Goal: Task Accomplishment & Management: Complete application form

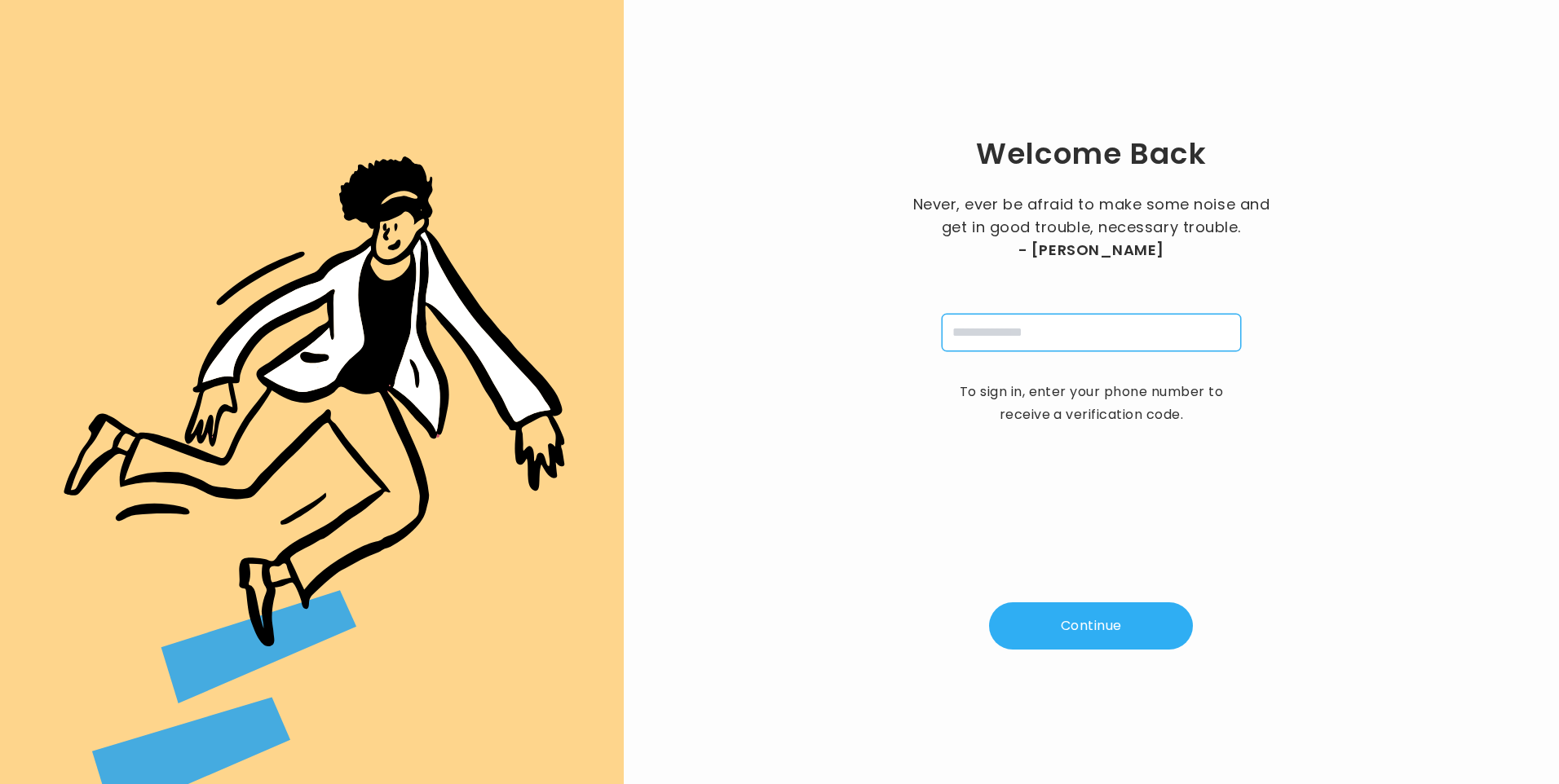
click at [983, 328] on input "tel" at bounding box center [1092, 333] width 300 height 38
type input "**********"
click at [1075, 612] on button "Continue" at bounding box center [1090, 625] width 203 height 48
type input "*"
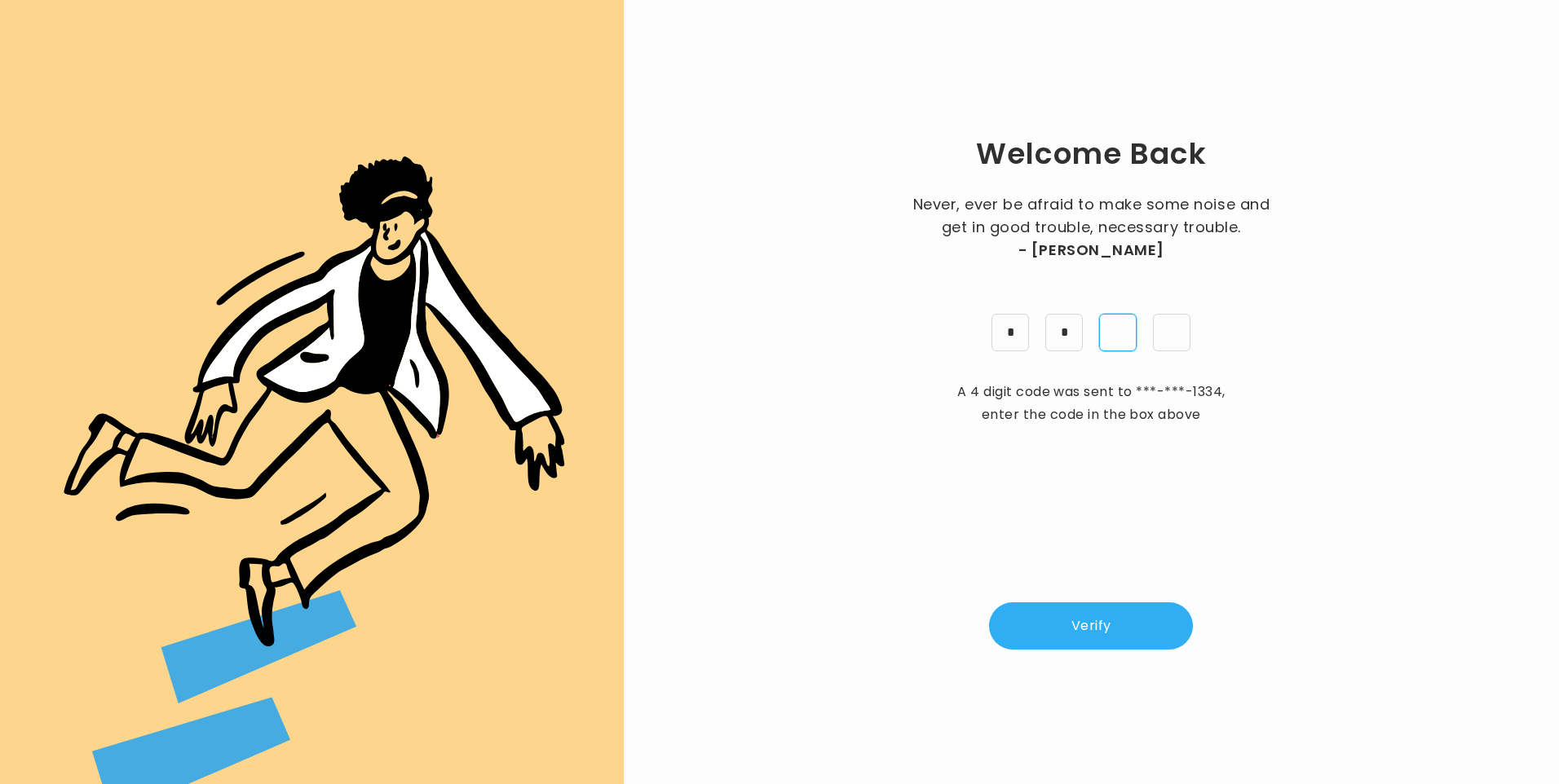
type input "*"
click at [1099, 641] on button "Verify" at bounding box center [1090, 625] width 203 height 48
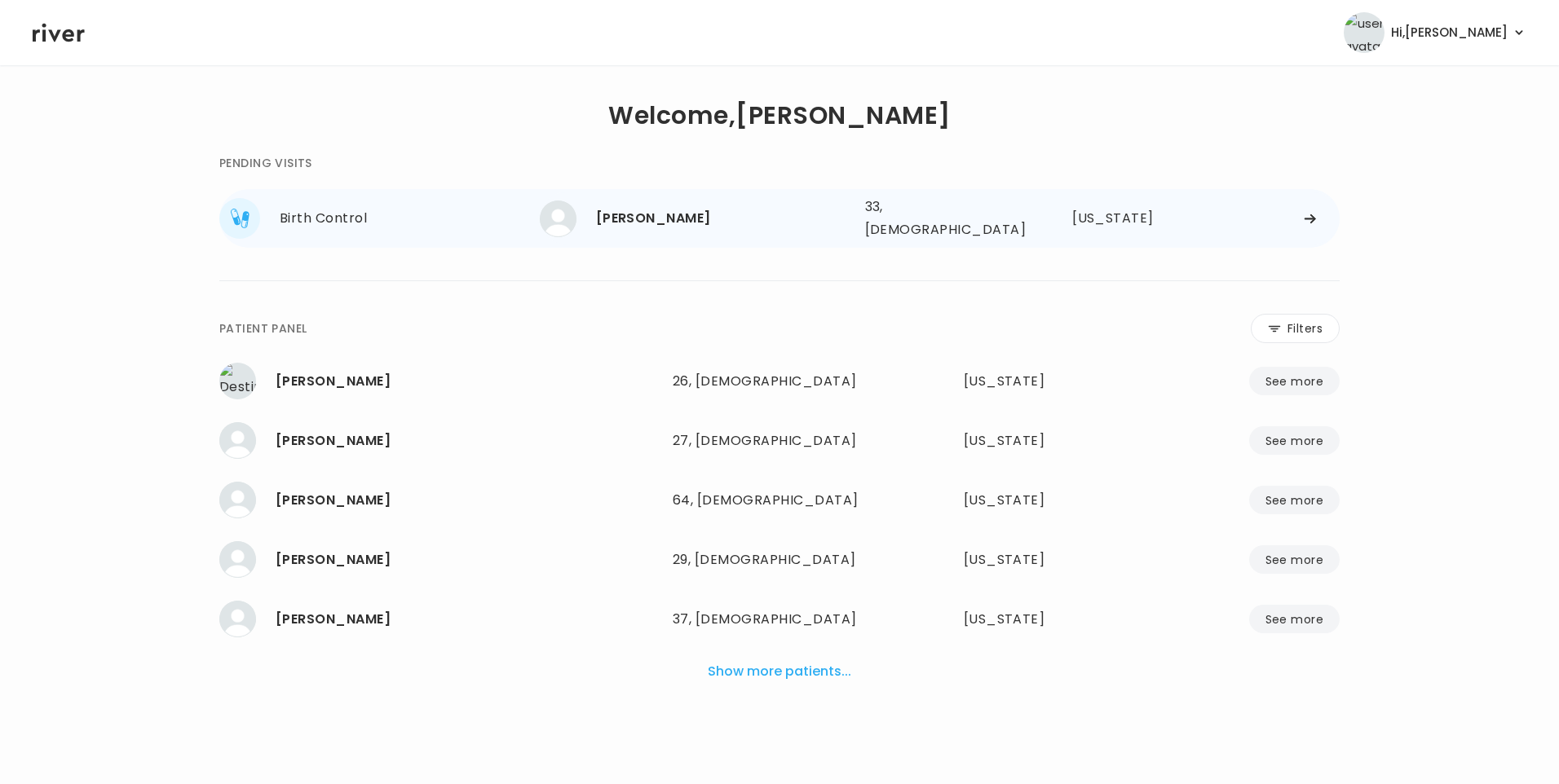
click at [718, 219] on div "[PERSON_NAME]" at bounding box center [723, 218] width 256 height 22
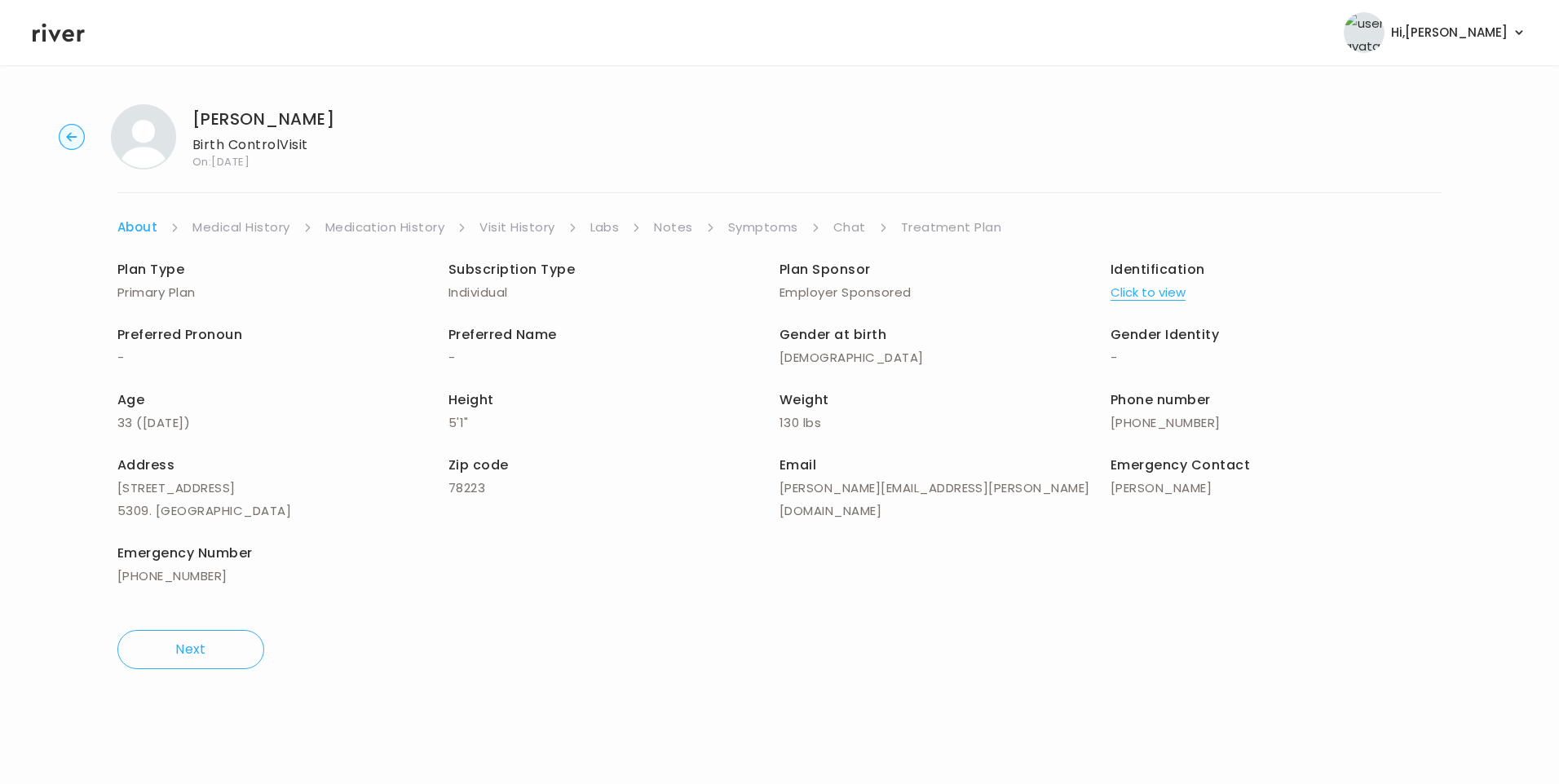
click at [852, 224] on link "Chat" at bounding box center [850, 227] width 33 height 22
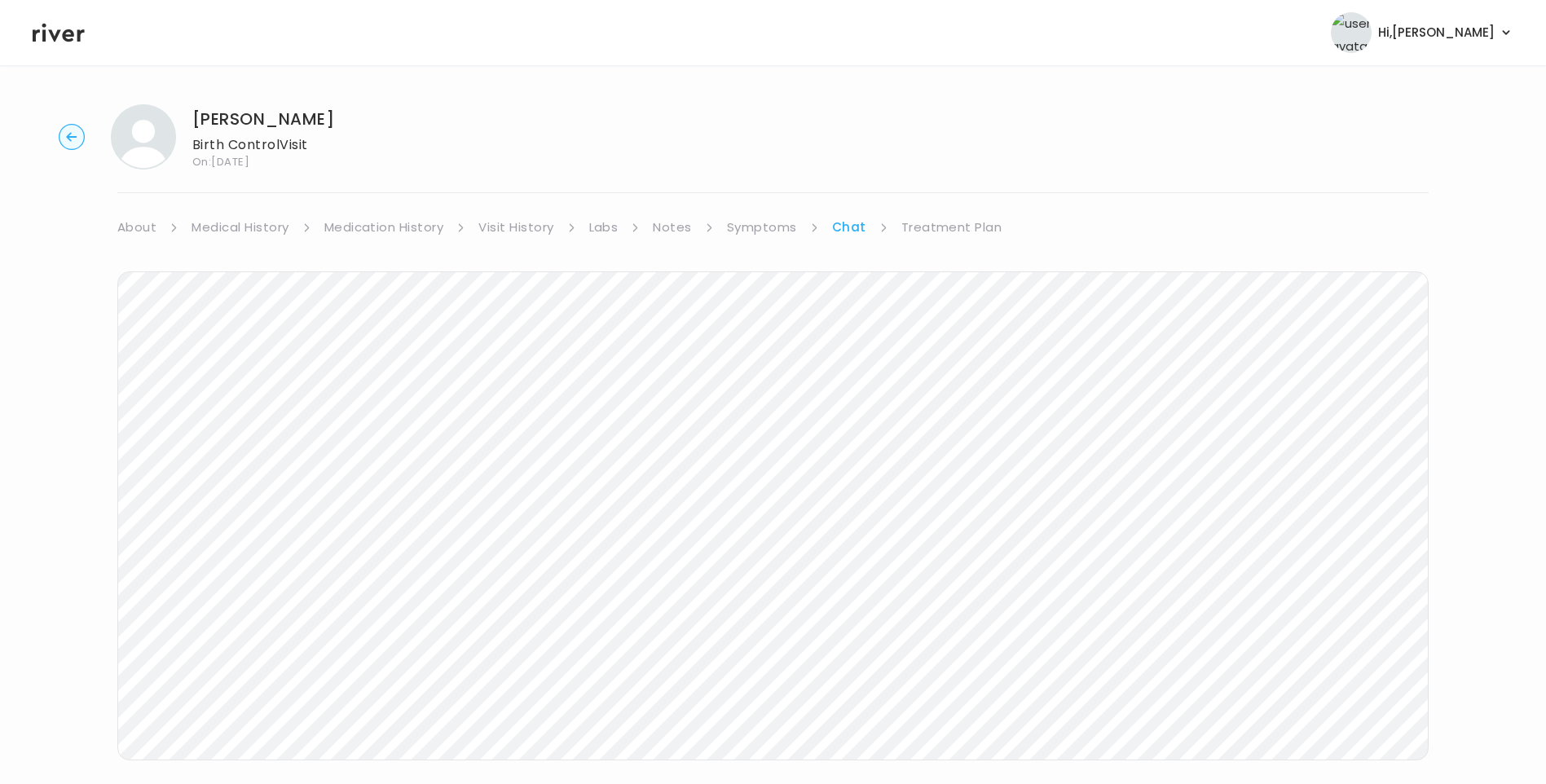
scroll to position [27, 0]
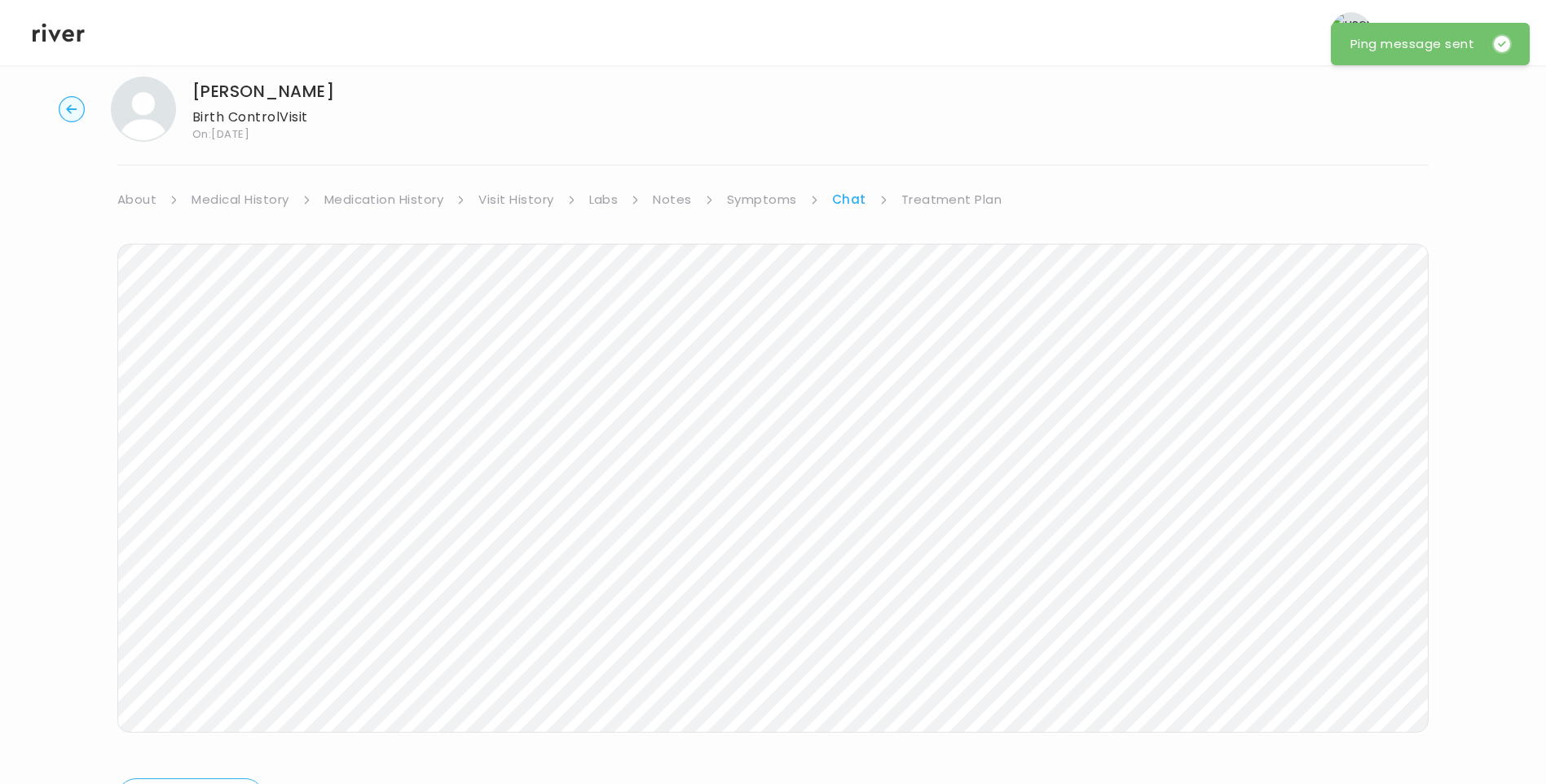
click at [61, 39] on icon at bounding box center [59, 32] width 53 height 24
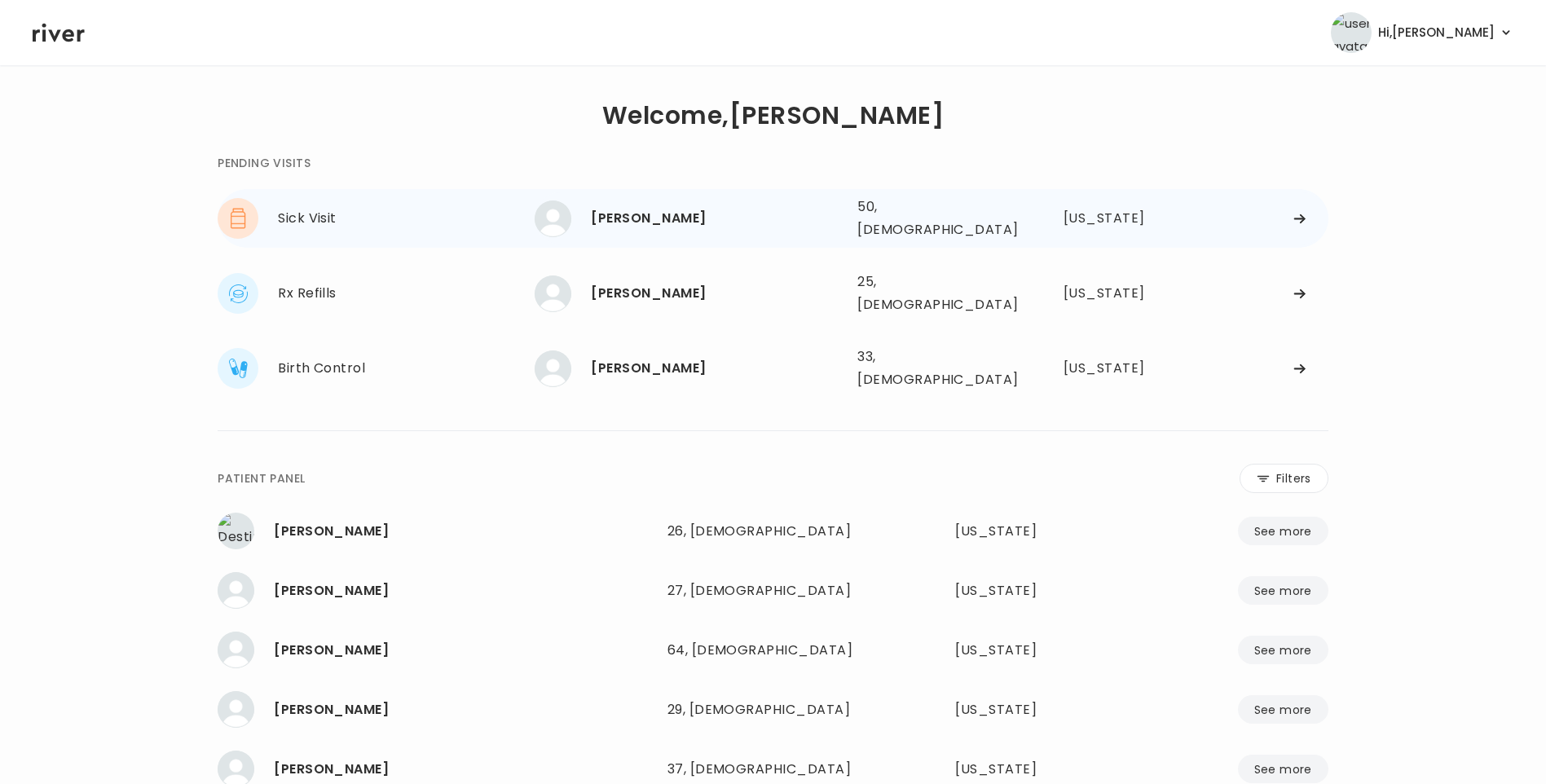
click at [612, 212] on div "Derrick Mayweather" at bounding box center [717, 218] width 254 height 22
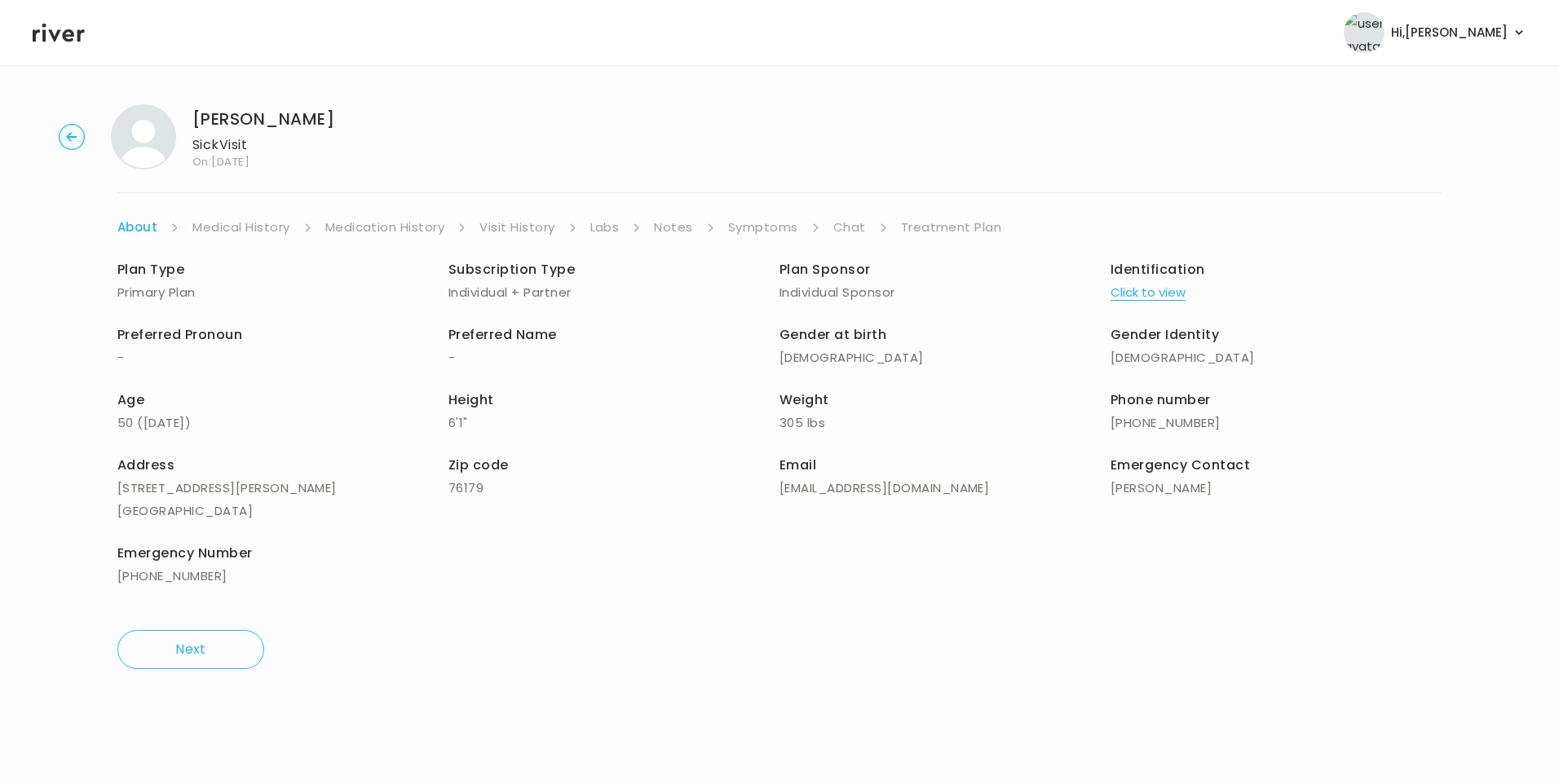
click at [565, 233] on li "Visit History" at bounding box center [528, 227] width 97 height 22
click at [530, 232] on link "Visit History" at bounding box center [517, 227] width 75 height 22
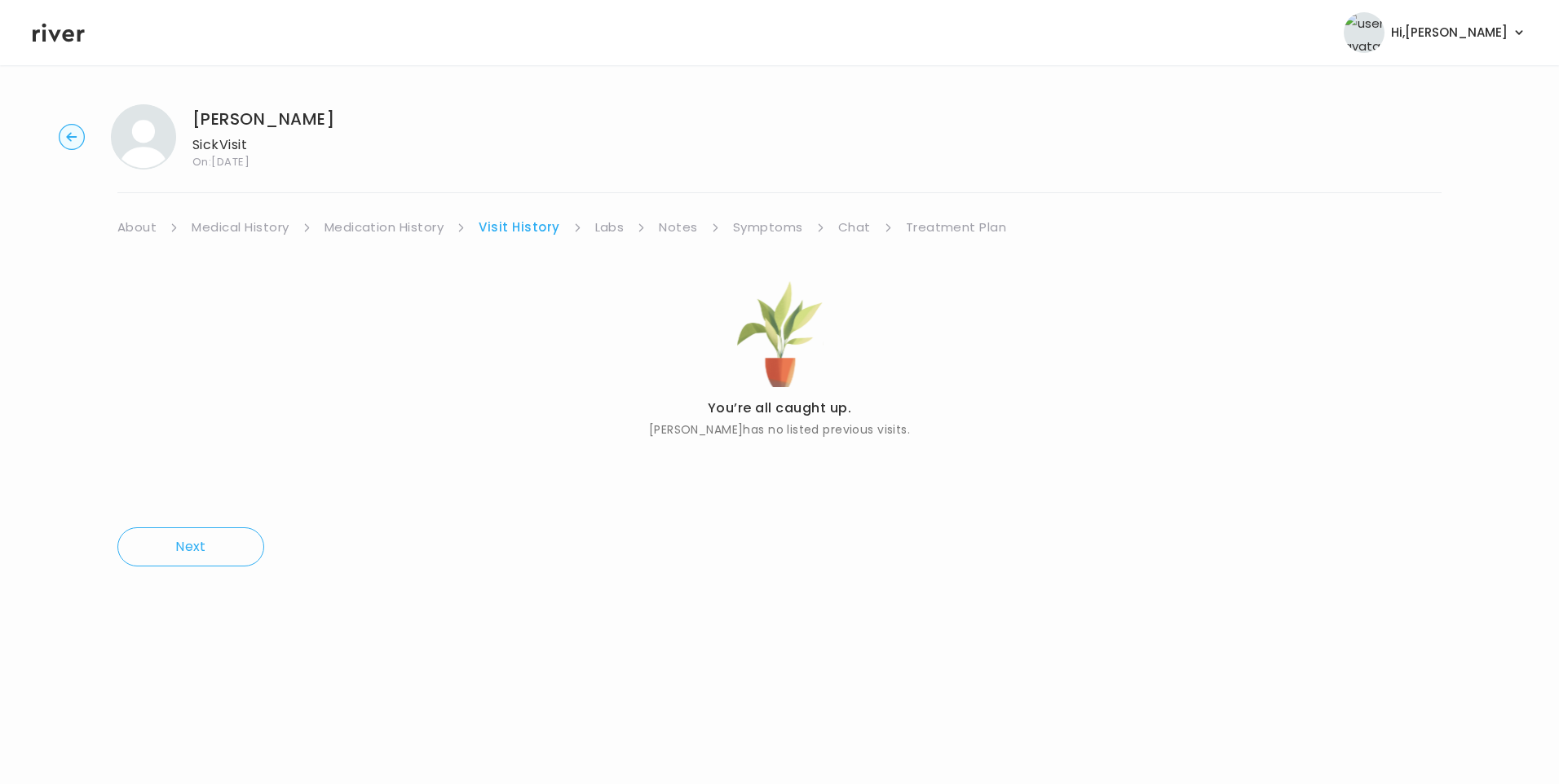
click at [133, 230] on link "About" at bounding box center [137, 227] width 39 height 22
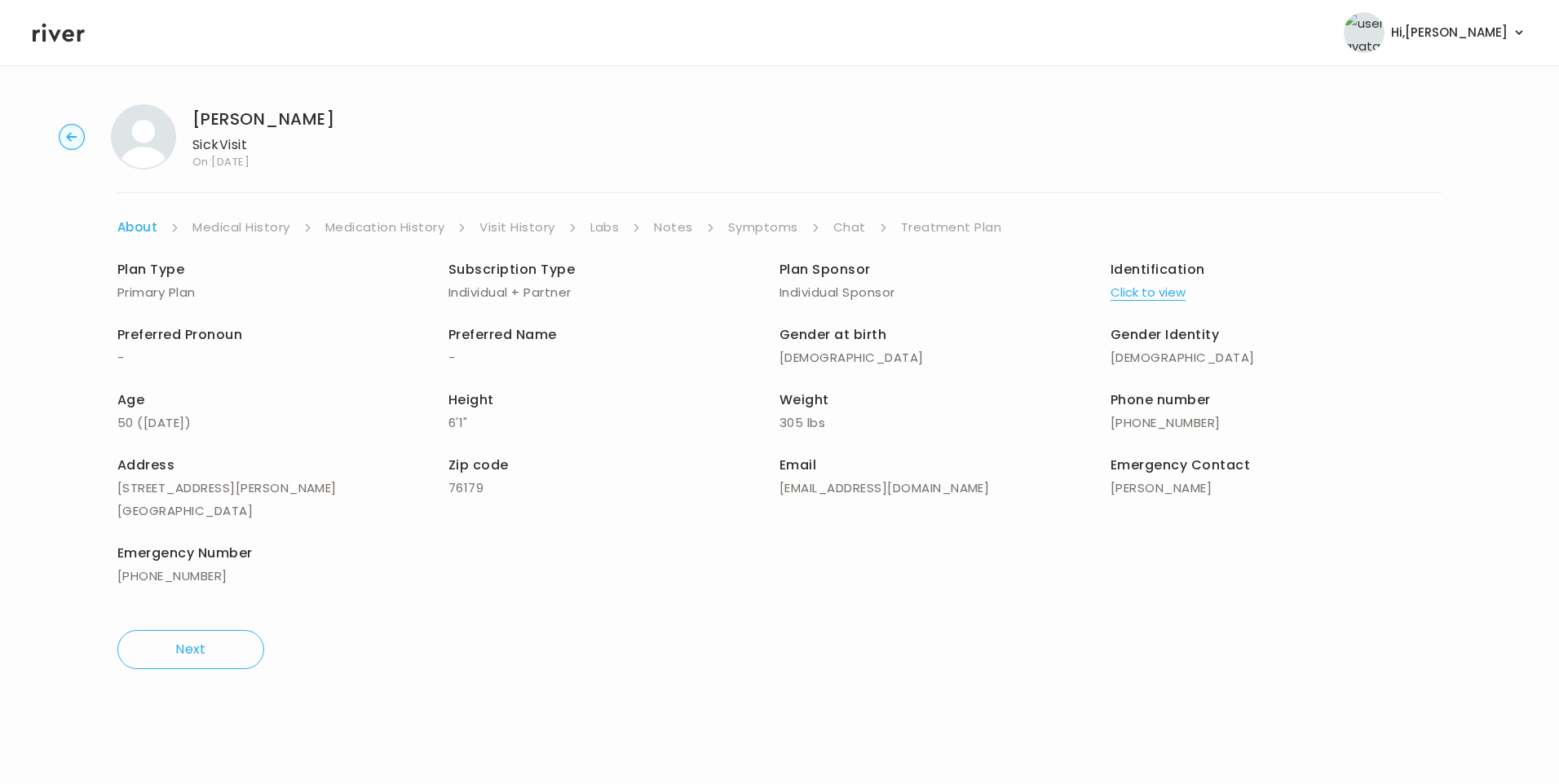
click at [1165, 289] on button "Click to view" at bounding box center [1147, 292] width 75 height 22
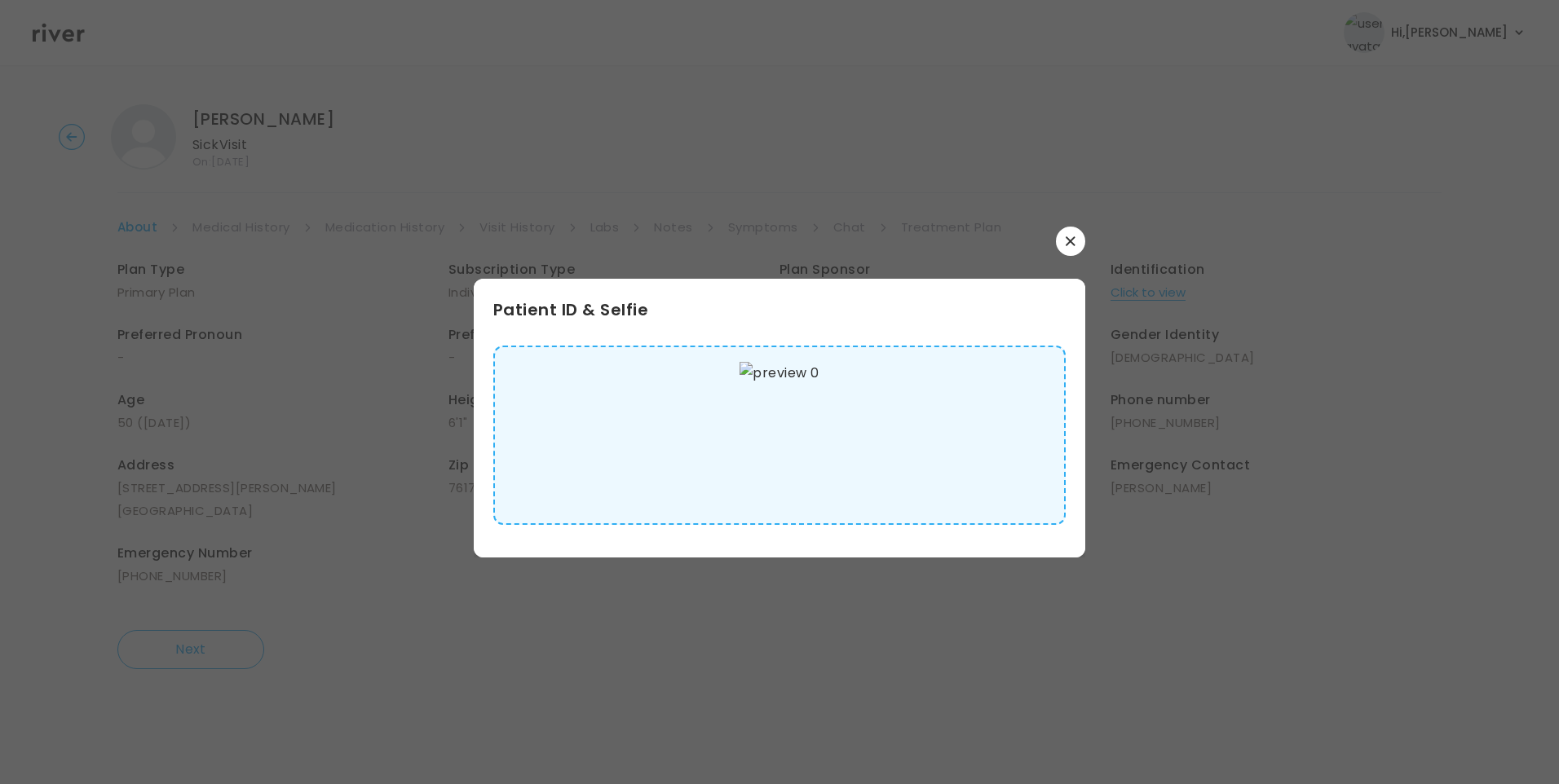
click at [804, 454] on img at bounding box center [779, 435] width 79 height 147
click at [1073, 243] on icon "button" at bounding box center [1070, 240] width 9 height 9
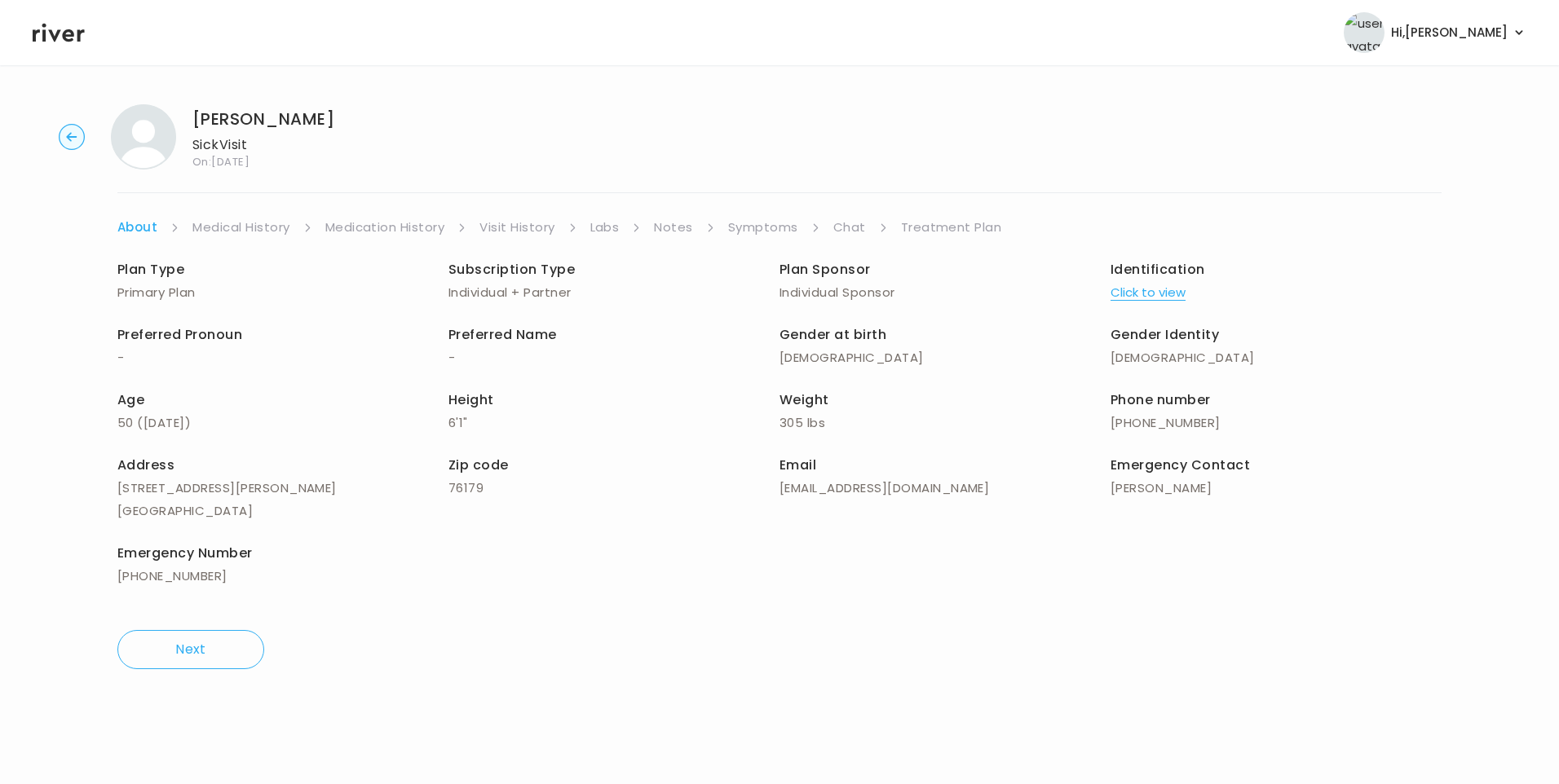
click at [256, 228] on link "Medical History" at bounding box center [241, 227] width 97 height 22
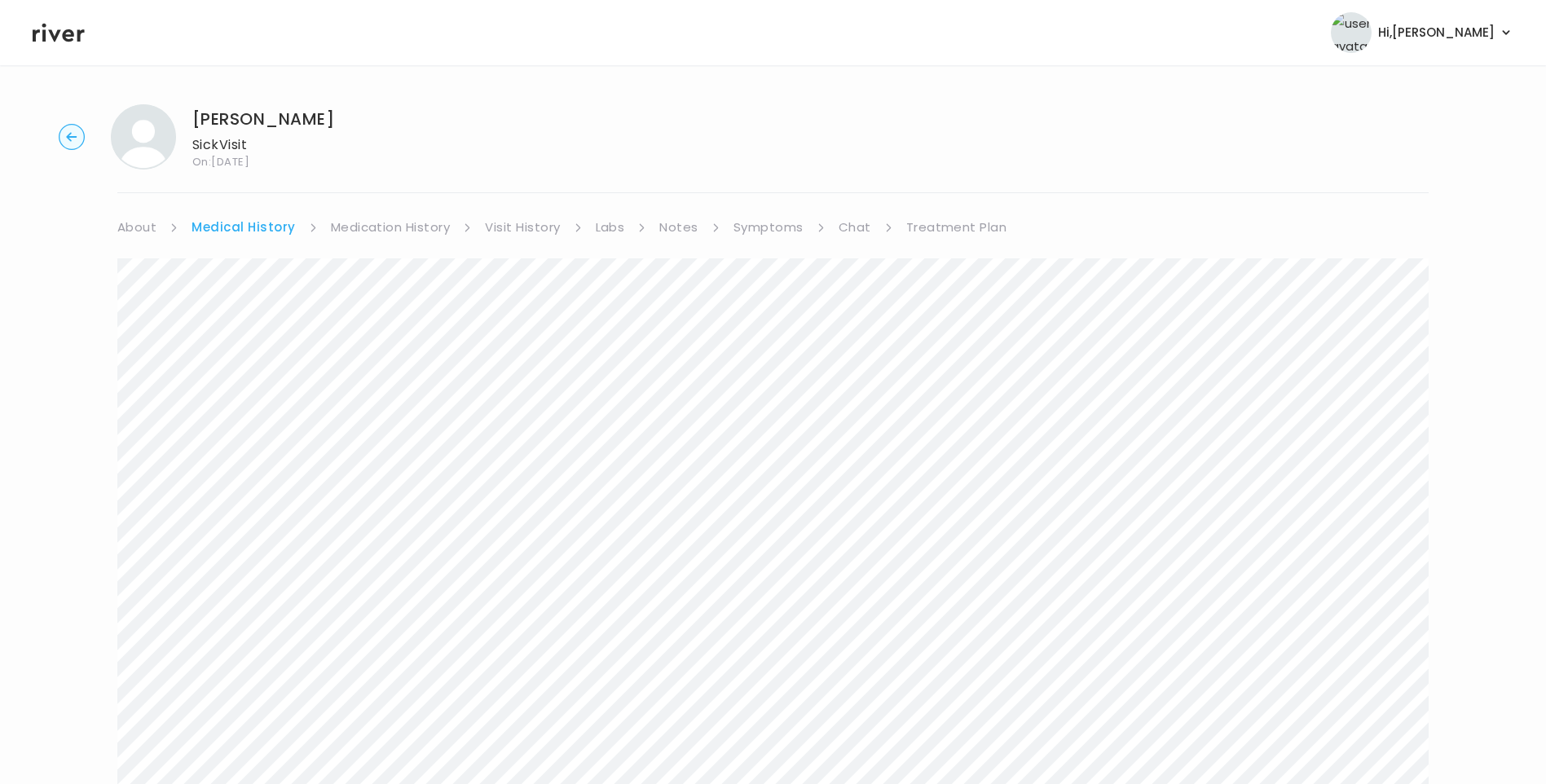
click at [785, 232] on link "Symptoms" at bounding box center [769, 227] width 70 height 22
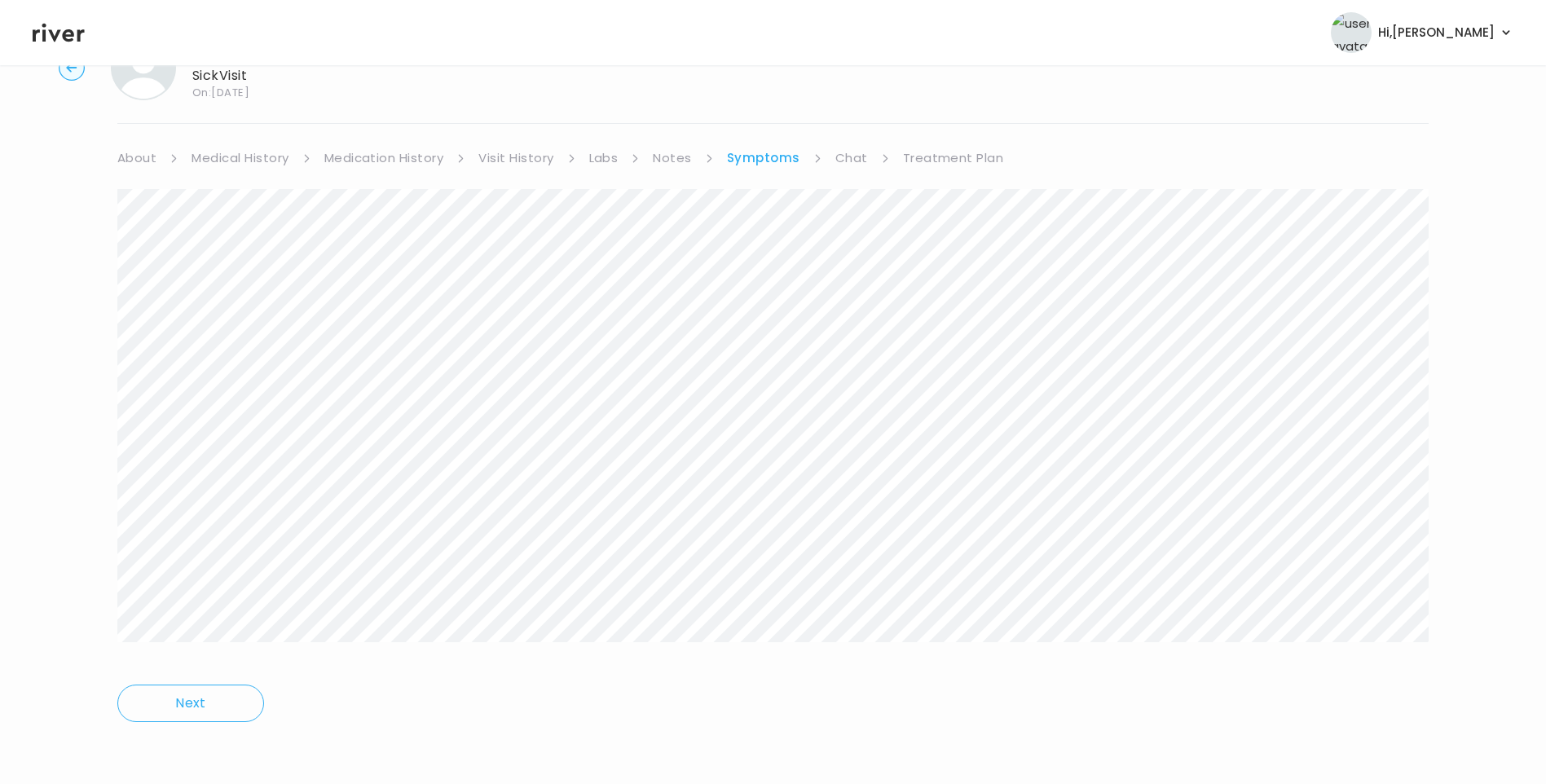
click at [928, 158] on link "Treatment Plan" at bounding box center [953, 158] width 101 height 22
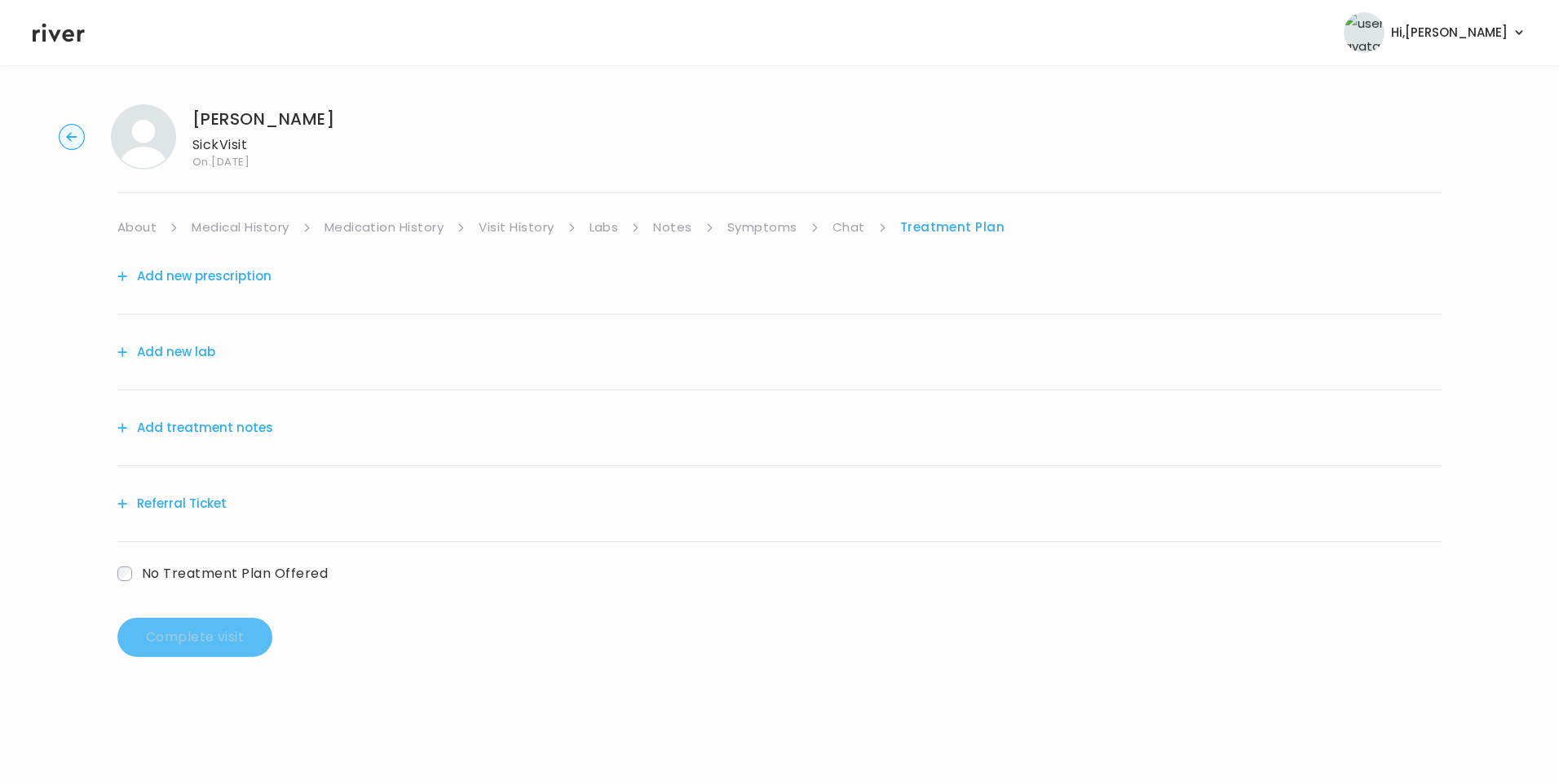
click at [240, 435] on button "Add treatment notes" at bounding box center [196, 427] width 156 height 22
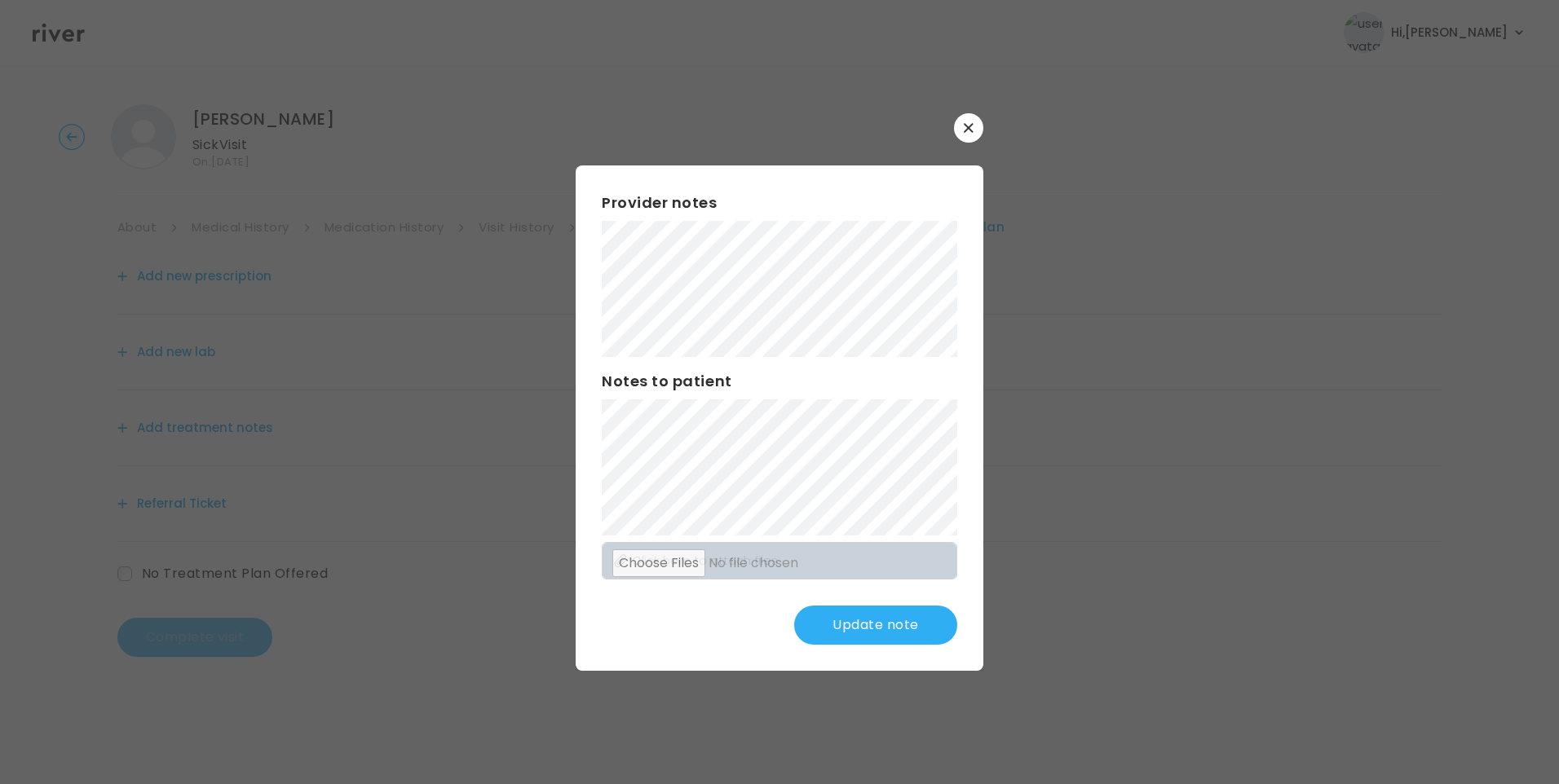
click at [852, 643] on button "Update note" at bounding box center [876, 625] width 163 height 39
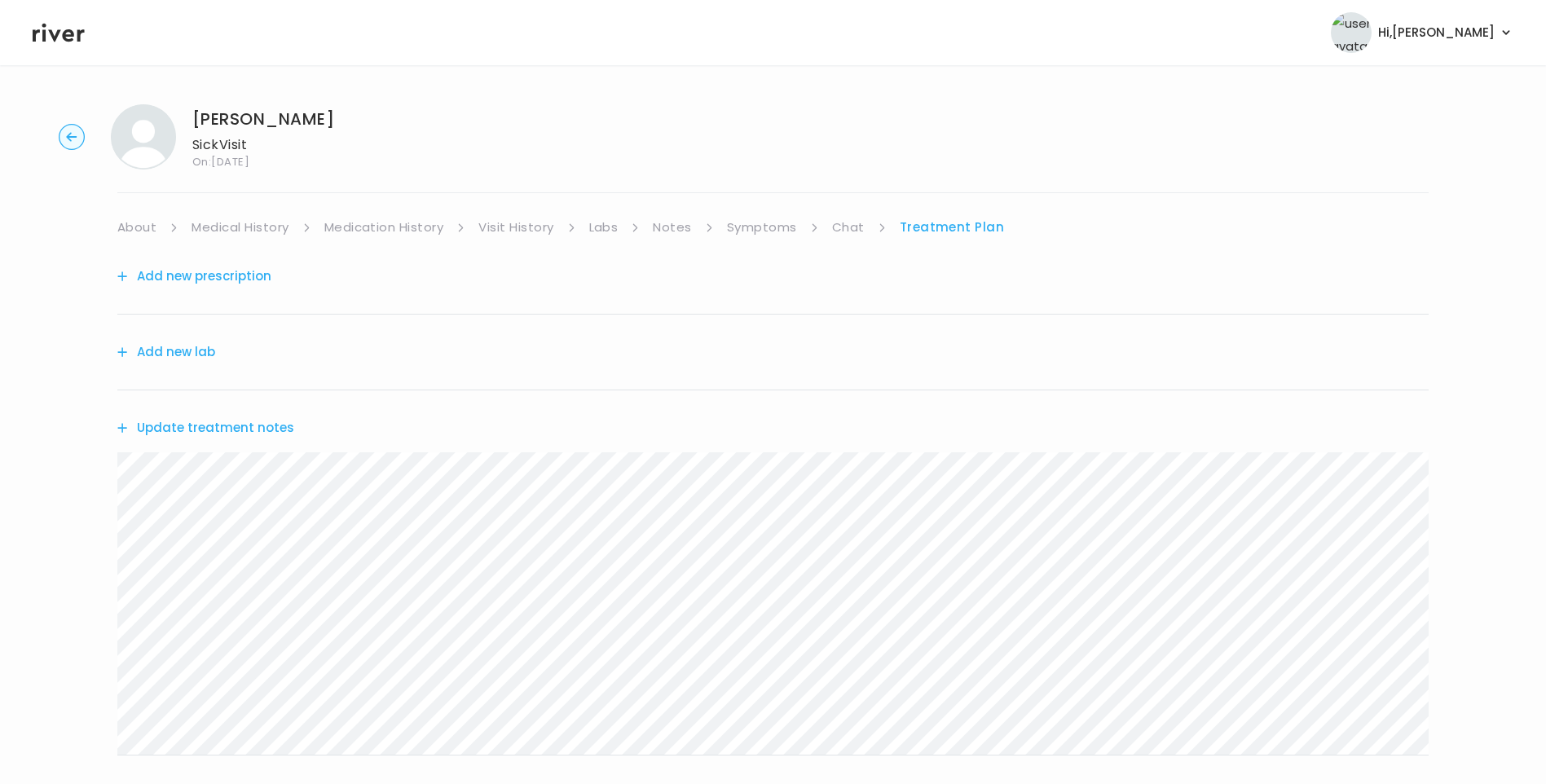
drag, startPoint x: 779, startPoint y: 221, endPoint x: 792, endPoint y: 227, distance: 14.3
click at [782, 223] on link "Symptoms" at bounding box center [762, 227] width 70 height 22
click at [951, 229] on link "Treatment Plan" at bounding box center [953, 227] width 101 height 22
click at [261, 422] on button "Update treatment notes" at bounding box center [206, 427] width 177 height 22
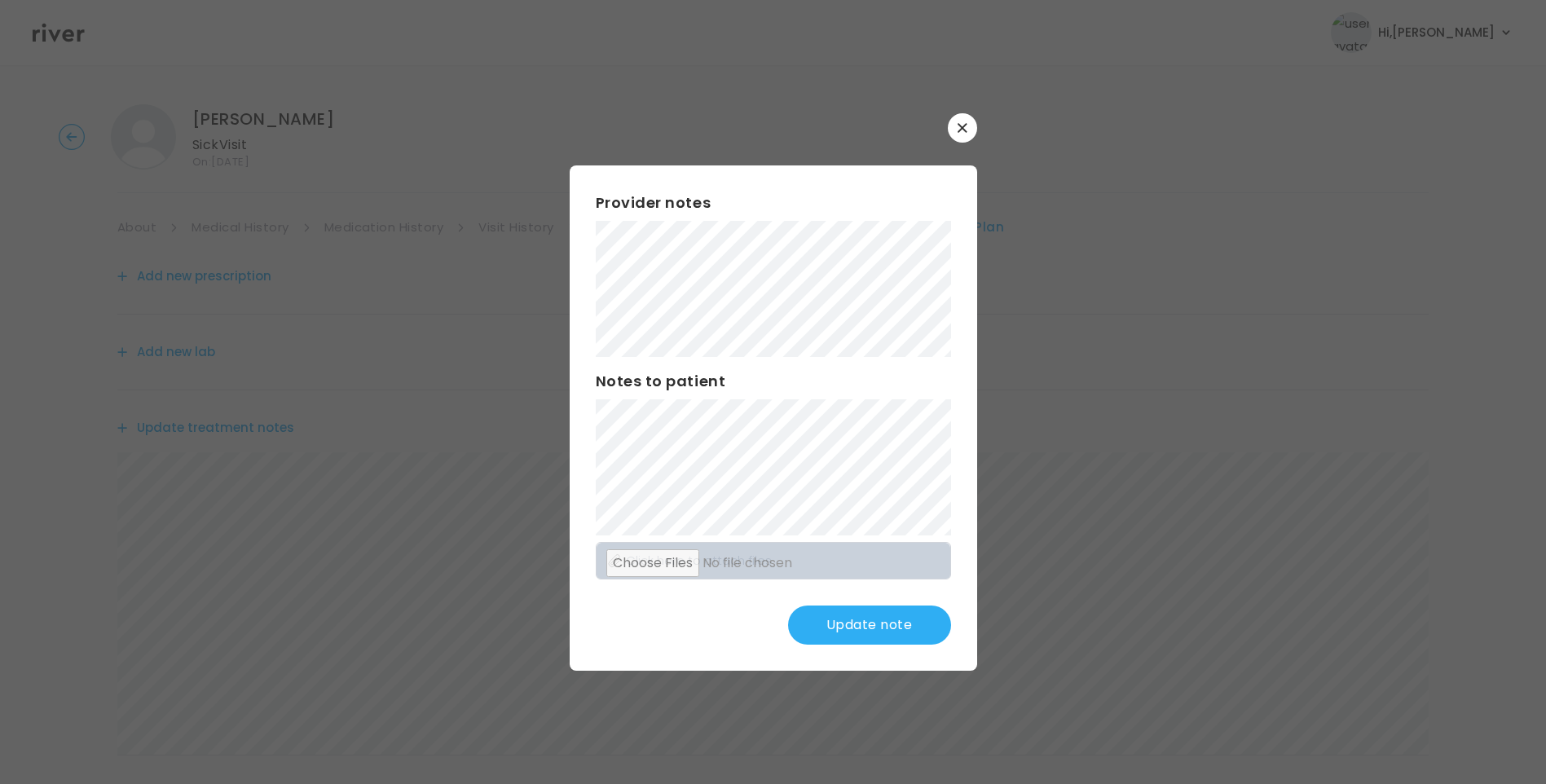
click at [910, 626] on button "Update note" at bounding box center [870, 625] width 163 height 39
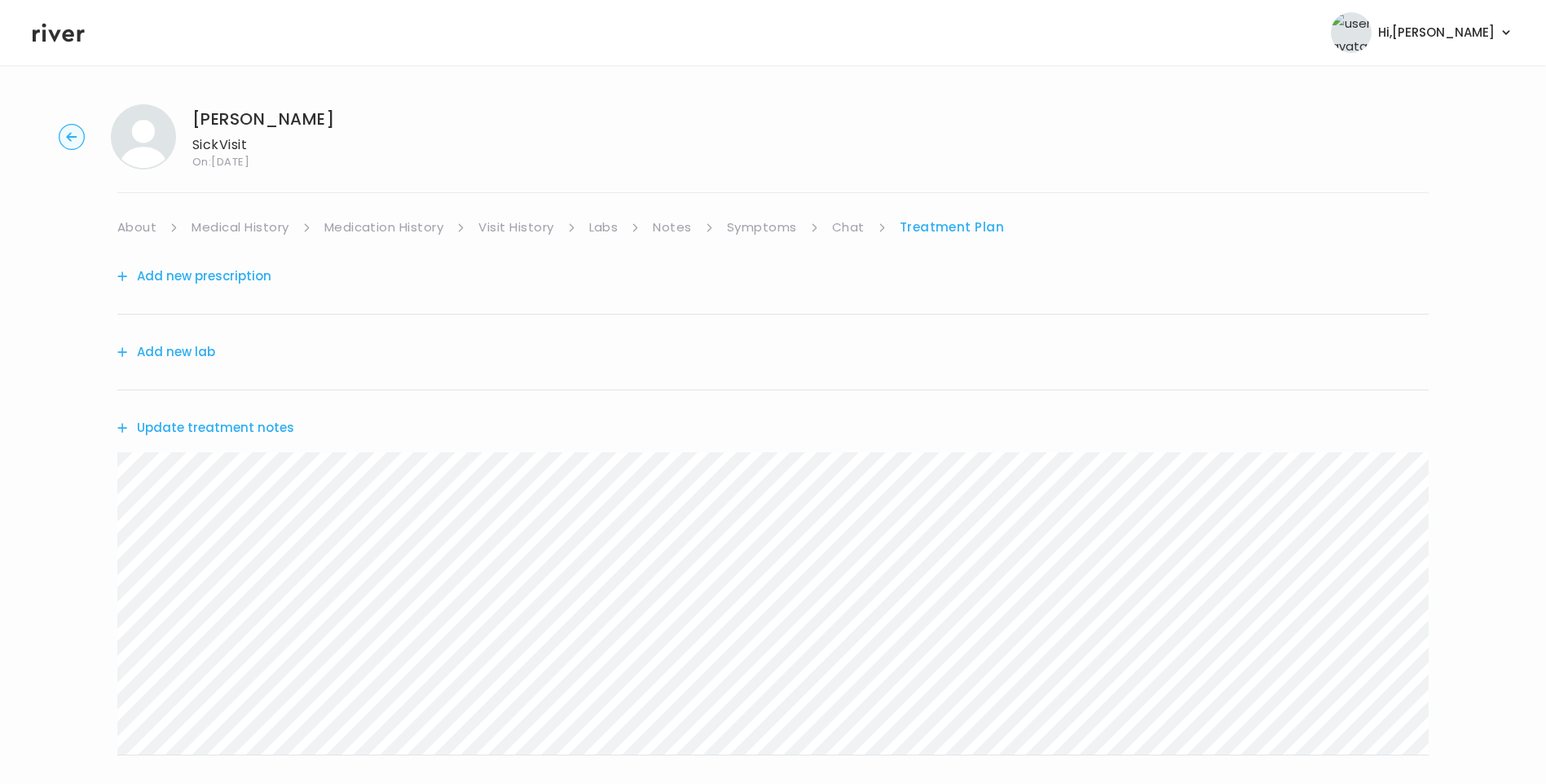
click at [249, 432] on button "Update treatment notes" at bounding box center [206, 427] width 177 height 22
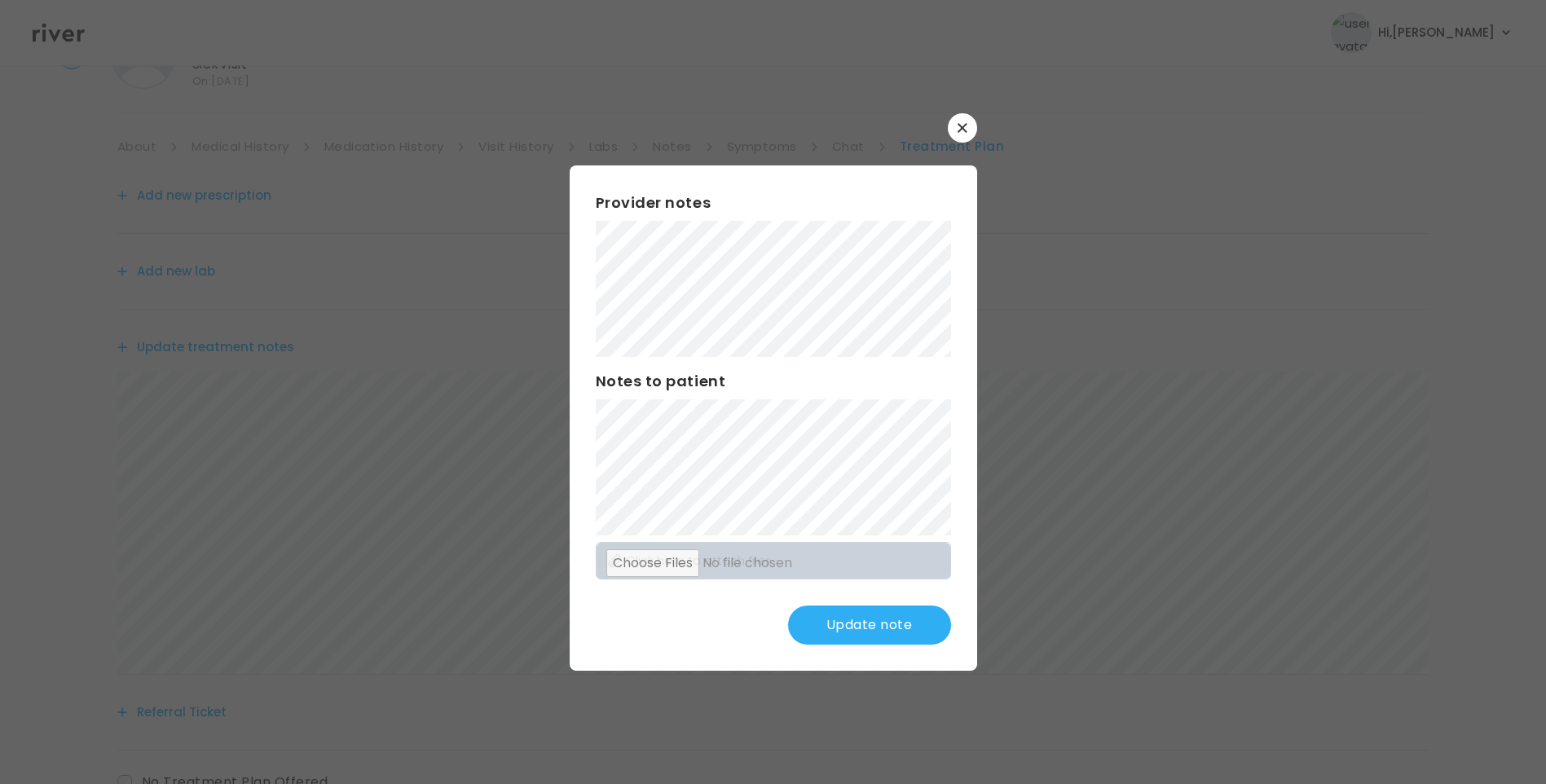
scroll to position [82, 0]
click at [858, 619] on button "Update note" at bounding box center [870, 625] width 163 height 39
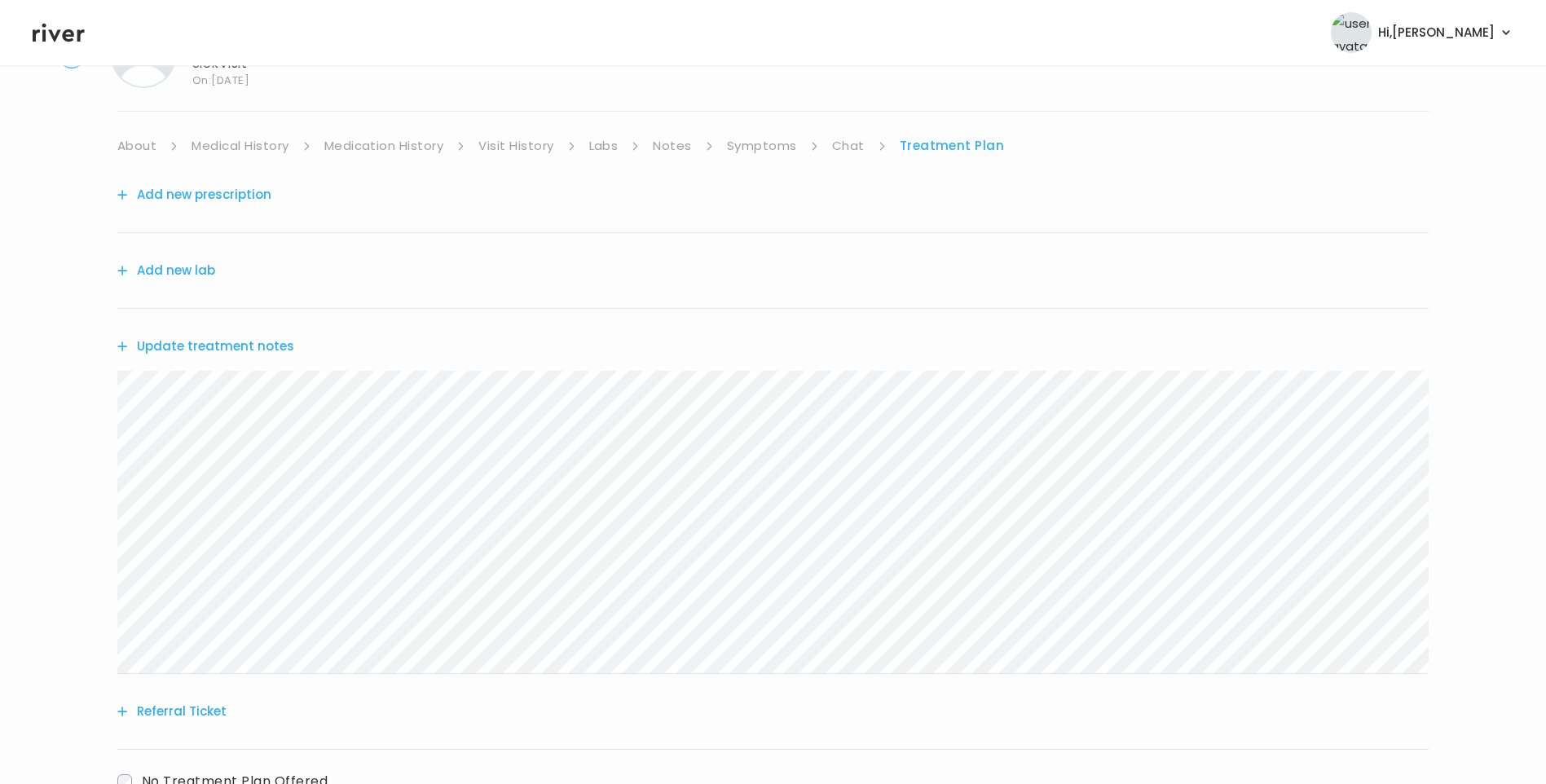
click at [244, 189] on button "Add new prescription" at bounding box center [195, 195] width 154 height 22
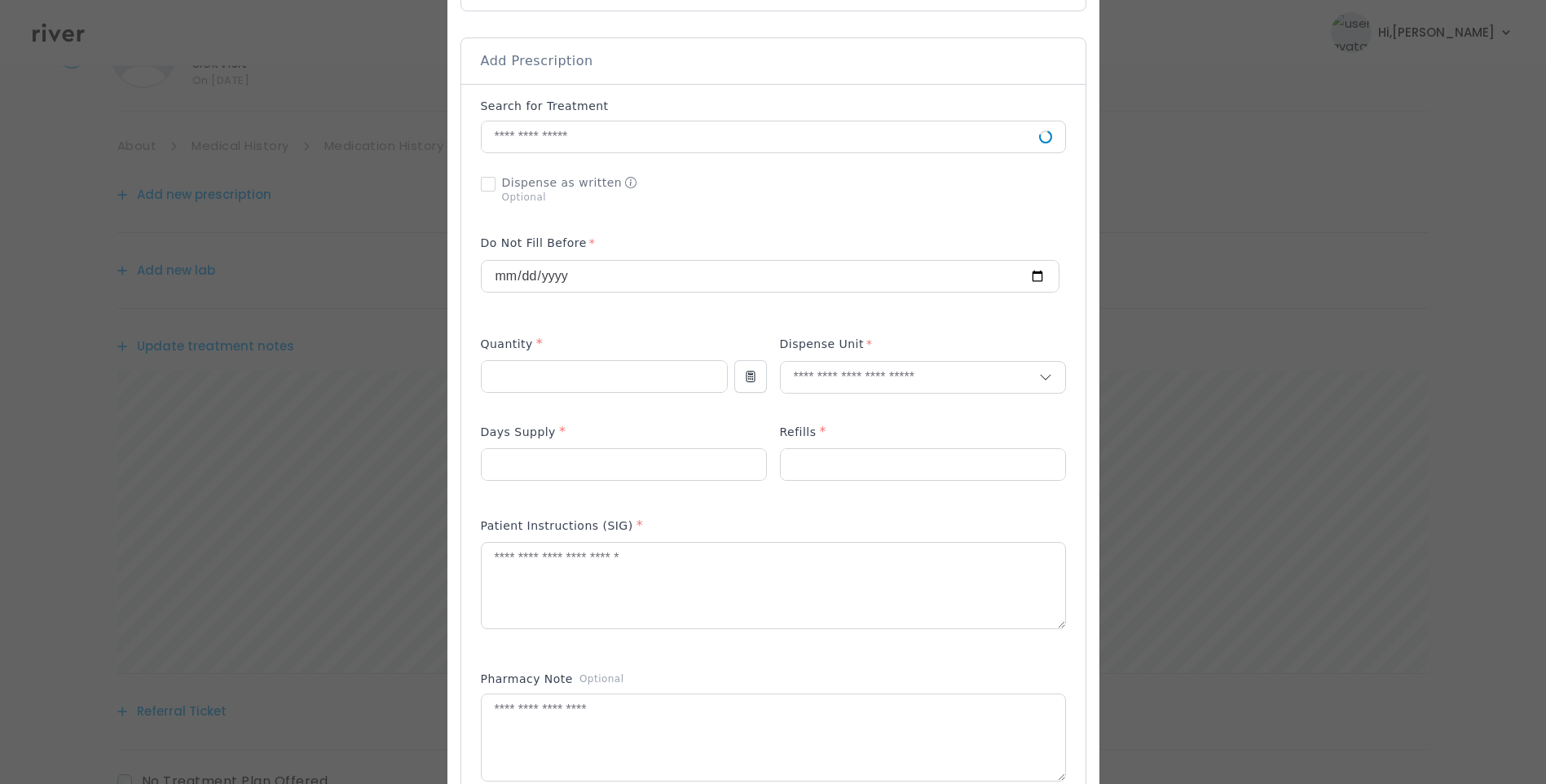
scroll to position [326, 0]
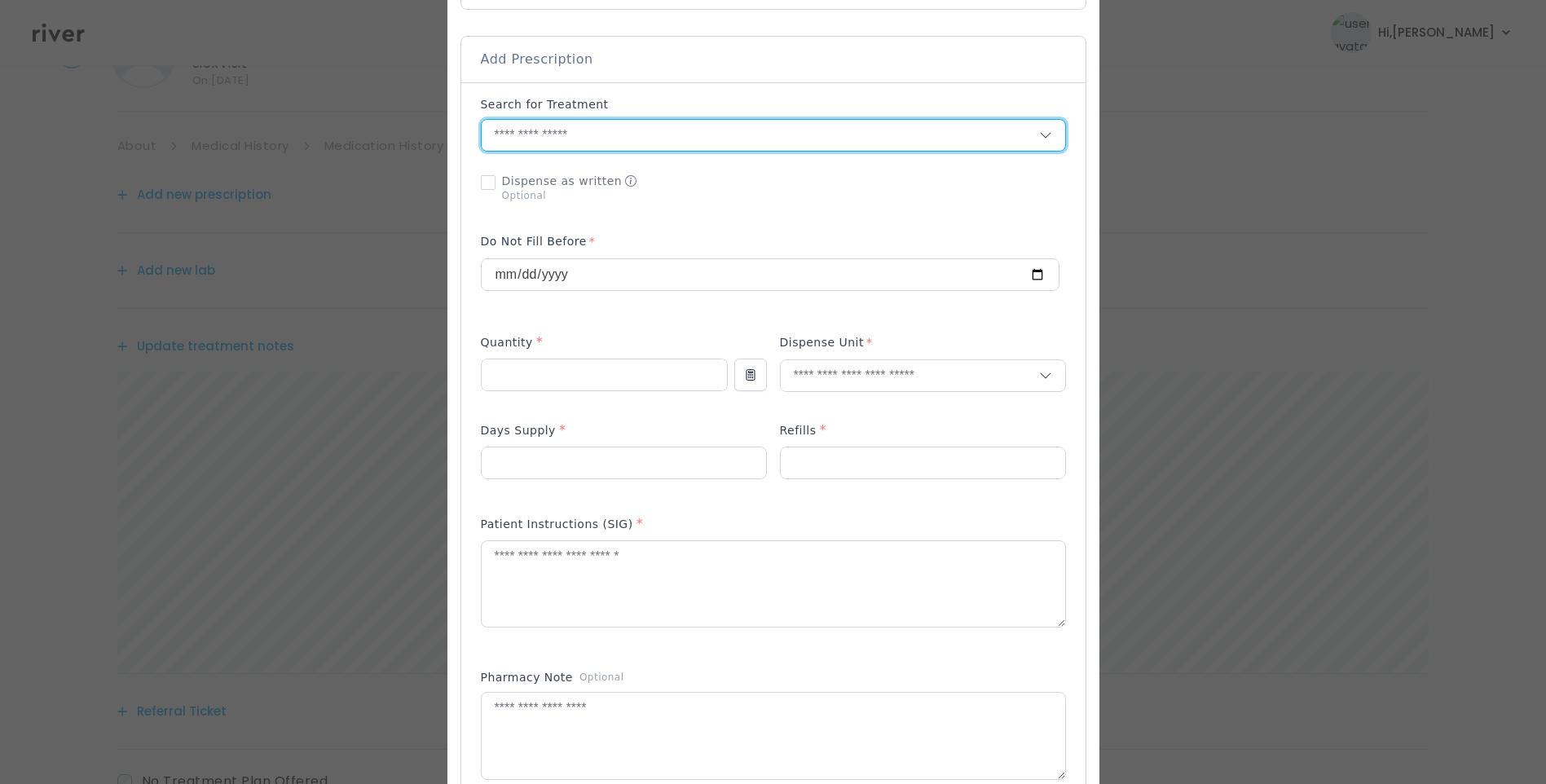
click at [591, 127] on input "text" at bounding box center [760, 135] width 557 height 31
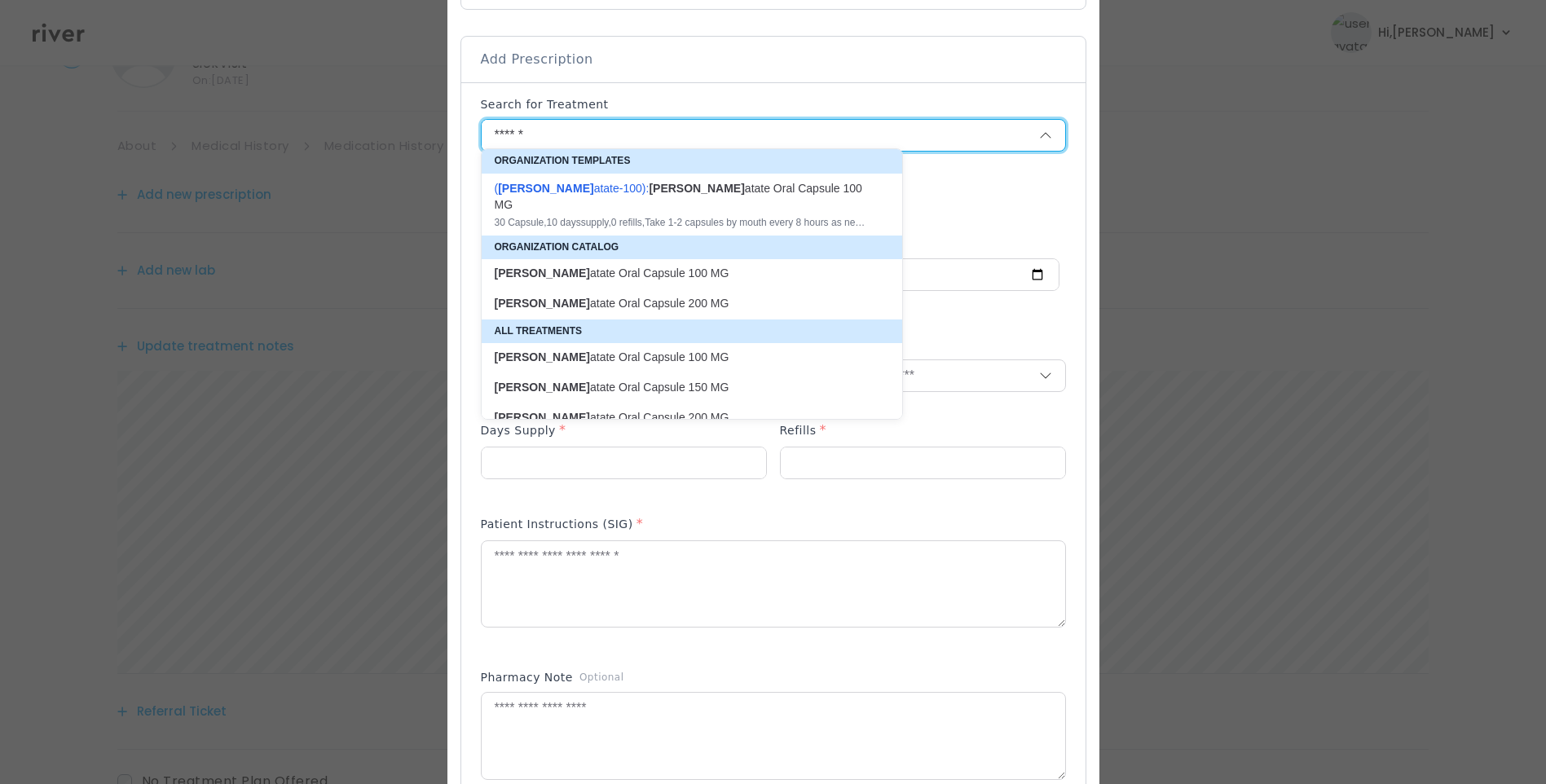
click at [692, 188] on div "( Benzon atate-100 ): Benzon atate Oral Capsule 100 MG" at bounding box center [682, 196] width 375 height 33
type input "**********"
type input "**"
type input "*"
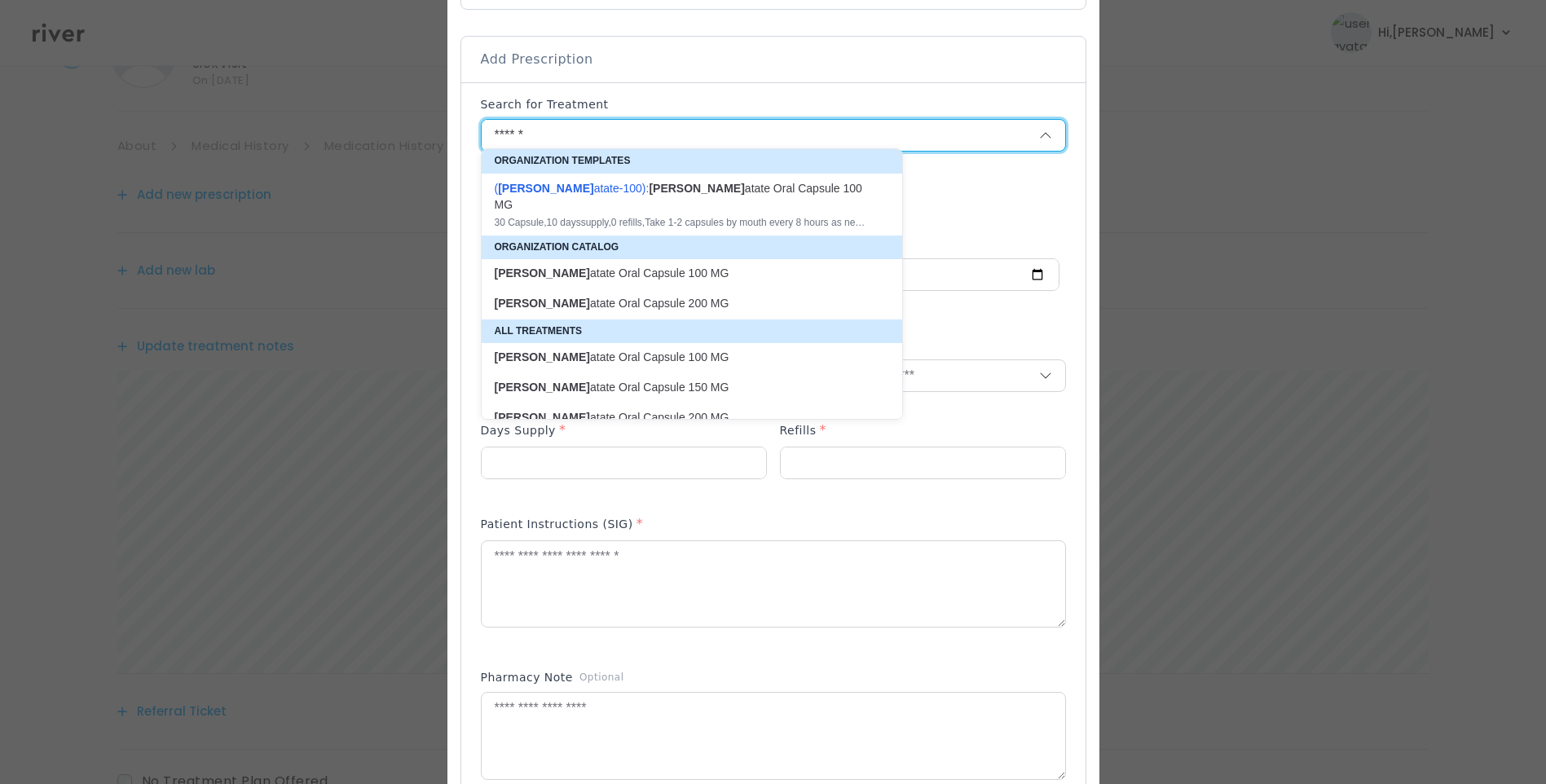
type textarea "**********"
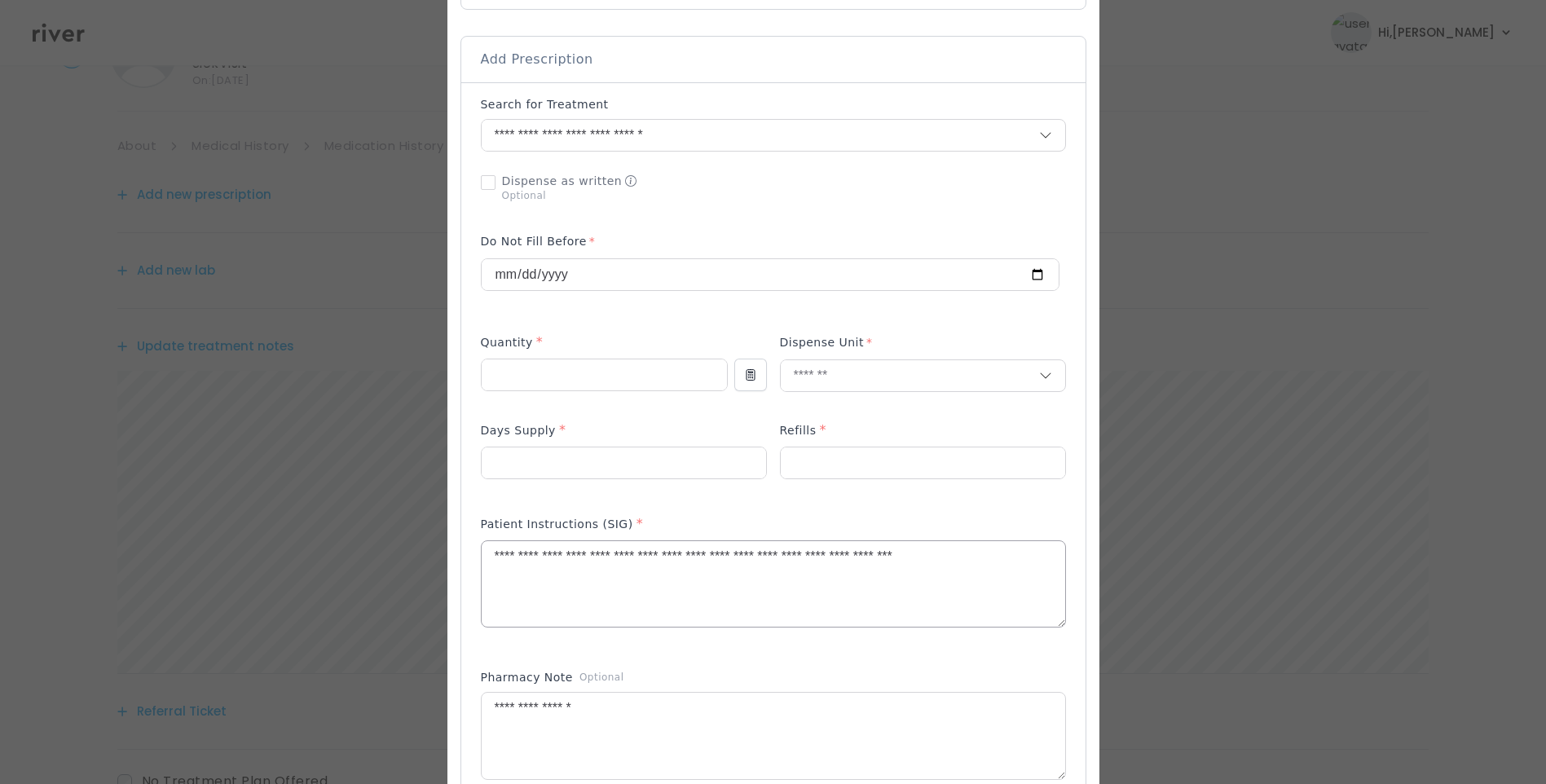
click at [550, 550] on textarea "**********" at bounding box center [773, 584] width 584 height 87
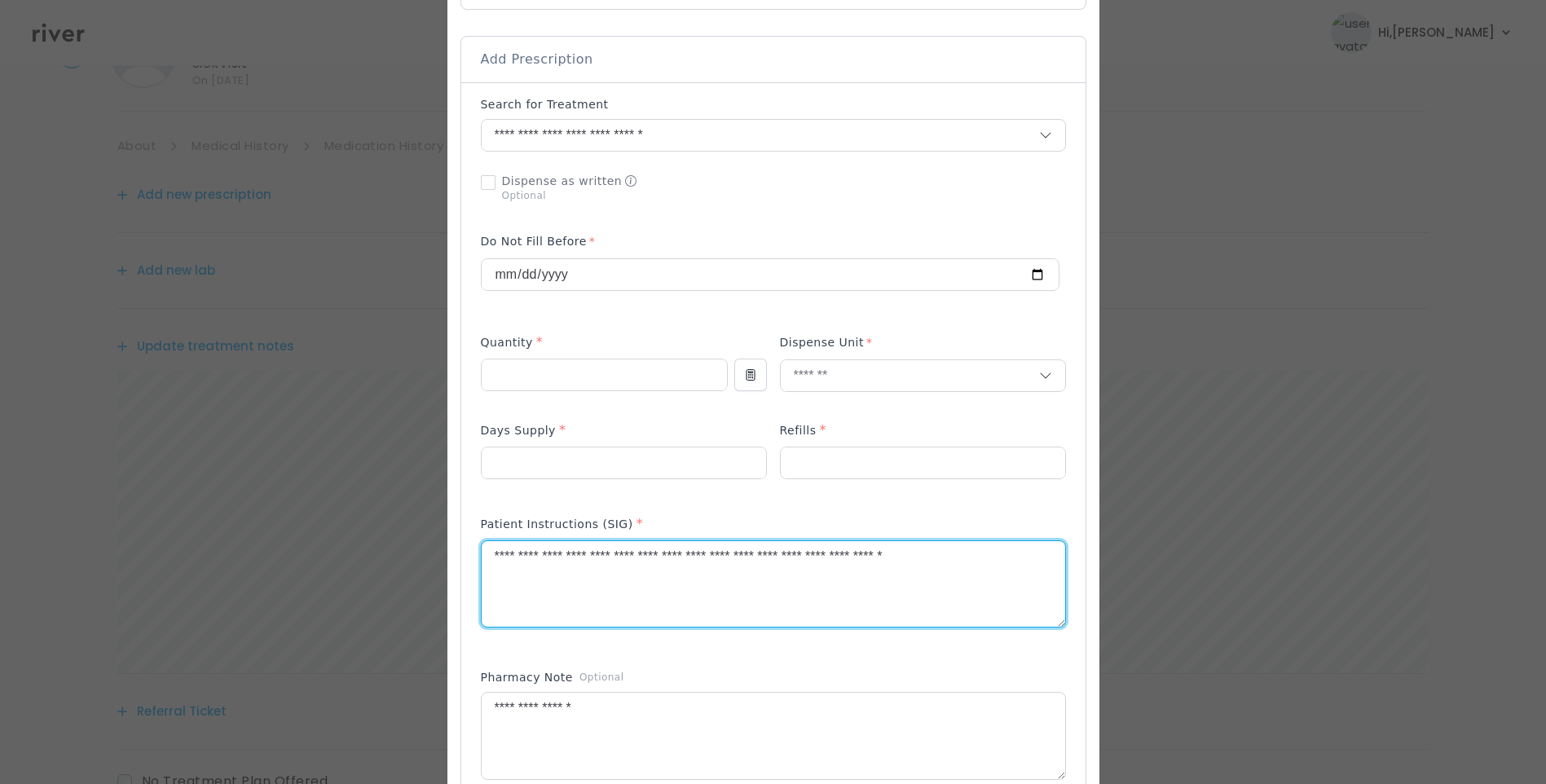
click at [595, 549] on textarea "**********" at bounding box center [773, 584] width 584 height 87
drag, startPoint x: 856, startPoint y: 551, endPoint x: 1029, endPoint y: 545, distance: 173.1
click at [1027, 544] on textarea "**********" at bounding box center [773, 584] width 584 height 87
type textarea "**********"
click at [513, 627] on textarea "**********" at bounding box center [773, 584] width 584 height 87
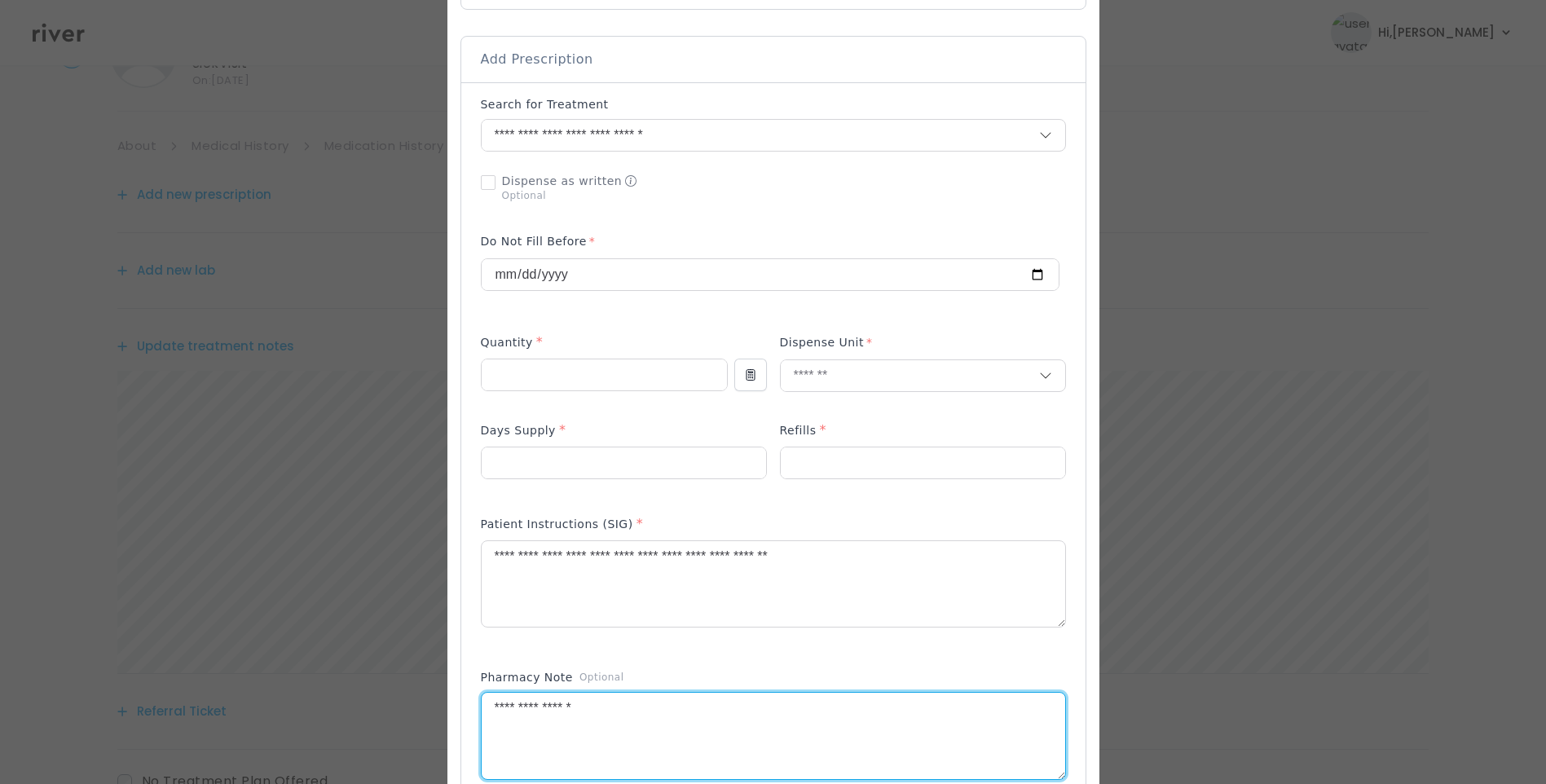
drag, startPoint x: 512, startPoint y: 699, endPoint x: 635, endPoint y: 695, distance: 123.1
click at [635, 695] on textarea "**********" at bounding box center [773, 735] width 584 height 87
click at [696, 724] on textarea at bounding box center [773, 735] width 584 height 87
click at [913, 552] on textarea "**********" at bounding box center [773, 584] width 584 height 87
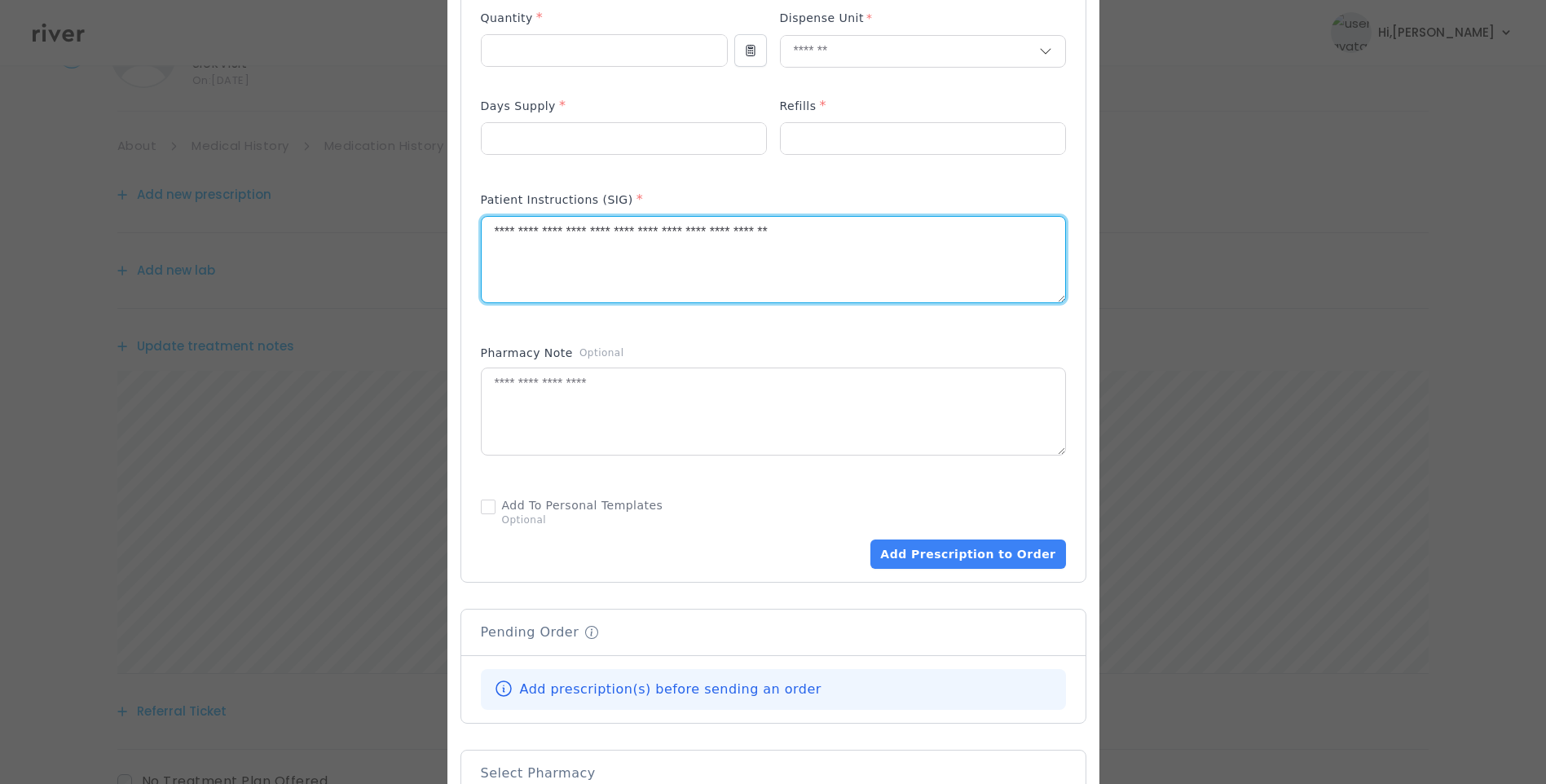
scroll to position [652, 0]
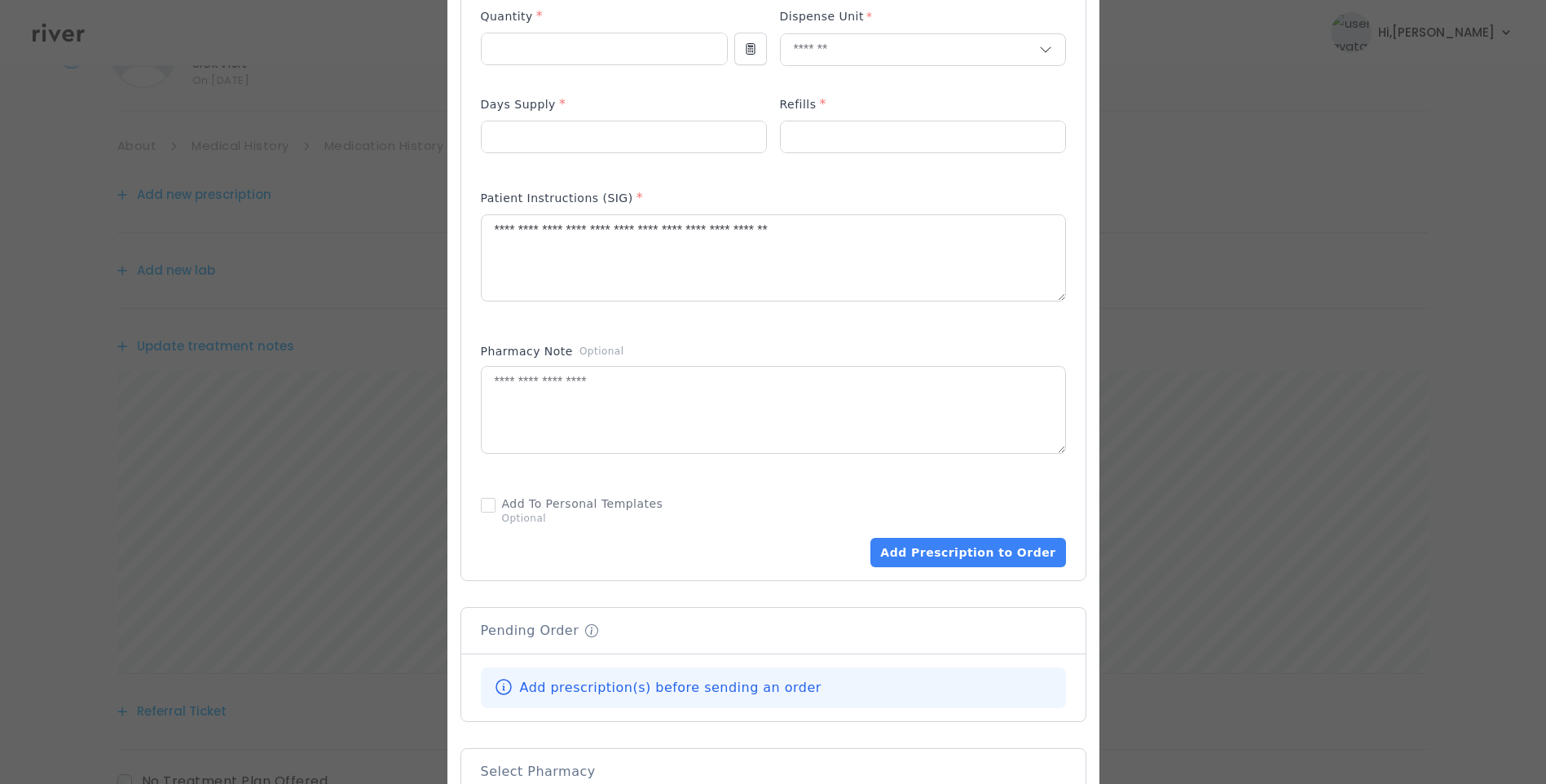
click at [997, 189] on div "Patient Instructions (SIG) *" at bounding box center [773, 201] width 586 height 26
click at [797, 316] on div "Patient Instructions (SIG) *" at bounding box center [773, 255] width 586 height 146
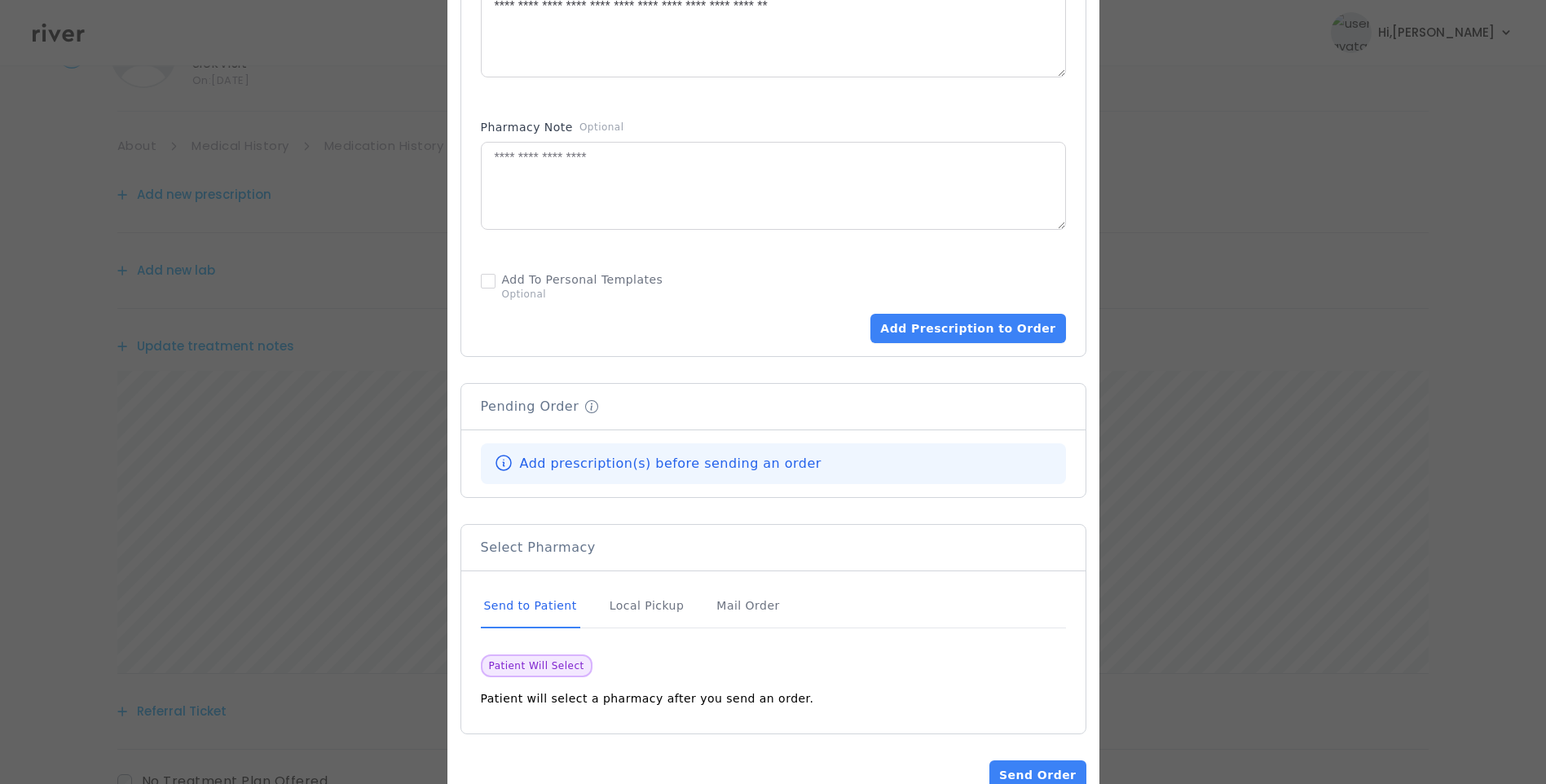
scroll to position [897, 0]
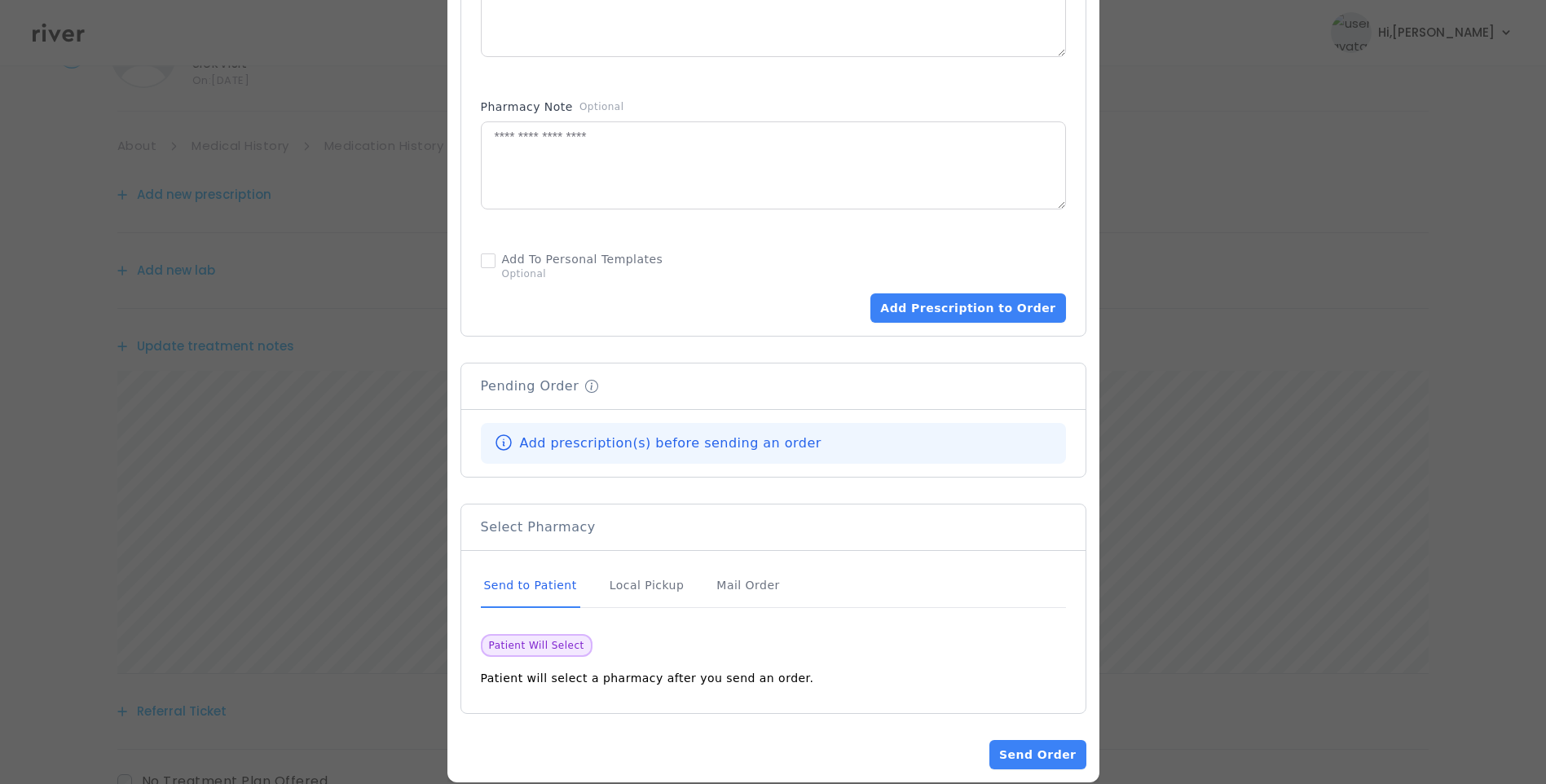
click at [551, 578] on div "Send to Patient" at bounding box center [530, 586] width 99 height 44
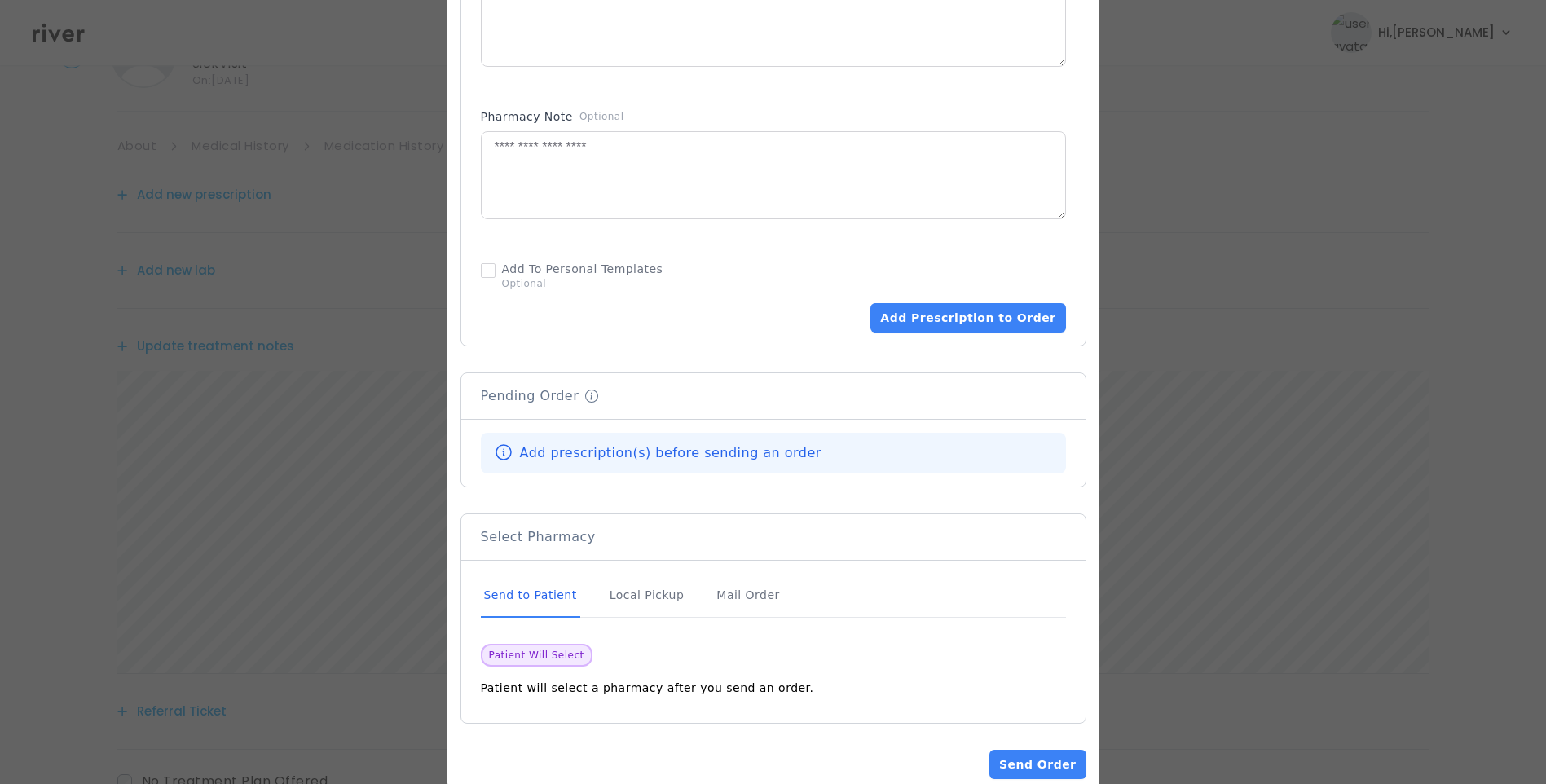
scroll to position [912, 0]
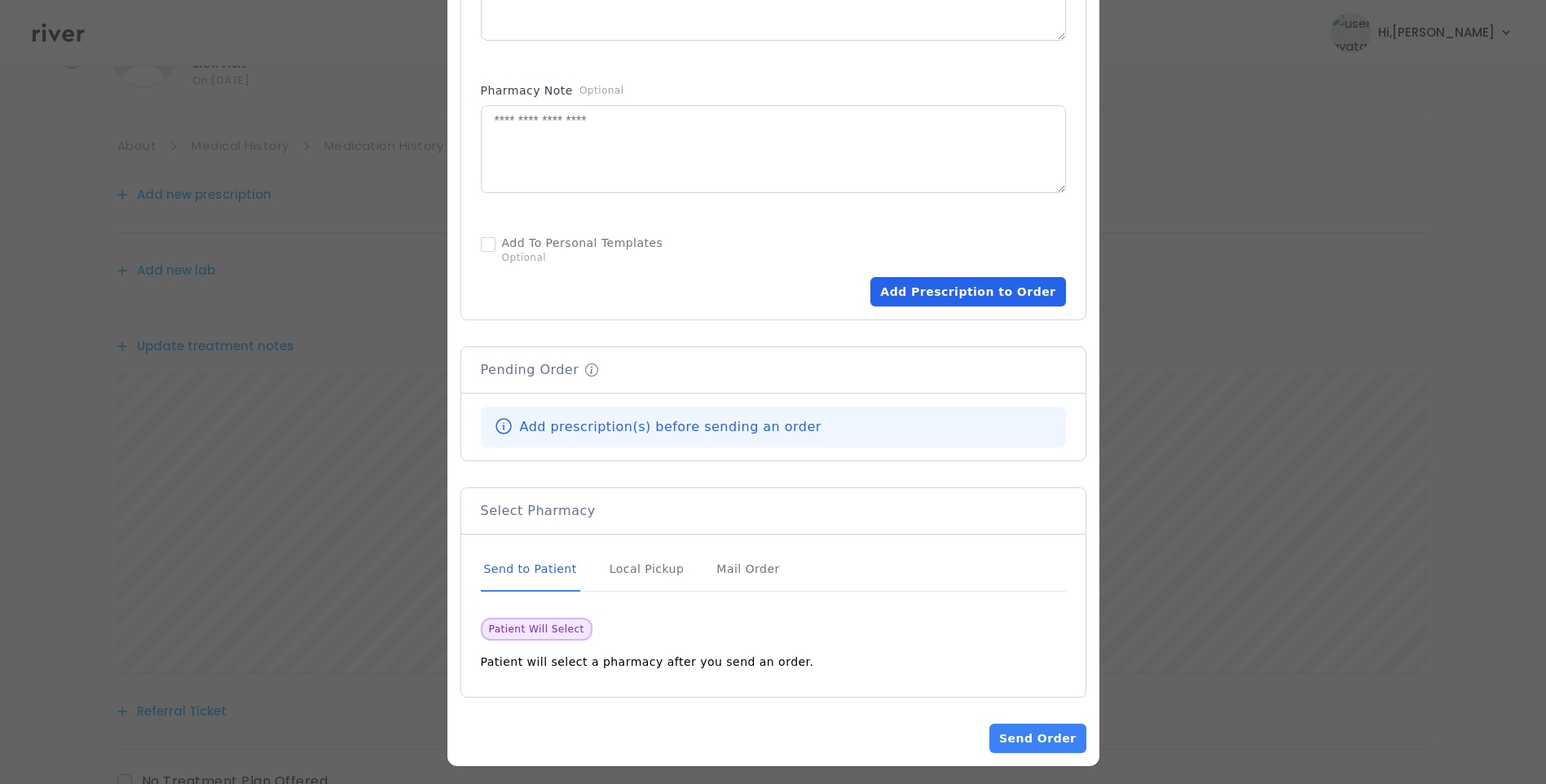
click at [943, 289] on button "Add Prescription to Order" at bounding box center [968, 292] width 195 height 29
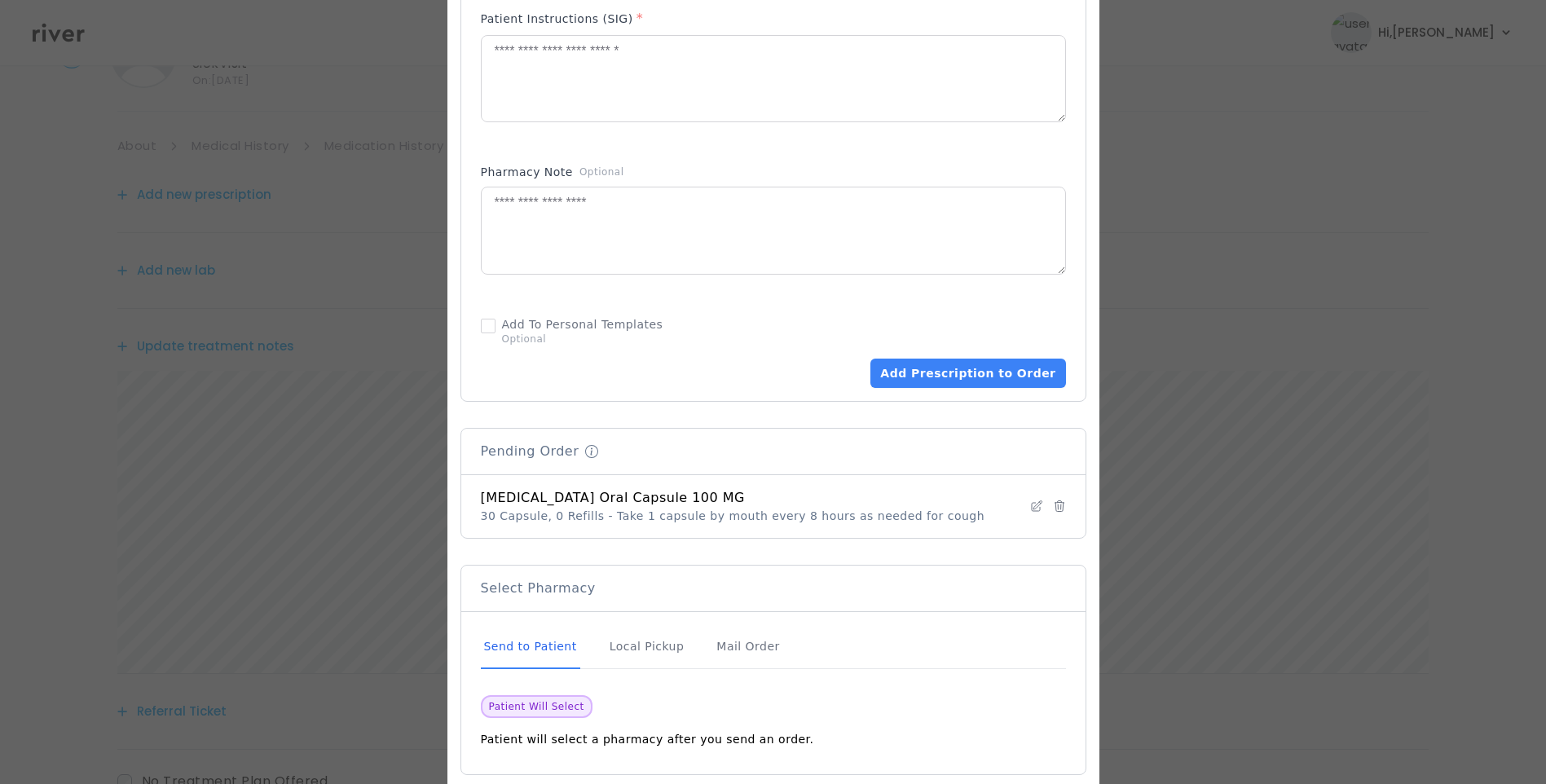
scroll to position [909, 0]
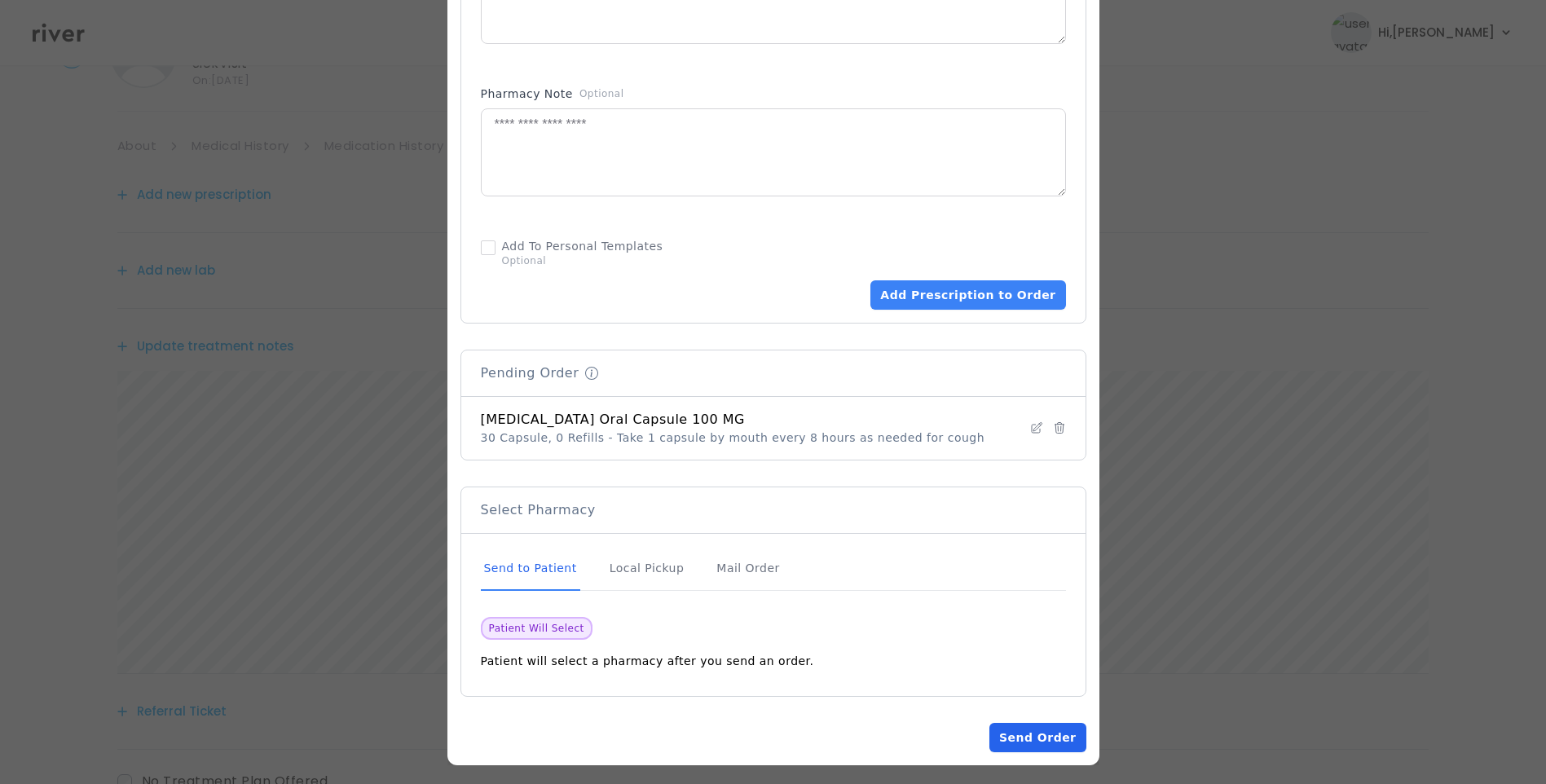
click at [1020, 727] on button "Send Order" at bounding box center [1037, 737] width 96 height 29
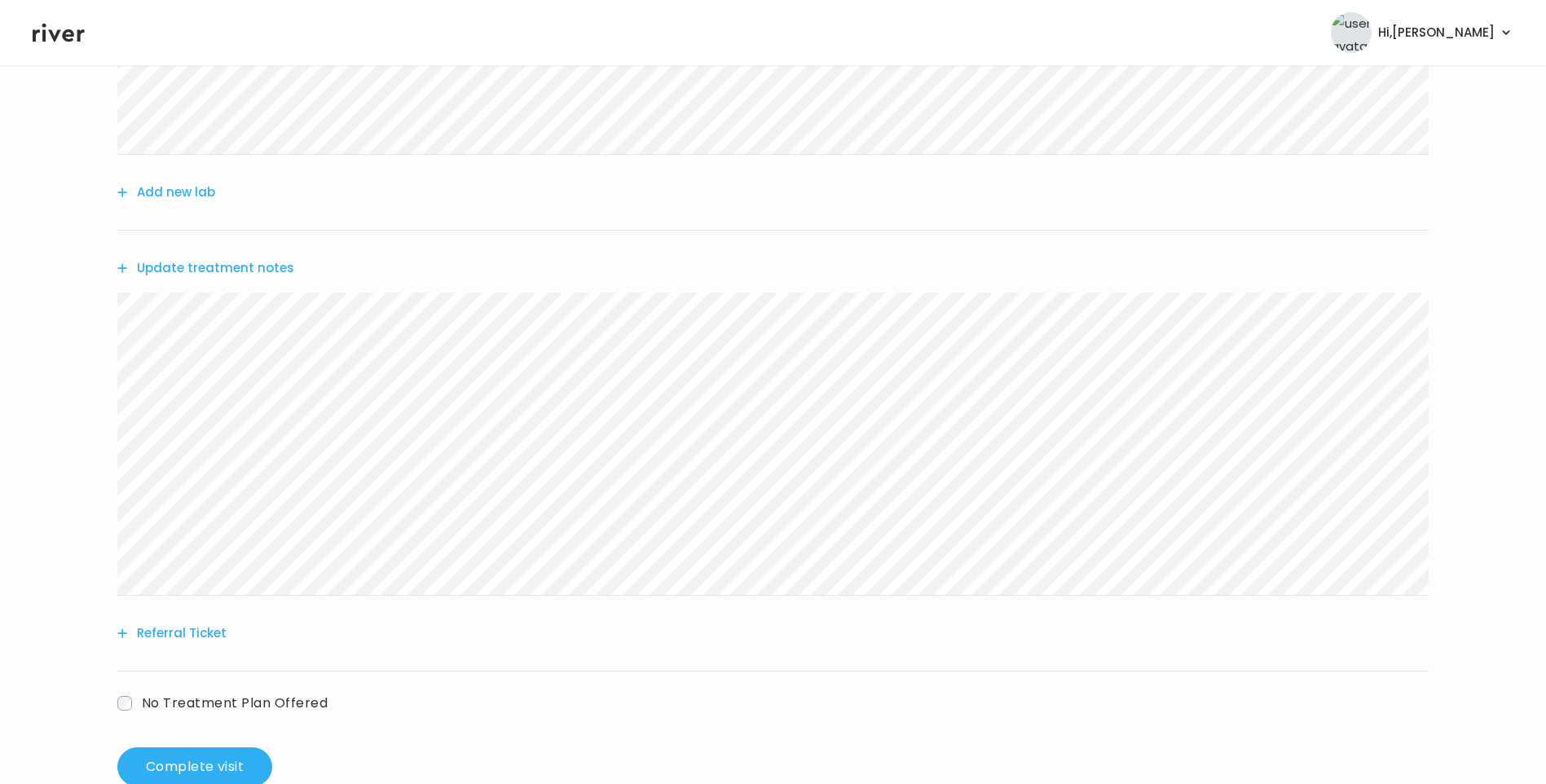
scroll to position [0, 0]
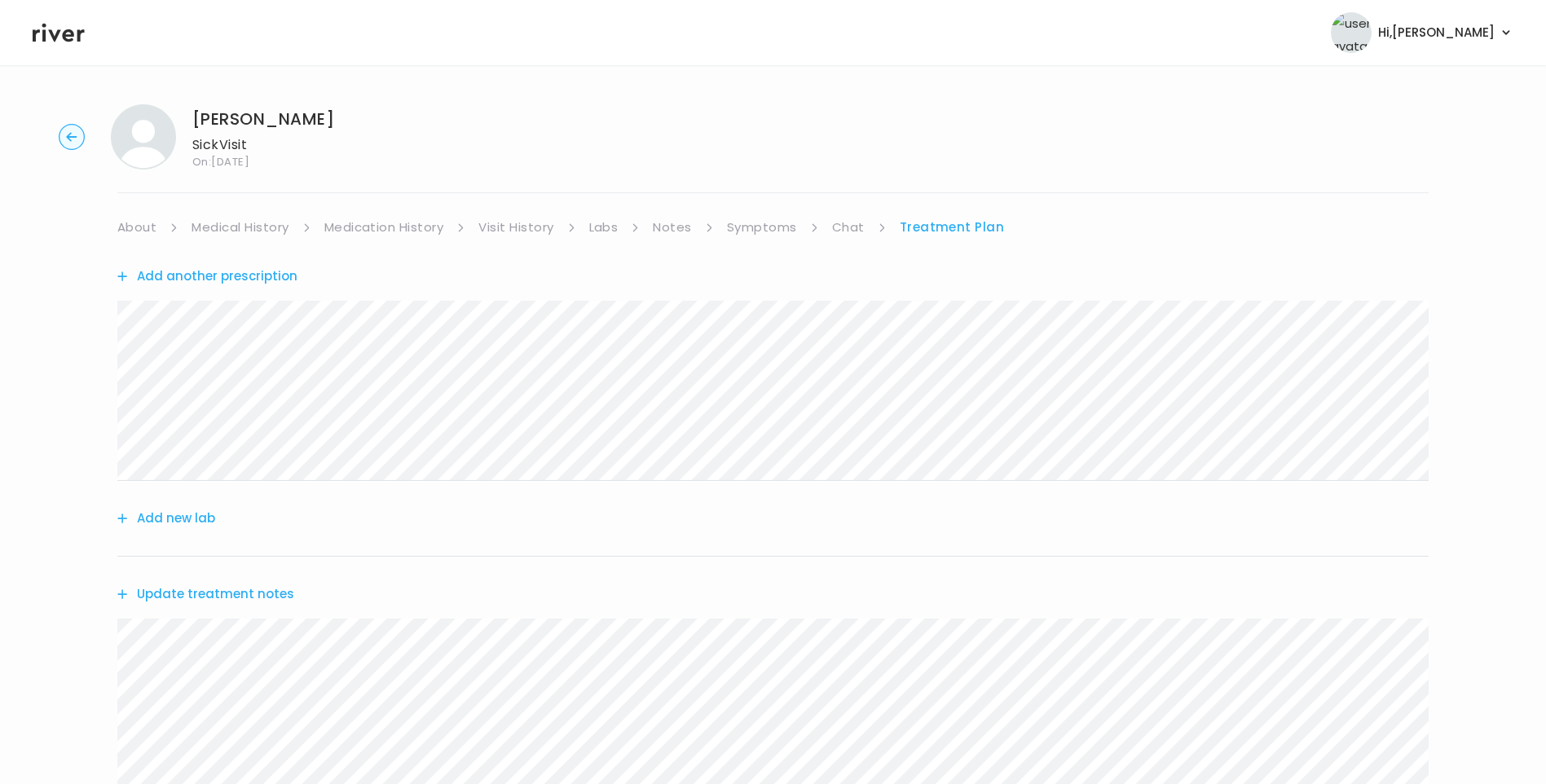
click at [760, 228] on link "Symptoms" at bounding box center [762, 227] width 70 height 22
click at [969, 229] on link "Treatment Plan" at bounding box center [953, 227] width 101 height 22
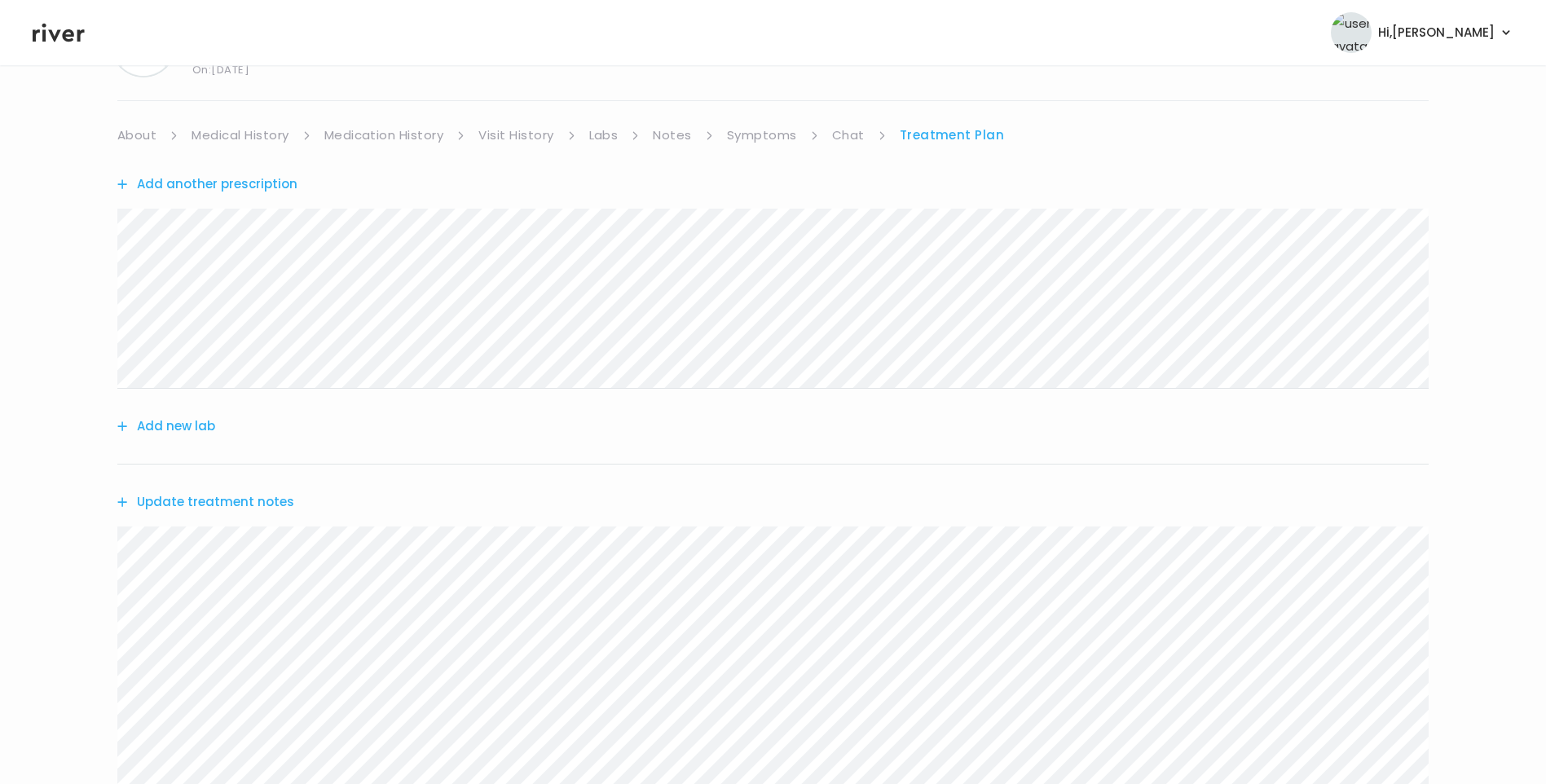
scroll to position [326, 0]
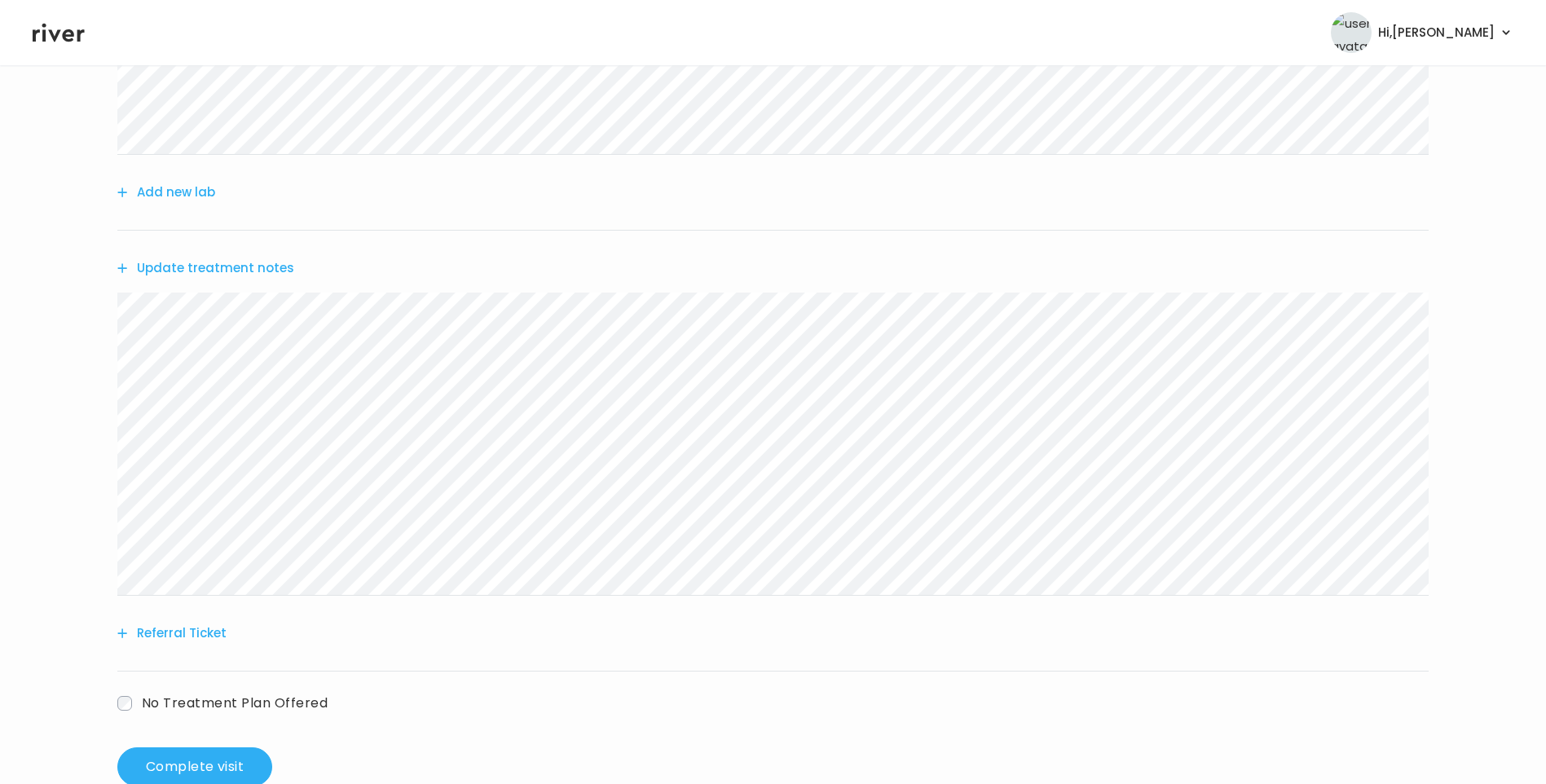
click at [274, 269] on button "Update treatment notes" at bounding box center [206, 267] width 177 height 22
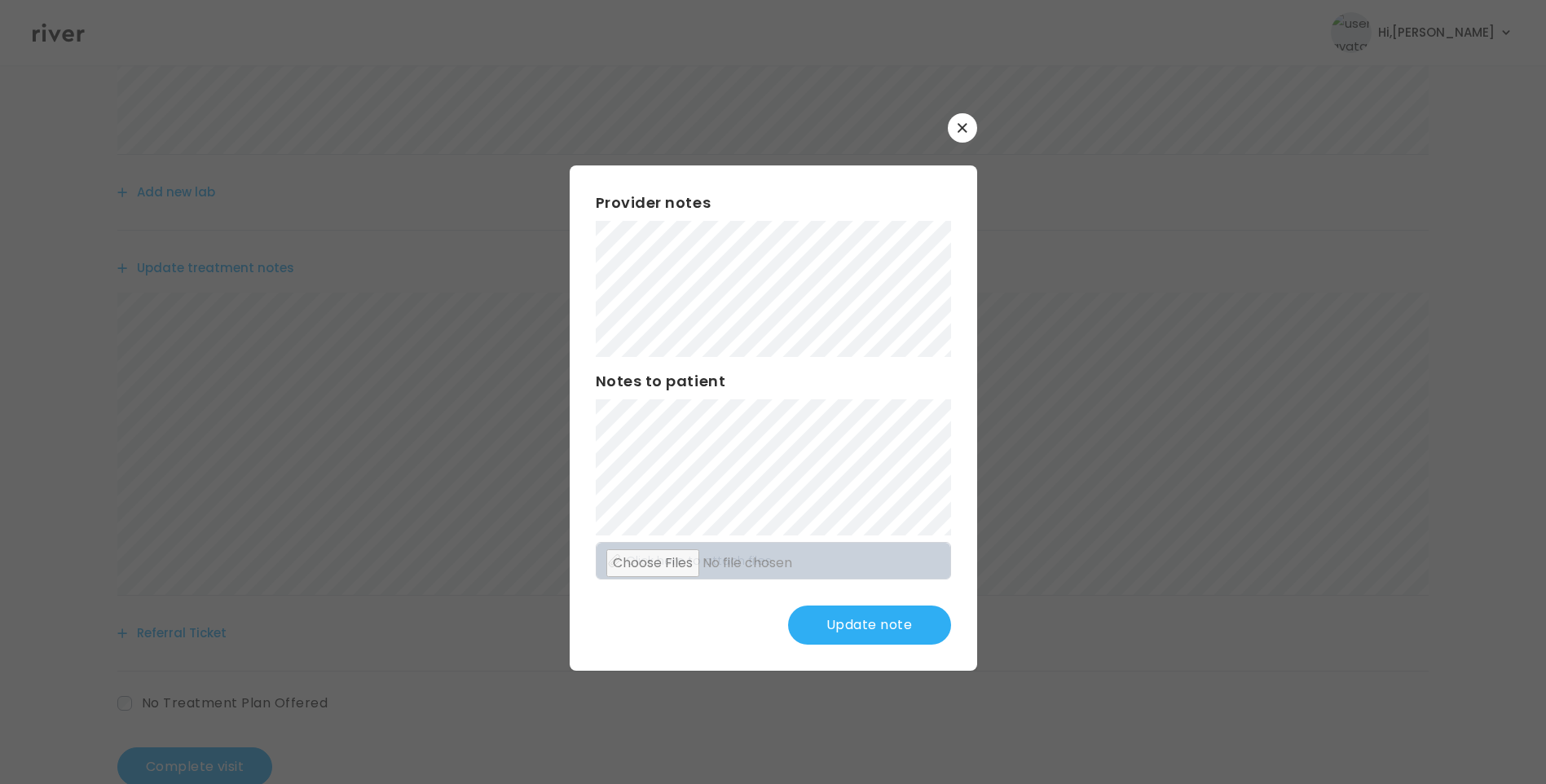
click at [878, 631] on button "Update note" at bounding box center [870, 625] width 163 height 39
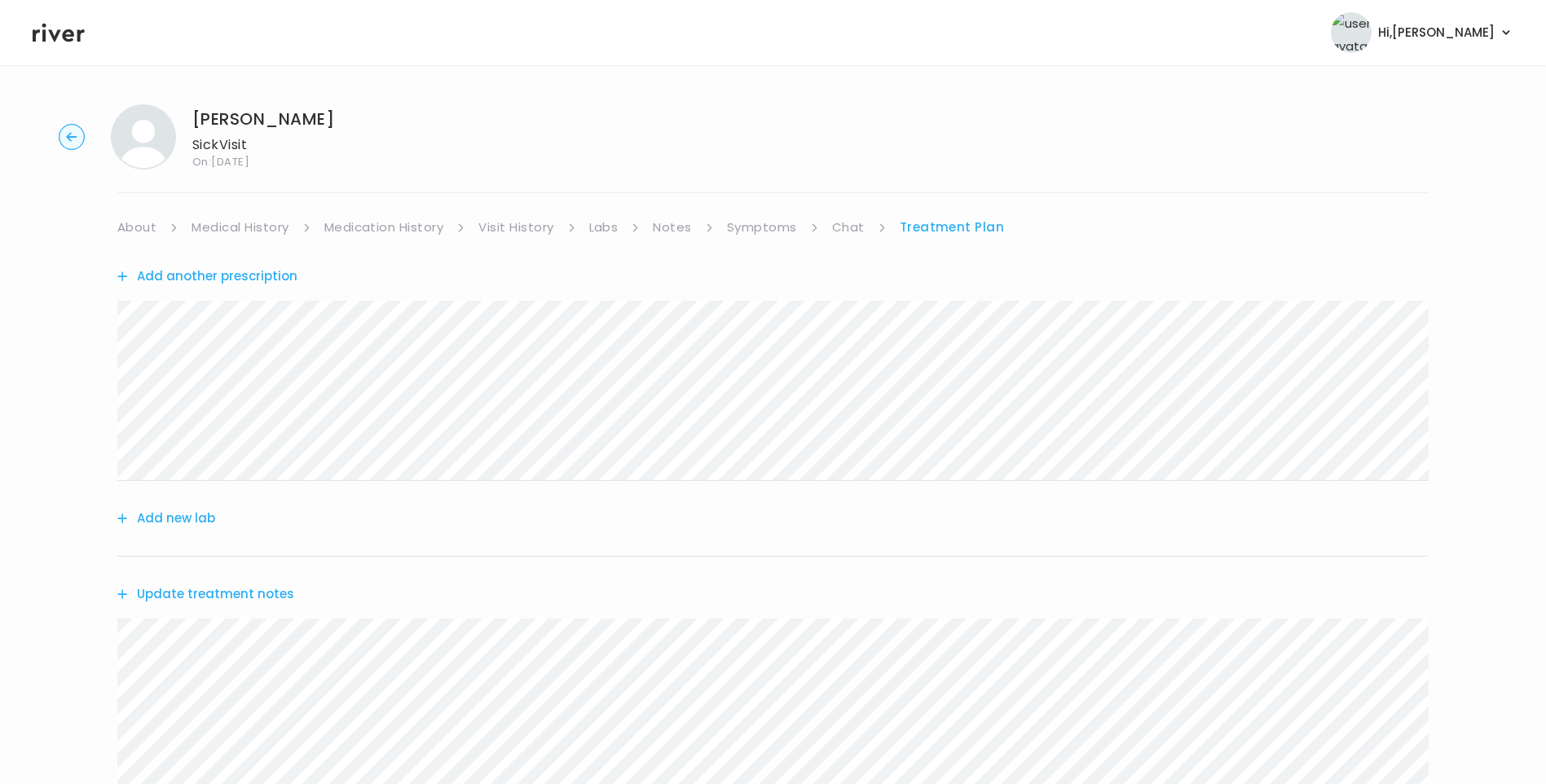
scroll to position [368, 0]
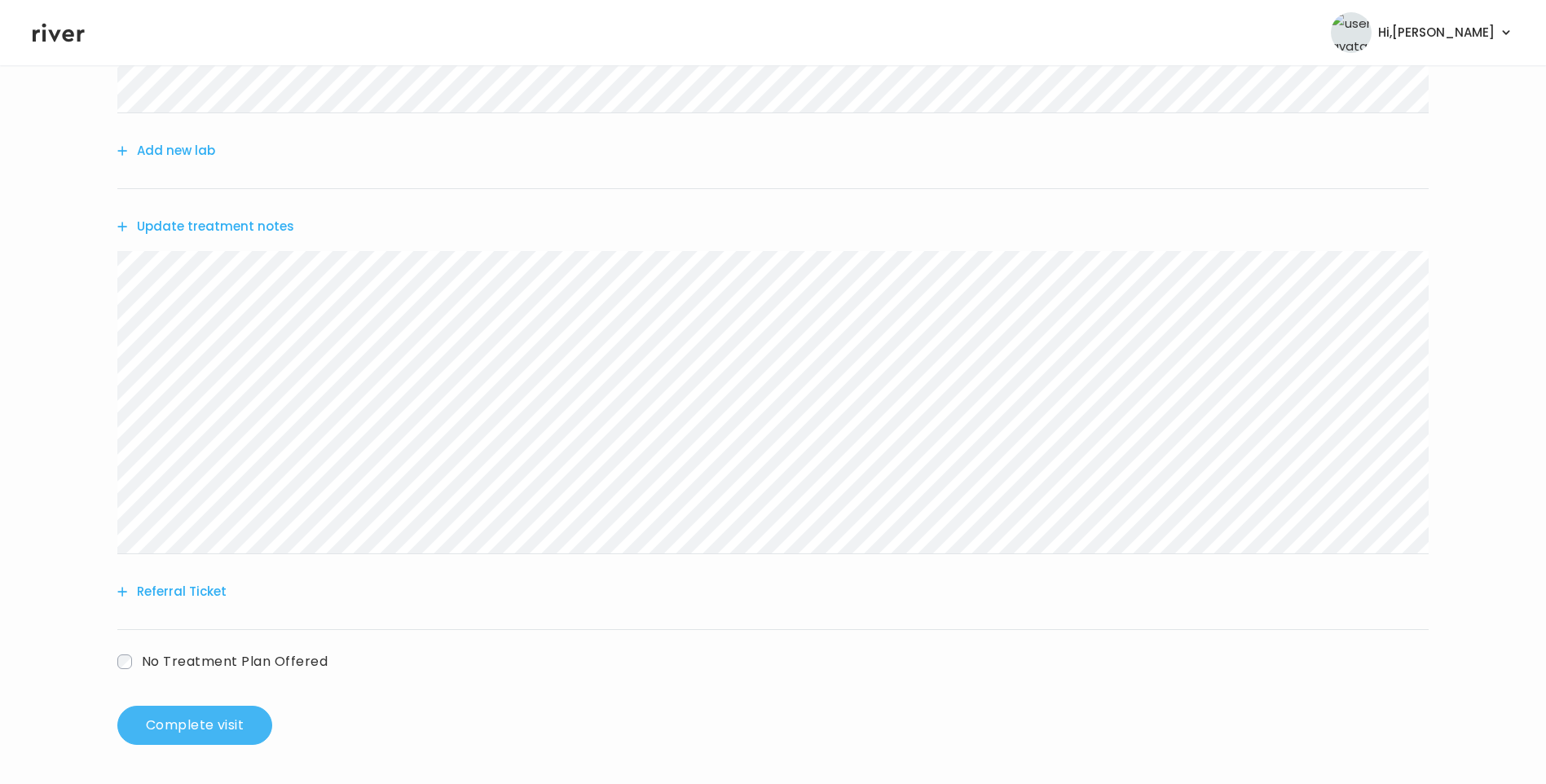
click at [194, 727] on button "Complete visit" at bounding box center [195, 726] width 155 height 39
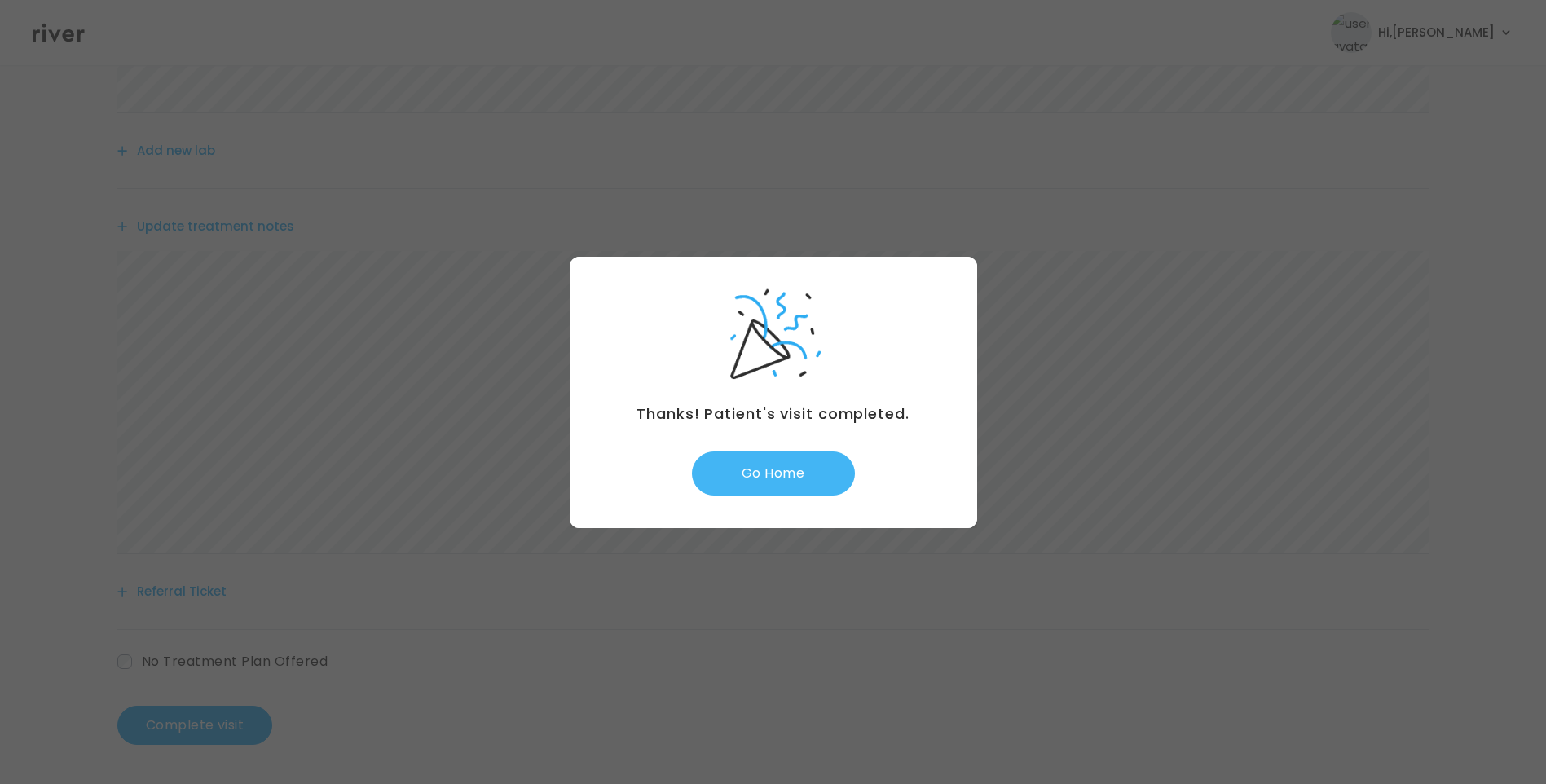
click at [784, 471] on button "Go Home" at bounding box center [773, 473] width 163 height 44
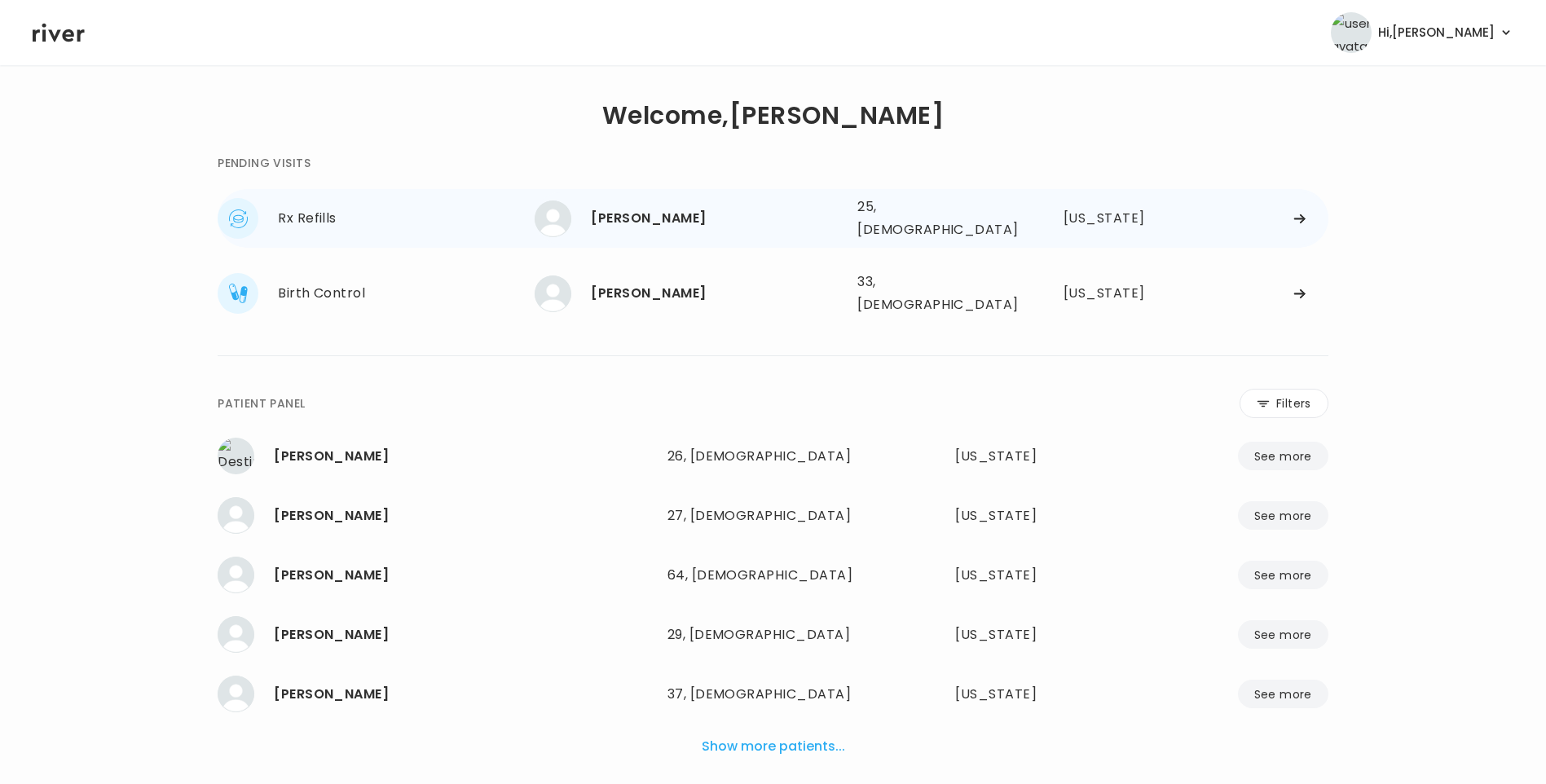
click at [680, 220] on div "[PERSON_NAME]" at bounding box center [717, 218] width 254 height 22
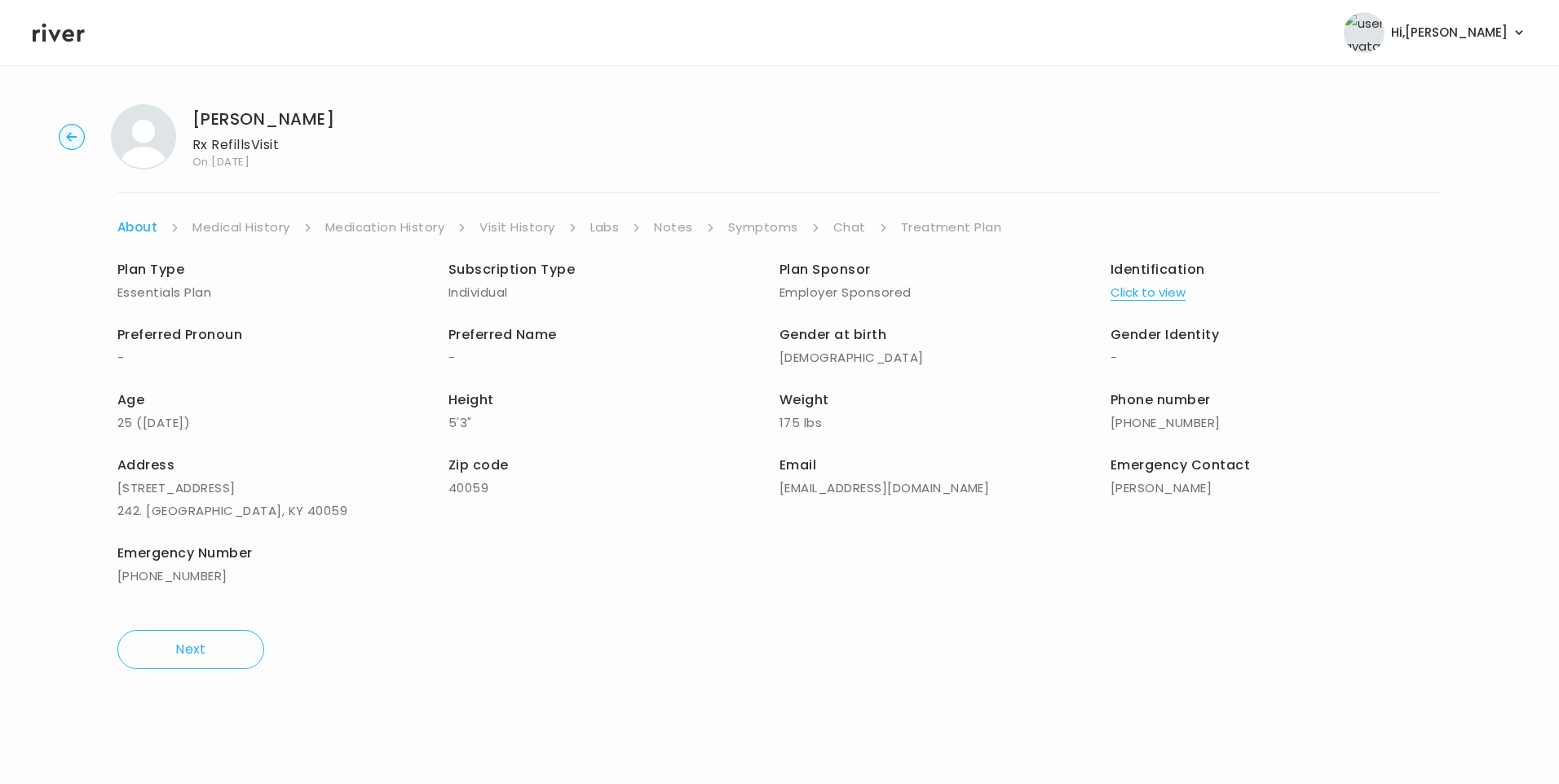
click at [516, 230] on link "Visit History" at bounding box center [517, 227] width 75 height 22
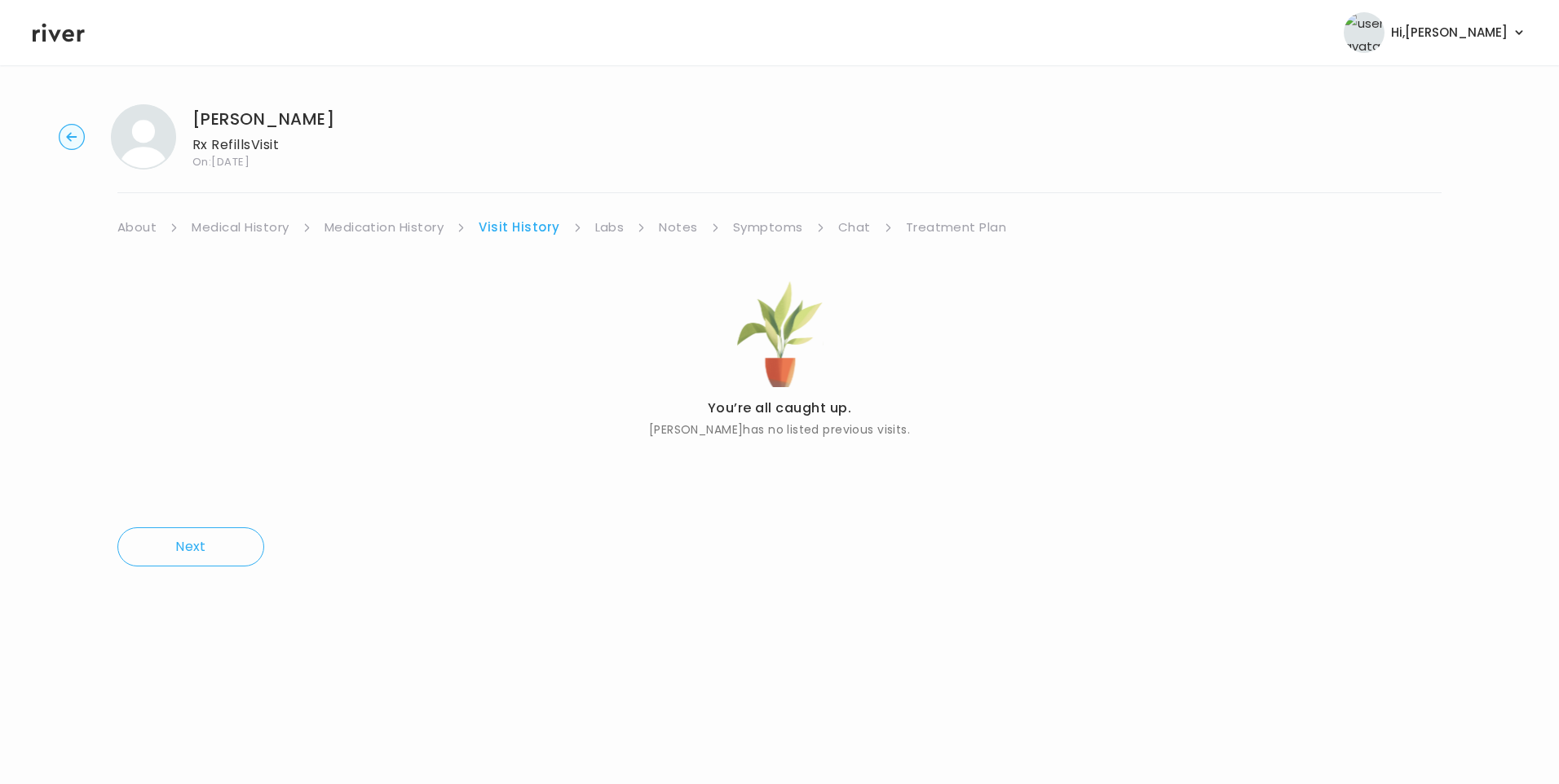
click at [145, 229] on link "About" at bounding box center [137, 227] width 39 height 22
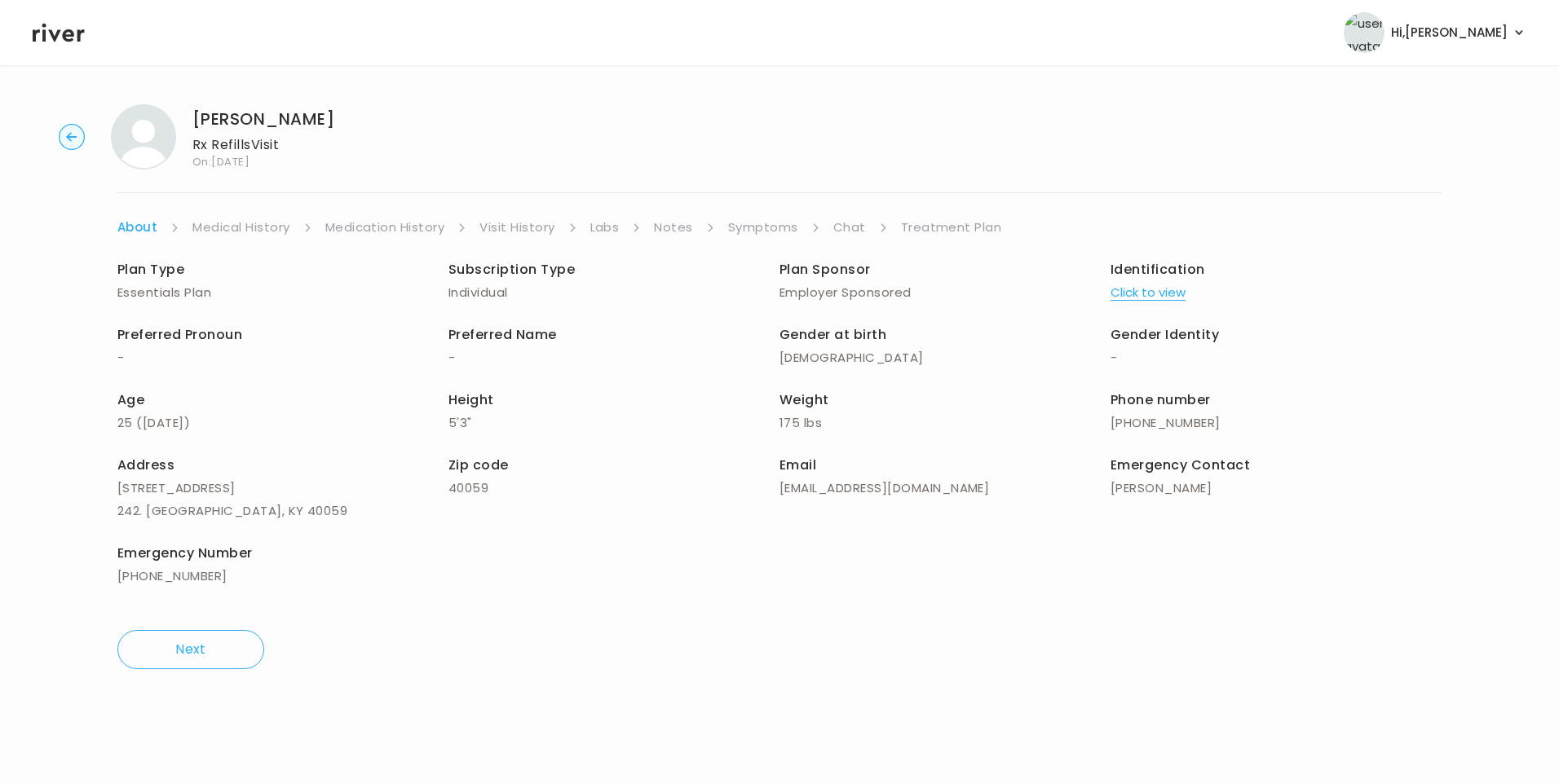
click at [1161, 298] on button "Click to view" at bounding box center [1147, 292] width 75 height 22
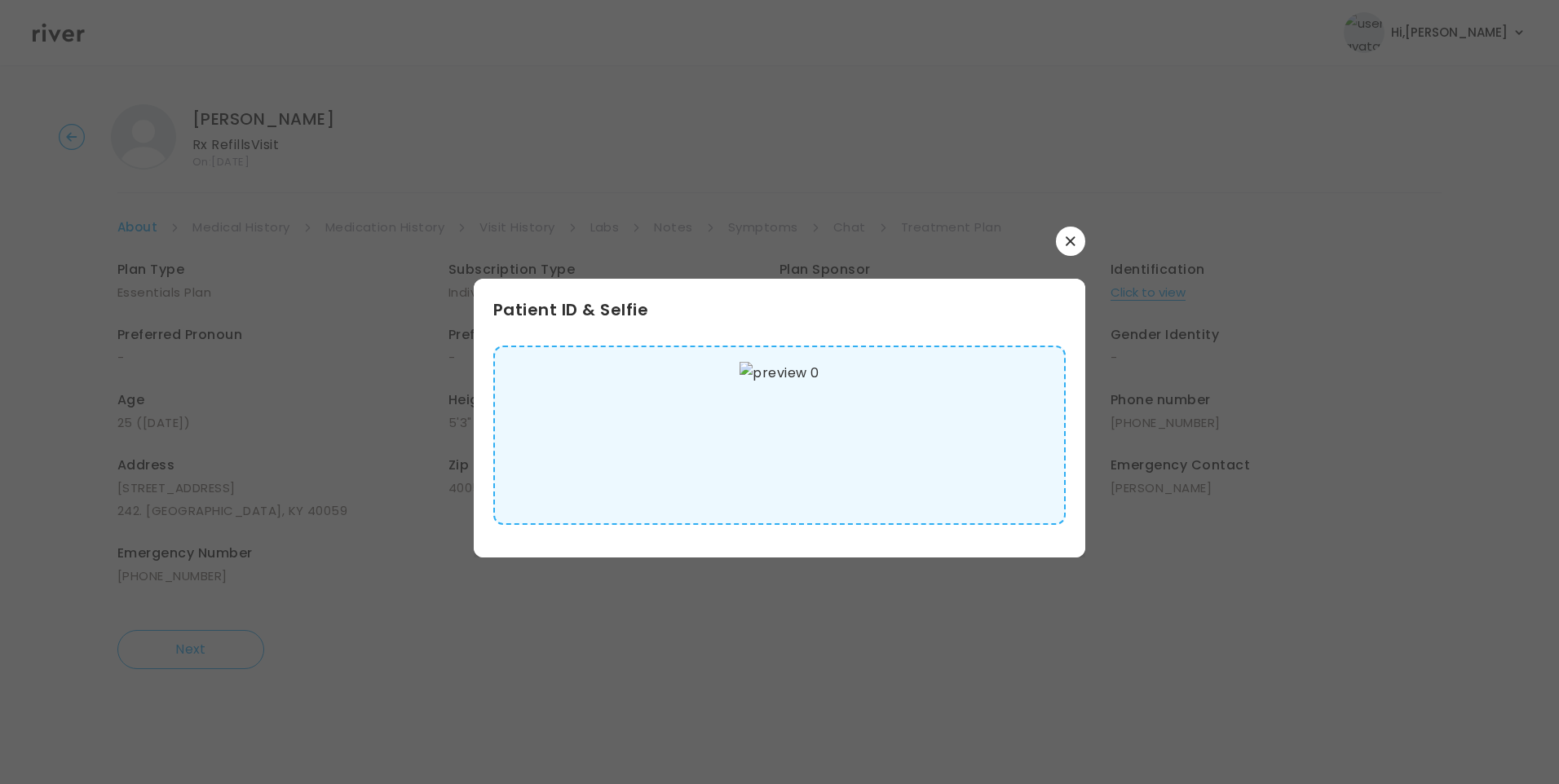
click at [804, 430] on img at bounding box center [779, 435] width 79 height 147
drag, startPoint x: 1068, startPoint y: 242, endPoint x: 1057, endPoint y: 246, distance: 11.7
click at [1068, 241] on icon "button" at bounding box center [1070, 241] width 10 height 10
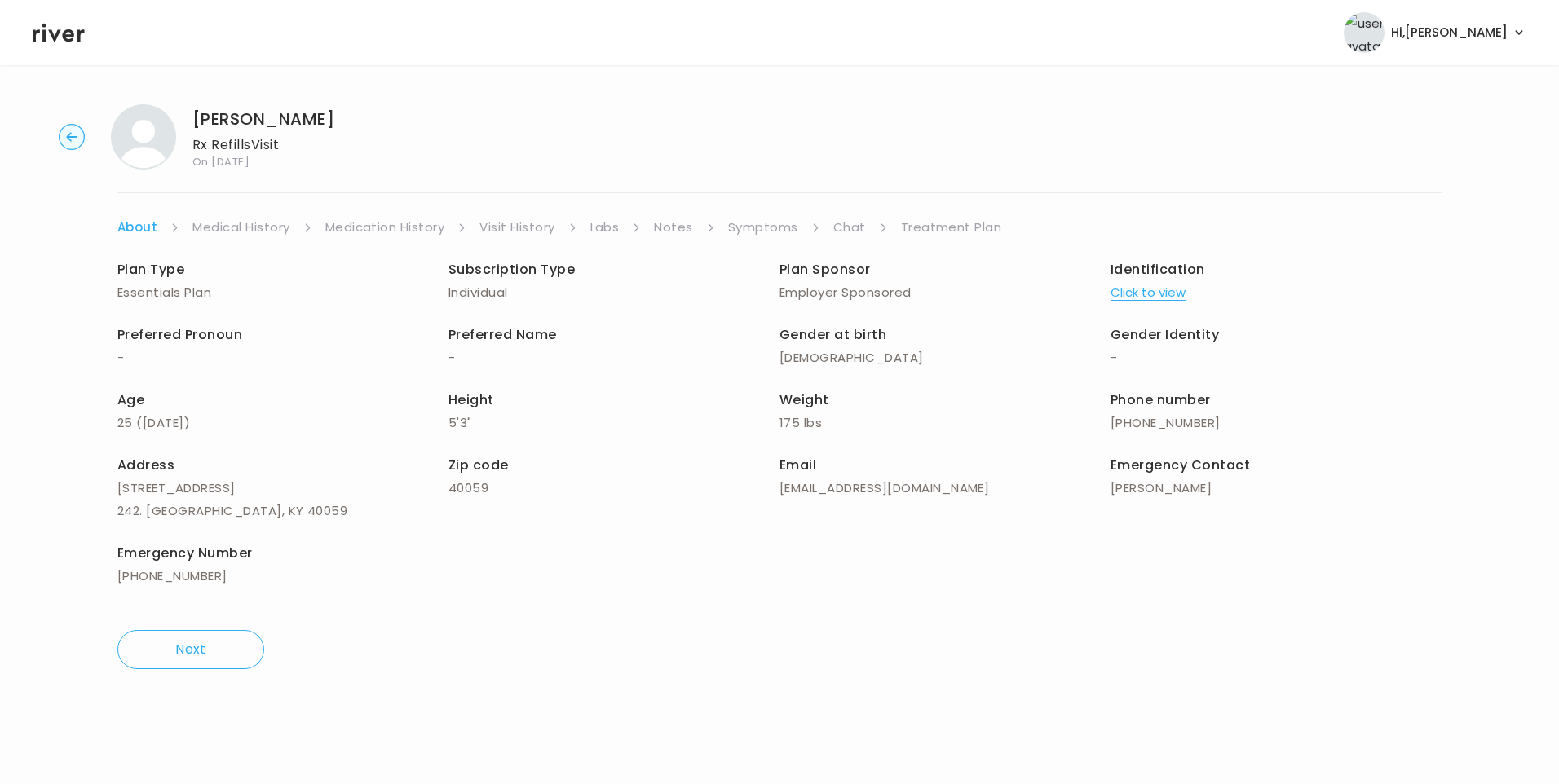
drag, startPoint x: 233, startPoint y: 222, endPoint x: 247, endPoint y: 230, distance: 16.1
click at [233, 222] on link "Medical History" at bounding box center [241, 227] width 97 height 22
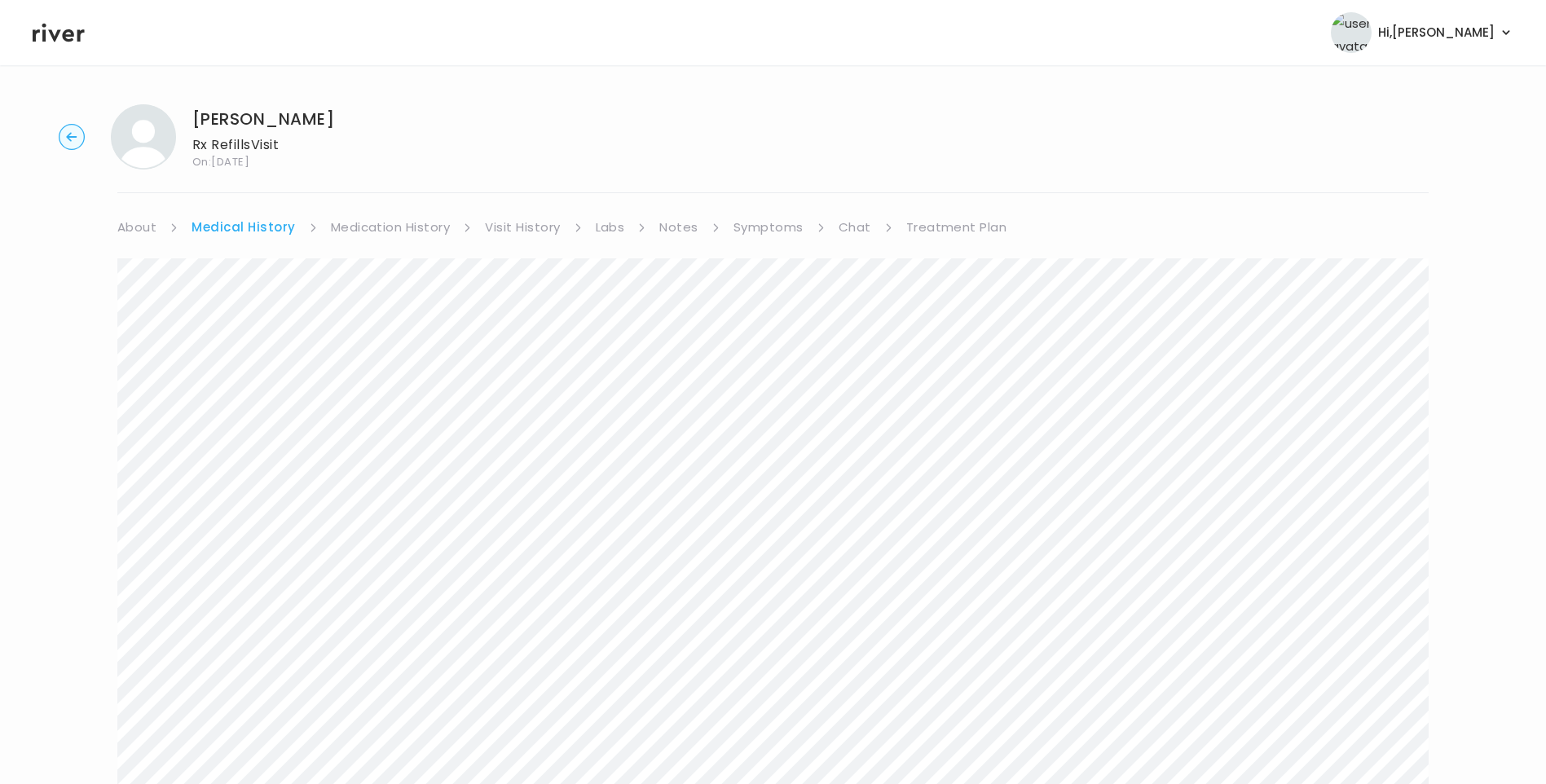
click at [767, 225] on link "Symptoms" at bounding box center [769, 227] width 70 height 22
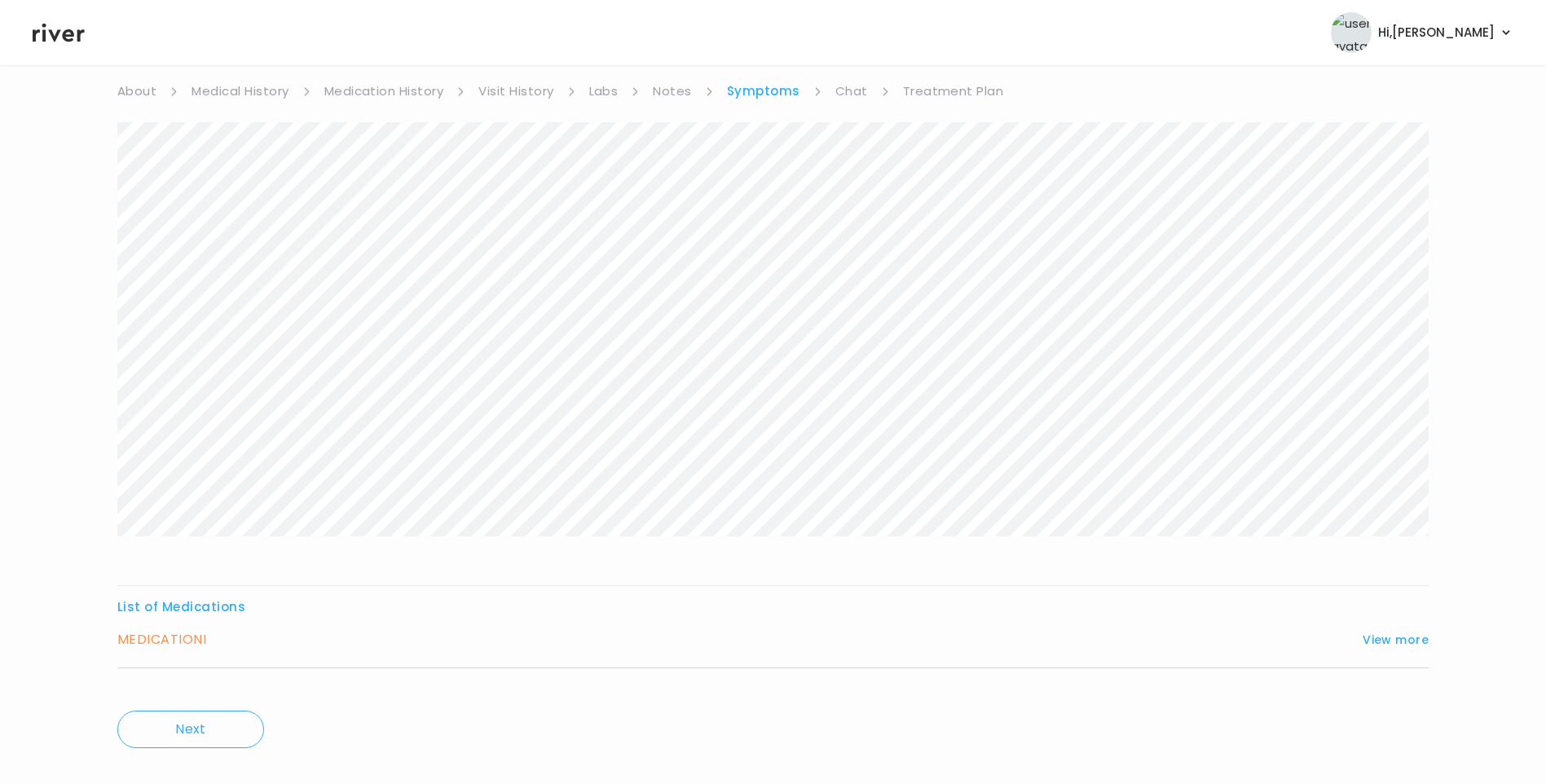
scroll to position [162, 0]
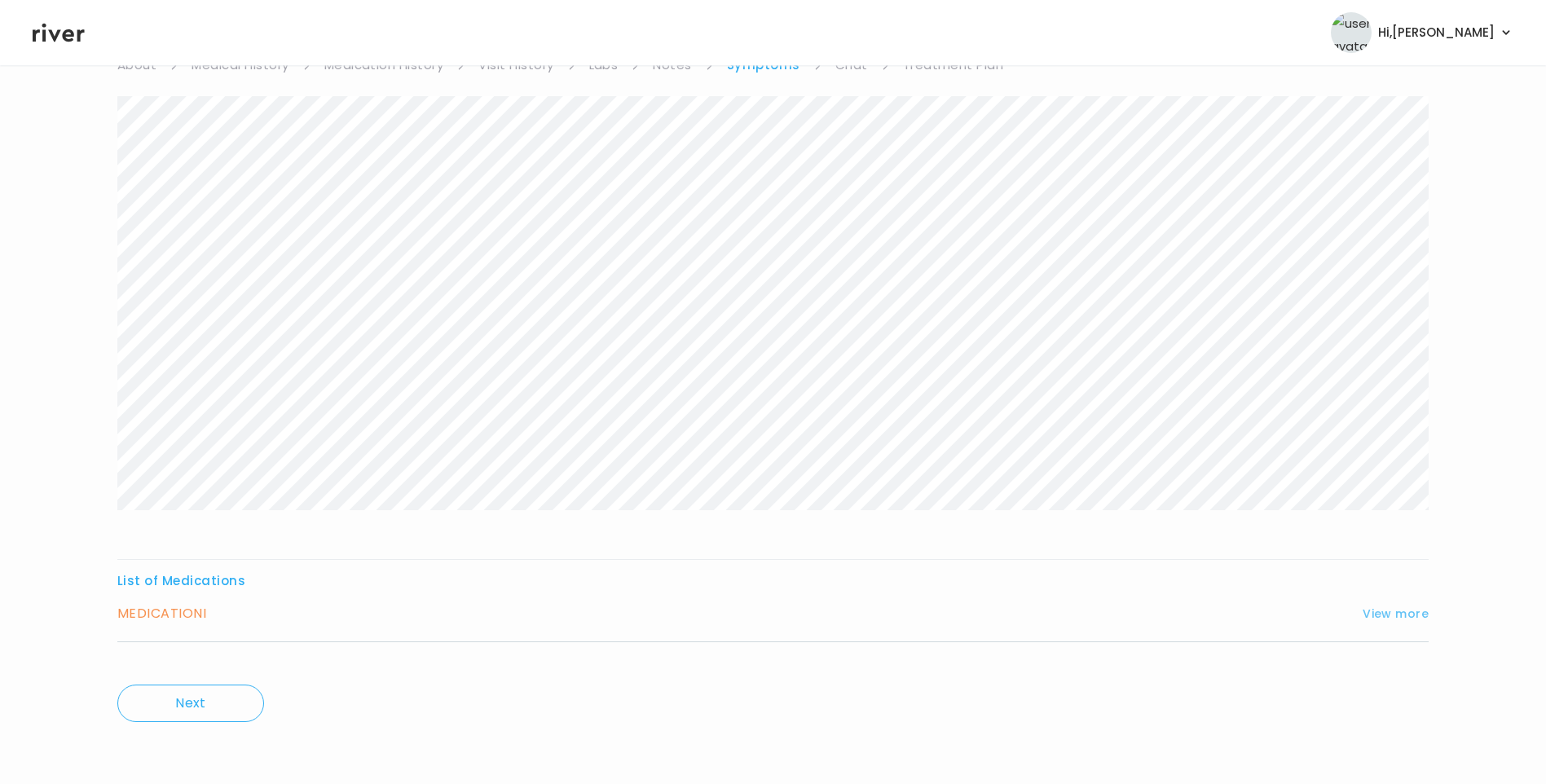
click at [1377, 606] on button "View more" at bounding box center [1396, 614] width 66 height 19
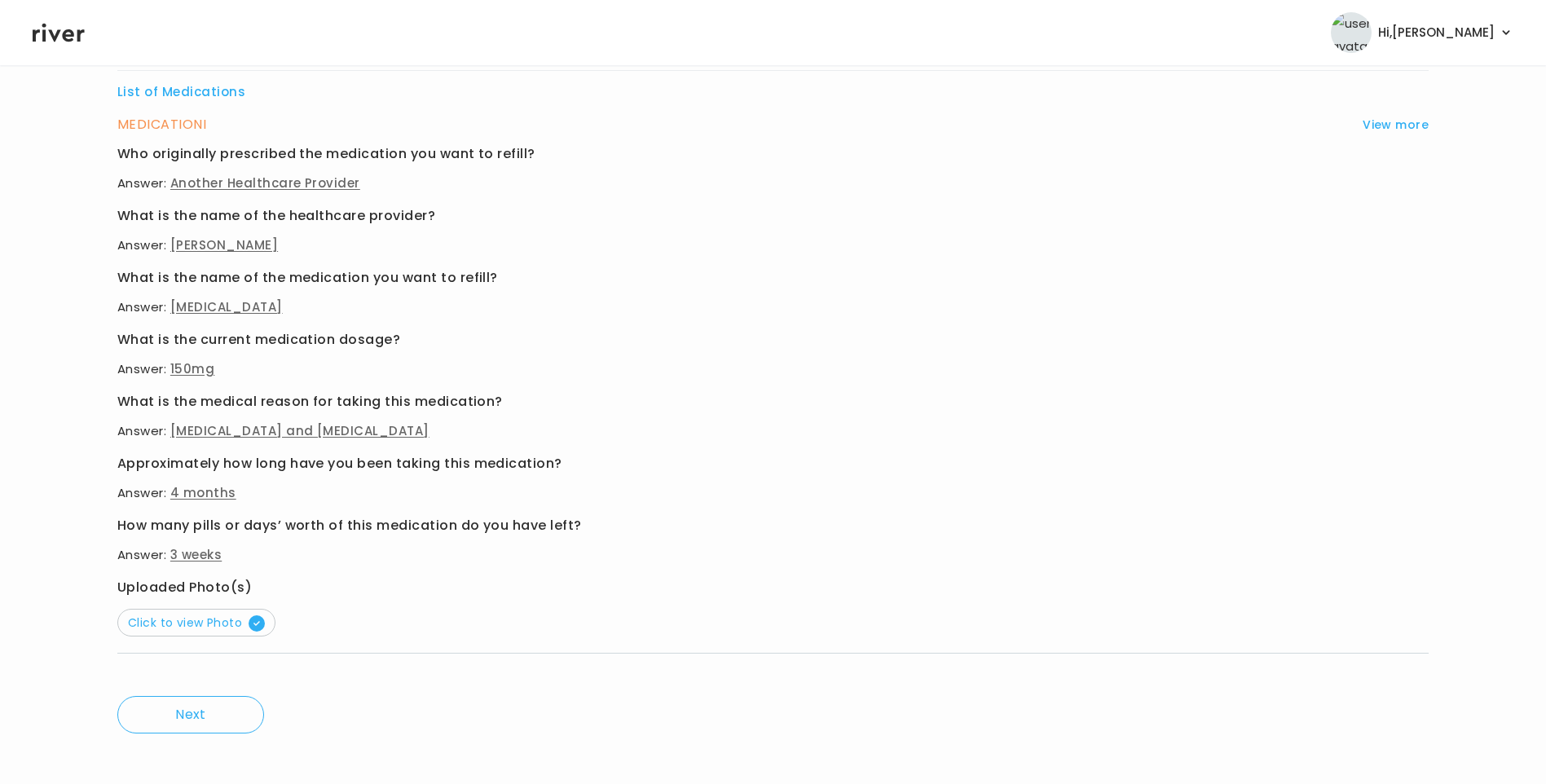
scroll to position [662, 0]
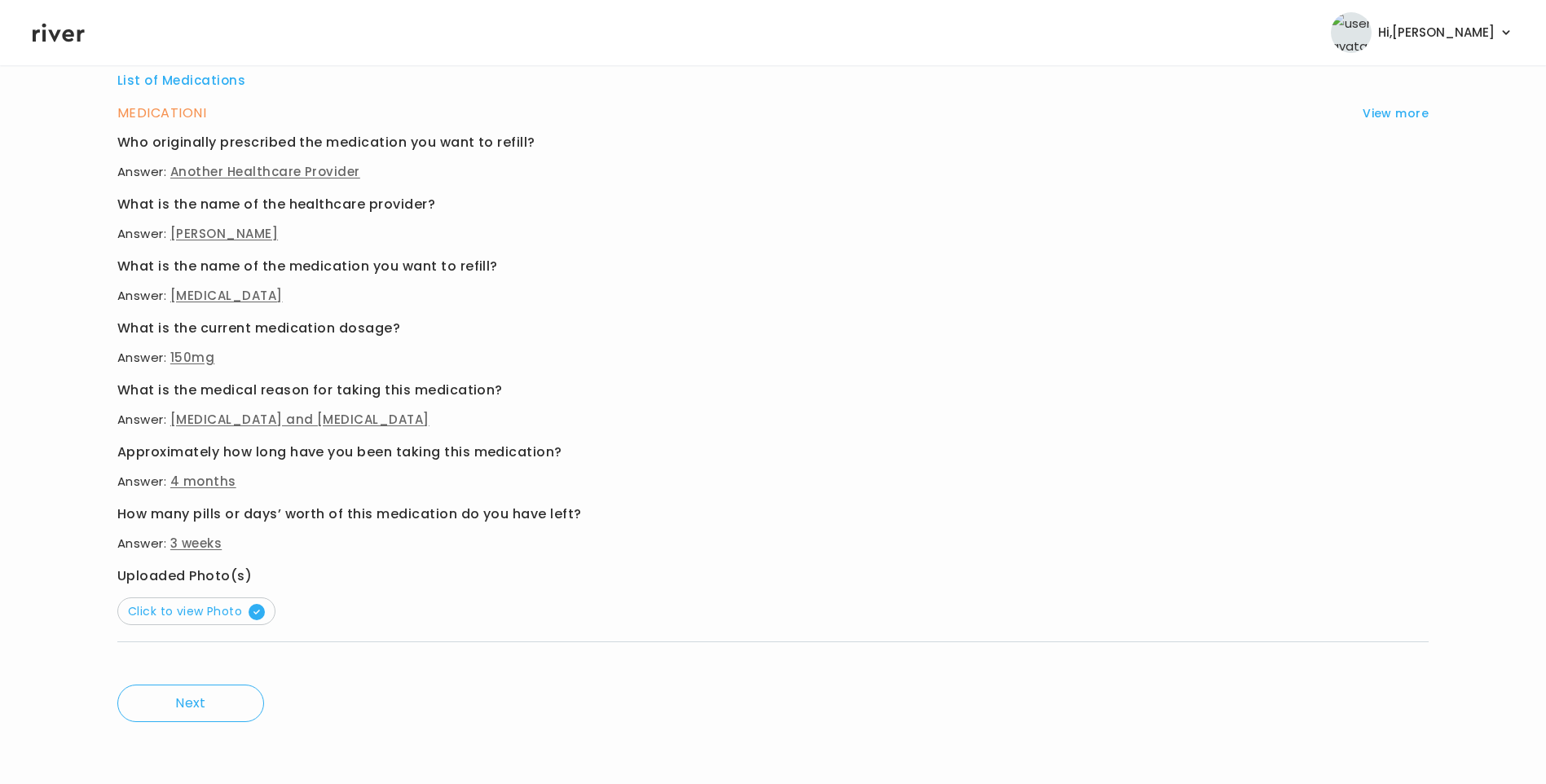
click at [207, 601] on button "Click to view Photo" at bounding box center [197, 611] width 159 height 27
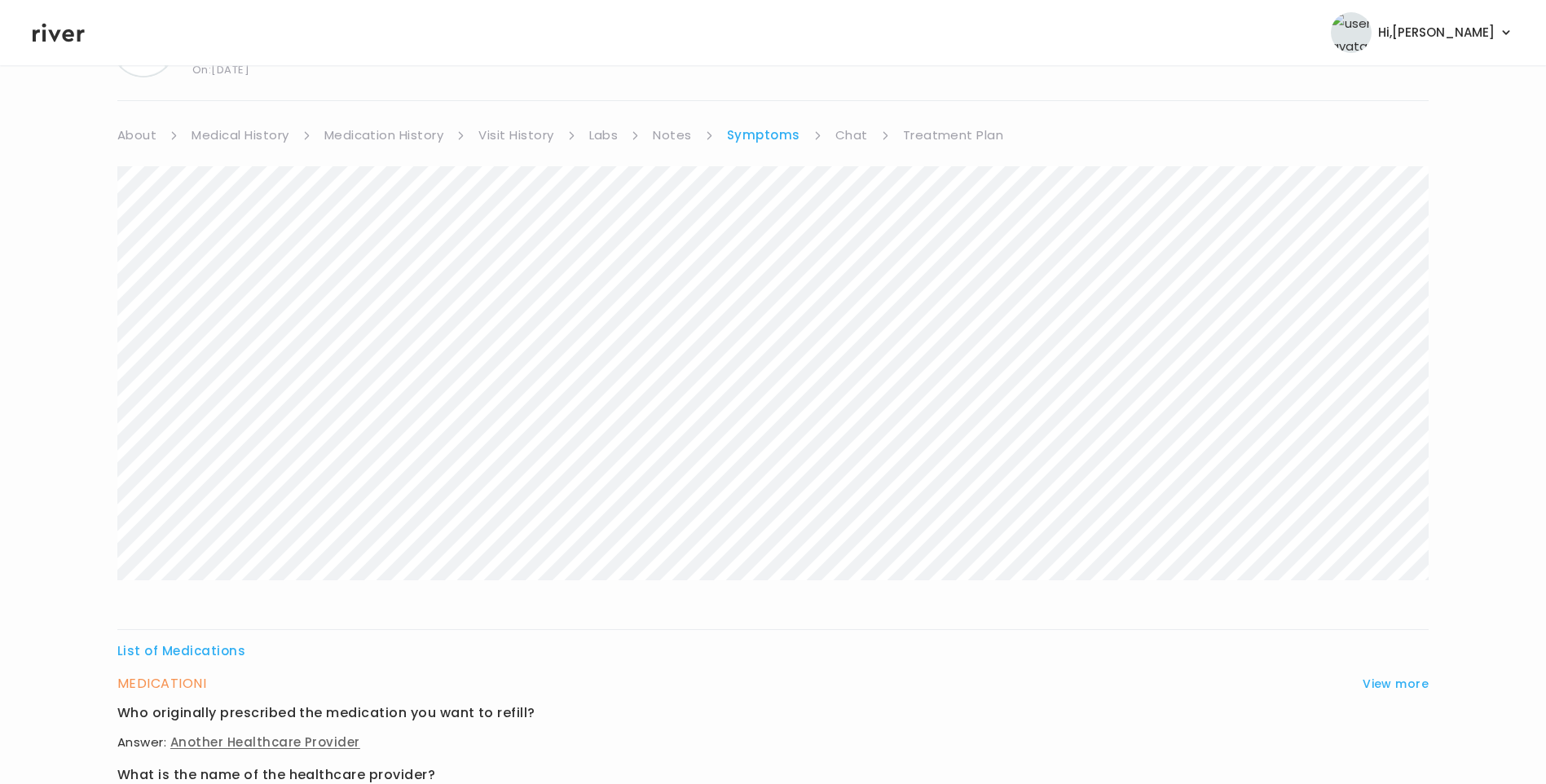
scroll to position [0, 0]
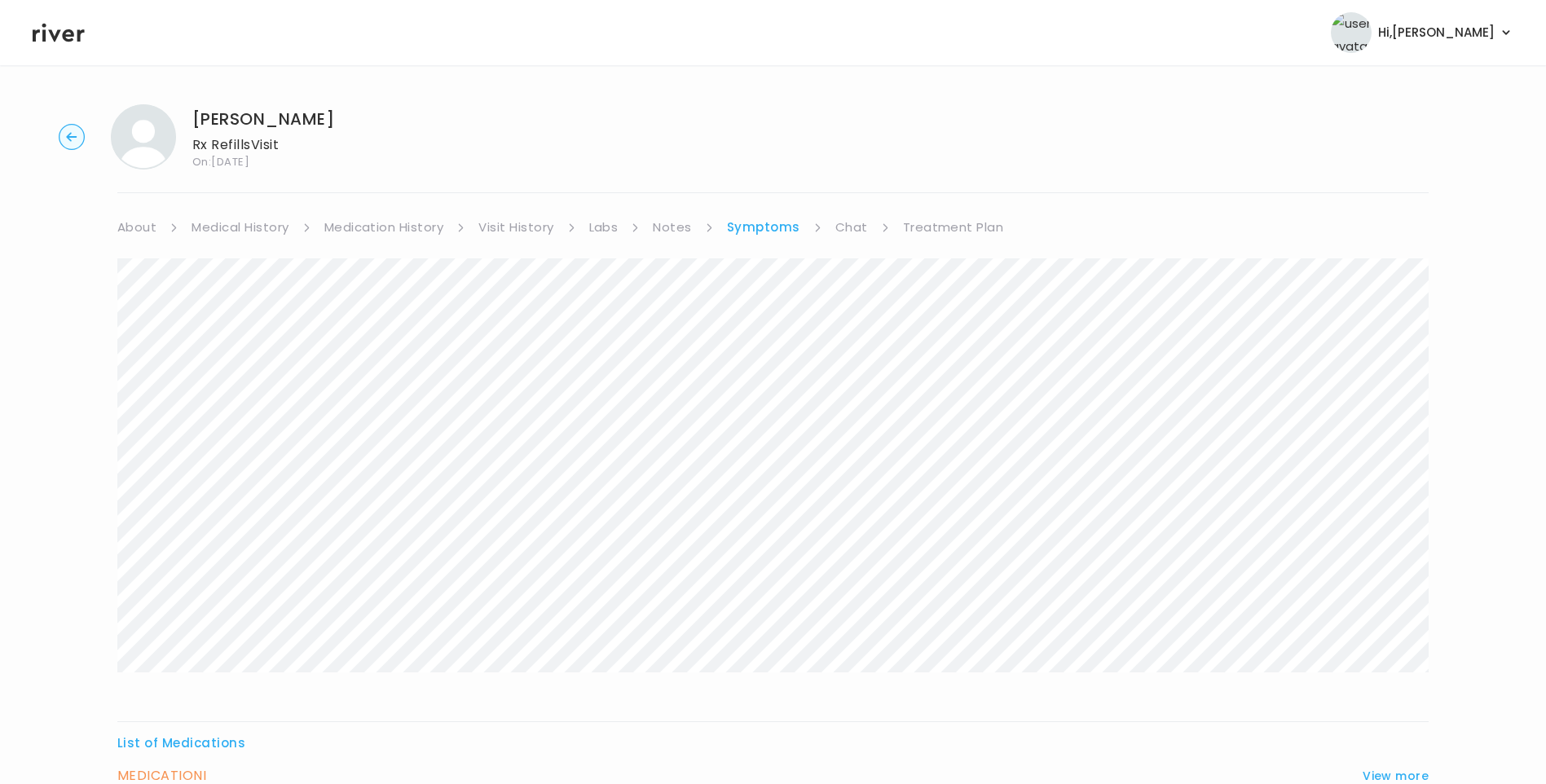
drag, startPoint x: 965, startPoint y: 220, endPoint x: 975, endPoint y: 231, distance: 14.9
click at [965, 220] on link "Treatment Plan" at bounding box center [953, 227] width 101 height 22
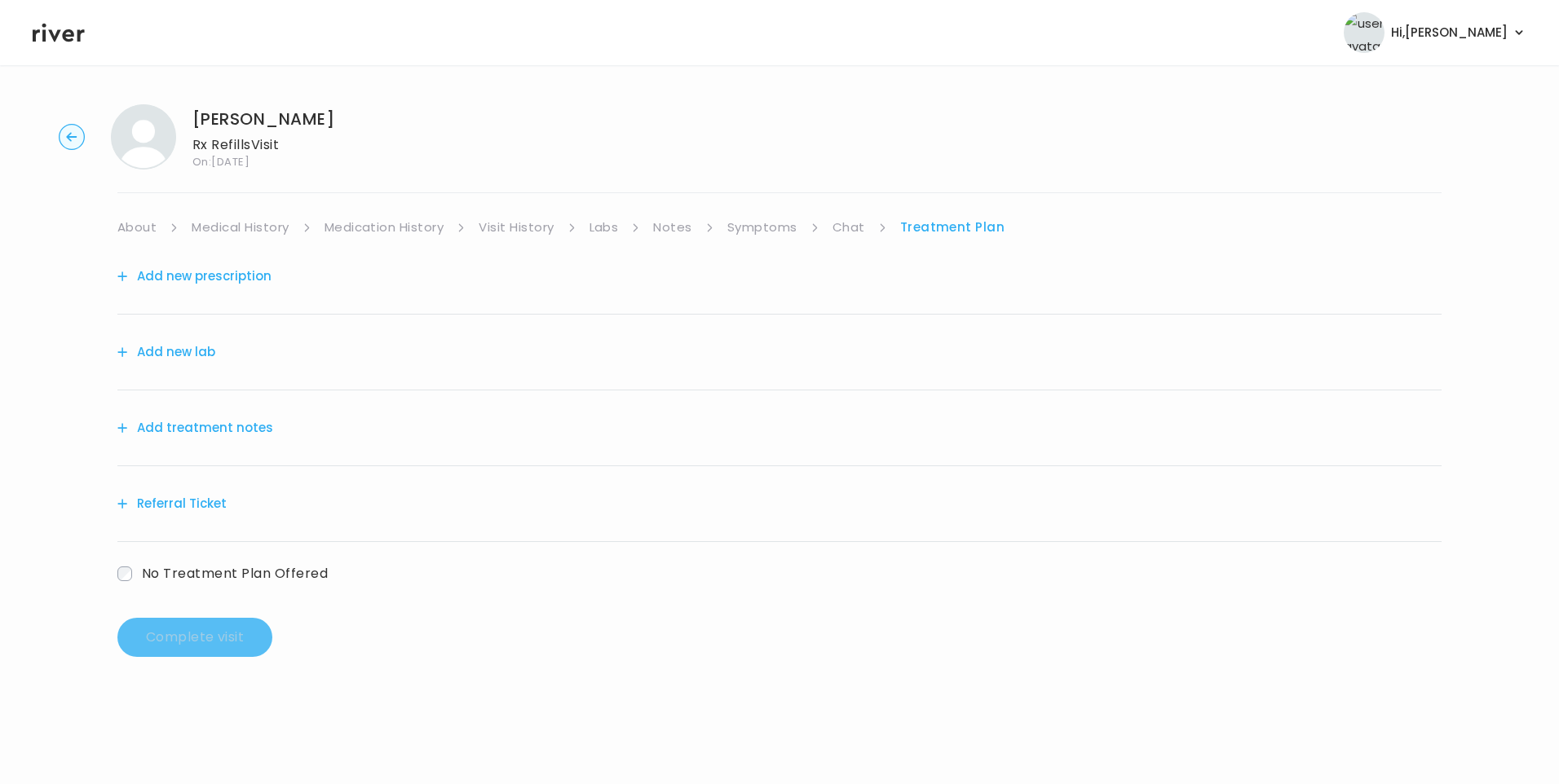
click at [224, 430] on button "Add treatment notes" at bounding box center [196, 427] width 156 height 22
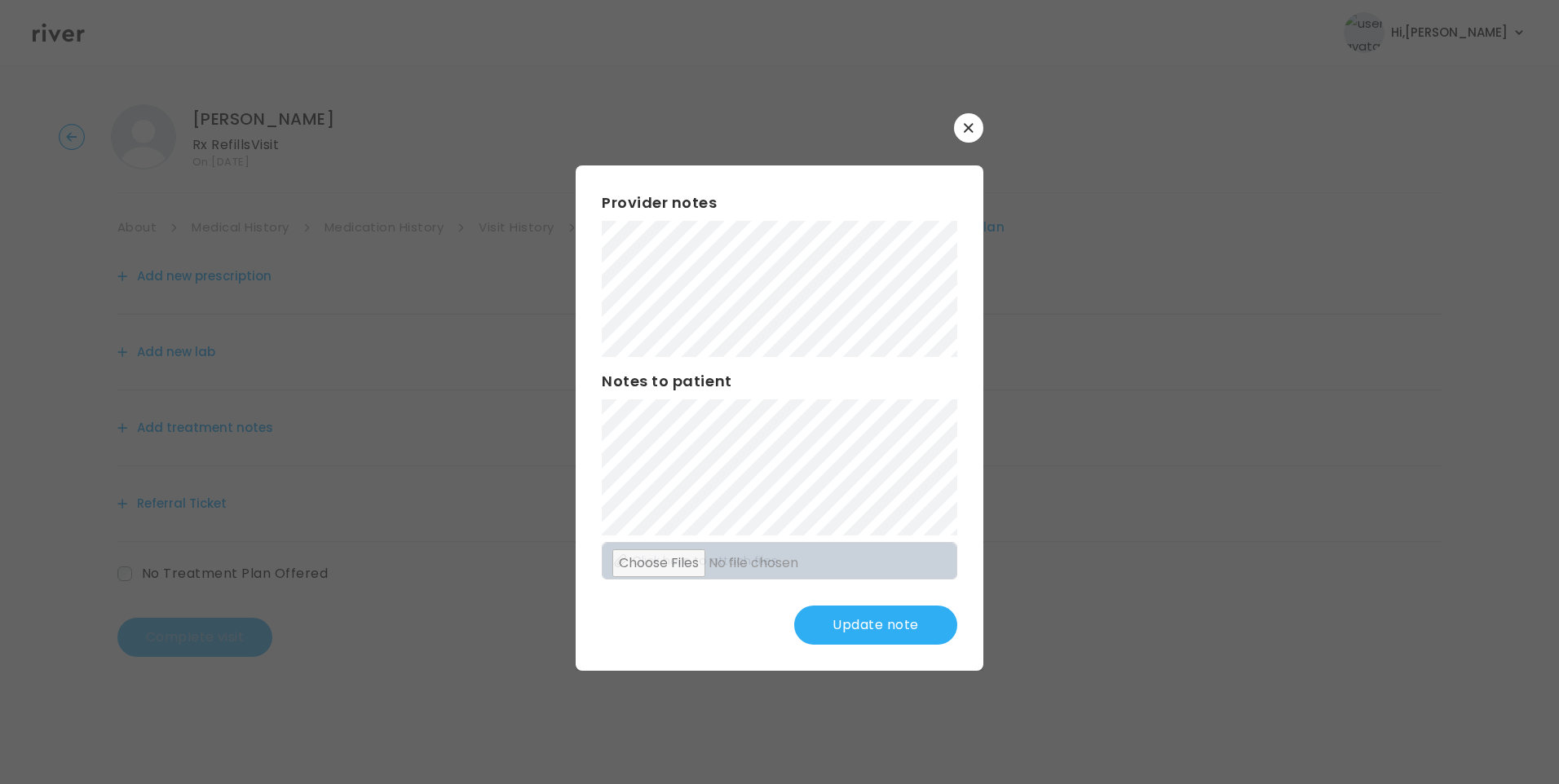
click at [870, 618] on button "Update note" at bounding box center [876, 625] width 163 height 39
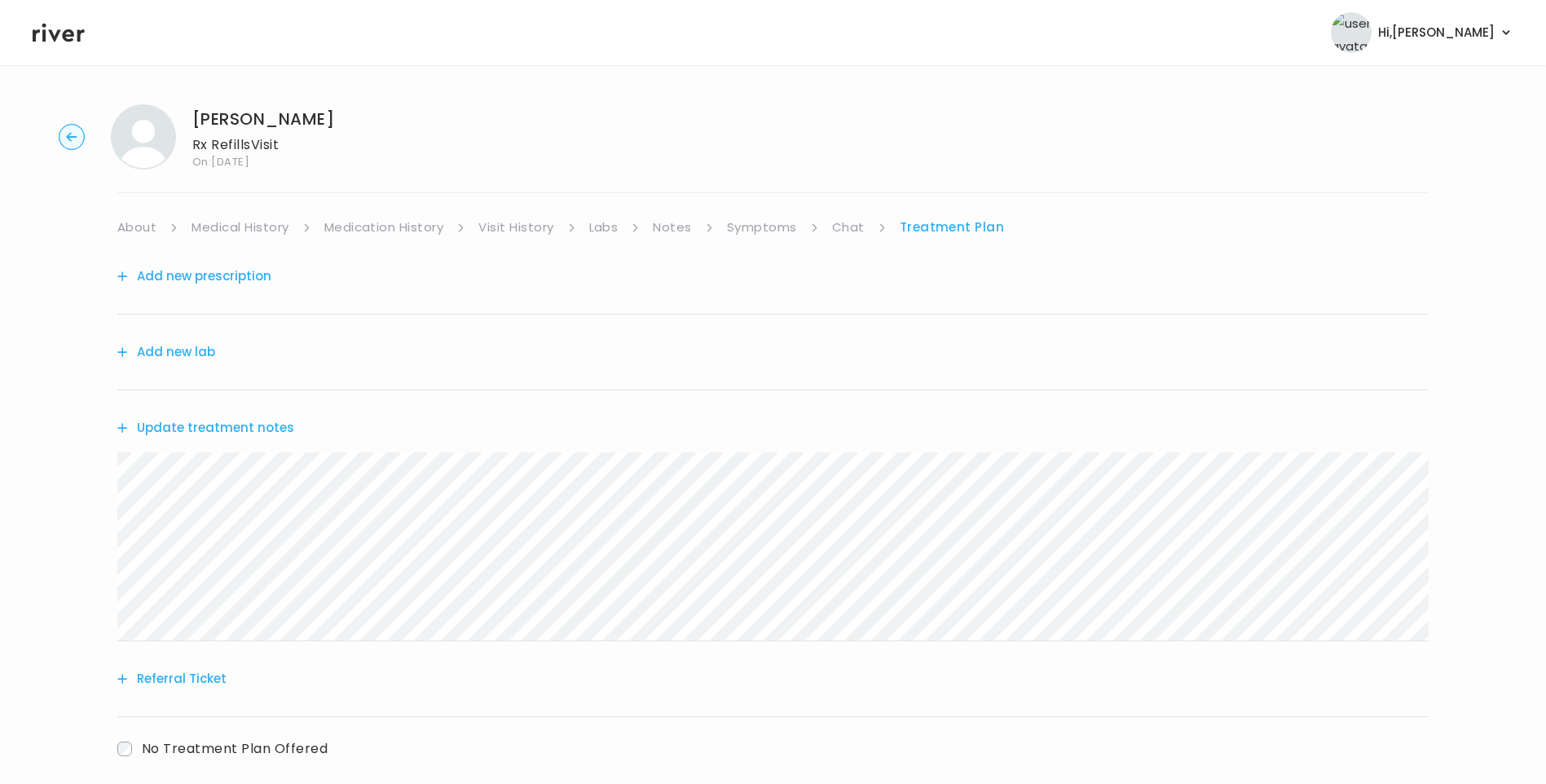
click at [244, 215] on div "HAILEY BROWN Rx Refills Visit On: 03 Sep 2025 About Medical History Medication …" at bounding box center [773, 468] width 1546 height 754
click at [259, 225] on link "Medical History" at bounding box center [240, 227] width 97 height 22
click at [966, 223] on link "Treatment Plan" at bounding box center [957, 227] width 101 height 22
click at [224, 430] on button "Update treatment notes" at bounding box center [206, 427] width 177 height 22
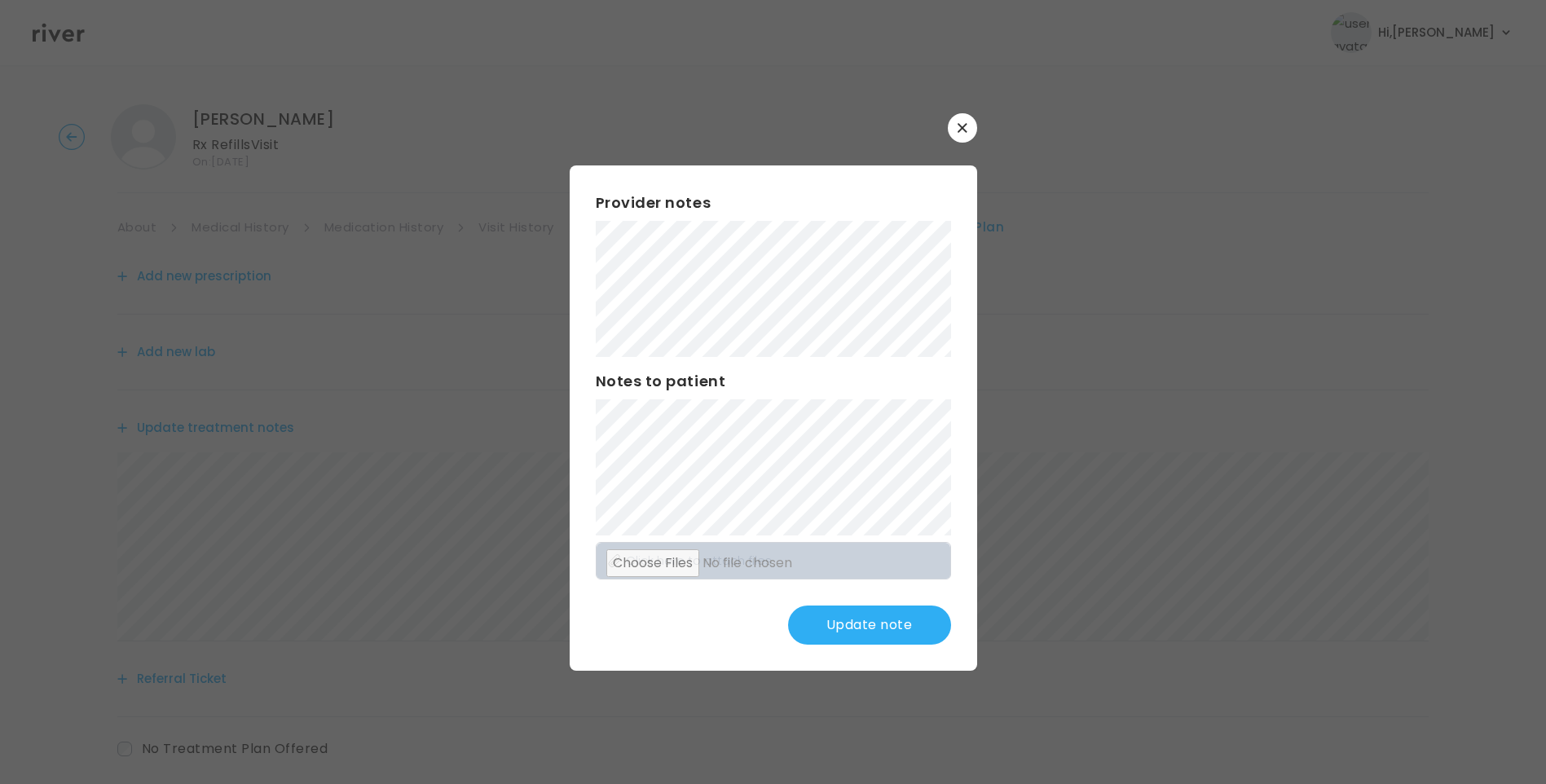
click at [796, 590] on div "Provider notes Notes to patient Click here to attach files Update note" at bounding box center [773, 417] width 408 height 505
click at [895, 631] on button "Update note" at bounding box center [870, 625] width 163 height 39
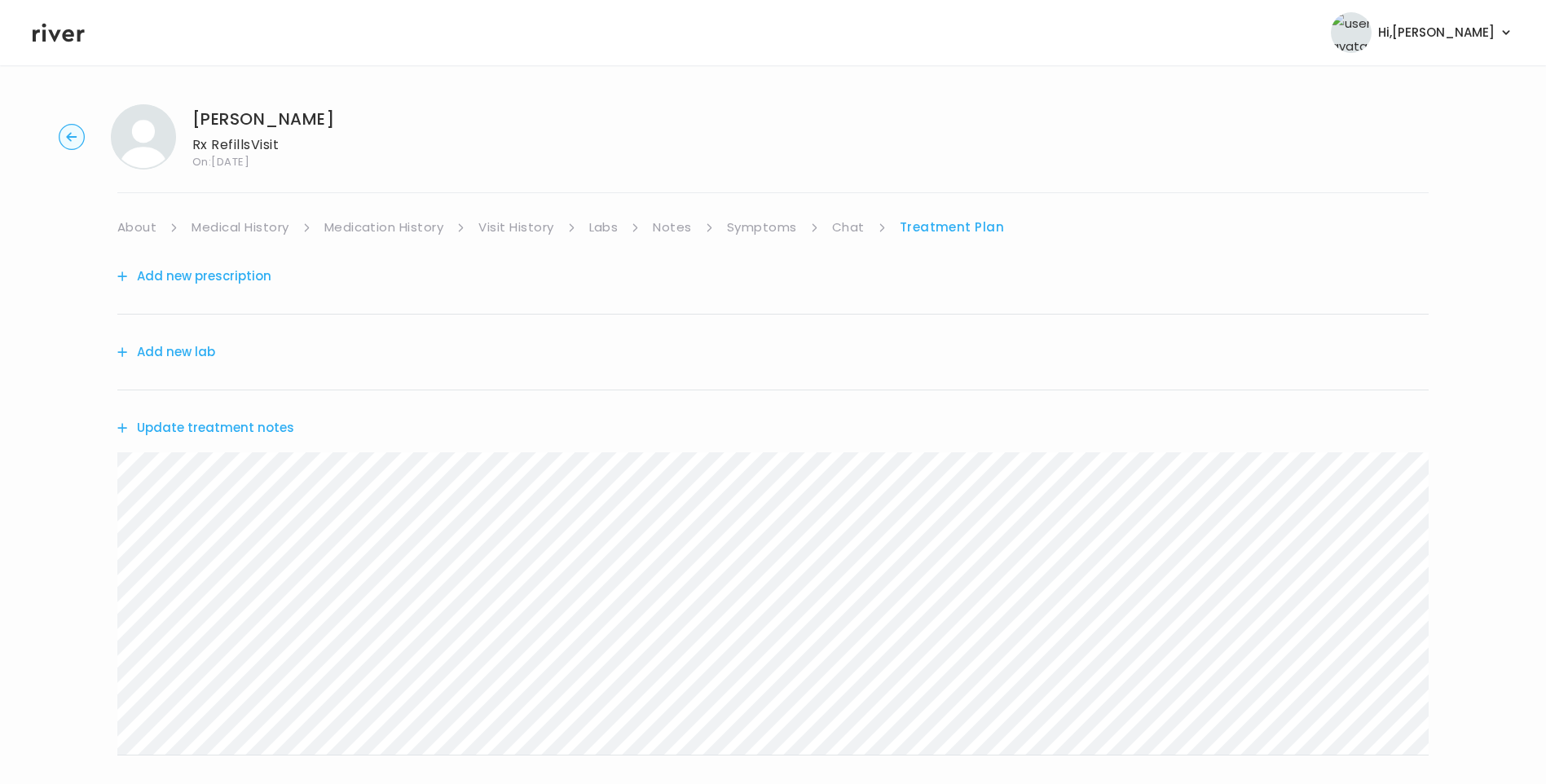
click at [278, 430] on button "Update treatment notes" at bounding box center [206, 427] width 177 height 22
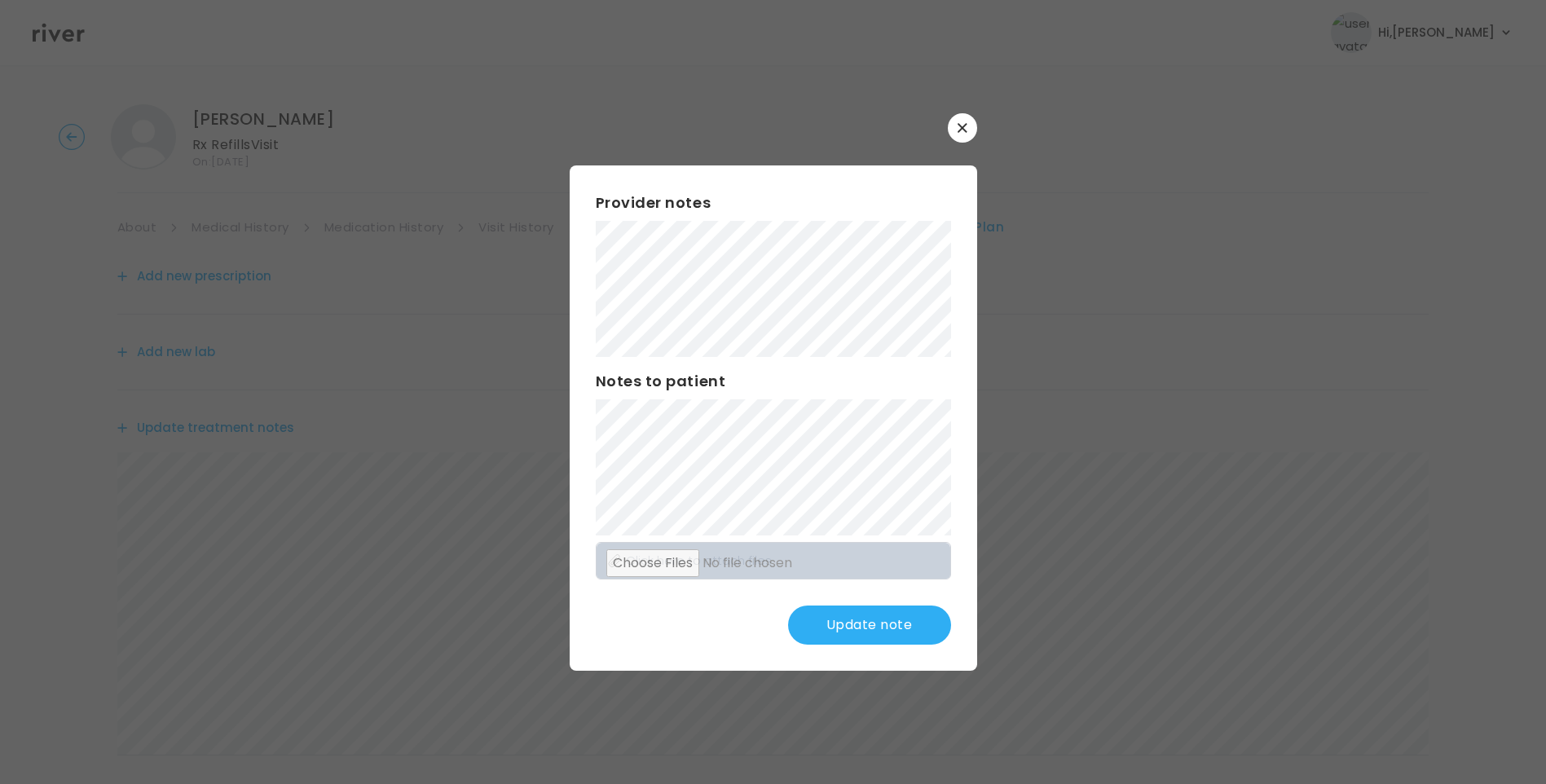
click at [887, 621] on button "Update note" at bounding box center [870, 625] width 163 height 39
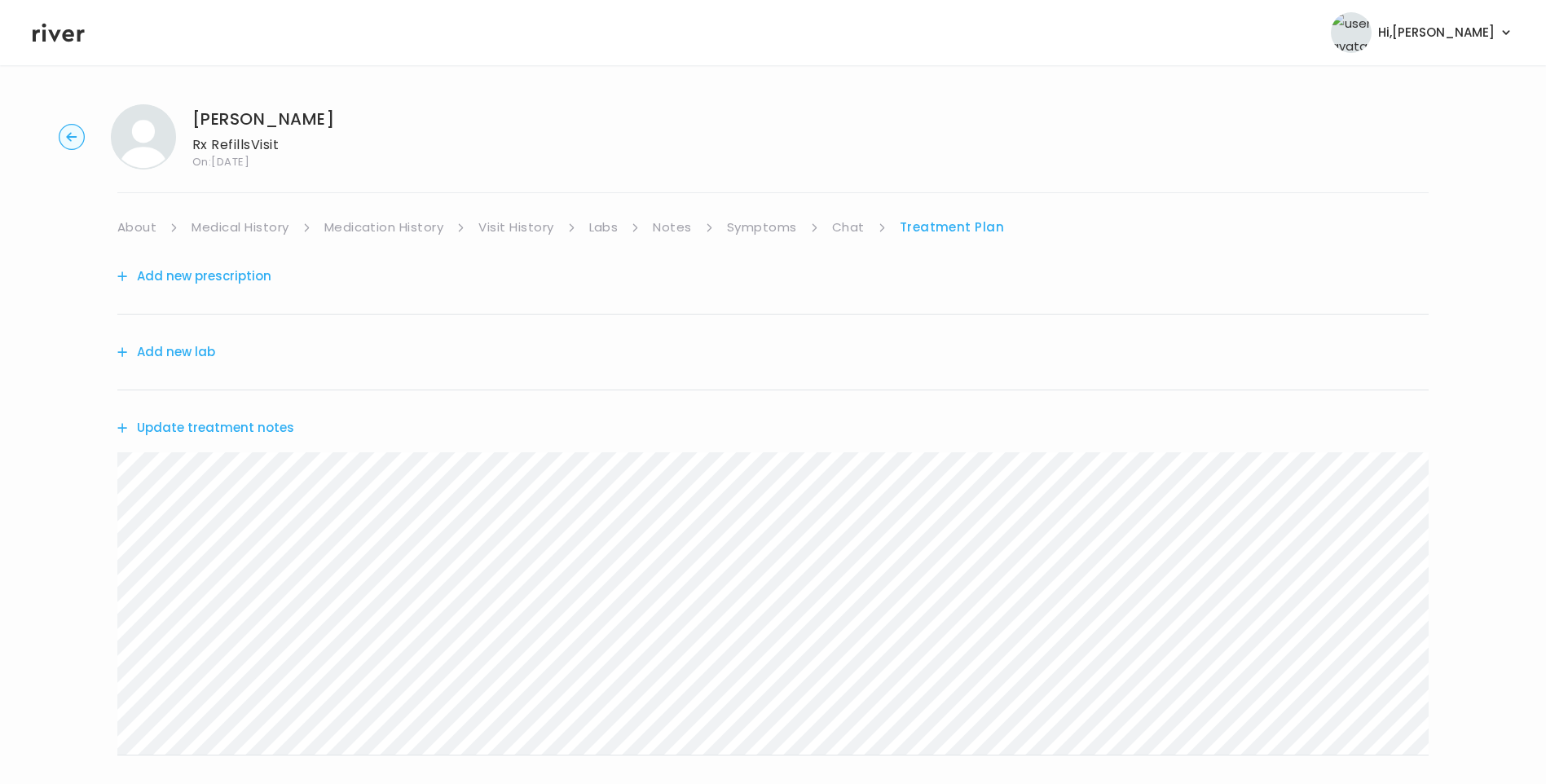
click at [754, 232] on link "Symptoms" at bounding box center [762, 227] width 70 height 22
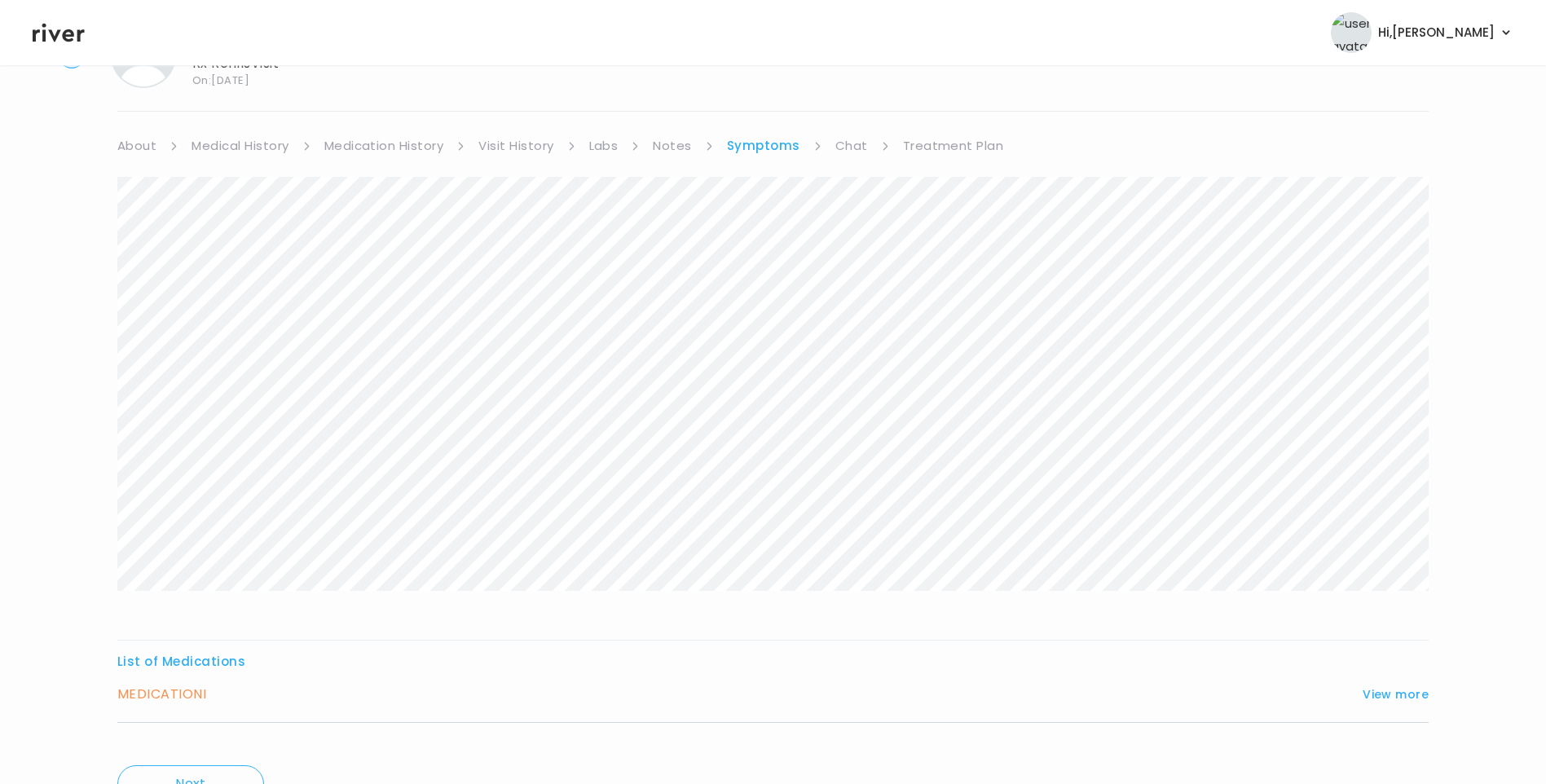
scroll to position [162, 0]
click at [1413, 615] on button "View more" at bounding box center [1396, 614] width 66 height 19
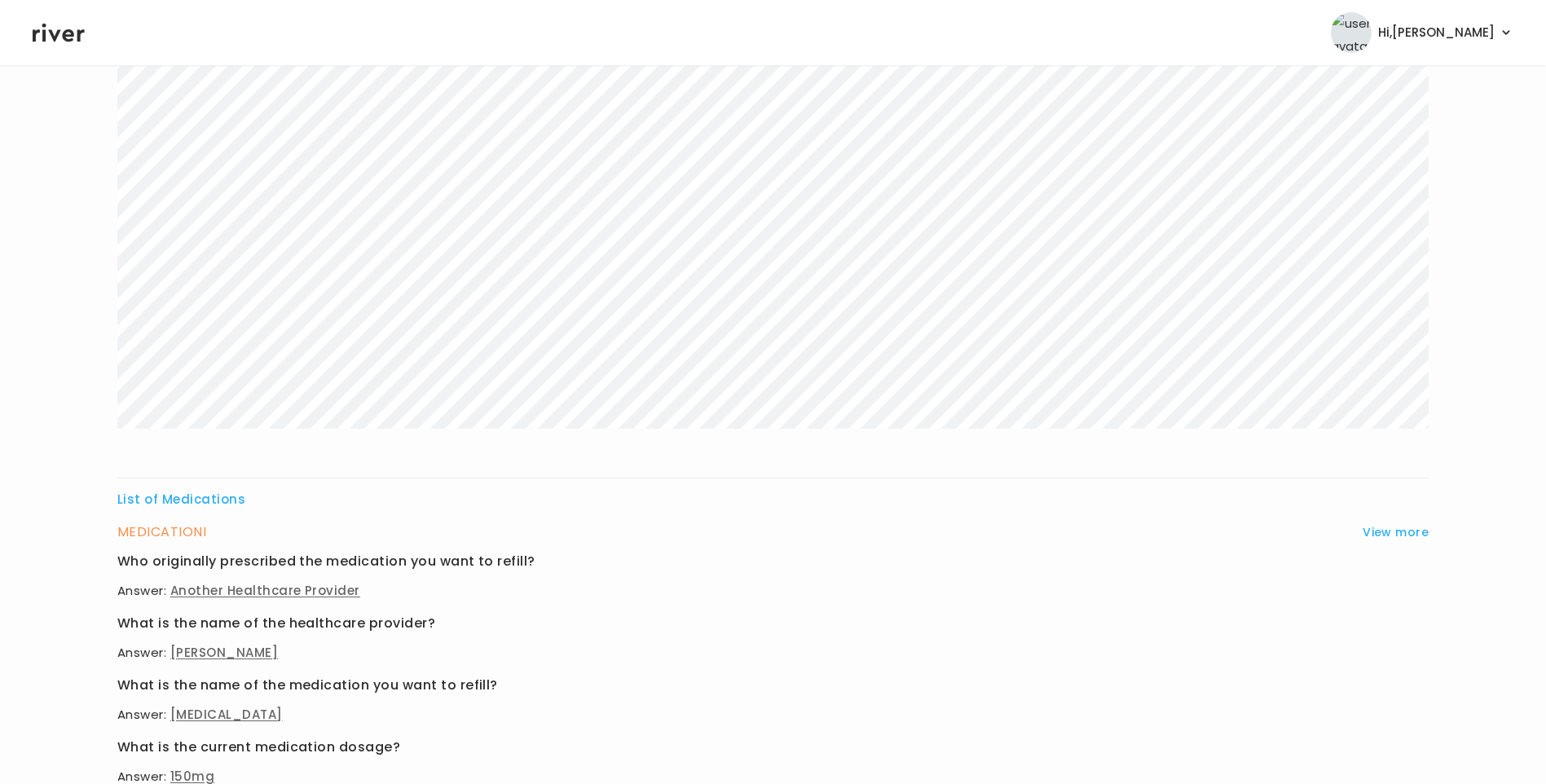
scroll to position [651, 0]
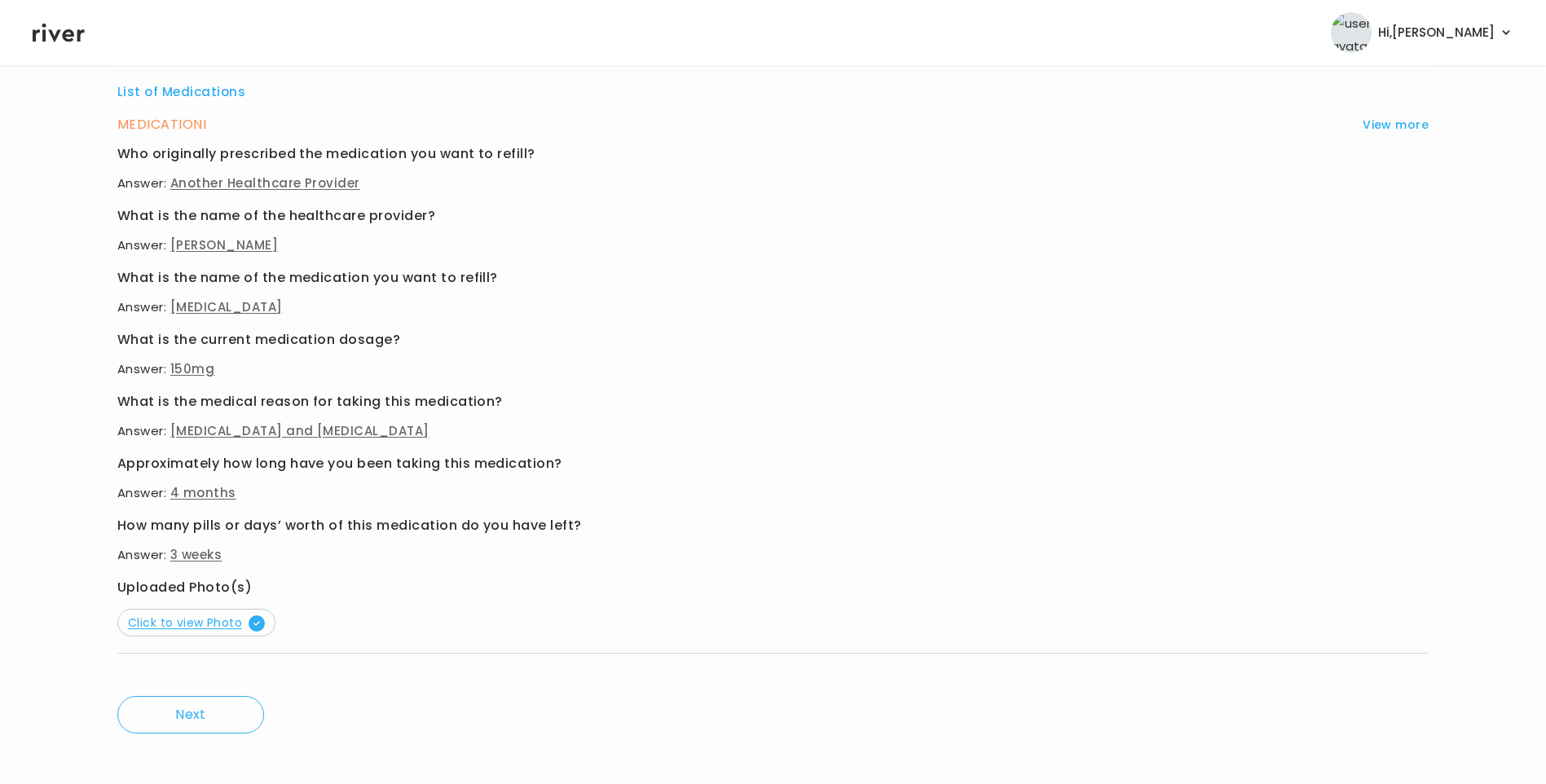
click at [201, 630] on span "Click to view Photo" at bounding box center [197, 623] width 137 height 17
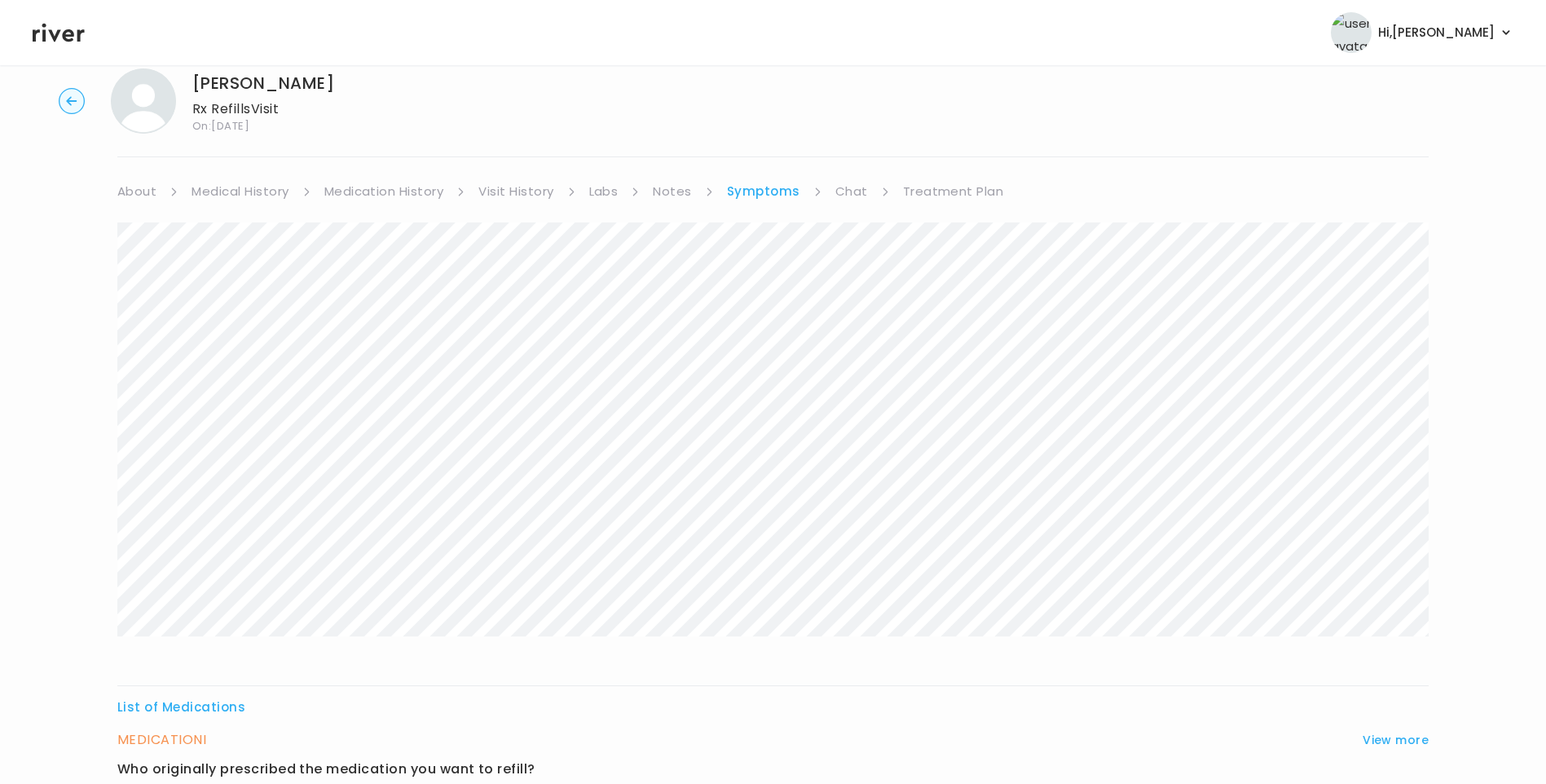
scroll to position [0, 0]
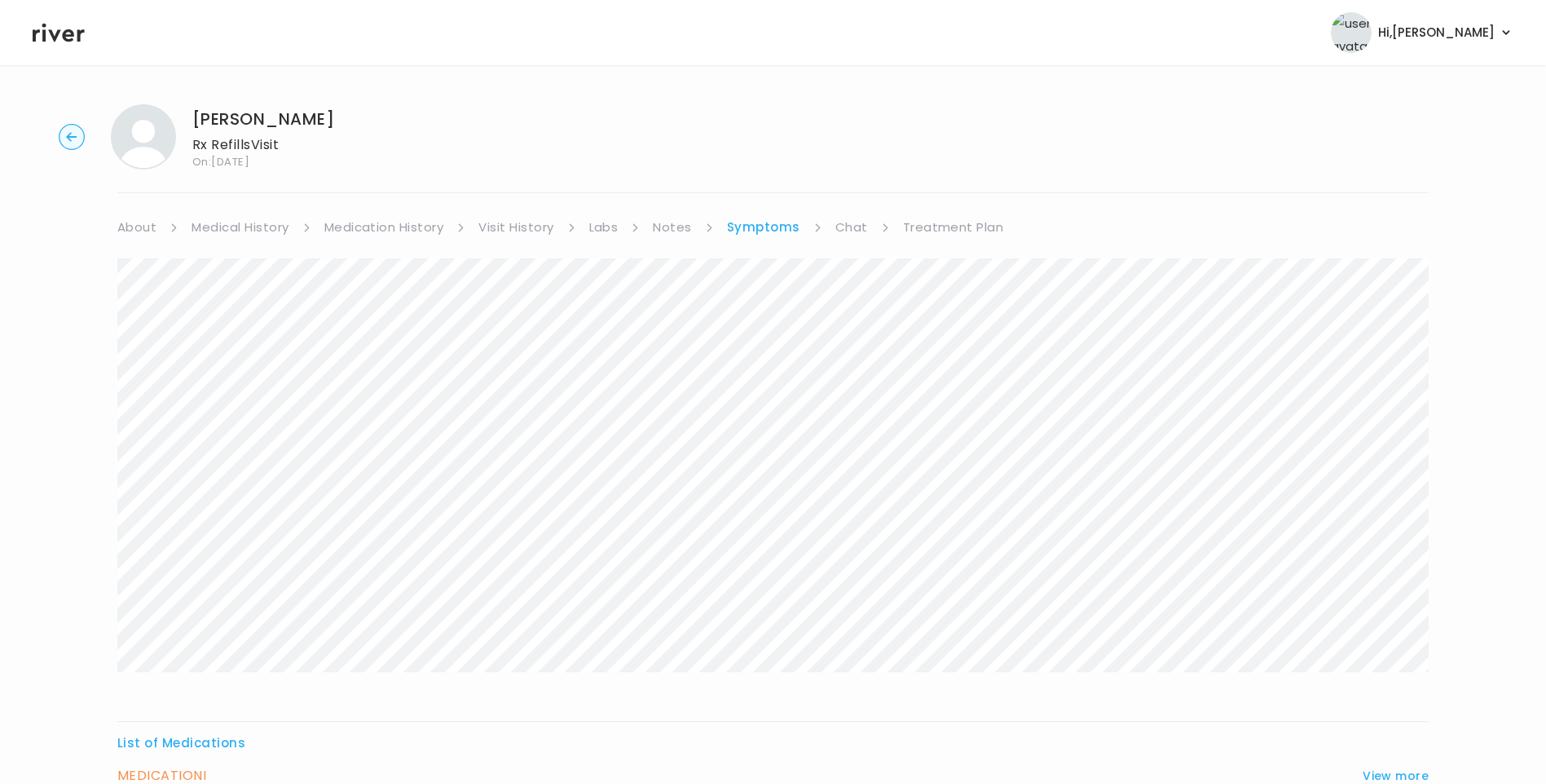
click at [960, 231] on link "Treatment Plan" at bounding box center [953, 227] width 101 height 22
click at [270, 428] on button "Update treatment notes" at bounding box center [206, 427] width 177 height 22
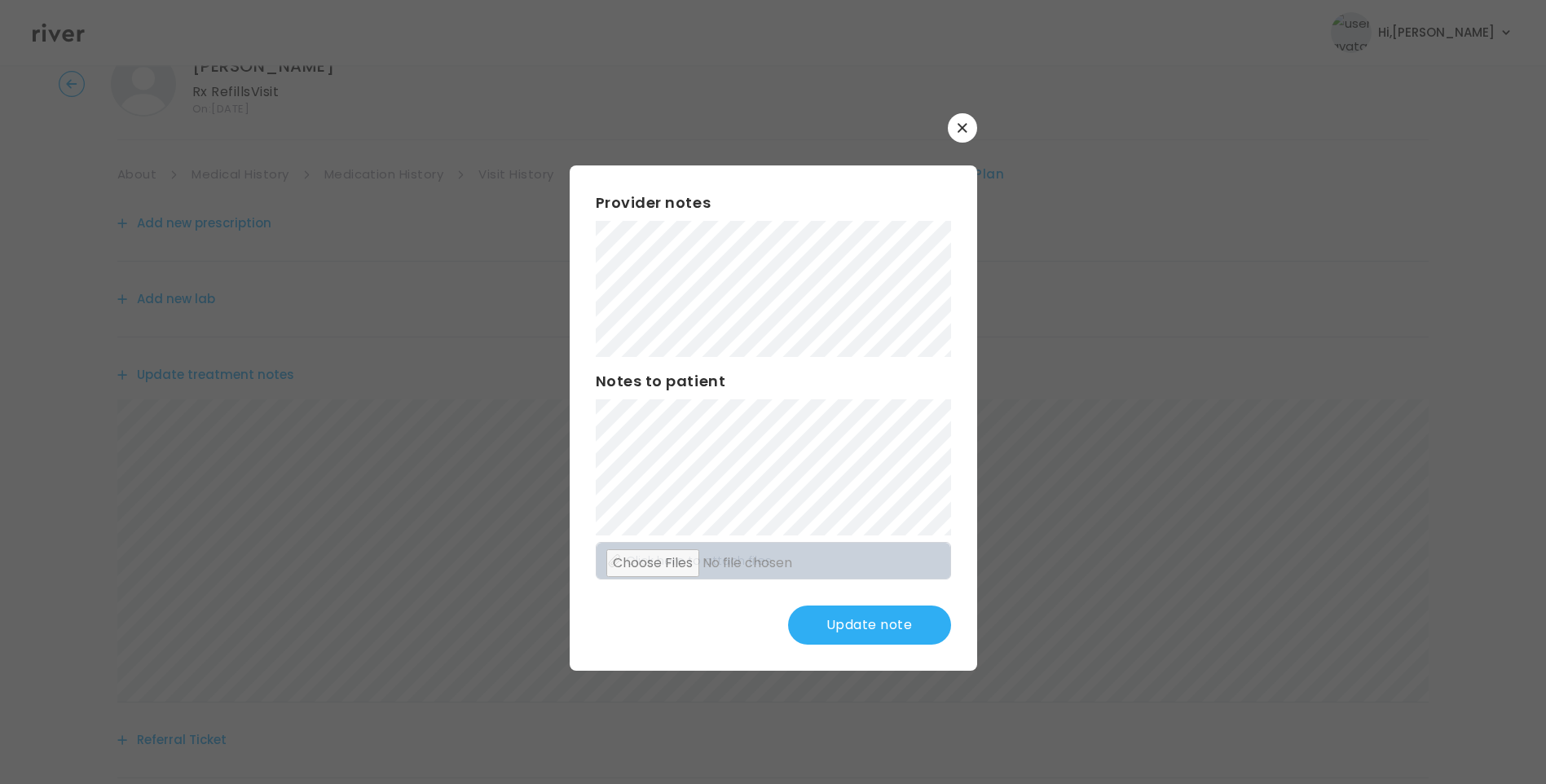
scroll to position [82, 0]
click at [878, 626] on button "Update note" at bounding box center [870, 625] width 163 height 39
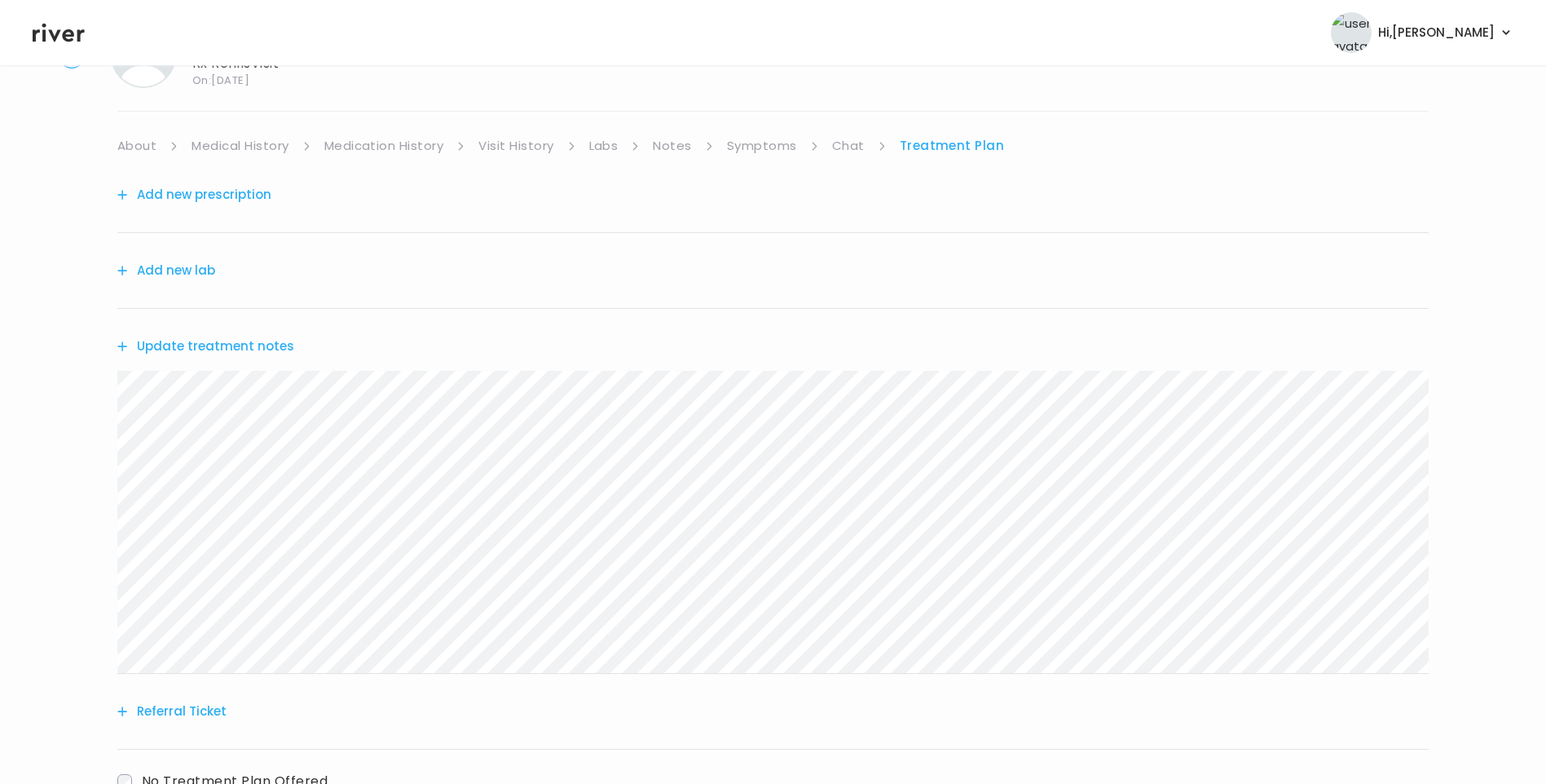
scroll to position [0, 0]
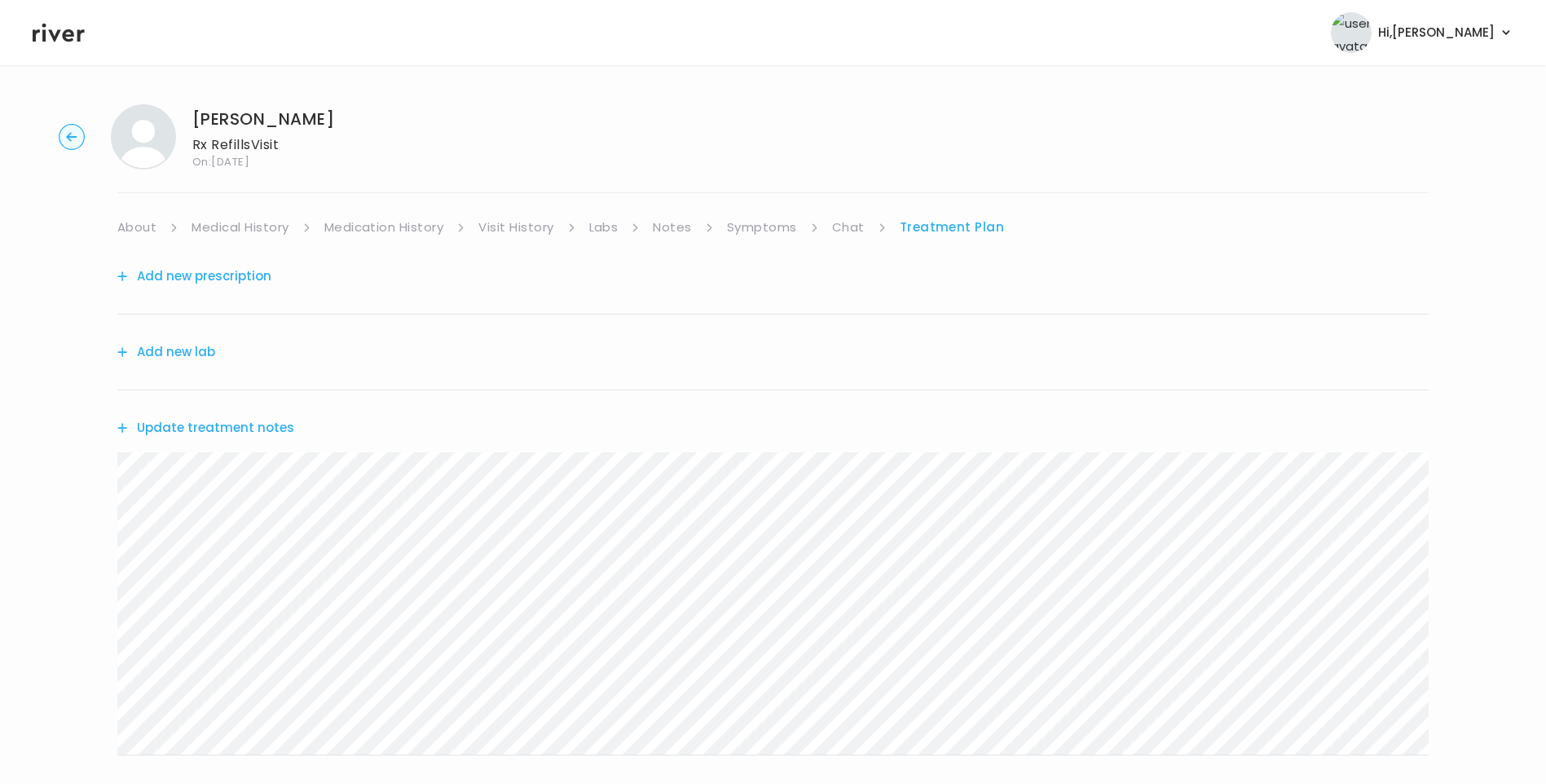
click at [767, 225] on link "Symptoms" at bounding box center [762, 227] width 70 height 22
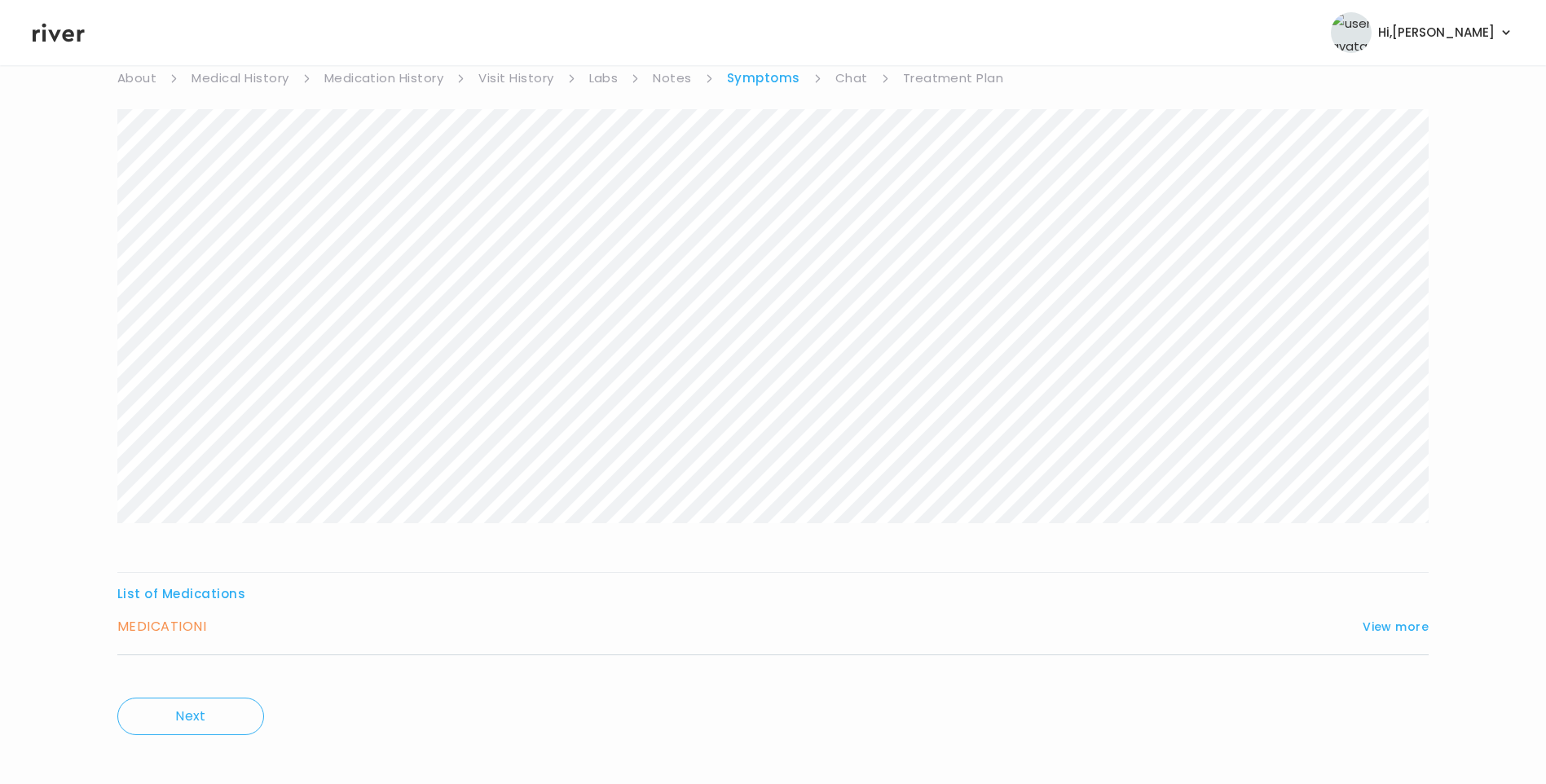
scroll to position [162, 0]
click at [1390, 612] on button "View more" at bounding box center [1396, 614] width 66 height 19
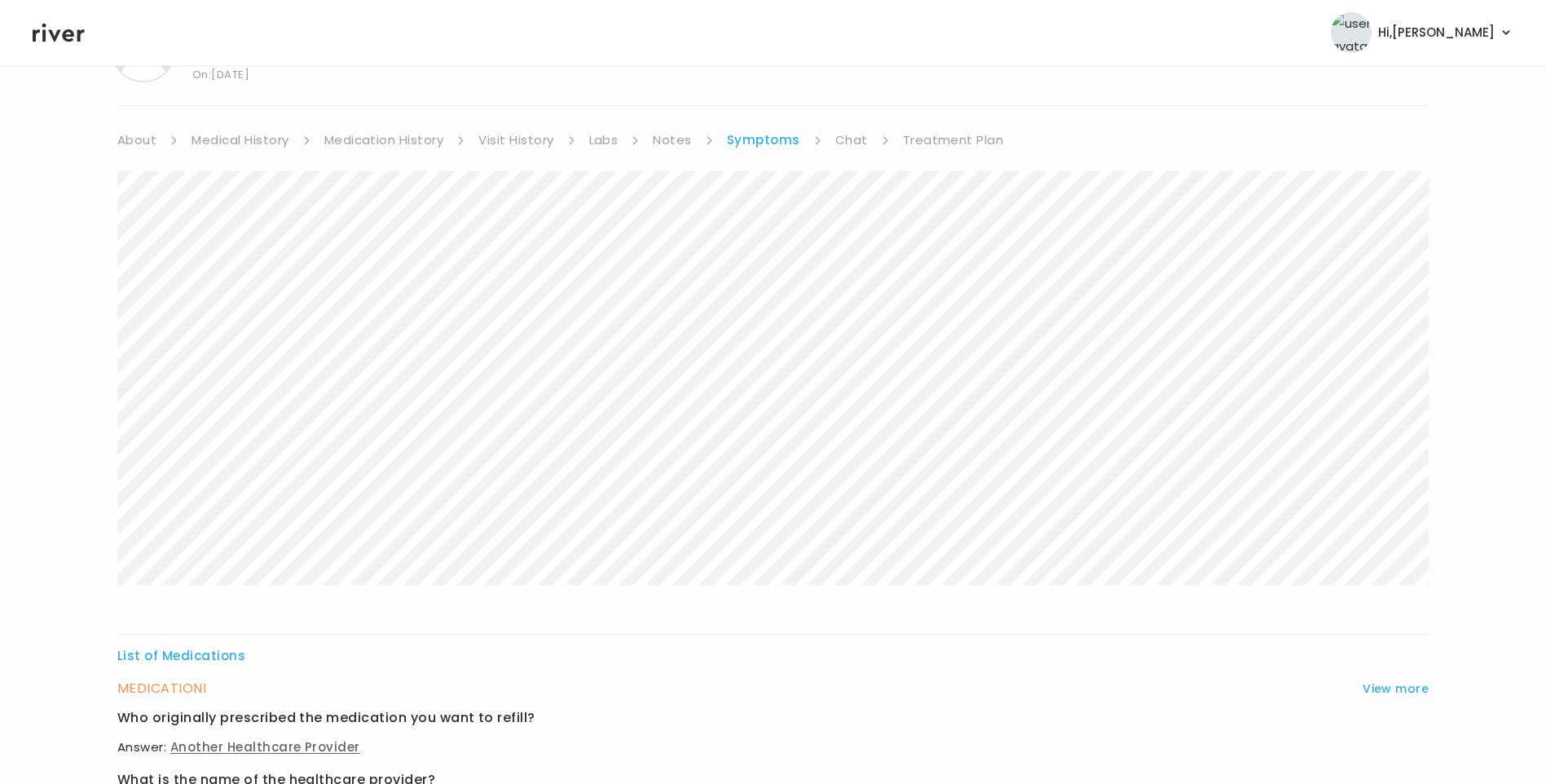
scroll to position [0, 0]
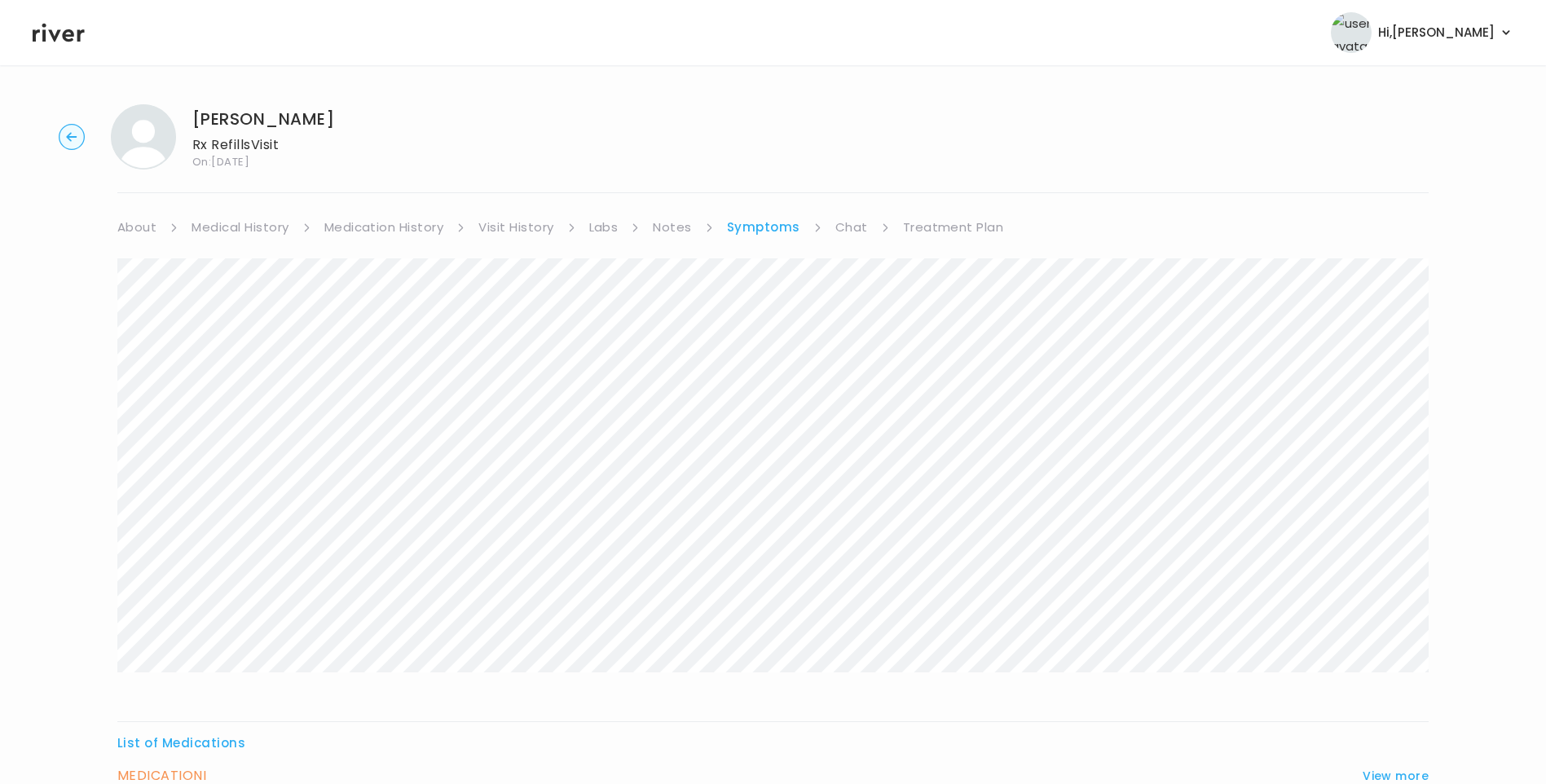
click at [903, 233] on link "Treatment Plan" at bounding box center [953, 227] width 101 height 22
click at [220, 282] on button "Add new prescription" at bounding box center [195, 275] width 154 height 22
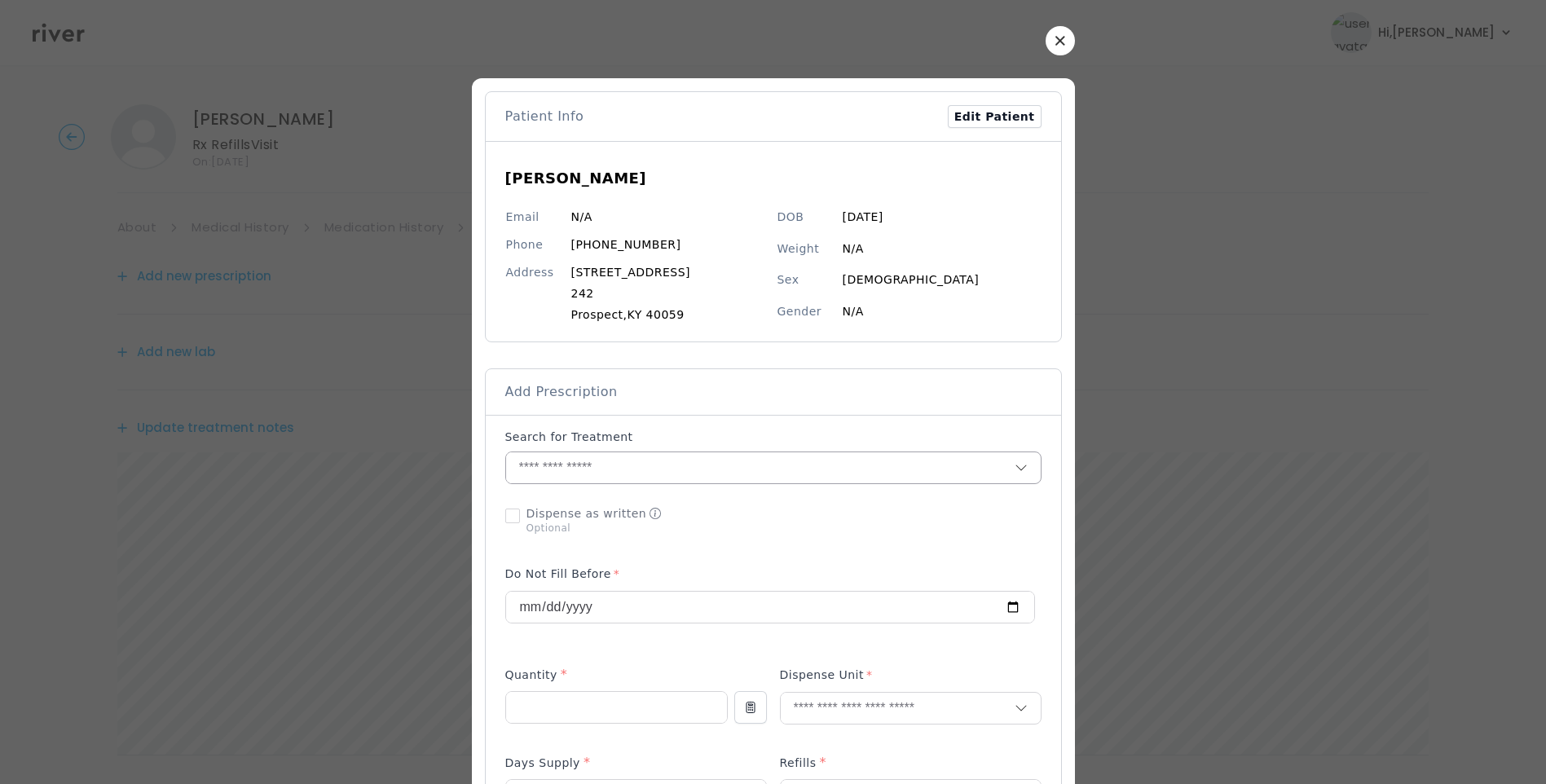
click at [565, 465] on input "text" at bounding box center [760, 468] width 509 height 31
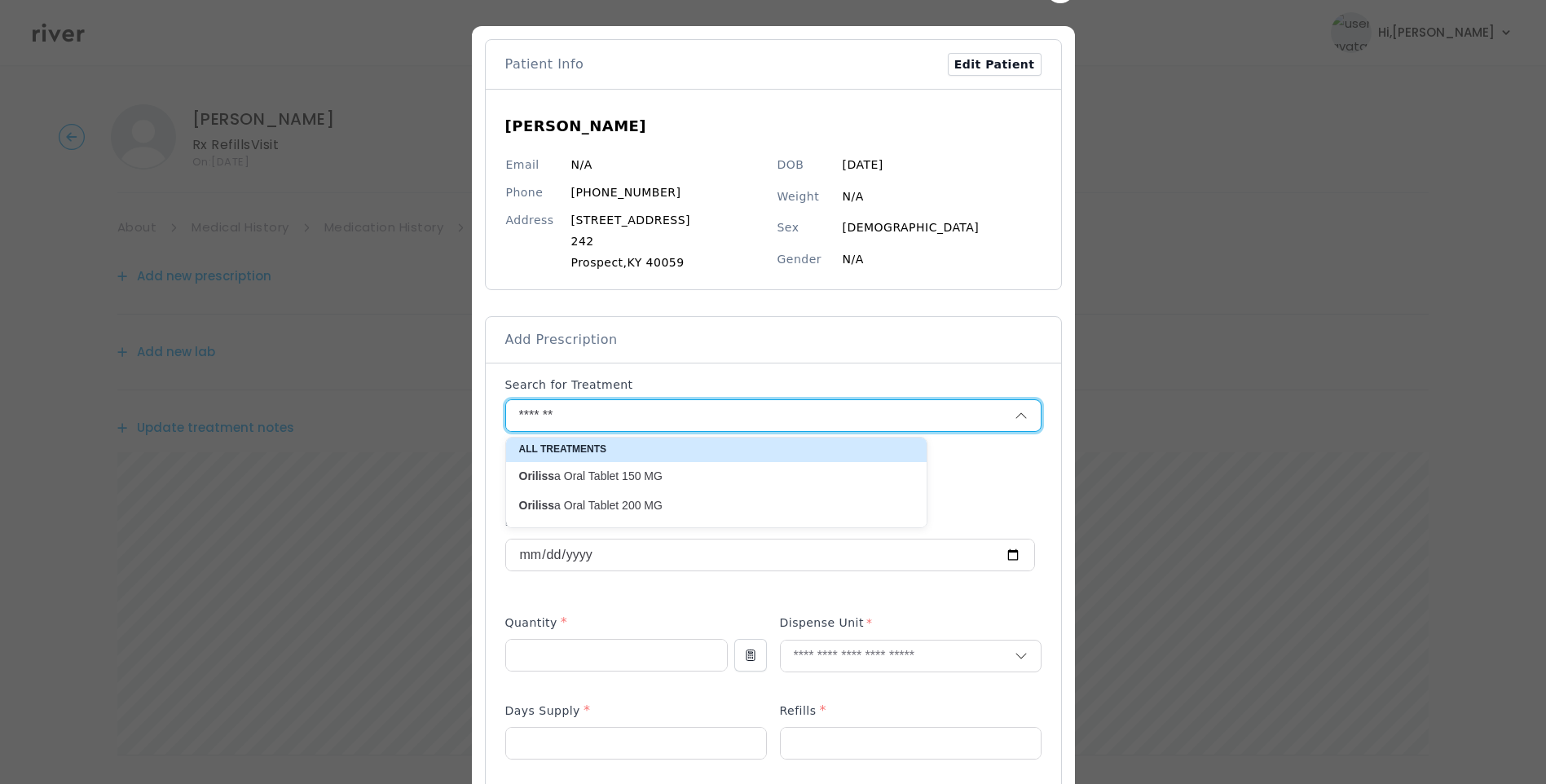
scroll to position [82, 0]
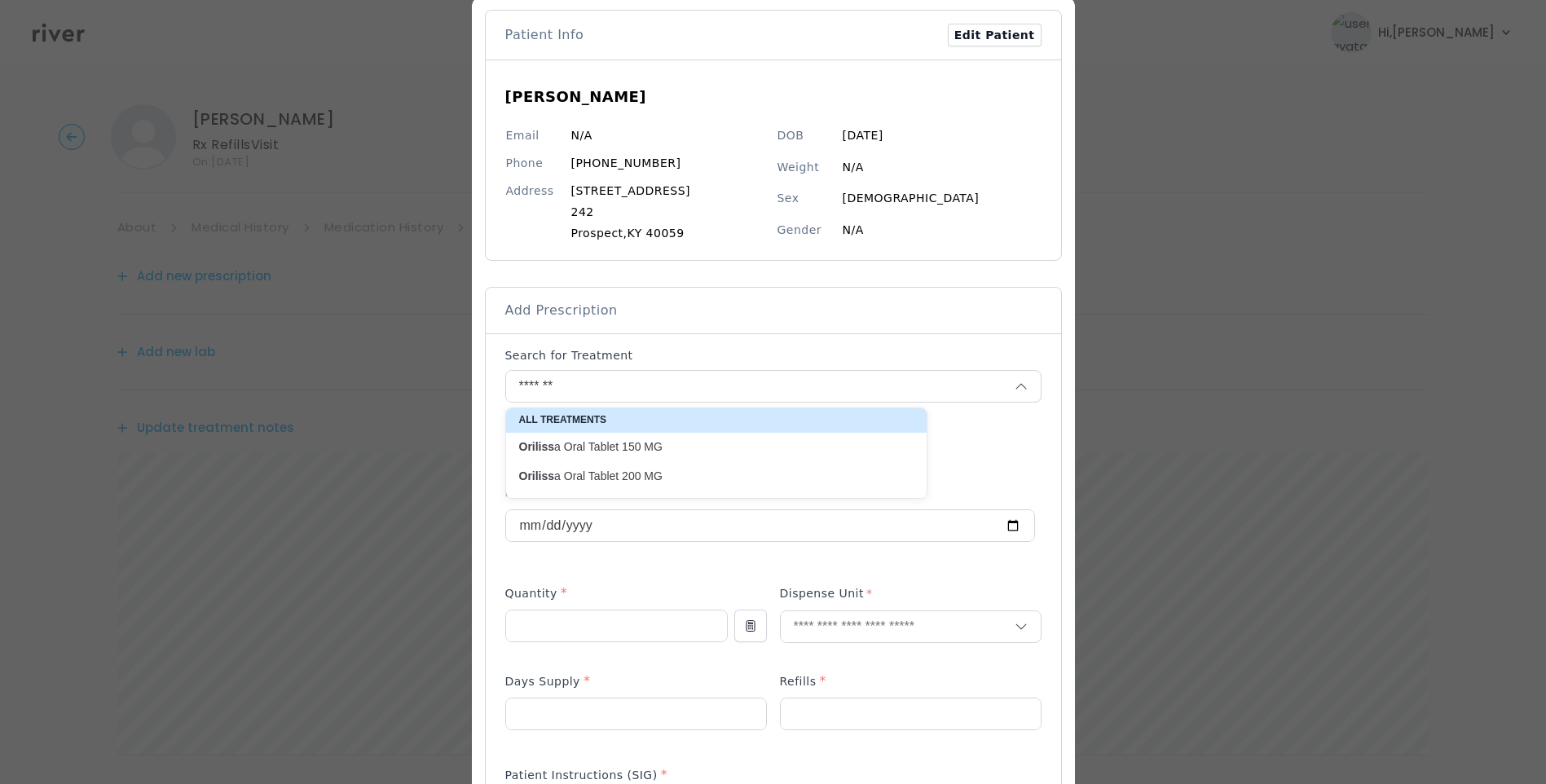
click at [639, 453] on p "Oriliss a Oral Tablet 150 MG" at bounding box center [706, 447] width 375 height 16
type input "**********"
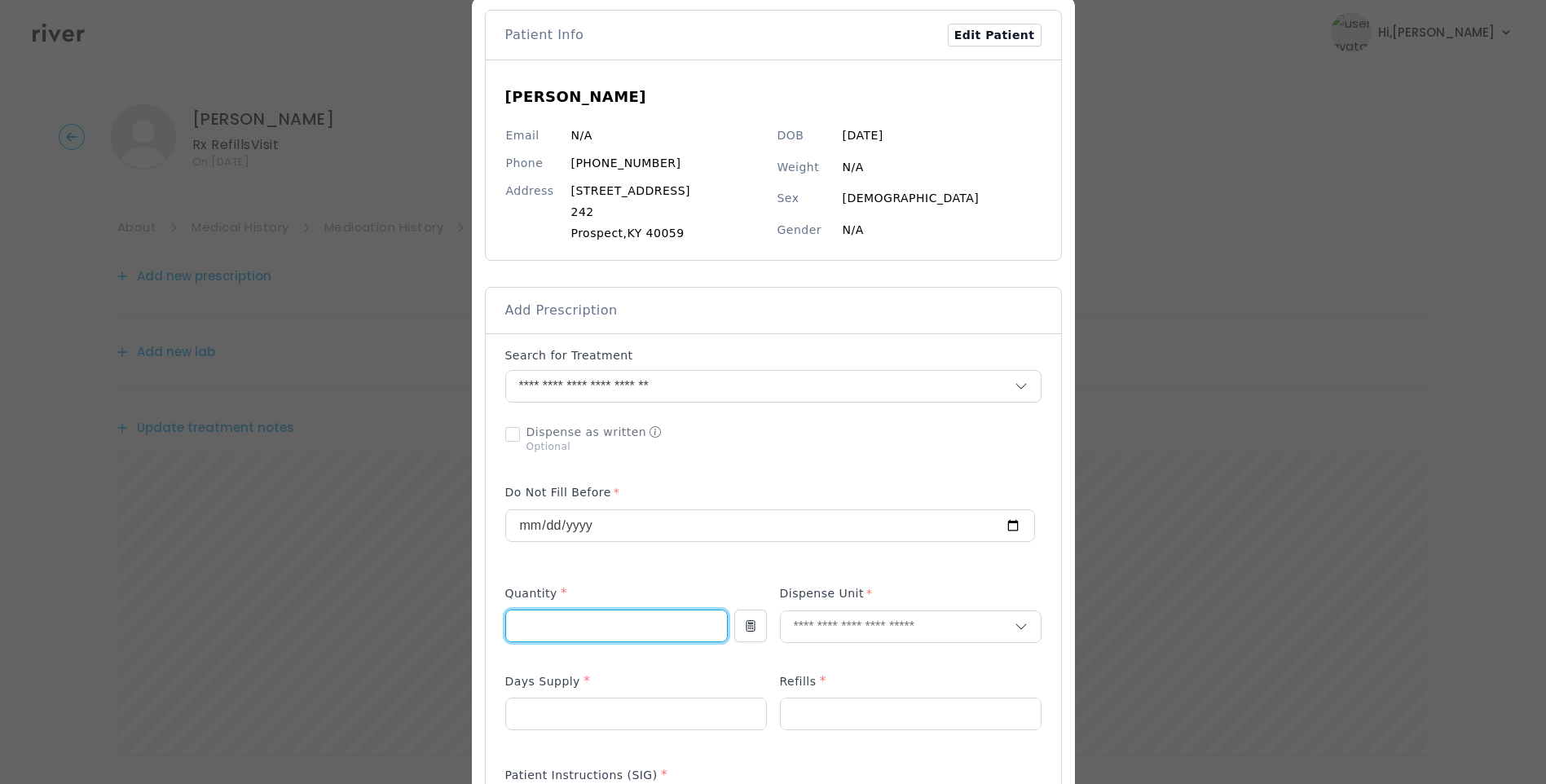
click at [560, 622] on input "number" at bounding box center [616, 626] width 221 height 31
type input "**"
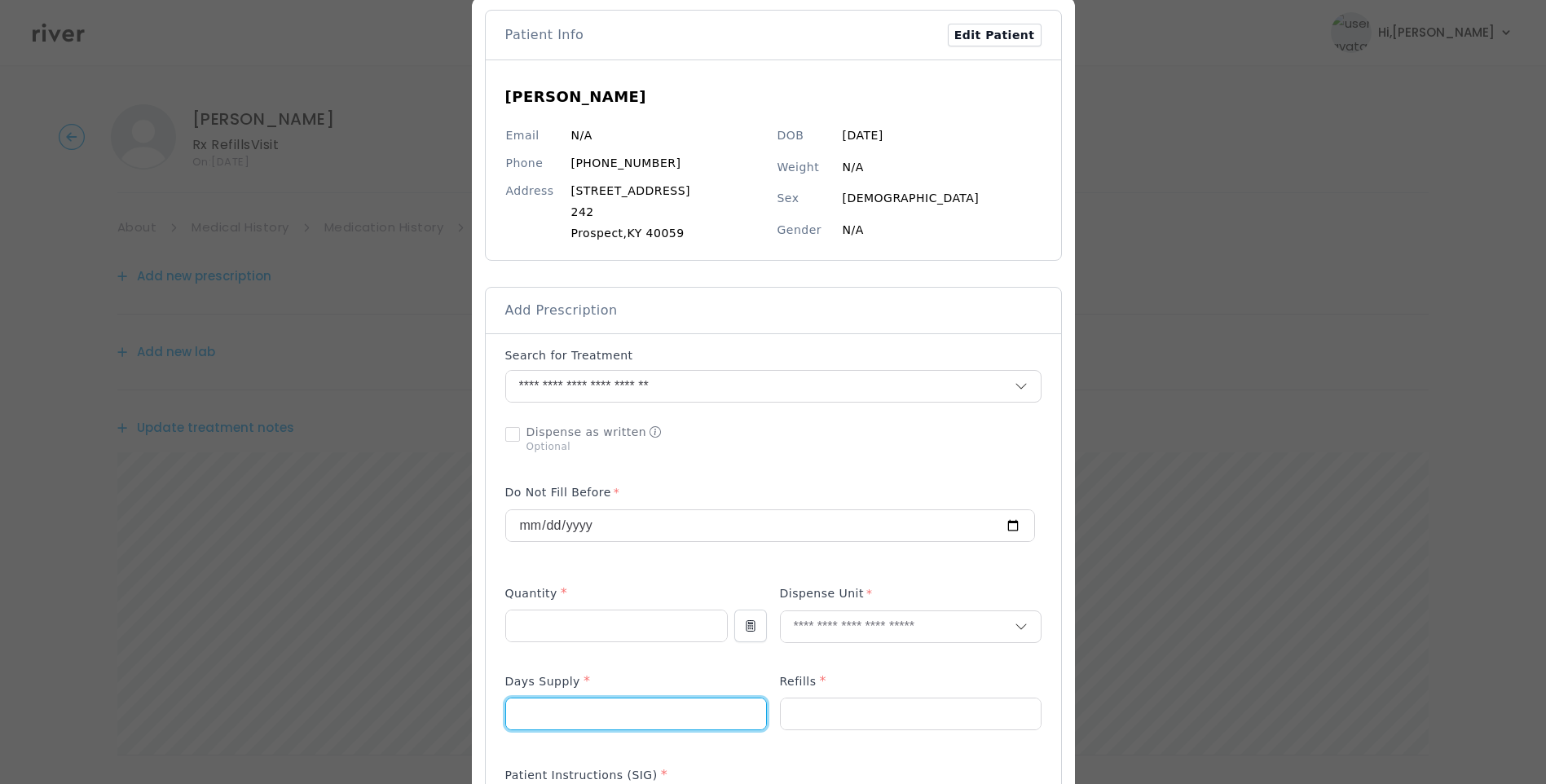
click at [611, 717] on input "number" at bounding box center [635, 714] width 260 height 31
type input "**"
click at [804, 631] on input "text" at bounding box center [898, 626] width 234 height 31
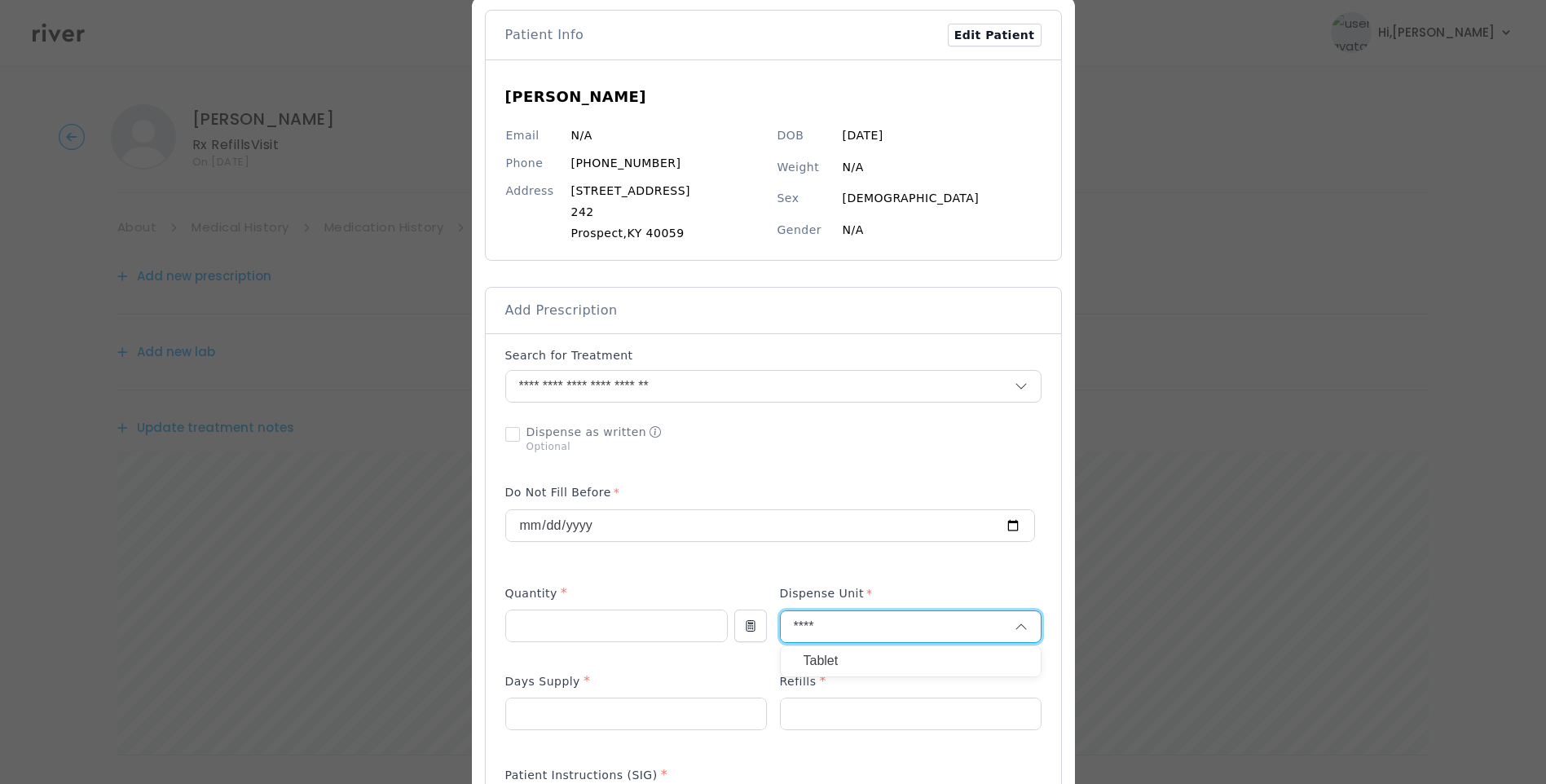
type input "****"
click at [828, 661] on p "Tablet" at bounding box center [911, 661] width 214 height 23
click at [818, 711] on input "number" at bounding box center [911, 714] width 260 height 31
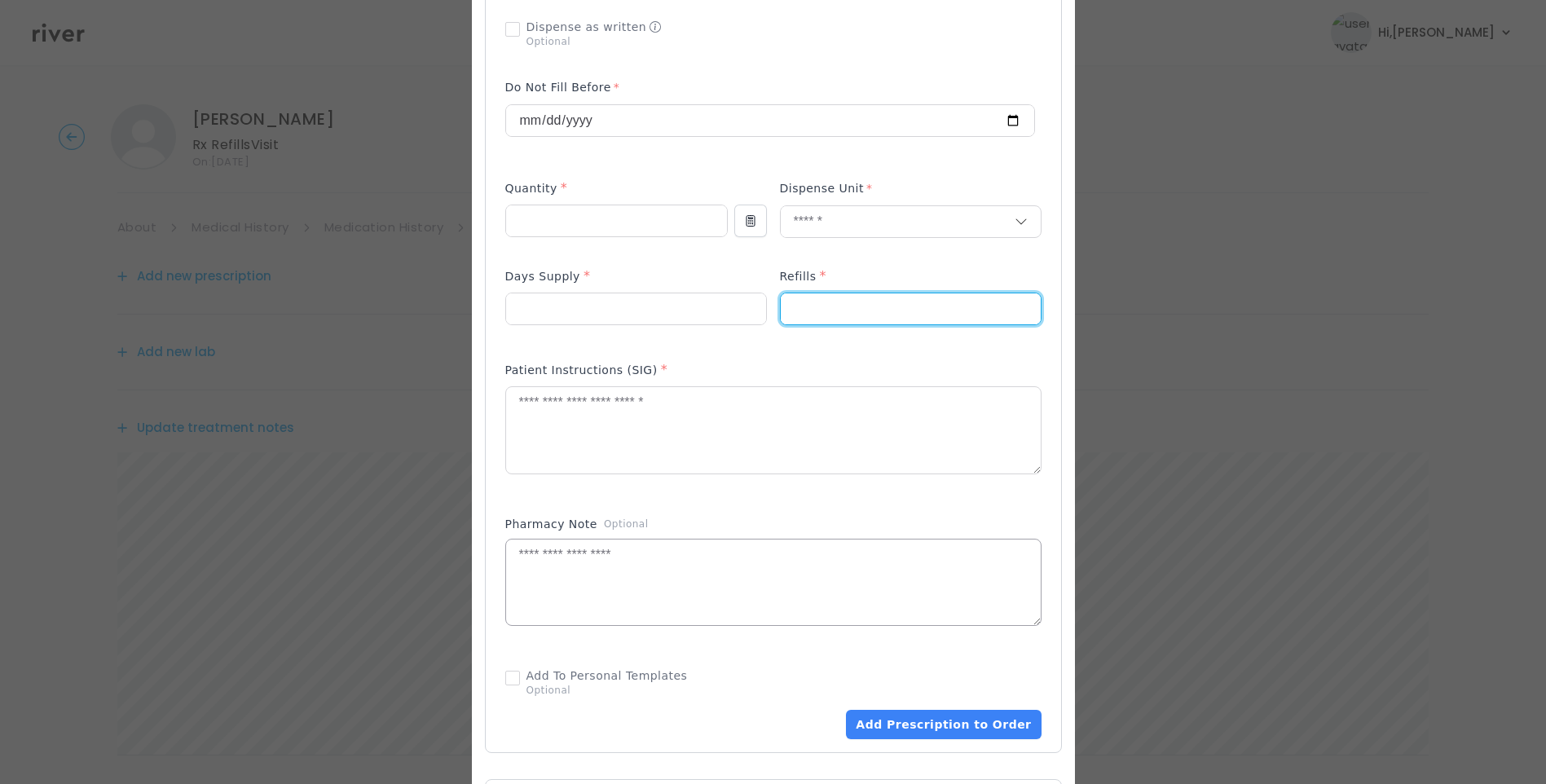
scroll to position [489, 0]
type input "*"
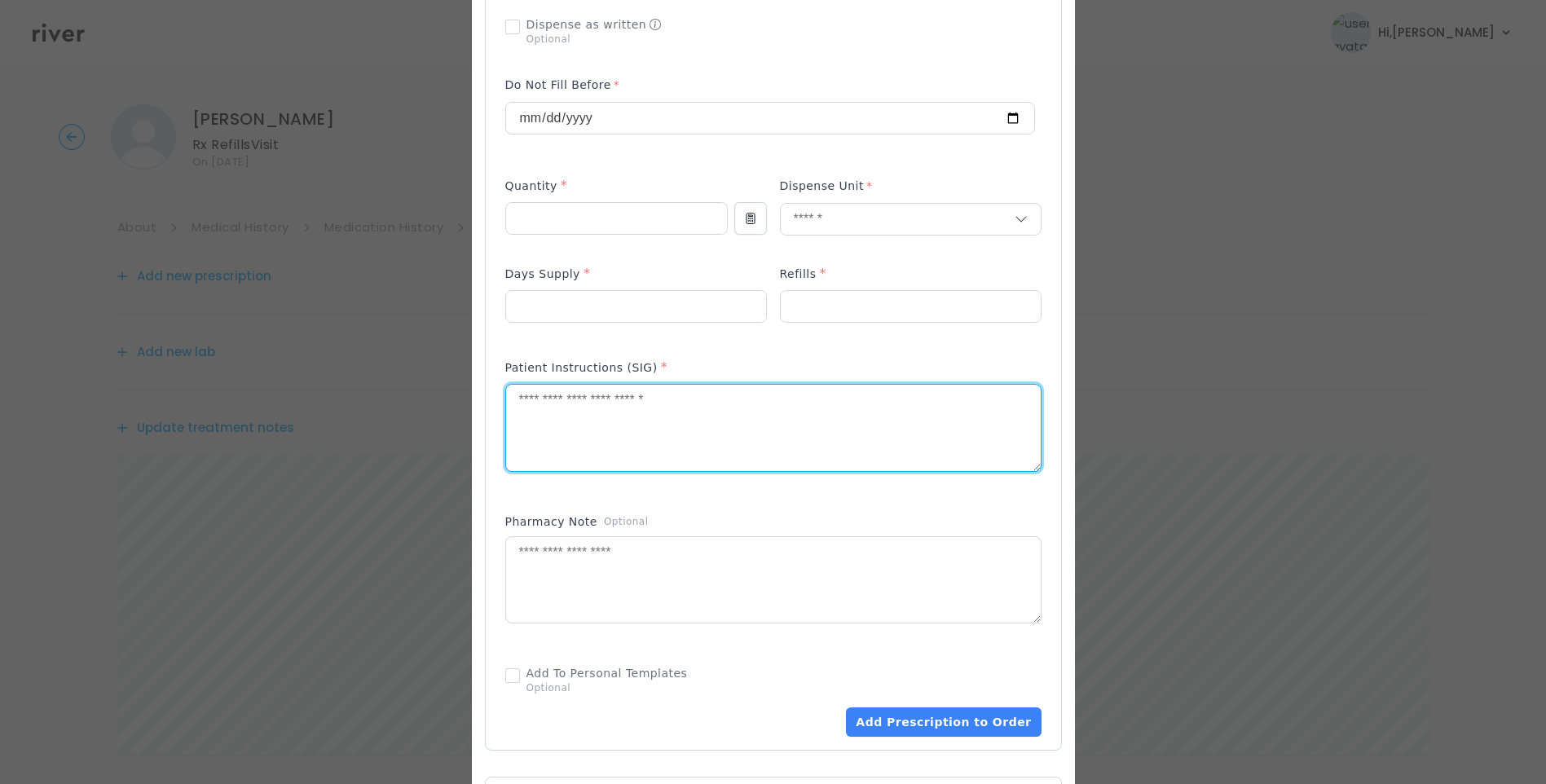
click at [590, 412] on textarea at bounding box center [773, 427] width 535 height 87
type textarea "**********"
click at [571, 576] on textarea at bounding box center [773, 580] width 535 height 87
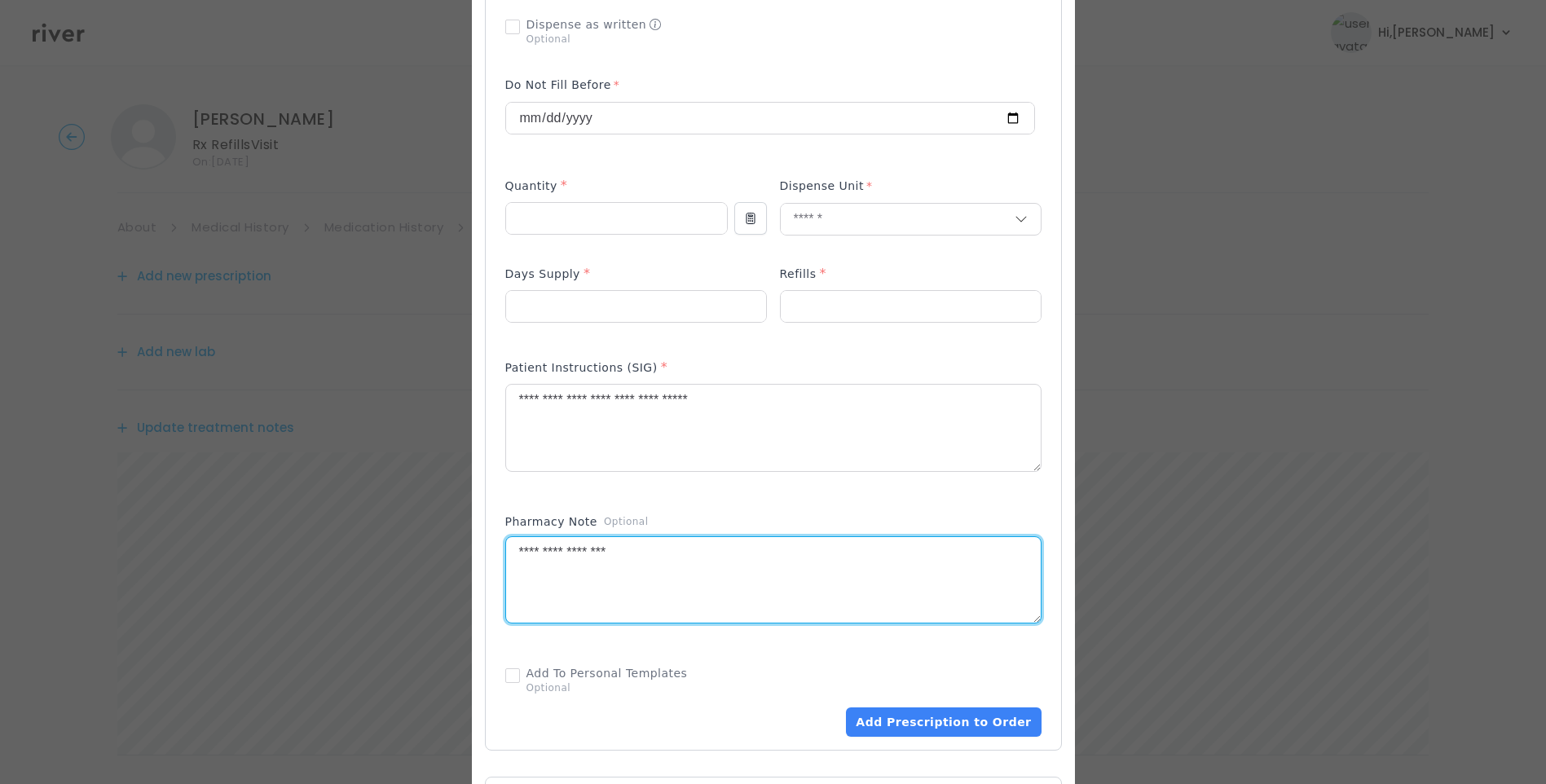
type textarea "**********"
click at [701, 514] on div "Pharmacy Note Optional" at bounding box center [773, 524] width 536 height 22
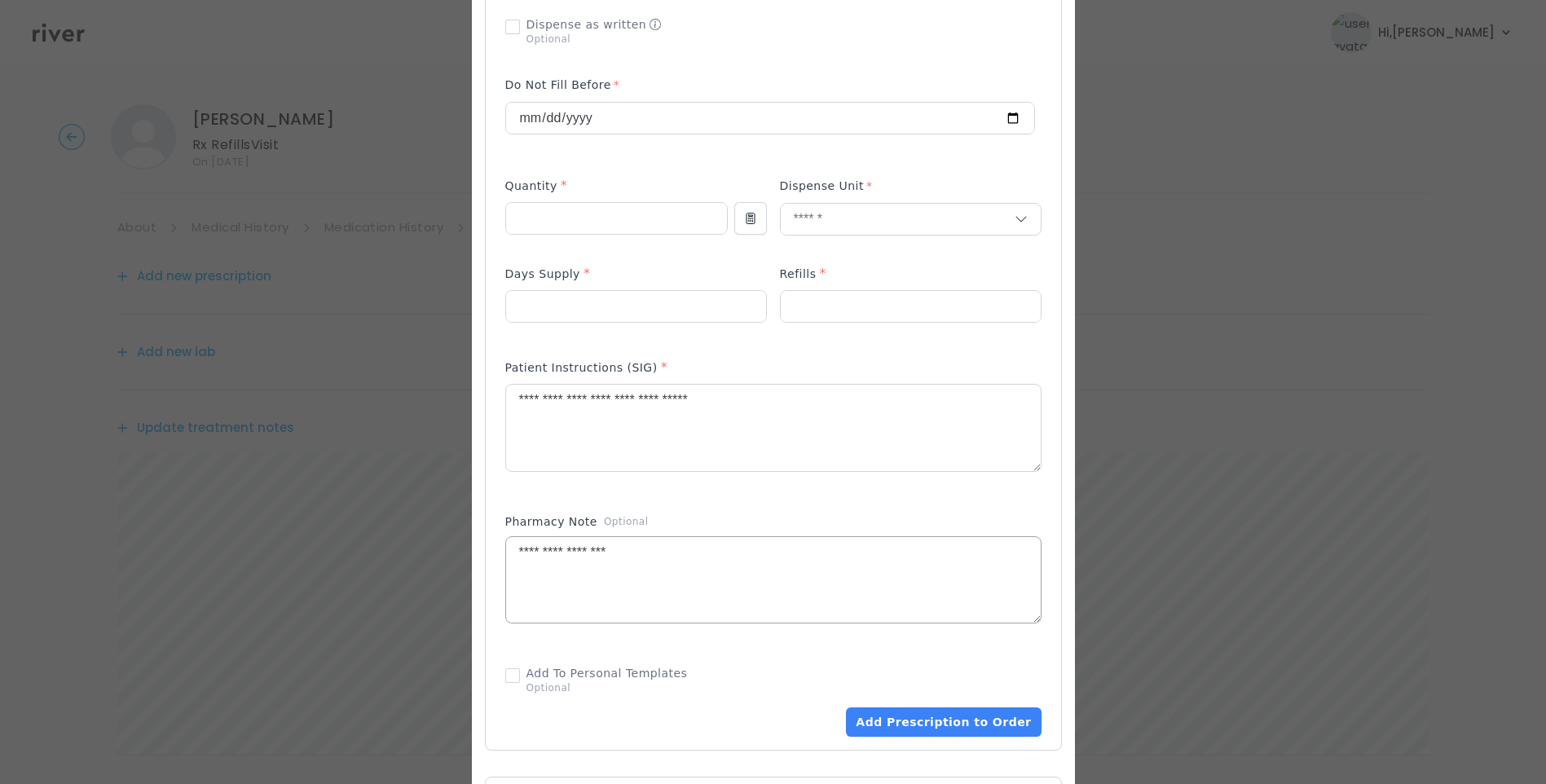
click at [701, 471] on textarea "**********" at bounding box center [773, 427] width 535 height 87
click at [706, 516] on div "Pharmacy Note Optional" at bounding box center [773, 524] width 536 height 22
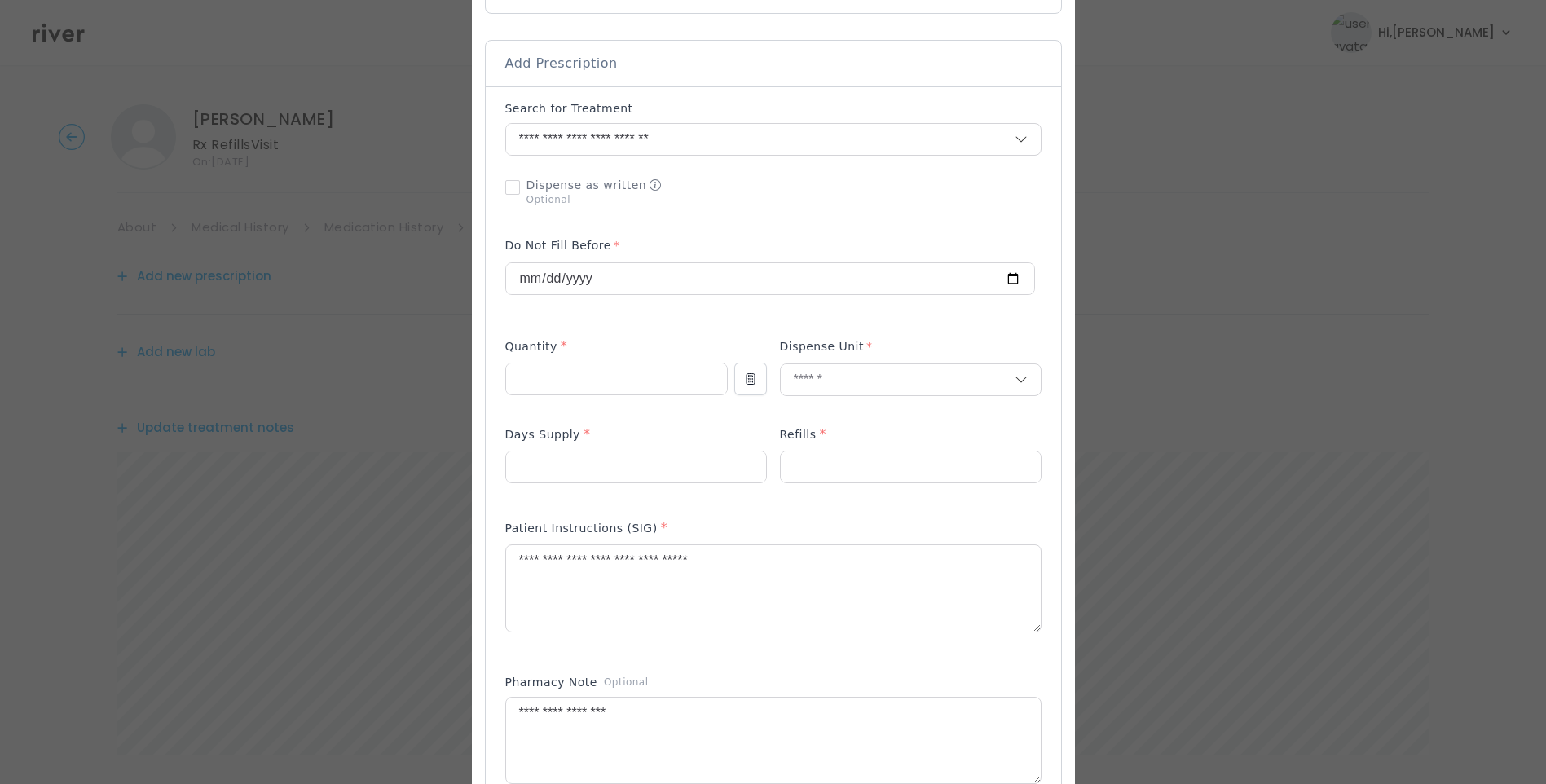
scroll to position [326, 0]
click at [780, 571] on textarea "**********" at bounding box center [773, 590] width 535 height 87
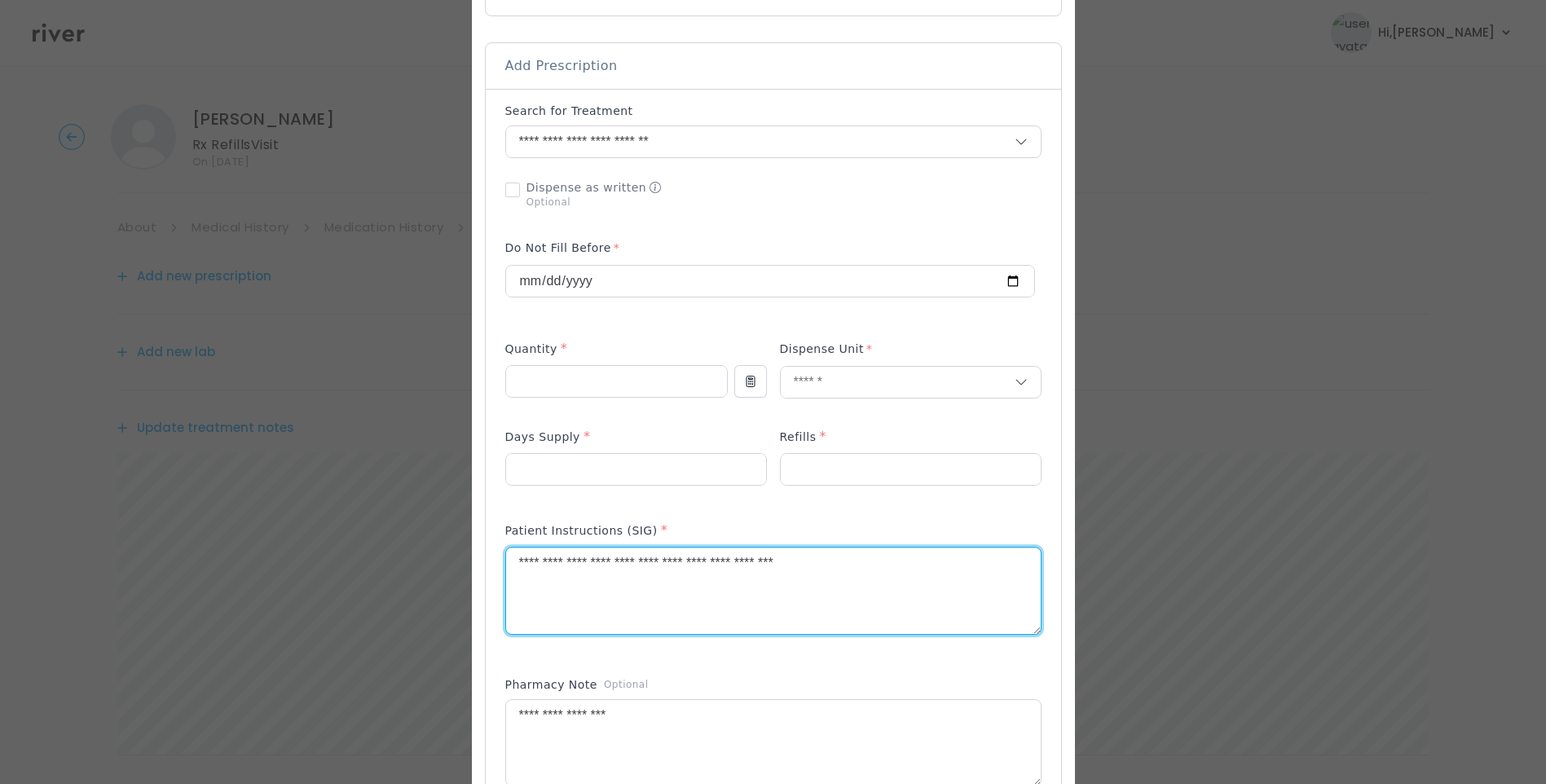
type textarea "**********"
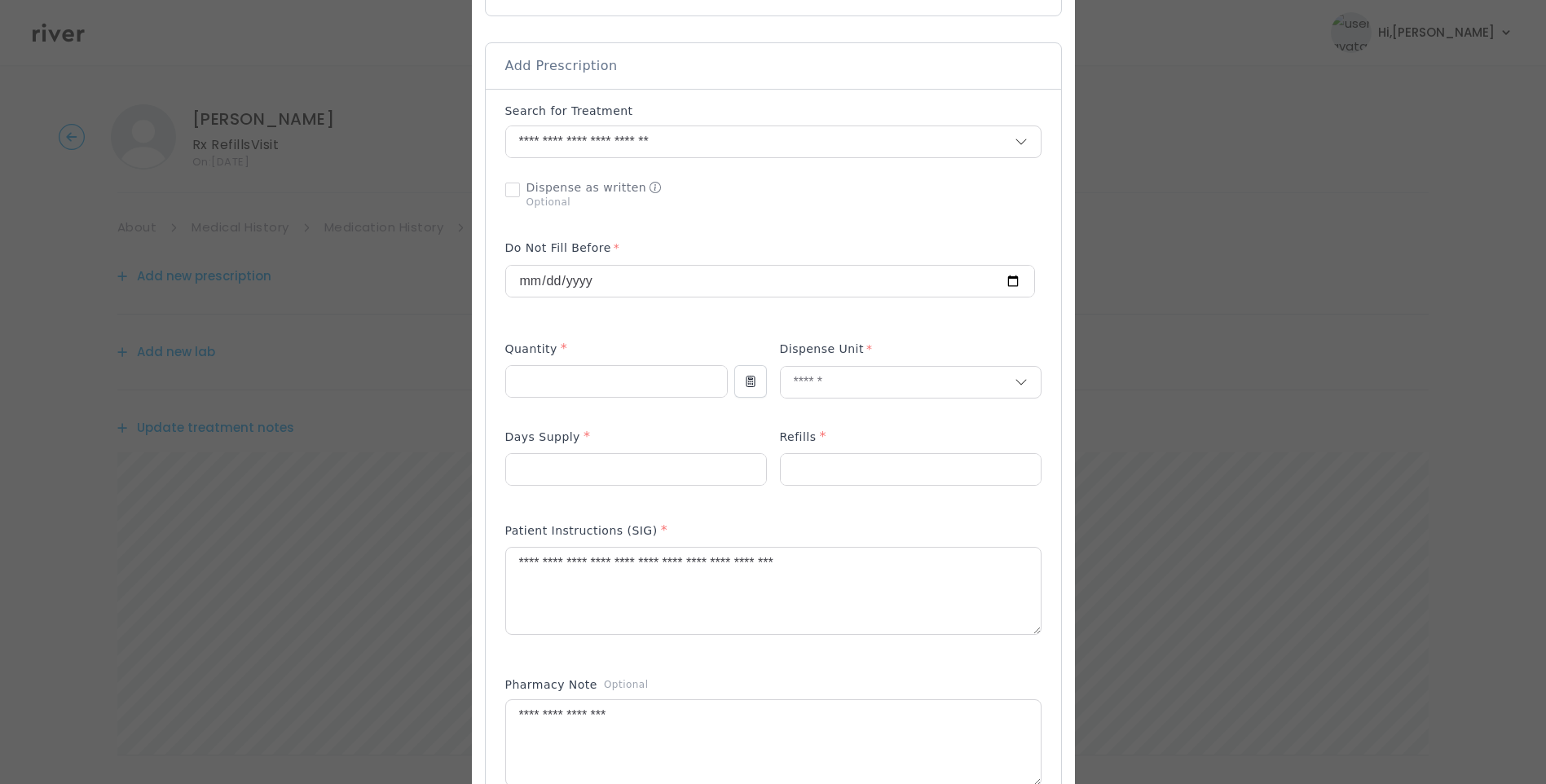
click at [843, 505] on div "Add Prescription to Order" at bounding box center [773, 501] width 536 height 797
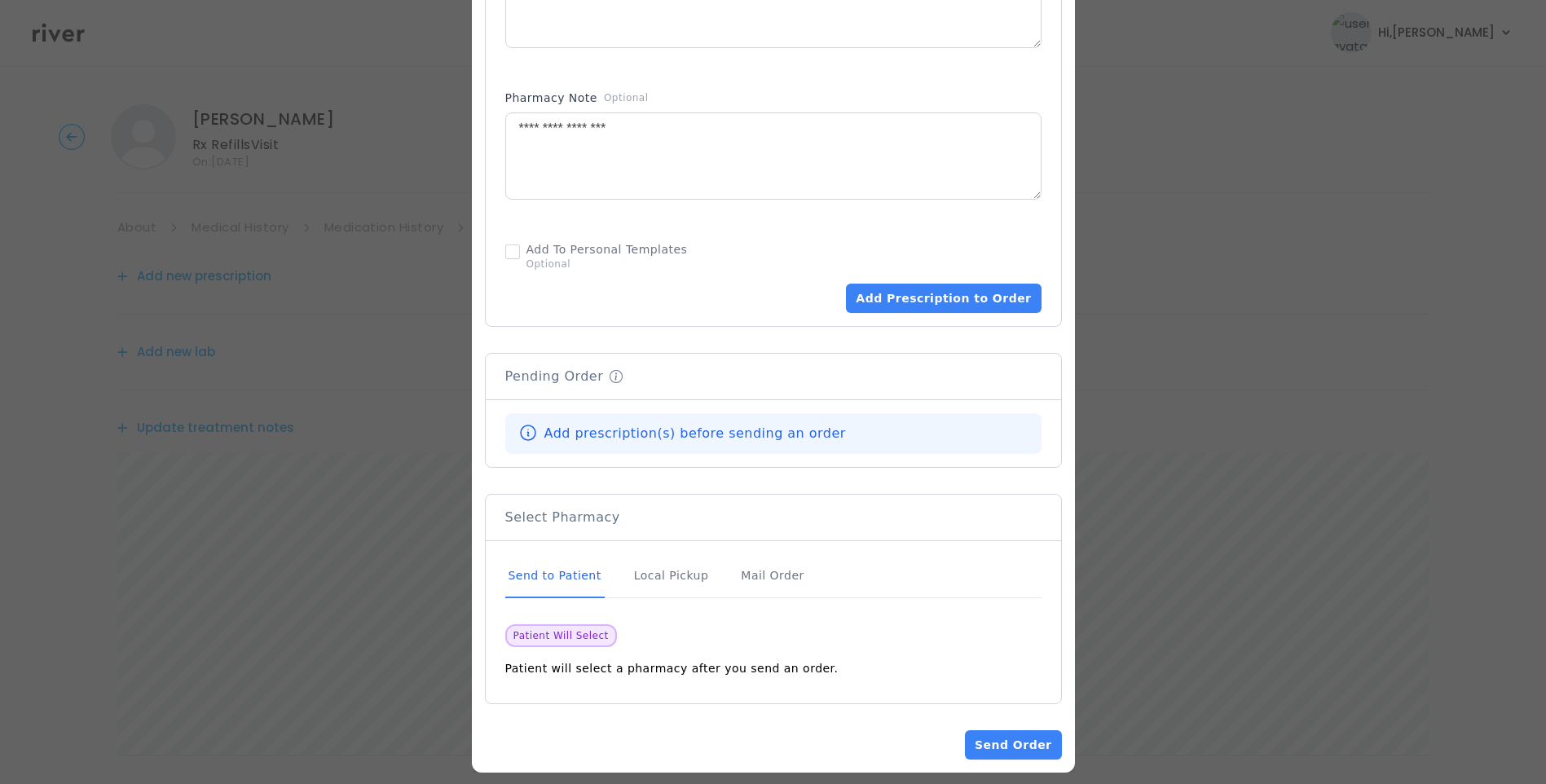
scroll to position [928, 0]
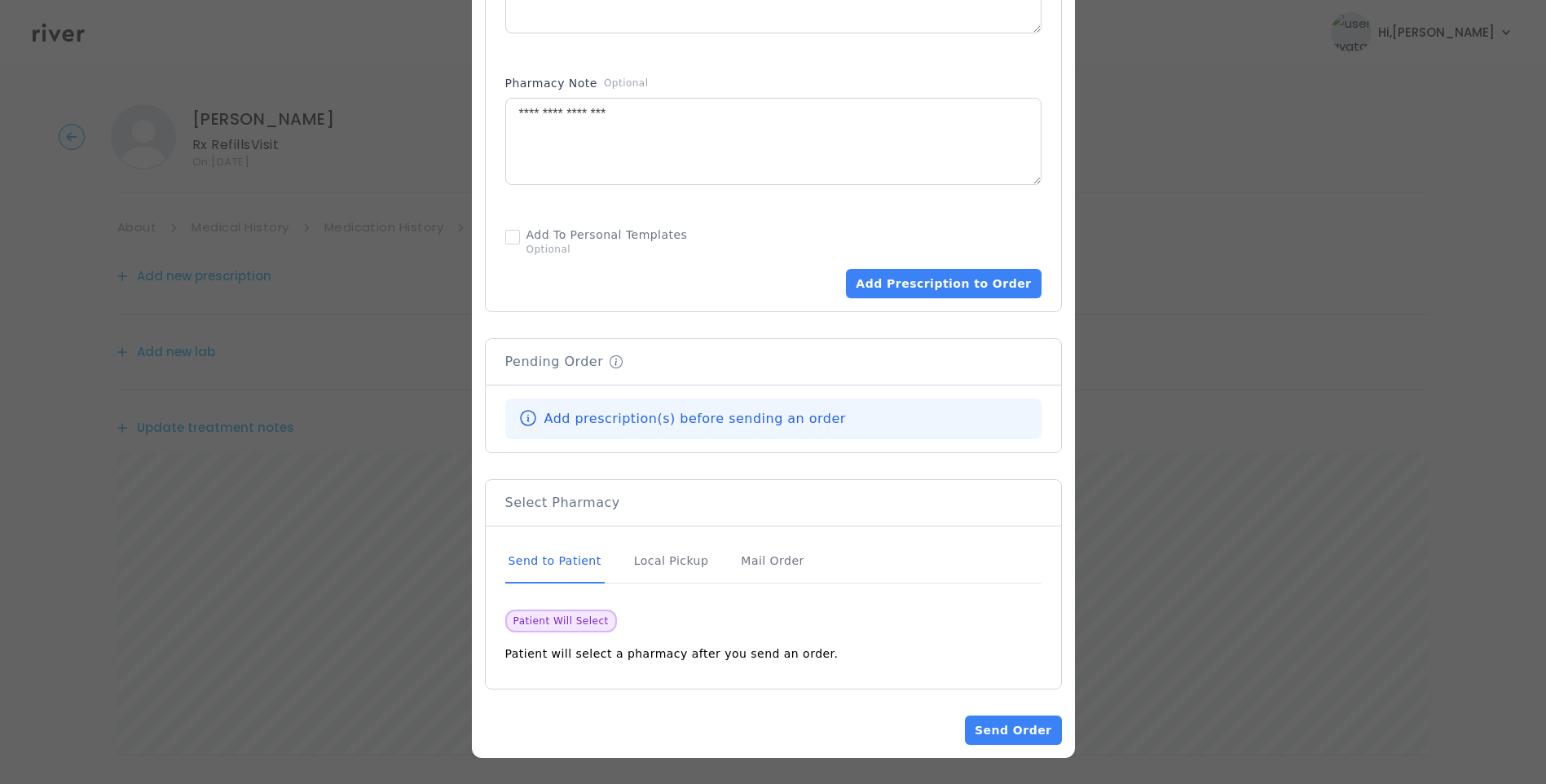
click at [567, 561] on div "Send to Patient" at bounding box center [555, 561] width 99 height 44
click at [554, 559] on div "Send to Patient" at bounding box center [555, 561] width 99 height 44
click at [954, 284] on button "Add Prescription to Order" at bounding box center [944, 284] width 195 height 29
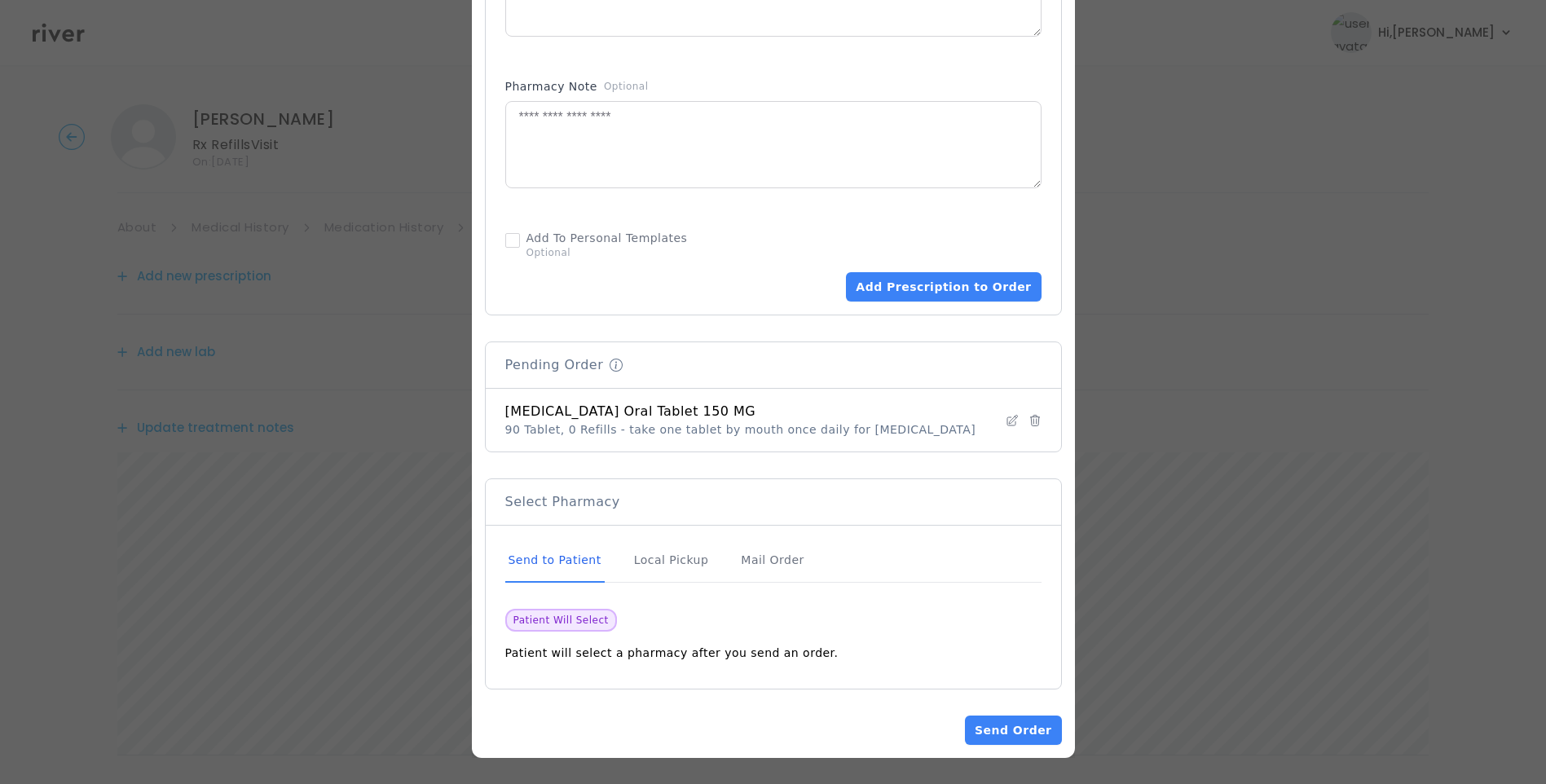
scroll to position [924, 0]
drag, startPoint x: 1028, startPoint y: 729, endPoint x: 1024, endPoint y: 717, distance: 12.6
click at [1027, 729] on button "Send Order" at bounding box center [1013, 731] width 96 height 29
click at [1009, 726] on button "Send Order" at bounding box center [1013, 731] width 96 height 29
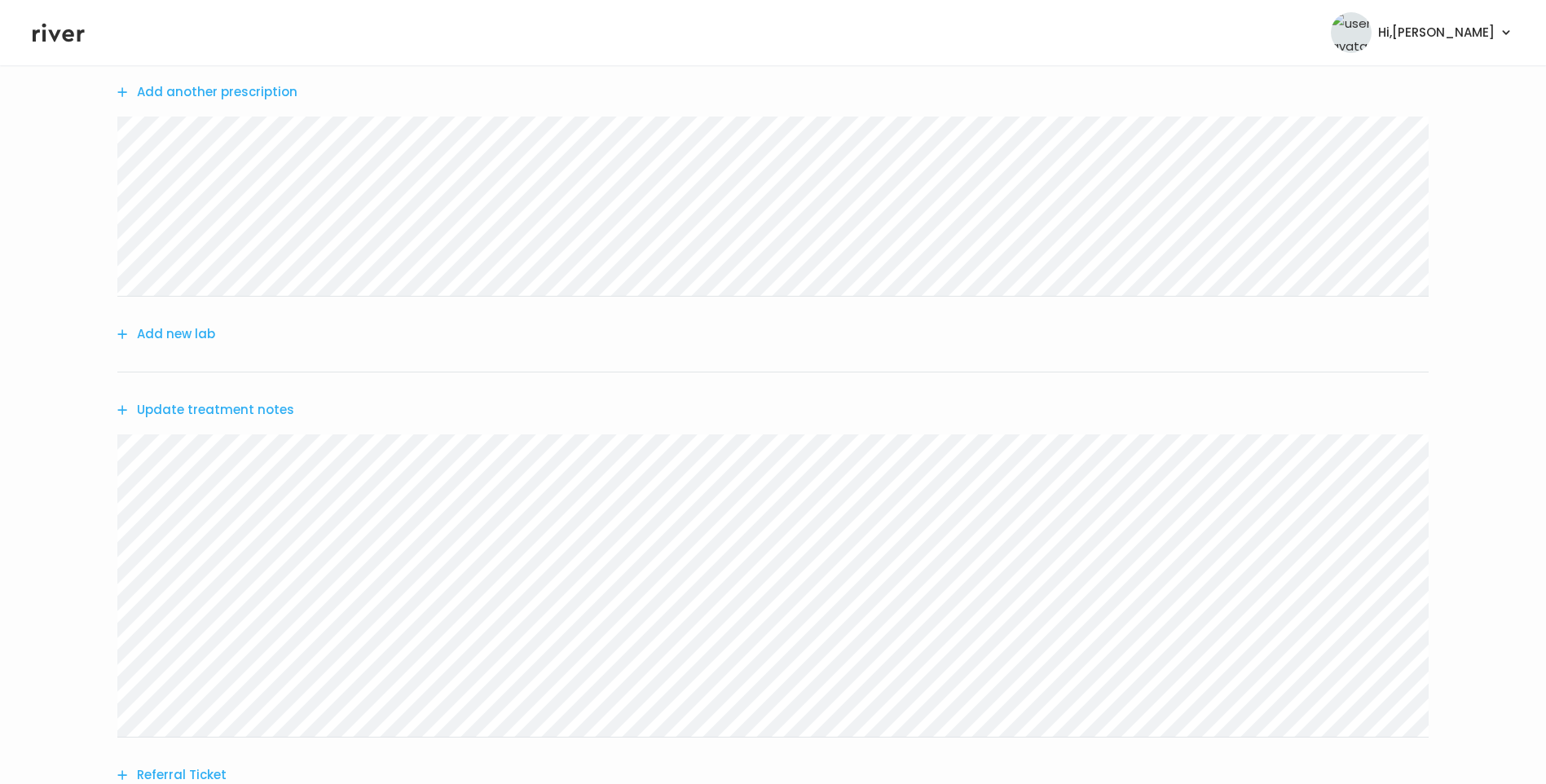
scroll to position [244, 0]
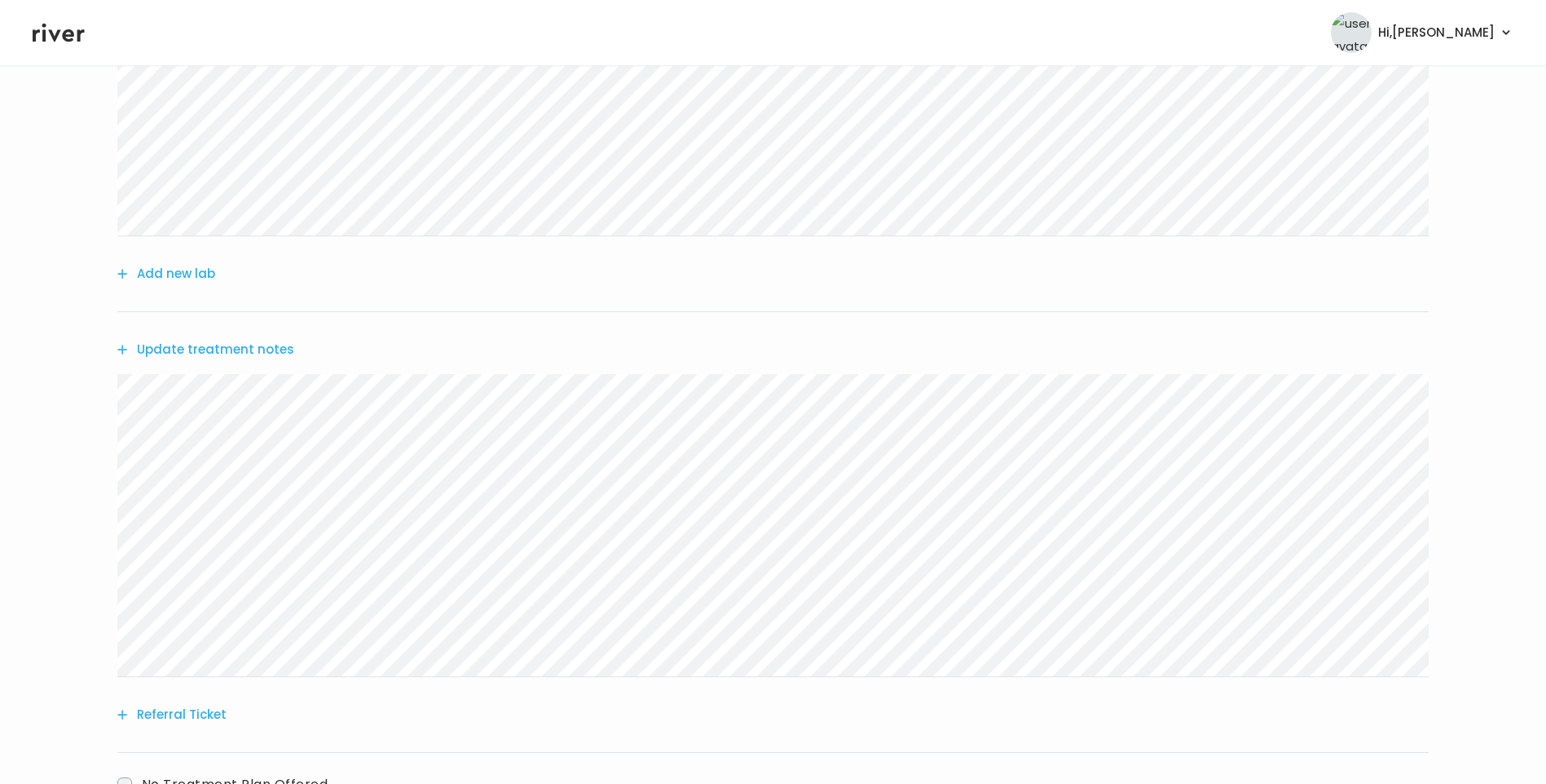
click at [229, 335] on div "Update treatment notes" at bounding box center [773, 349] width 1312 height 75
click at [234, 347] on button "Update treatment notes" at bounding box center [206, 349] width 177 height 22
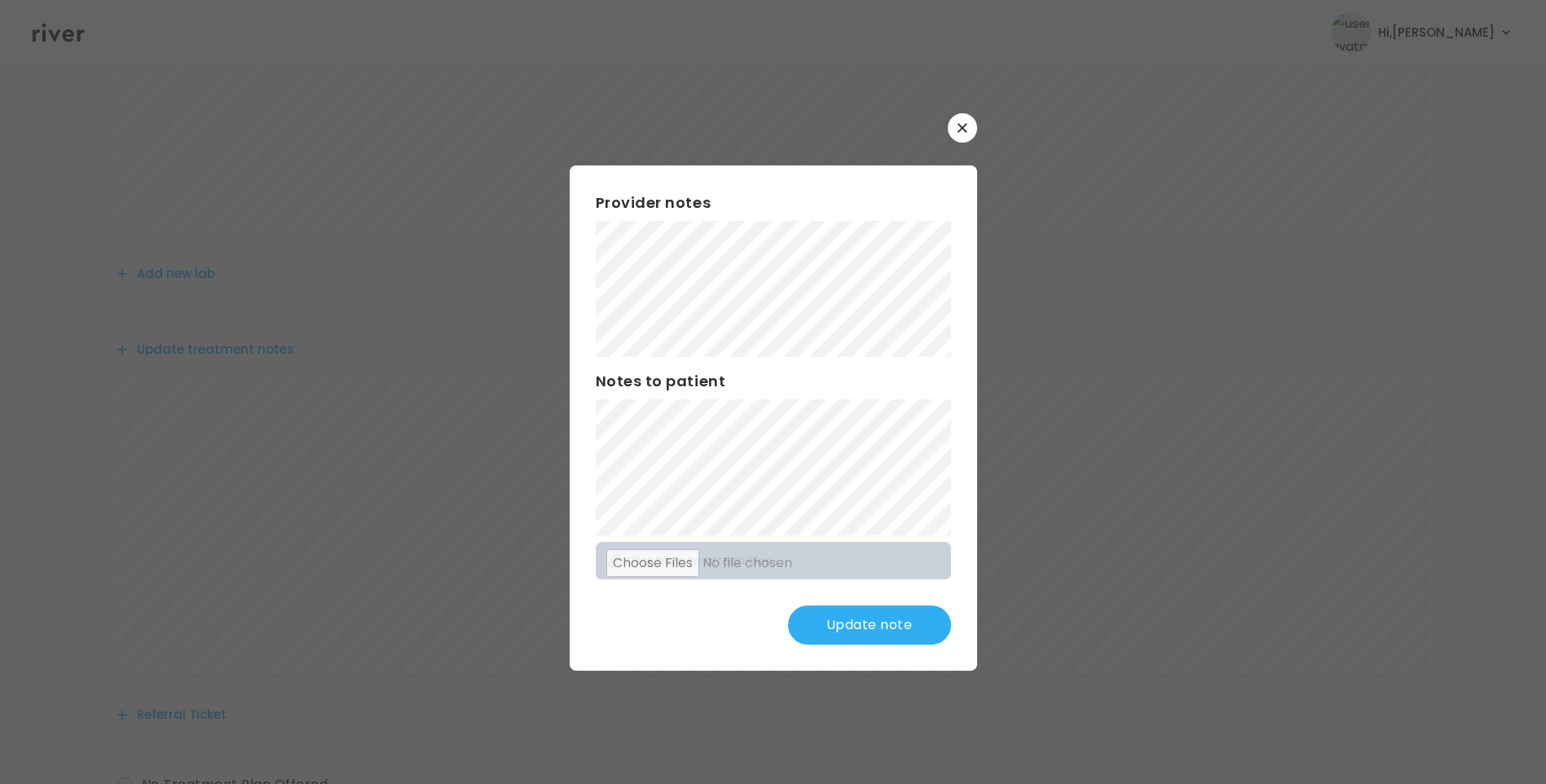
click at [873, 621] on button "Update note" at bounding box center [870, 625] width 163 height 39
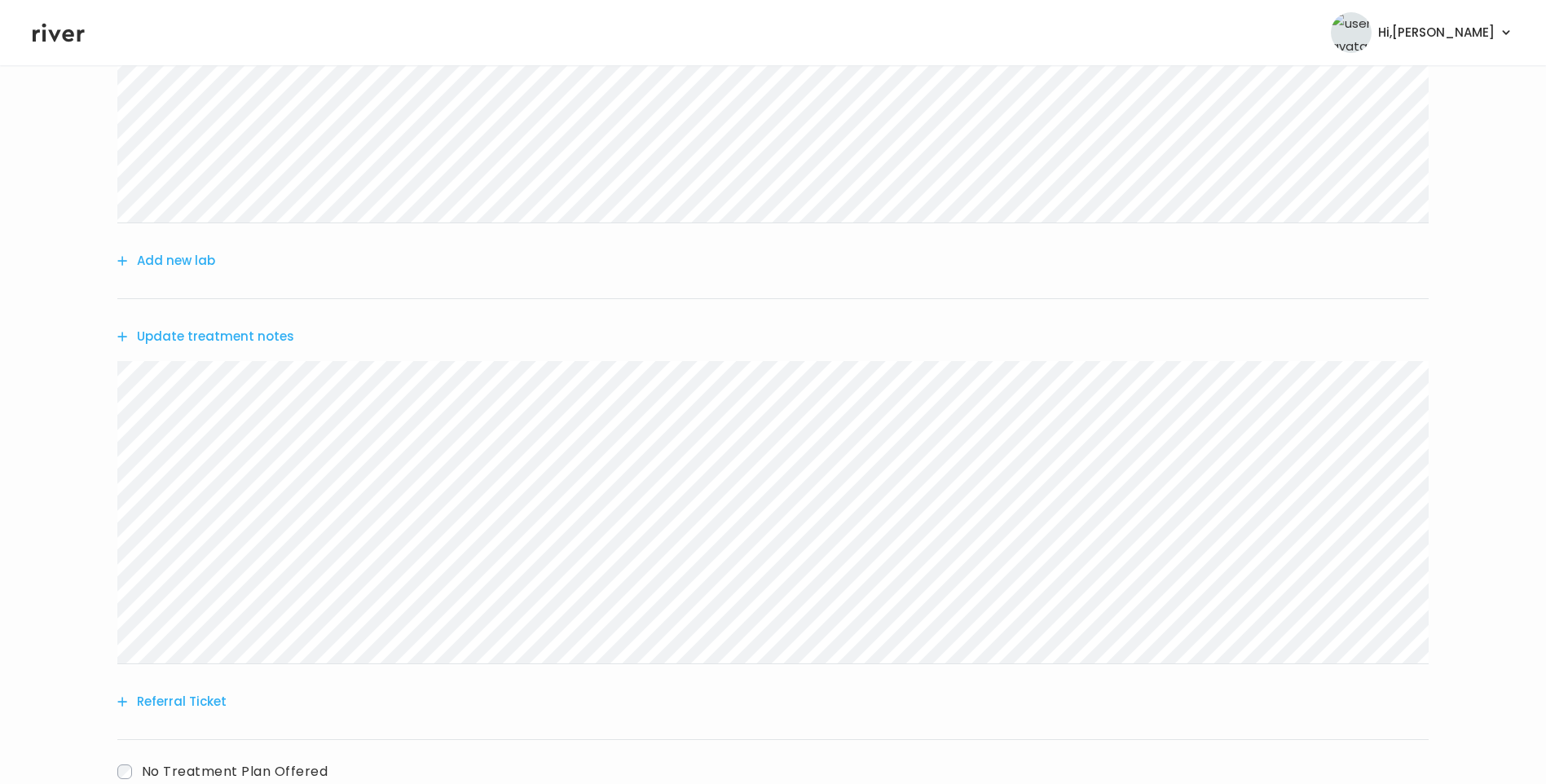
scroll to position [326, 0]
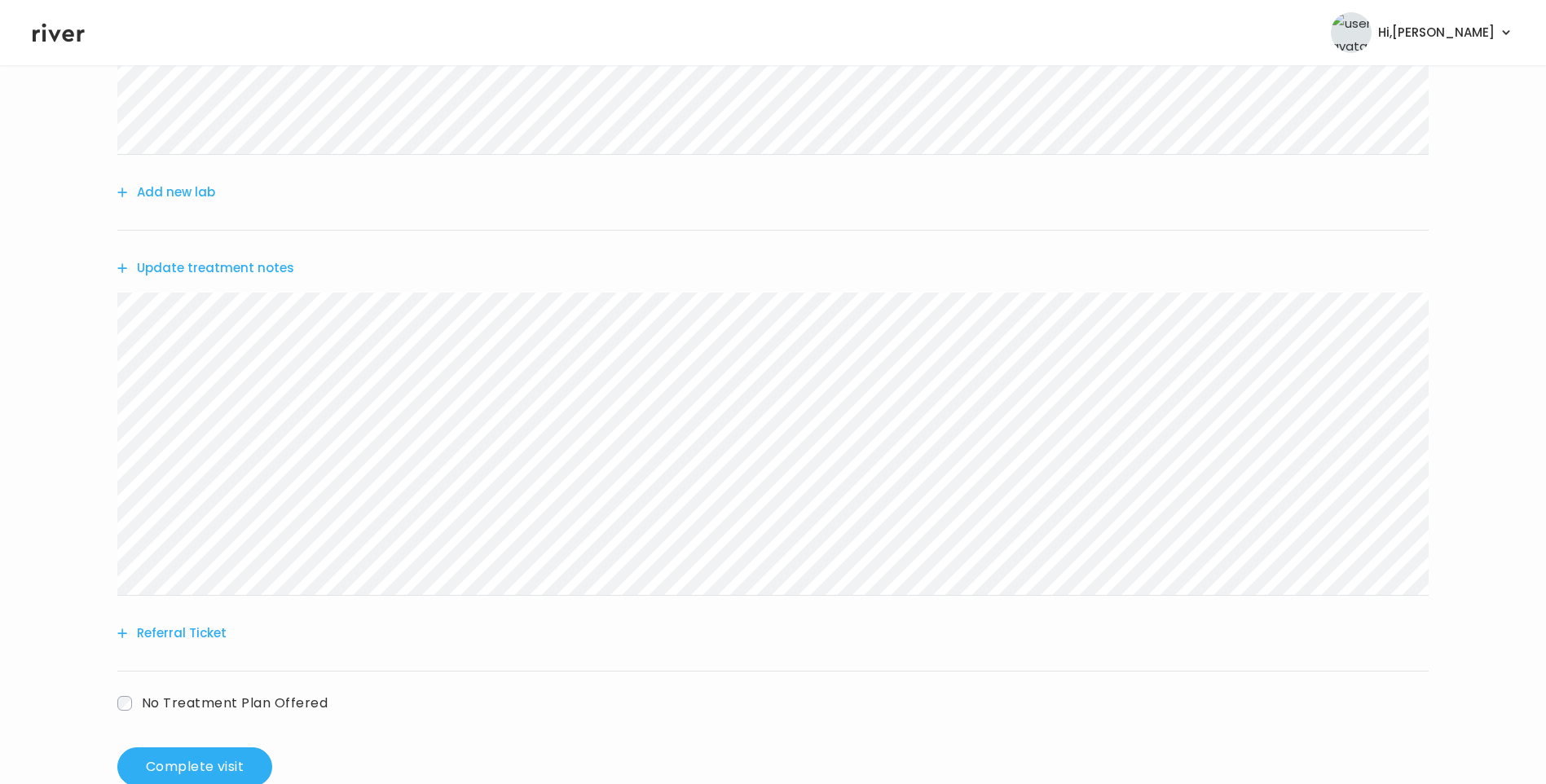
click at [275, 269] on button "Update treatment notes" at bounding box center [206, 267] width 177 height 22
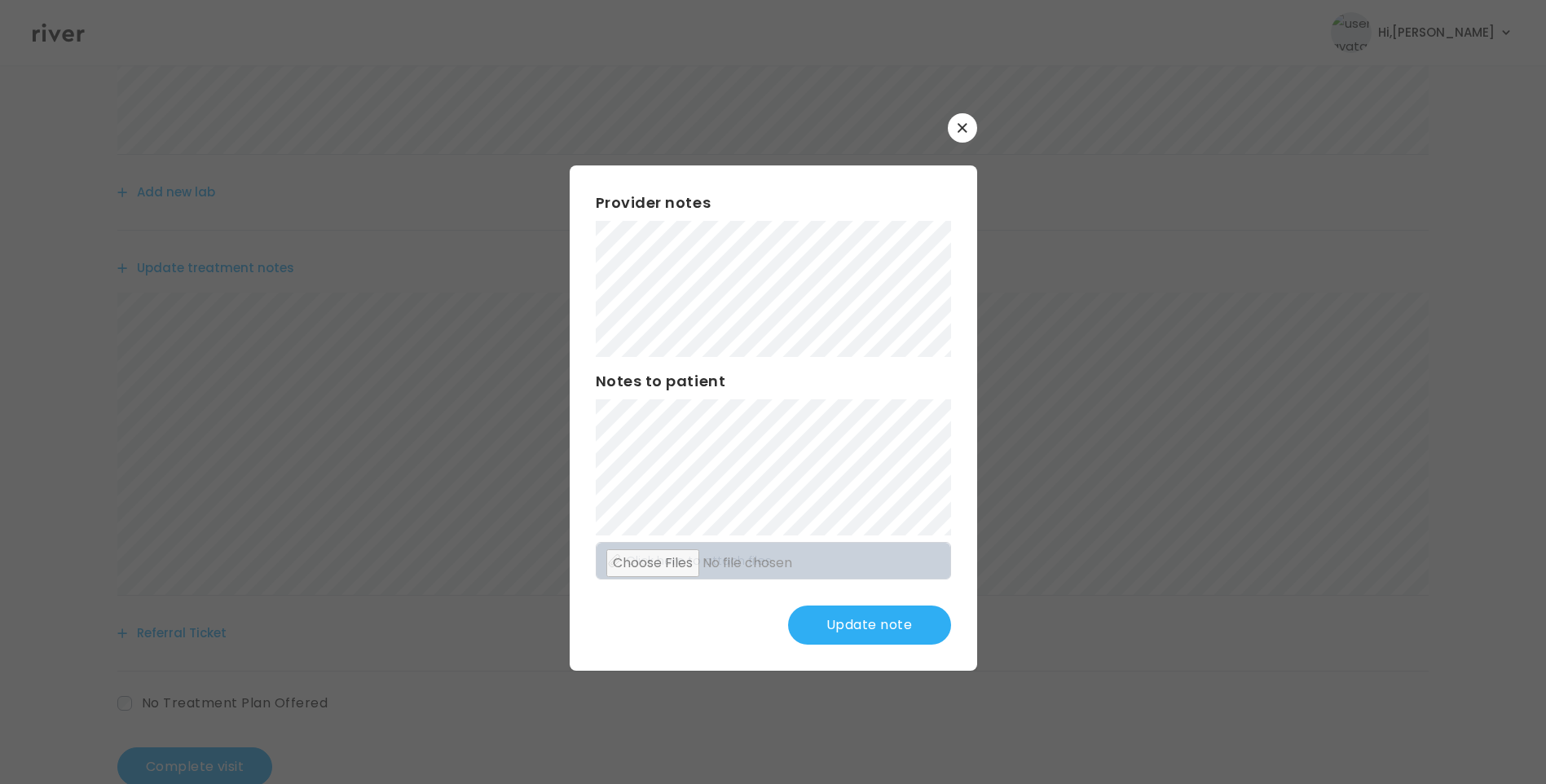
click at [881, 625] on button "Update note" at bounding box center [870, 625] width 163 height 39
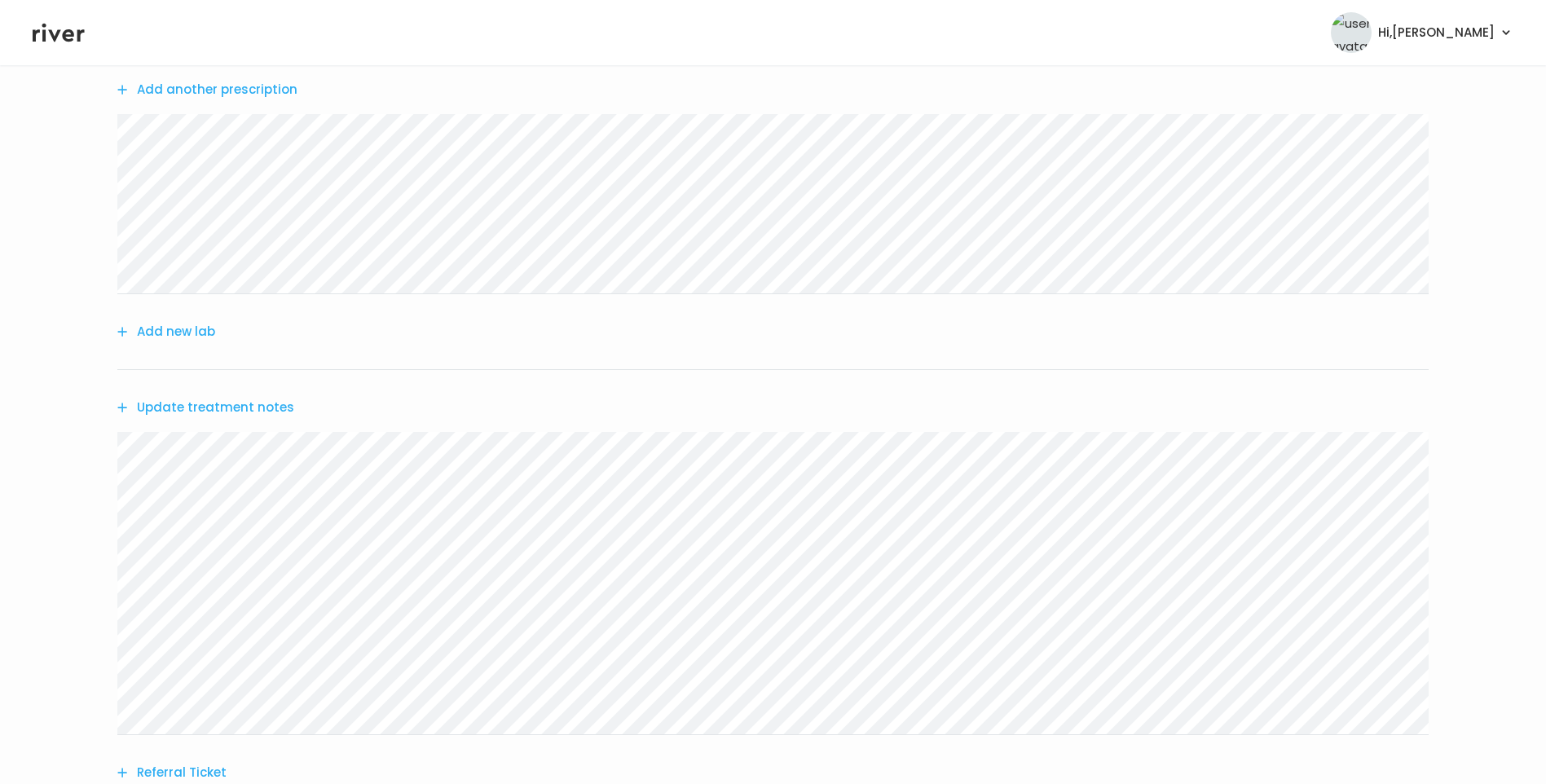
scroll to position [0, 0]
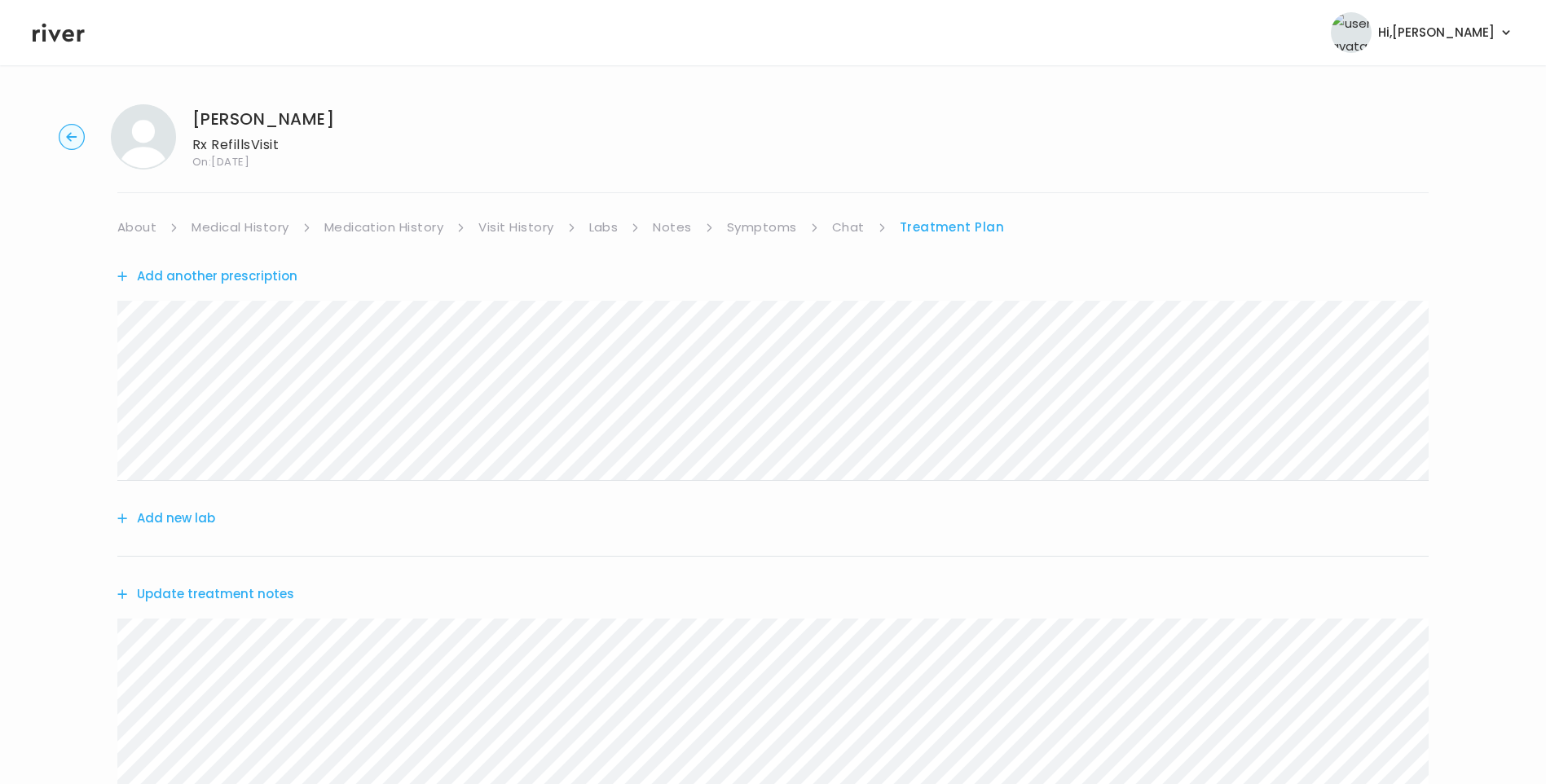
click at [148, 230] on link "About" at bounding box center [137, 227] width 39 height 22
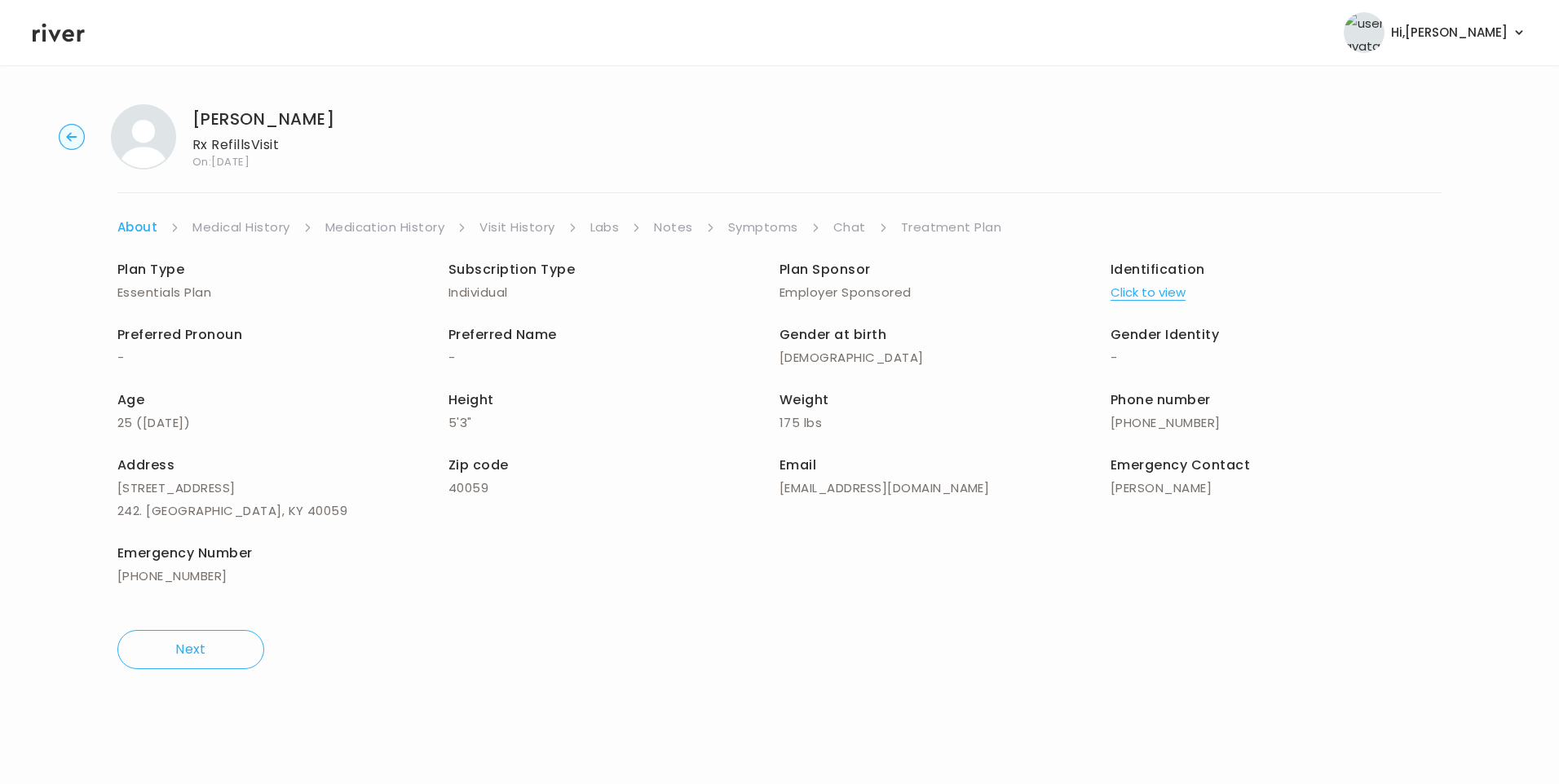
click at [967, 229] on link "Treatment Plan" at bounding box center [952, 227] width 101 height 22
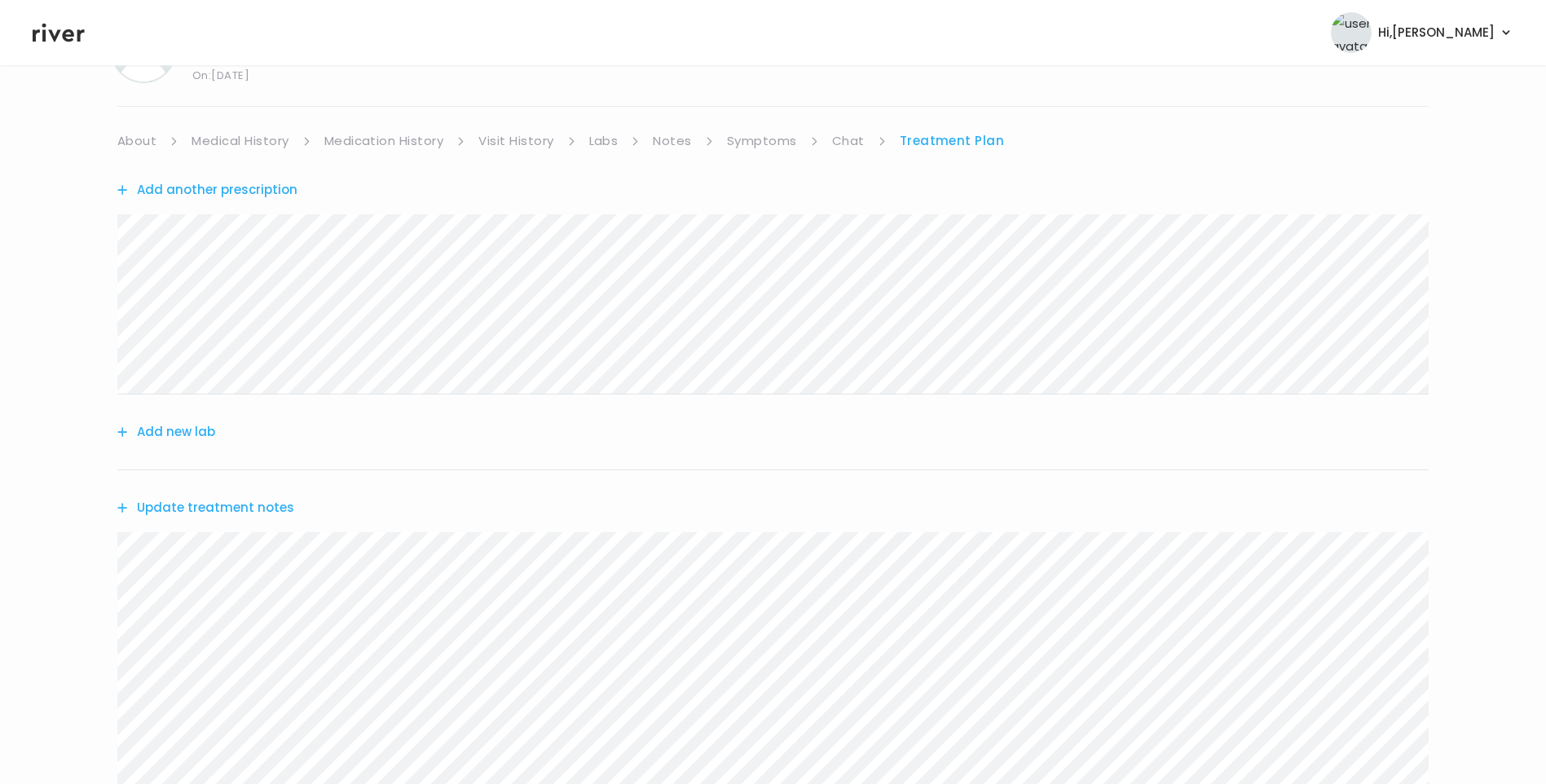
scroll to position [368, 0]
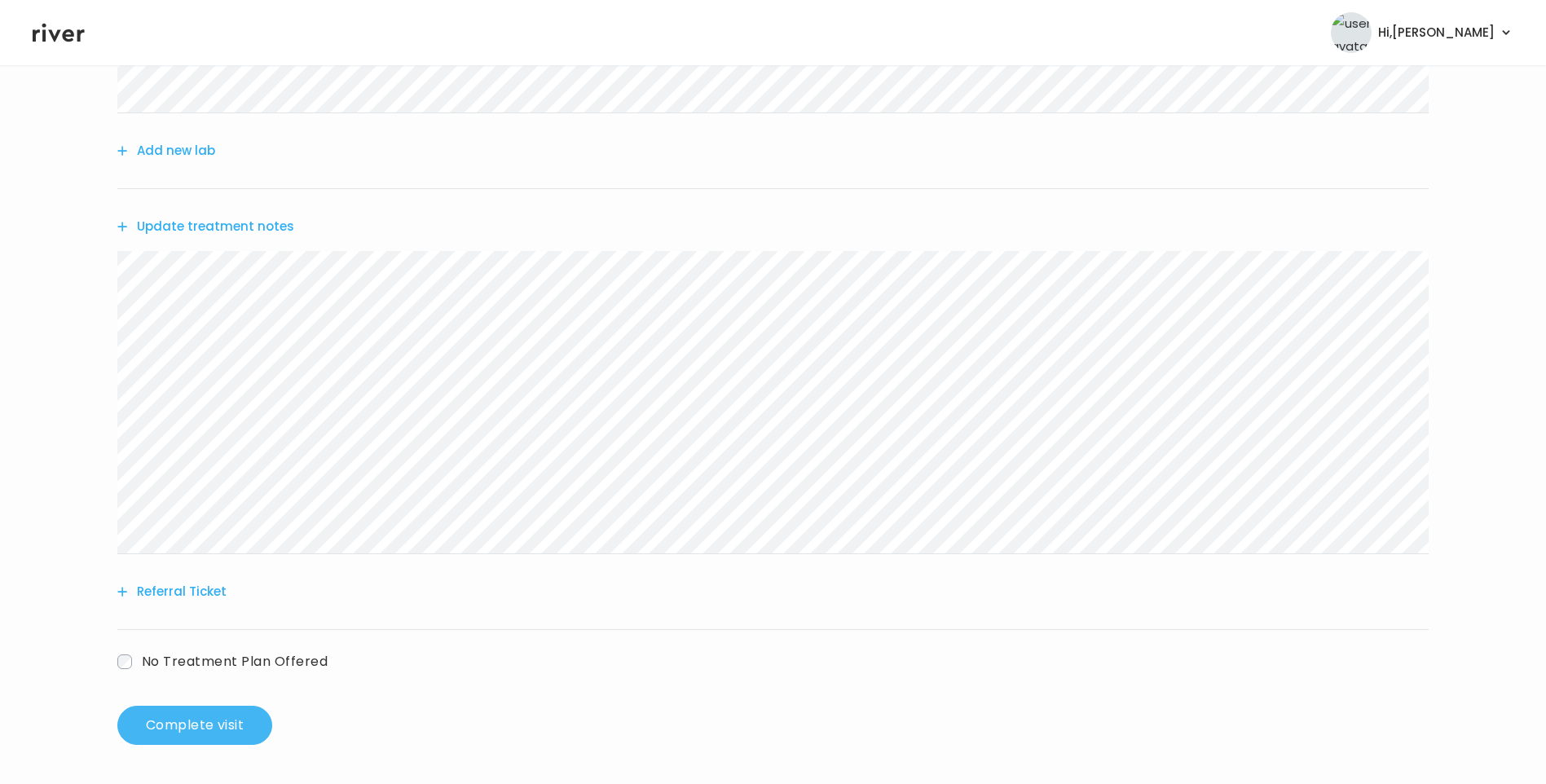
click at [219, 717] on button "Complete visit" at bounding box center [195, 726] width 155 height 39
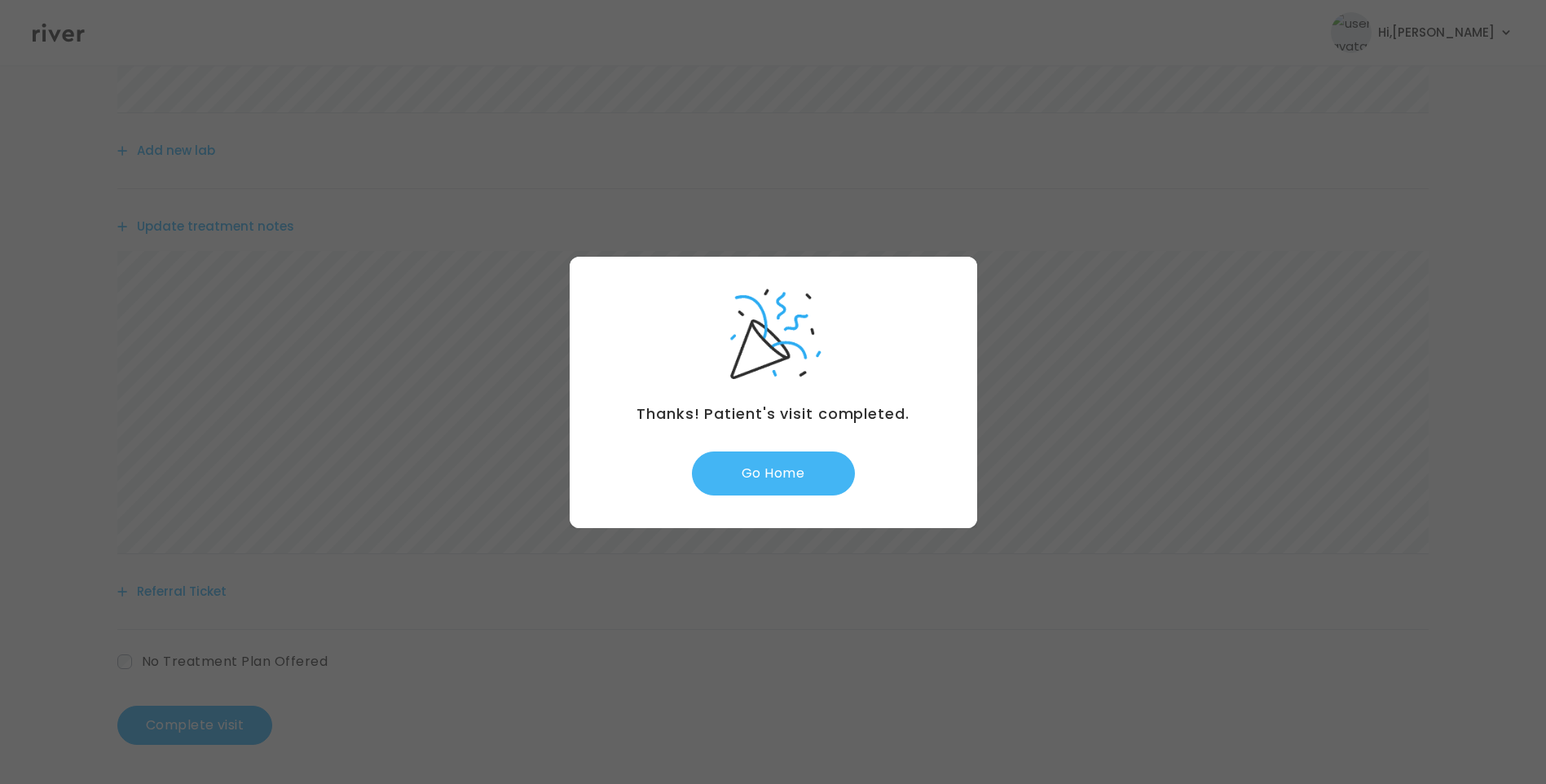
click at [802, 461] on button "Go Home" at bounding box center [773, 473] width 163 height 44
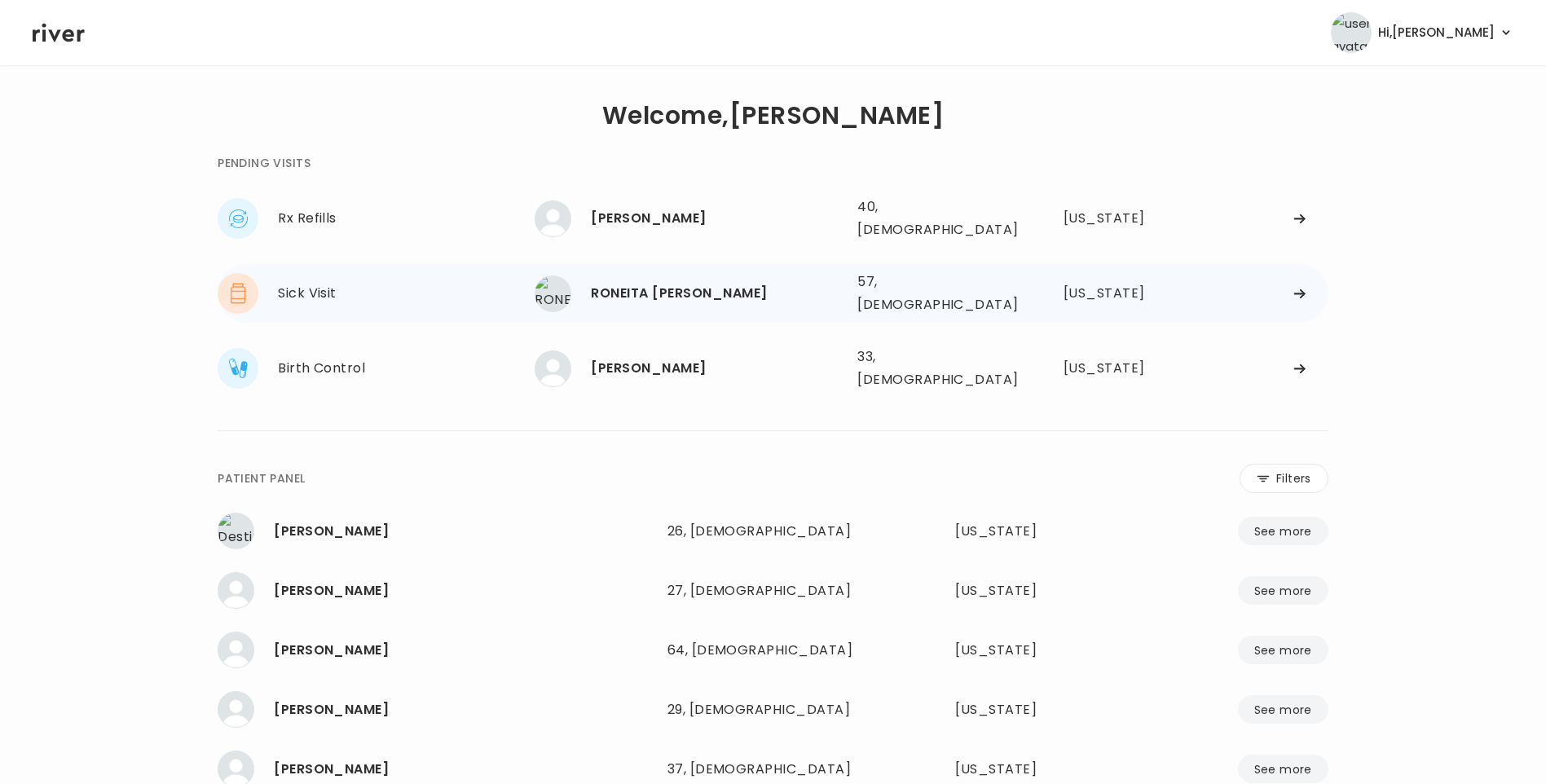
click at [702, 282] on div "RONEITA [PERSON_NAME]" at bounding box center [717, 293] width 254 height 22
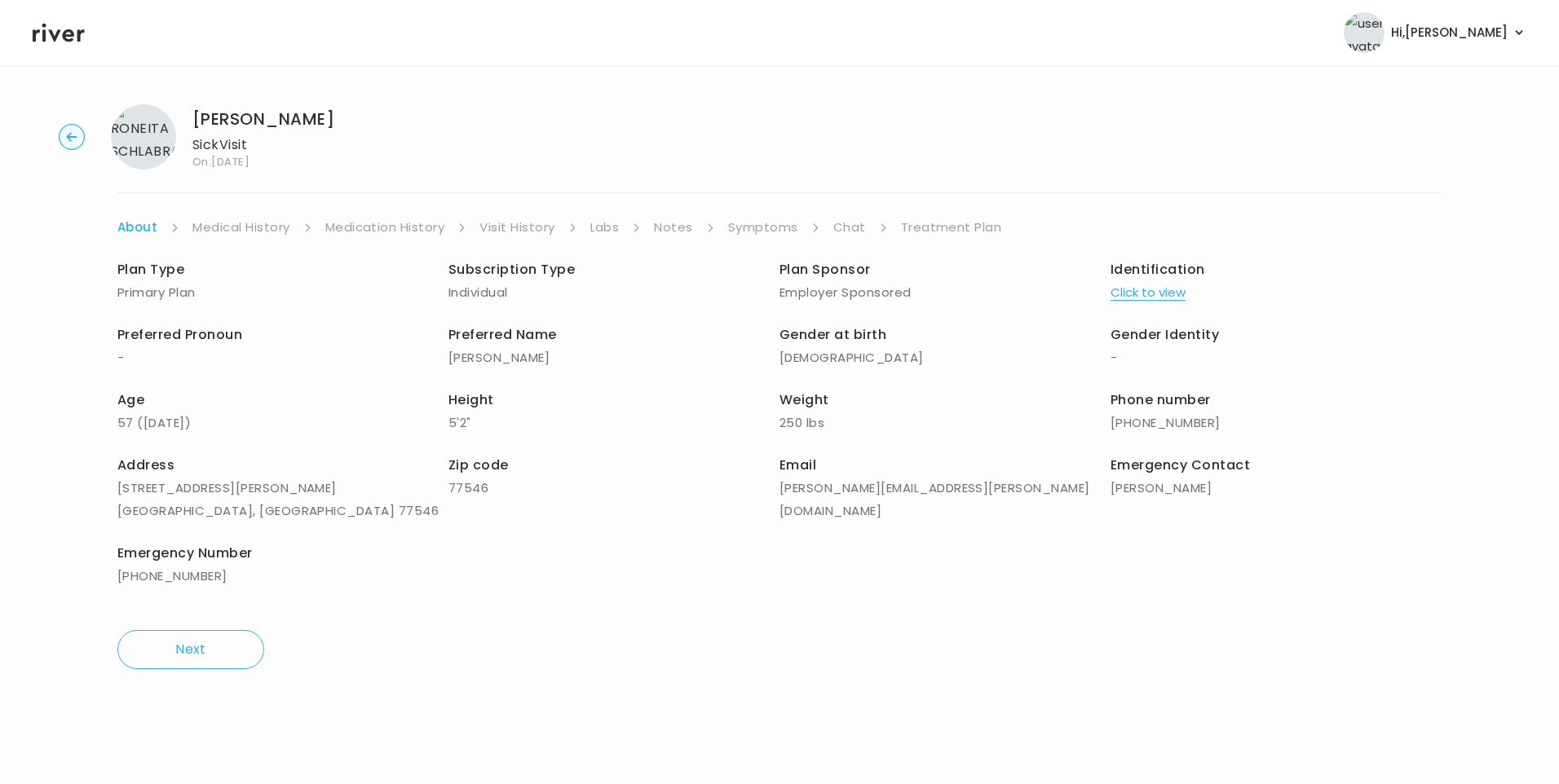
click at [676, 229] on link "Notes" at bounding box center [672, 227] width 38 height 22
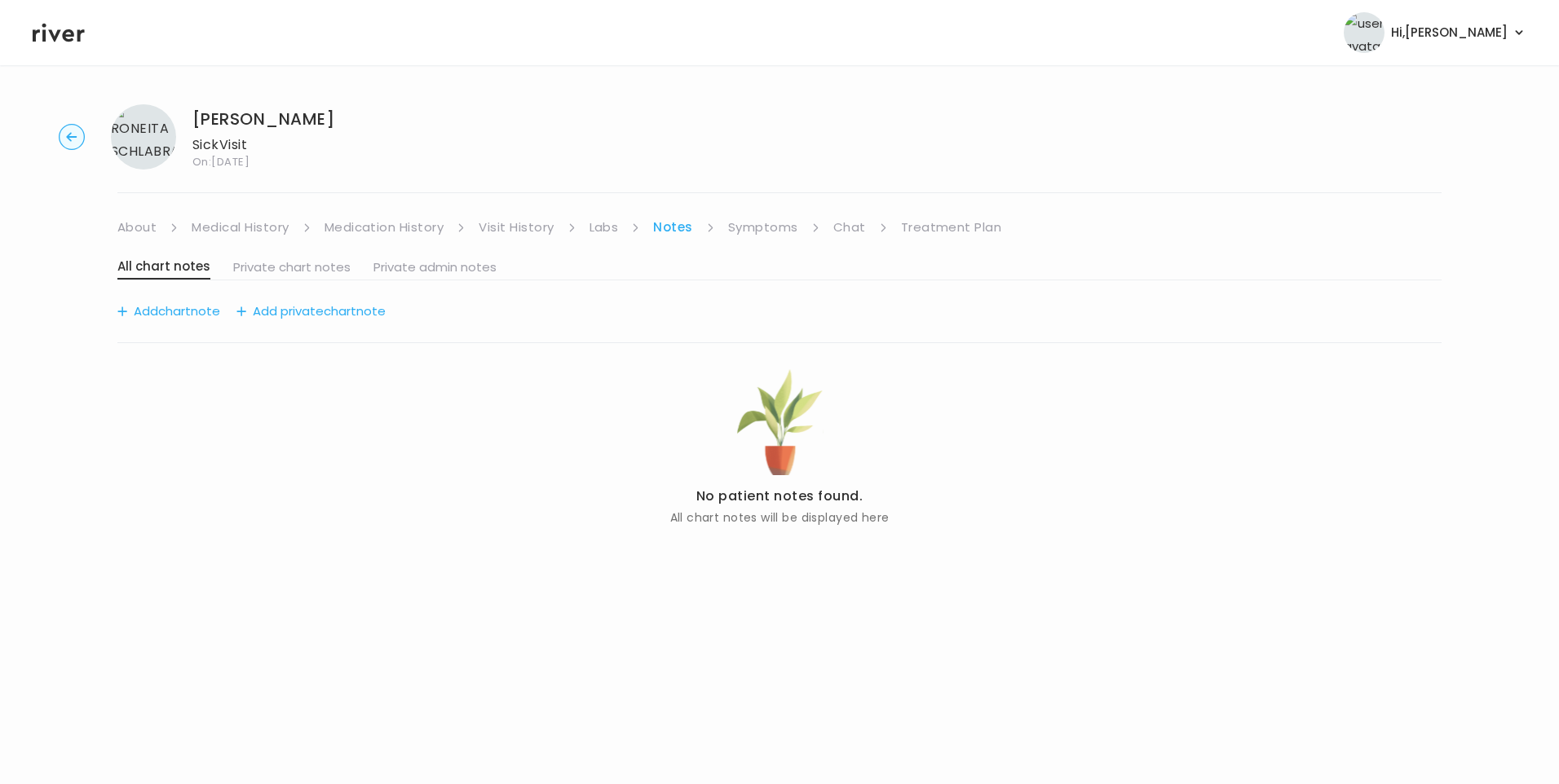
drag, startPoint x: 776, startPoint y: 219, endPoint x: 753, endPoint y: 232, distance: 26.4
click at [775, 220] on link "Symptoms" at bounding box center [763, 227] width 70 height 22
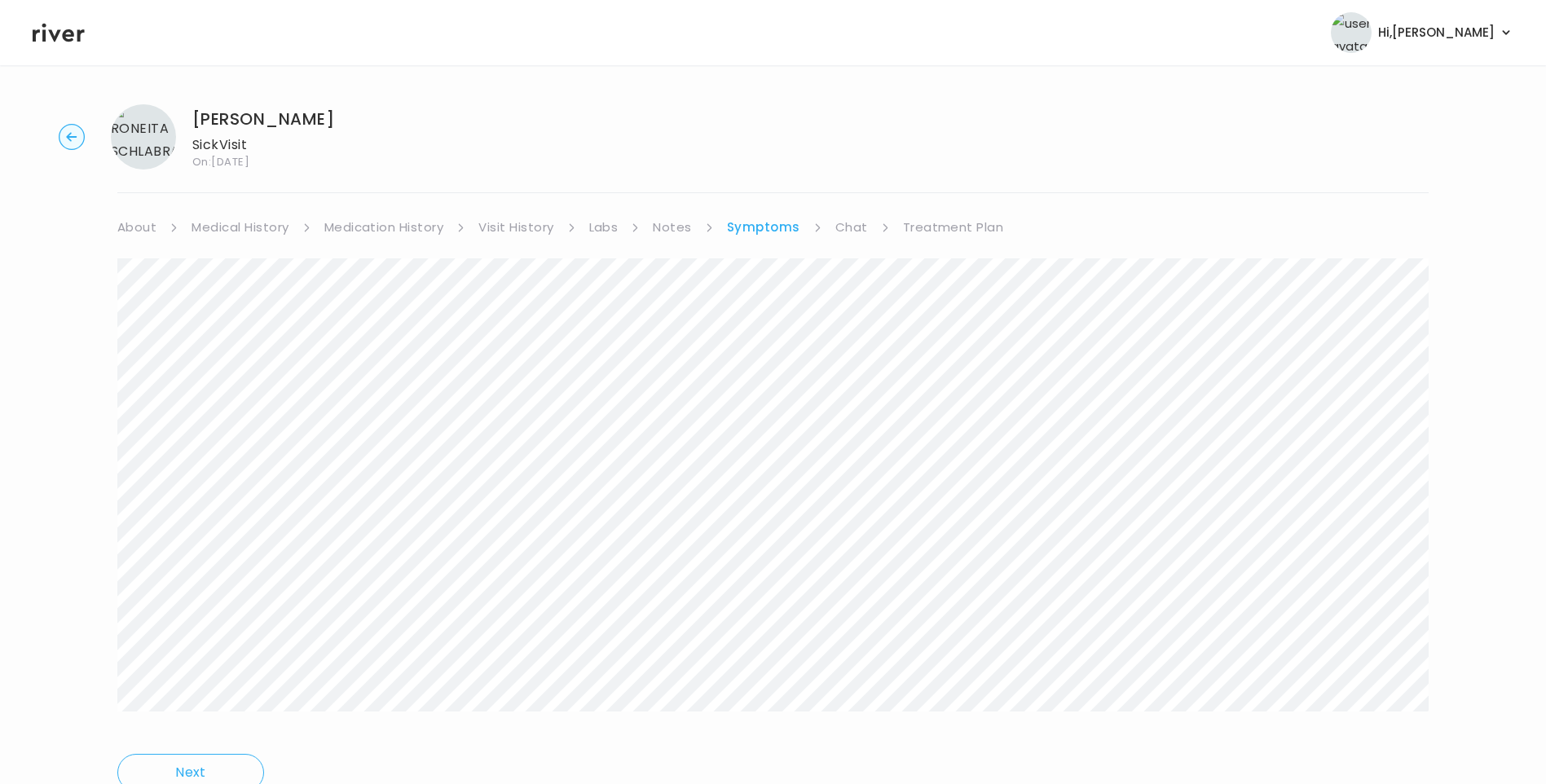
click at [544, 229] on link "Visit History" at bounding box center [516, 227] width 75 height 22
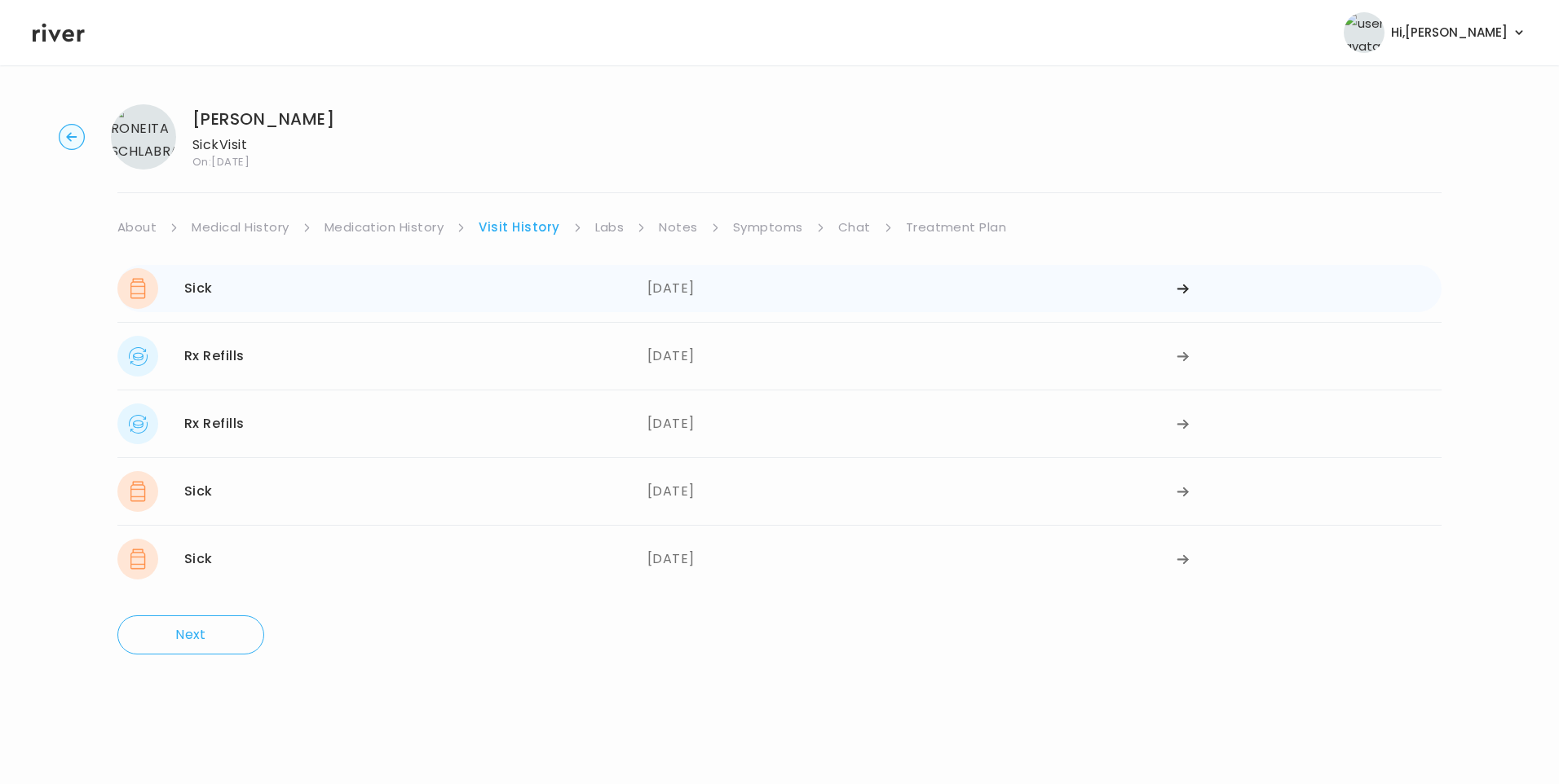
click at [683, 289] on div "[DATE]" at bounding box center [912, 289] width 530 height 41
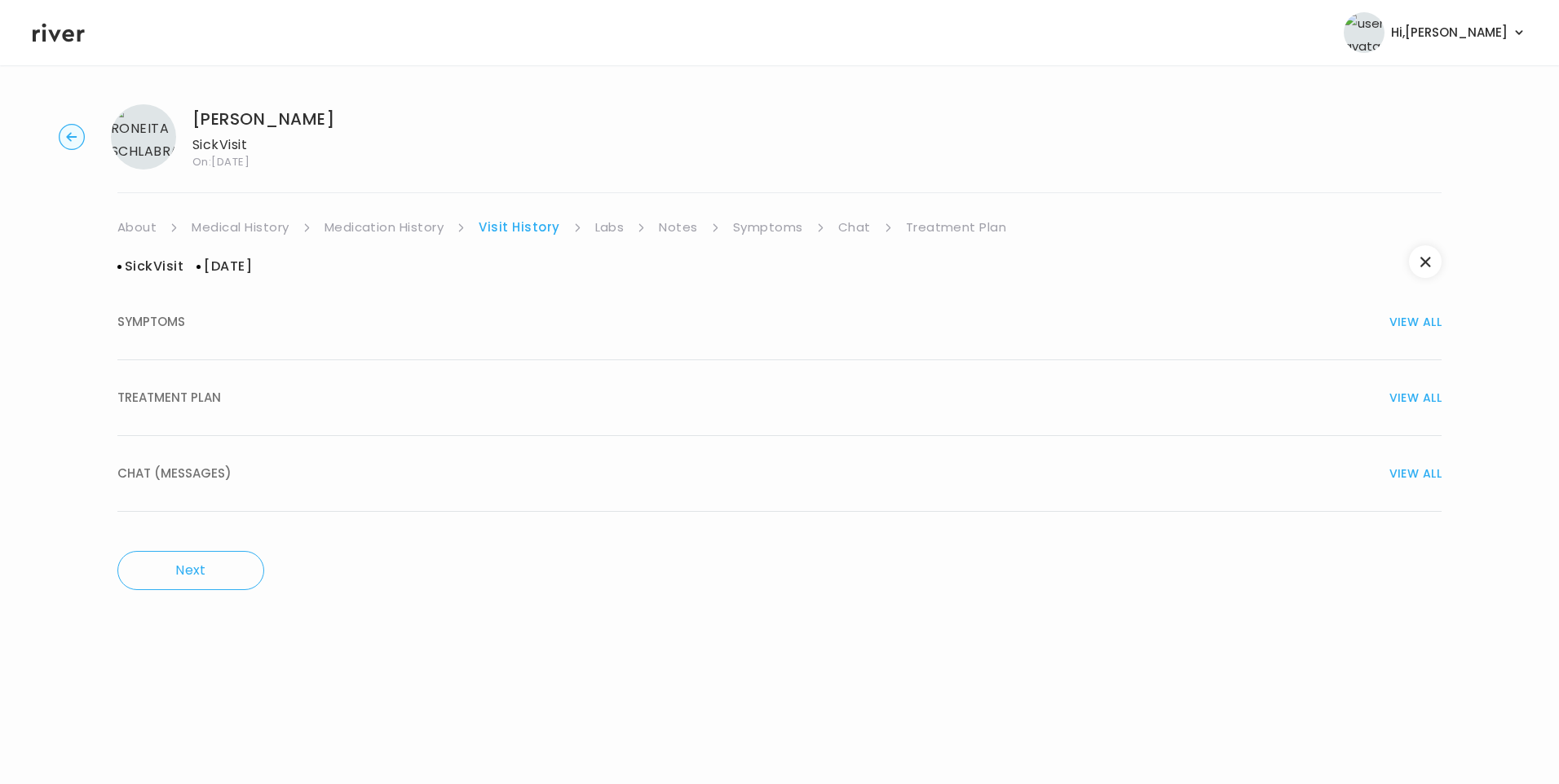
drag, startPoint x: 150, startPoint y: 378, endPoint x: 159, endPoint y: 384, distance: 10.8
click at [153, 379] on button "TREATMENT PLAN VIEW ALL" at bounding box center [780, 398] width 1324 height 76
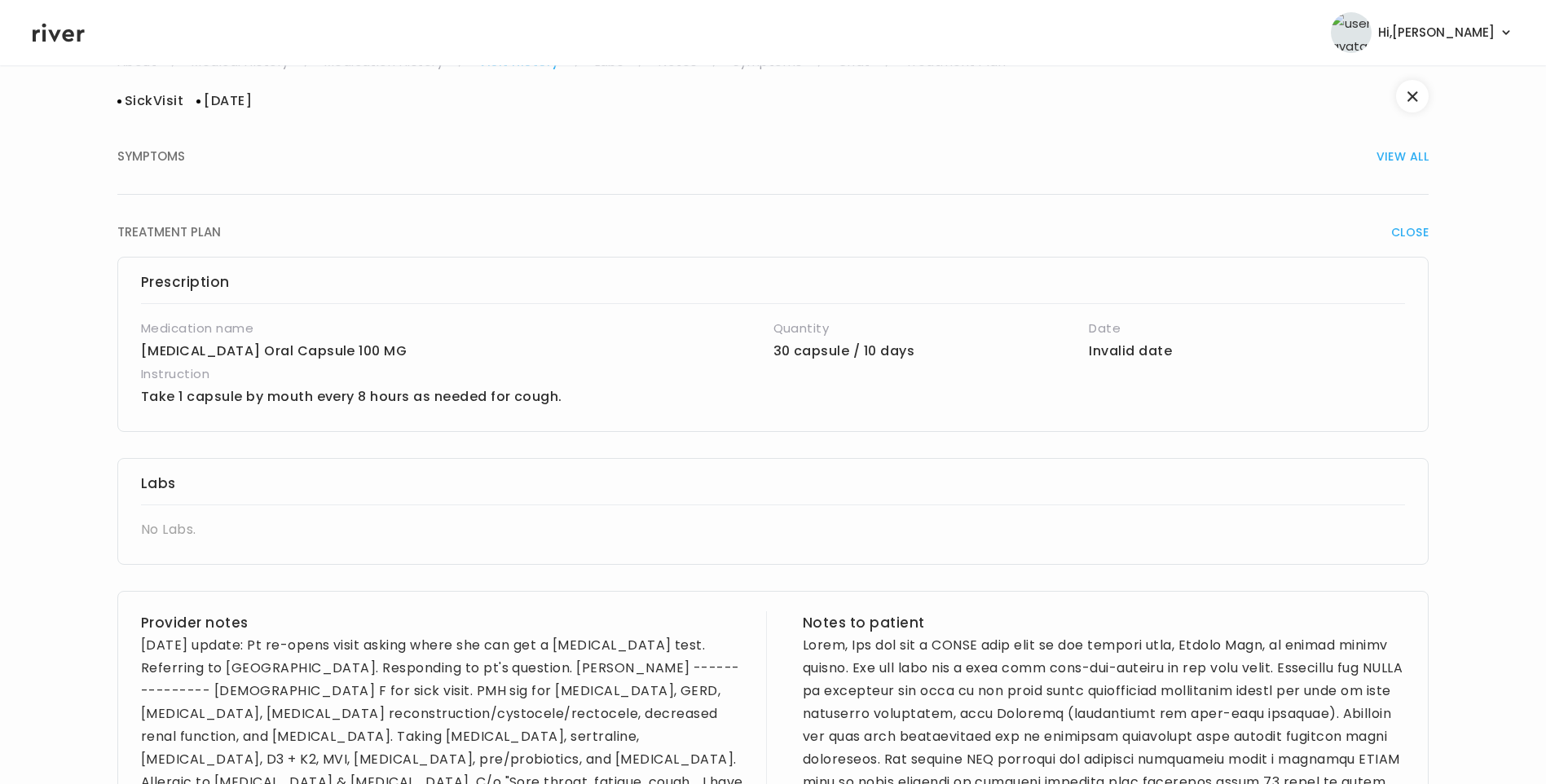
scroll to position [408, 0]
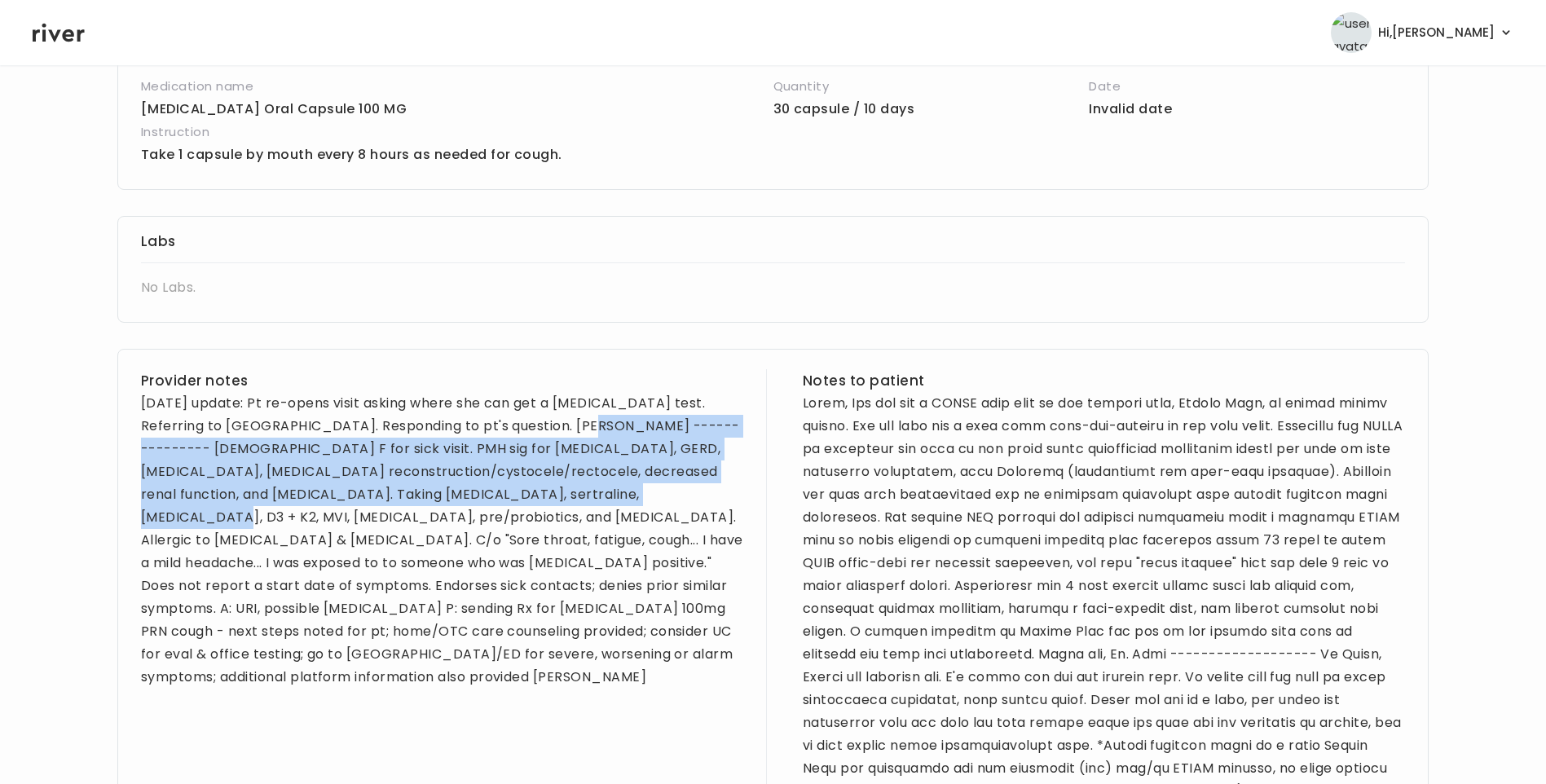
drag, startPoint x: 529, startPoint y: 429, endPoint x: 597, endPoint y: 500, distance: 98.3
click at [597, 500] on div "[DATE] update: Pt re-opens visit asking where she can get a [MEDICAL_DATA] test…" at bounding box center [442, 540] width 602 height 297
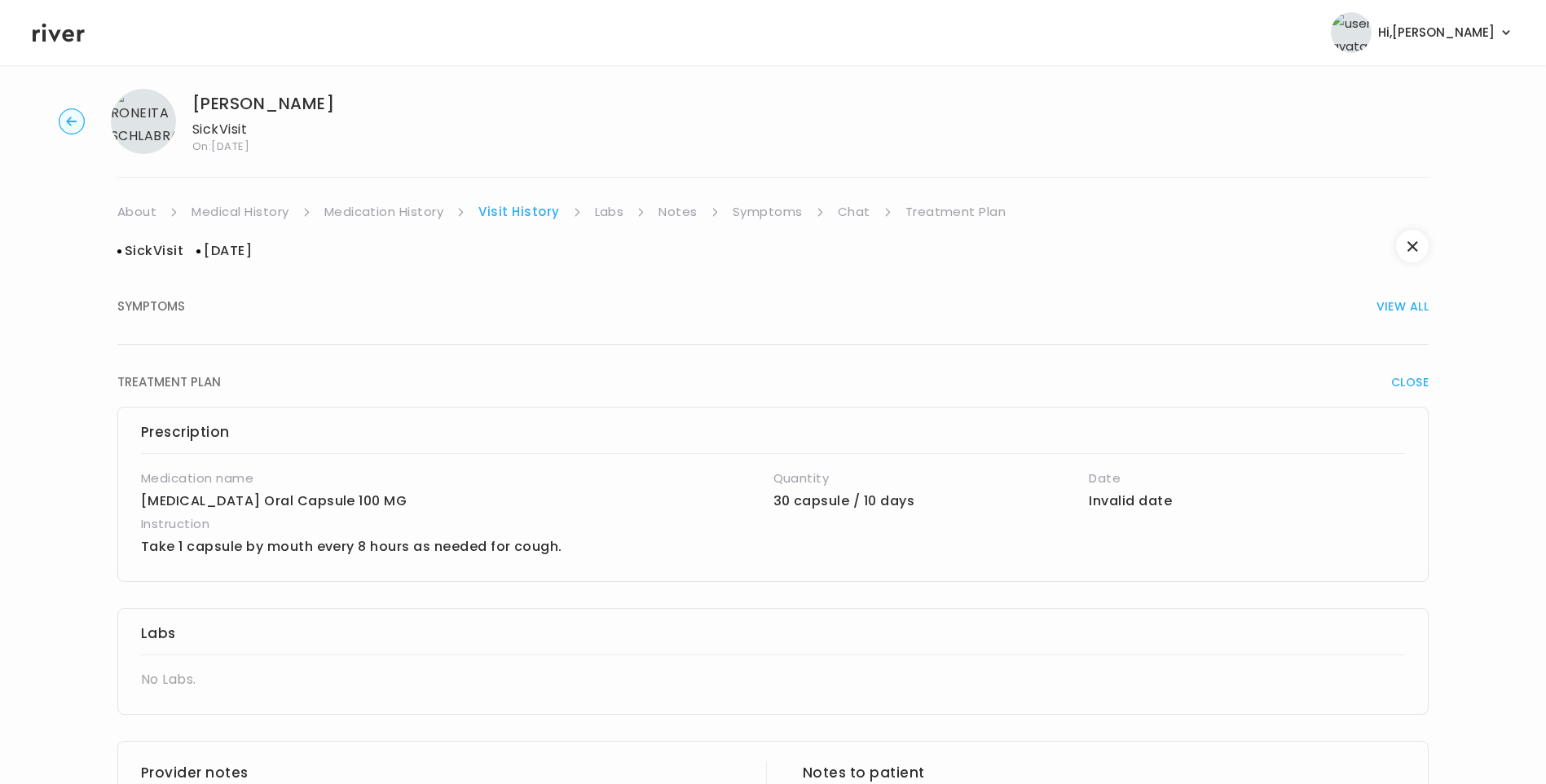
scroll to position [0, 0]
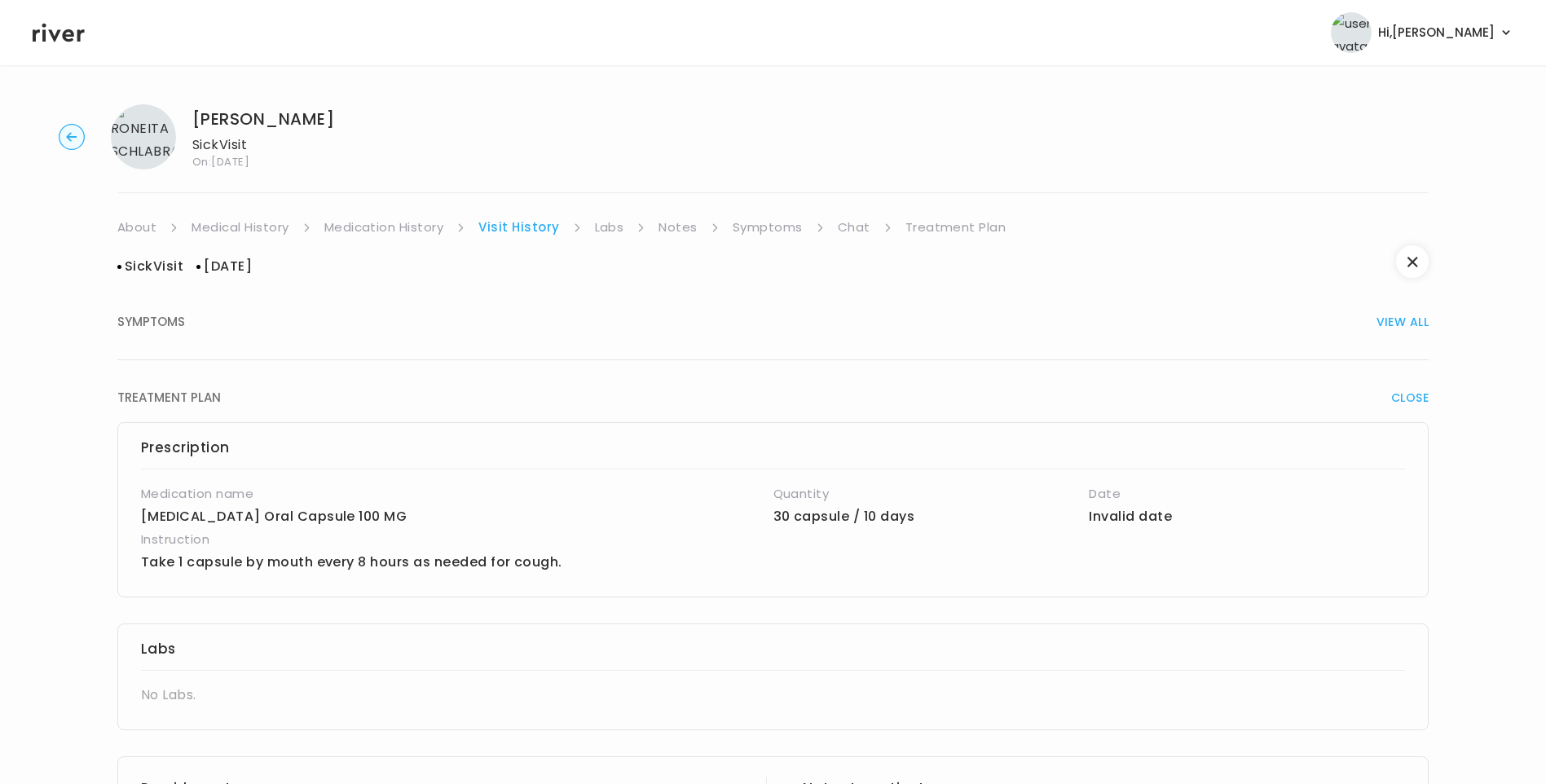
click at [780, 230] on link "Symptoms" at bounding box center [768, 227] width 70 height 22
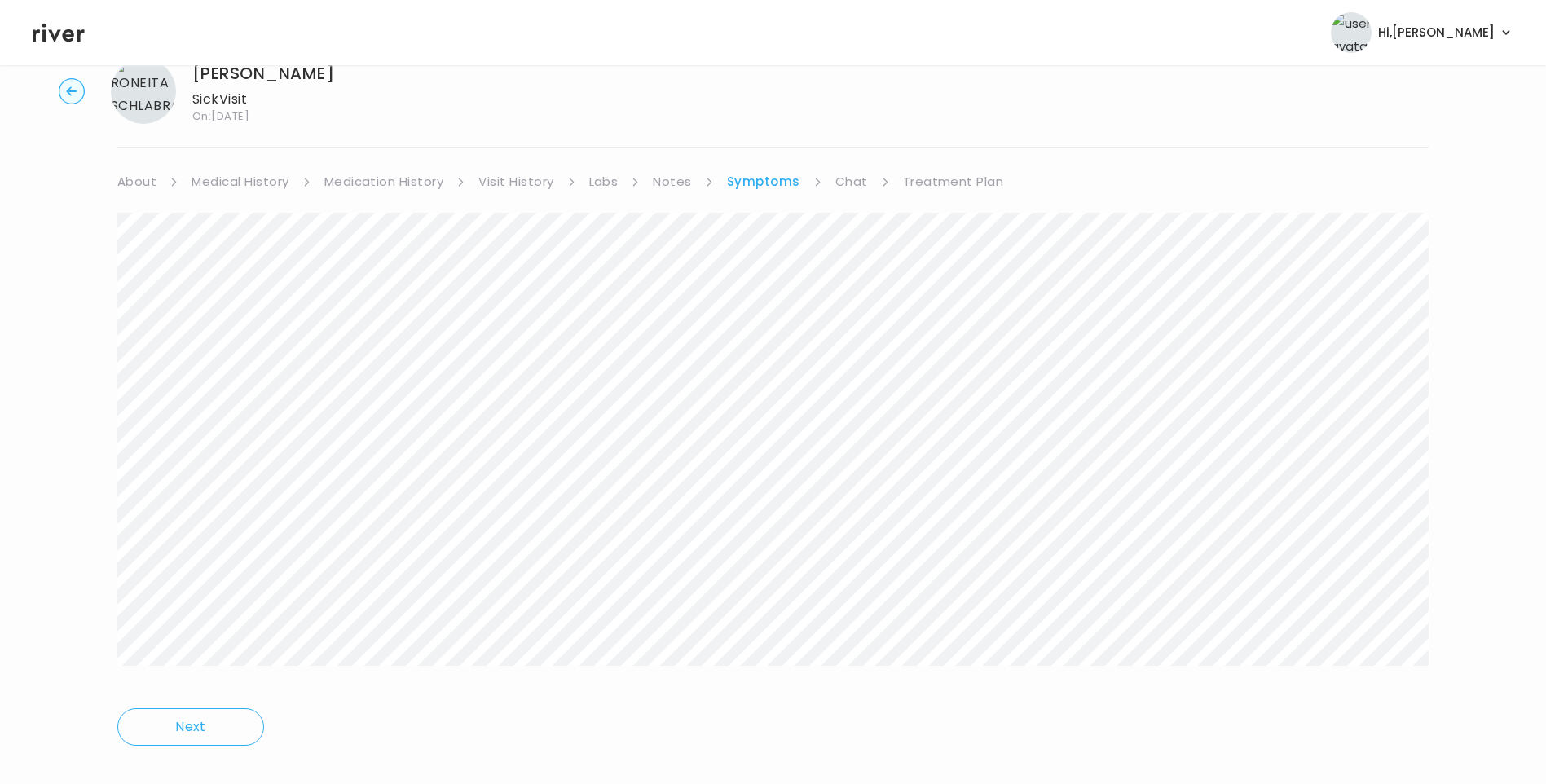
scroll to position [69, 0]
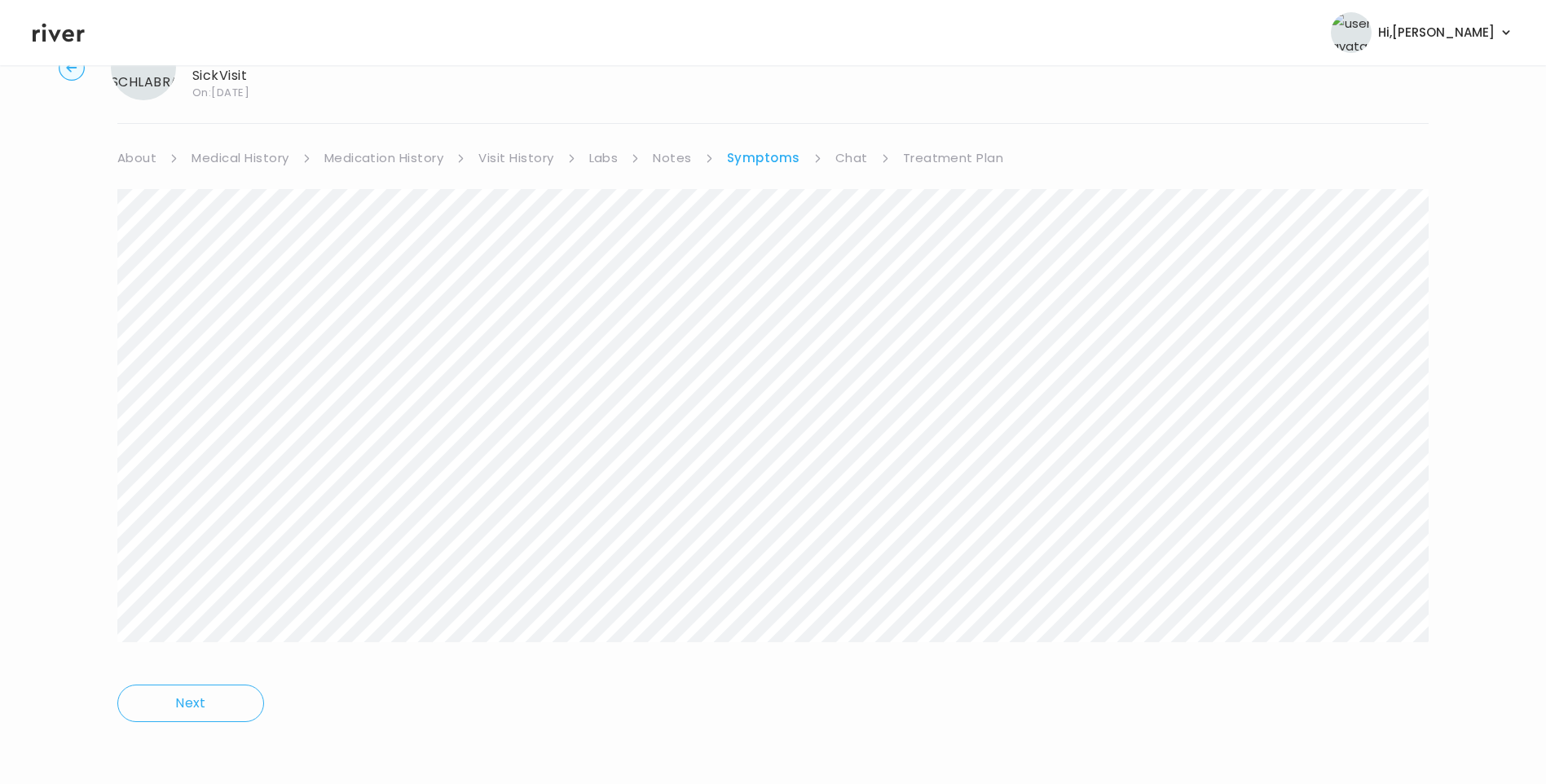
click at [960, 160] on link "Treatment Plan" at bounding box center [953, 158] width 101 height 22
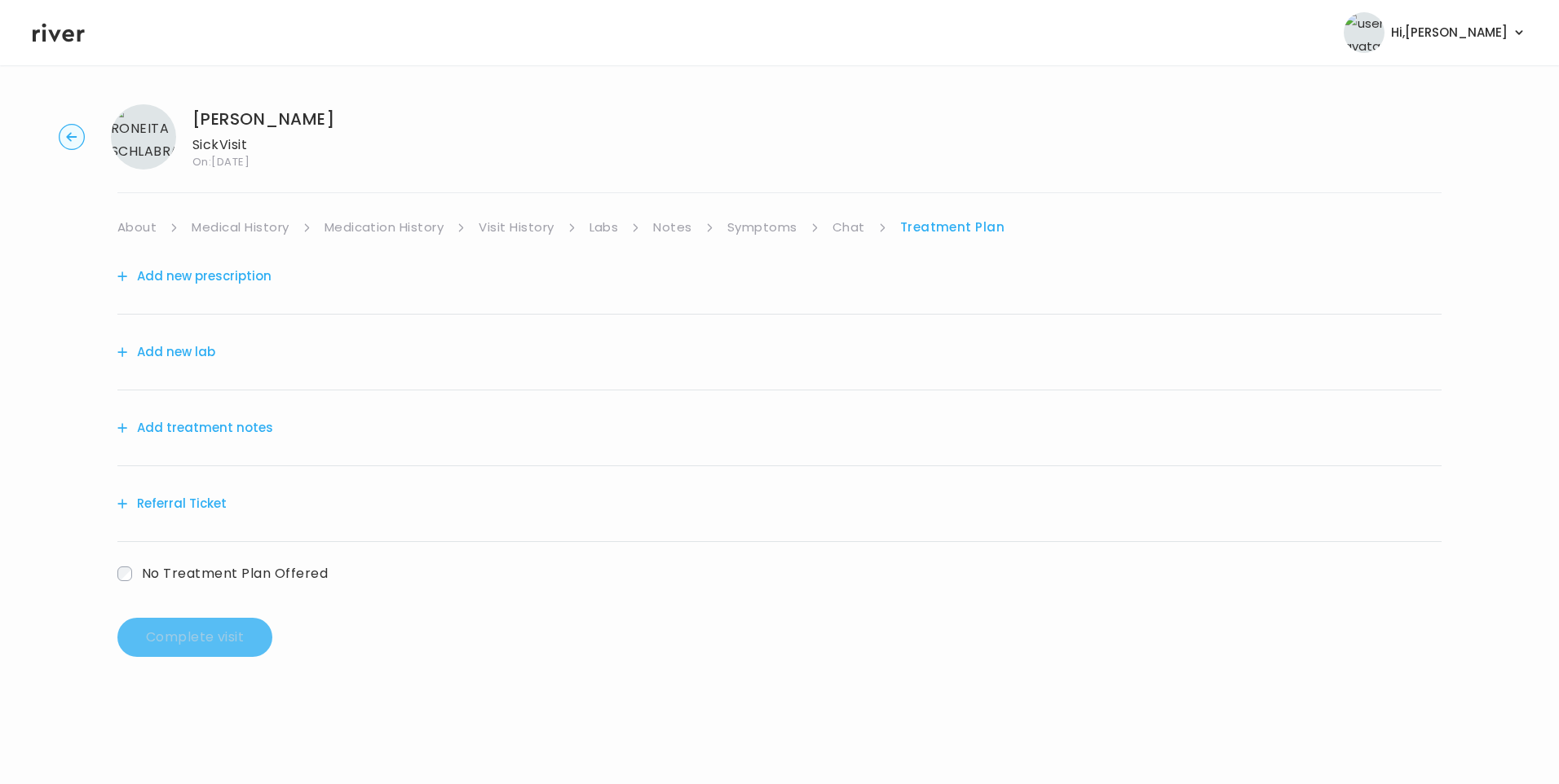
click at [199, 430] on button "Add treatment notes" at bounding box center [196, 427] width 156 height 22
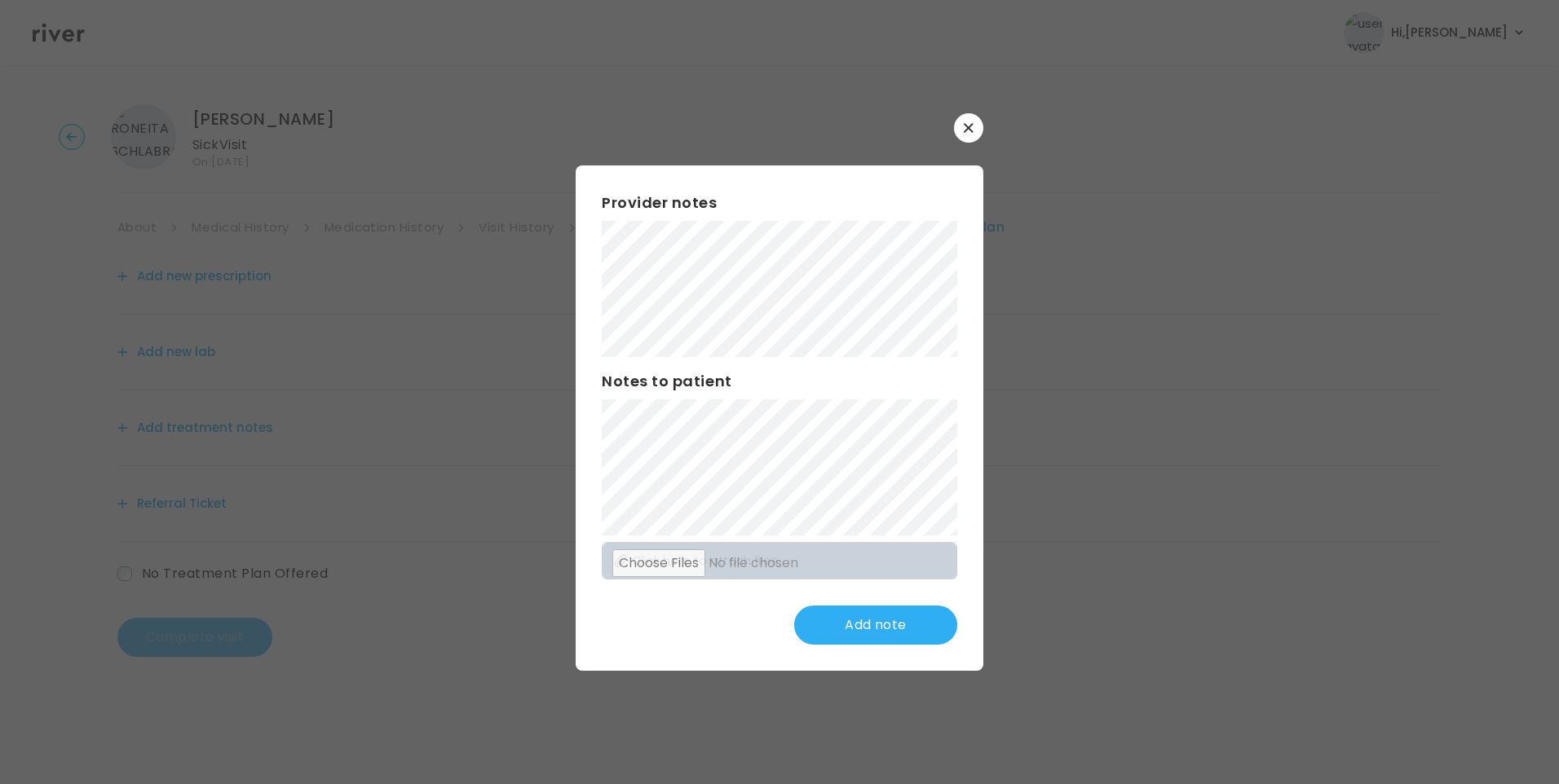
click at [971, 119] on button "button" at bounding box center [968, 127] width 29 height 29
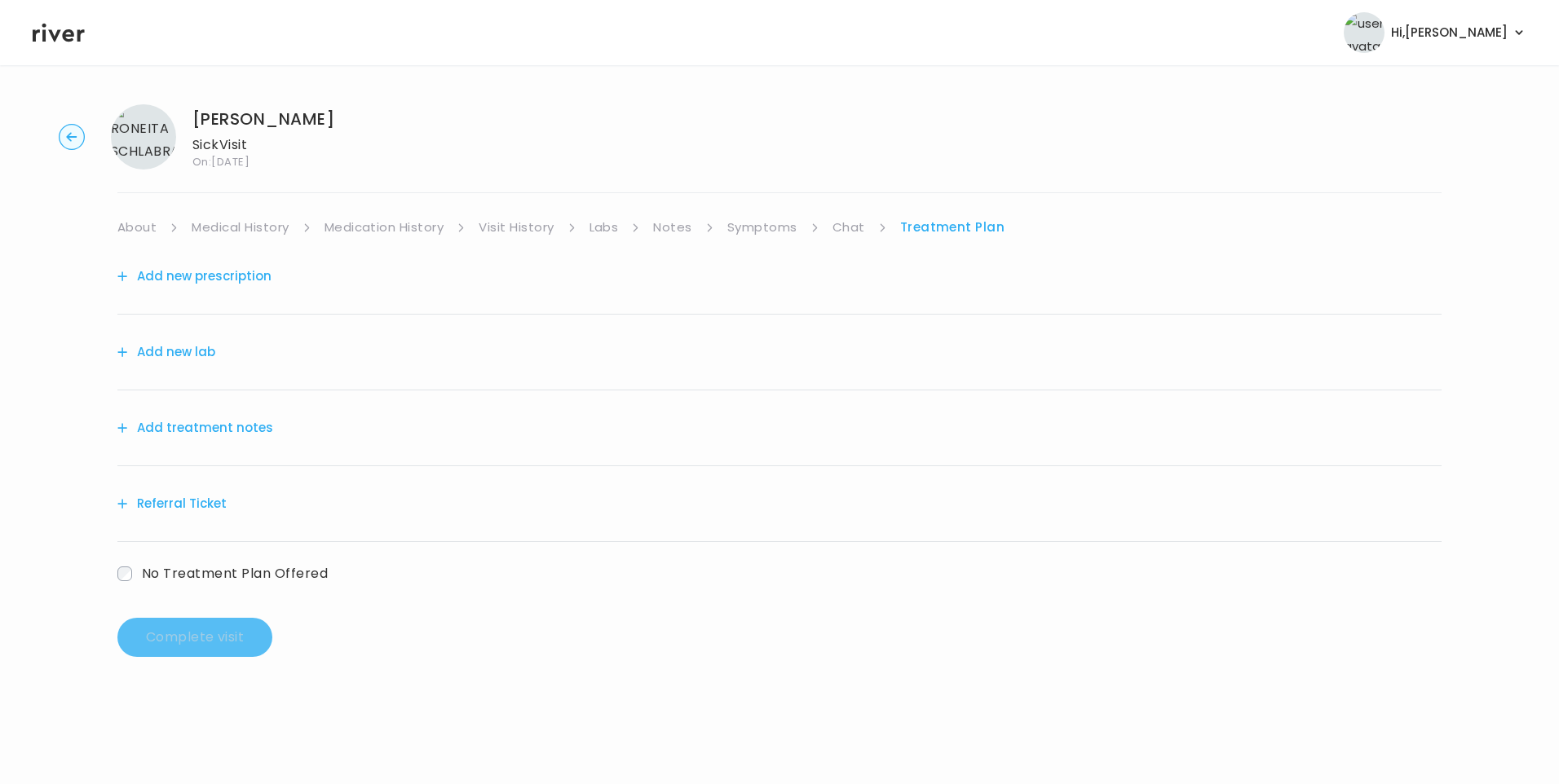
click at [521, 221] on link "Visit History" at bounding box center [516, 227] width 75 height 22
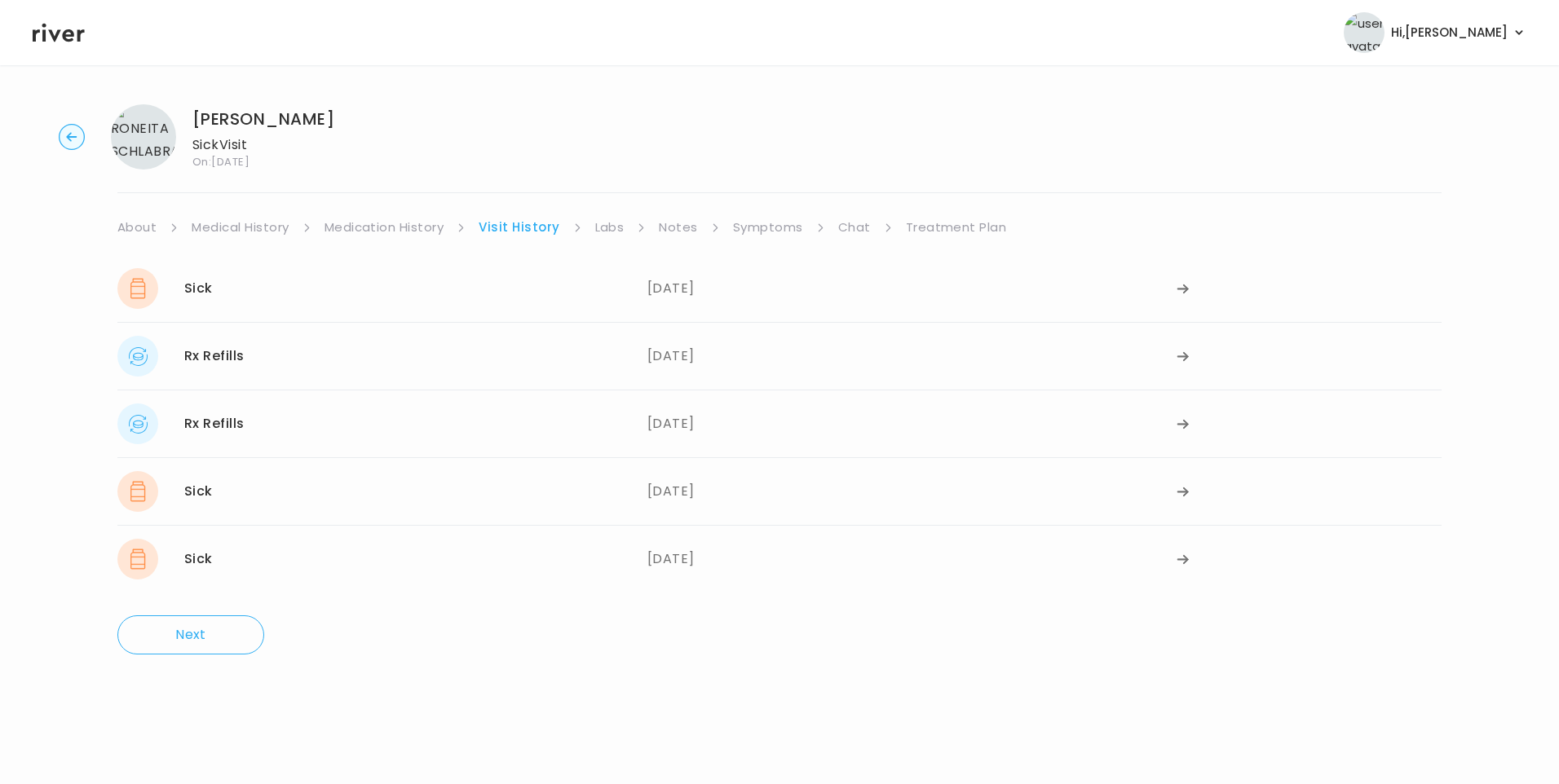
click at [411, 223] on link "Medication History" at bounding box center [383, 227] width 120 height 22
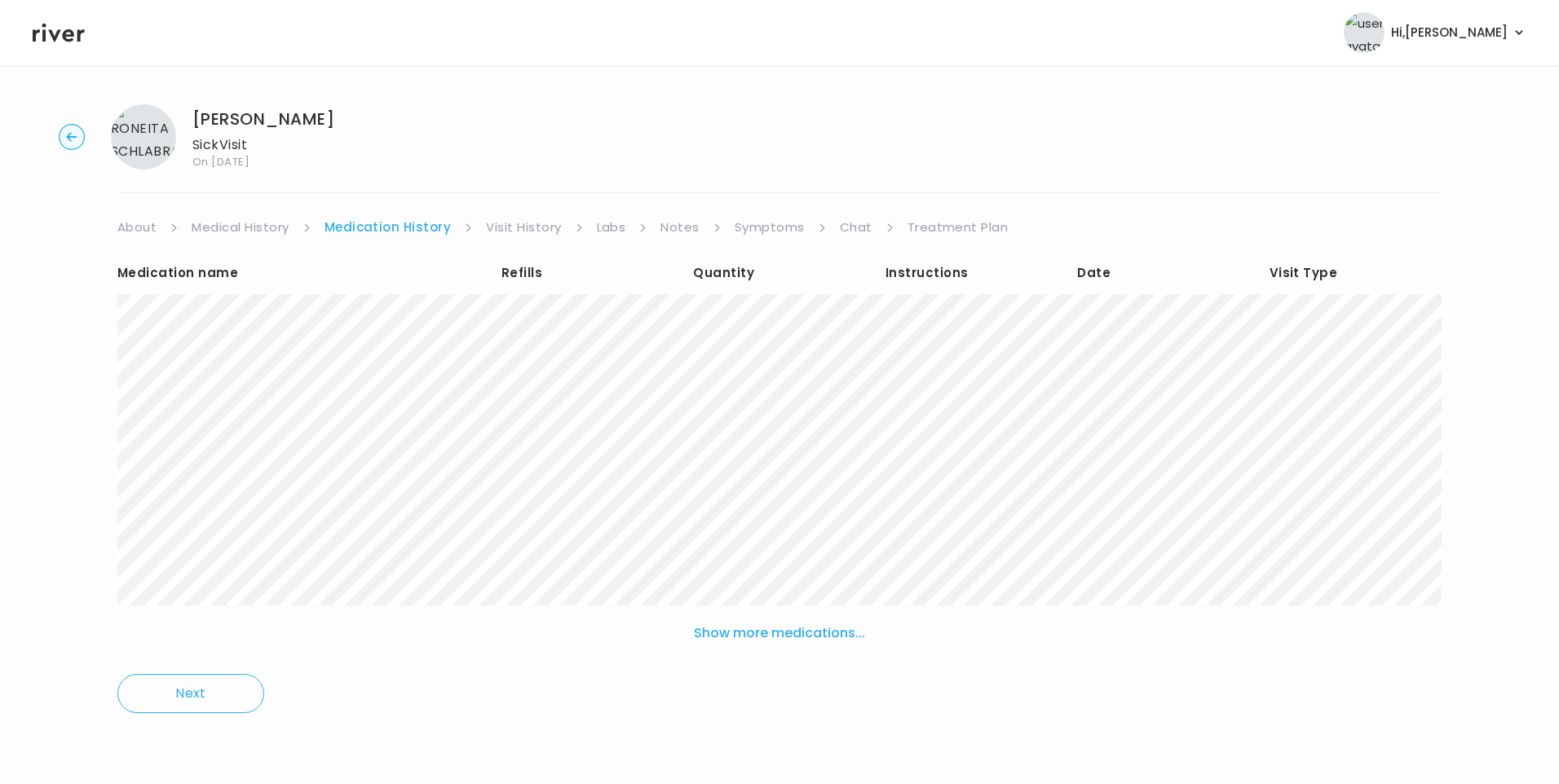
click at [929, 230] on link "Treatment Plan" at bounding box center [959, 227] width 101 height 22
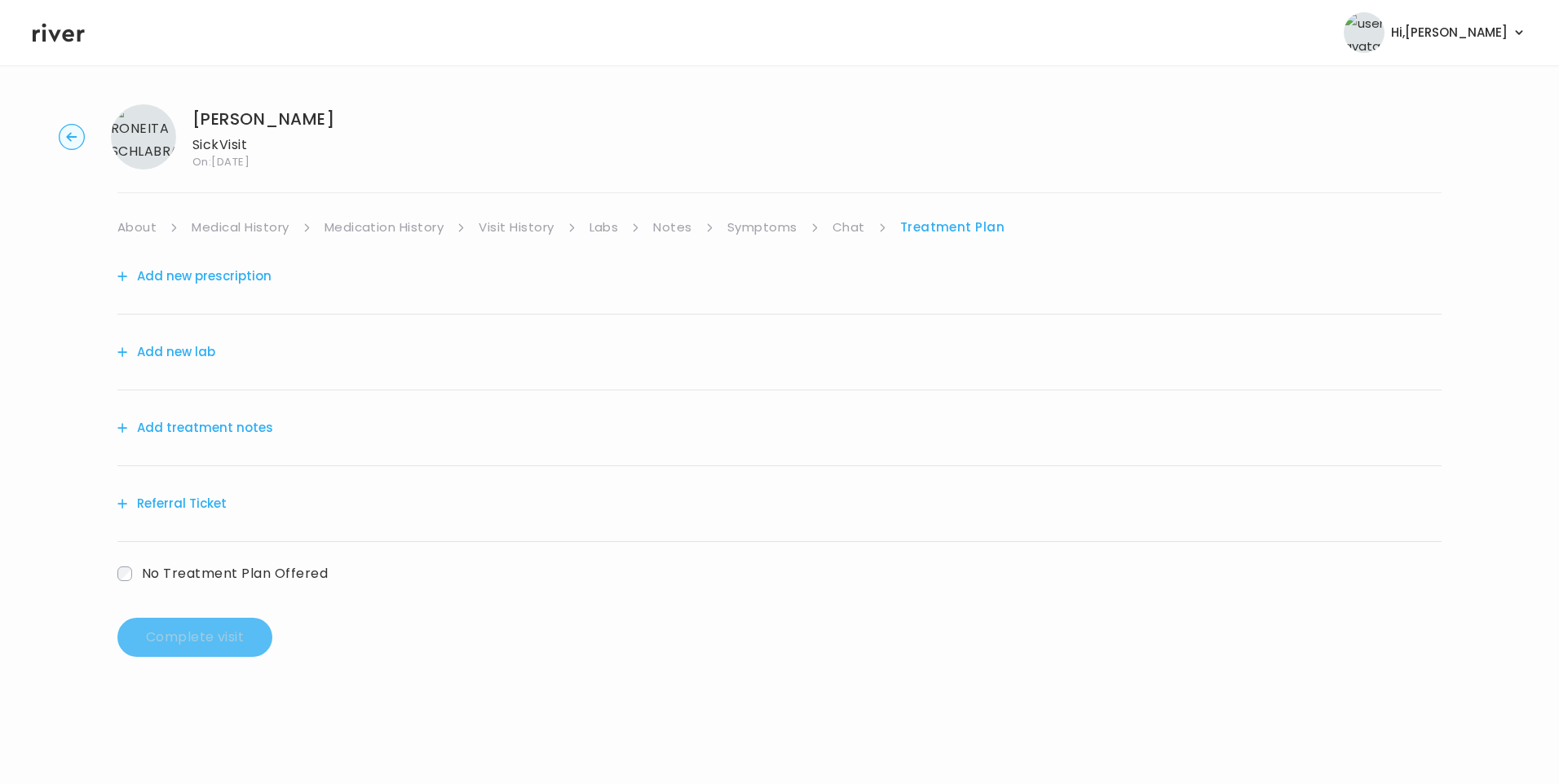
click at [209, 430] on button "Add treatment notes" at bounding box center [196, 427] width 156 height 22
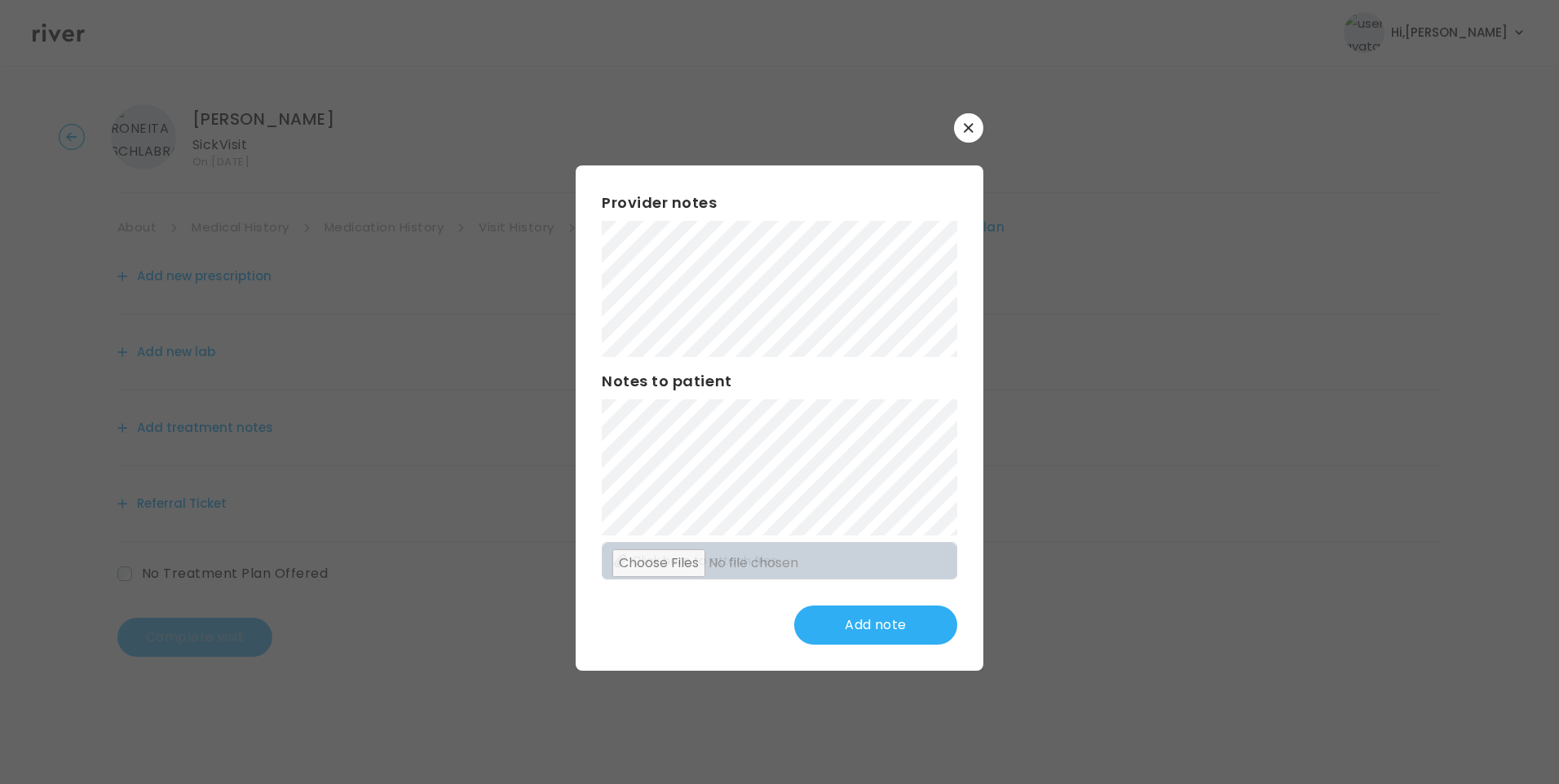
drag, startPoint x: 968, startPoint y: 127, endPoint x: 963, endPoint y: 183, distance: 56.2
click at [971, 128] on icon "button" at bounding box center [968, 128] width 10 height 10
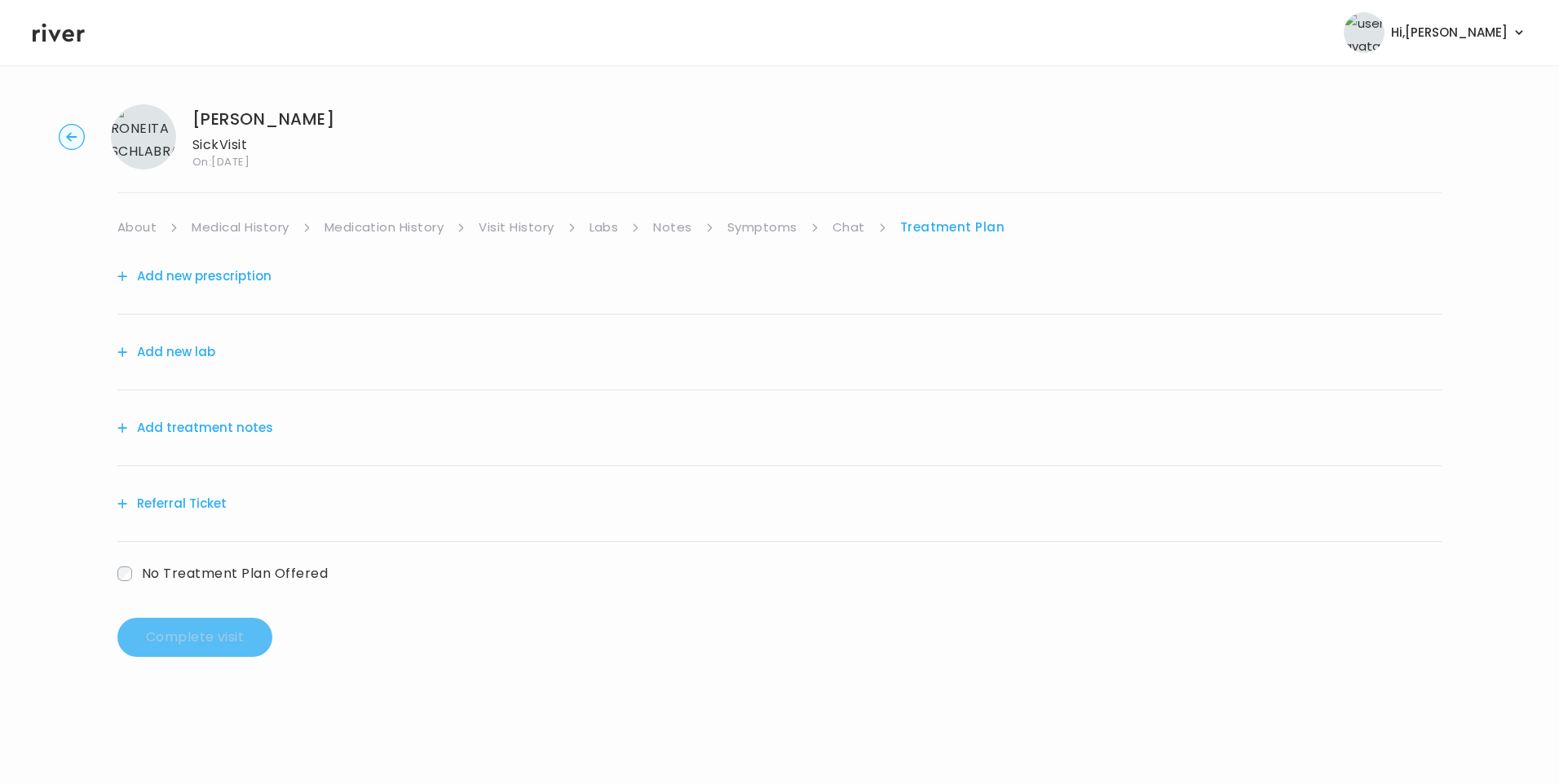
click at [658, 226] on link "Notes" at bounding box center [671, 227] width 38 height 22
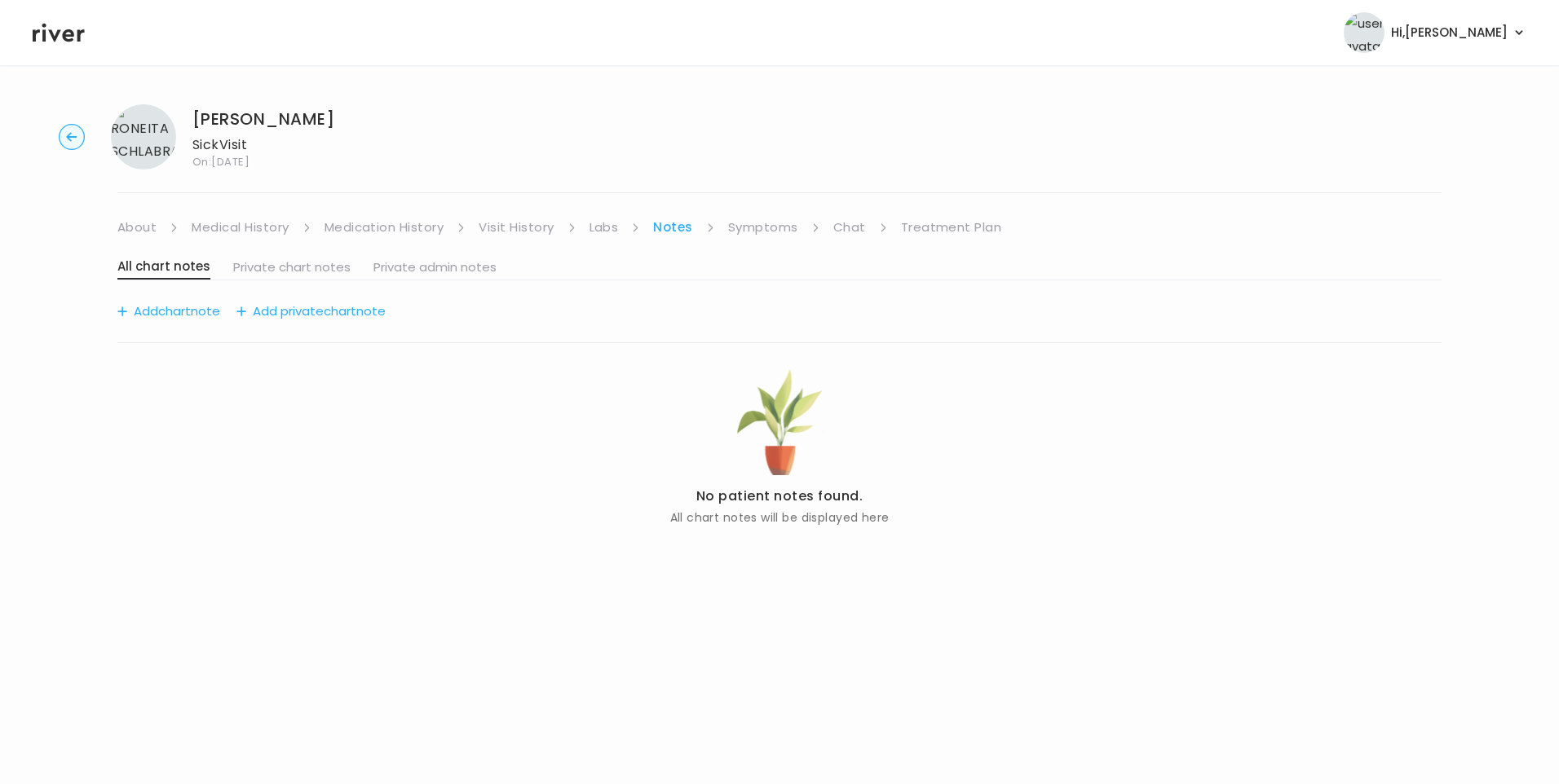
click at [516, 228] on link "Visit History" at bounding box center [516, 227] width 75 height 22
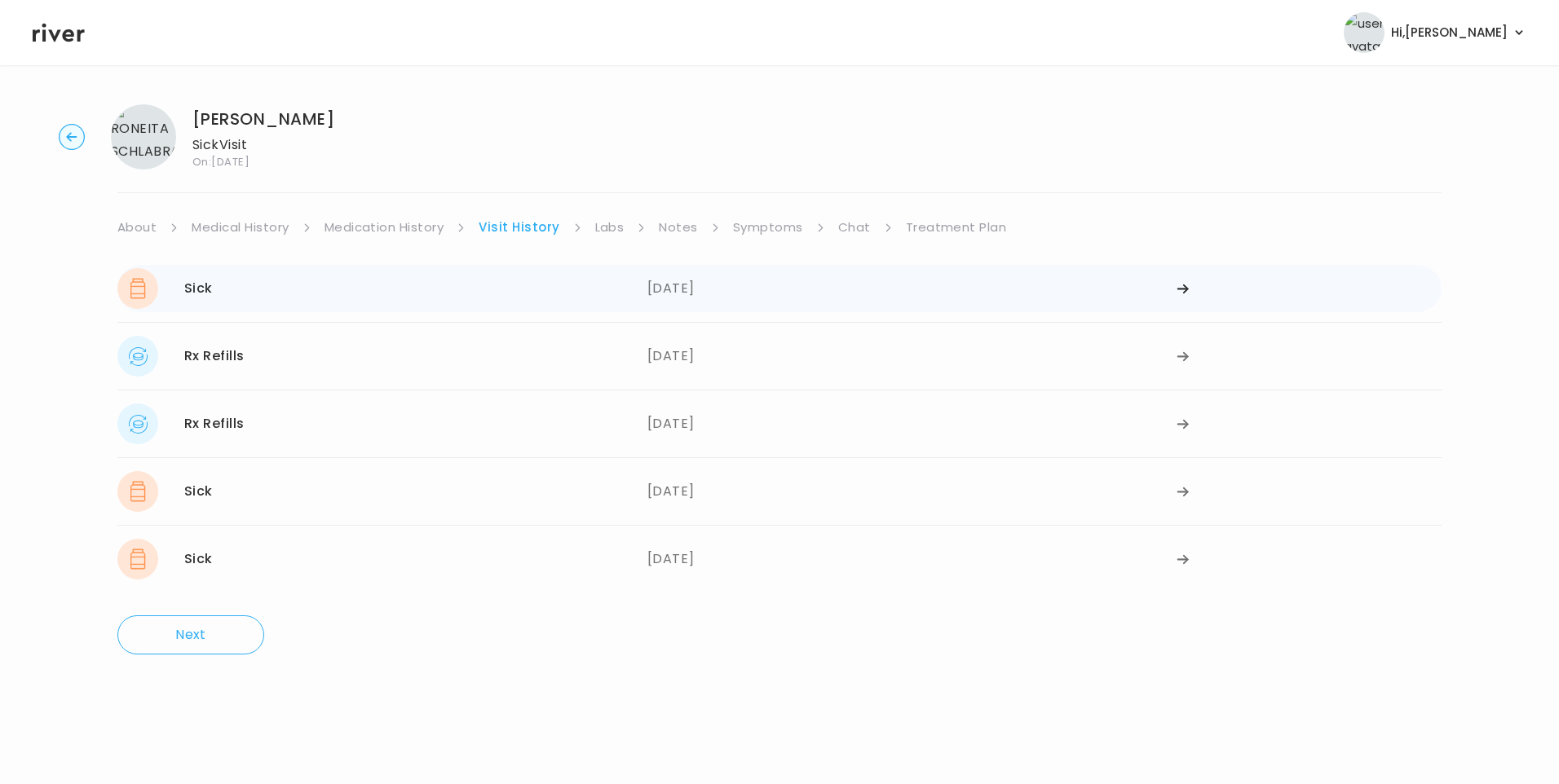
click at [284, 300] on div "Sick 08/26/2025" at bounding box center [382, 289] width 530 height 41
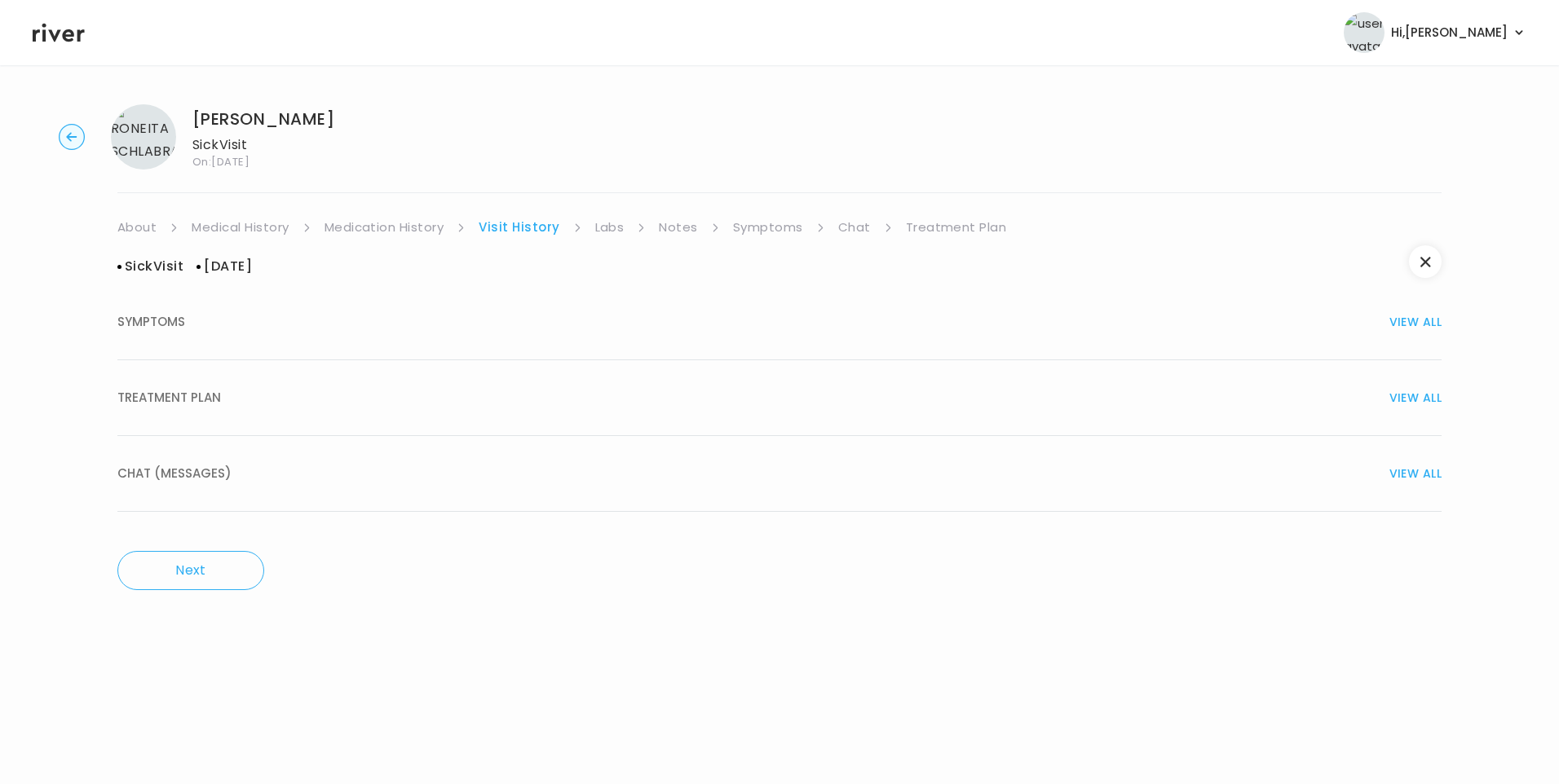
click at [160, 398] on span "TREATMENT PLAN" at bounding box center [169, 397] width 103 height 22
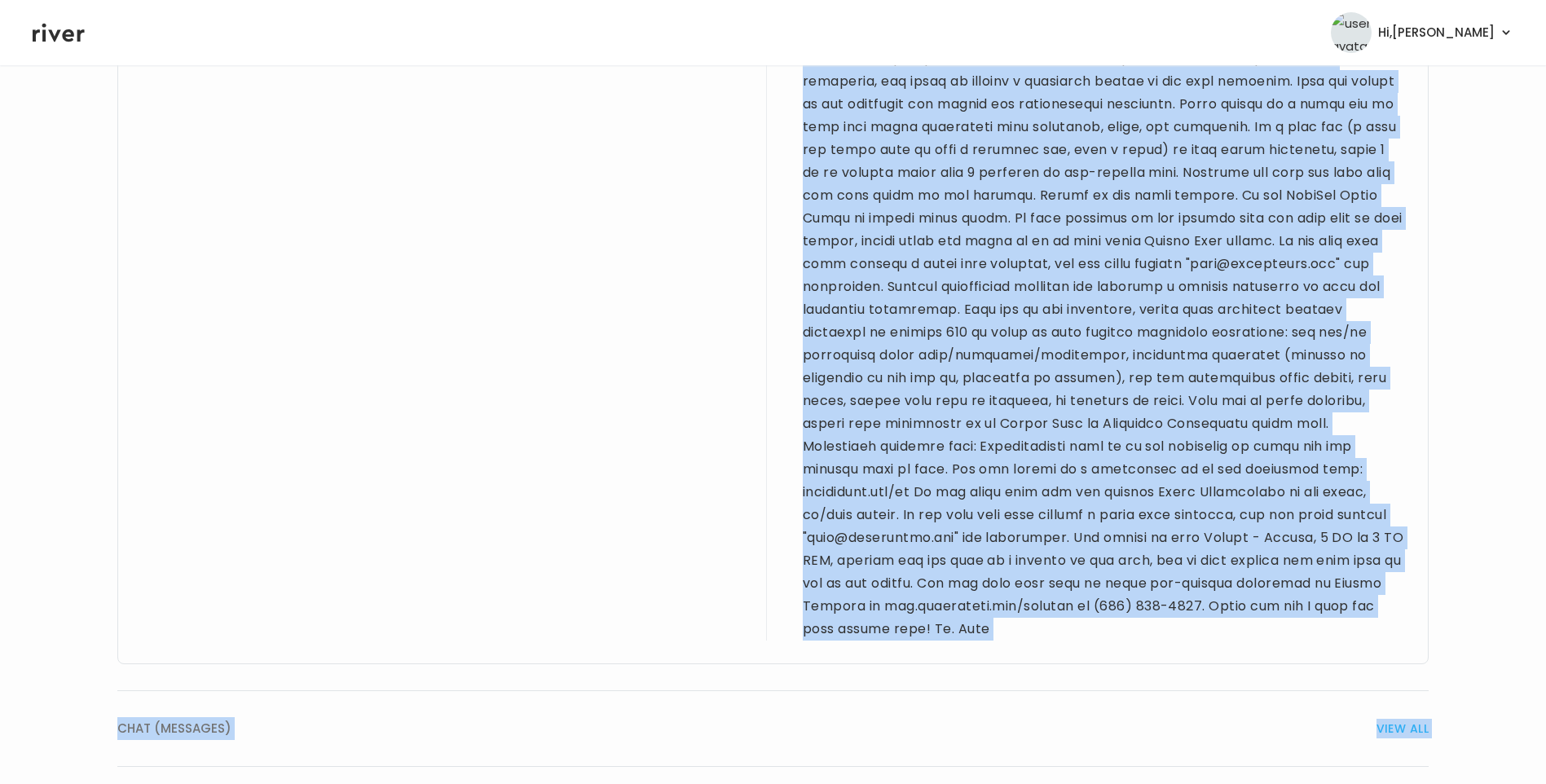
scroll to position [2381, 0]
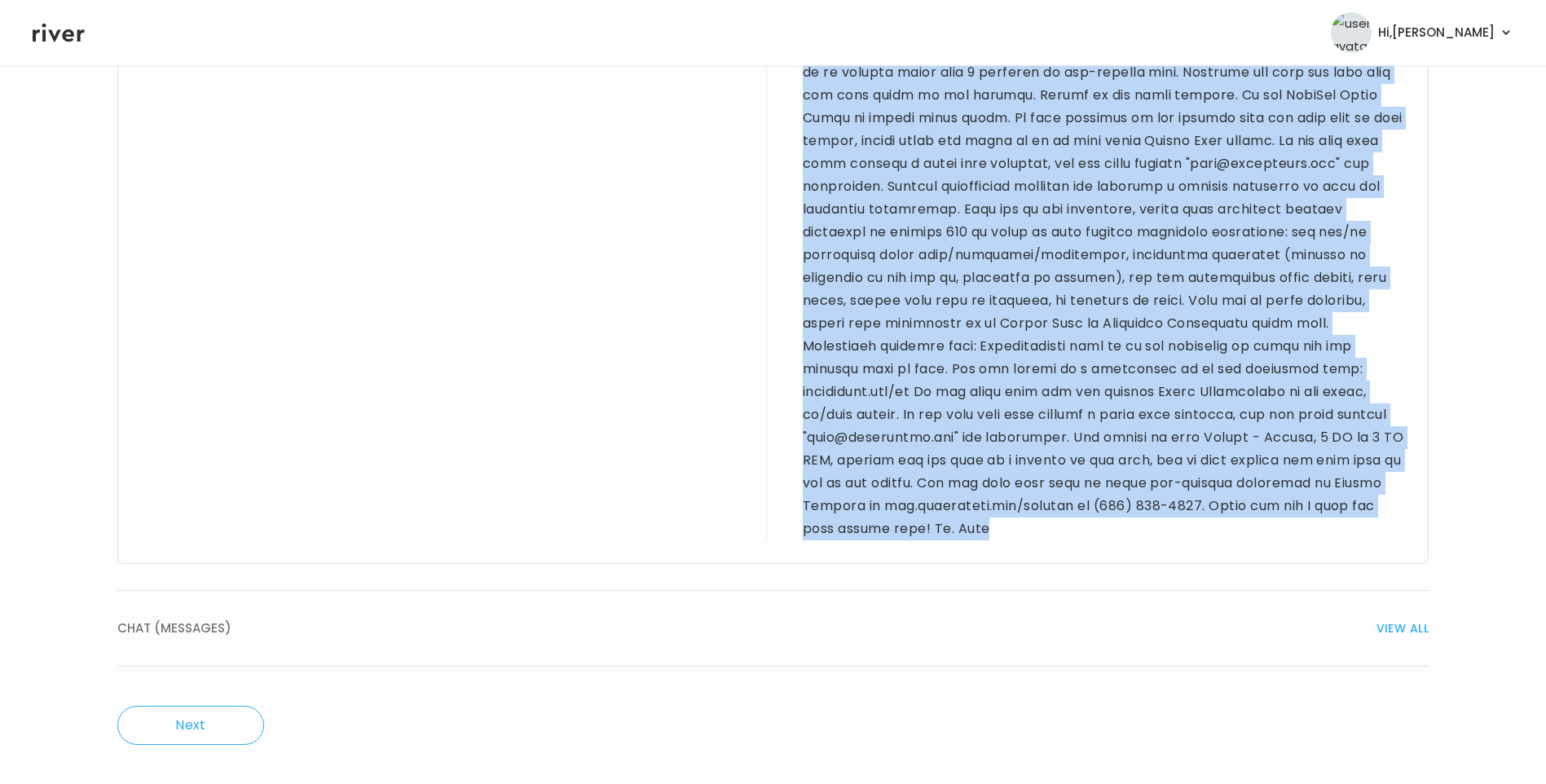
drag, startPoint x: 528, startPoint y: 344, endPoint x: 1094, endPoint y: 546, distance: 601.0
drag, startPoint x: 1094, startPoint y: 546, endPoint x: 1058, endPoint y: 261, distance: 287.3
copy div "57 yo F for sick visit. PMH sig for gout, GERD, depression, anxiety, pelvic flo…"
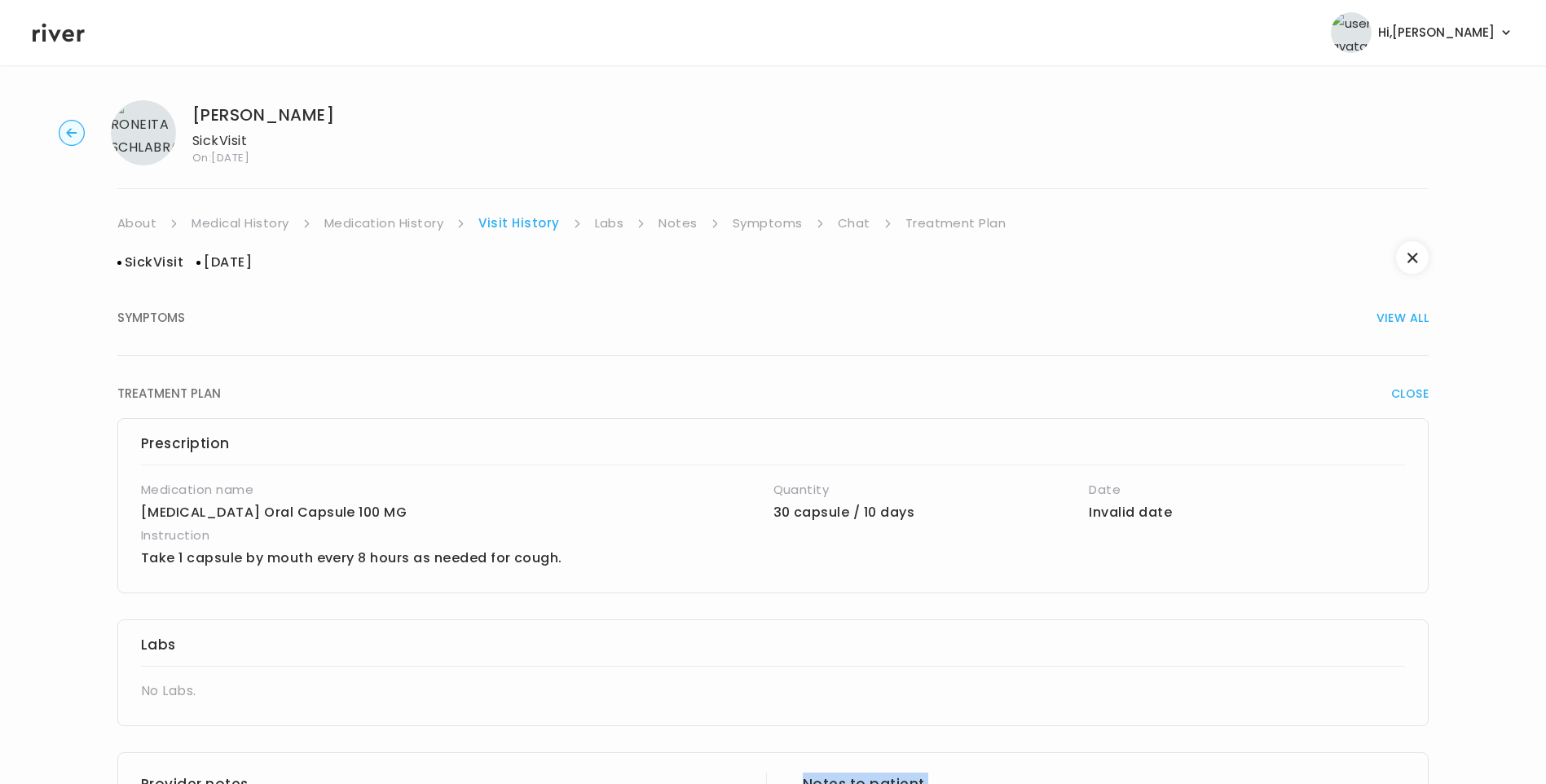
scroll to position [0, 0]
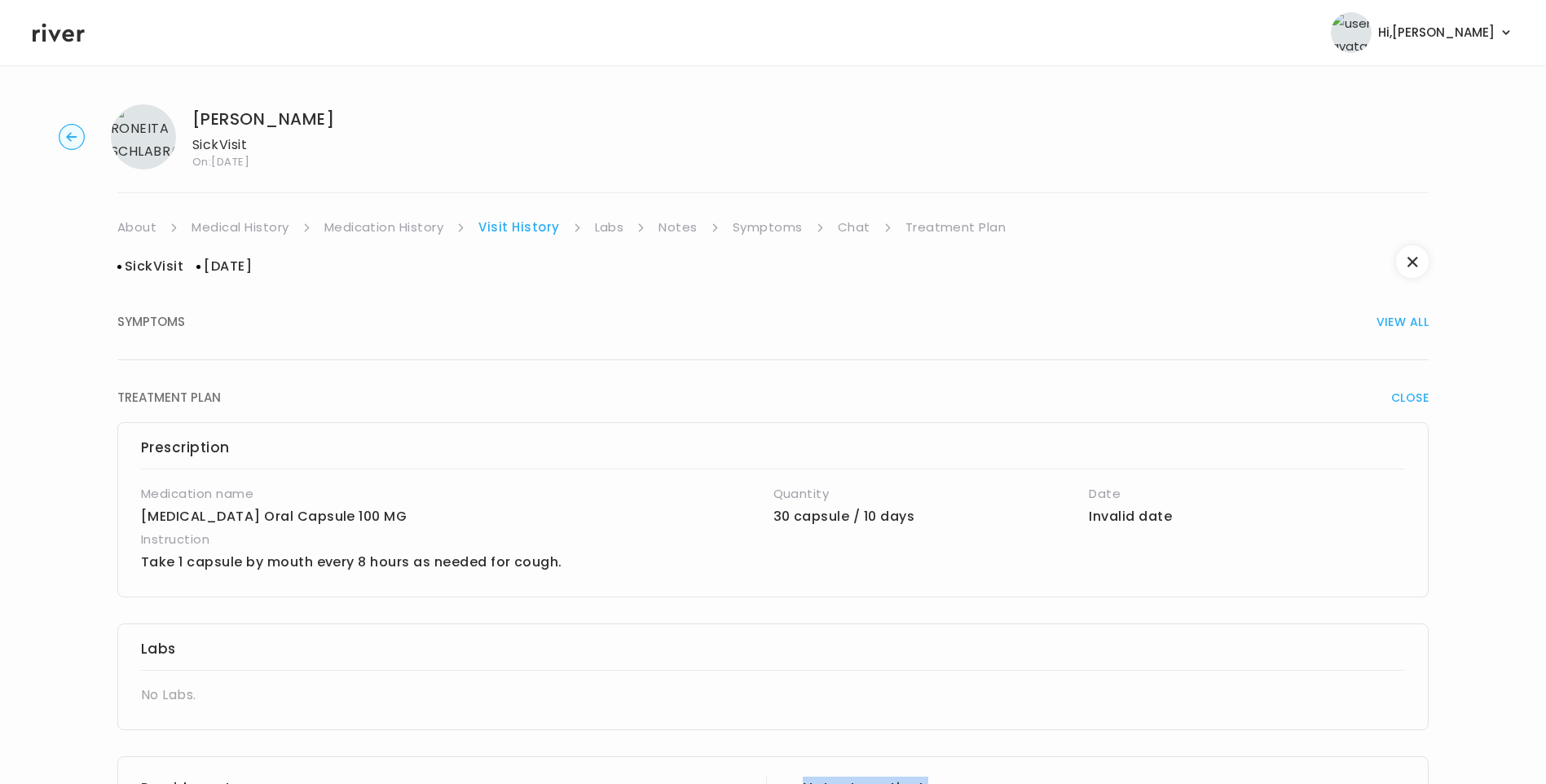
click at [959, 222] on link "Treatment Plan" at bounding box center [956, 227] width 101 height 22
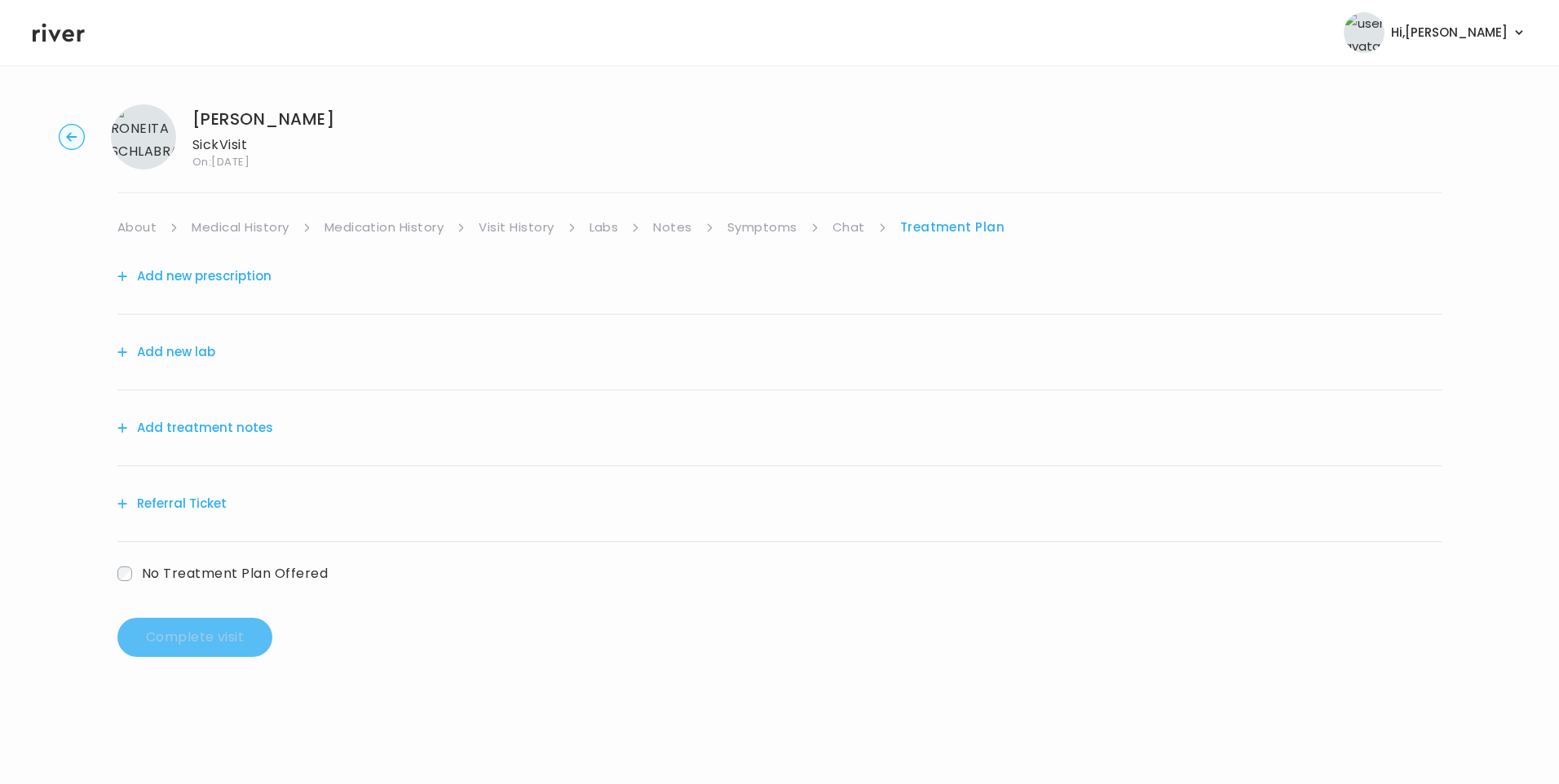
click at [247, 428] on button "Add treatment notes" at bounding box center [196, 427] width 156 height 22
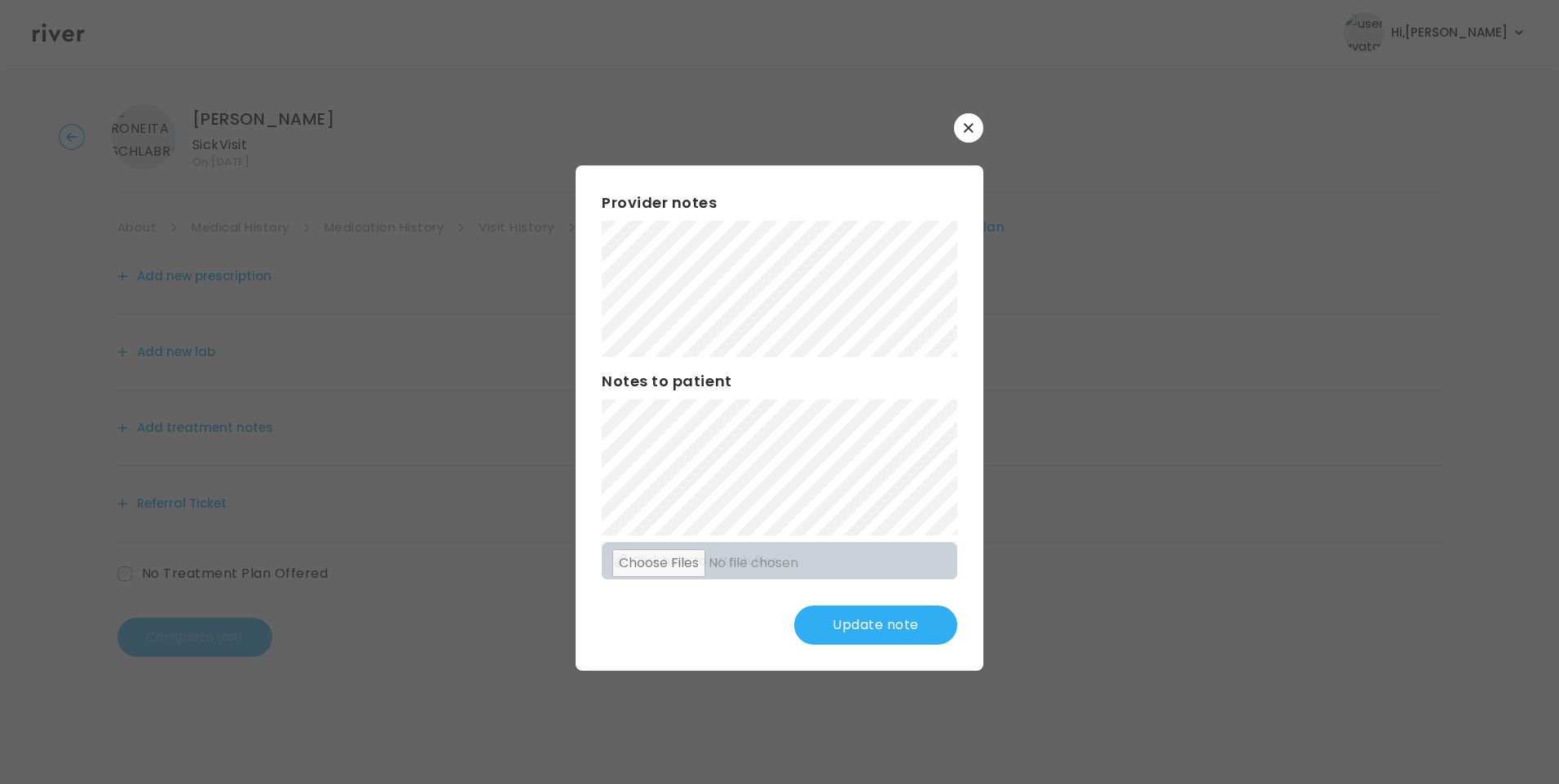
click at [583, 254] on div "Provider notes Notes to patient Click here to attach files Update note" at bounding box center [780, 417] width 408 height 505
click at [879, 621] on button "Update note" at bounding box center [876, 625] width 163 height 39
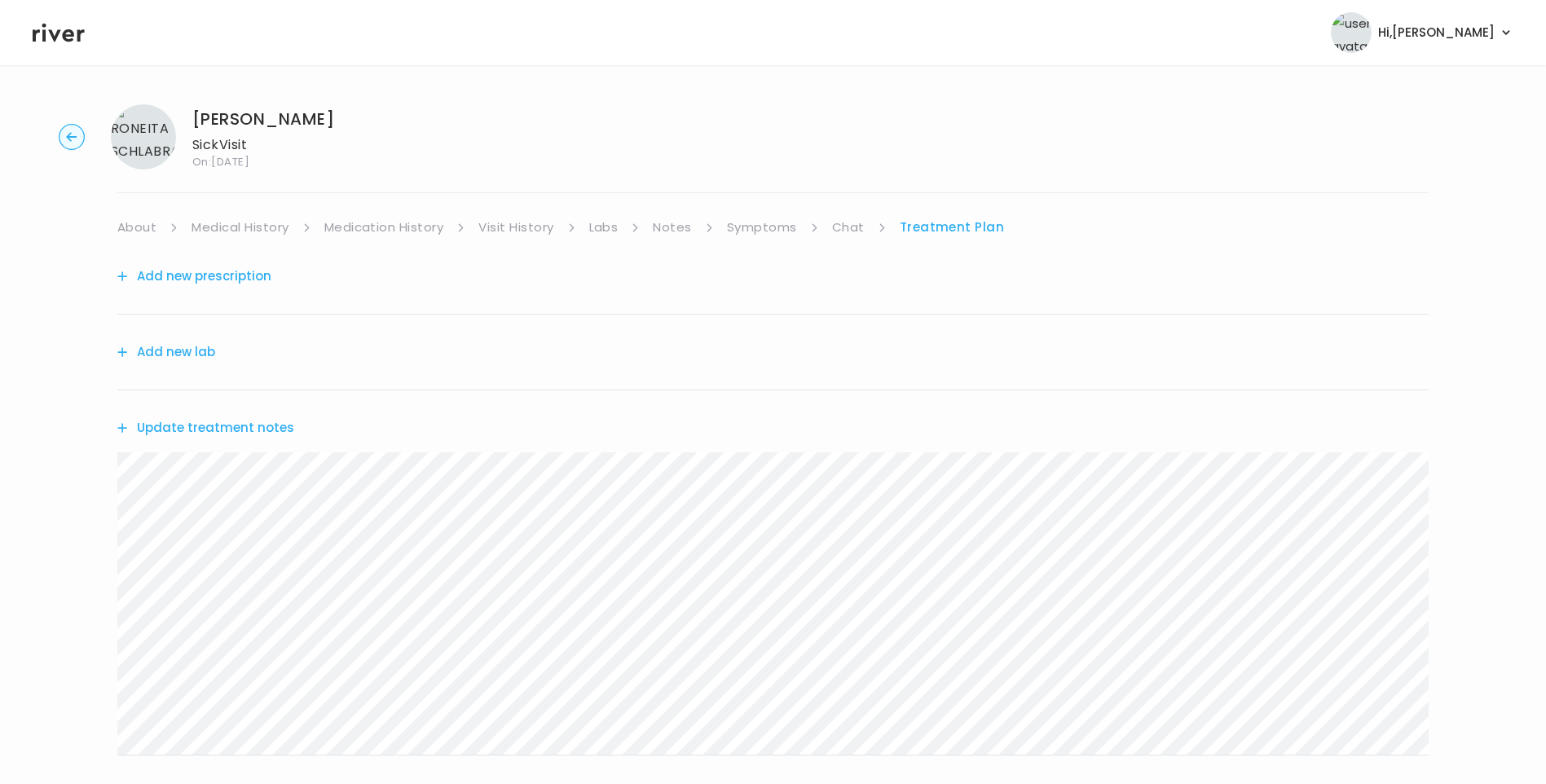
click at [273, 430] on button "Update treatment notes" at bounding box center [206, 427] width 177 height 22
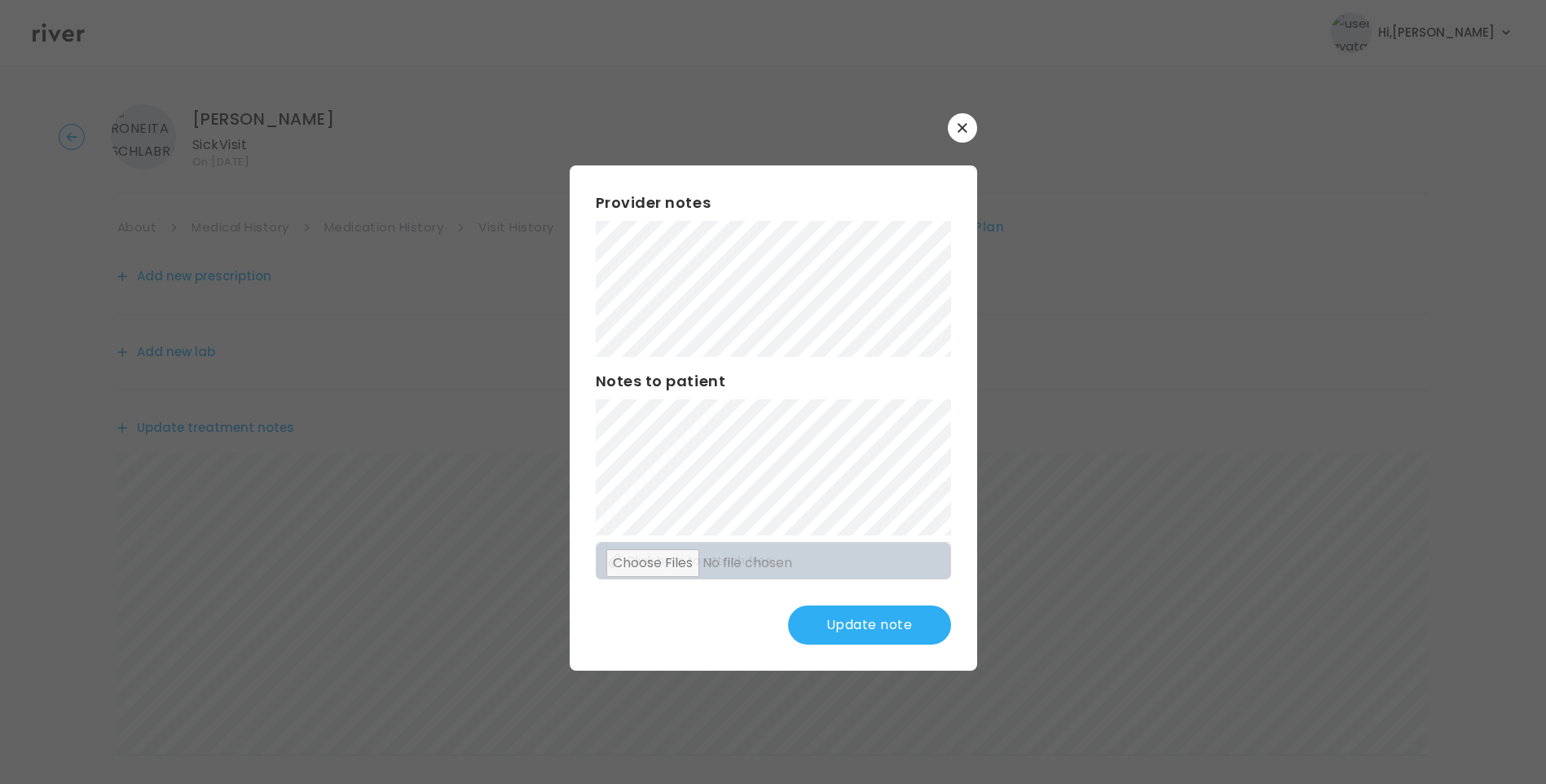
click at [907, 581] on div "Provider notes Notes to patient Click here to attach files Update note" at bounding box center [773, 417] width 408 height 505
click at [898, 631] on button "Update note" at bounding box center [870, 625] width 163 height 39
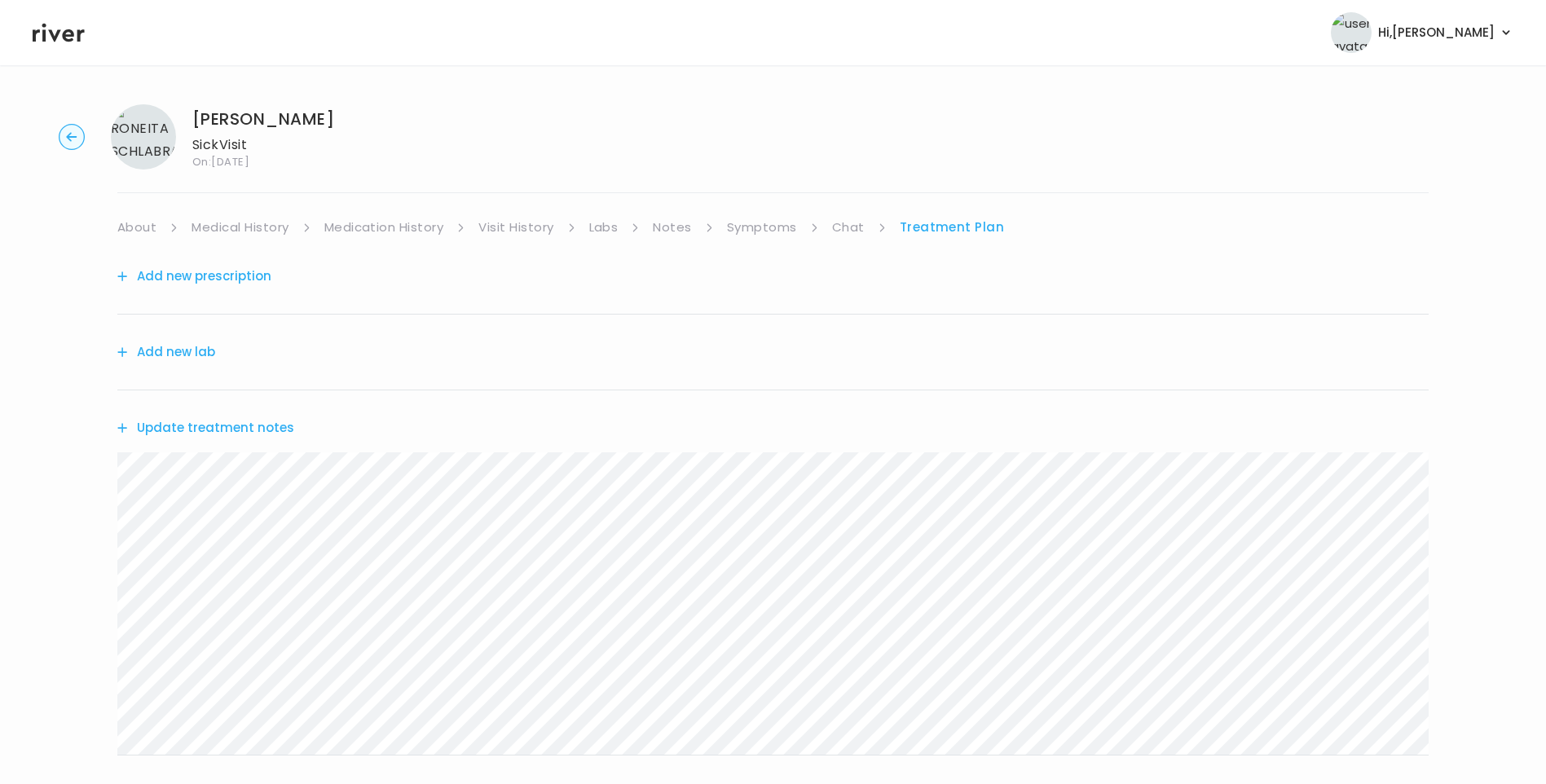
click at [231, 232] on link "Medical History" at bounding box center [240, 227] width 97 height 22
click at [949, 230] on link "Treatment Plan" at bounding box center [957, 227] width 101 height 22
click at [812, 414] on div "Update treatment notes" at bounding box center [773, 427] width 1312 height 75
click at [213, 424] on button "Update treatment notes" at bounding box center [206, 427] width 177 height 22
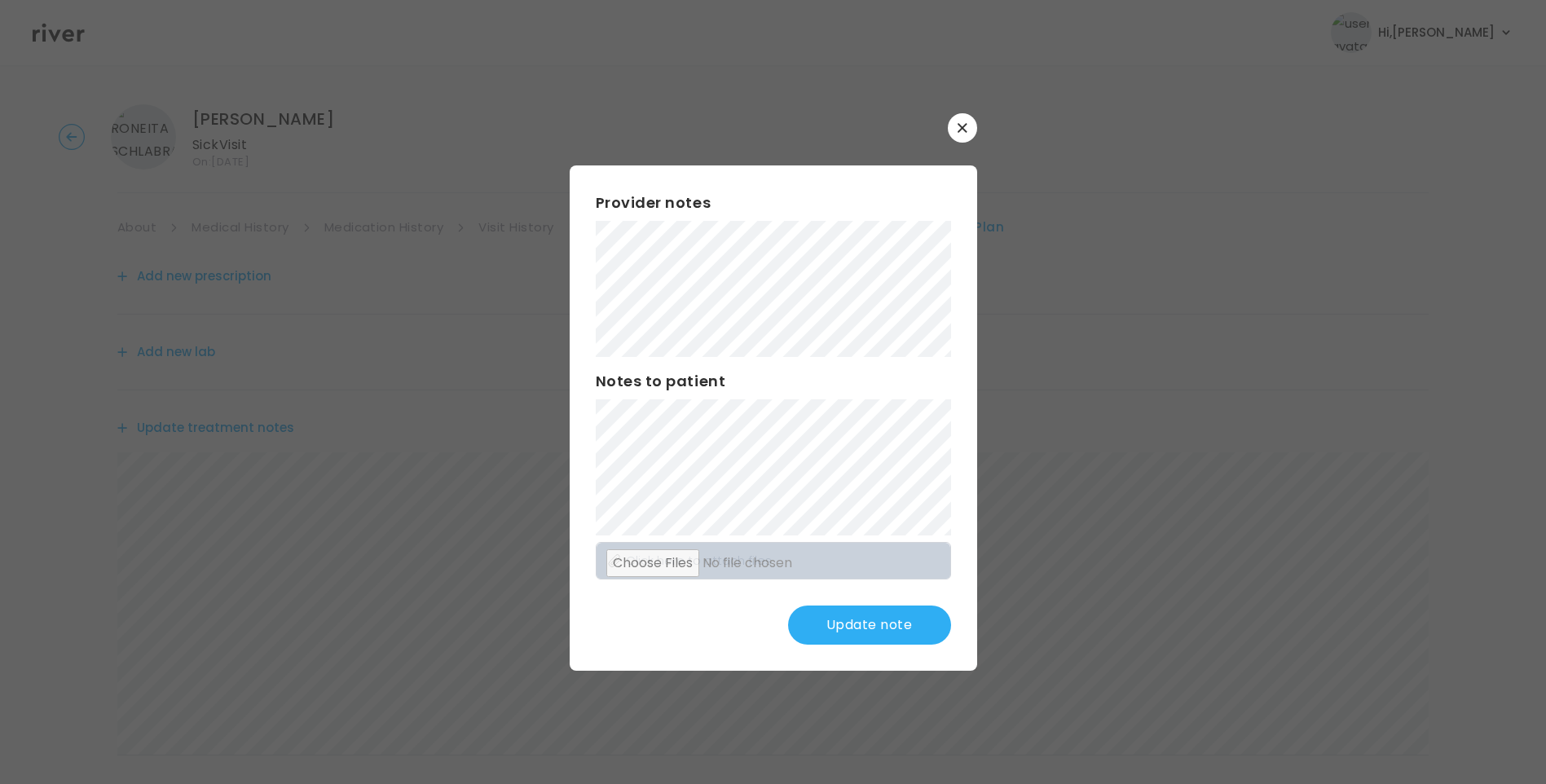
click at [897, 629] on button "Update note" at bounding box center [870, 625] width 163 height 39
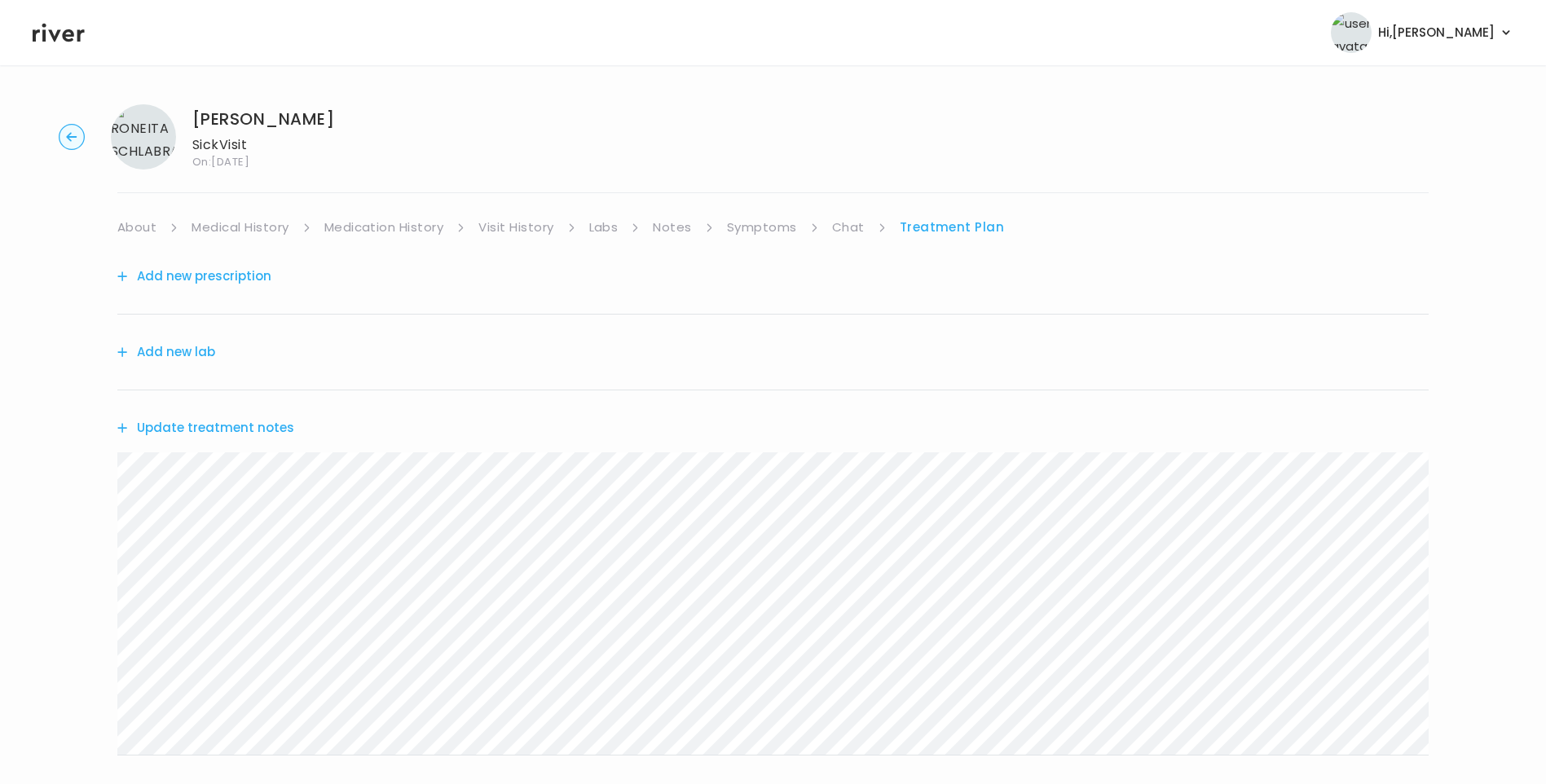
click at [214, 431] on button "Update treatment notes" at bounding box center [206, 427] width 177 height 22
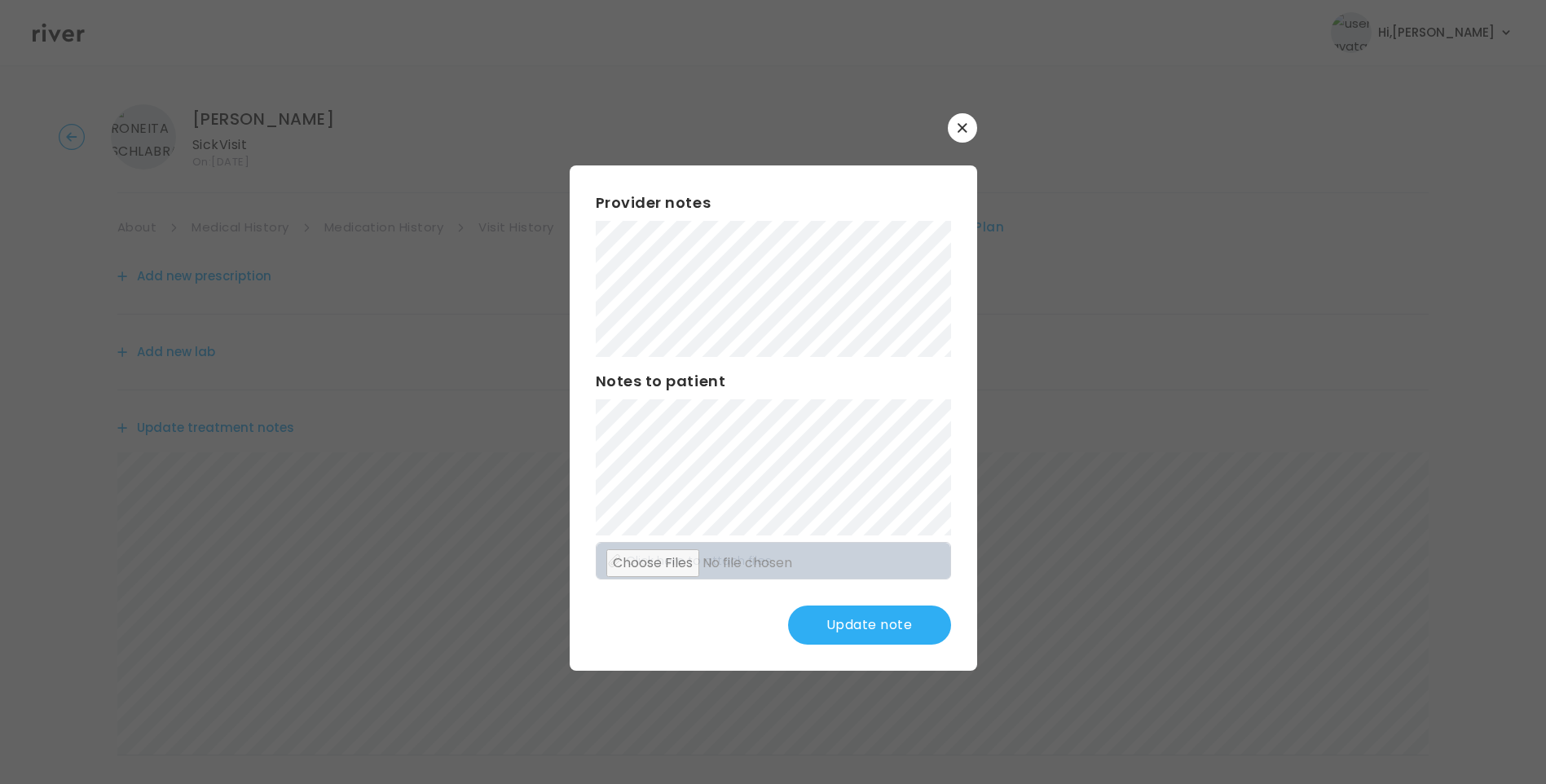
click at [852, 636] on button "Update note" at bounding box center [870, 625] width 163 height 39
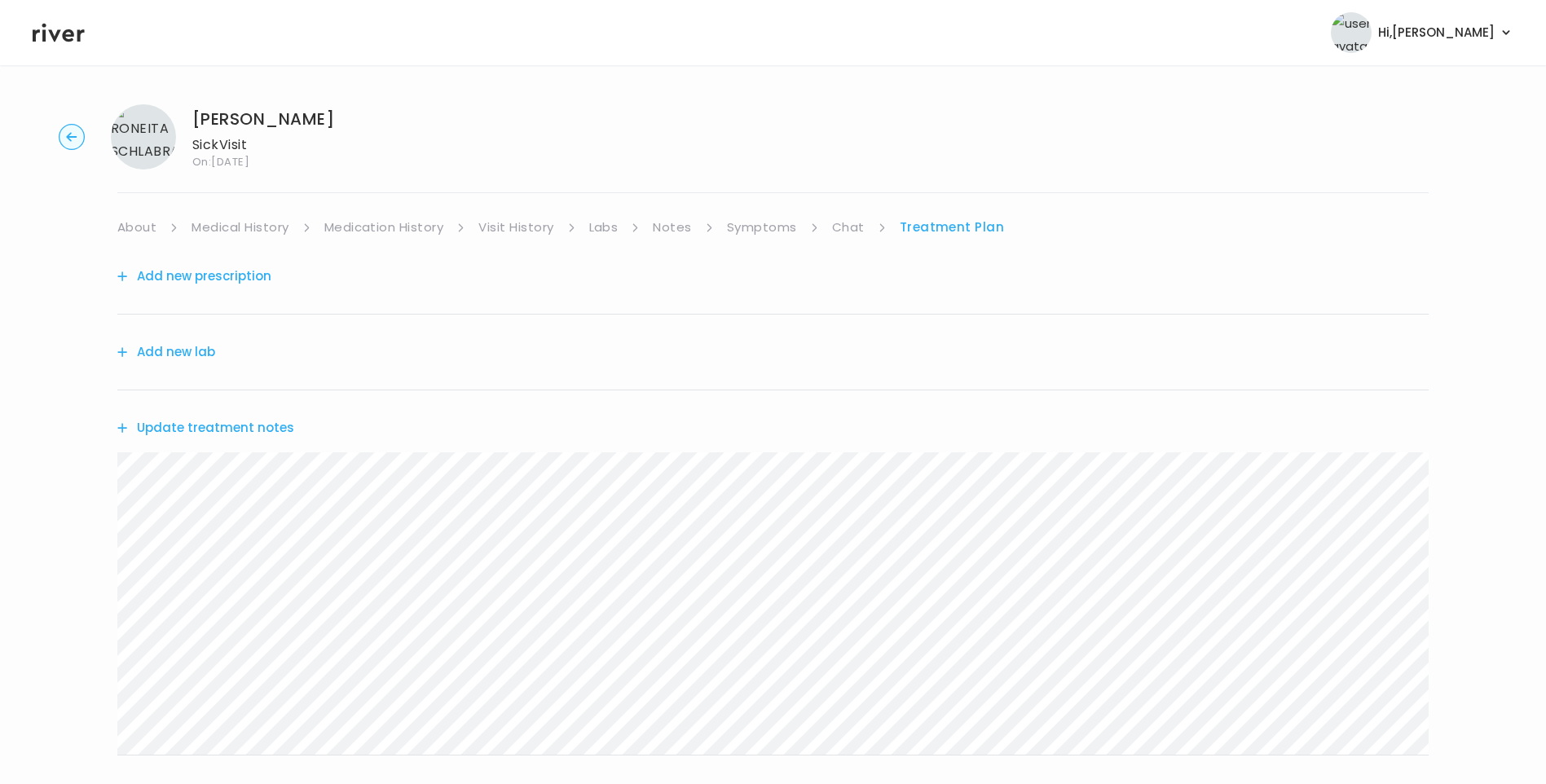
click at [534, 230] on link "Visit History" at bounding box center [516, 227] width 75 height 22
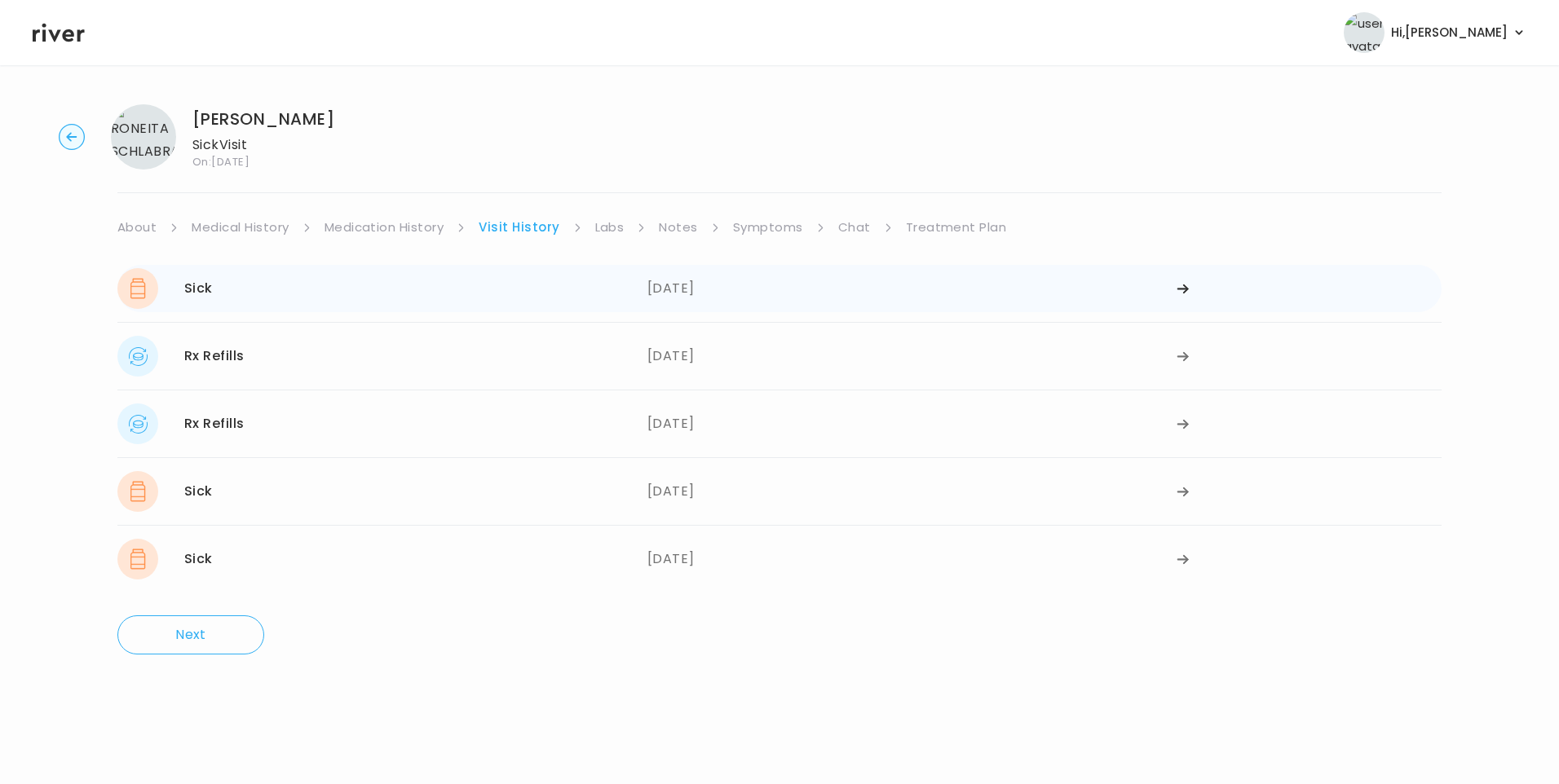
click at [410, 300] on div "Sick 08/26/2025" at bounding box center [382, 289] width 530 height 41
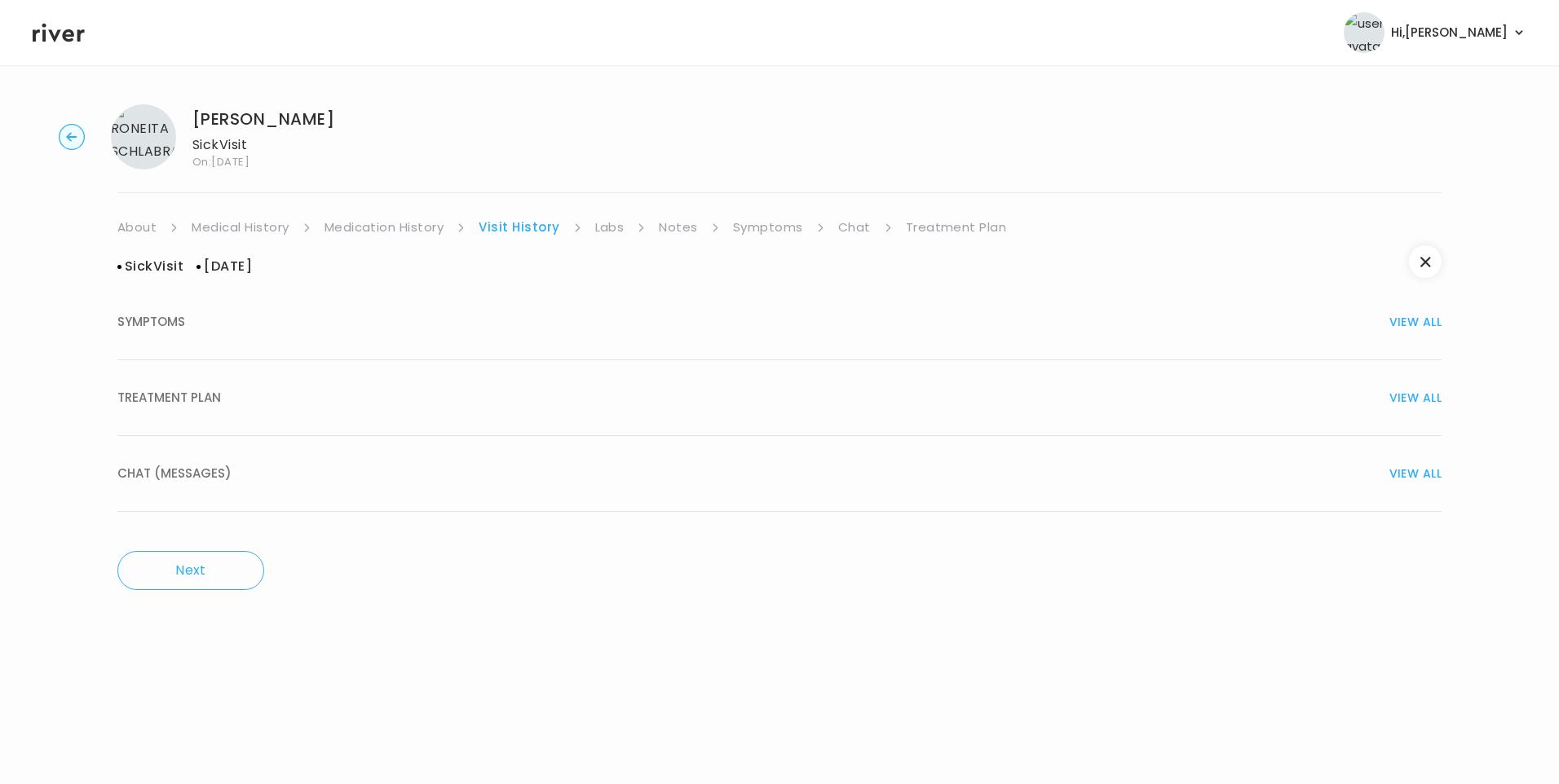
click at [260, 399] on div "TREATMENT PLAN VIEW ALL" at bounding box center [780, 397] width 1324 height 22
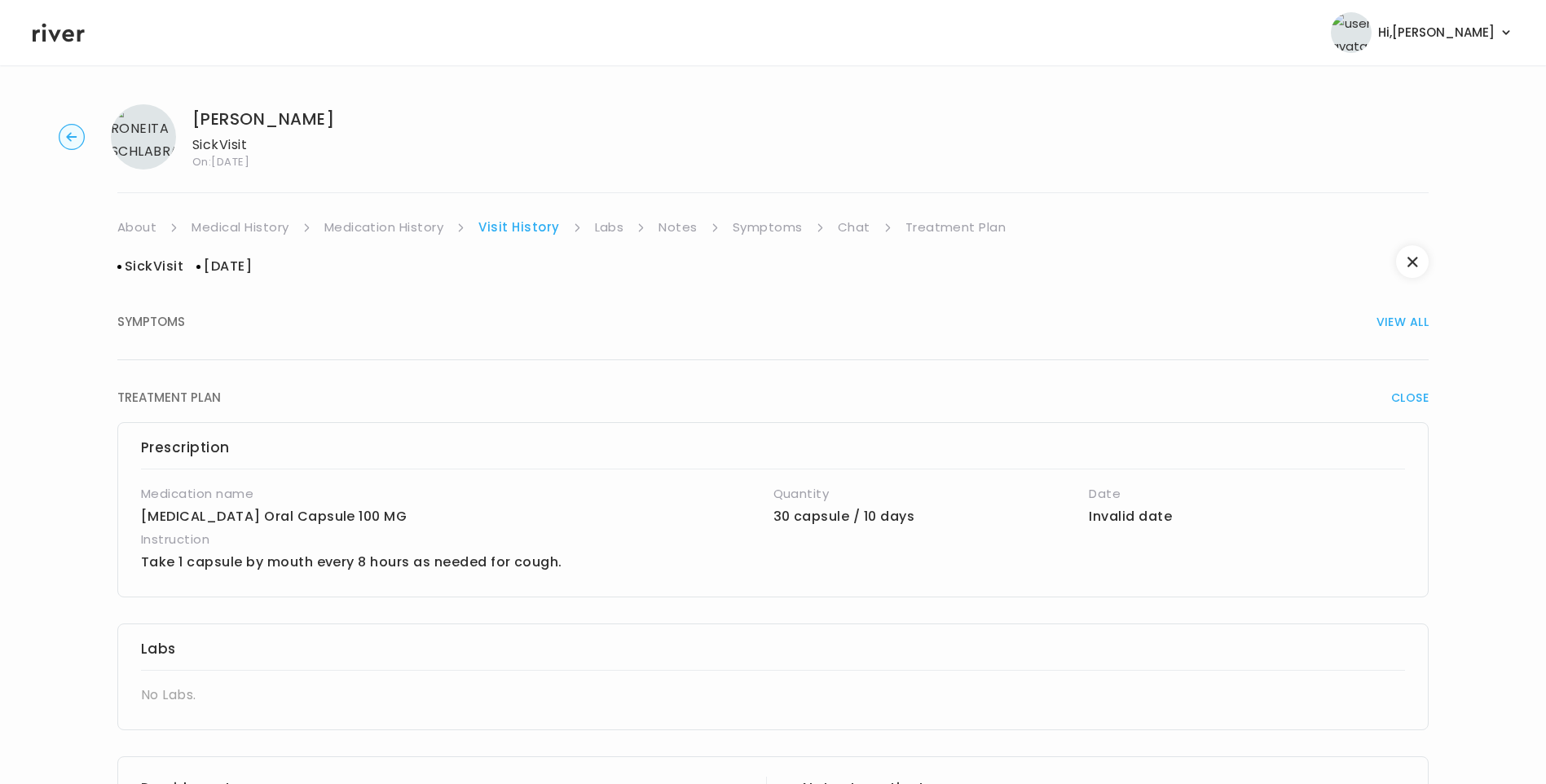
click at [962, 230] on link "Treatment Plan" at bounding box center [956, 227] width 101 height 22
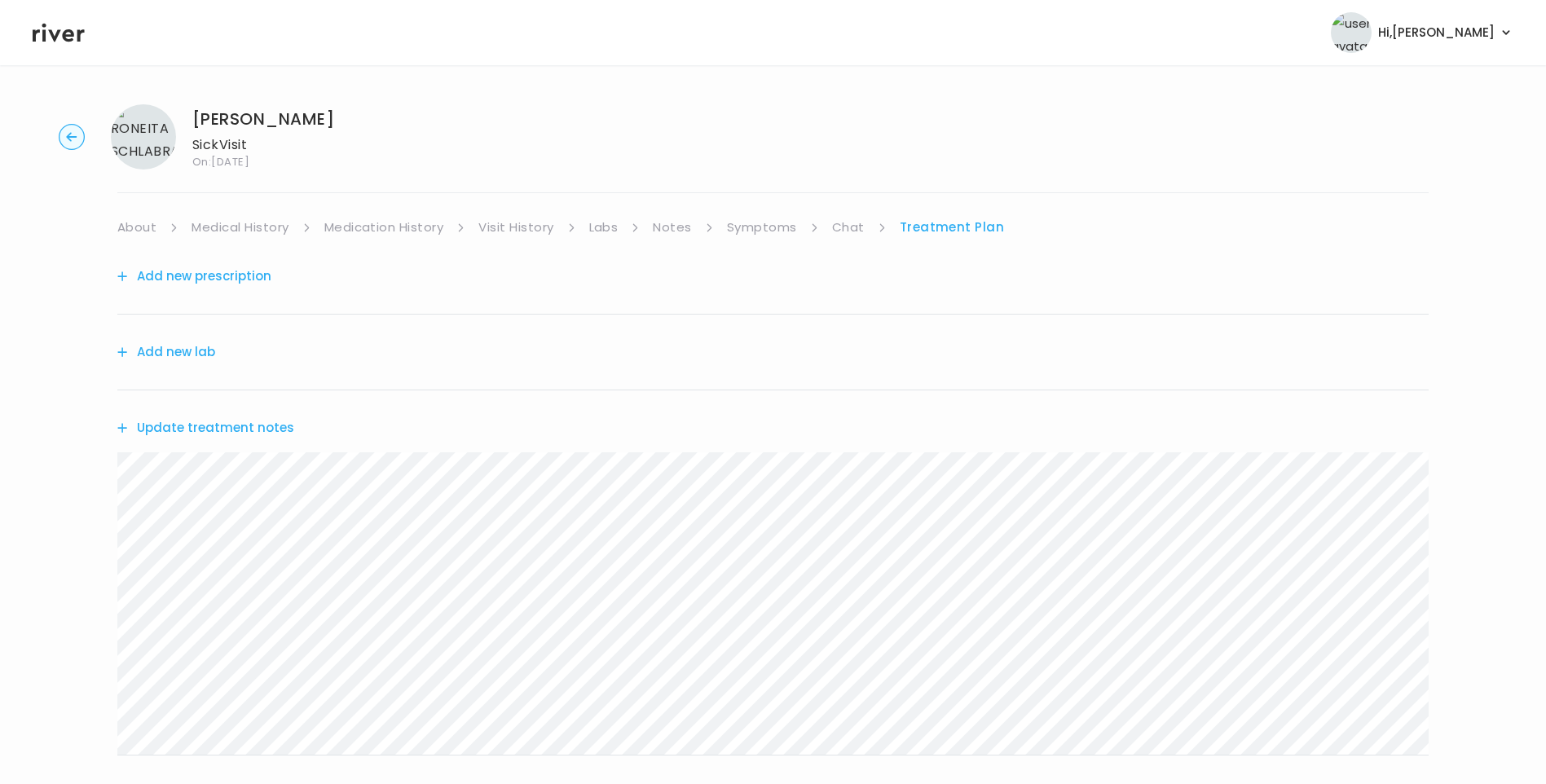
click at [262, 429] on button "Update treatment notes" at bounding box center [206, 427] width 177 height 22
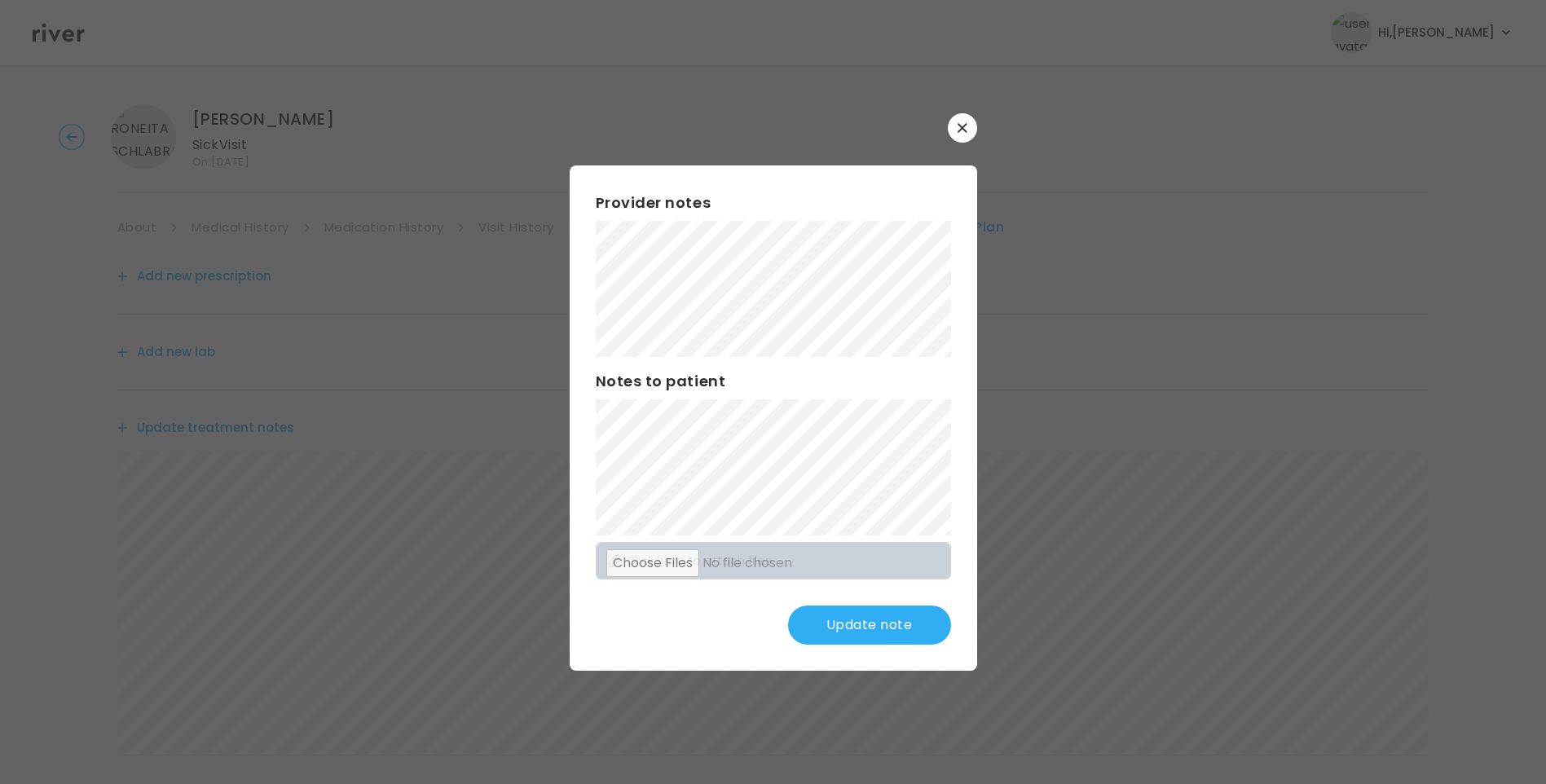
click at [874, 630] on button "Update note" at bounding box center [870, 625] width 163 height 39
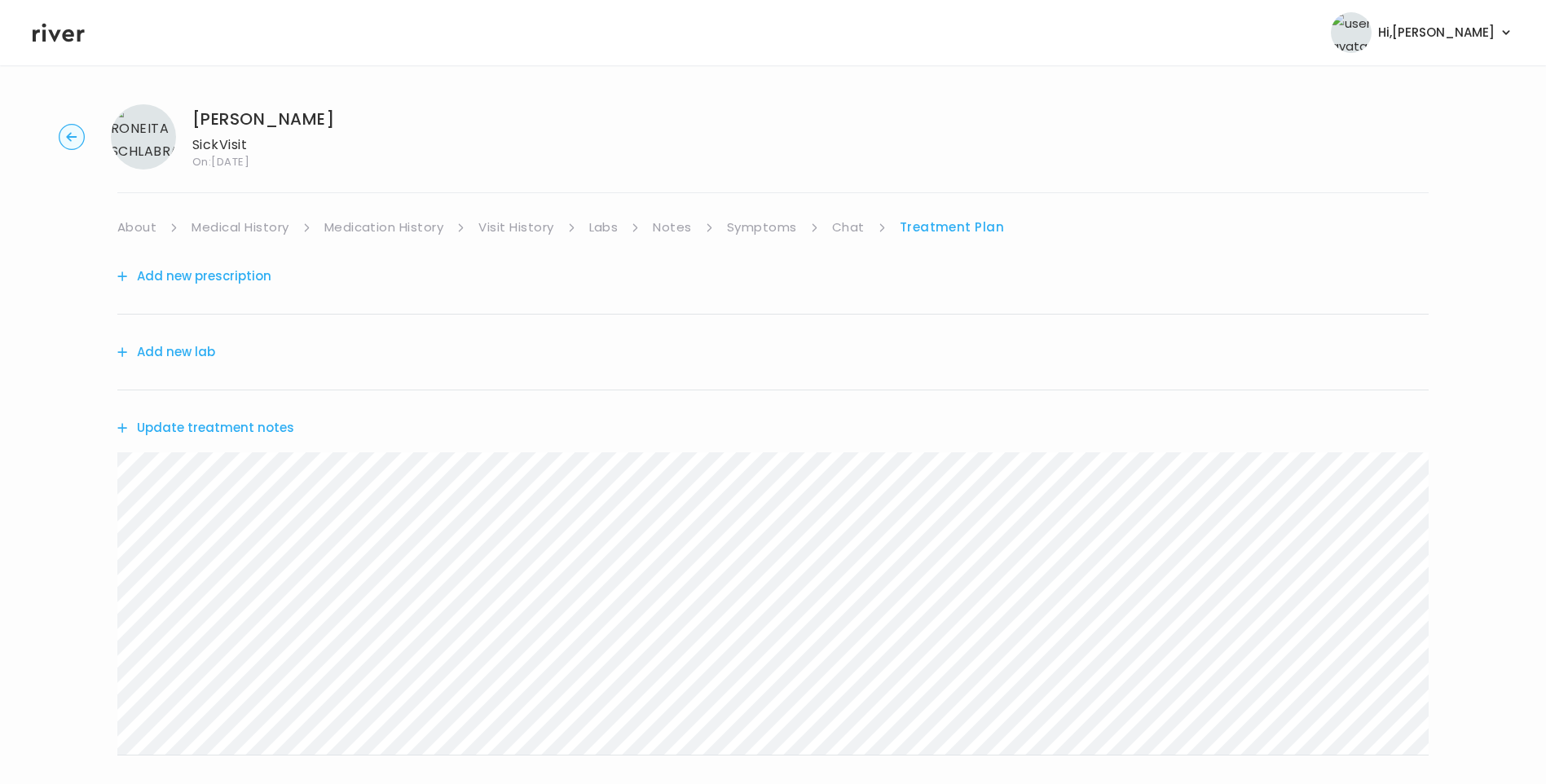
drag, startPoint x: 776, startPoint y: 219, endPoint x: 787, endPoint y: 229, distance: 14.9
click at [776, 221] on link "Symptoms" at bounding box center [762, 227] width 70 height 22
click at [531, 232] on link "Visit History" at bounding box center [516, 227] width 75 height 22
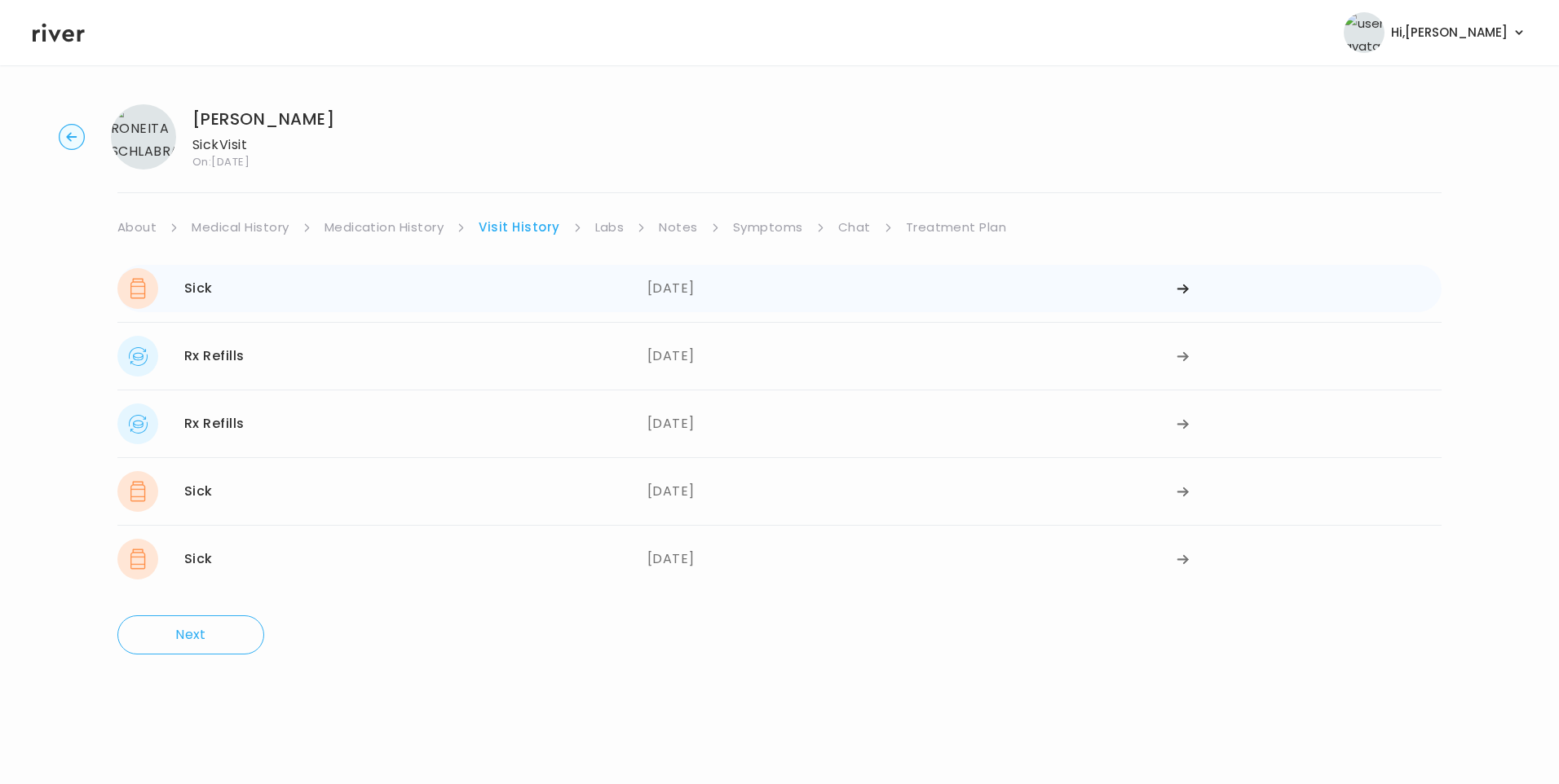
click at [654, 294] on div "08/26/2025" at bounding box center [912, 289] width 530 height 41
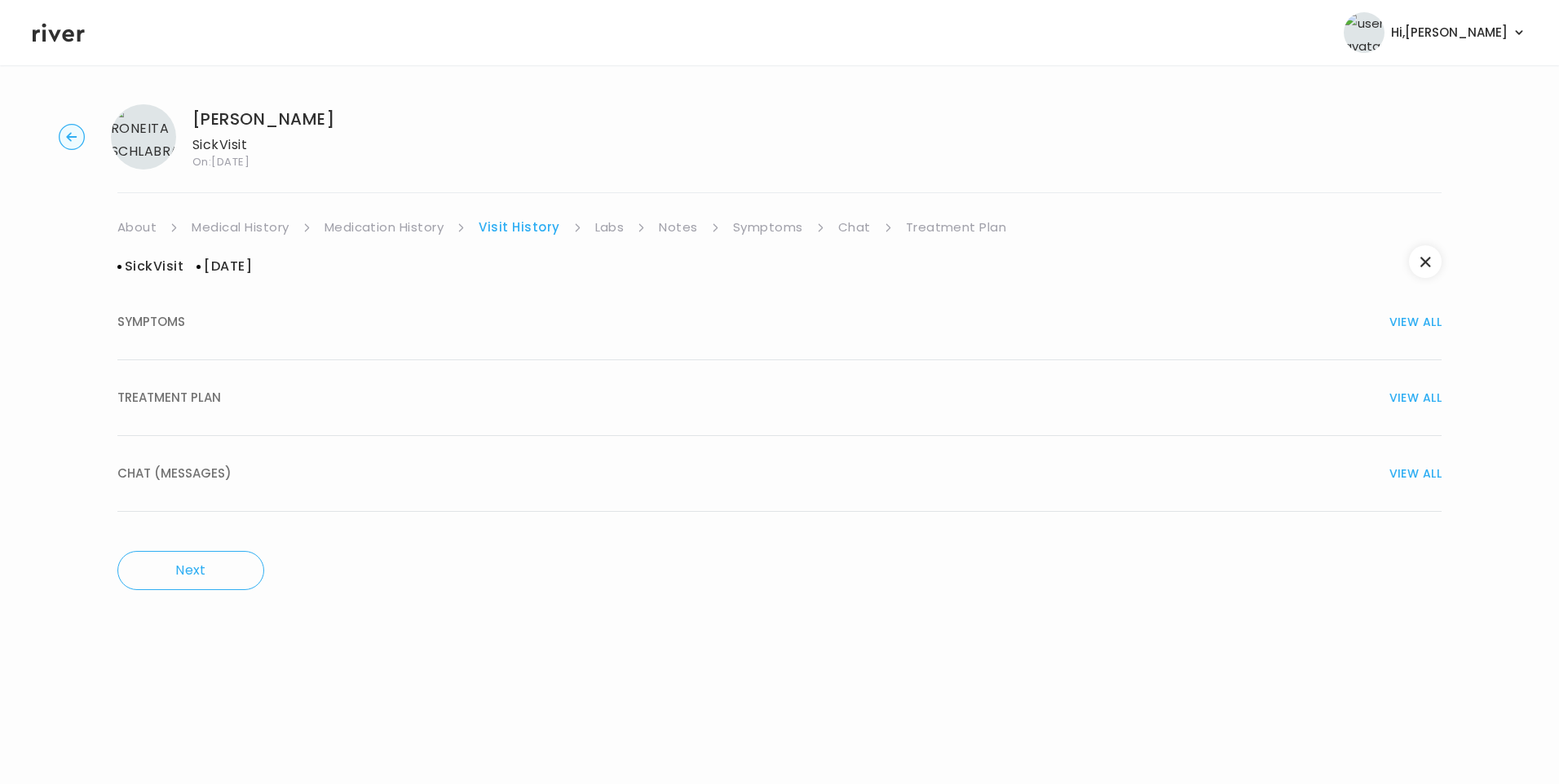
drag, startPoint x: 68, startPoint y: 26, endPoint x: 79, endPoint y: 28, distance: 11.2
click at [71, 27] on icon at bounding box center [59, 32] width 53 height 24
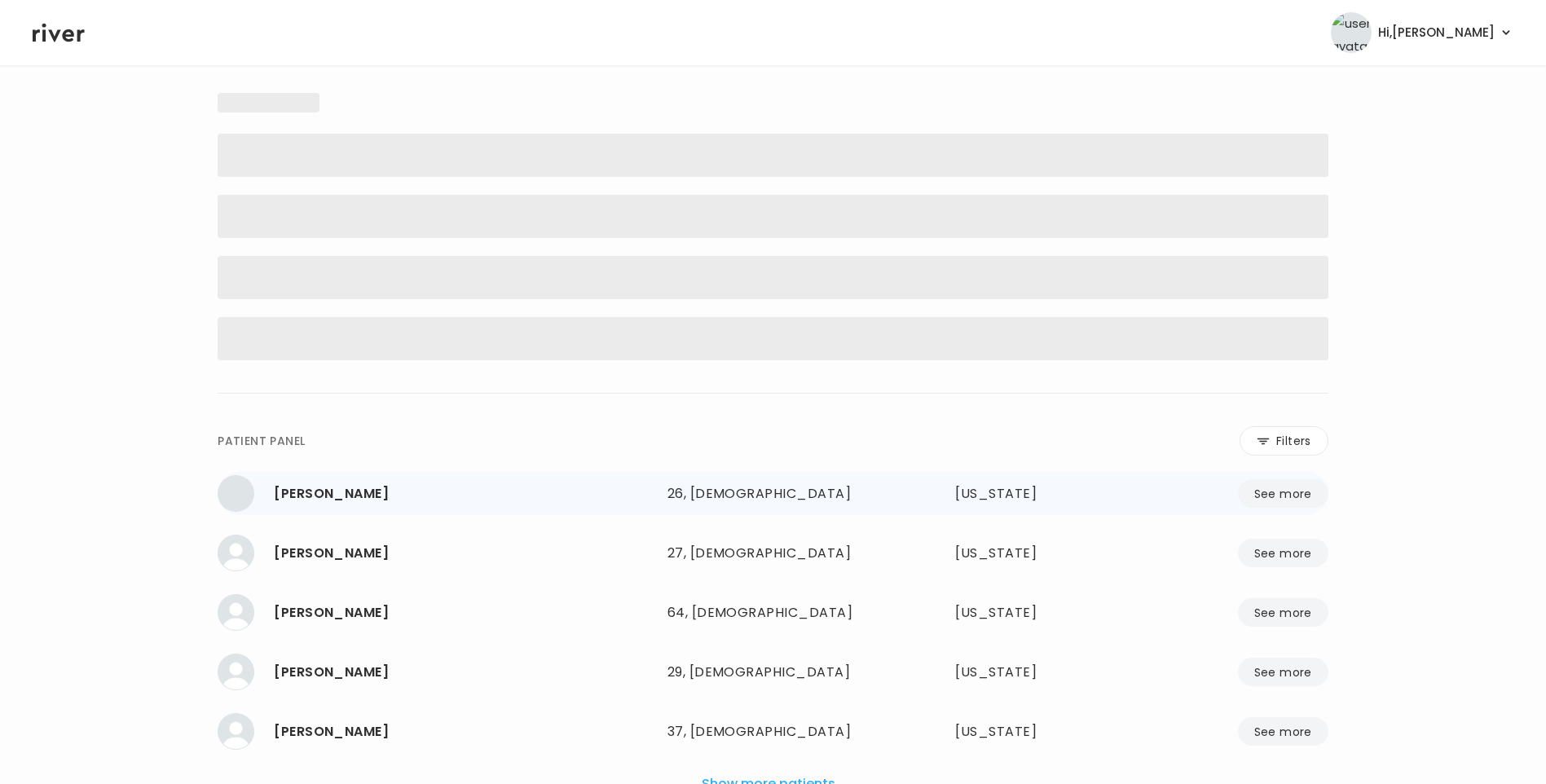
scroll to position [160, 0]
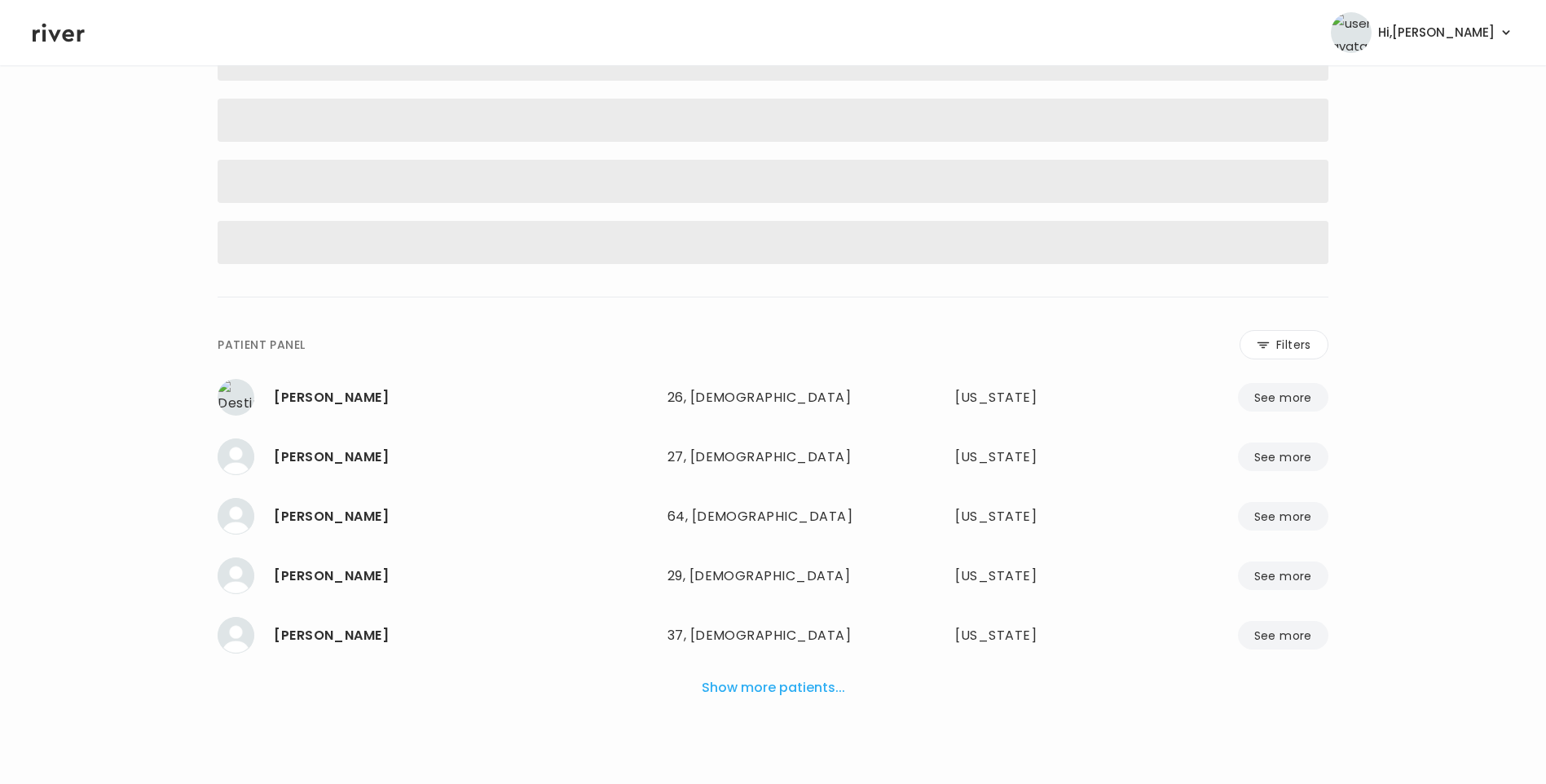
drag, startPoint x: 773, startPoint y: 686, endPoint x: 1275, endPoint y: 406, distance: 574.8
click at [774, 686] on button "Show more patients..." at bounding box center [773, 688] width 157 height 36
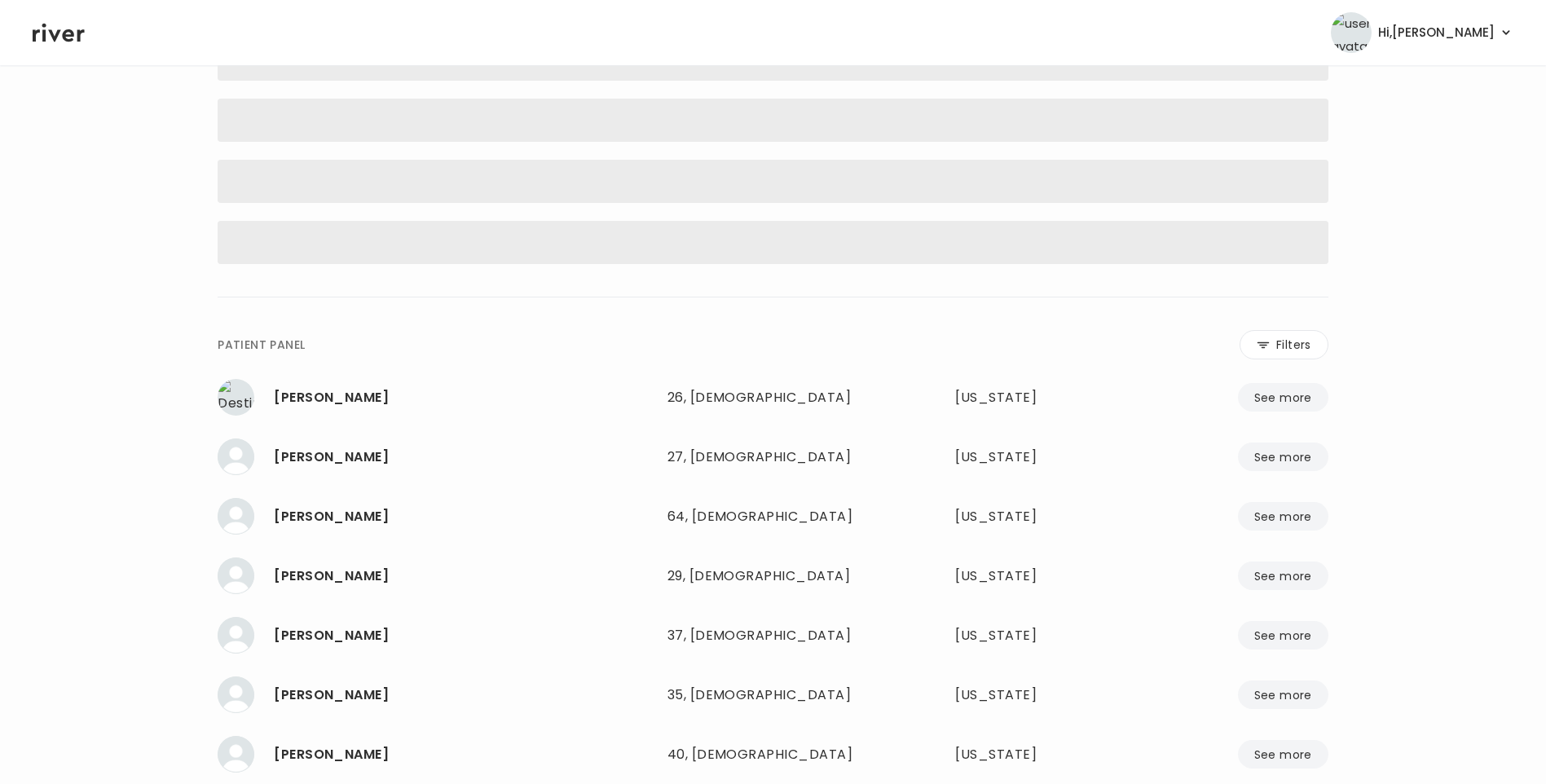
click at [1299, 339] on button "Filters" at bounding box center [1283, 344] width 89 height 29
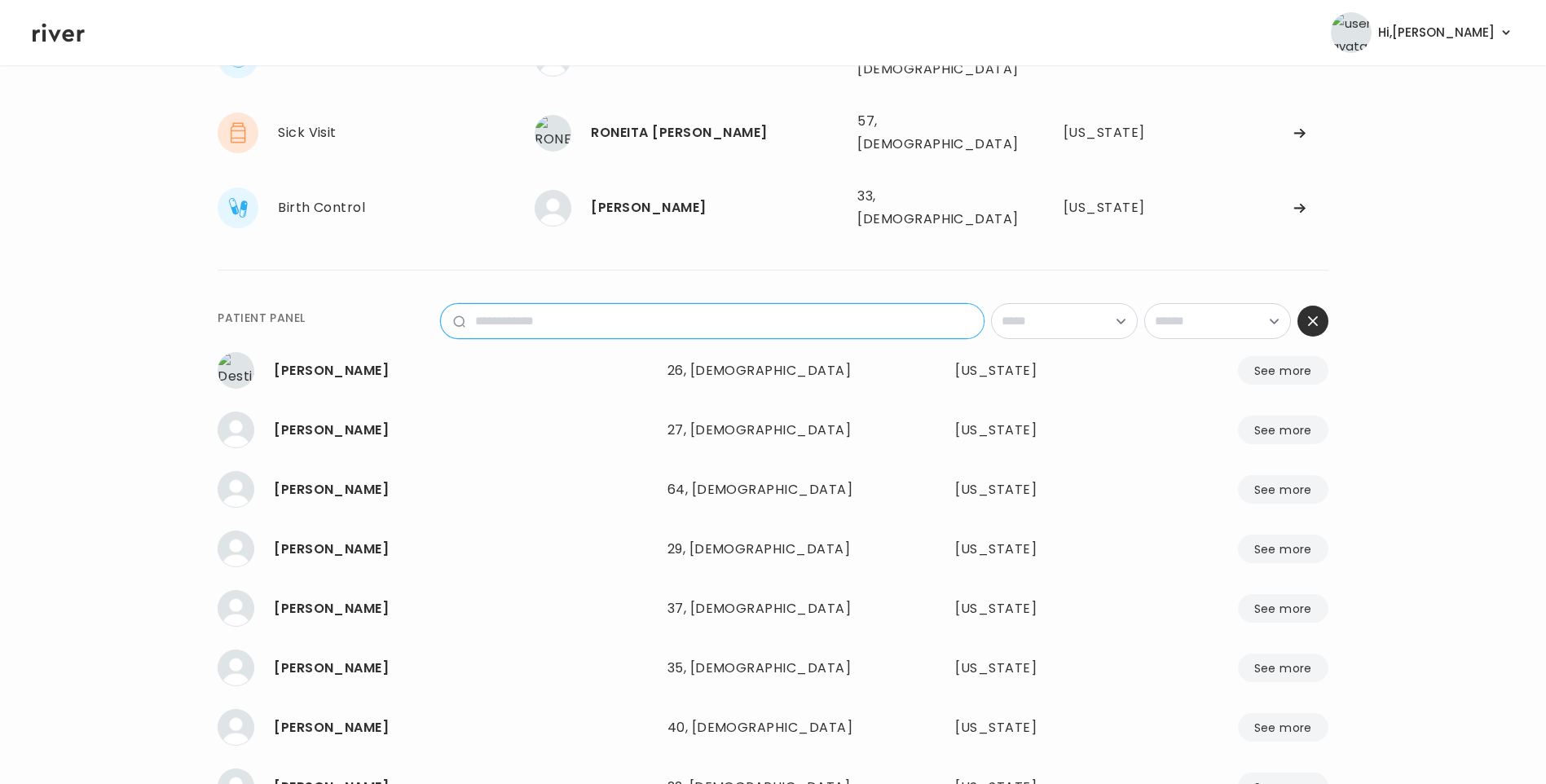
click at [630, 304] on input "name" at bounding box center [724, 321] width 519 height 34
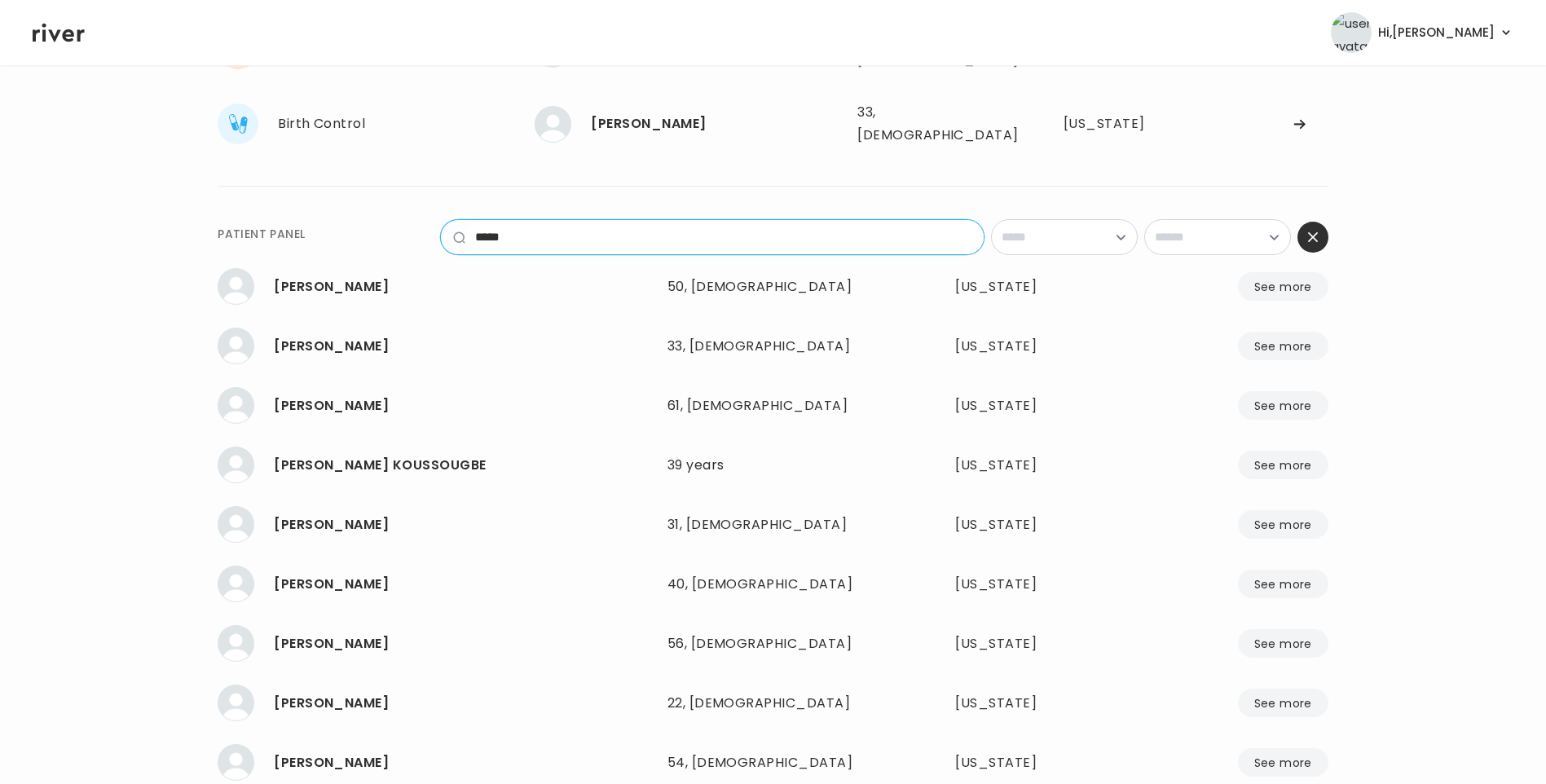
scroll to position [0, 0]
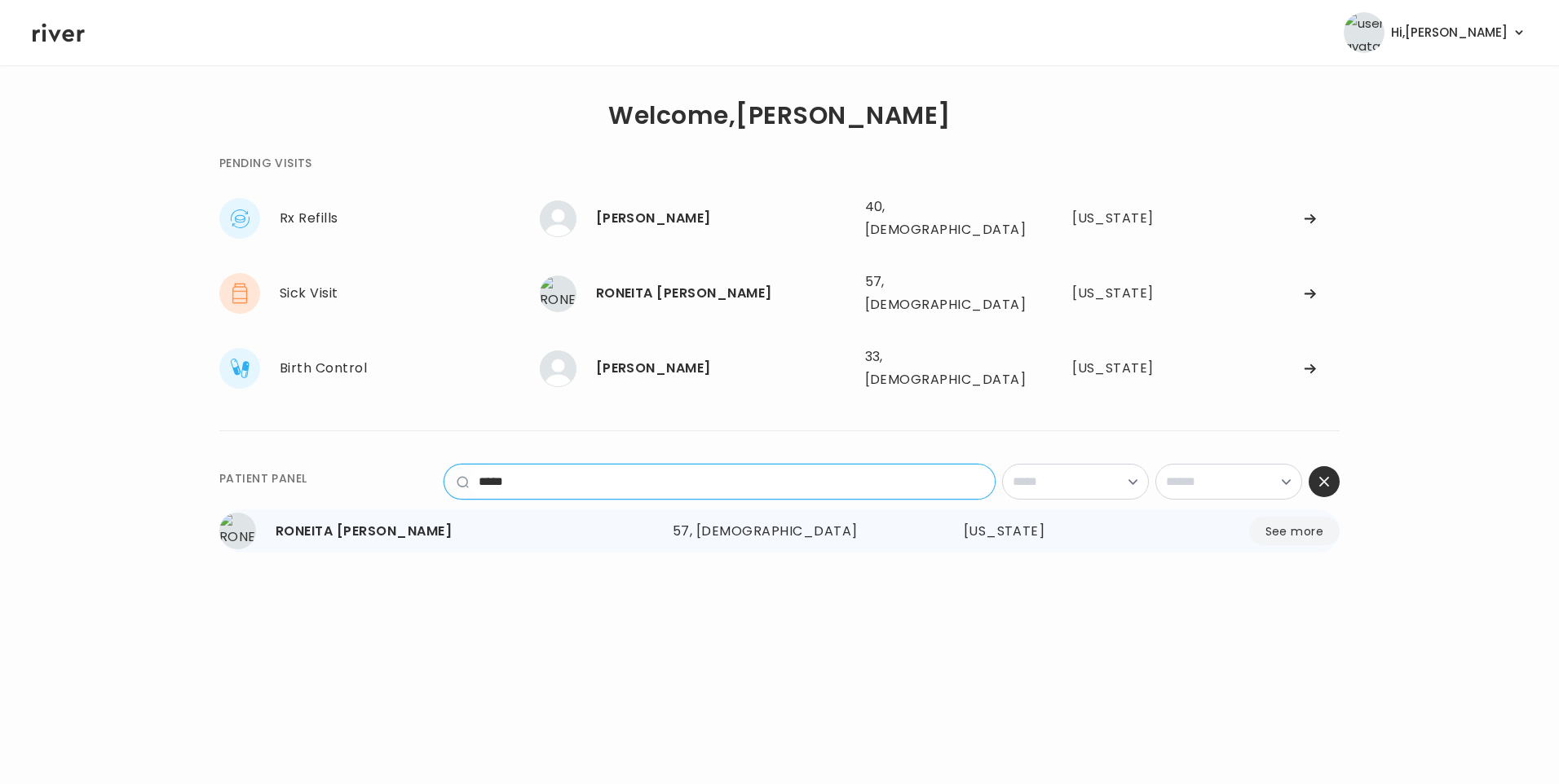
type input "*****"
click at [693, 520] on div "57, Female" at bounding box center [780, 531] width 214 height 22
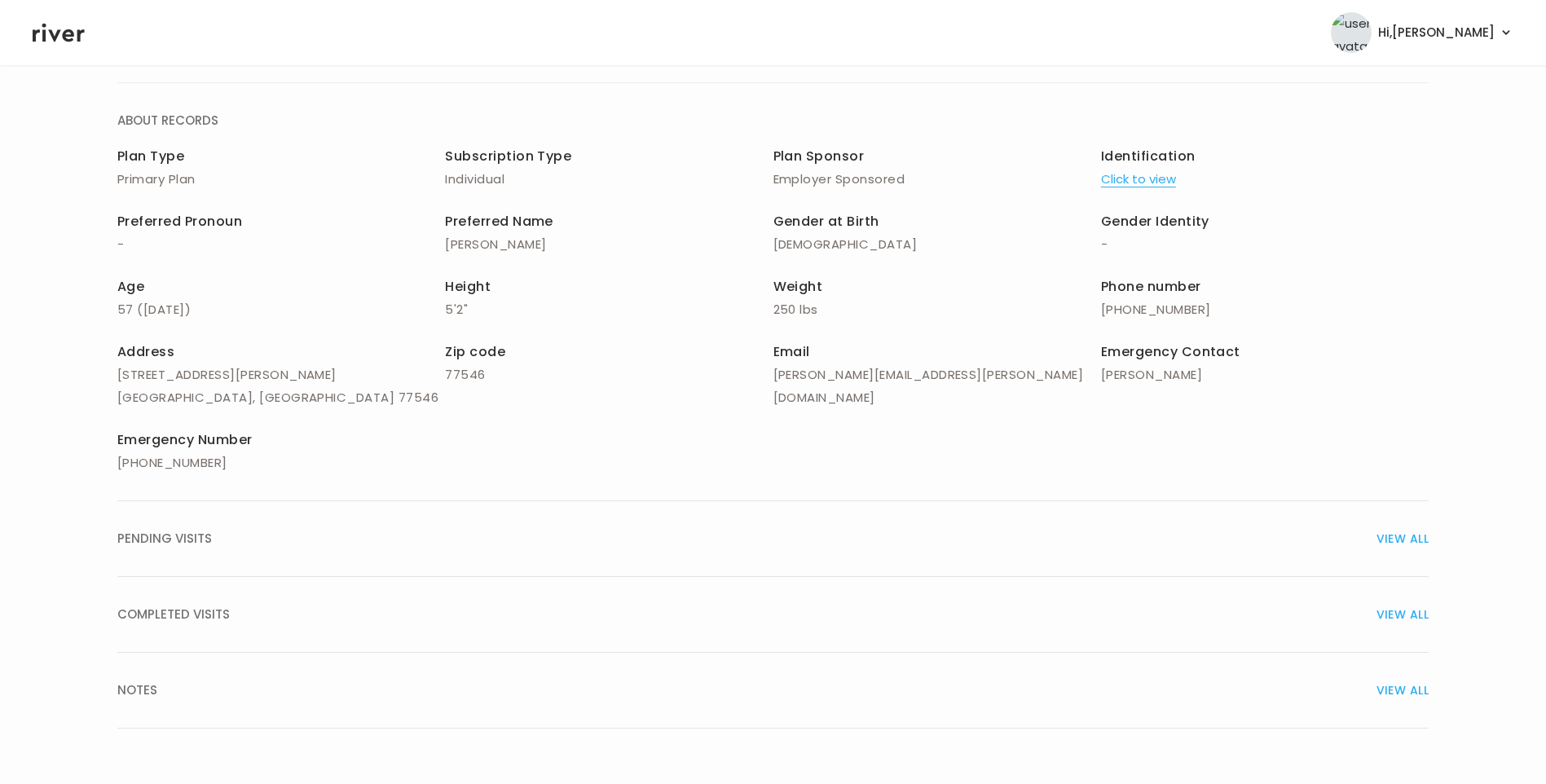
click at [260, 611] on div "COMPLETED VISITS VIEW ALL" at bounding box center [773, 614] width 1312 height 22
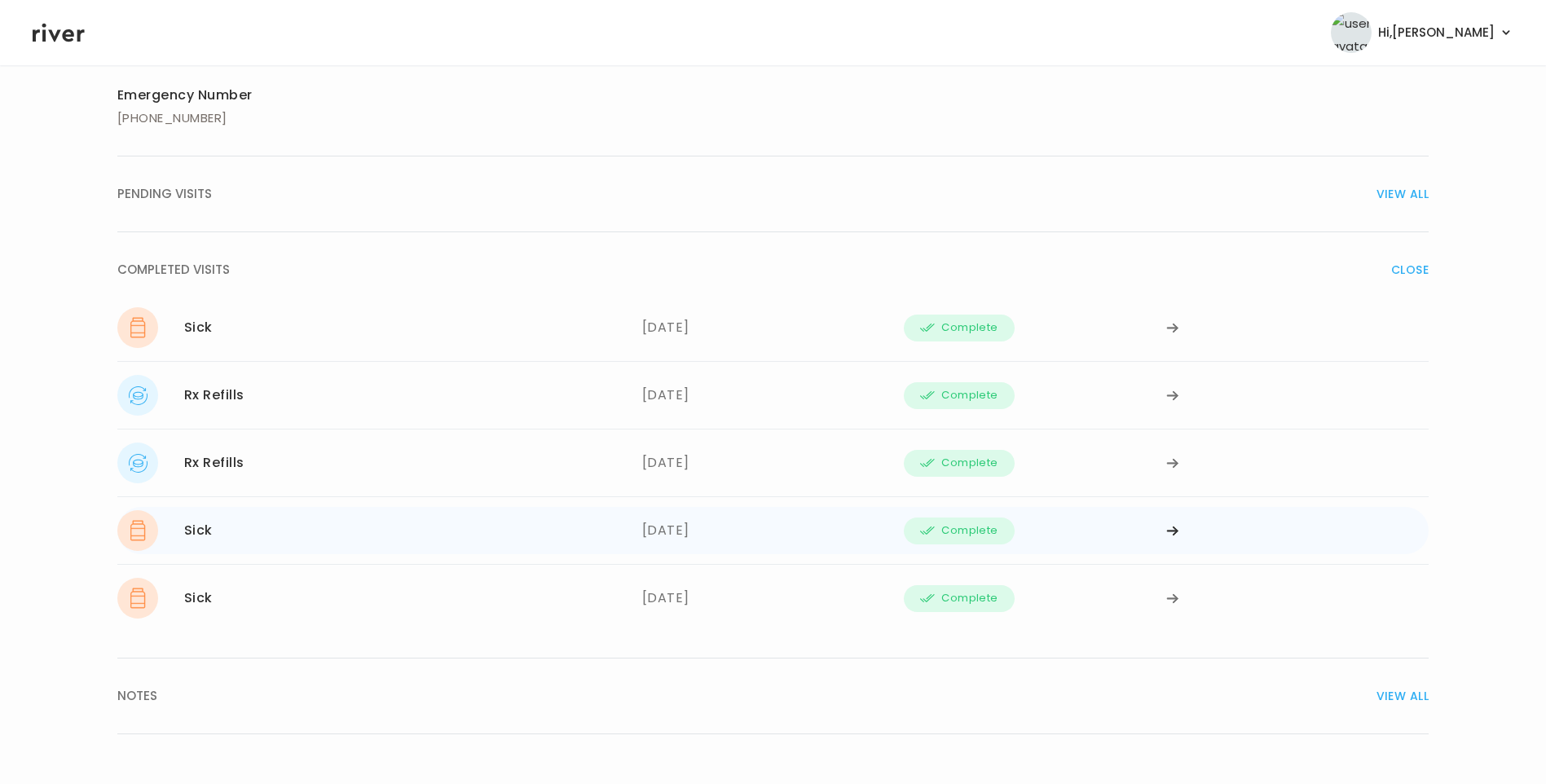
scroll to position [460, 0]
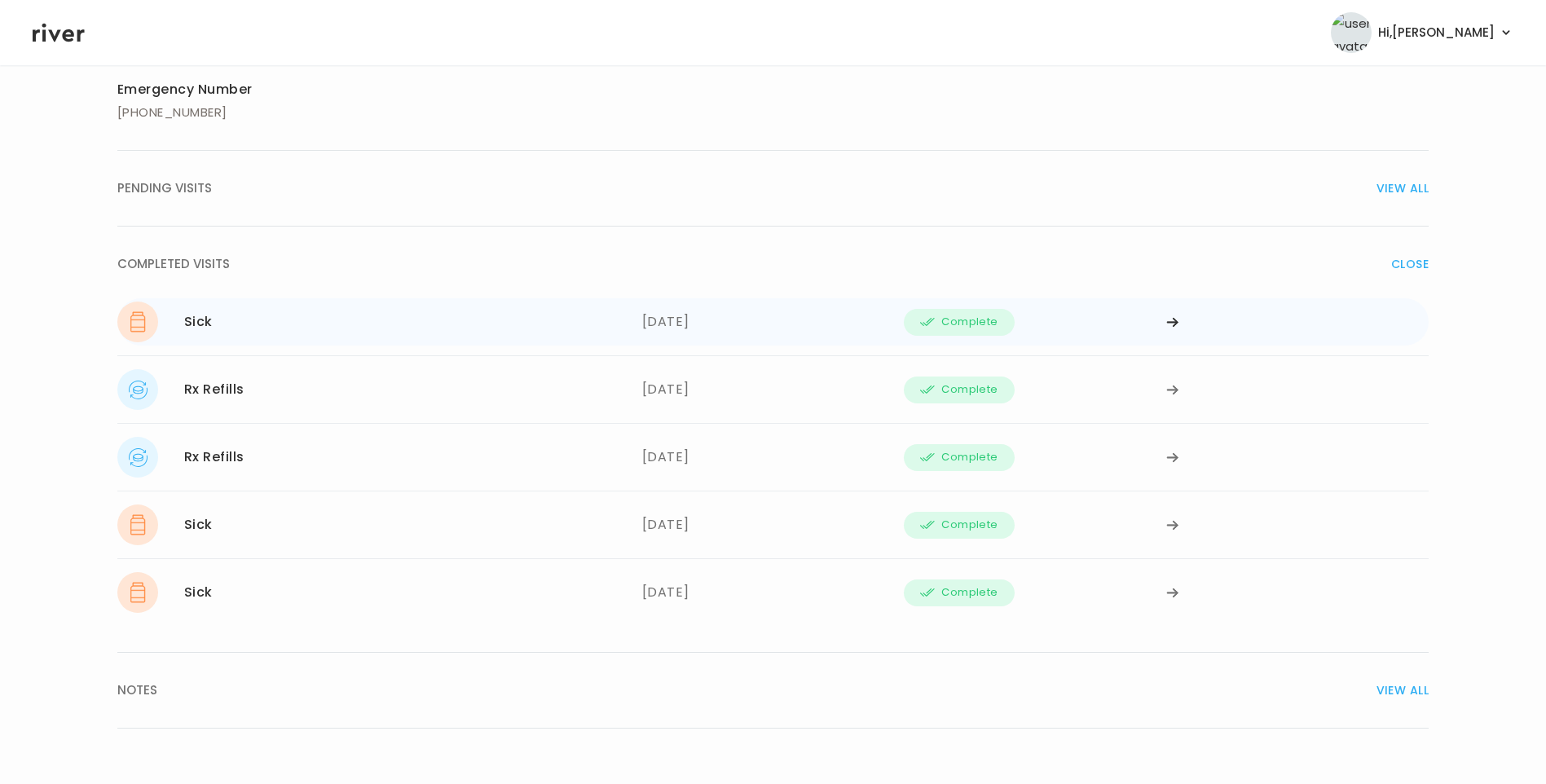
click at [513, 330] on div "Sick 08/26/2025" at bounding box center [380, 322] width 525 height 41
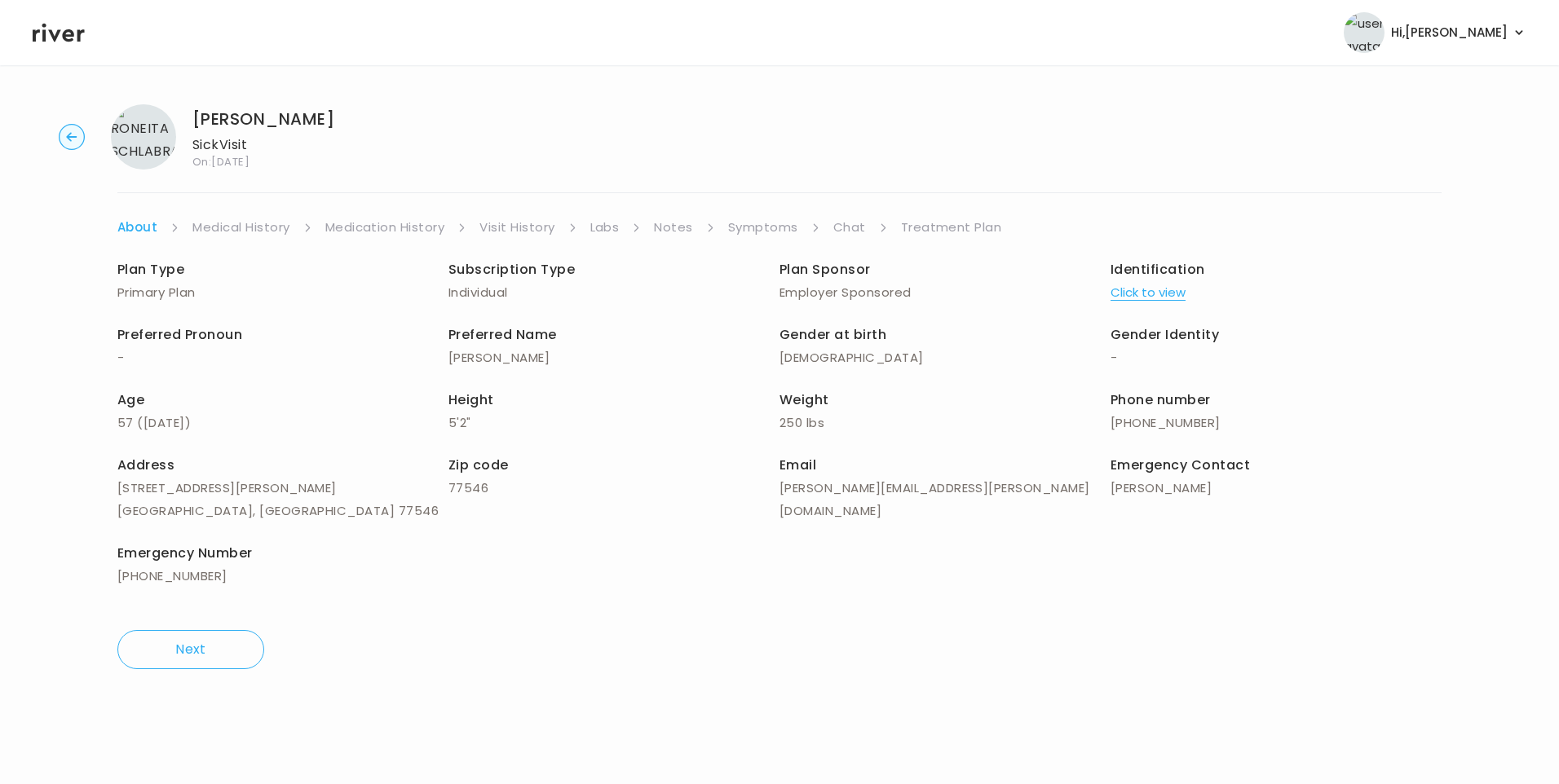
click at [973, 224] on link "Treatment Plan" at bounding box center [952, 227] width 101 height 22
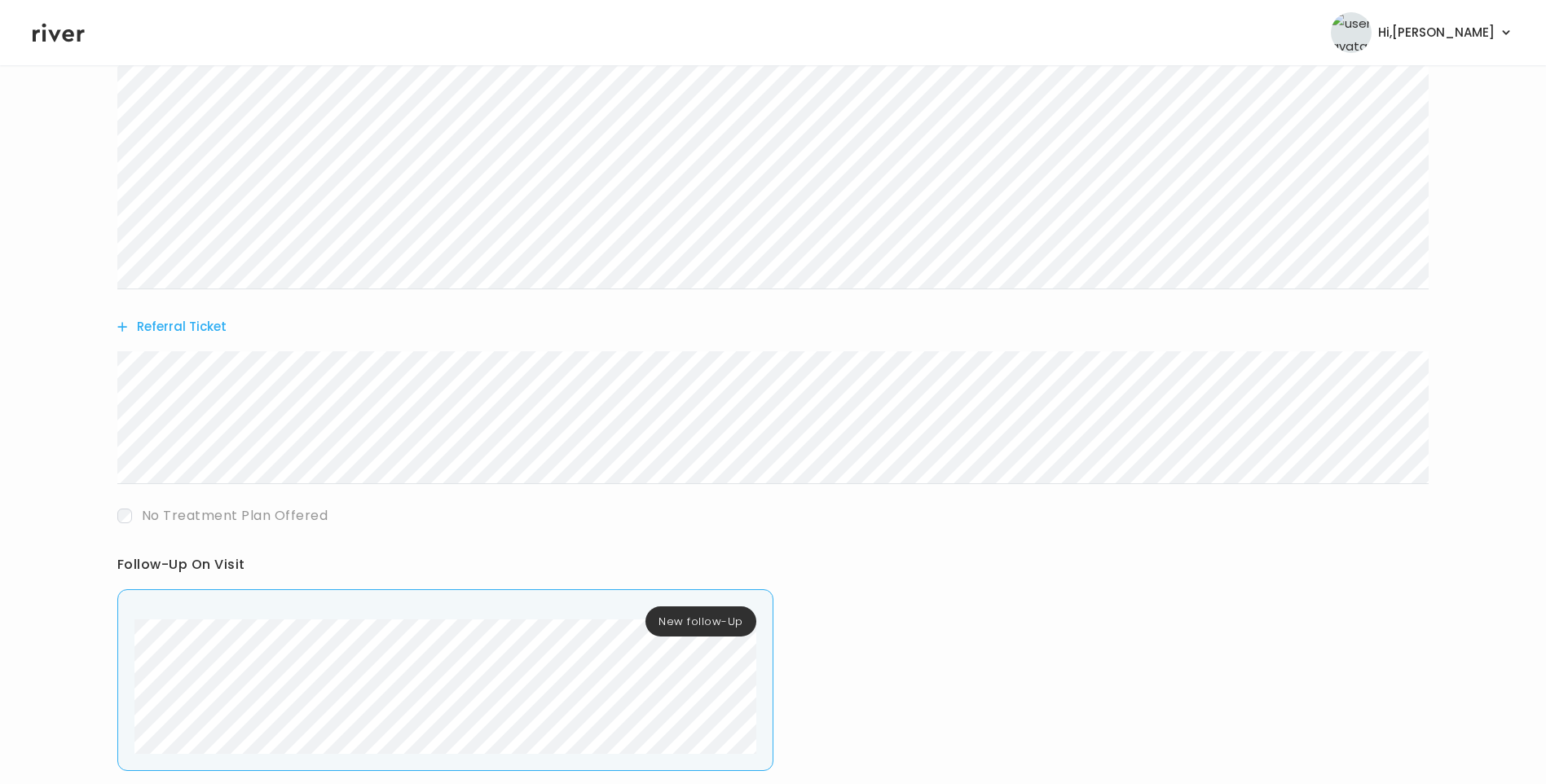
scroll to position [652, 0]
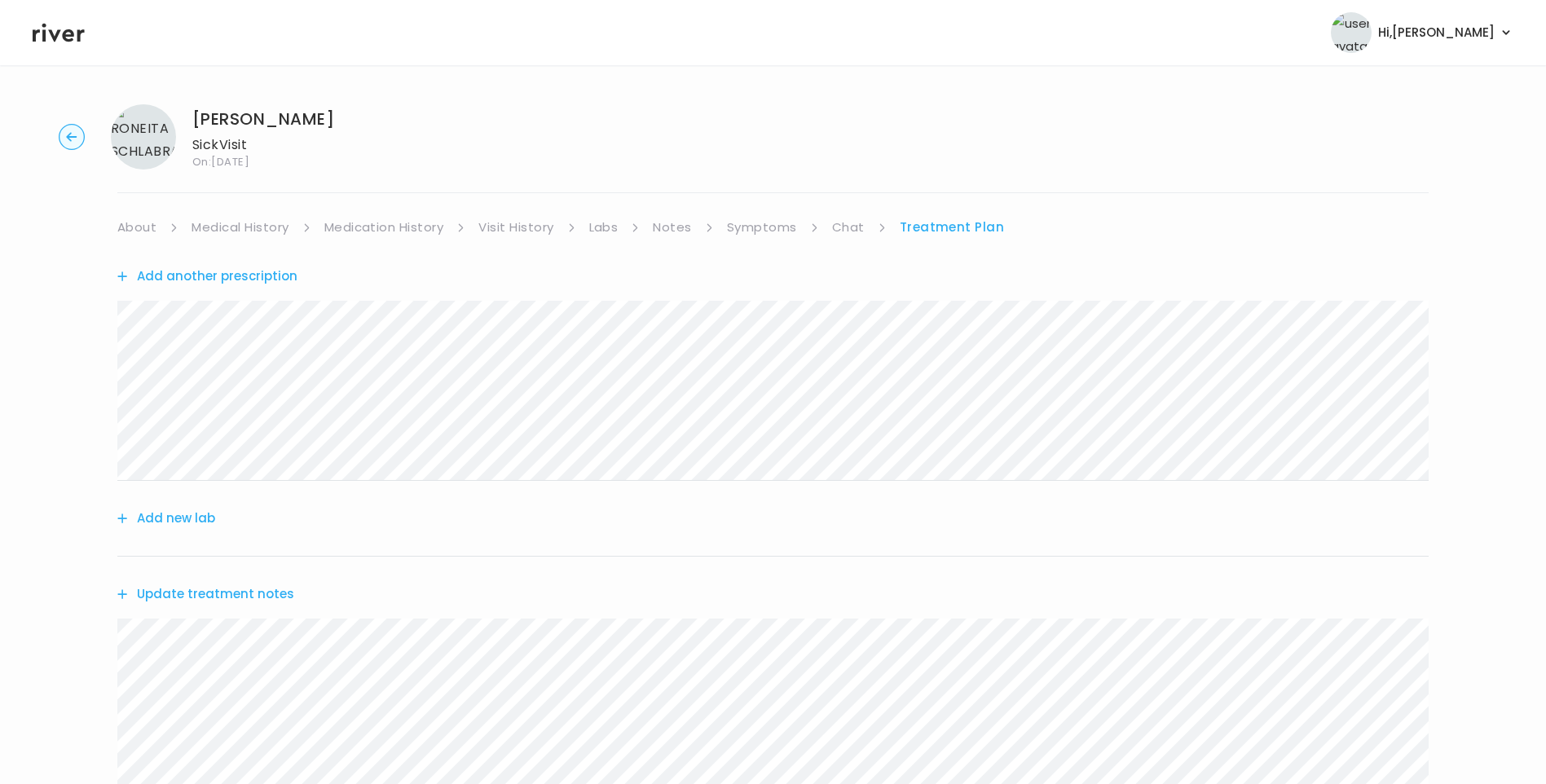
drag, startPoint x: 845, startPoint y: 224, endPoint x: 856, endPoint y: 225, distance: 11.0
click at [846, 225] on link "Chat" at bounding box center [848, 227] width 33 height 22
click at [968, 232] on link "Treatment Plan" at bounding box center [953, 227] width 101 height 22
click at [55, 38] on icon at bounding box center [59, 32] width 53 height 18
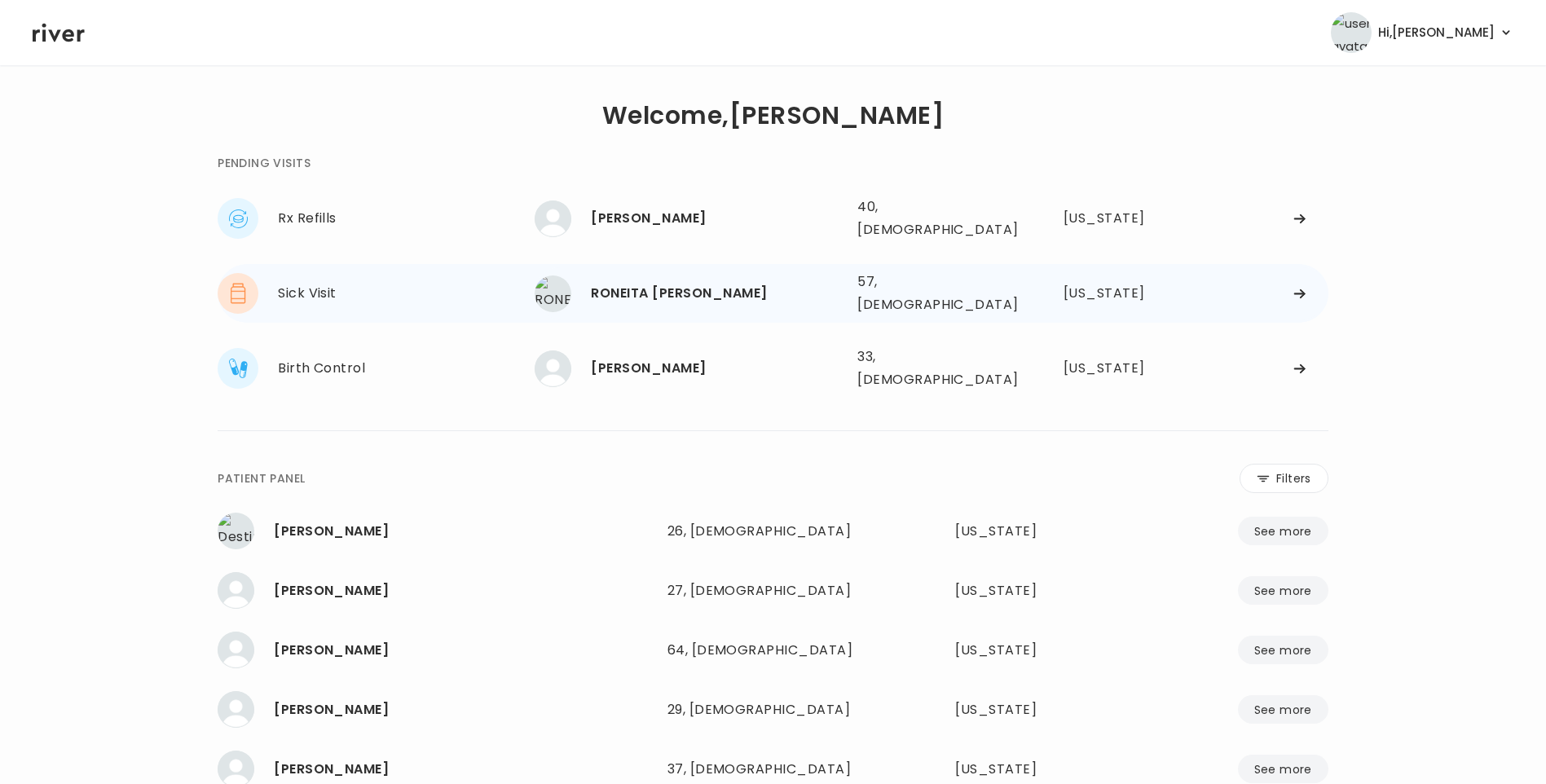
click at [670, 285] on div "RONEITA S. MIRANDA" at bounding box center [717, 293] width 254 height 22
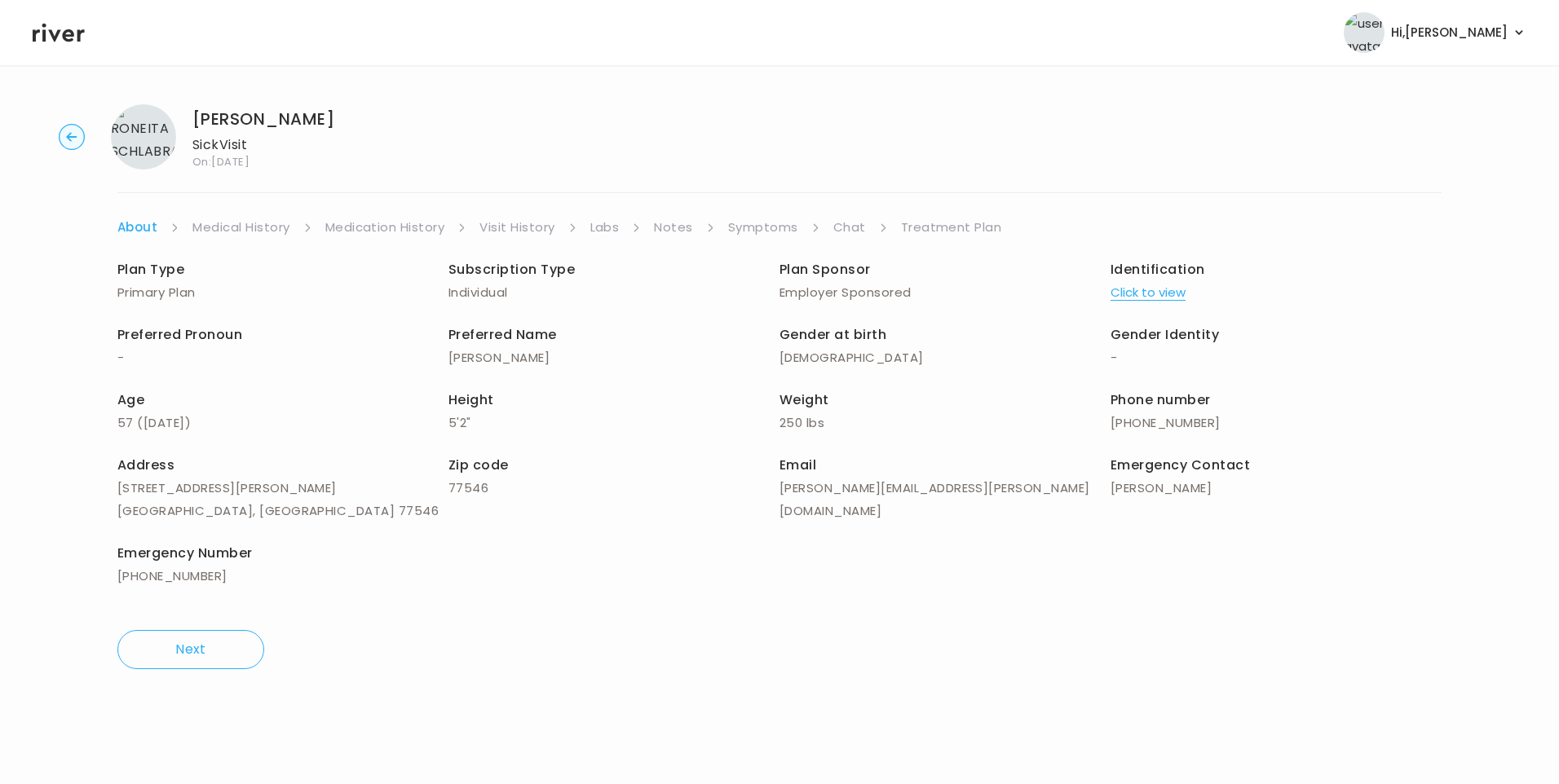
click at [960, 230] on link "Treatment Plan" at bounding box center [952, 227] width 101 height 22
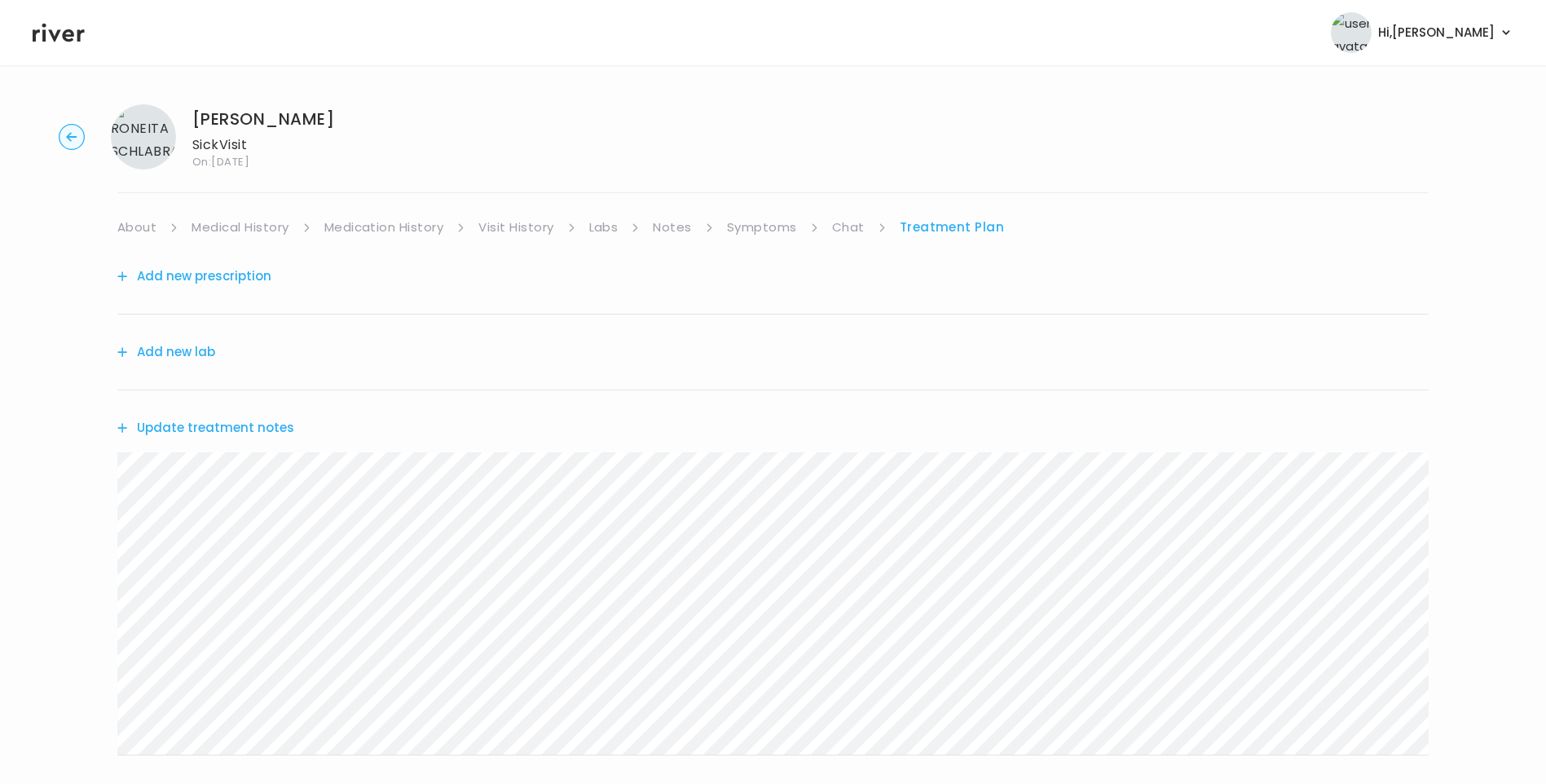
click at [264, 428] on button "Update treatment notes" at bounding box center [206, 427] width 177 height 22
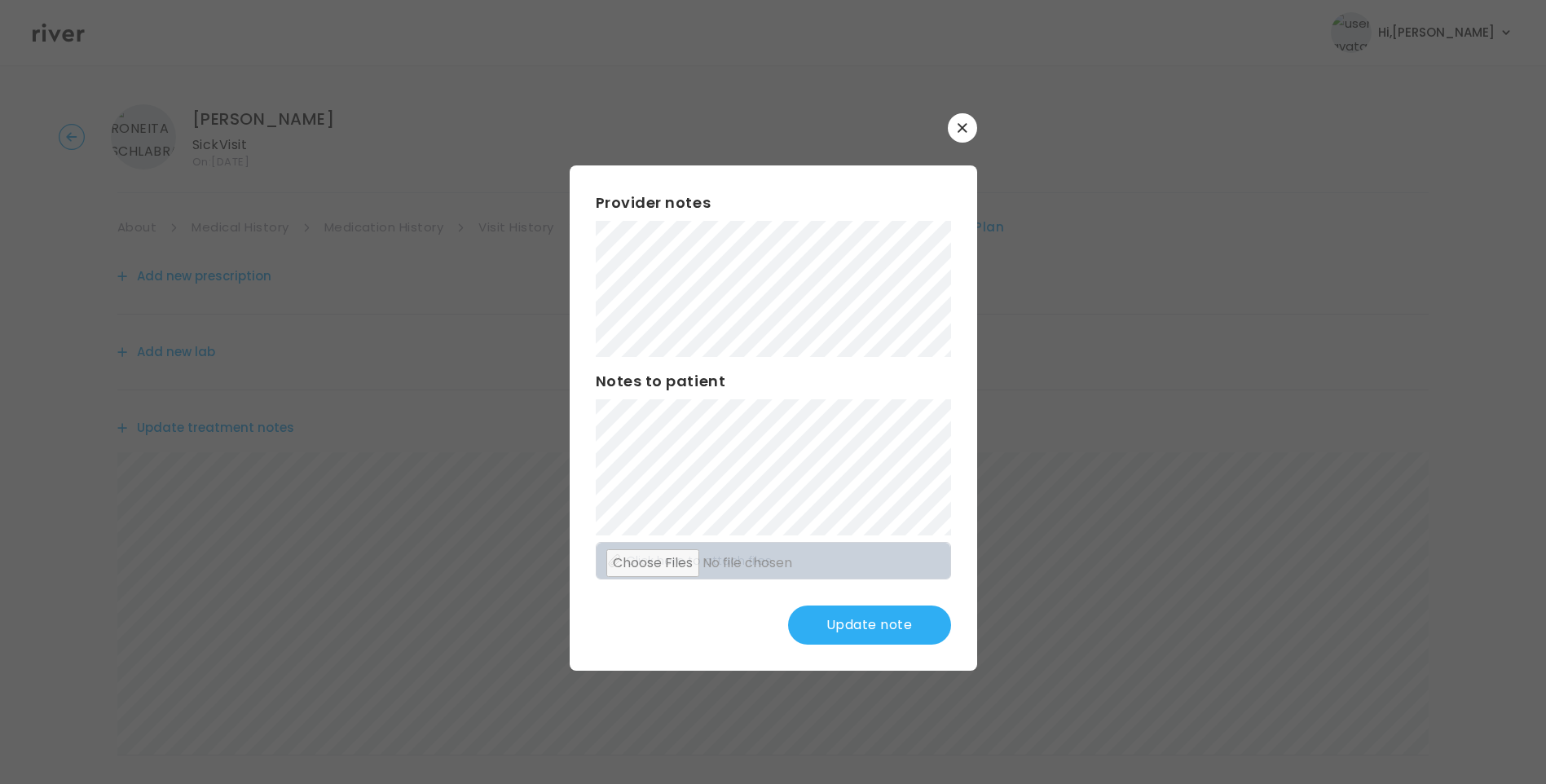
click at [898, 619] on button "Update note" at bounding box center [870, 625] width 163 height 39
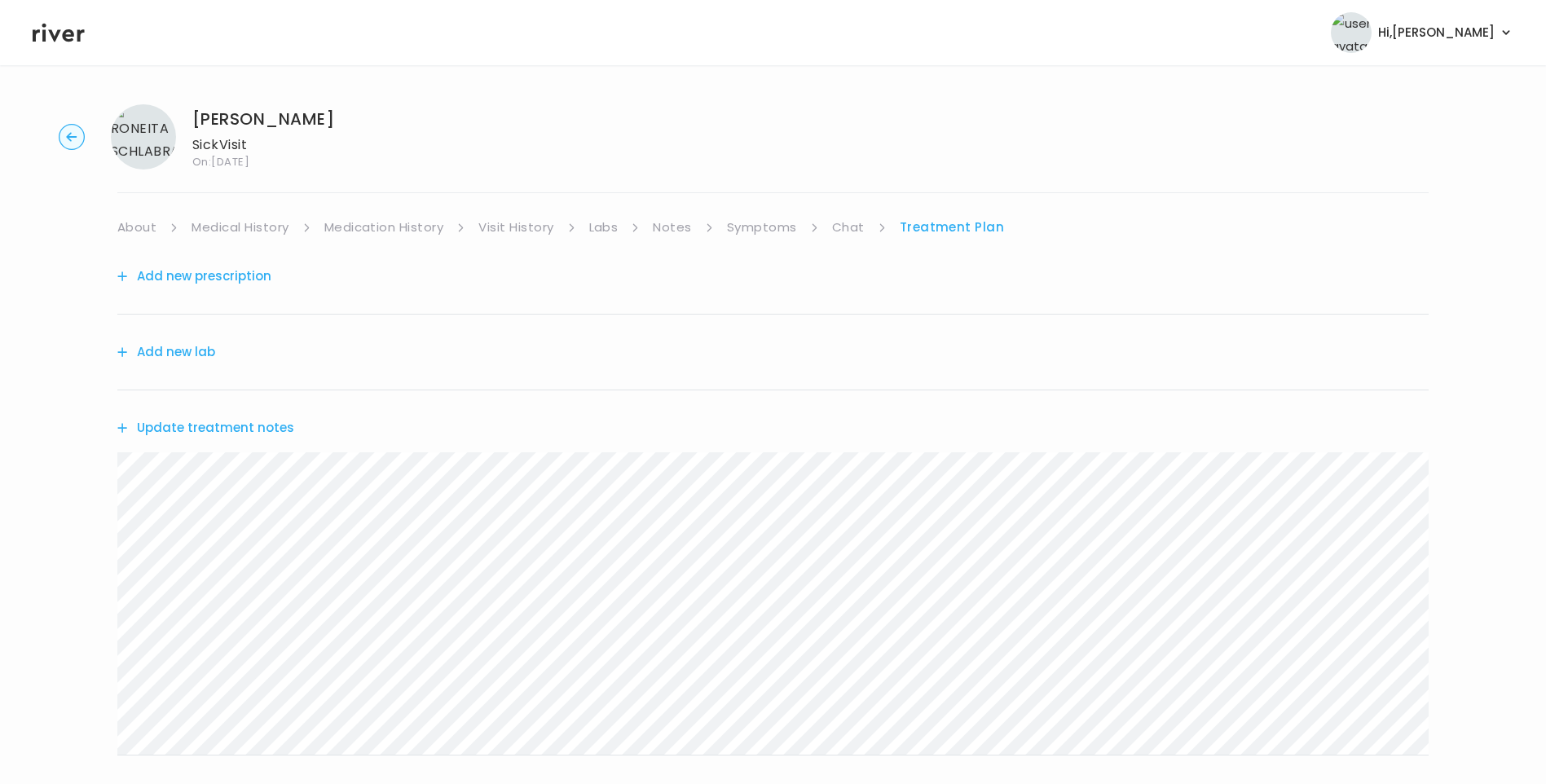
click at [251, 432] on button "Update treatment notes" at bounding box center [206, 427] width 177 height 22
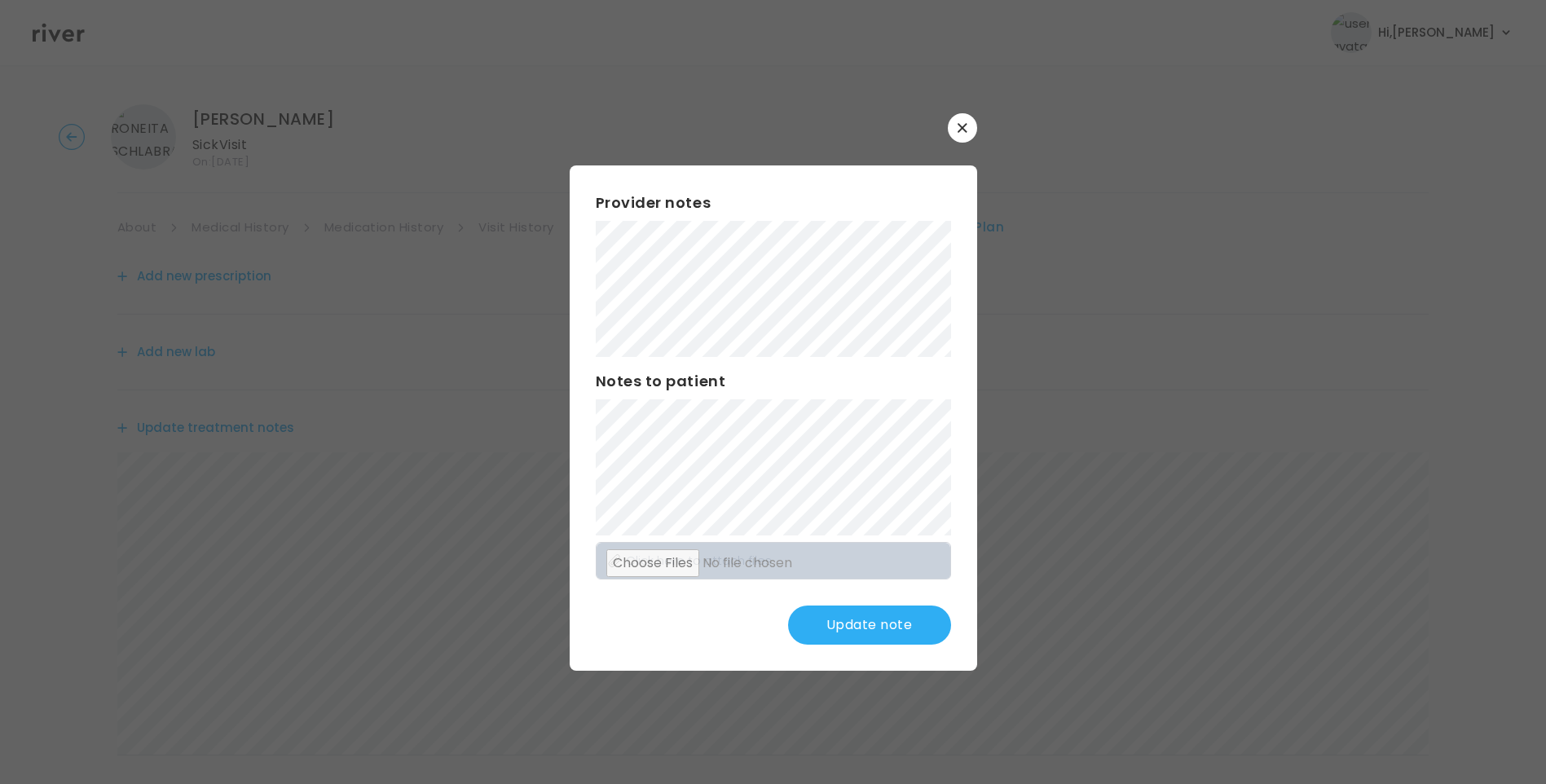
click at [925, 621] on button "Update note" at bounding box center [870, 625] width 163 height 39
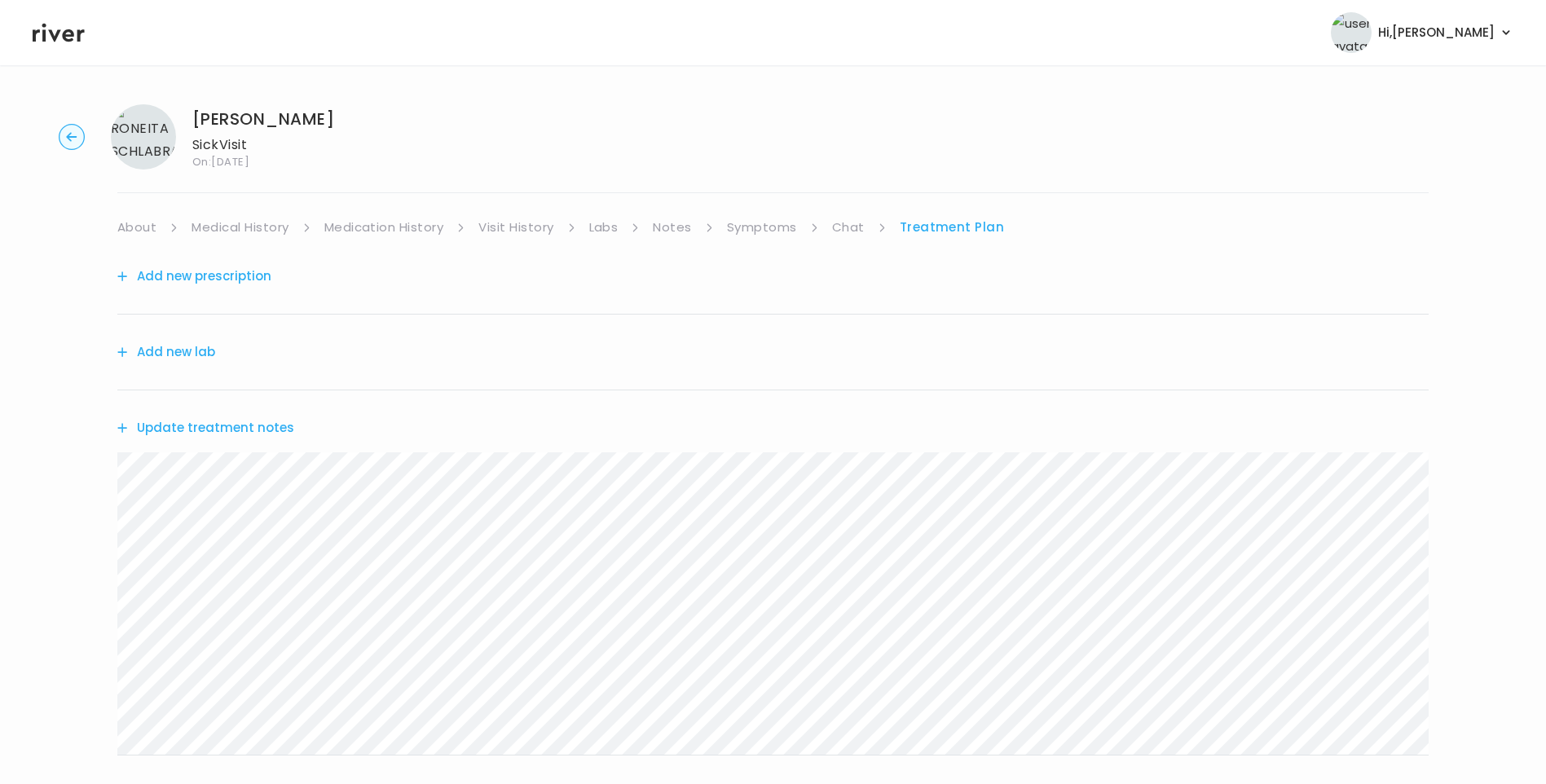
click at [254, 420] on button "Update treatment notes" at bounding box center [206, 427] width 177 height 22
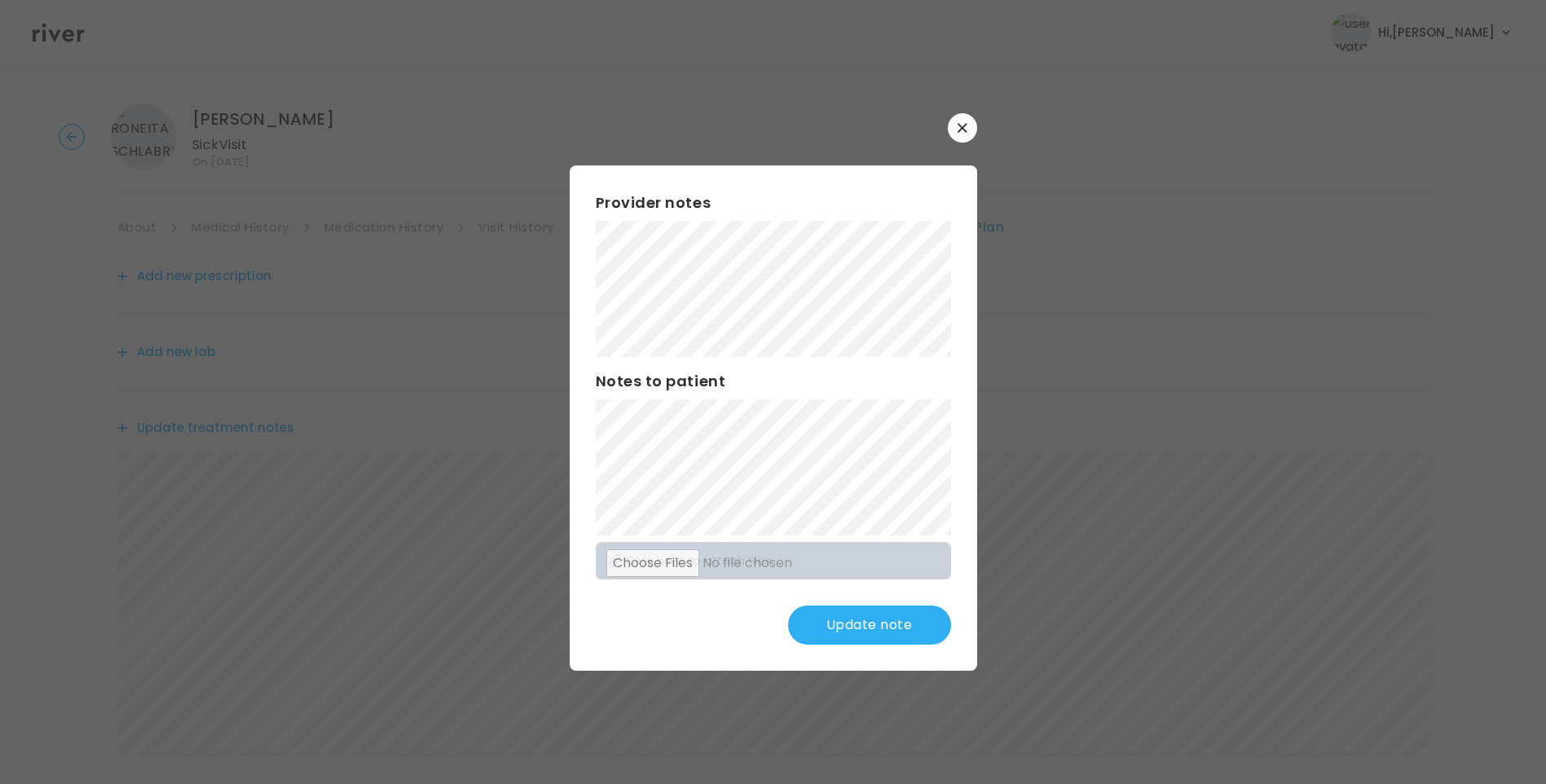
drag, startPoint x: 874, startPoint y: 621, endPoint x: 896, endPoint y: 629, distance: 23.4
click at [877, 621] on button "Update note" at bounding box center [870, 625] width 163 height 39
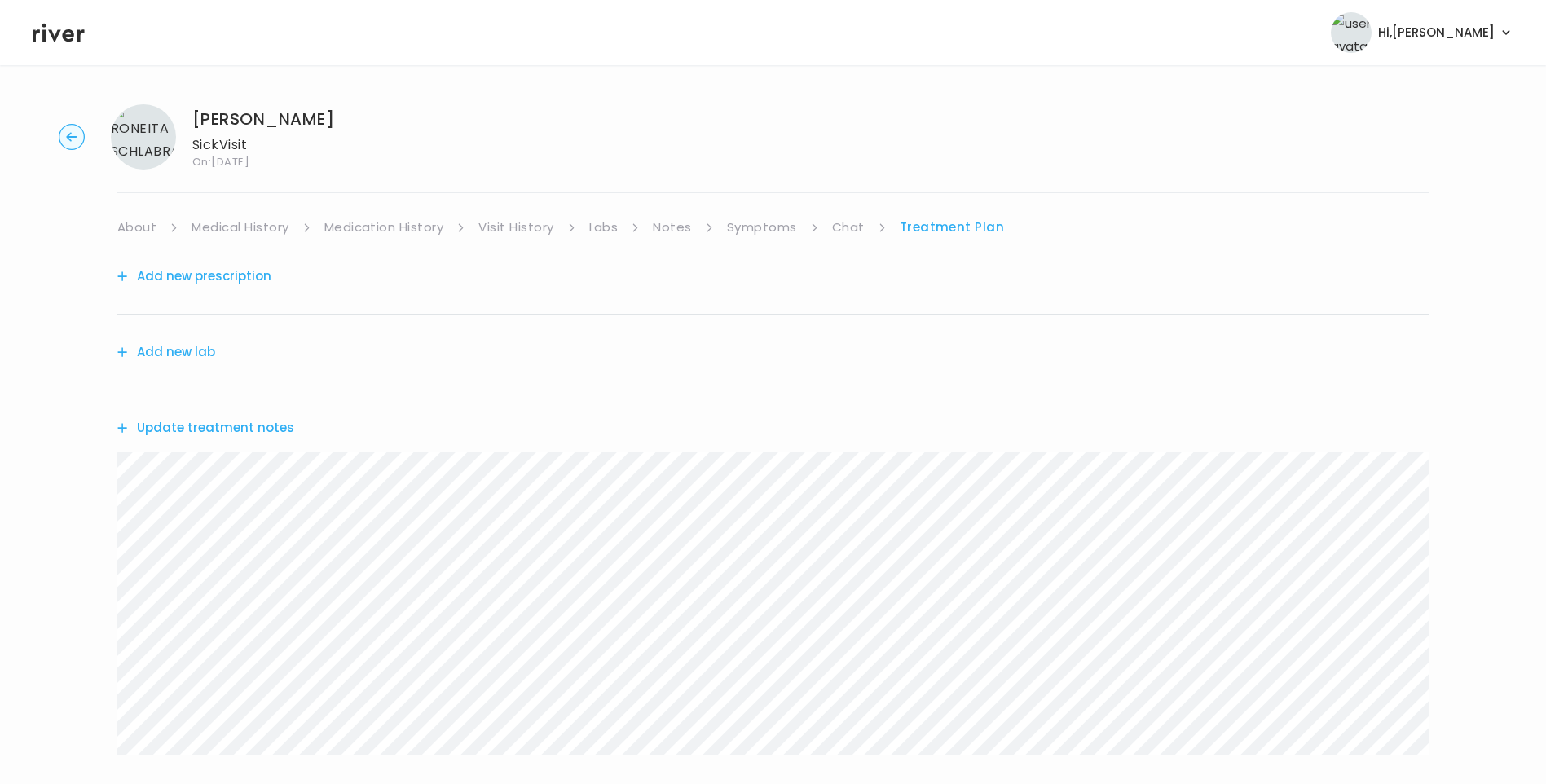
click at [226, 426] on button "Update treatment notes" at bounding box center [206, 427] width 177 height 22
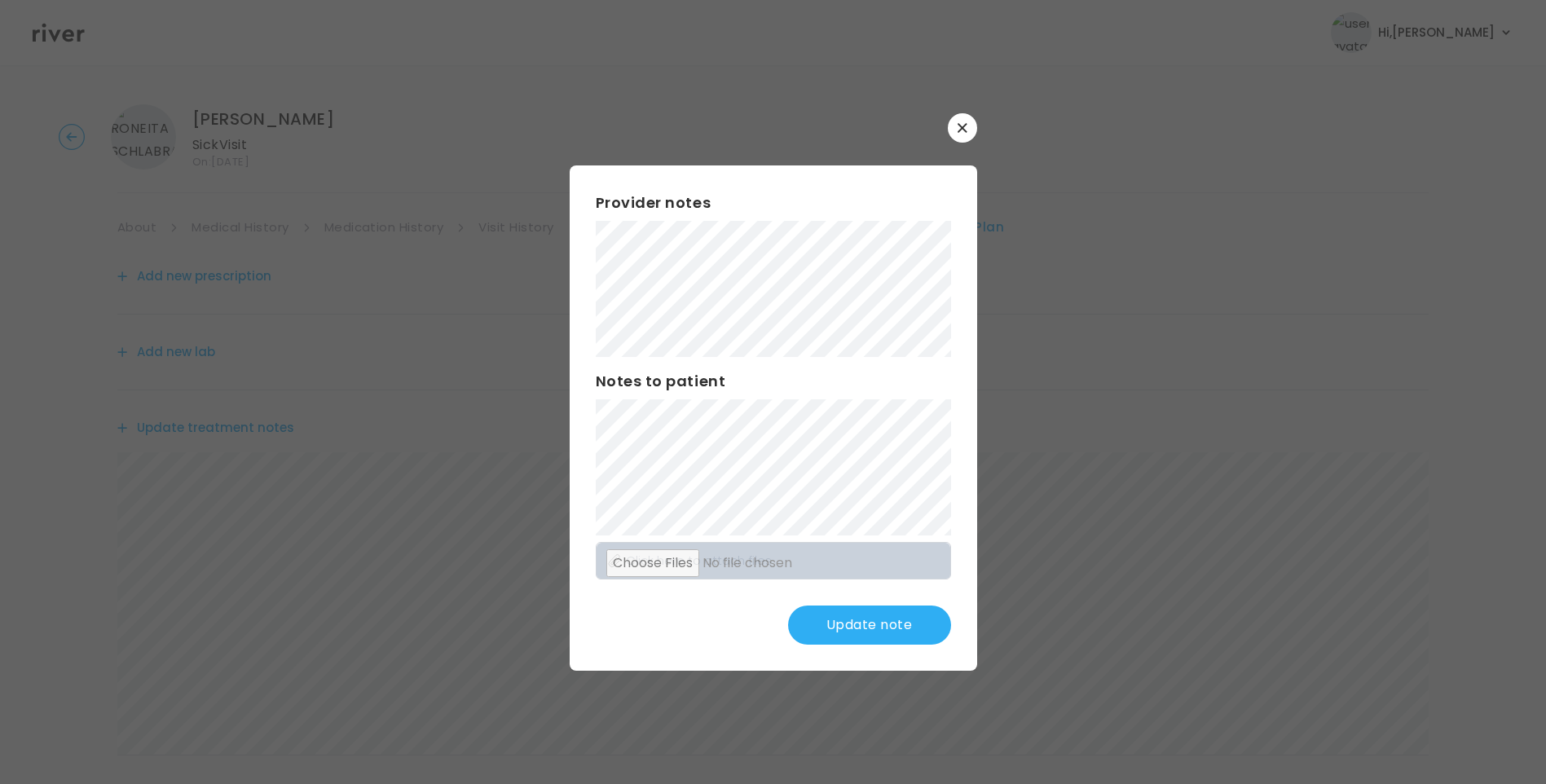
click at [899, 629] on button "Update note" at bounding box center [870, 625] width 163 height 39
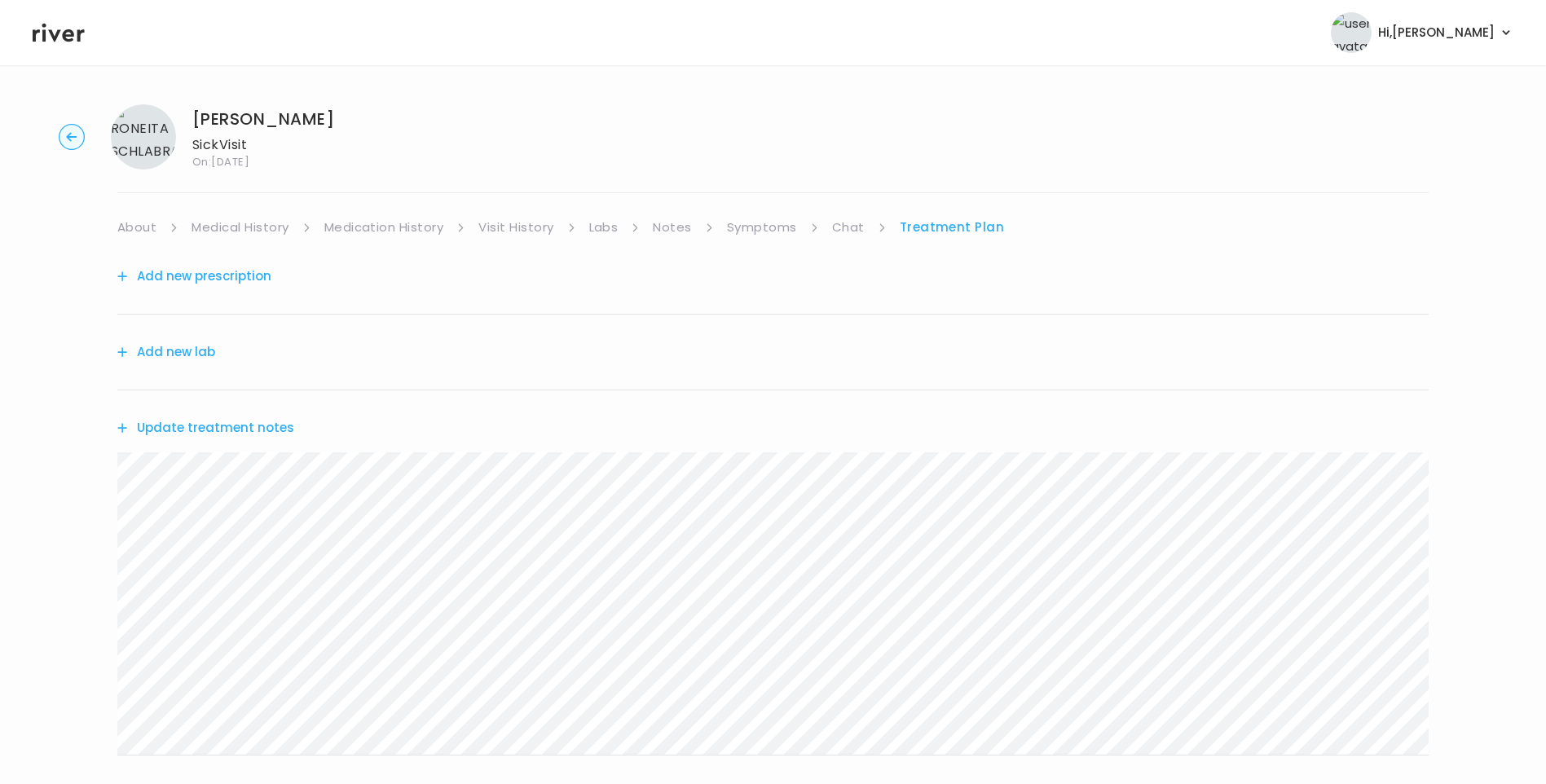
click at [270, 429] on button "Update treatment notes" at bounding box center [206, 427] width 177 height 22
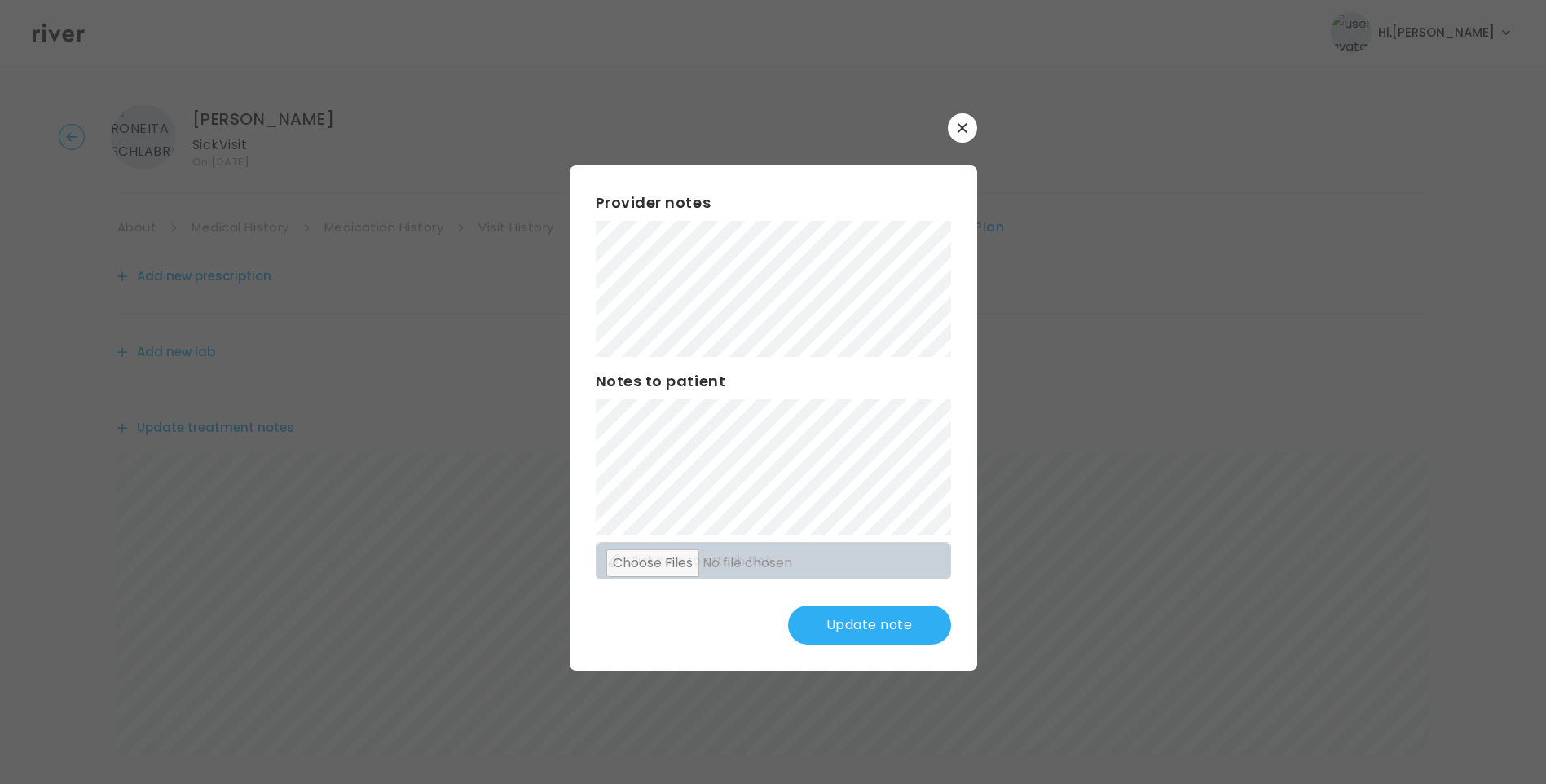
click at [883, 621] on button "Update note" at bounding box center [870, 625] width 163 height 39
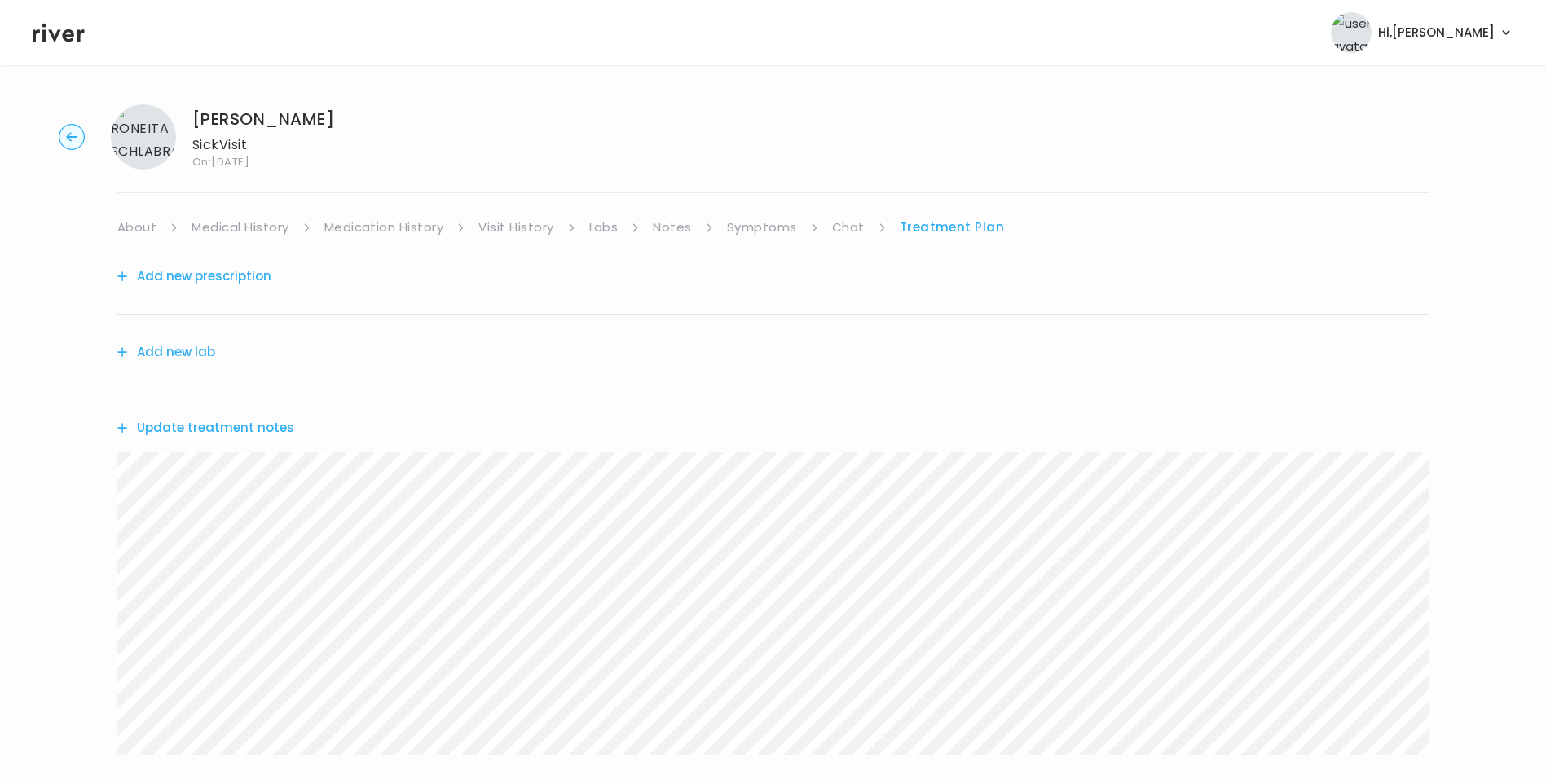
click at [278, 429] on button "Update treatment notes" at bounding box center [206, 427] width 177 height 22
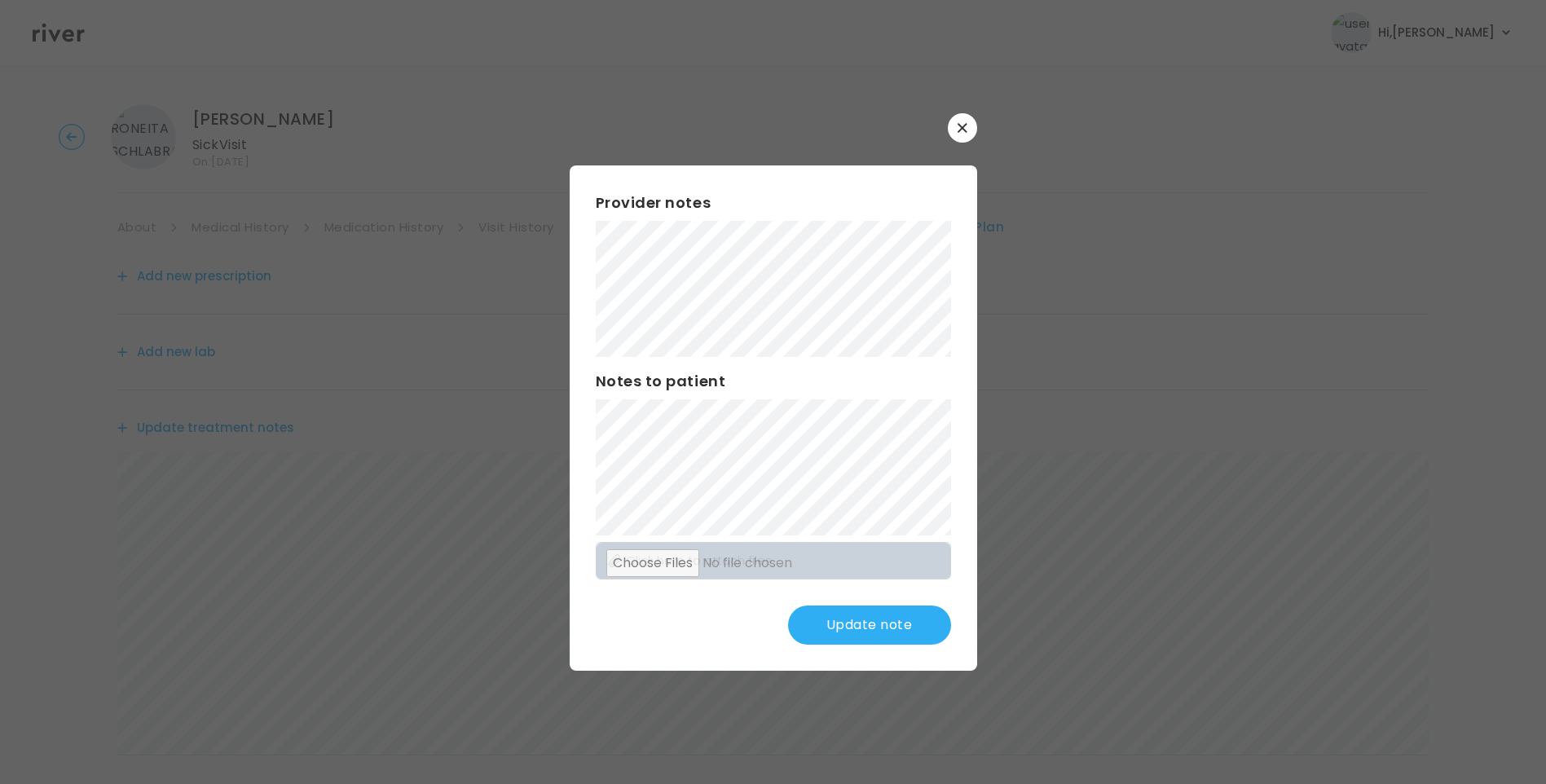
click at [884, 613] on button "Update note" at bounding box center [870, 625] width 163 height 39
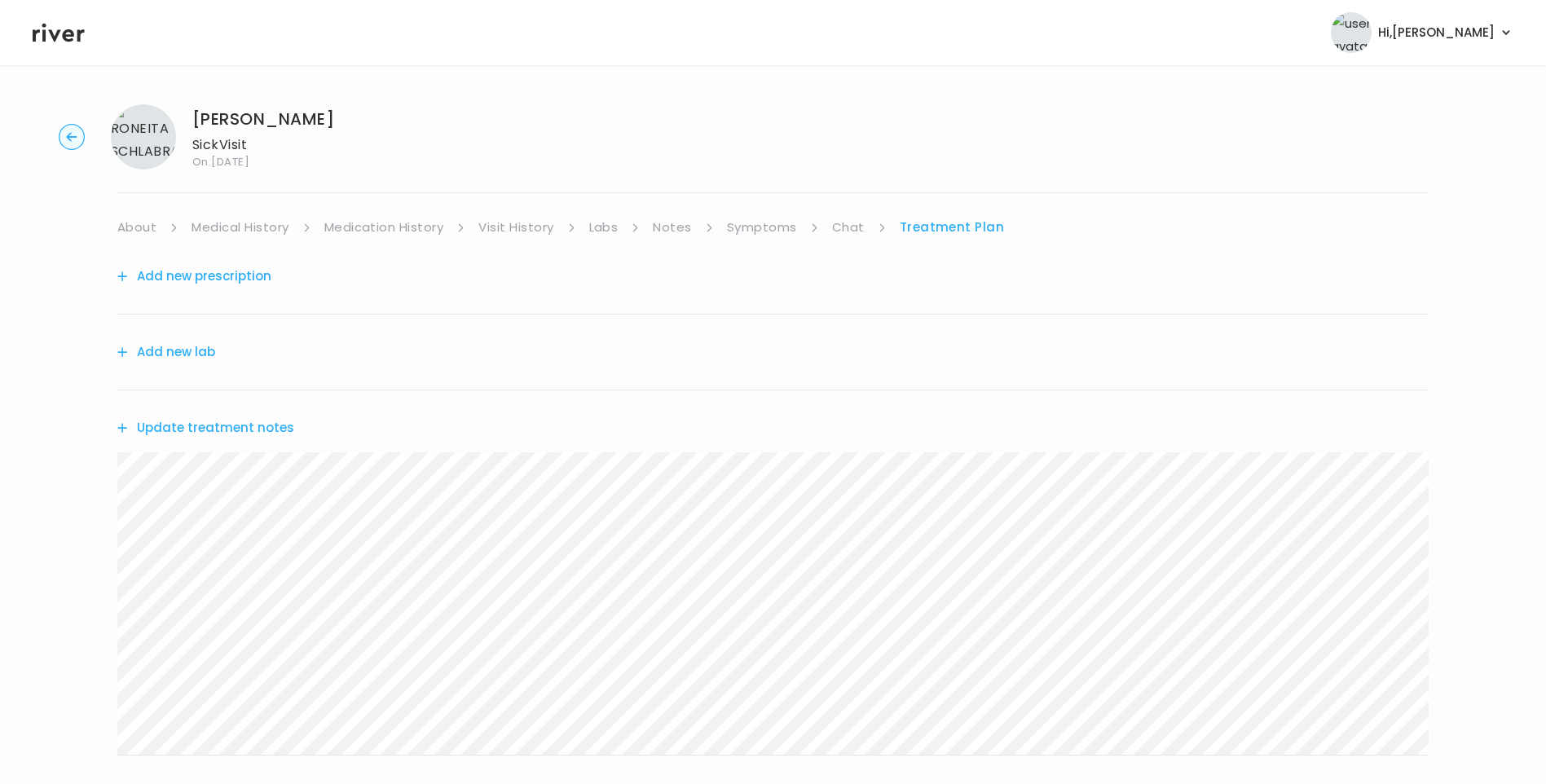
click at [73, 455] on div "RONEITA SCHLABRA MIRANDA Sick Visit On: 03 Sep 2025 About Medical History Medic…" at bounding box center [773, 525] width 1546 height 868
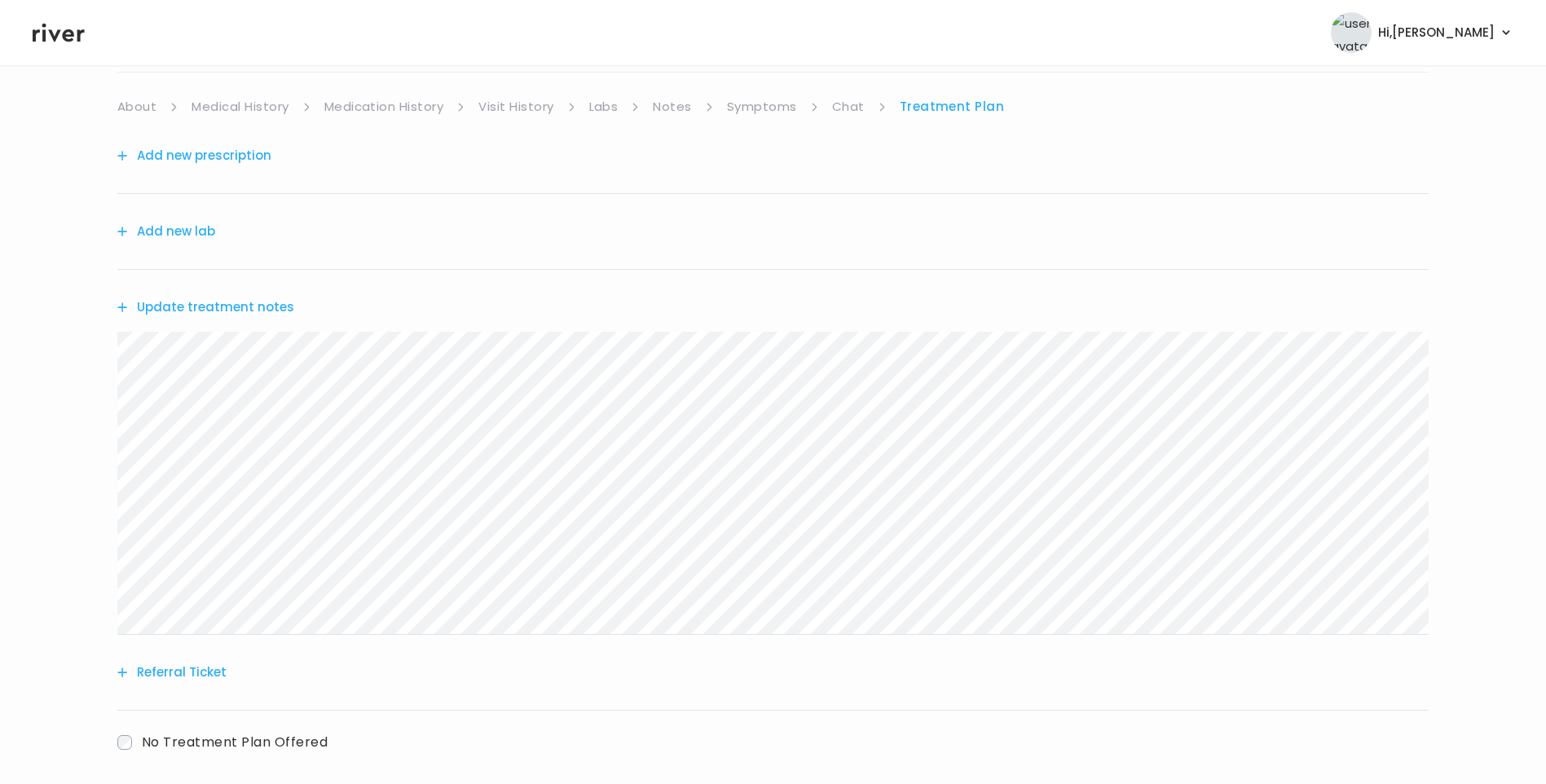
scroll to position [201, 0]
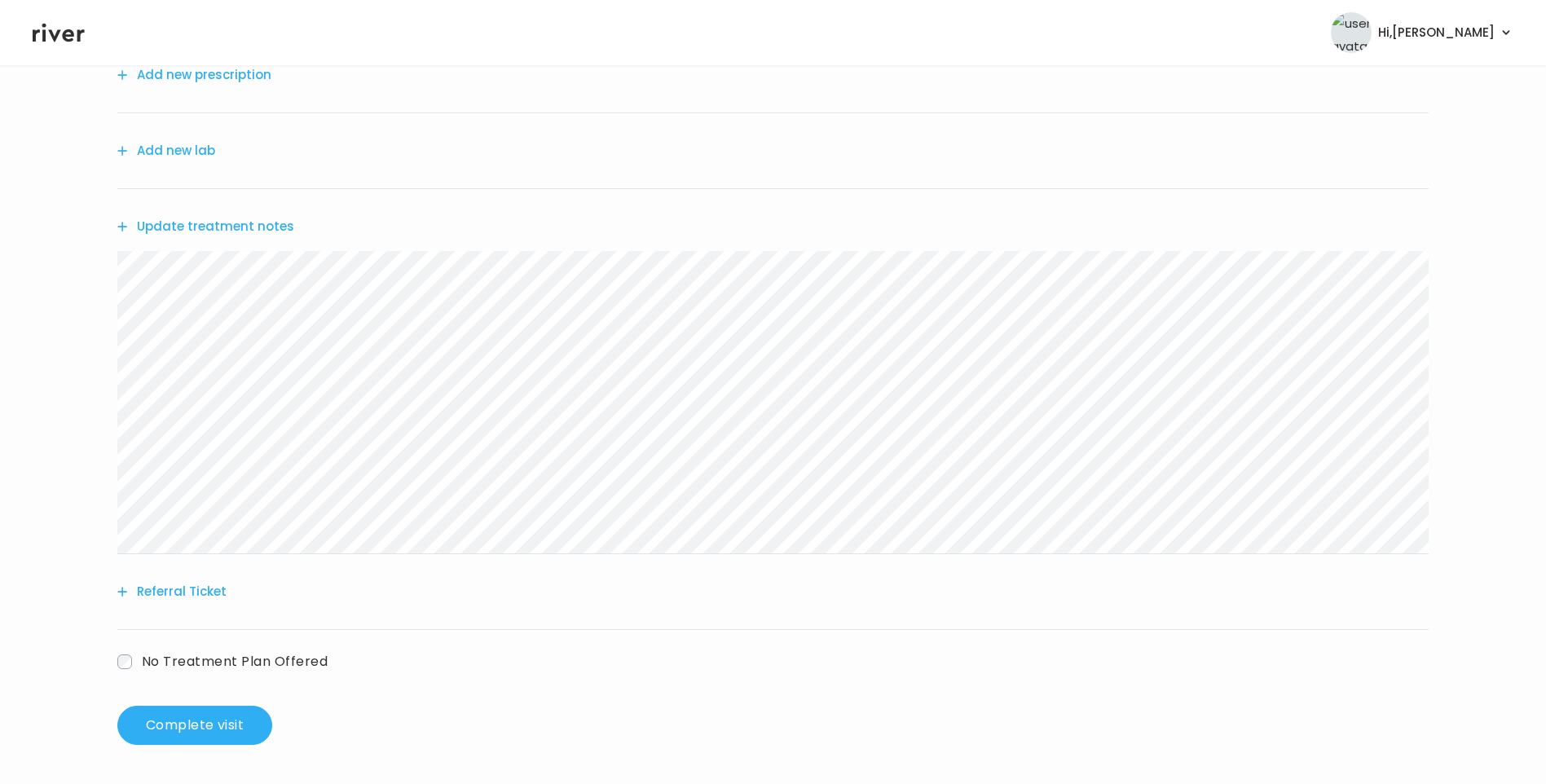
click at [180, 586] on button "Referral Ticket" at bounding box center [172, 591] width 109 height 22
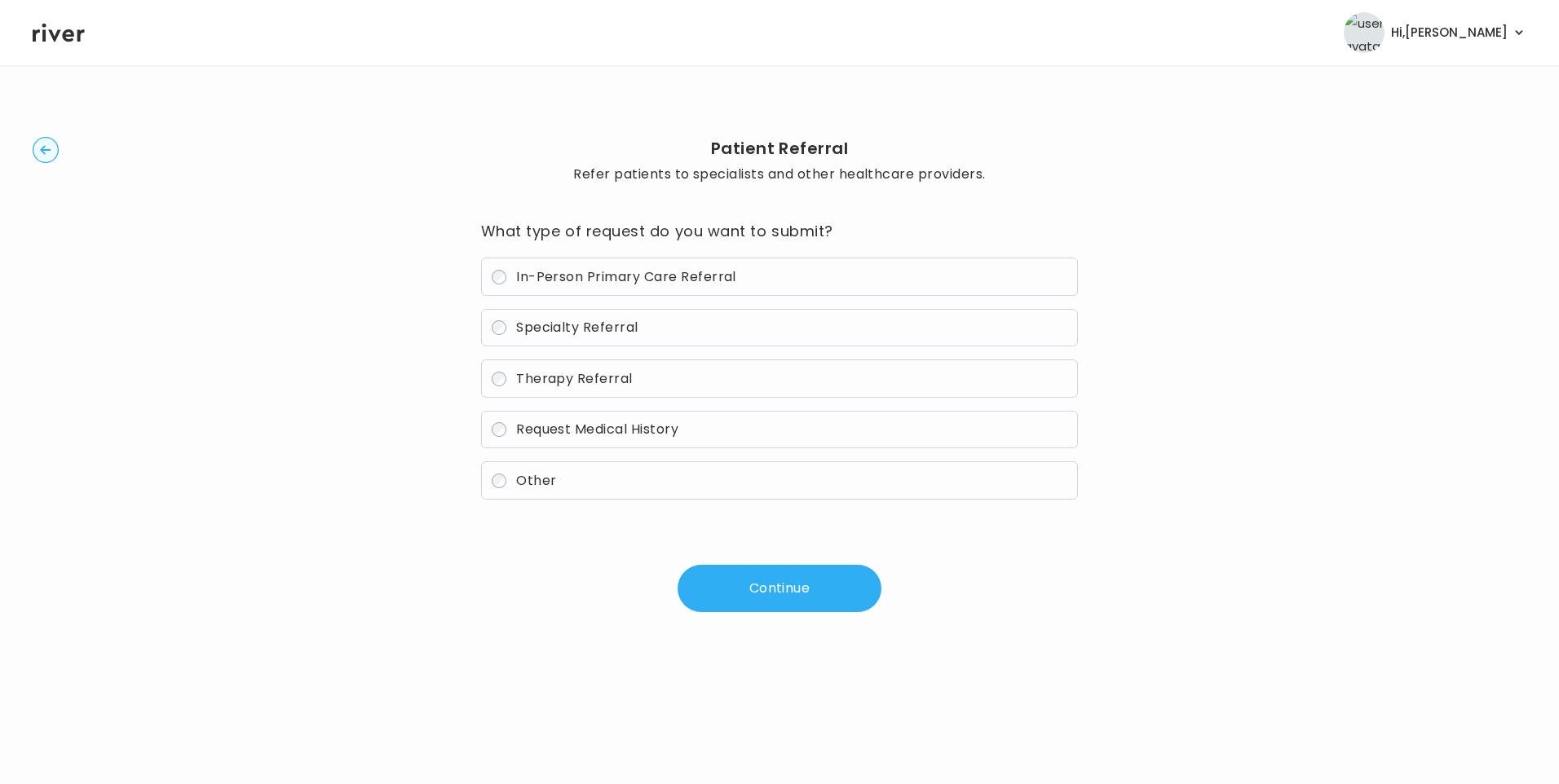
click at [596, 274] on span "In-Person Primary Care Referral" at bounding box center [626, 276] width 220 height 18
click at [765, 586] on button "Continue" at bounding box center [779, 588] width 203 height 48
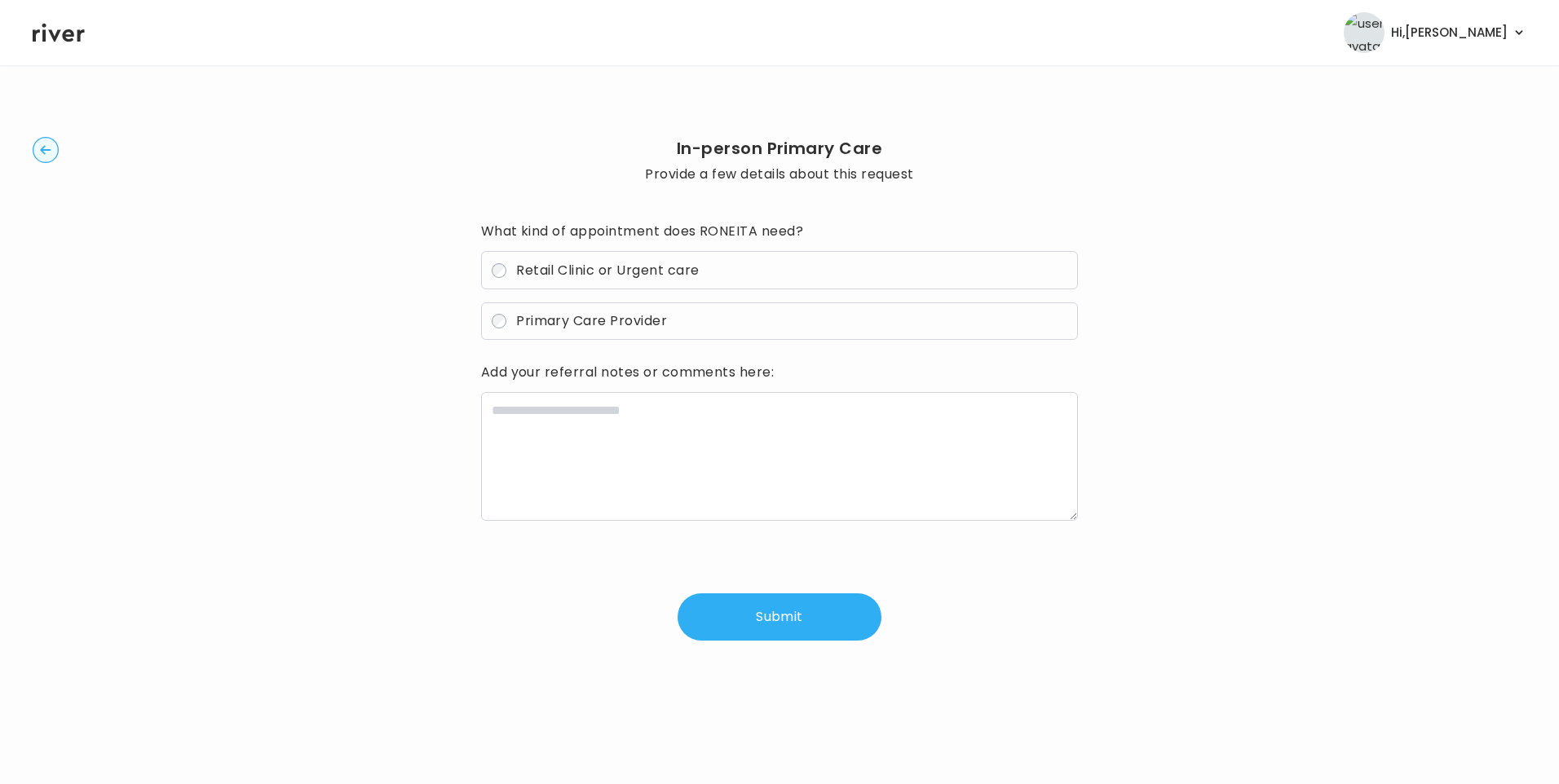
click at [581, 268] on span "Retail Clinic or Urgent care" at bounding box center [607, 269] width 183 height 18
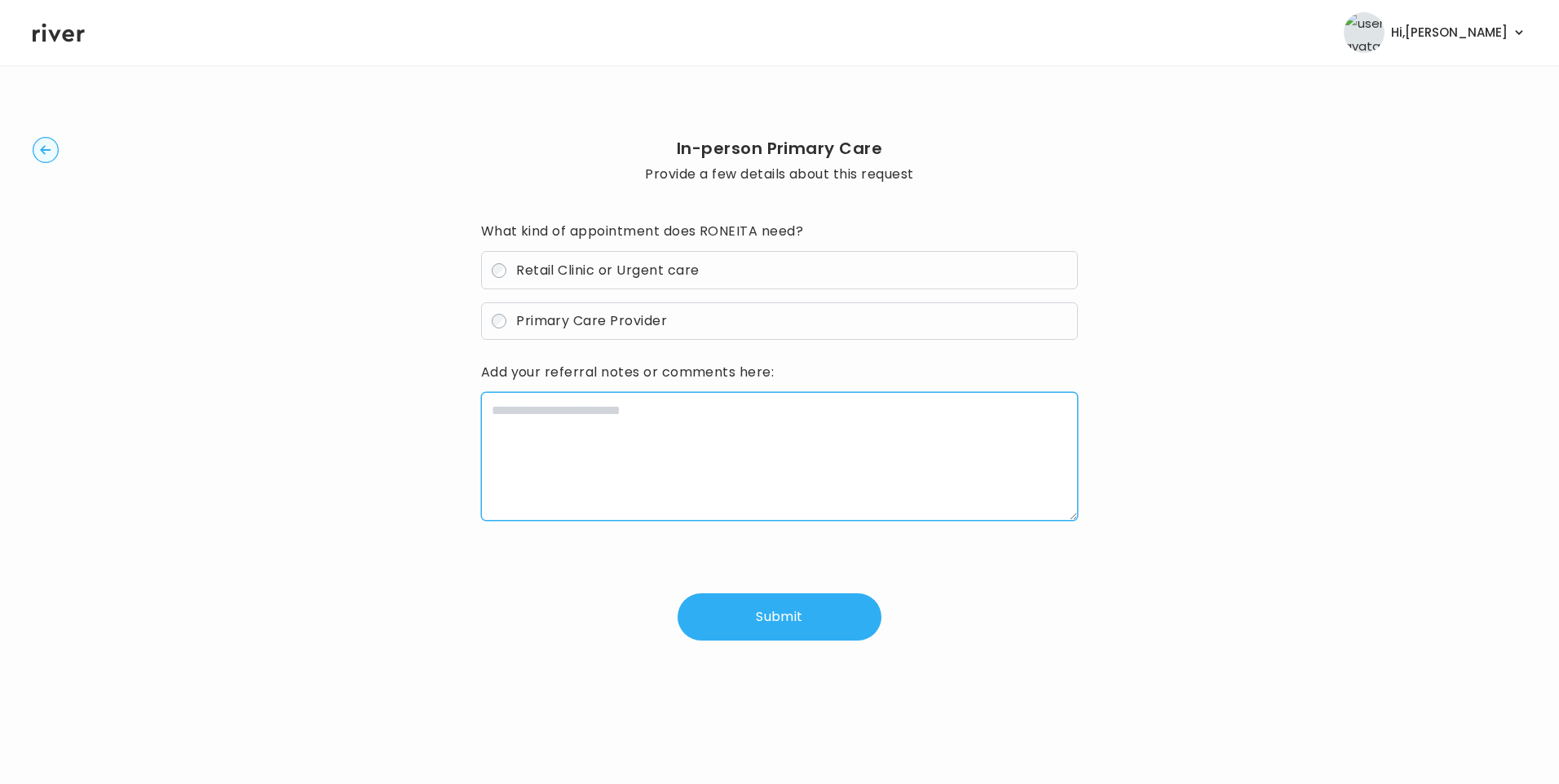
drag, startPoint x: 581, startPoint y: 268, endPoint x: 642, endPoint y: 432, distance: 175.0
click at [642, 432] on textarea at bounding box center [780, 456] width 598 height 128
click at [589, 420] on textarea at bounding box center [780, 456] width 598 height 128
paste textarea "**********"
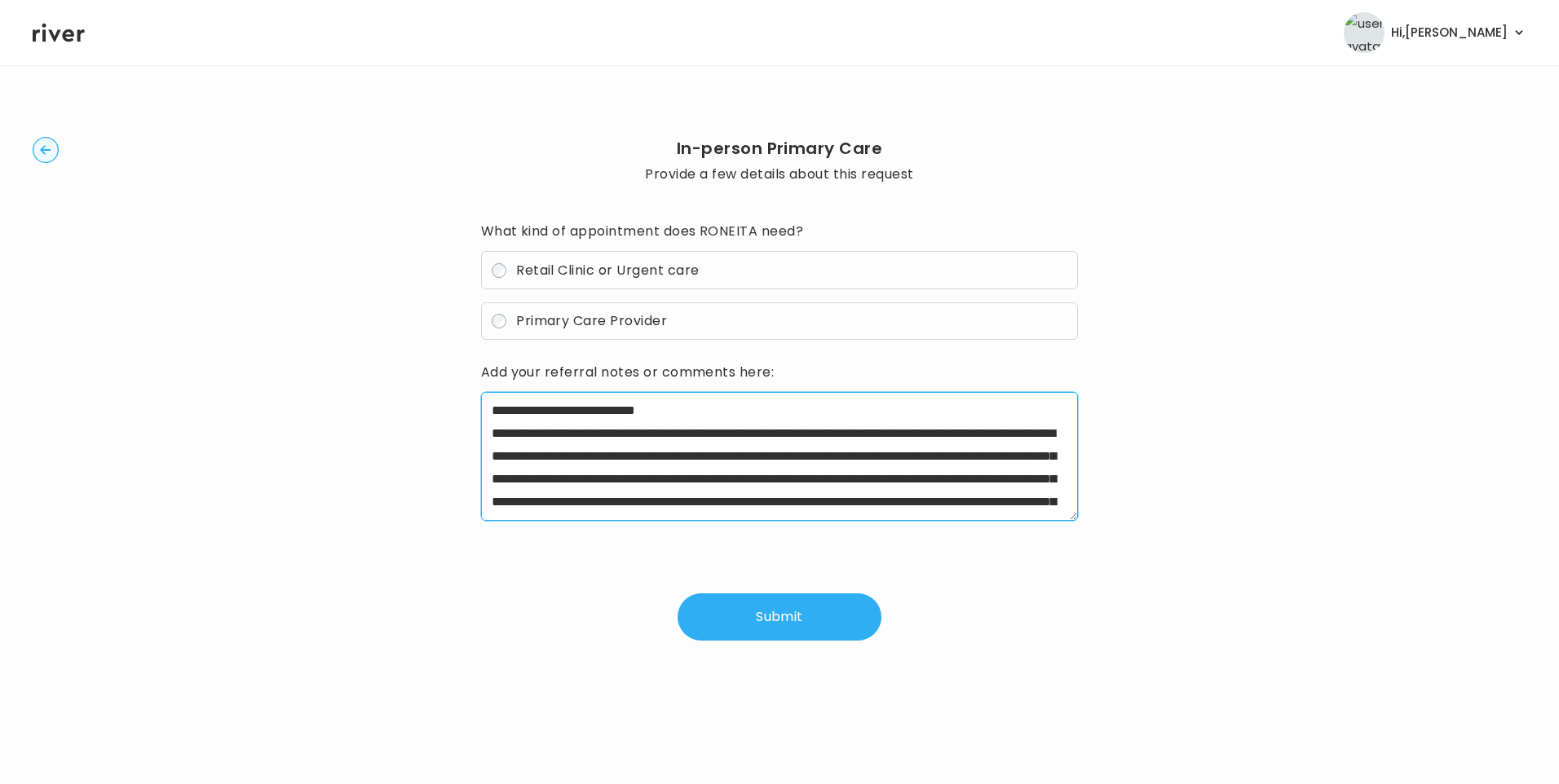
drag, startPoint x: 545, startPoint y: 433, endPoint x: 628, endPoint y: 437, distance: 83.1
click at [628, 437] on textarea "**********" at bounding box center [780, 456] width 598 height 128
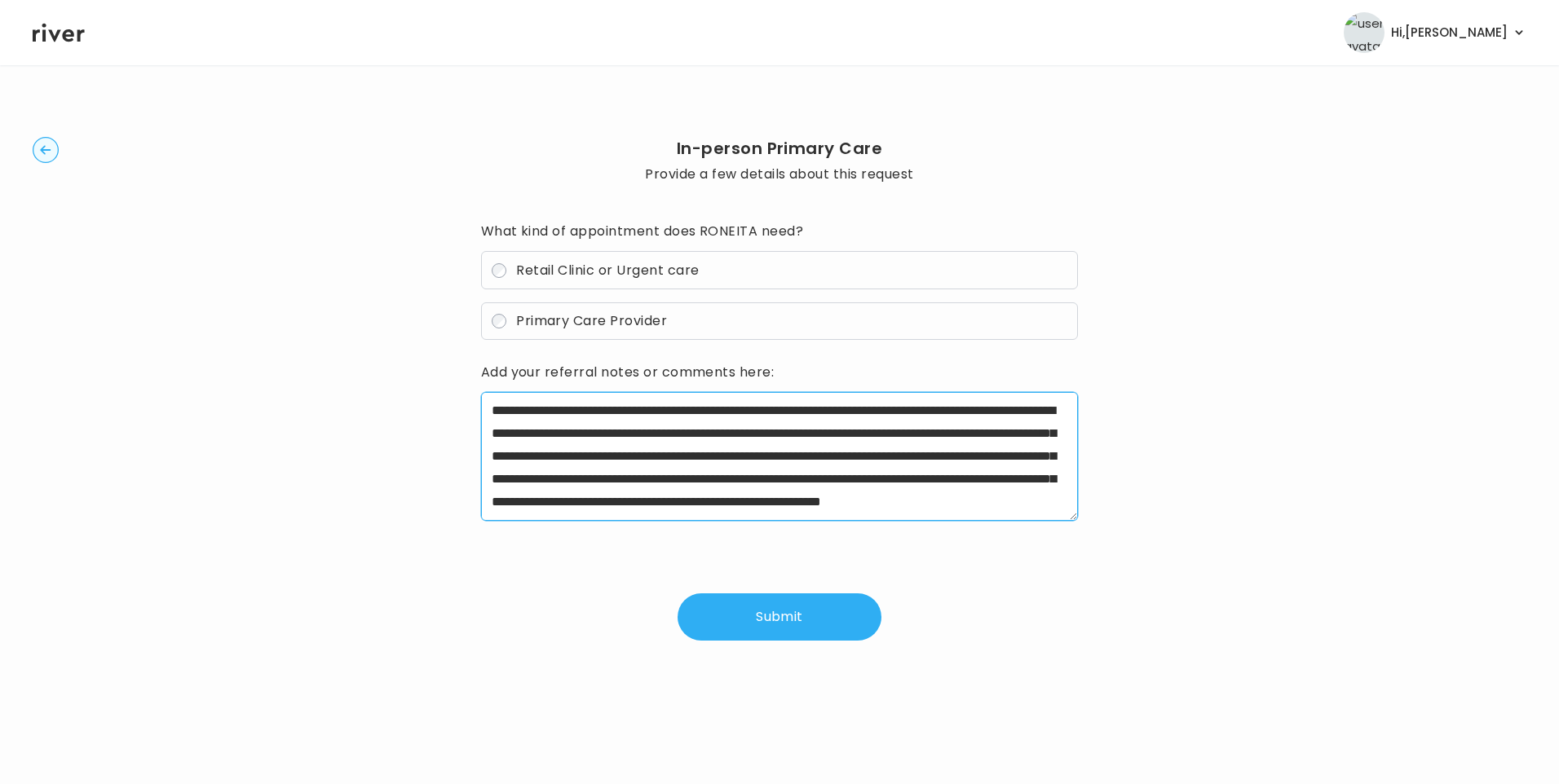
click at [601, 460] on textarea "**********" at bounding box center [780, 456] width 598 height 128
click at [985, 495] on textarea "**********" at bounding box center [780, 456] width 598 height 128
drag, startPoint x: 591, startPoint y: 478, endPoint x: 851, endPoint y: 480, distance: 260.0
click at [851, 480] on textarea "**********" at bounding box center [780, 456] width 598 height 128
click at [779, 496] on textarea "**********" at bounding box center [780, 456] width 598 height 128
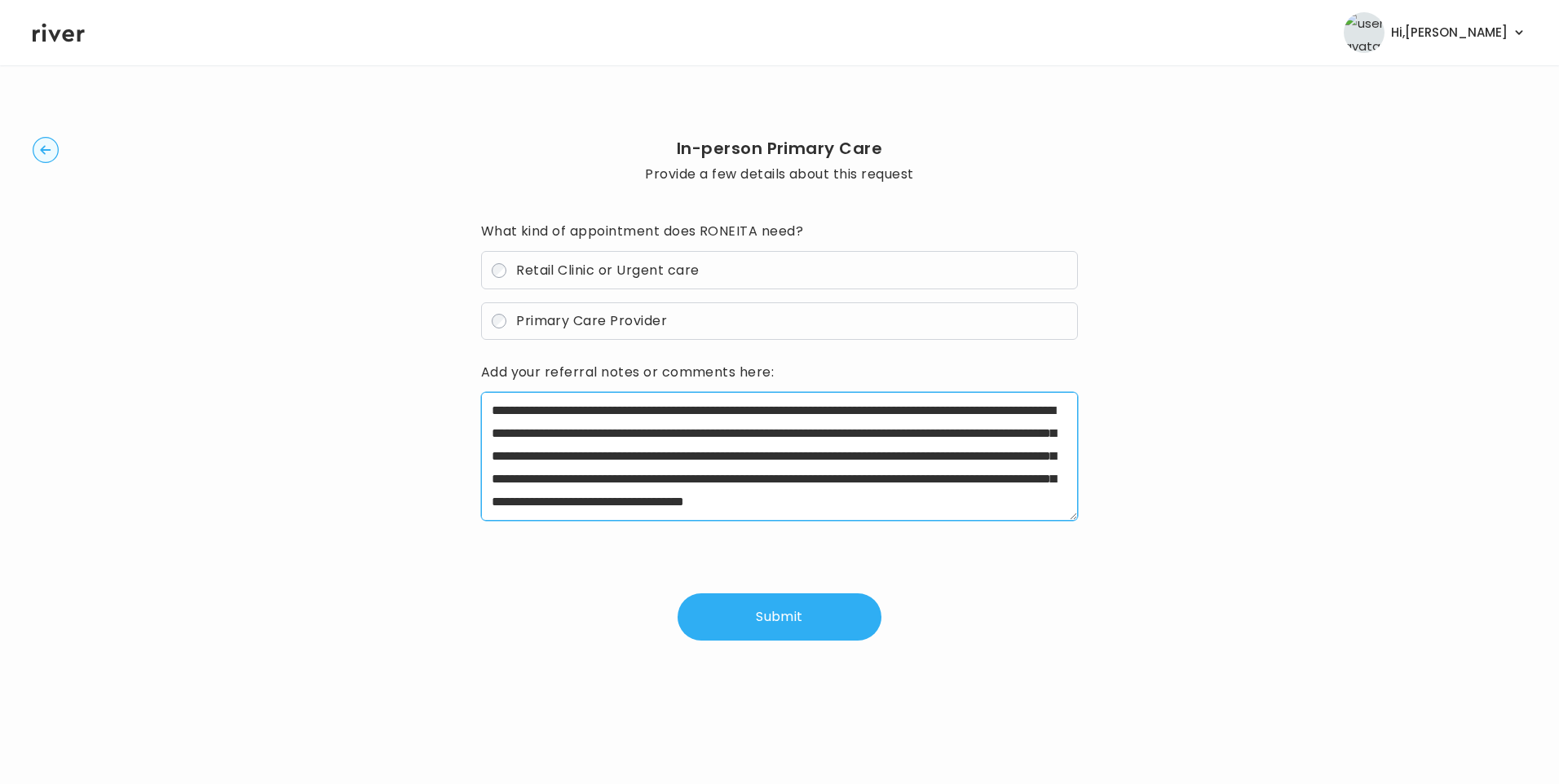
paste textarea "**********"
click at [752, 499] on textarea "**********" at bounding box center [780, 456] width 598 height 128
click at [626, 502] on textarea "**********" at bounding box center [780, 456] width 598 height 128
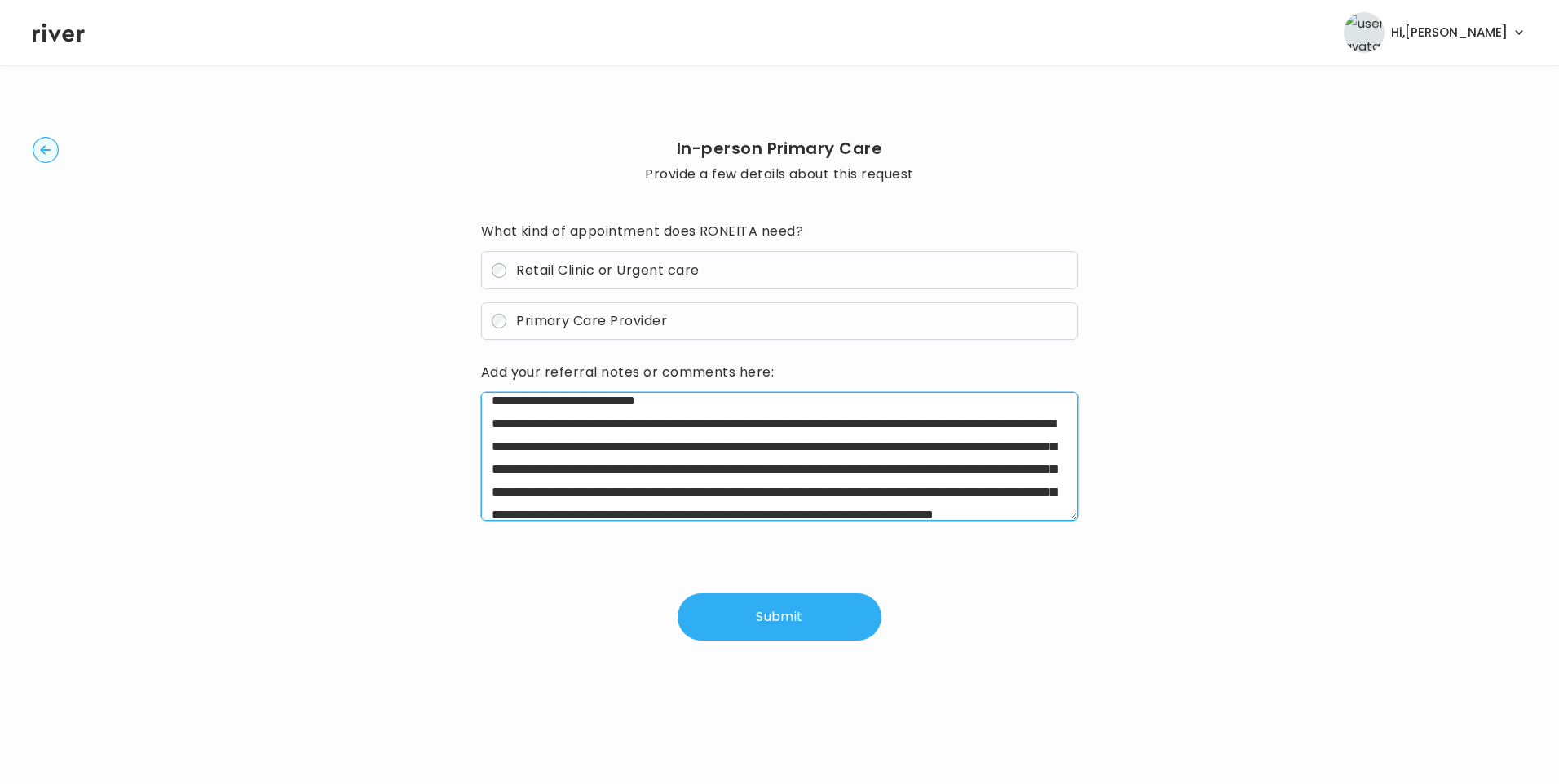
click at [683, 398] on textarea "**********" at bounding box center [780, 456] width 598 height 128
click at [1004, 427] on textarea "**********" at bounding box center [780, 456] width 598 height 128
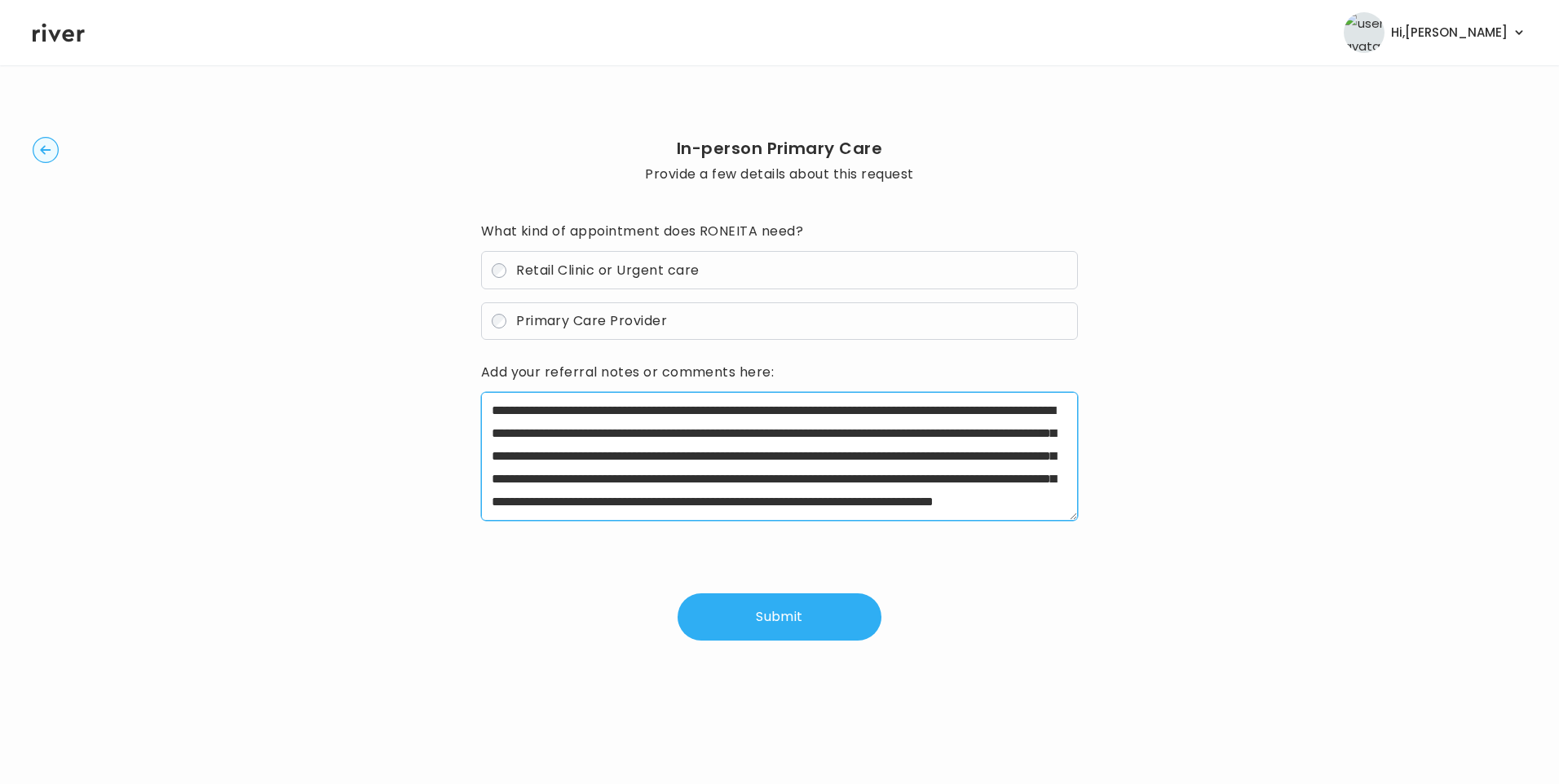
click at [617, 506] on textarea "**********" at bounding box center [780, 456] width 598 height 128
type textarea "**********"
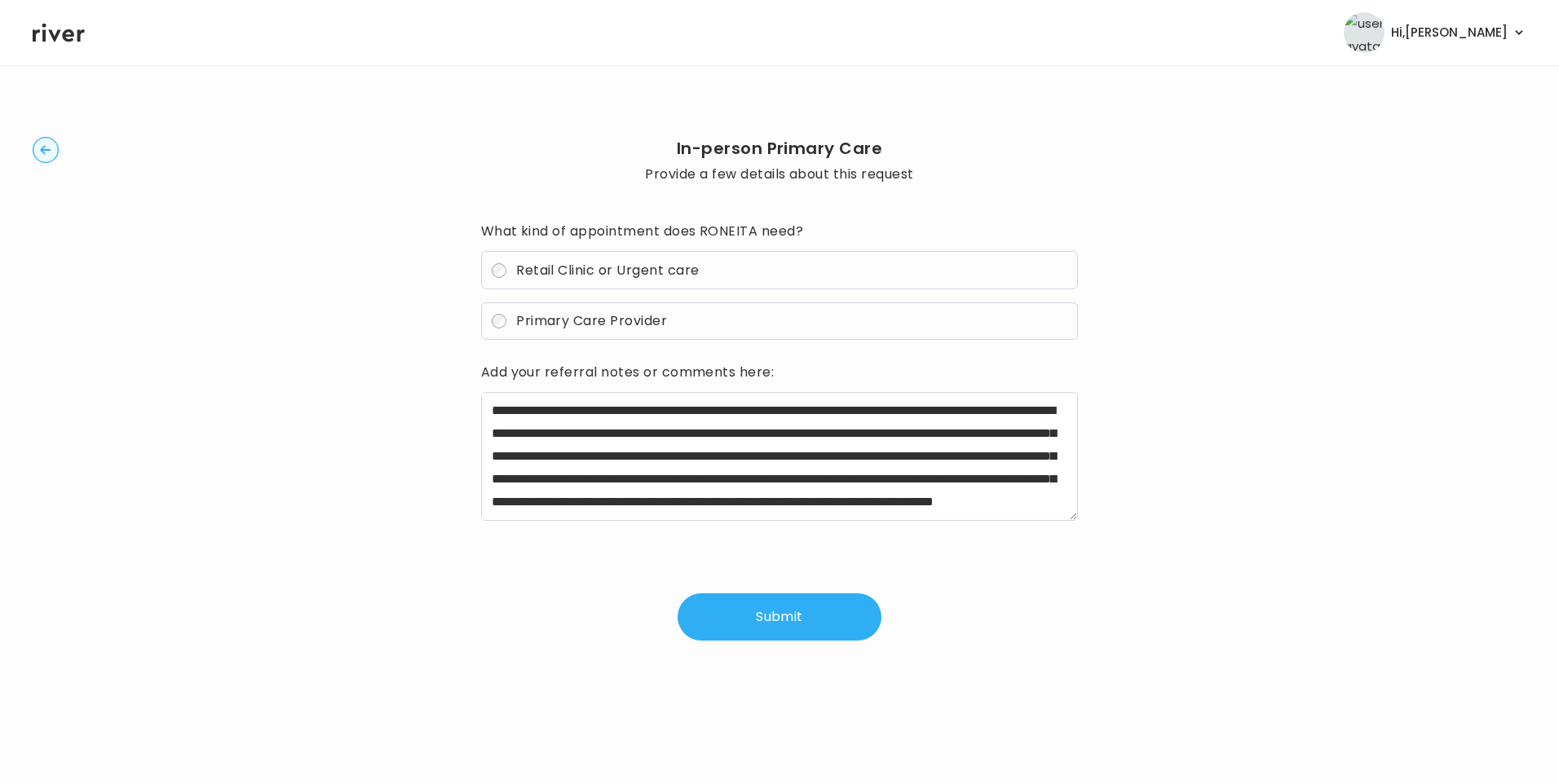
click at [780, 617] on button "Submit" at bounding box center [779, 617] width 203 height 48
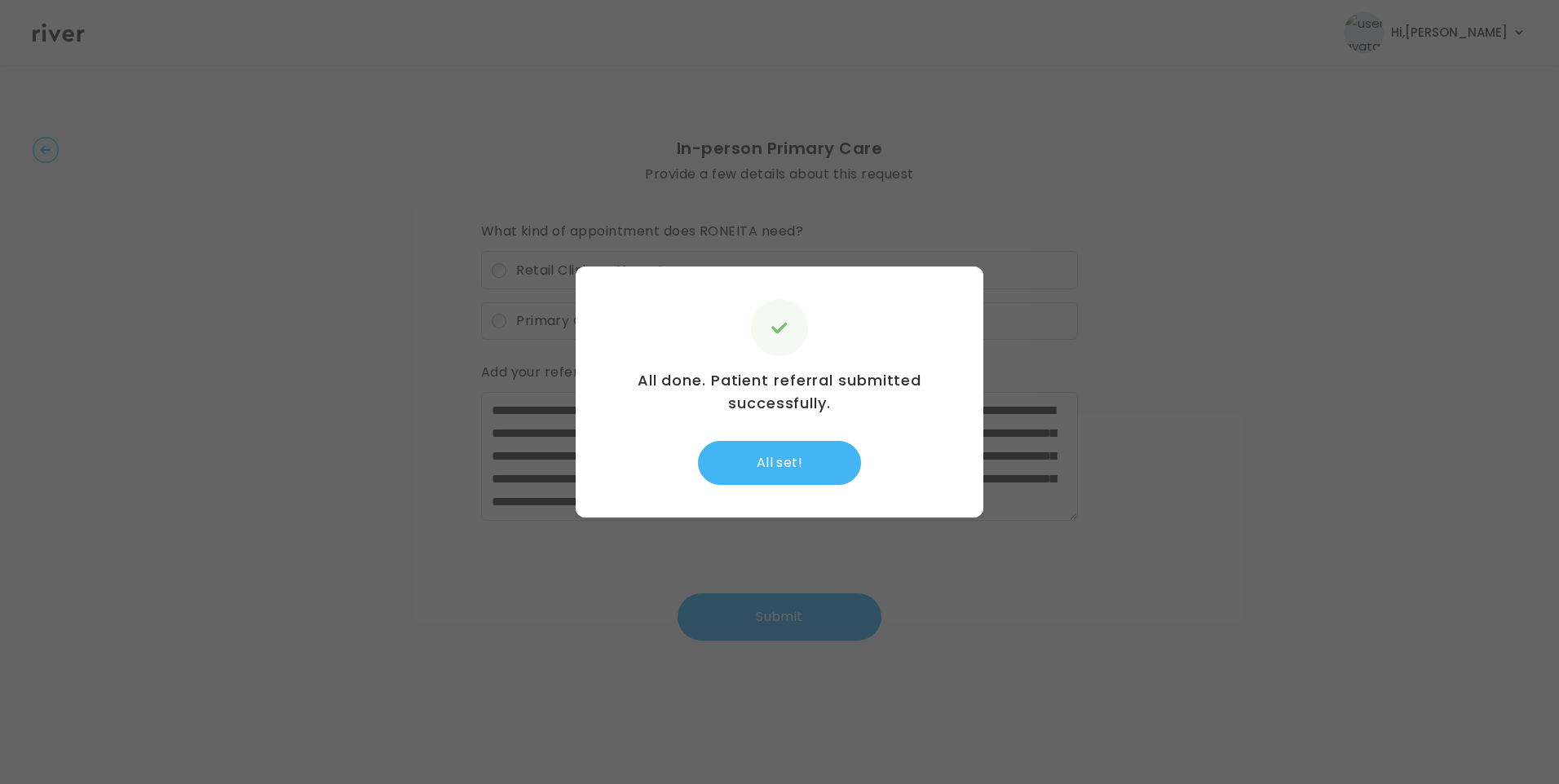
click at [797, 461] on button "All set!" at bounding box center [780, 462] width 163 height 44
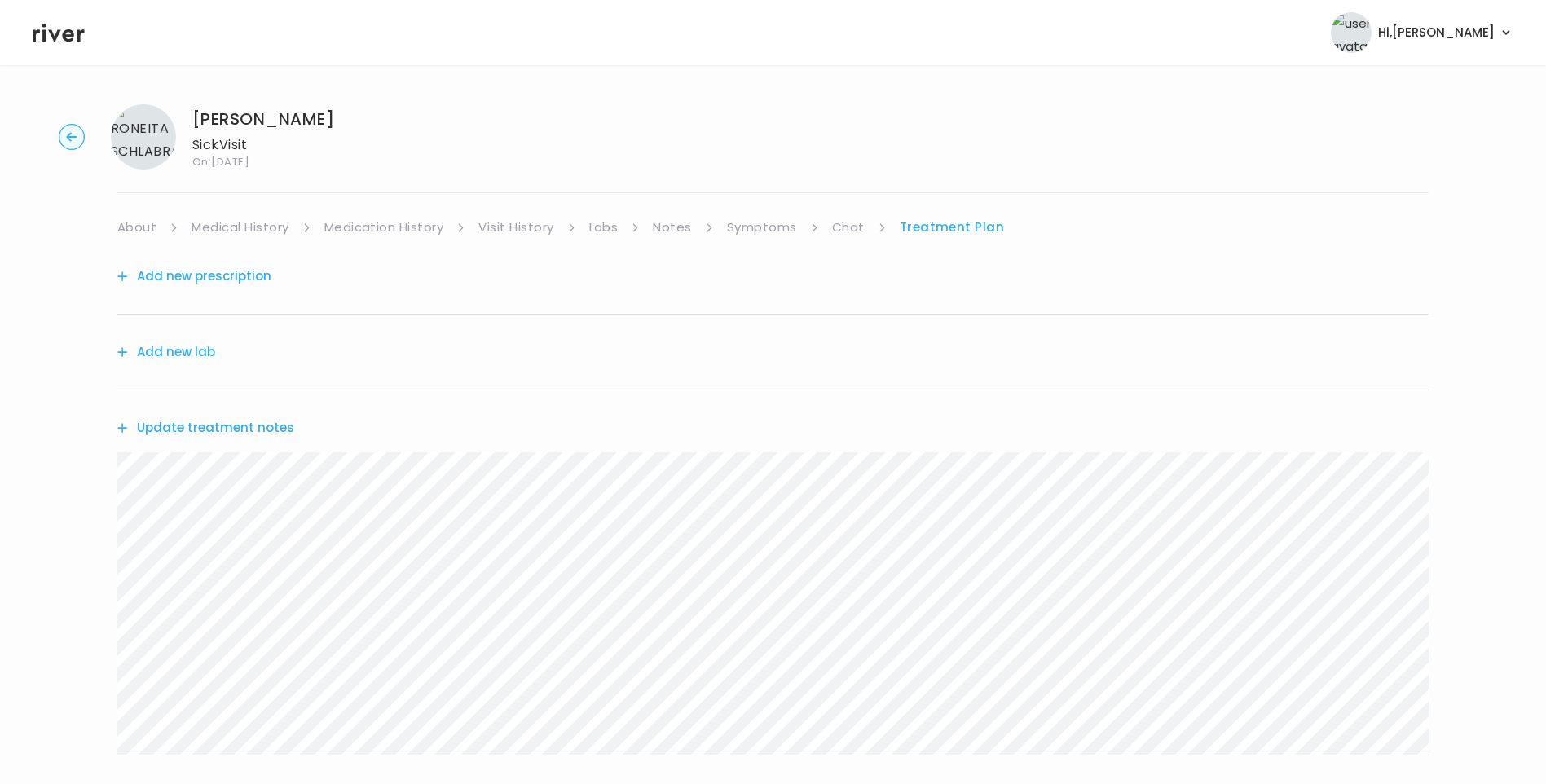
click at [219, 421] on button "Update treatment notes" at bounding box center [206, 427] width 177 height 22
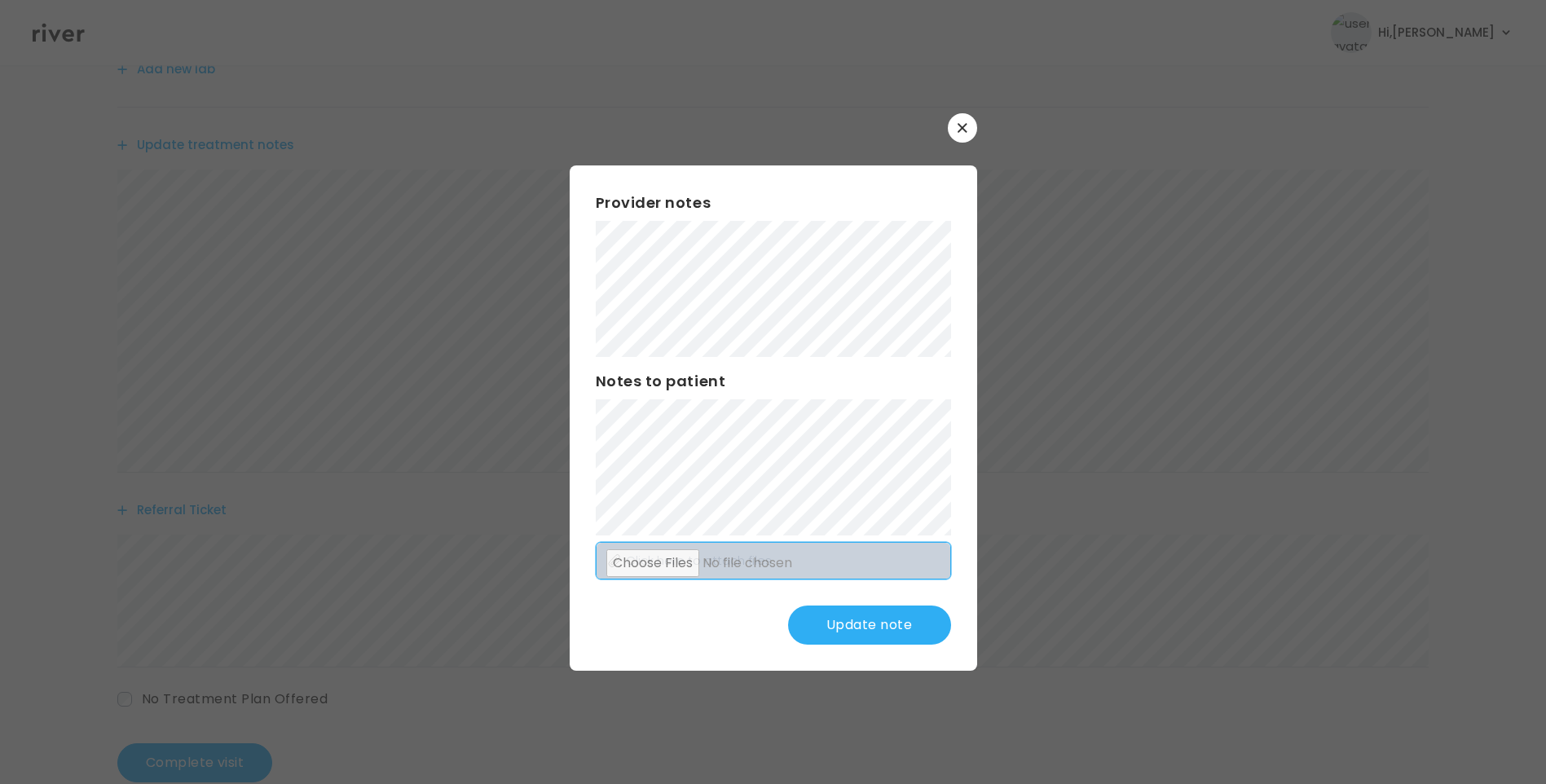
scroll to position [320, 0]
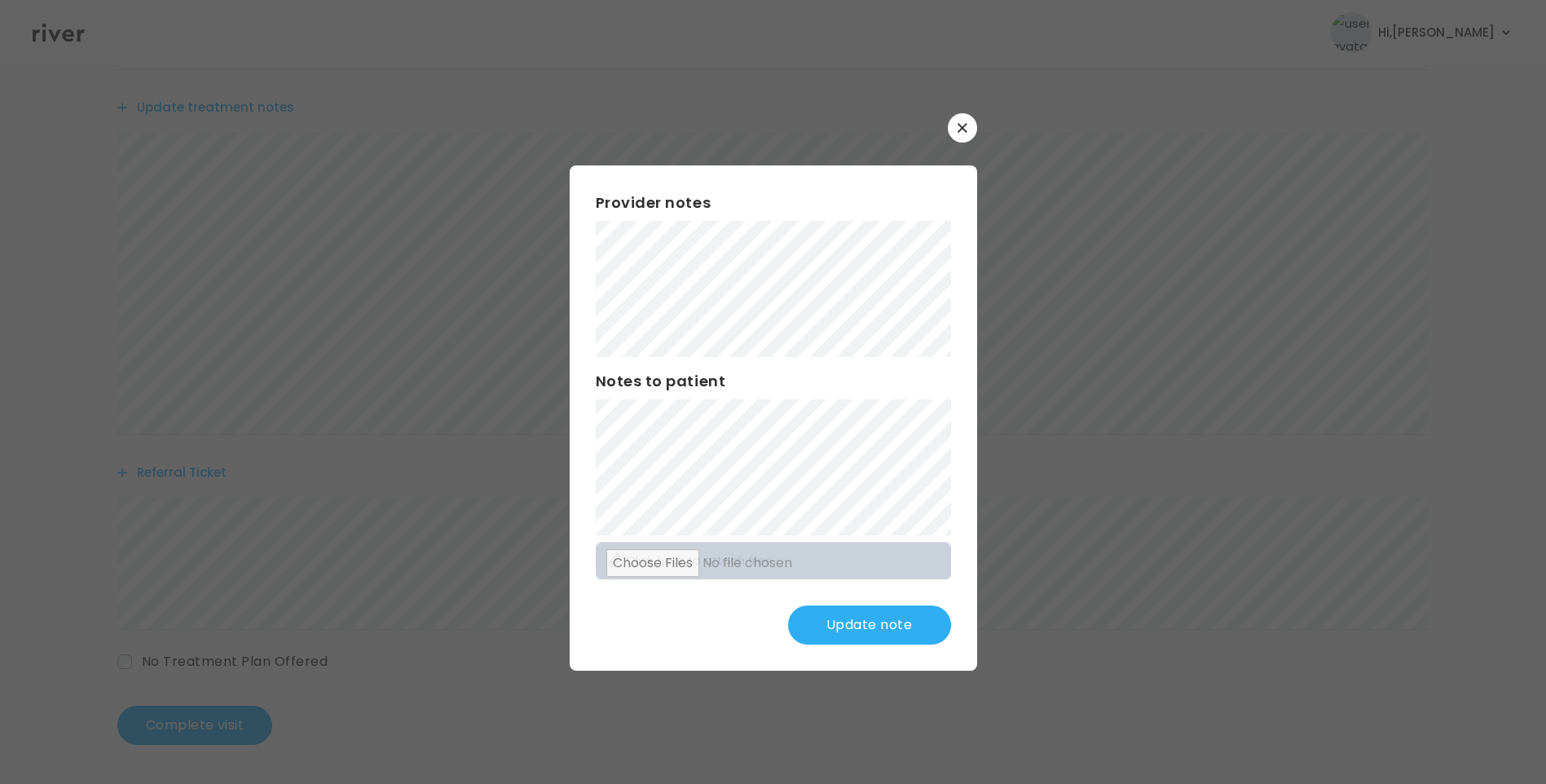
click at [883, 623] on button "Update note" at bounding box center [870, 625] width 163 height 39
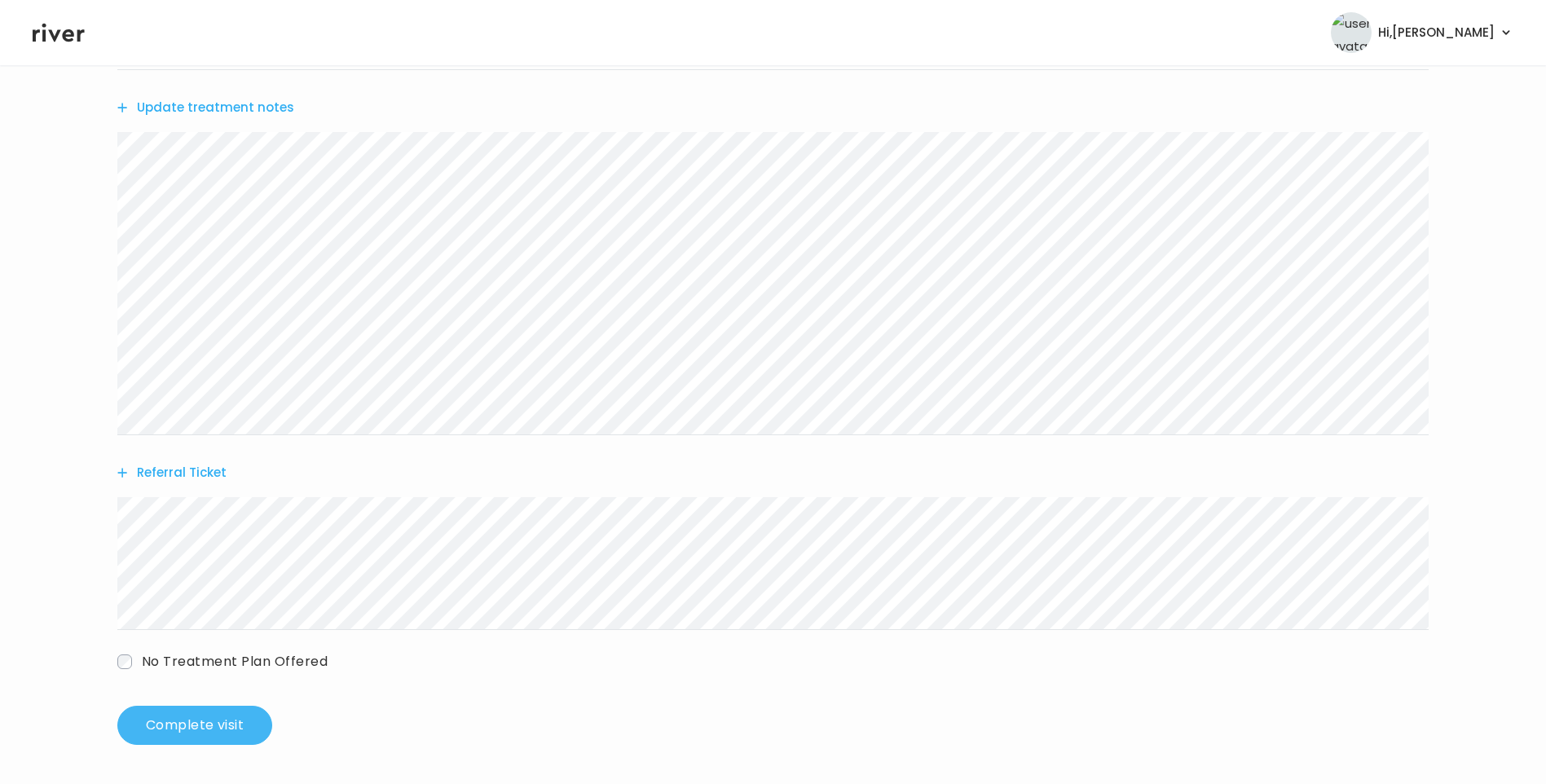
click at [198, 727] on button "Complete visit" at bounding box center [195, 726] width 155 height 39
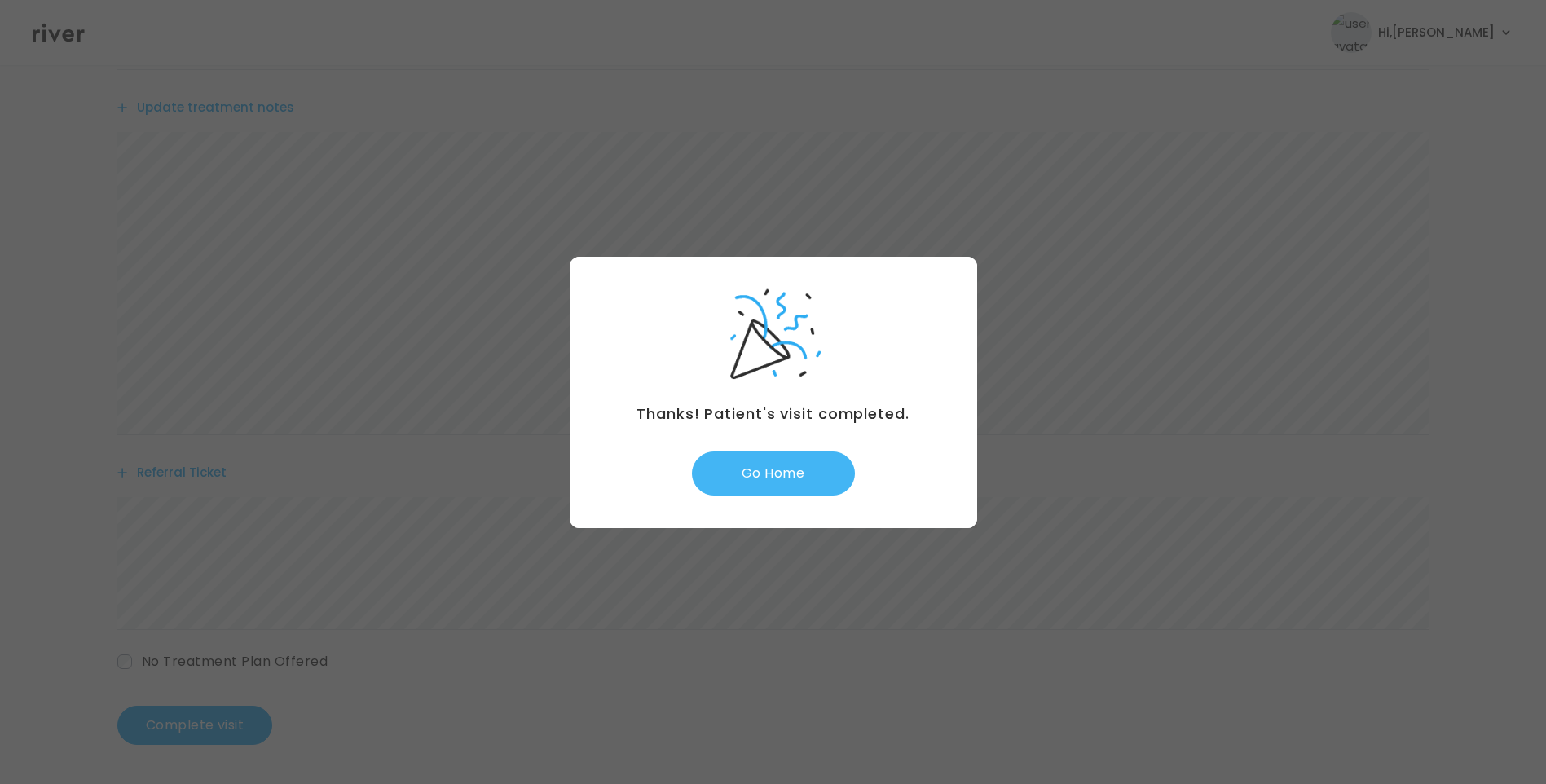
click at [771, 485] on button "Go Home" at bounding box center [773, 473] width 163 height 44
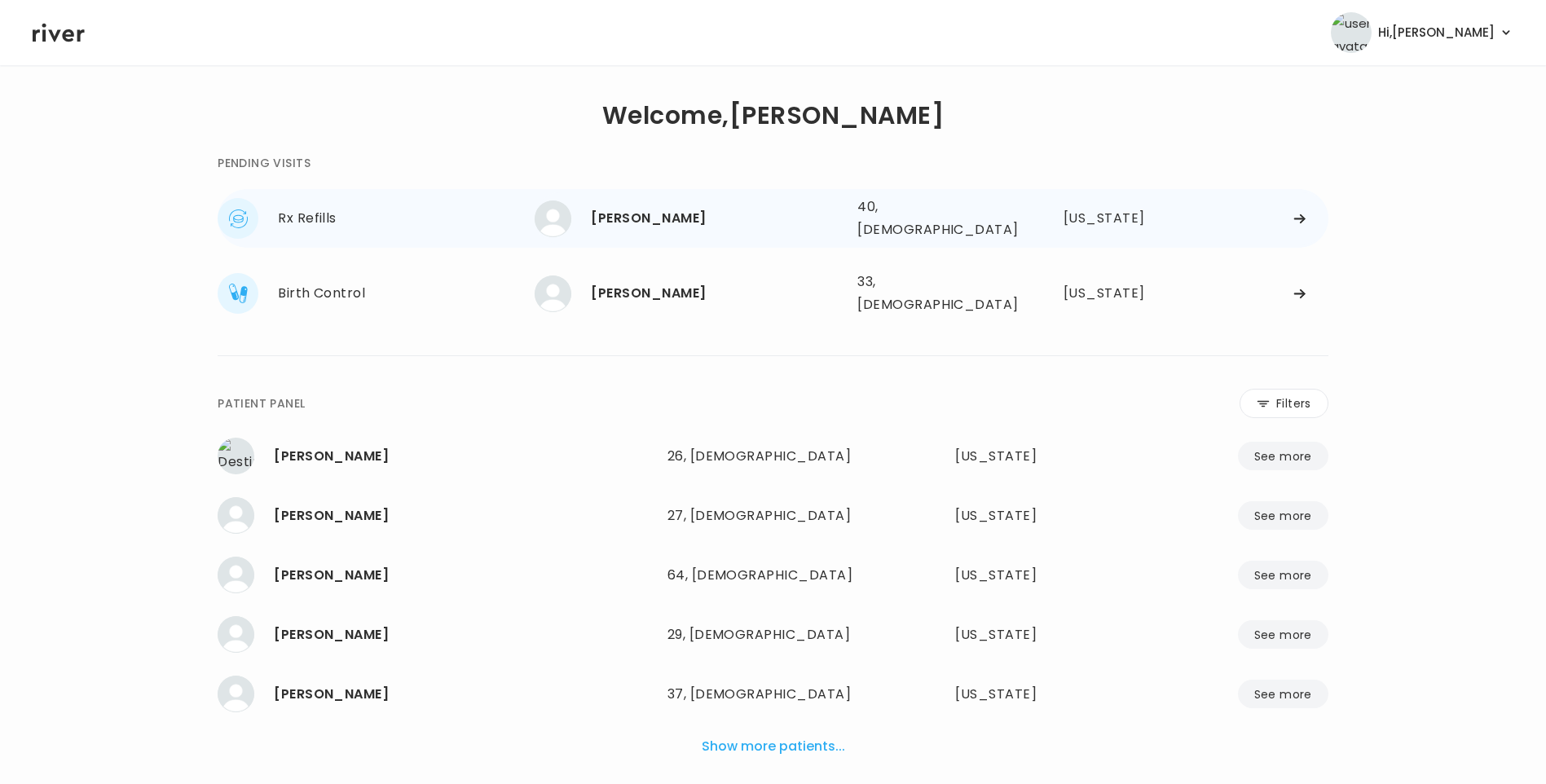
click at [671, 227] on div "[PERSON_NAME] 40, [DEMOGRAPHIC_DATA] See more" at bounding box center [690, 219] width 309 height 37
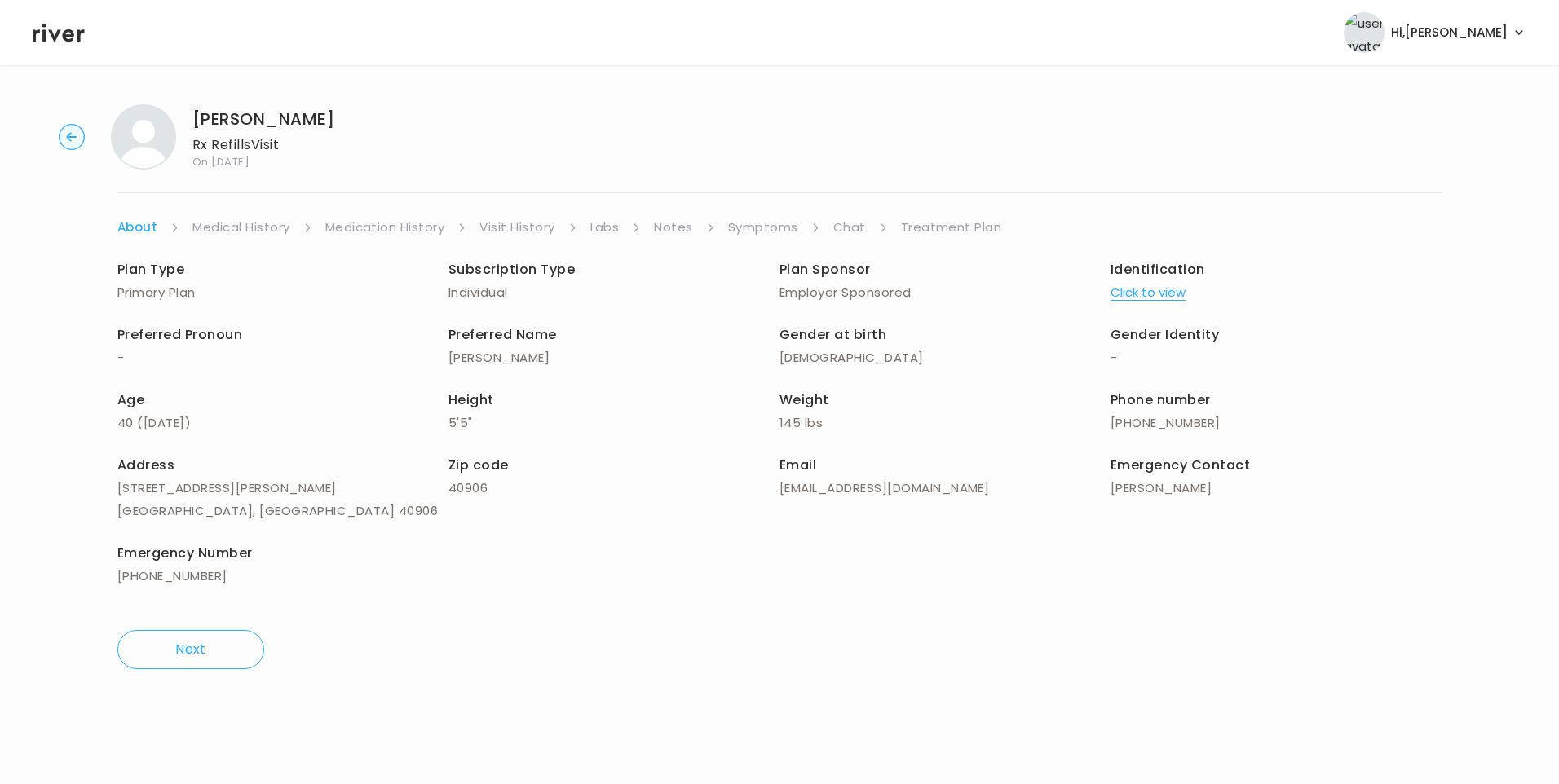
click at [766, 231] on link "Symptoms" at bounding box center [763, 227] width 70 height 22
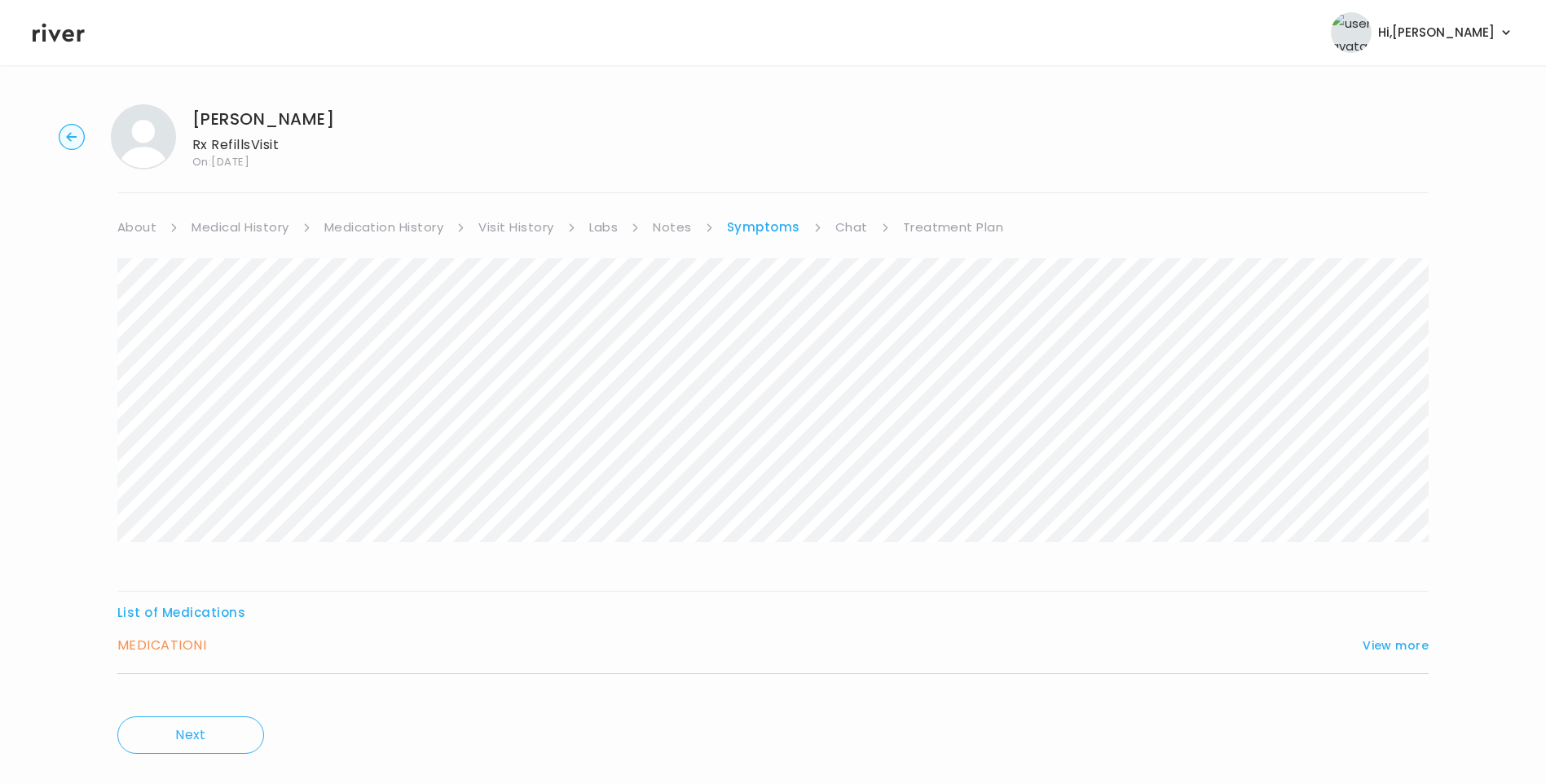
click at [382, 235] on link "Medication History" at bounding box center [383, 227] width 120 height 22
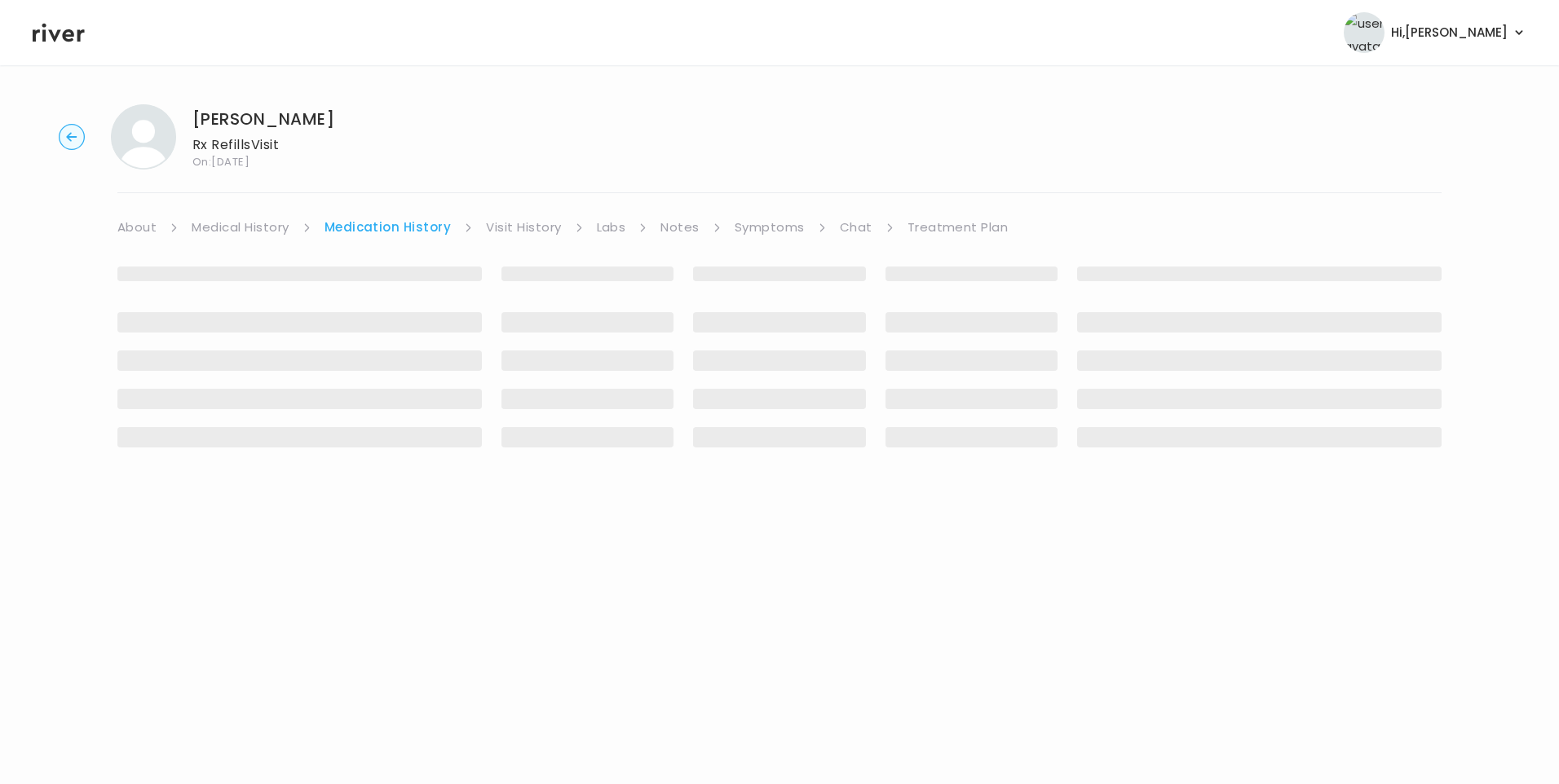
click at [507, 225] on link "Visit History" at bounding box center [523, 227] width 75 height 22
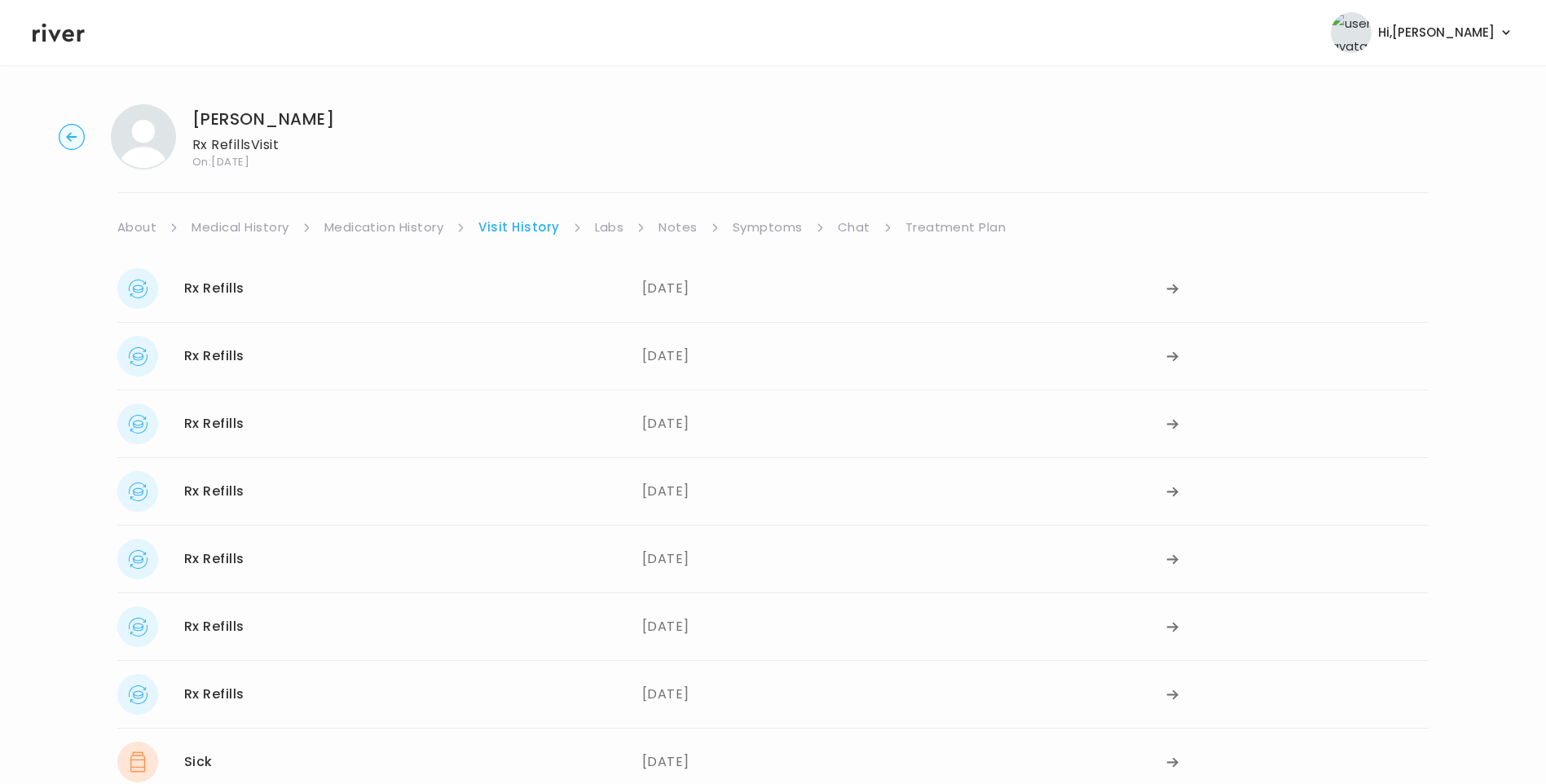
click at [752, 224] on link "Symptoms" at bounding box center [768, 227] width 70 height 22
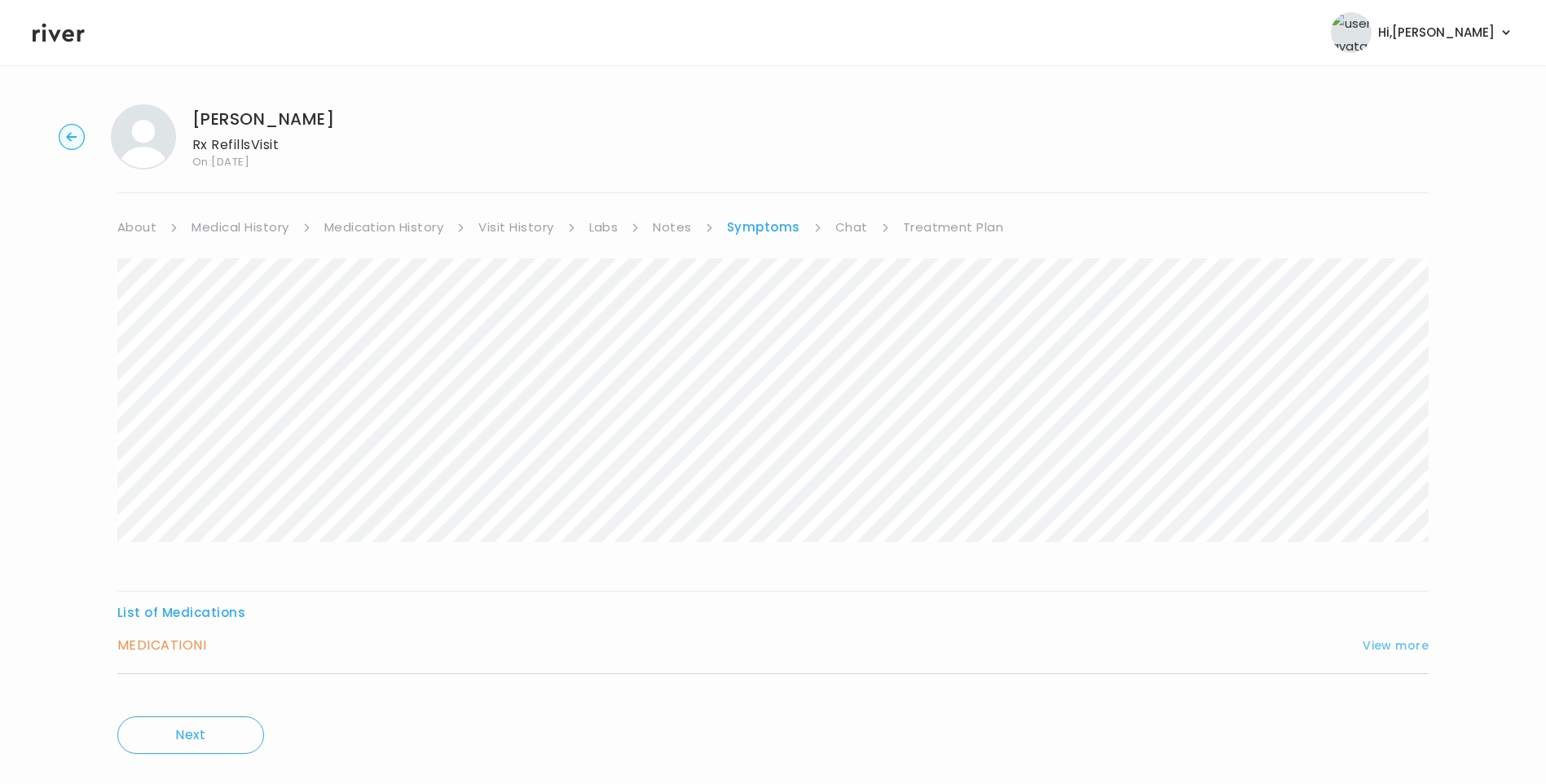
drag, startPoint x: 1399, startPoint y: 646, endPoint x: 1352, endPoint y: 614, distance: 56.9
click at [1398, 646] on button "View more" at bounding box center [1396, 646] width 66 height 19
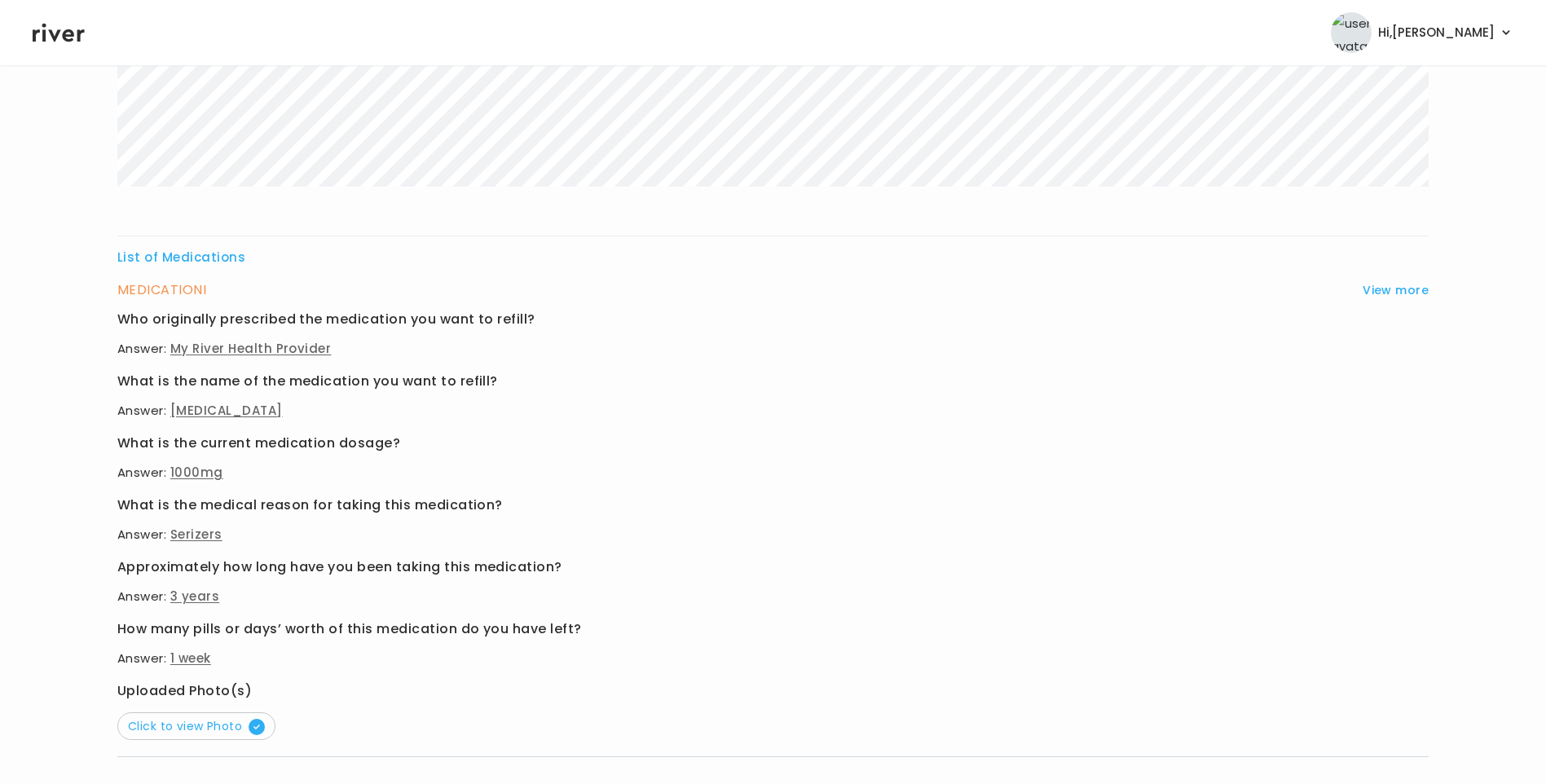
scroll to position [470, 0]
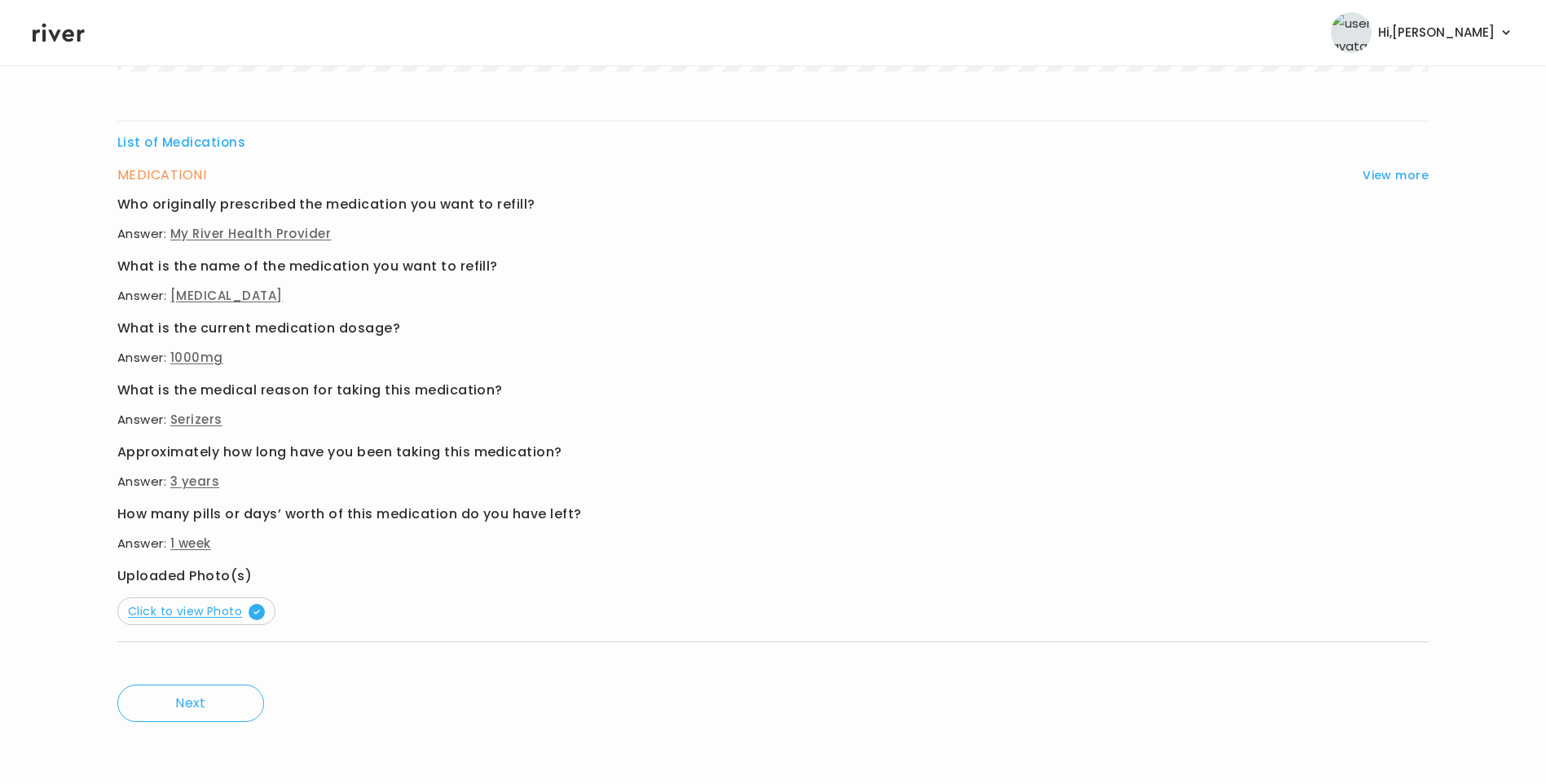
click at [225, 615] on span "Click to view Photo" at bounding box center [197, 611] width 137 height 17
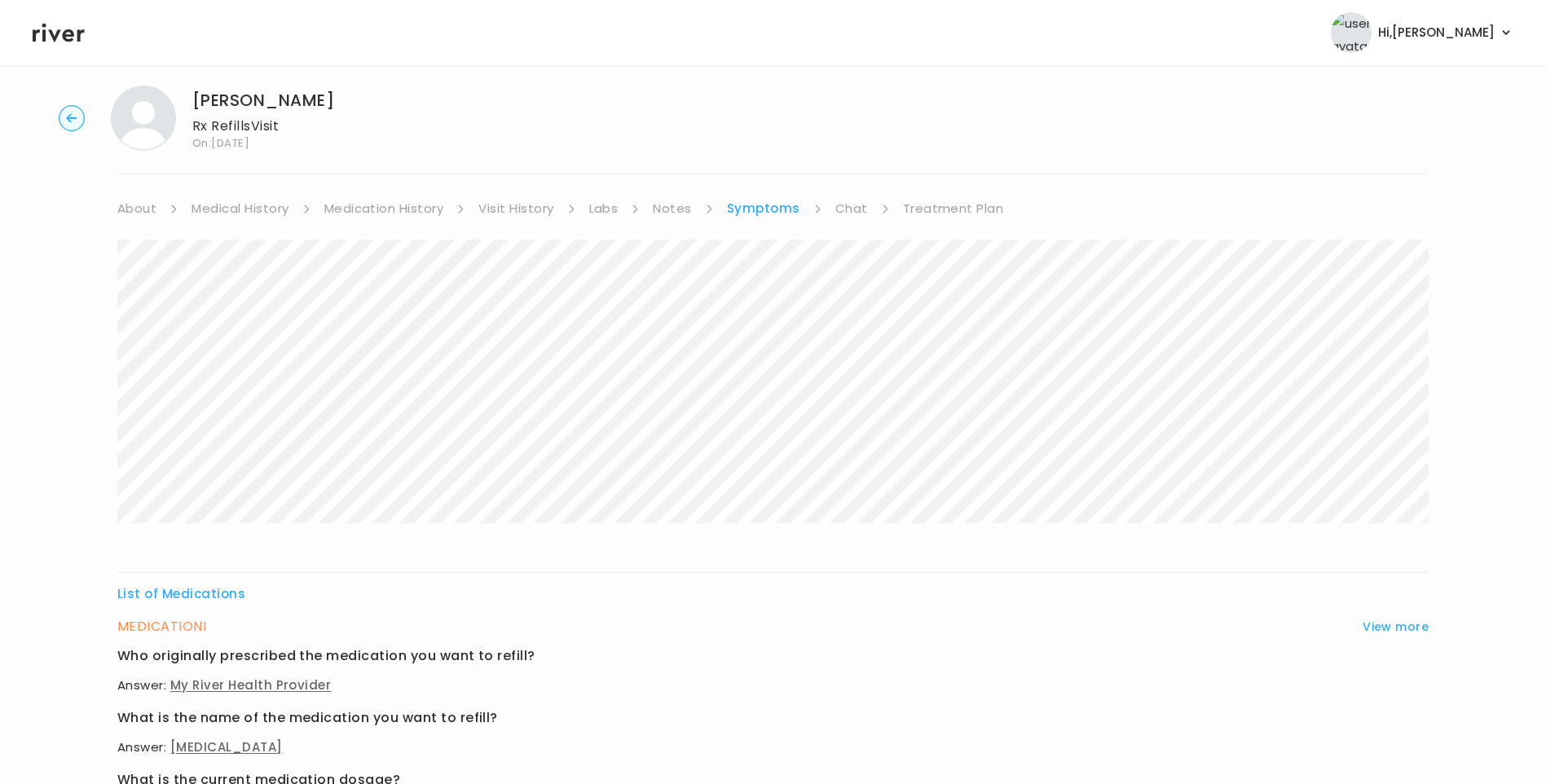
scroll to position [0, 0]
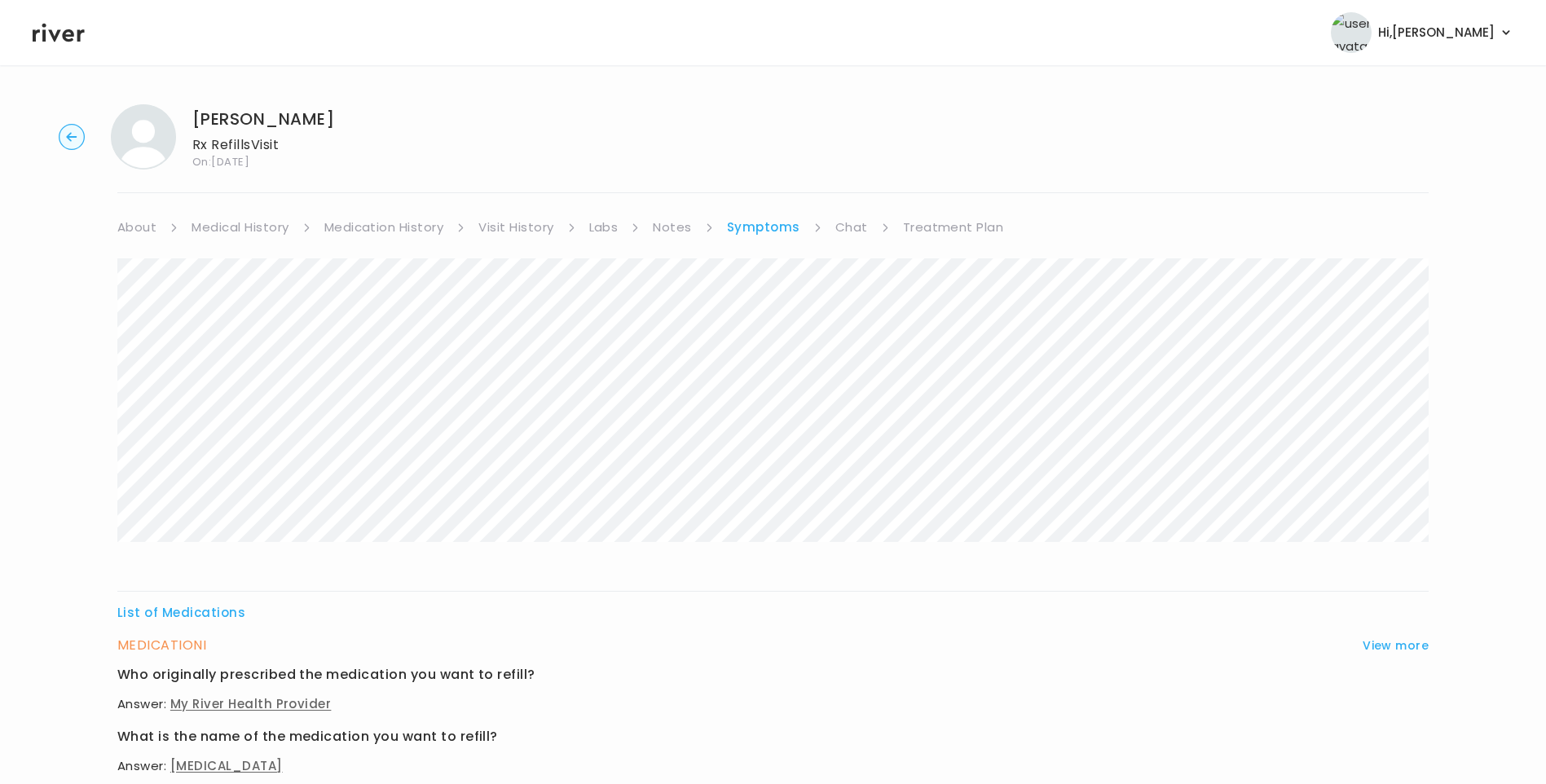
click at [511, 229] on link "Visit History" at bounding box center [516, 227] width 75 height 22
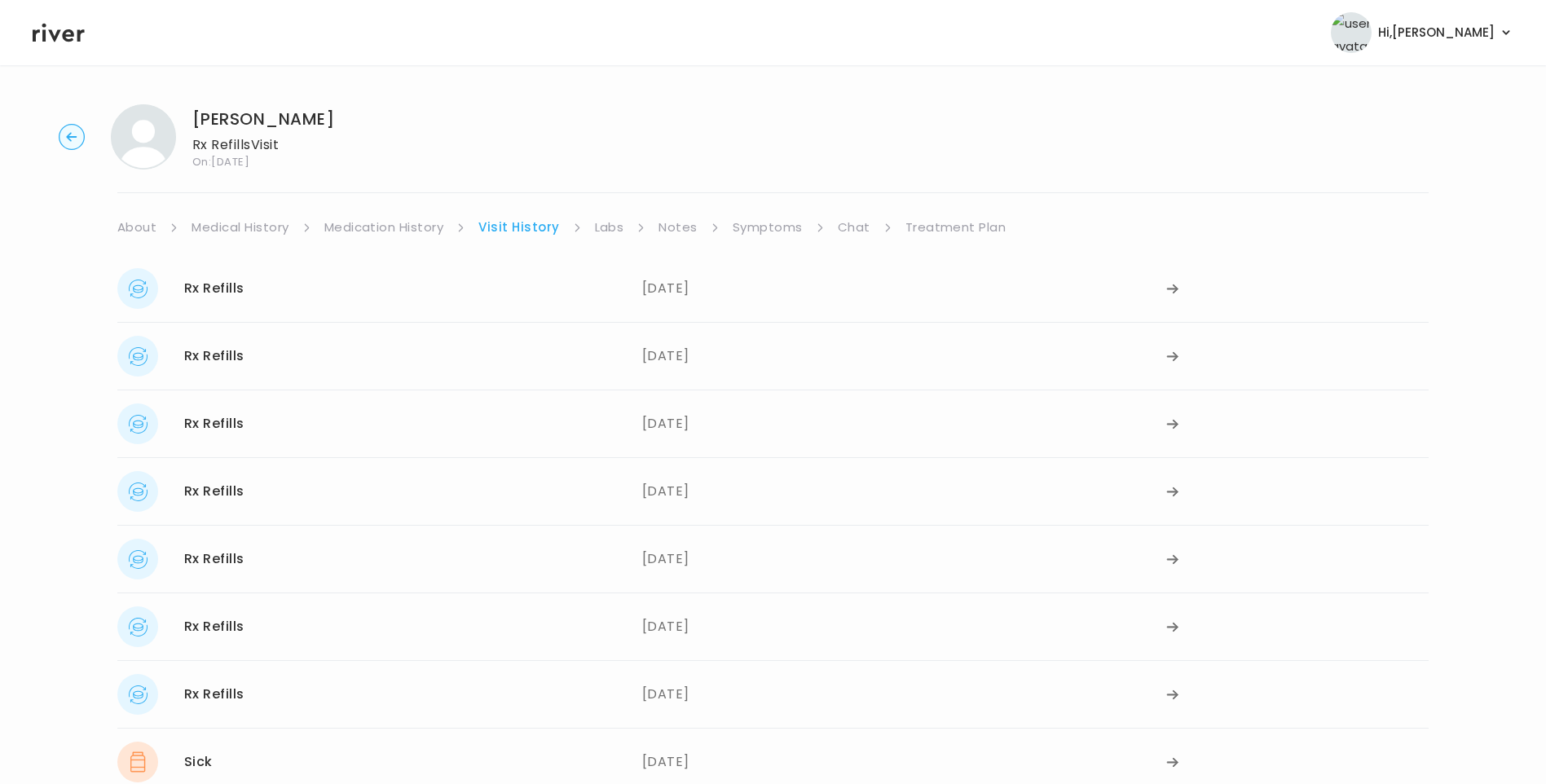
click at [405, 230] on link "Medication History" at bounding box center [383, 227] width 120 height 22
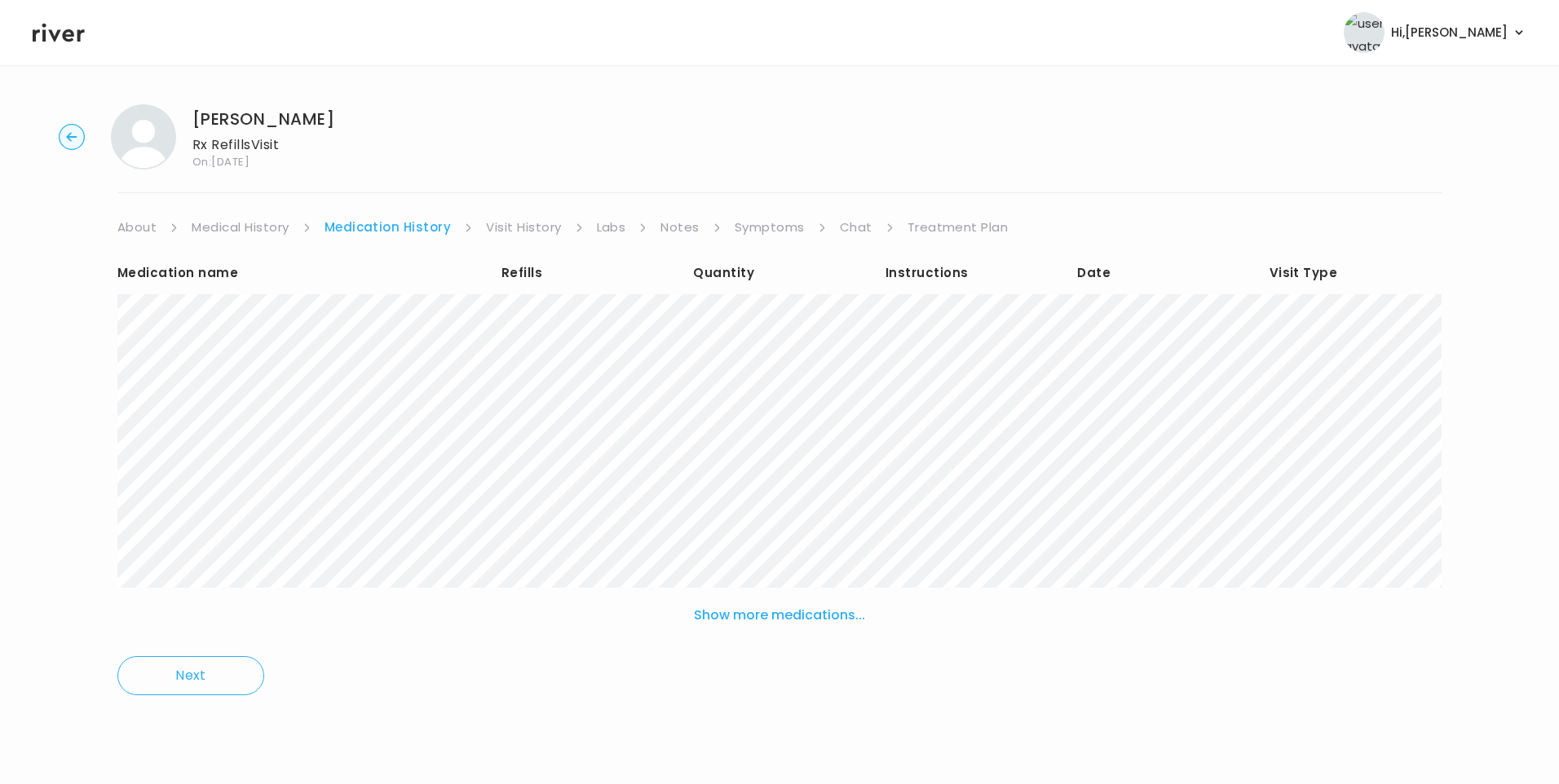
drag, startPoint x: 540, startPoint y: 220, endPoint x: 548, endPoint y: 237, distance: 18.8
click at [541, 220] on link "Visit History" at bounding box center [523, 227] width 75 height 22
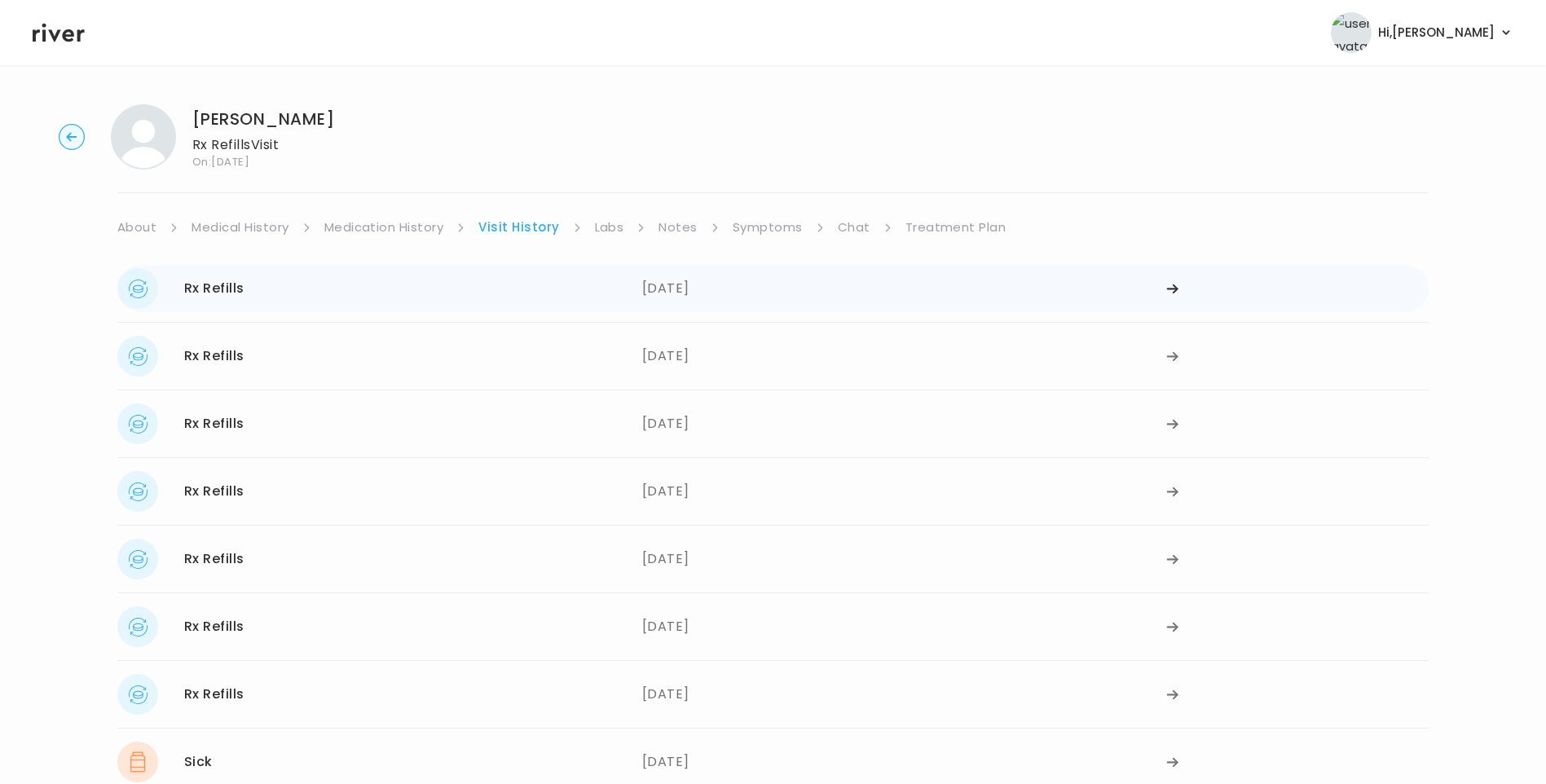
click at [432, 308] on div "Rx Refills [DATE]" at bounding box center [380, 289] width 525 height 41
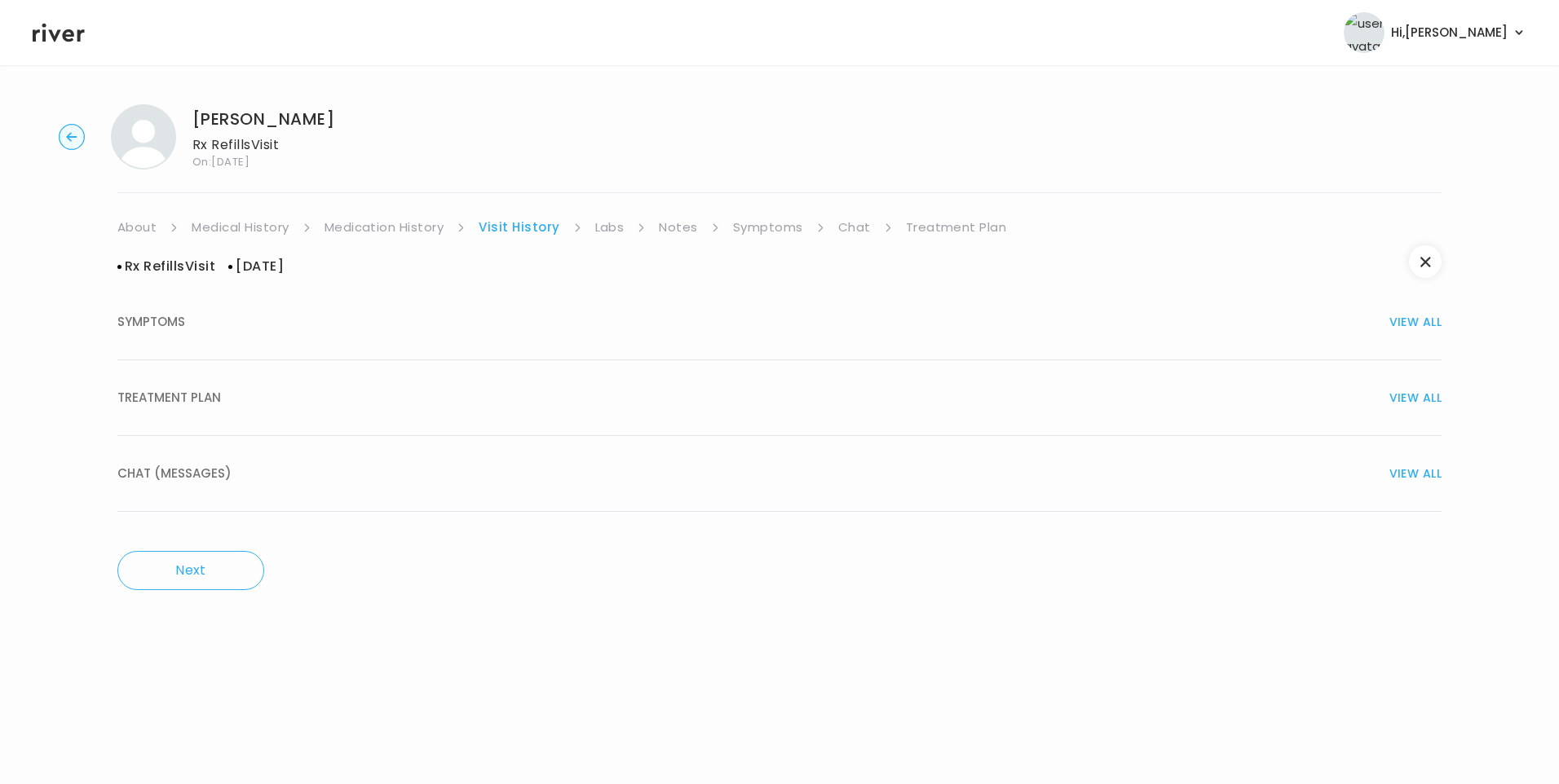
drag, startPoint x: 239, startPoint y: 408, endPoint x: 272, endPoint y: 413, distance: 33.4
click at [249, 410] on button "TREATMENT PLAN VIEW ALL" at bounding box center [780, 398] width 1324 height 76
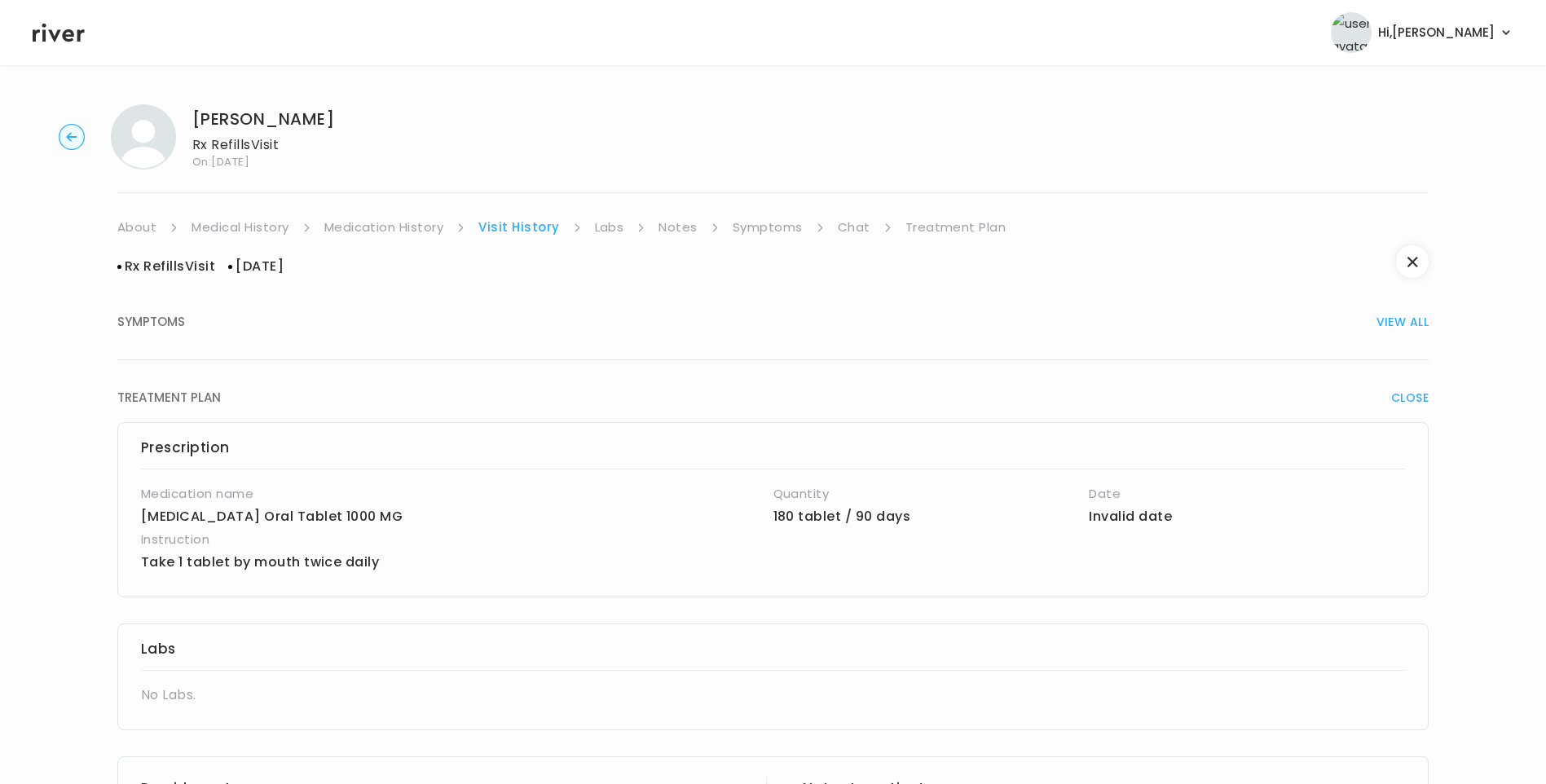
click at [384, 226] on link "Medication History" at bounding box center [383, 227] width 120 height 22
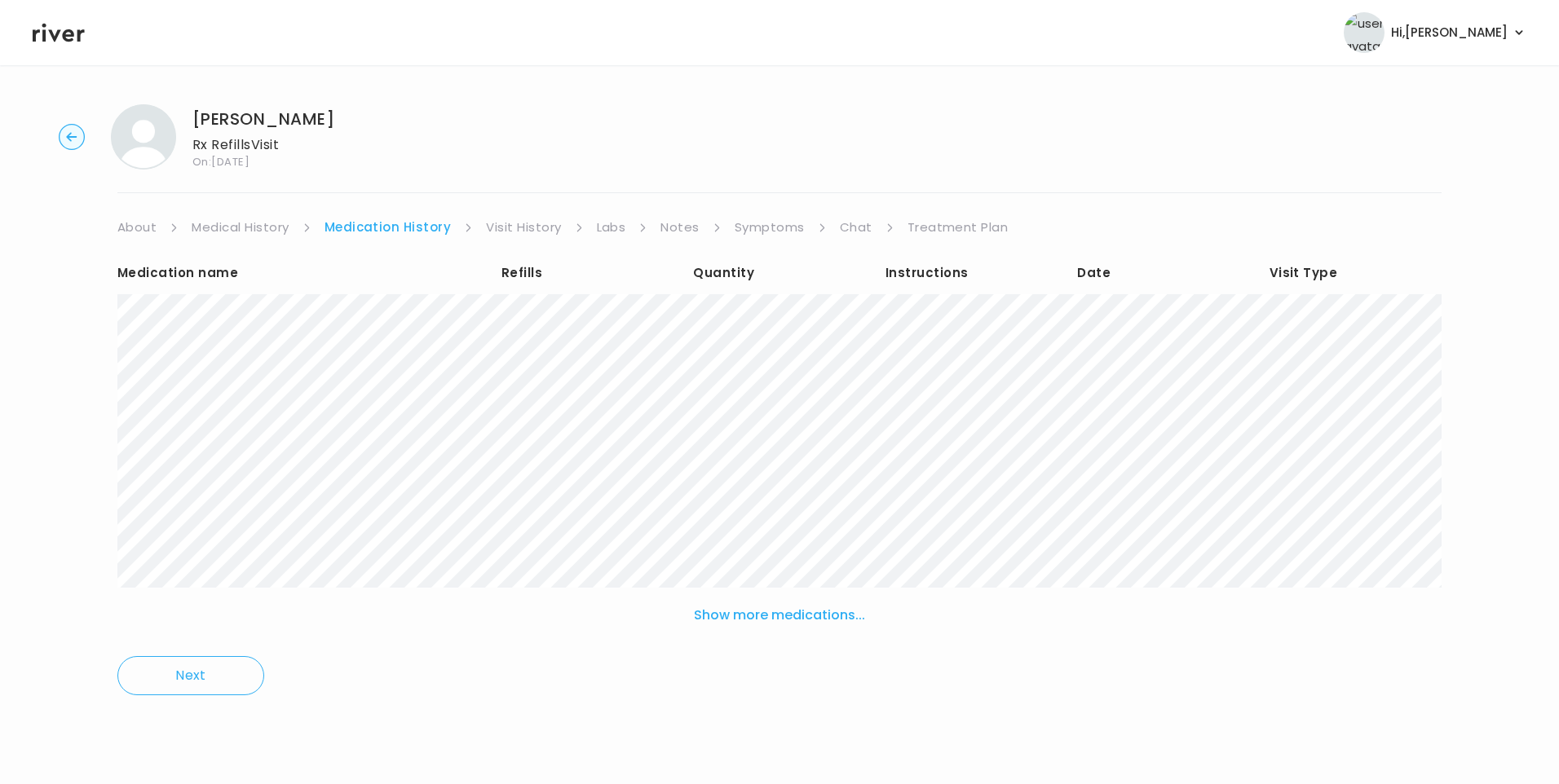
click at [510, 230] on link "Visit History" at bounding box center [523, 227] width 75 height 22
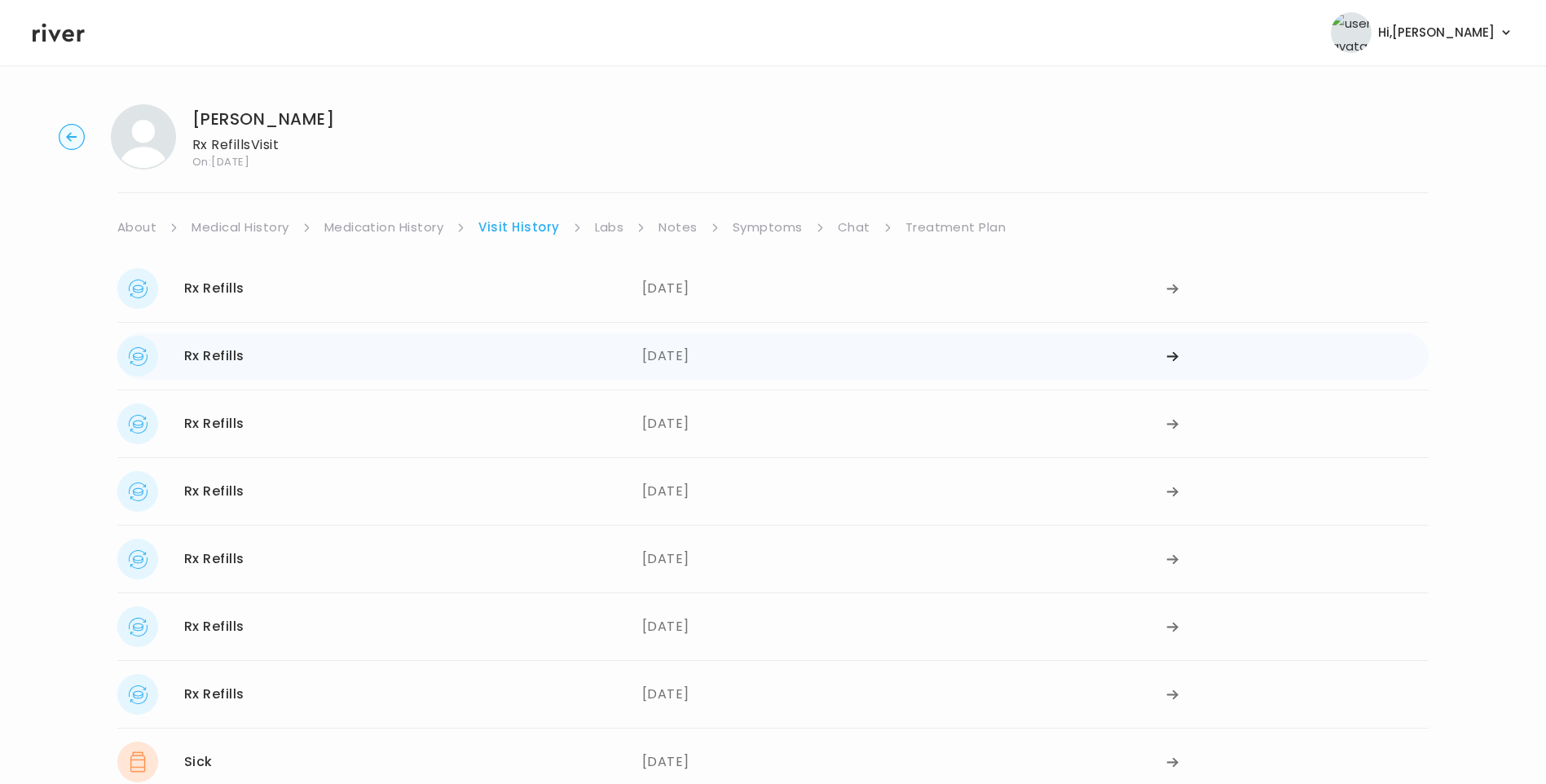
click at [378, 352] on div "Rx Refills [DATE]" at bounding box center [380, 356] width 525 height 41
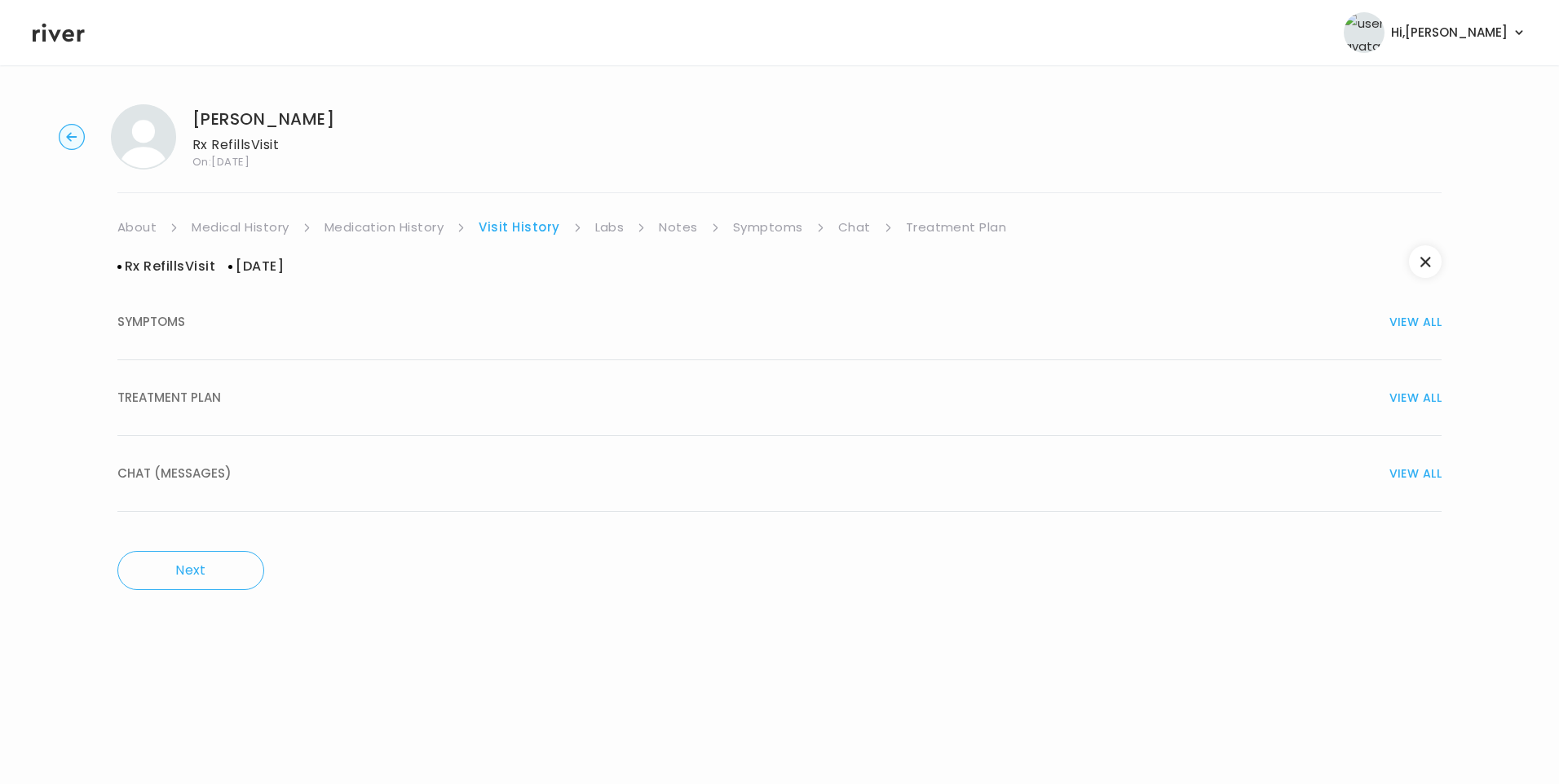
drag, startPoint x: 204, startPoint y: 403, endPoint x: 308, endPoint y: 421, distance: 105.5
click at [206, 403] on span "TREATMENT PLAN" at bounding box center [169, 397] width 103 height 22
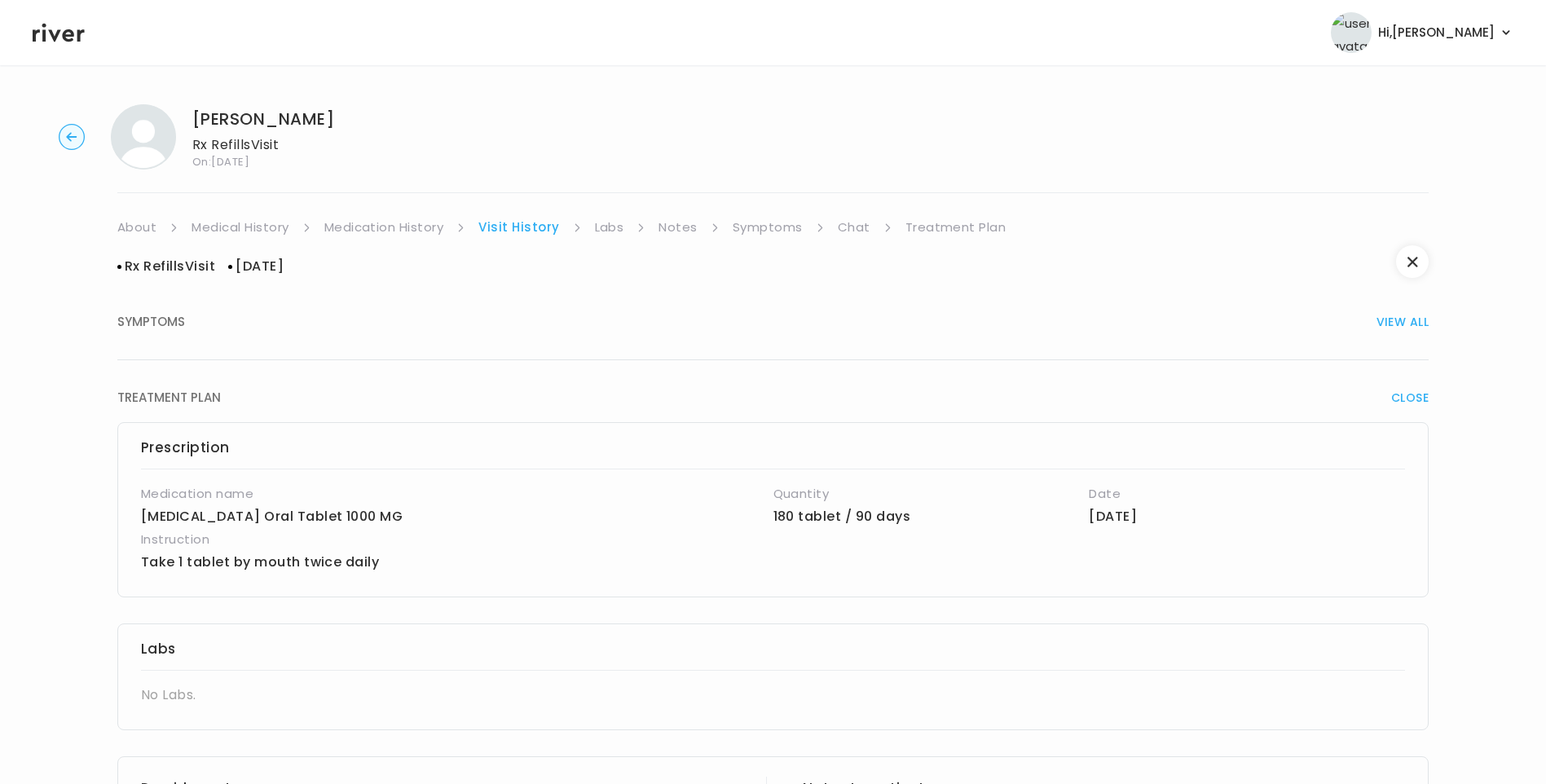
click at [405, 219] on link "Medication History" at bounding box center [383, 227] width 120 height 22
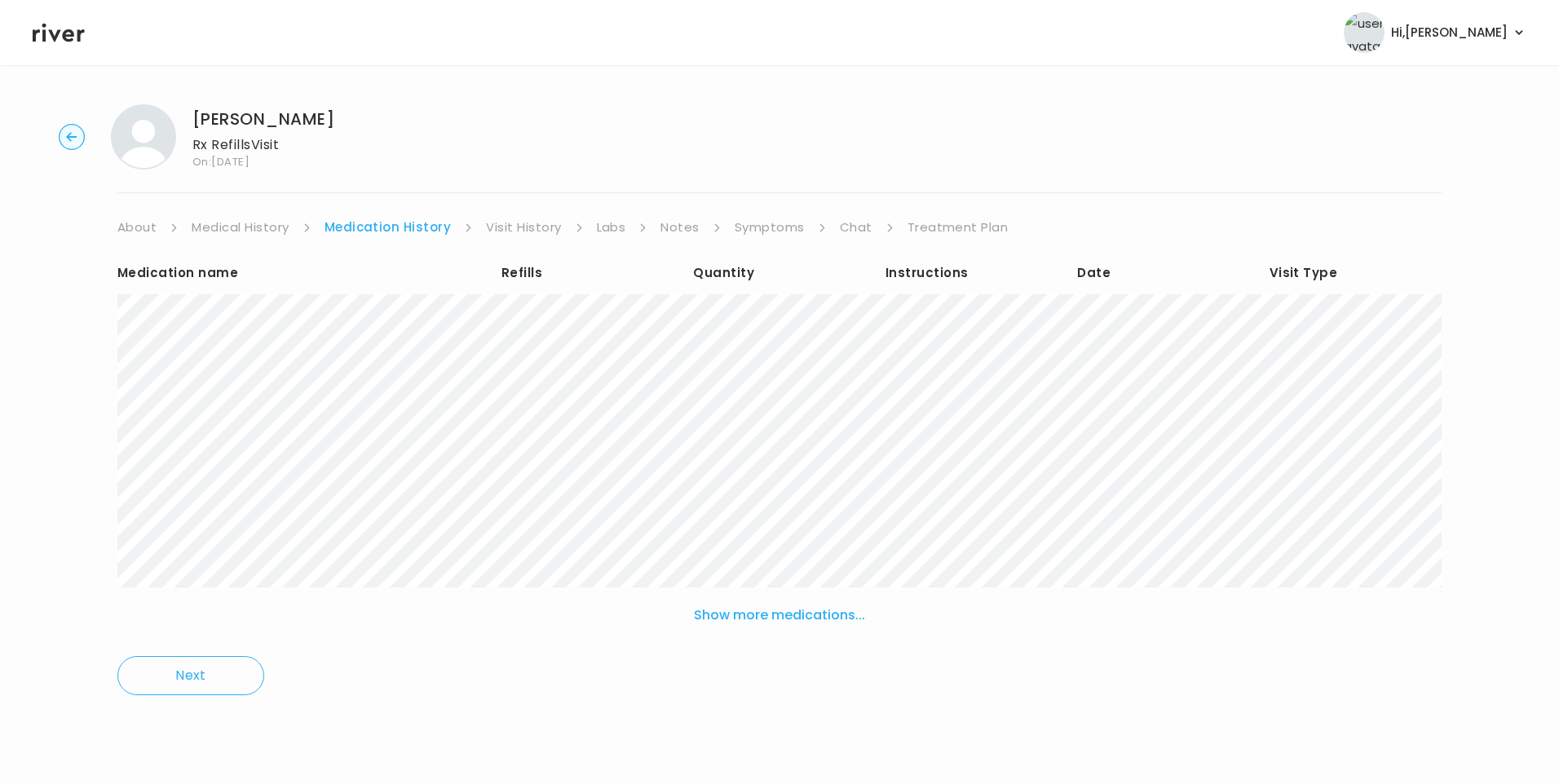
click at [518, 228] on link "Visit History" at bounding box center [523, 227] width 75 height 22
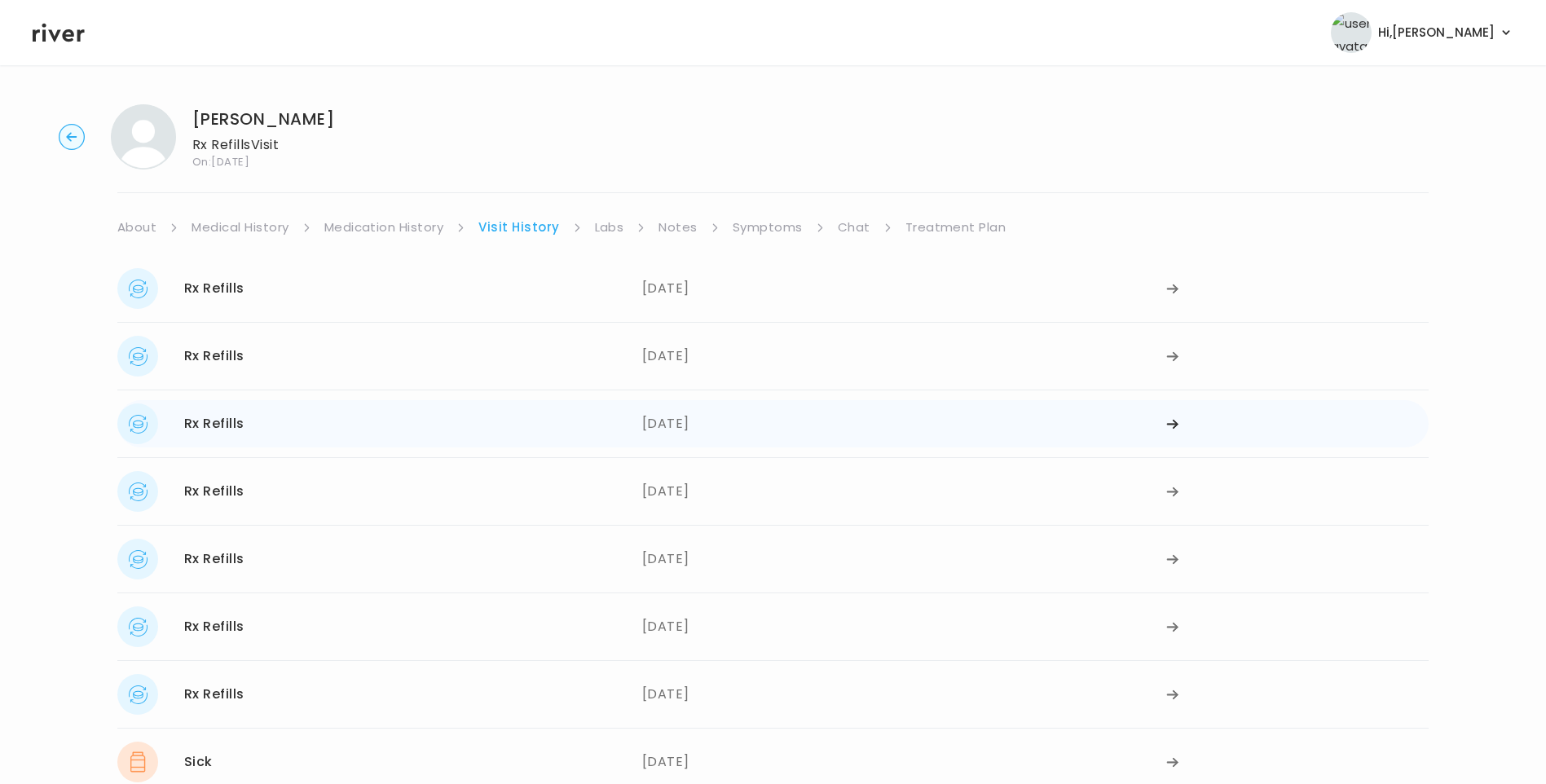
click at [241, 438] on div "Rx Refills [DATE]" at bounding box center [380, 424] width 525 height 41
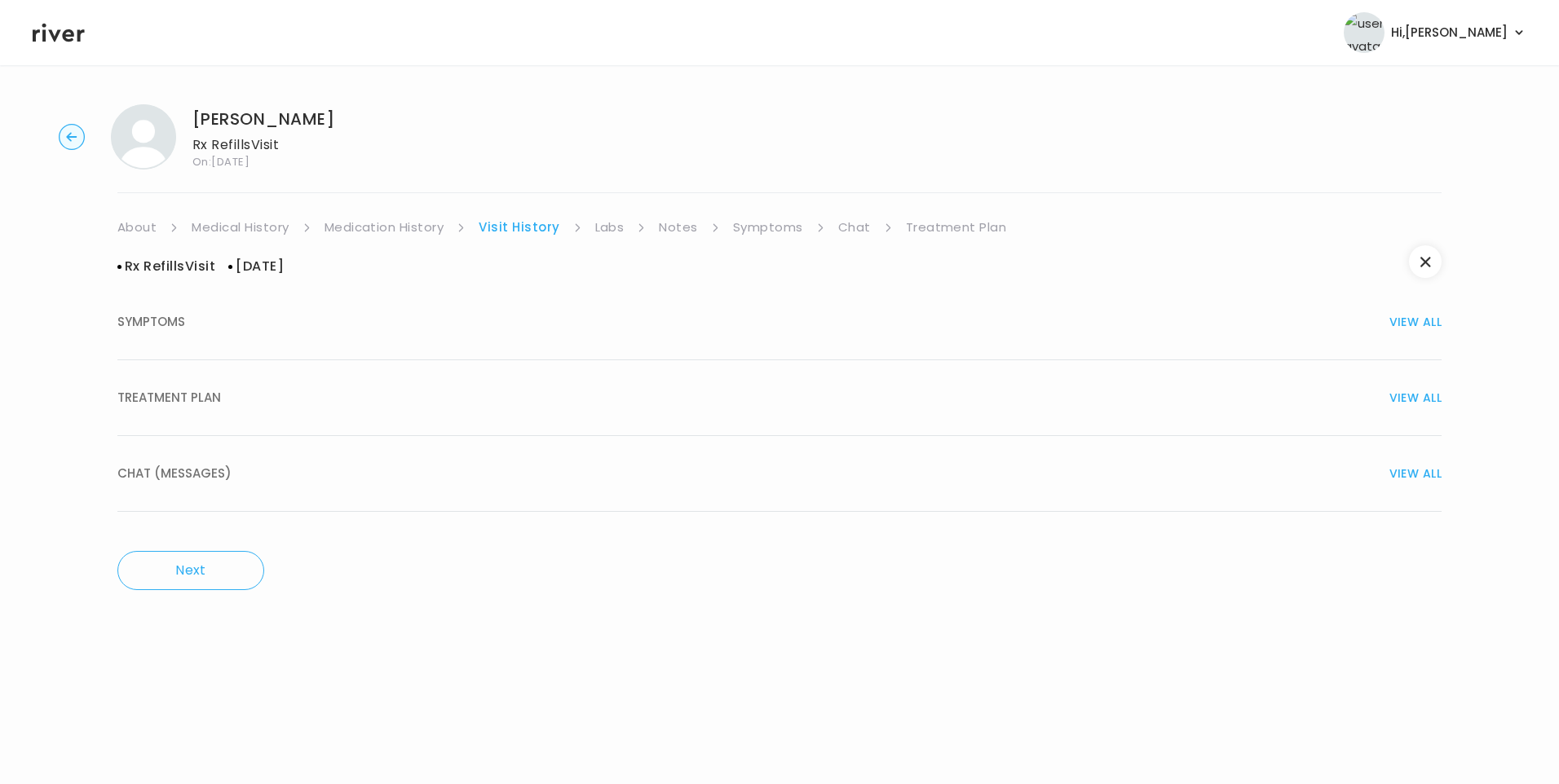
click at [178, 408] on span "TREATMENT PLAN" at bounding box center [169, 397] width 103 height 22
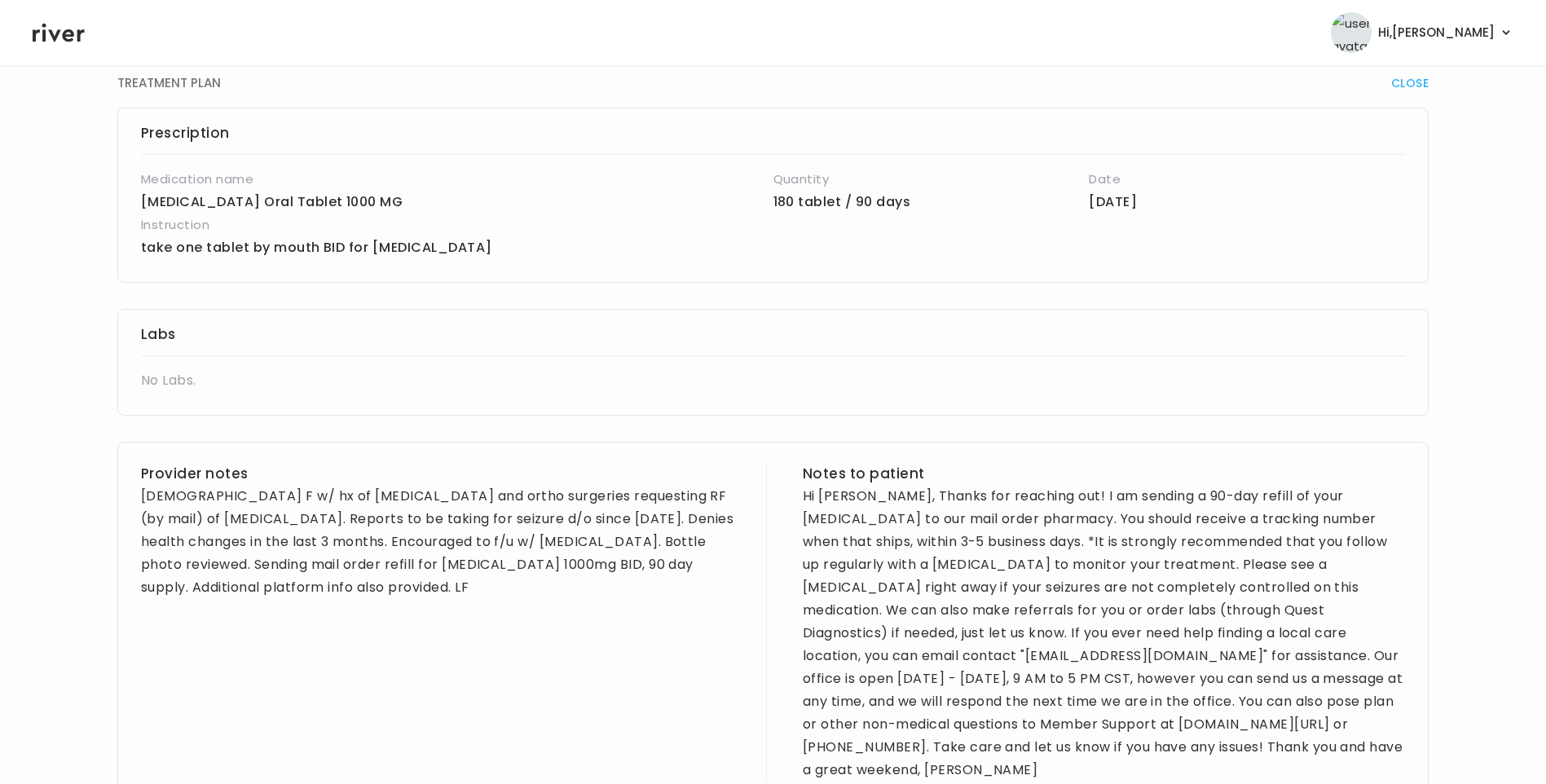
scroll to position [408, 0]
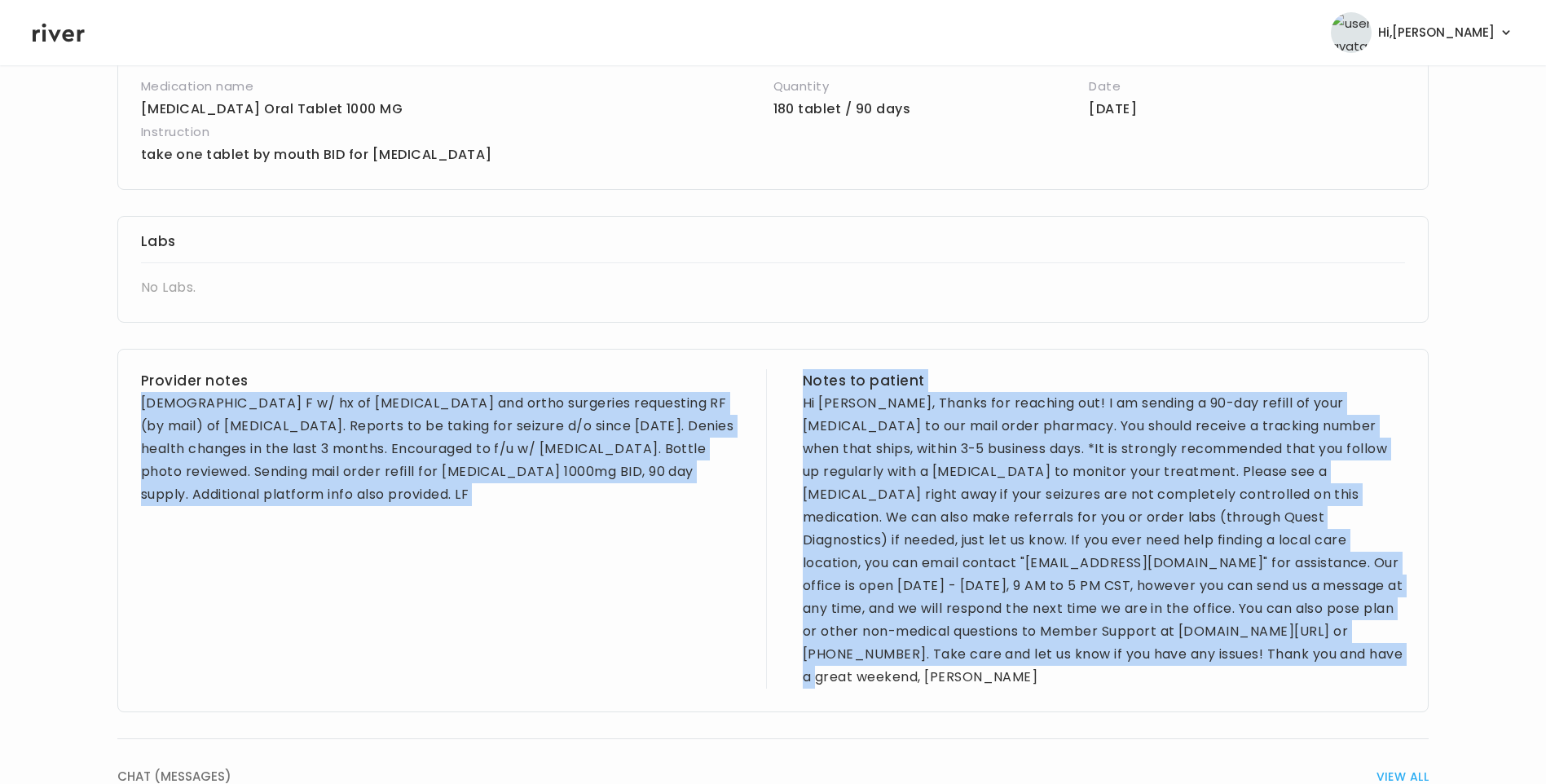
drag, startPoint x: 143, startPoint y: 408, endPoint x: 1338, endPoint y: 664, distance: 1222.1
click at [1338, 664] on div "Provider notes [DEMOGRAPHIC_DATA] F w/ hx of [MEDICAL_DATA] and ortho surgeries…" at bounding box center [773, 531] width 1312 height 364
copy div "[DEMOGRAPHIC_DATA] F w/ hx of [MEDICAL_DATA] and ortho surgeries requesting RF …"
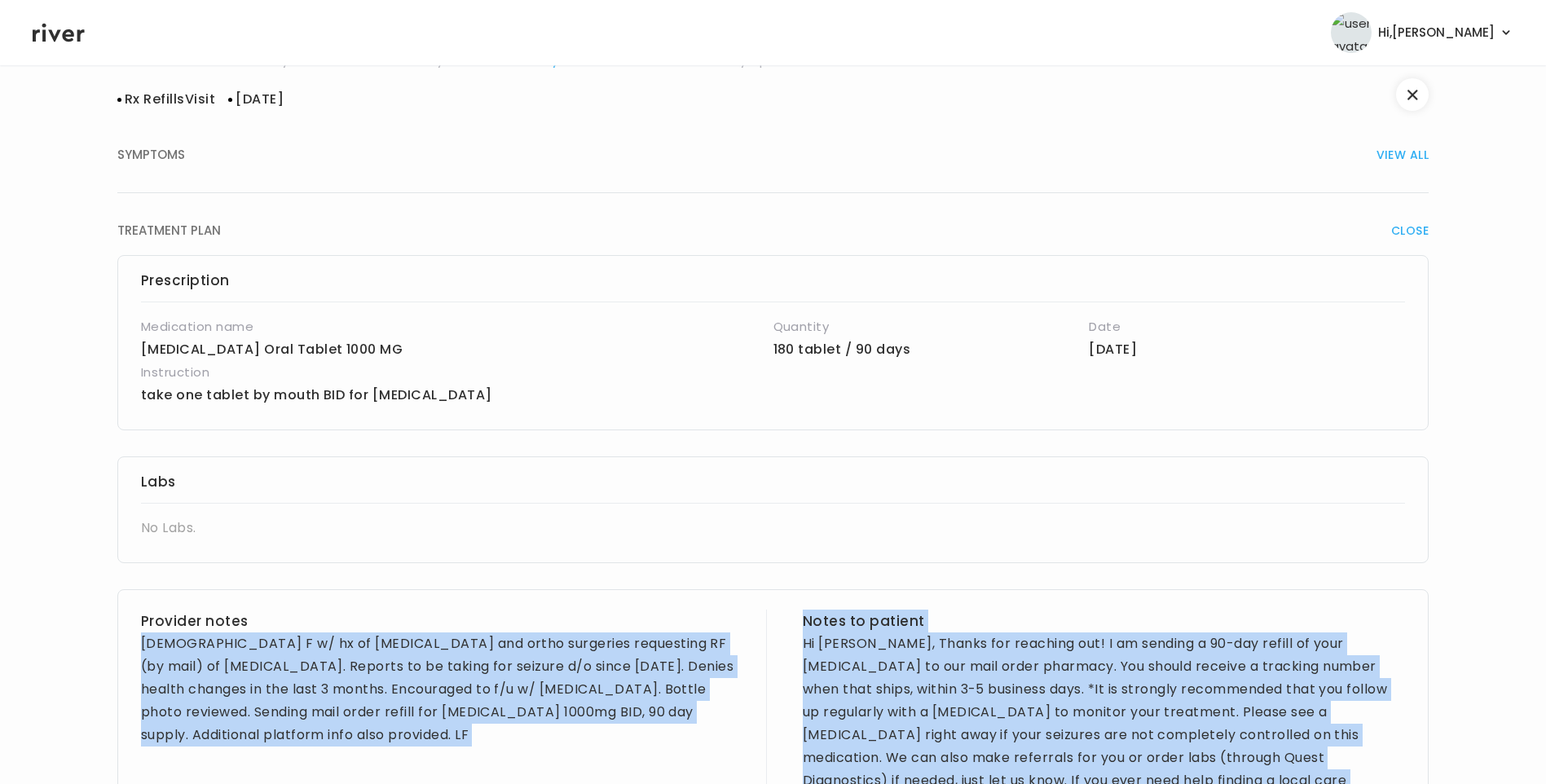
scroll to position [0, 0]
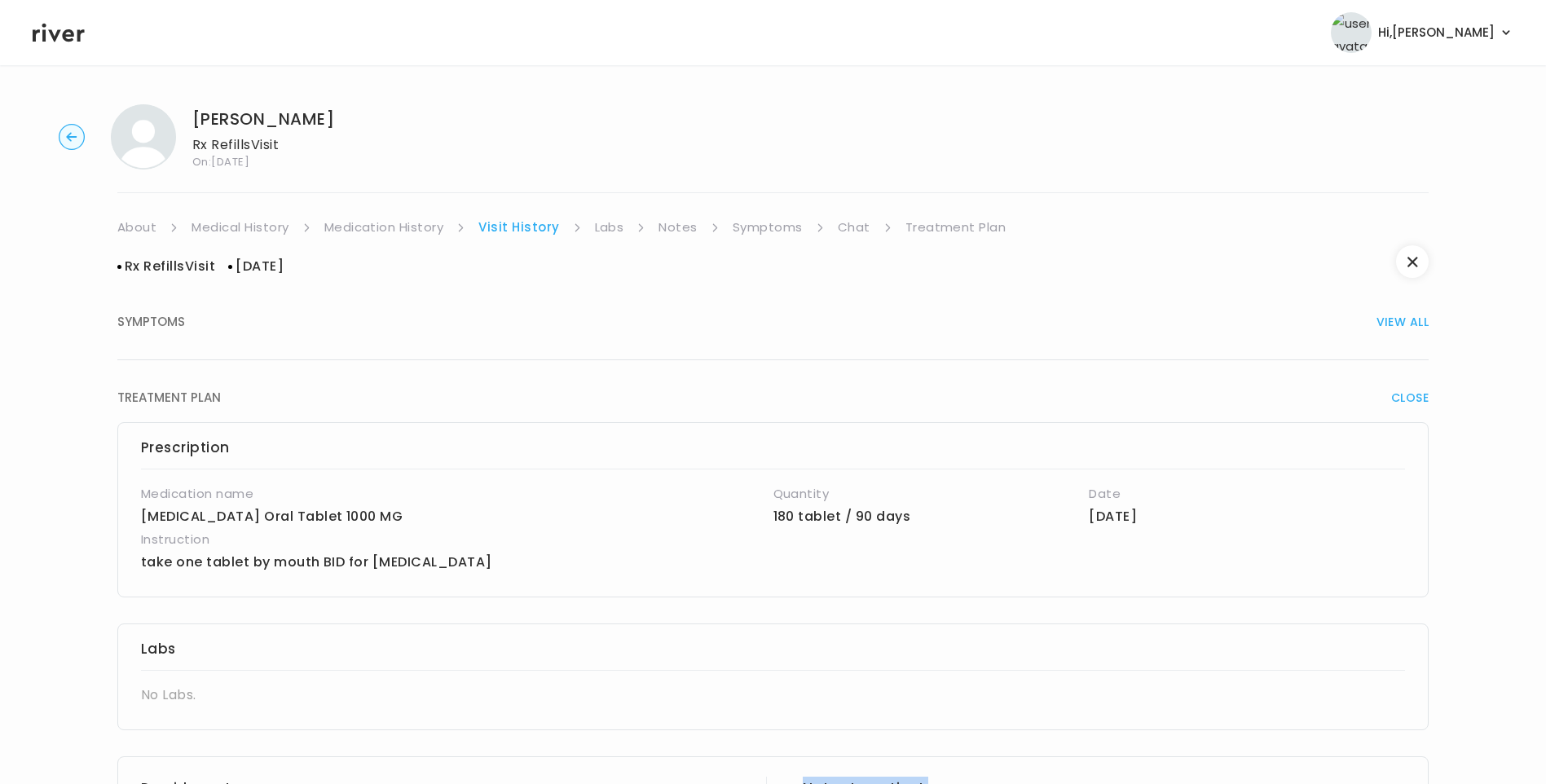
click at [262, 223] on link "Medical History" at bounding box center [240, 227] width 97 height 22
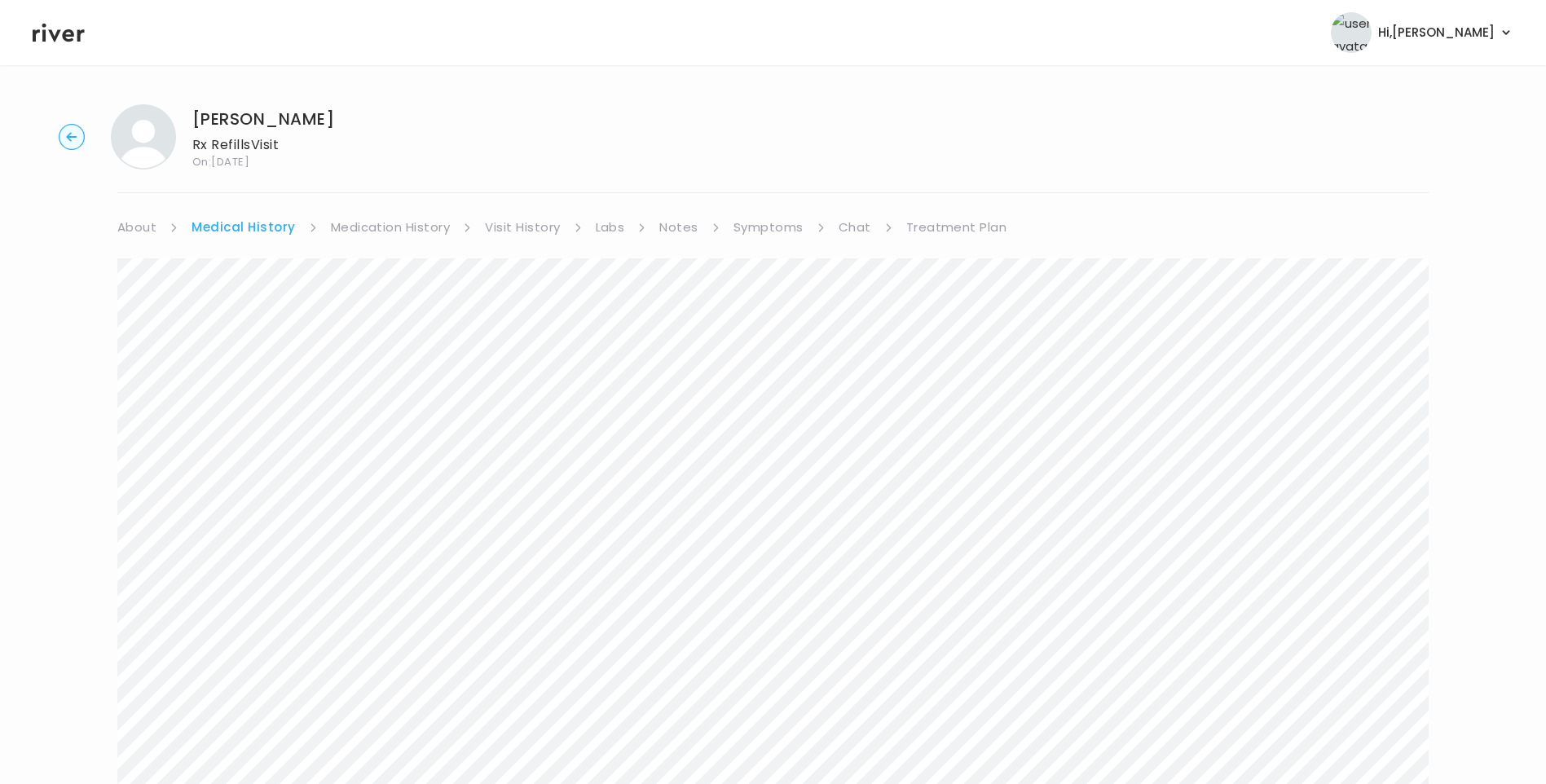
click at [136, 225] on link "About" at bounding box center [137, 227] width 39 height 22
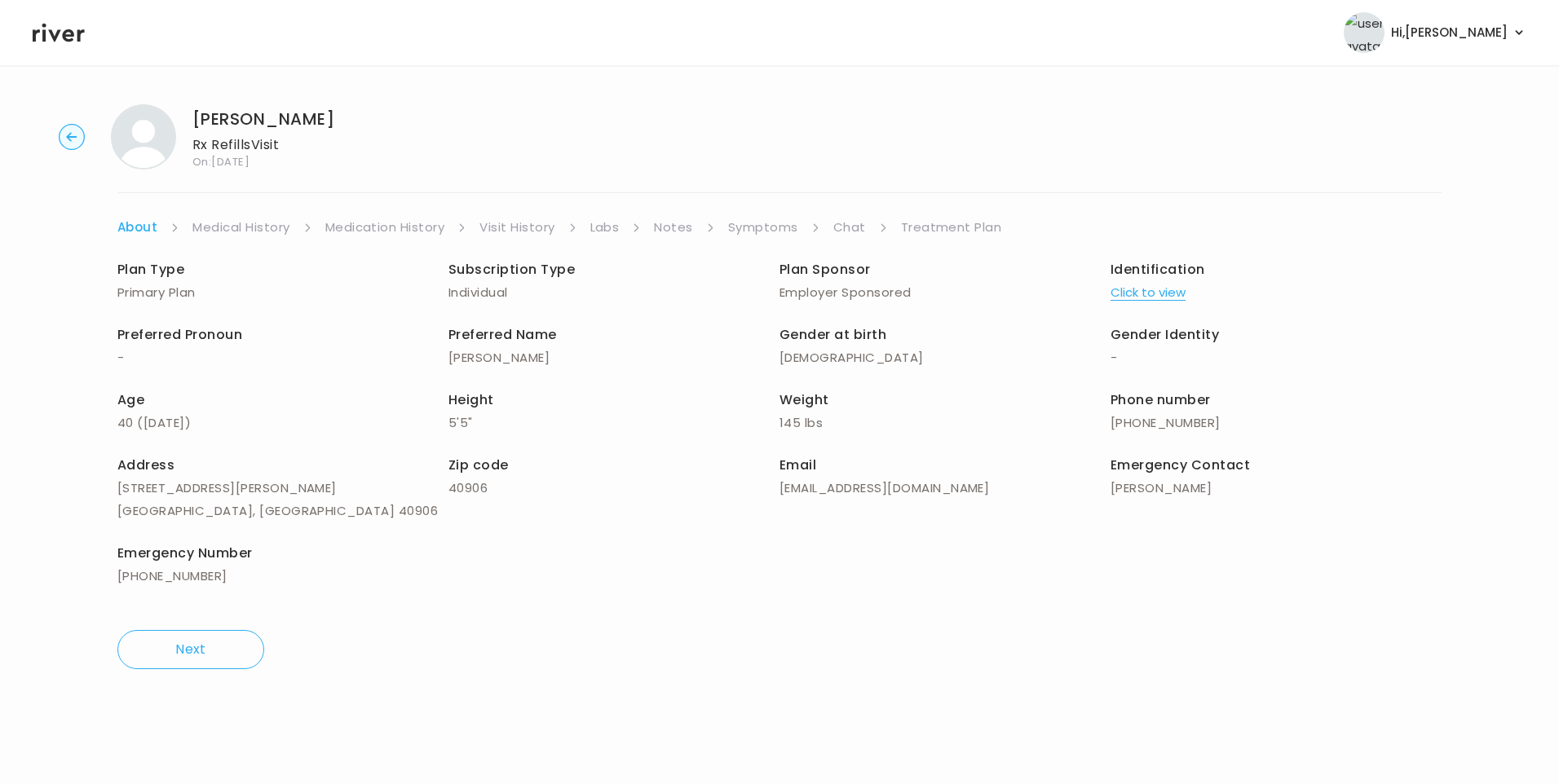
click at [931, 225] on link "Treatment Plan" at bounding box center [952, 227] width 101 height 22
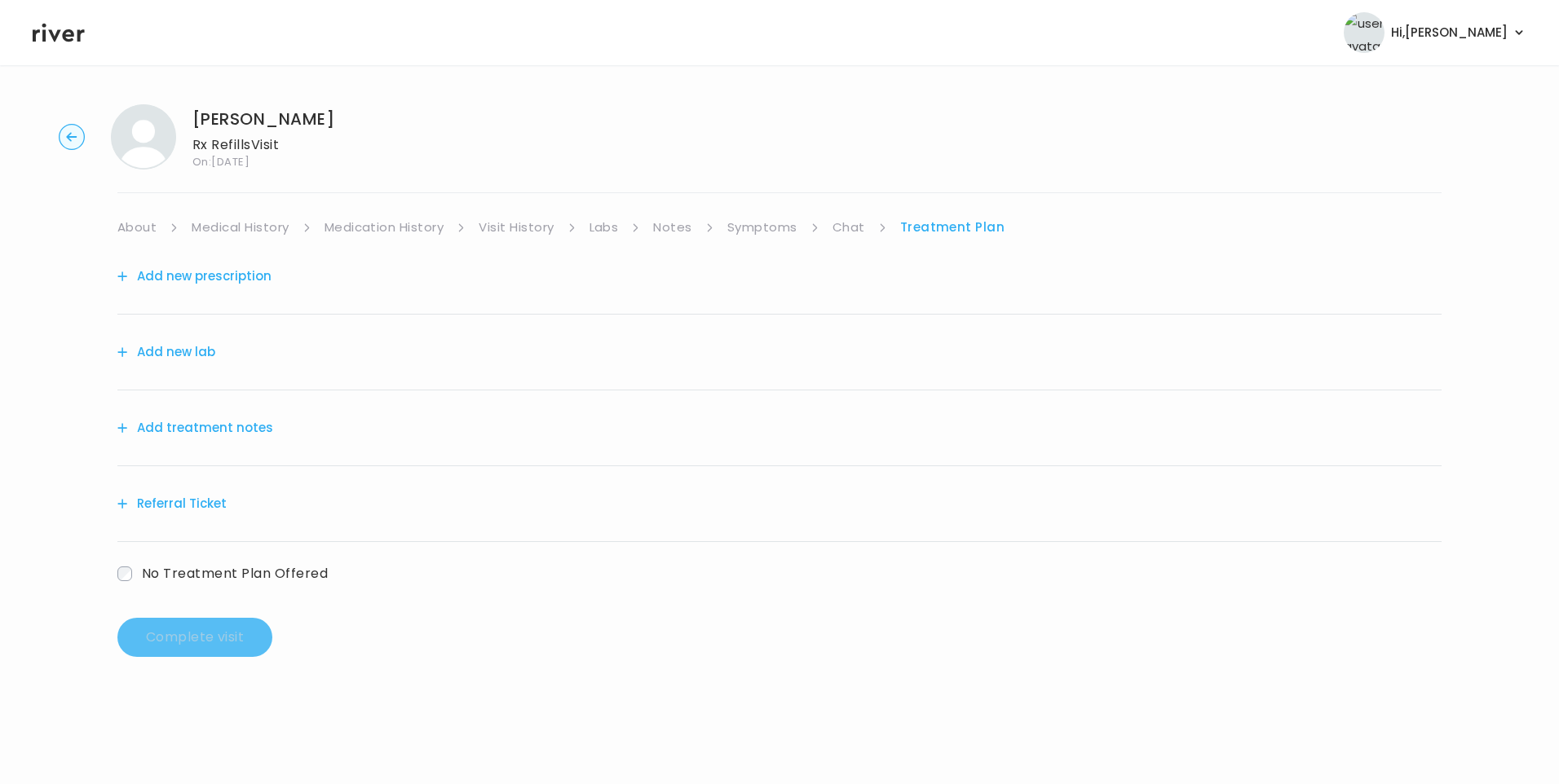
click at [219, 435] on button "Add treatment notes" at bounding box center [196, 427] width 156 height 22
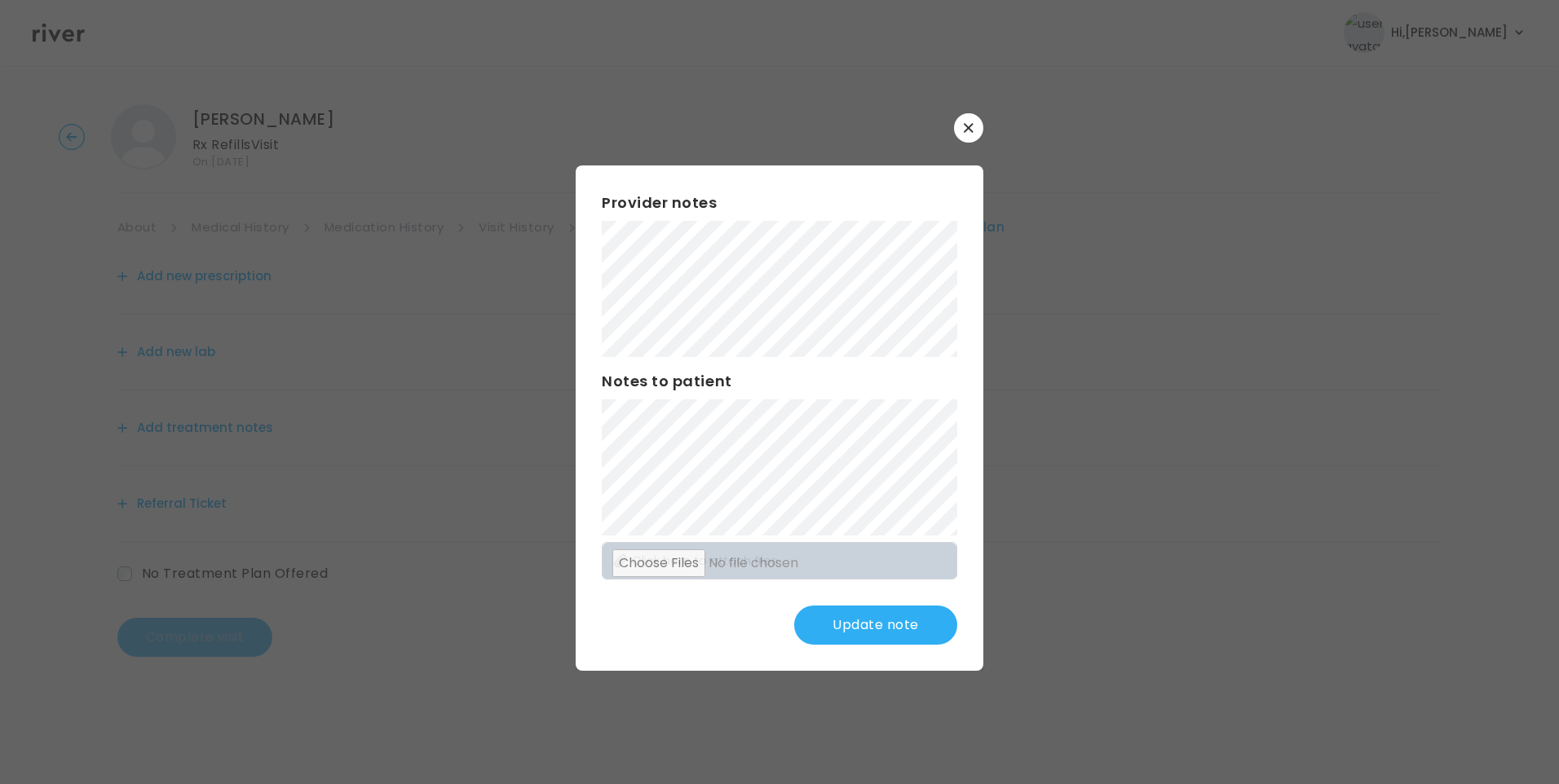
click at [500, 294] on div "​ Provider notes Notes to patient Click here to attach files Update note" at bounding box center [780, 392] width 1559 height 784
click at [908, 494] on div "Provider notes Notes to patient Click here to attach files Update note" at bounding box center [780, 417] width 408 height 505
click at [915, 638] on button "Update note" at bounding box center [876, 625] width 163 height 39
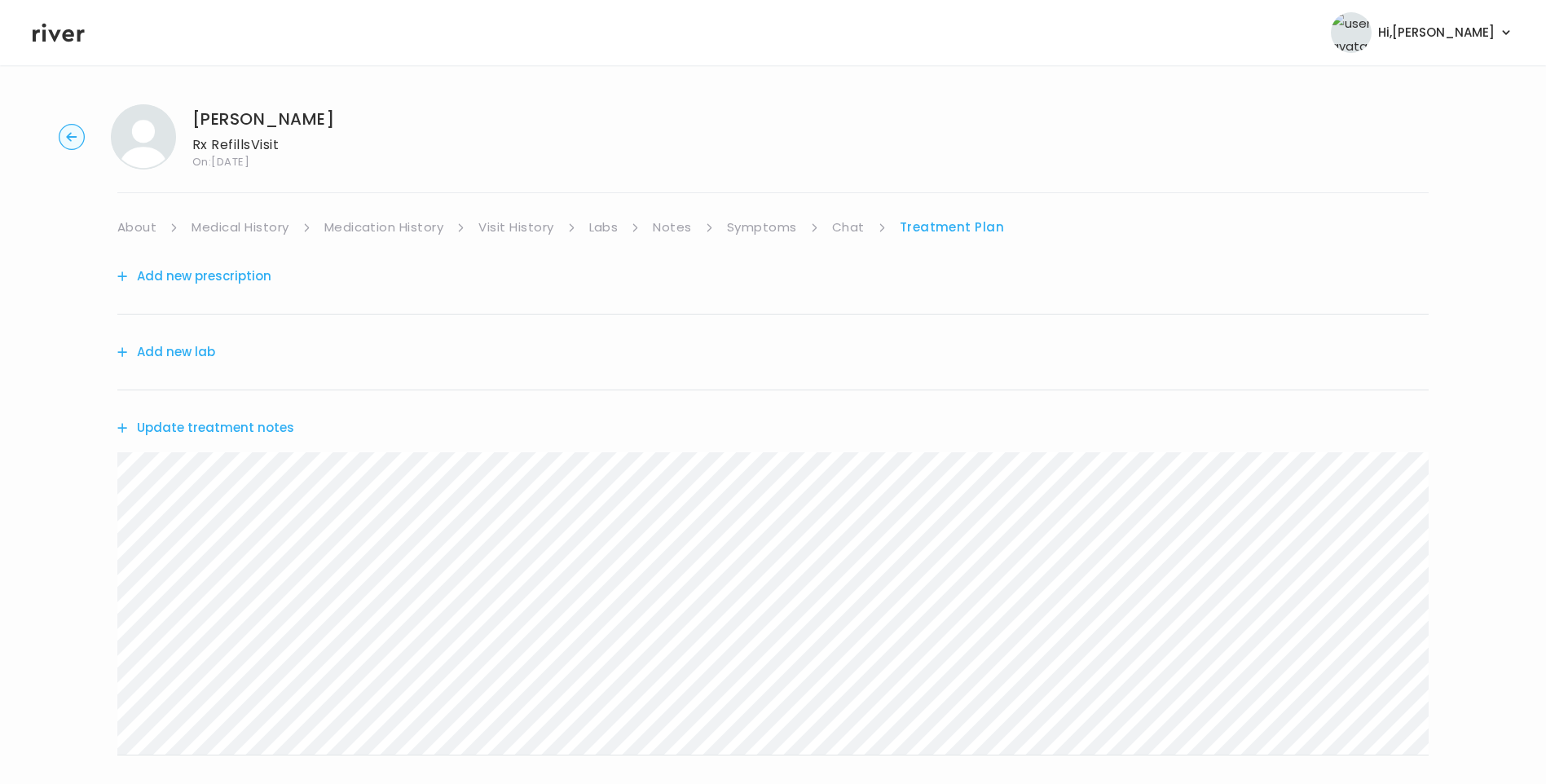
click at [214, 424] on button "Update treatment notes" at bounding box center [206, 427] width 177 height 22
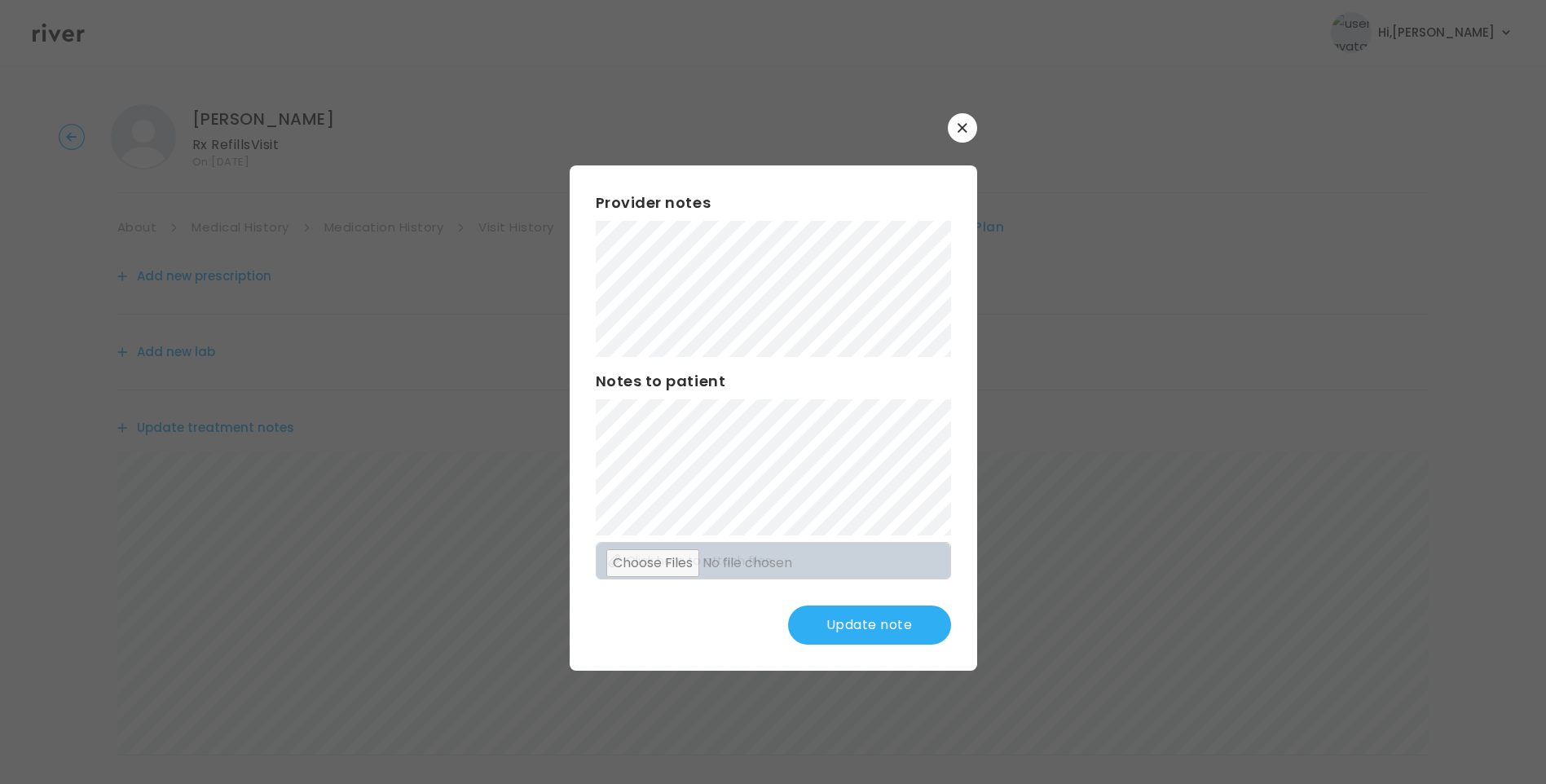
click at [878, 626] on button "Update note" at bounding box center [870, 625] width 163 height 39
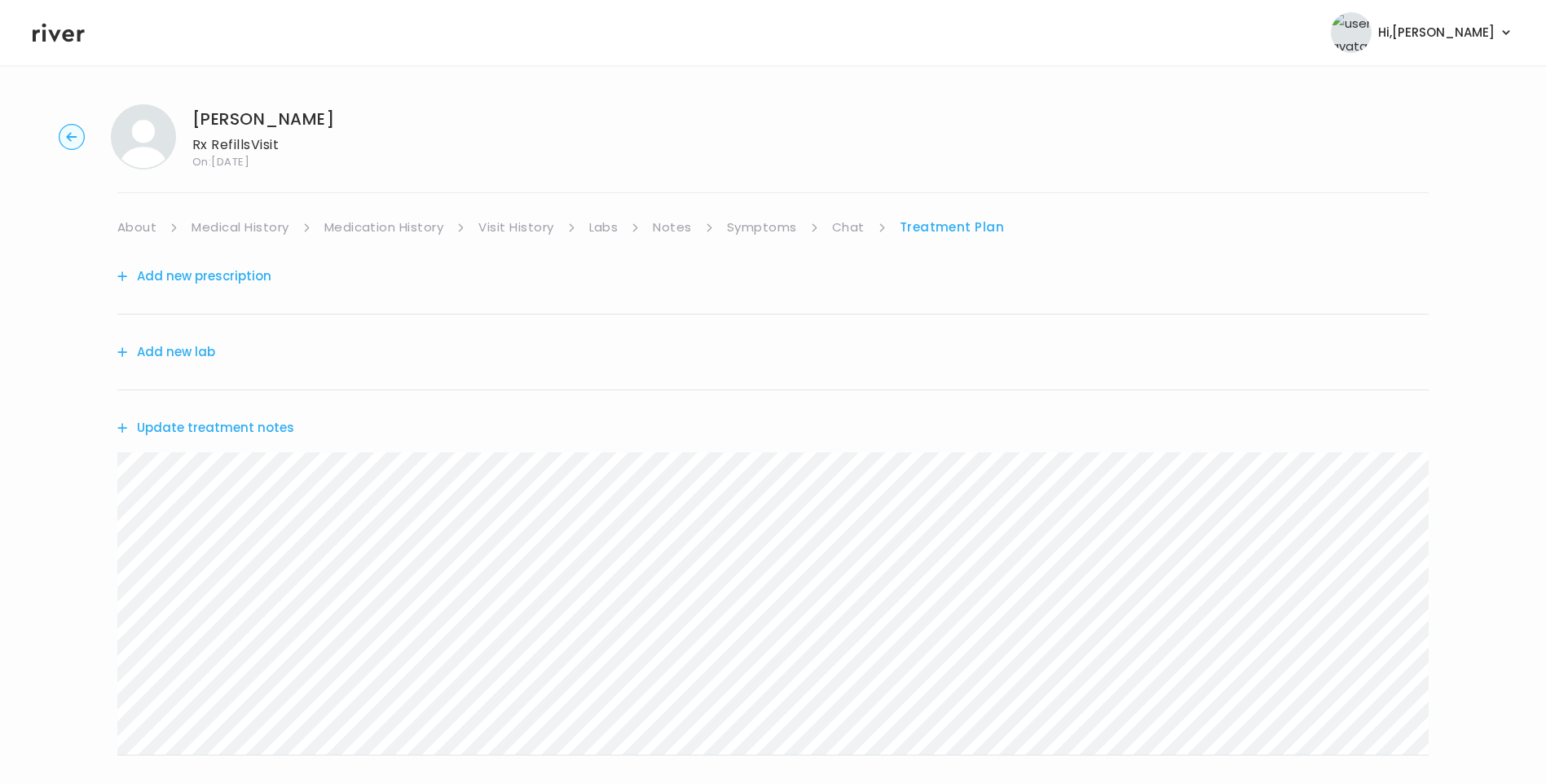
click at [135, 221] on div "[PERSON_NAME] Rx Refills Visit On: [DATE] About Medical History Medication Hist…" at bounding box center [773, 525] width 1546 height 868
click at [140, 222] on link "About" at bounding box center [137, 227] width 39 height 22
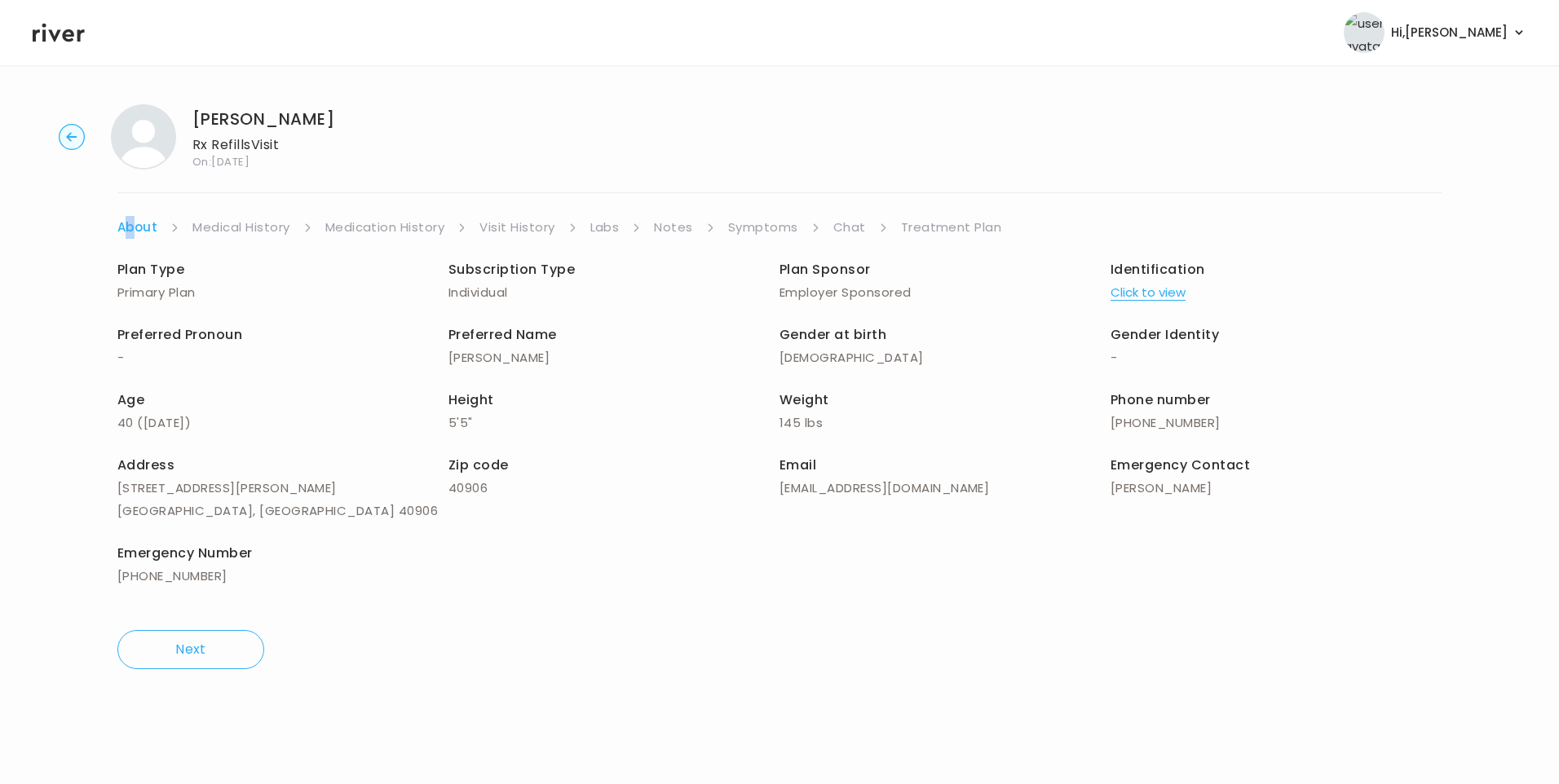
click at [977, 229] on link "Treatment Plan" at bounding box center [952, 227] width 101 height 22
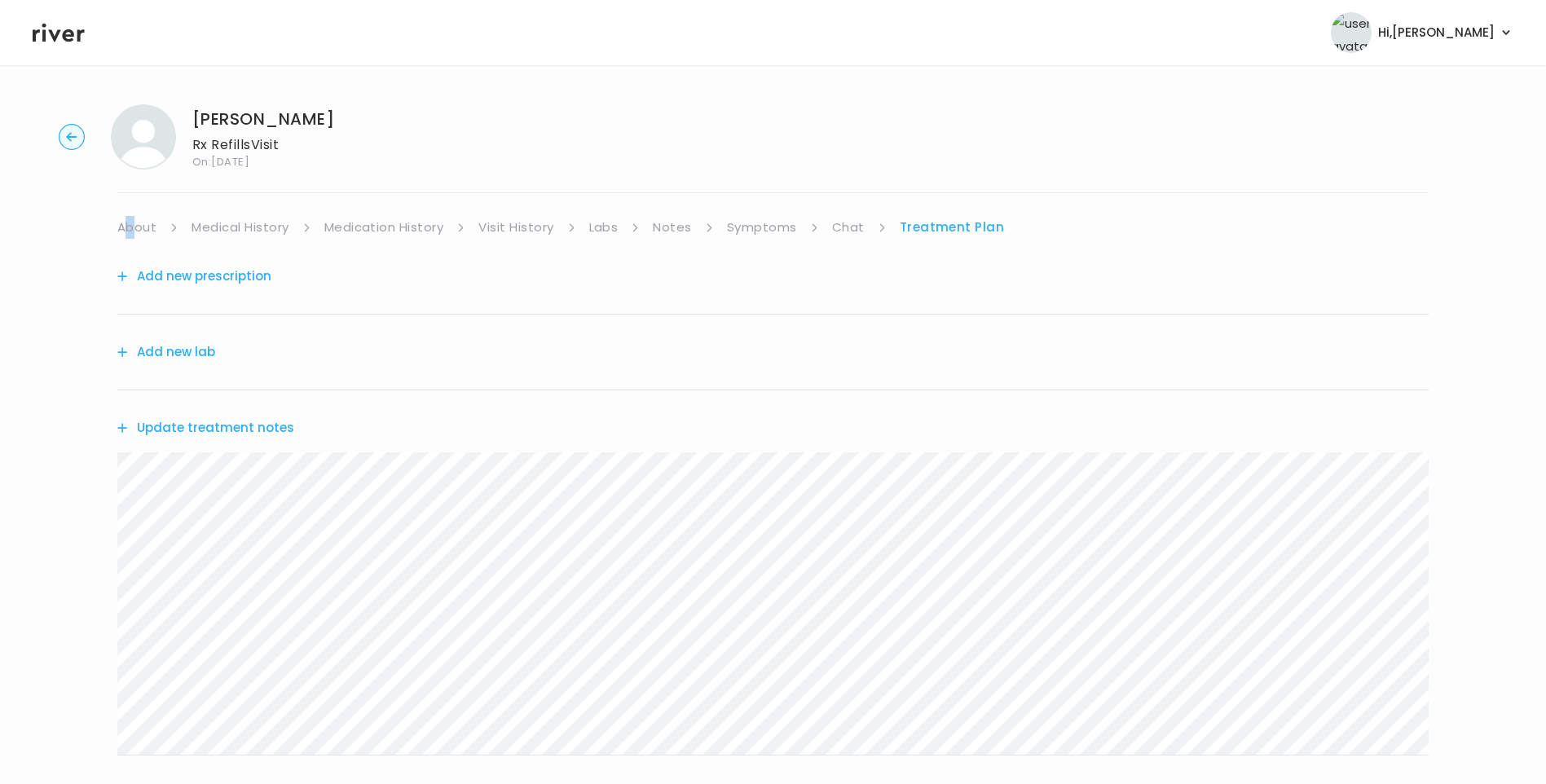
click at [270, 426] on button "Update treatment notes" at bounding box center [206, 427] width 177 height 22
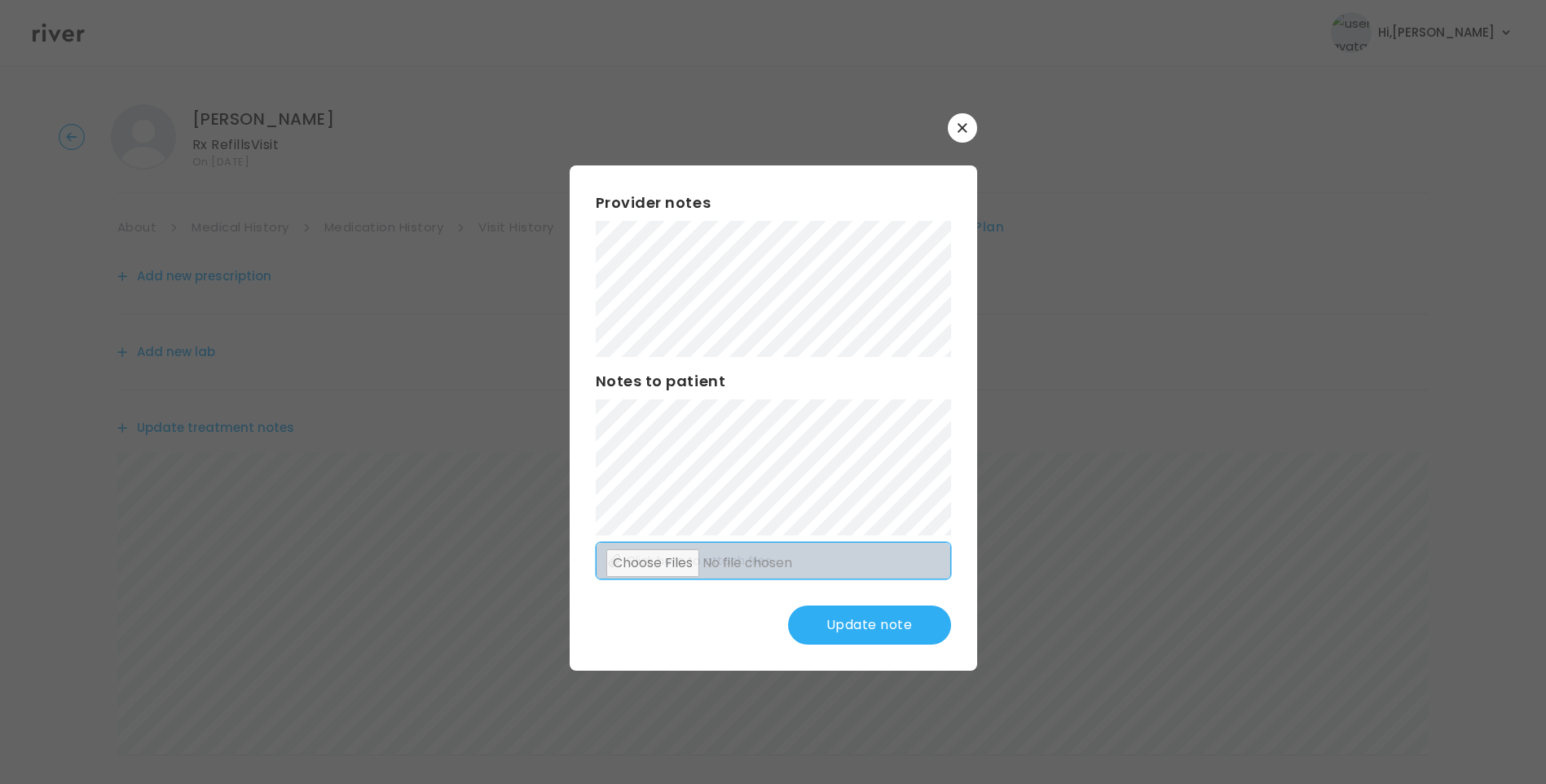
click at [836, 555] on div "Provider notes Notes to patient Click here to attach files Update note" at bounding box center [773, 417] width 408 height 505
click at [887, 621] on button "Update note" at bounding box center [870, 625] width 163 height 39
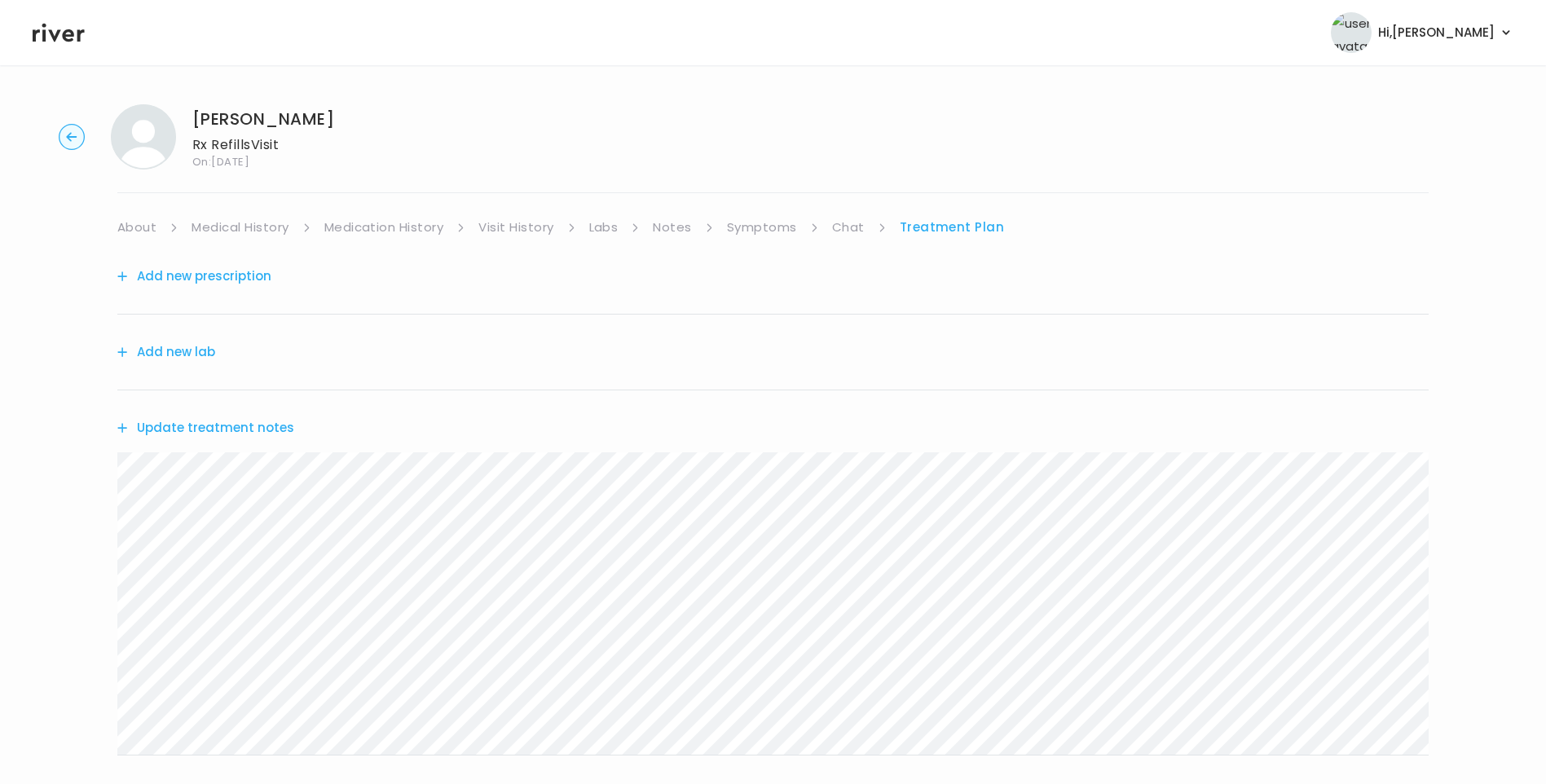
click at [272, 231] on link "Medical History" at bounding box center [240, 227] width 97 height 22
click at [375, 229] on link "Medication History" at bounding box center [390, 227] width 120 height 22
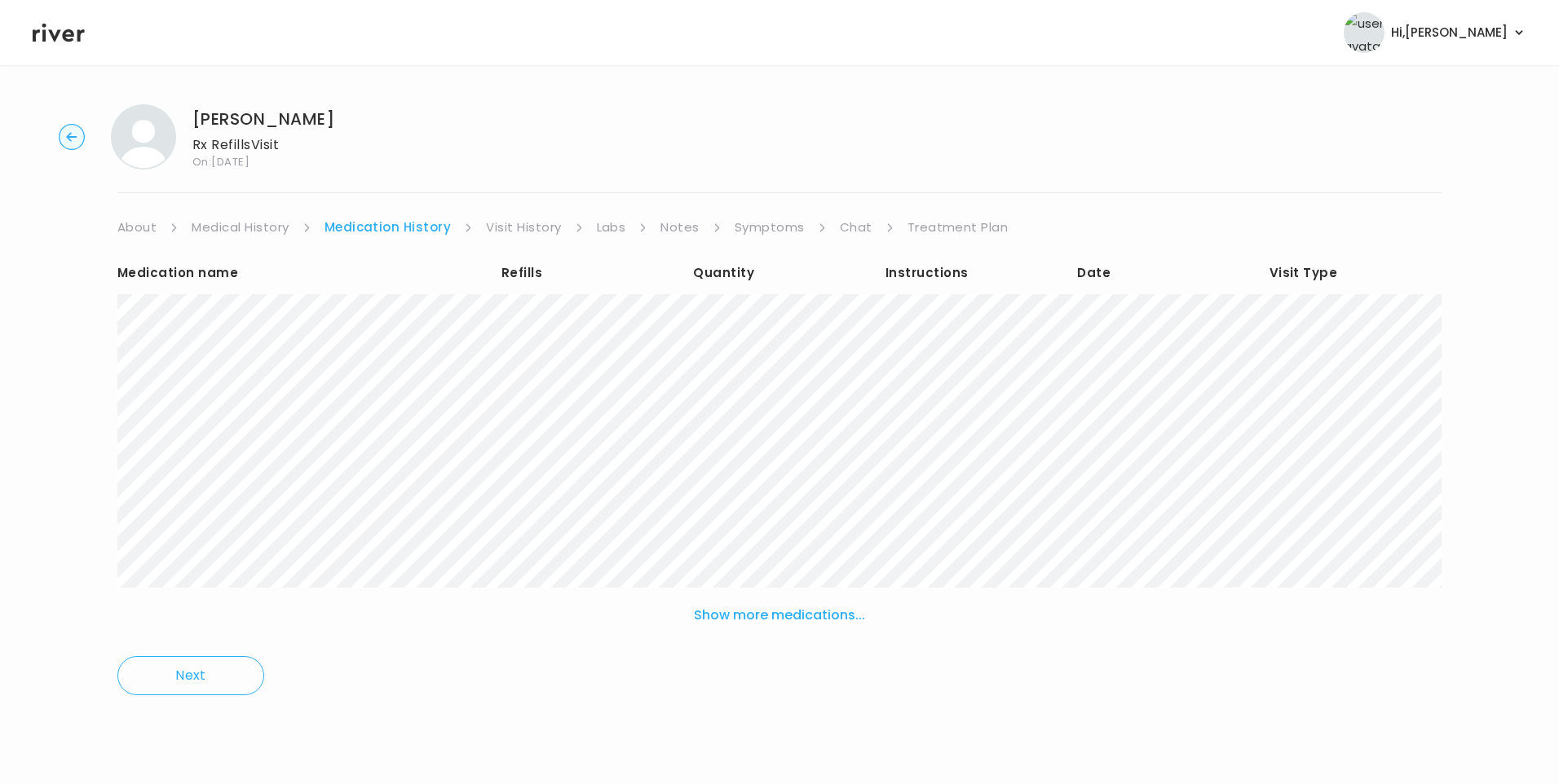
click at [782, 617] on button "Show more medications..." at bounding box center [779, 615] width 184 height 36
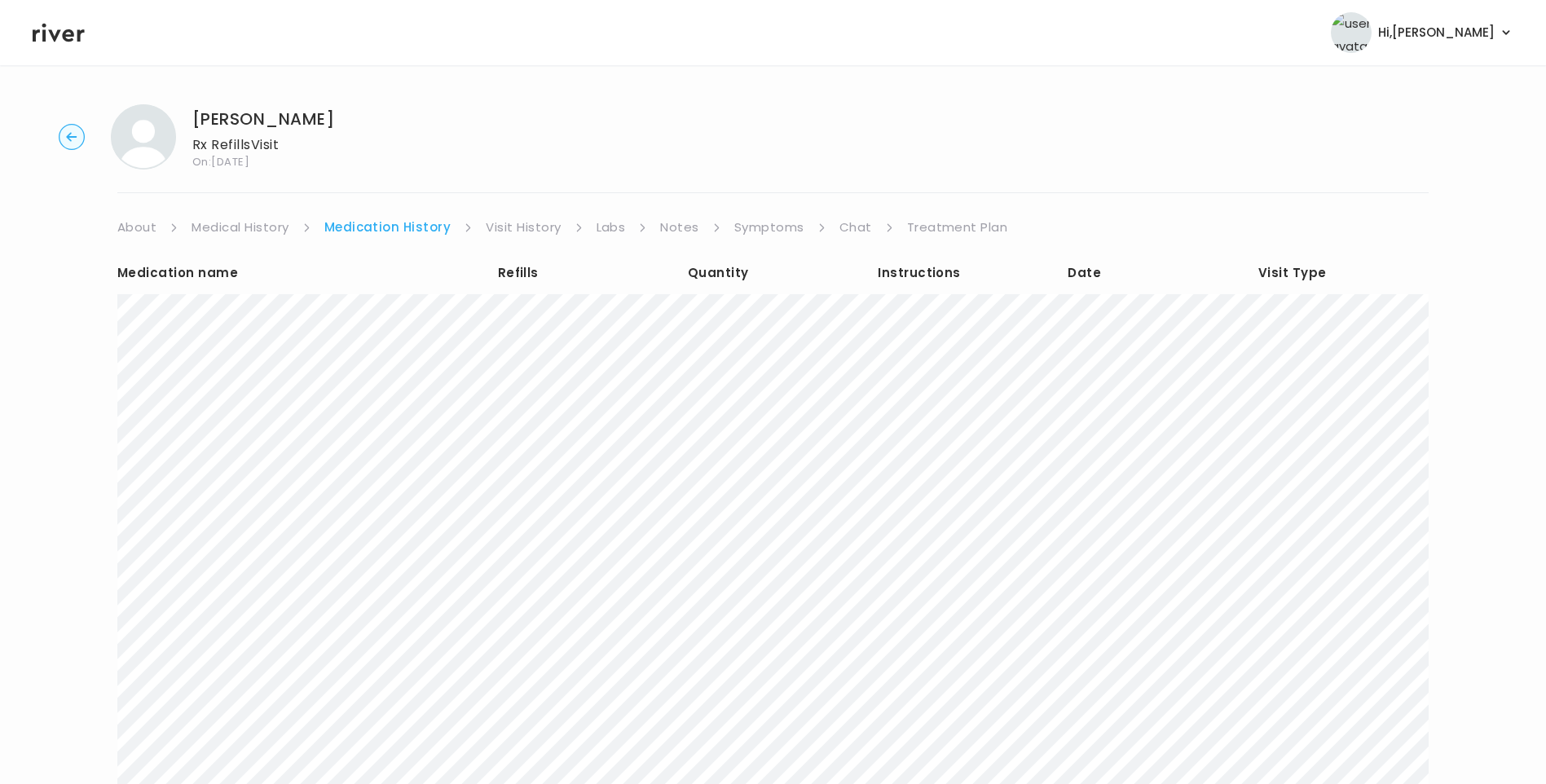
click at [960, 224] on link "Treatment Plan" at bounding box center [958, 227] width 101 height 22
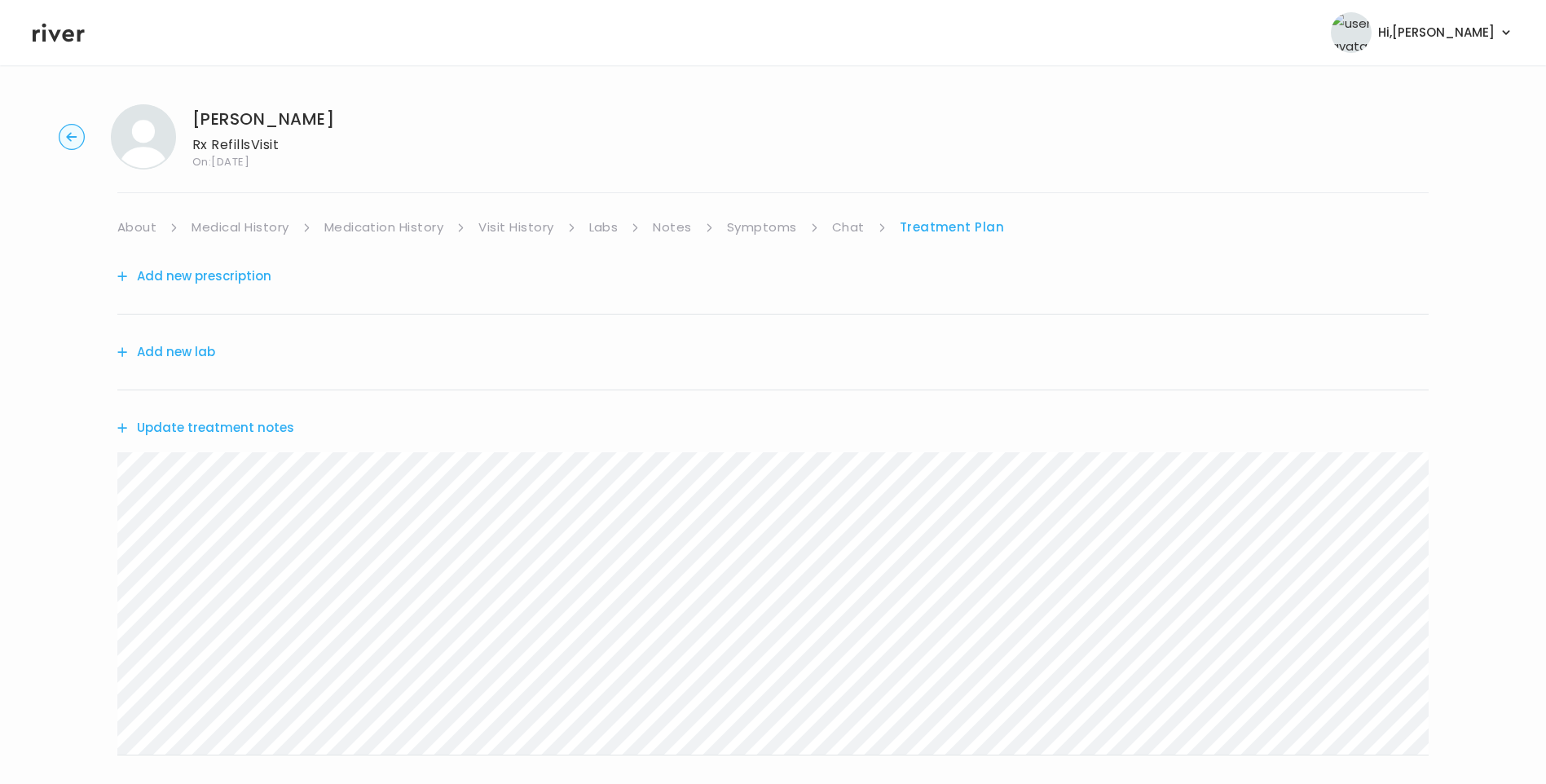
click at [227, 283] on button "Add new prescription" at bounding box center [195, 275] width 154 height 22
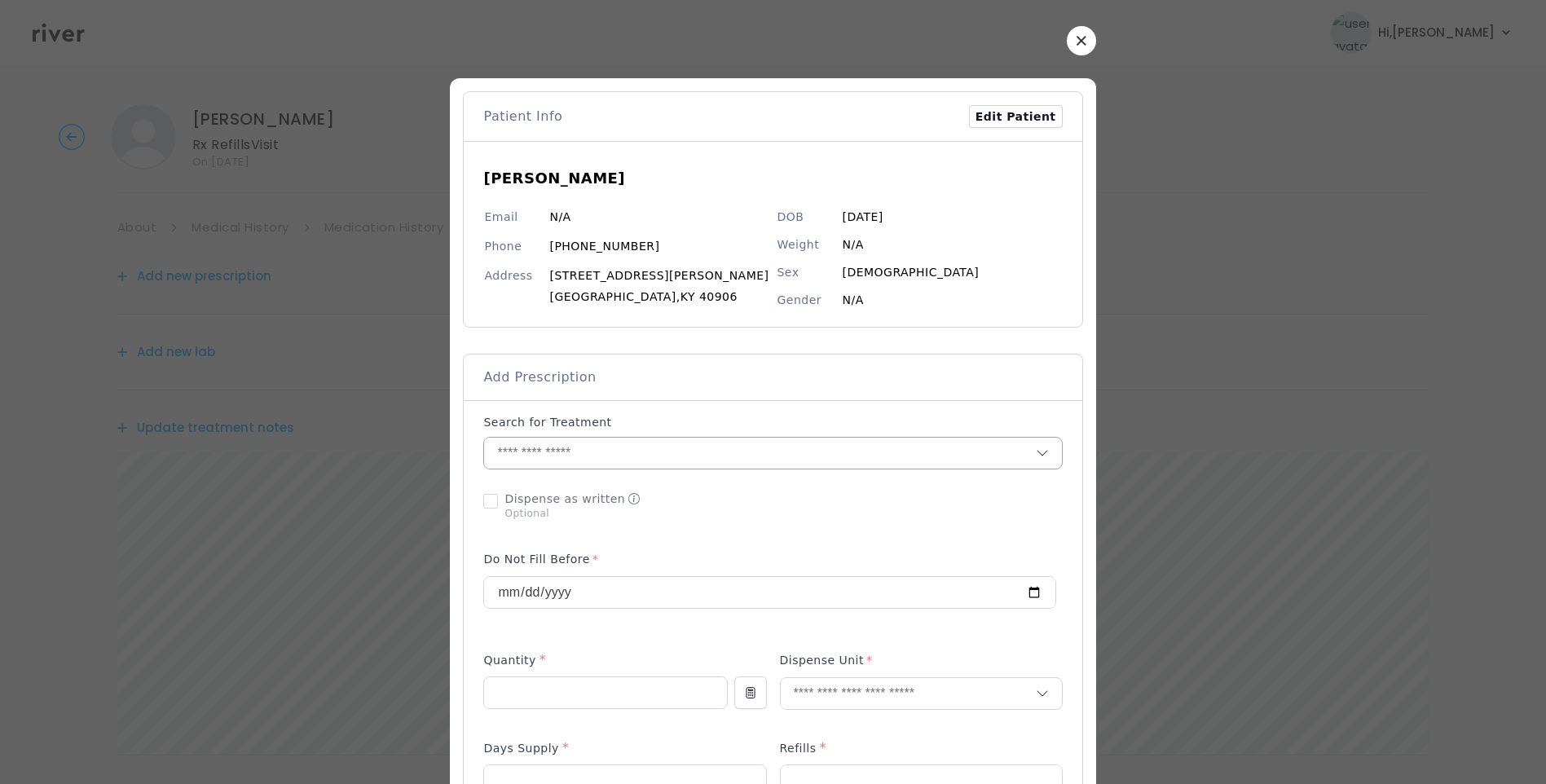
click at [563, 451] on input "text" at bounding box center [760, 453] width 551 height 31
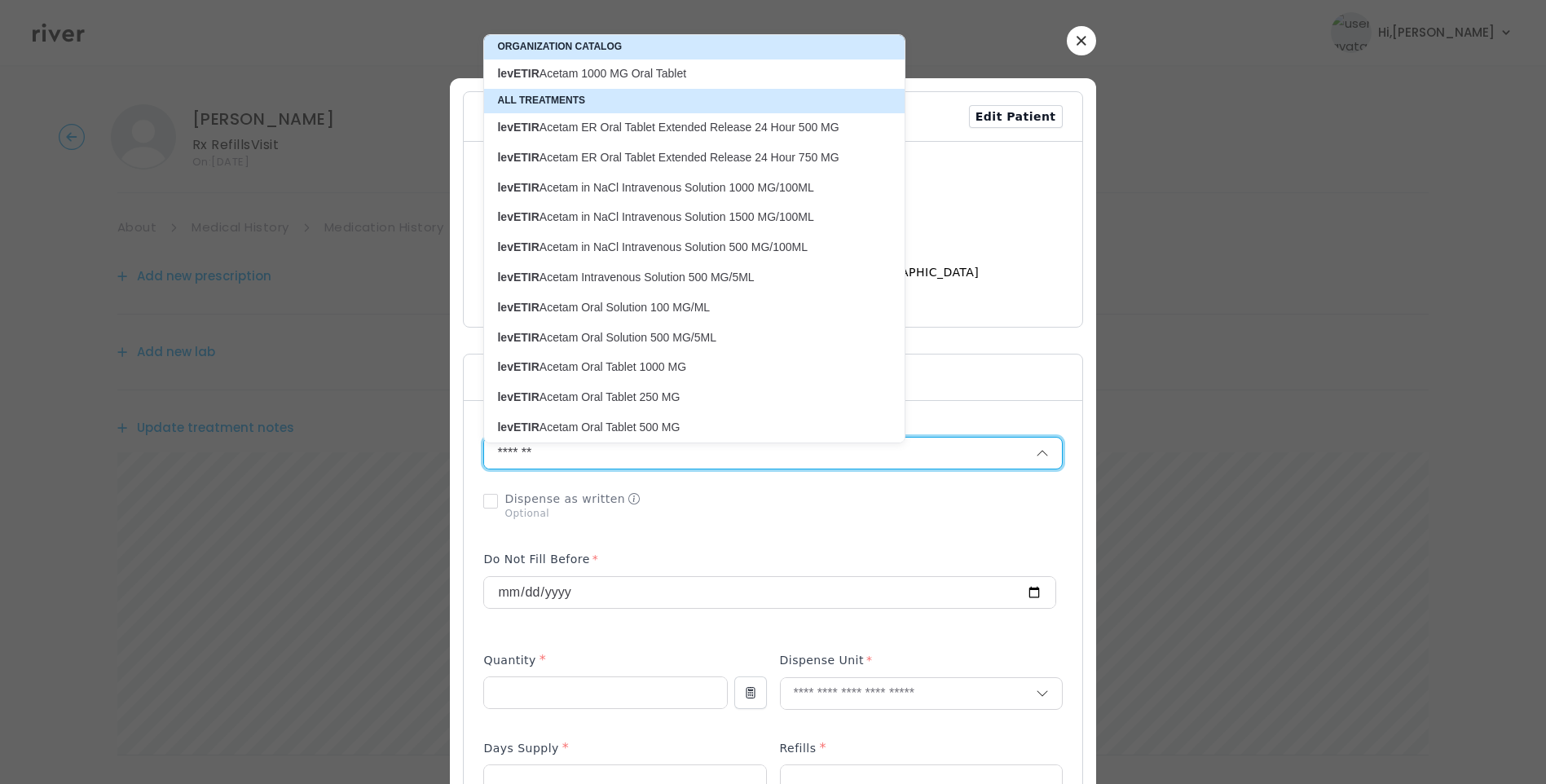
click at [682, 80] on p "levETIR Acetam 1000 MG Oral Tablet" at bounding box center [684, 74] width 375 height 16
type input "**********"
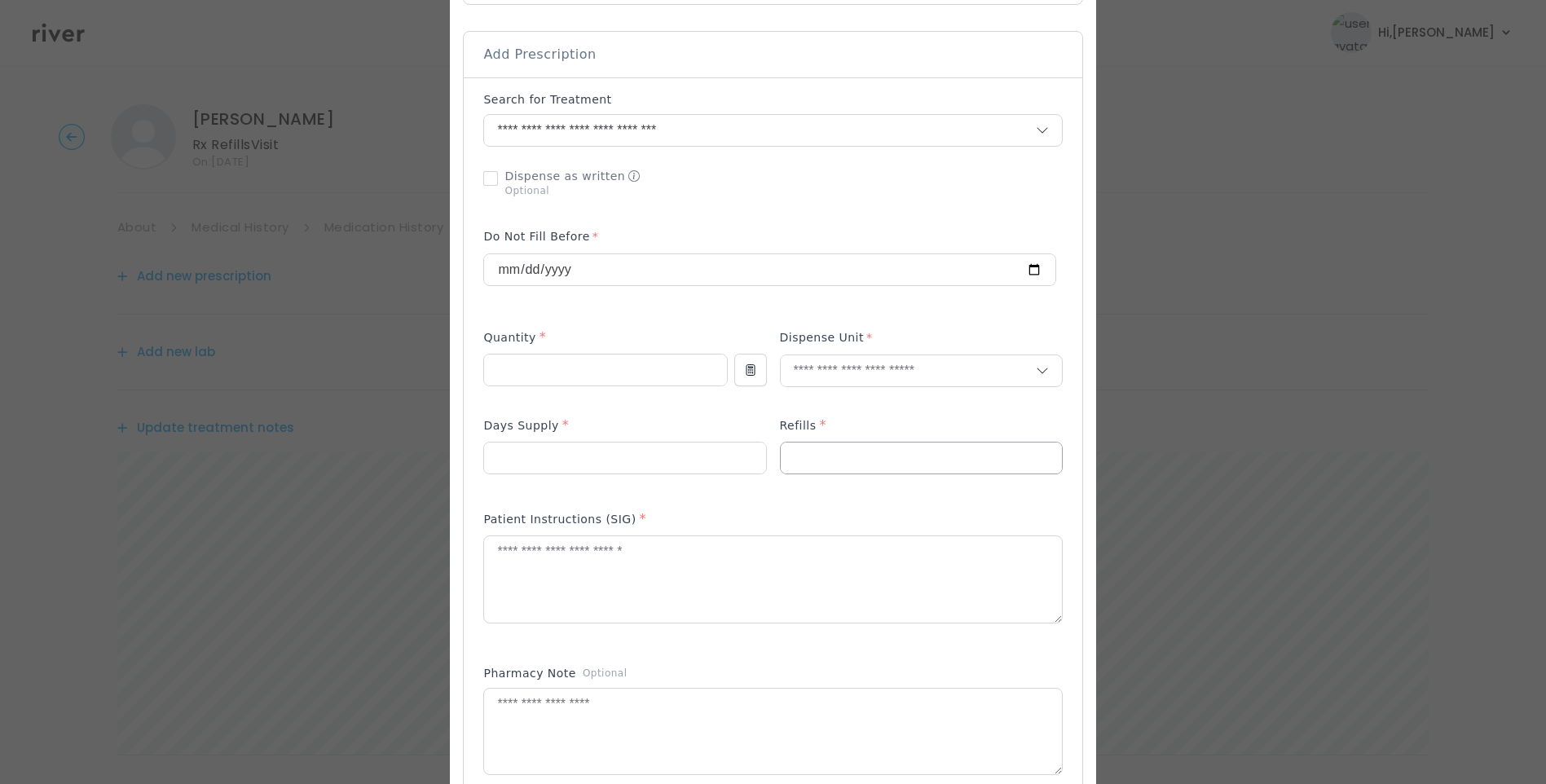
scroll to position [326, 0]
click at [553, 370] on input "number" at bounding box center [605, 367] width 242 height 31
type input "***"
type input "****"
click at [808, 402] on p "Tablet" at bounding box center [889, 402] width 214 height 23
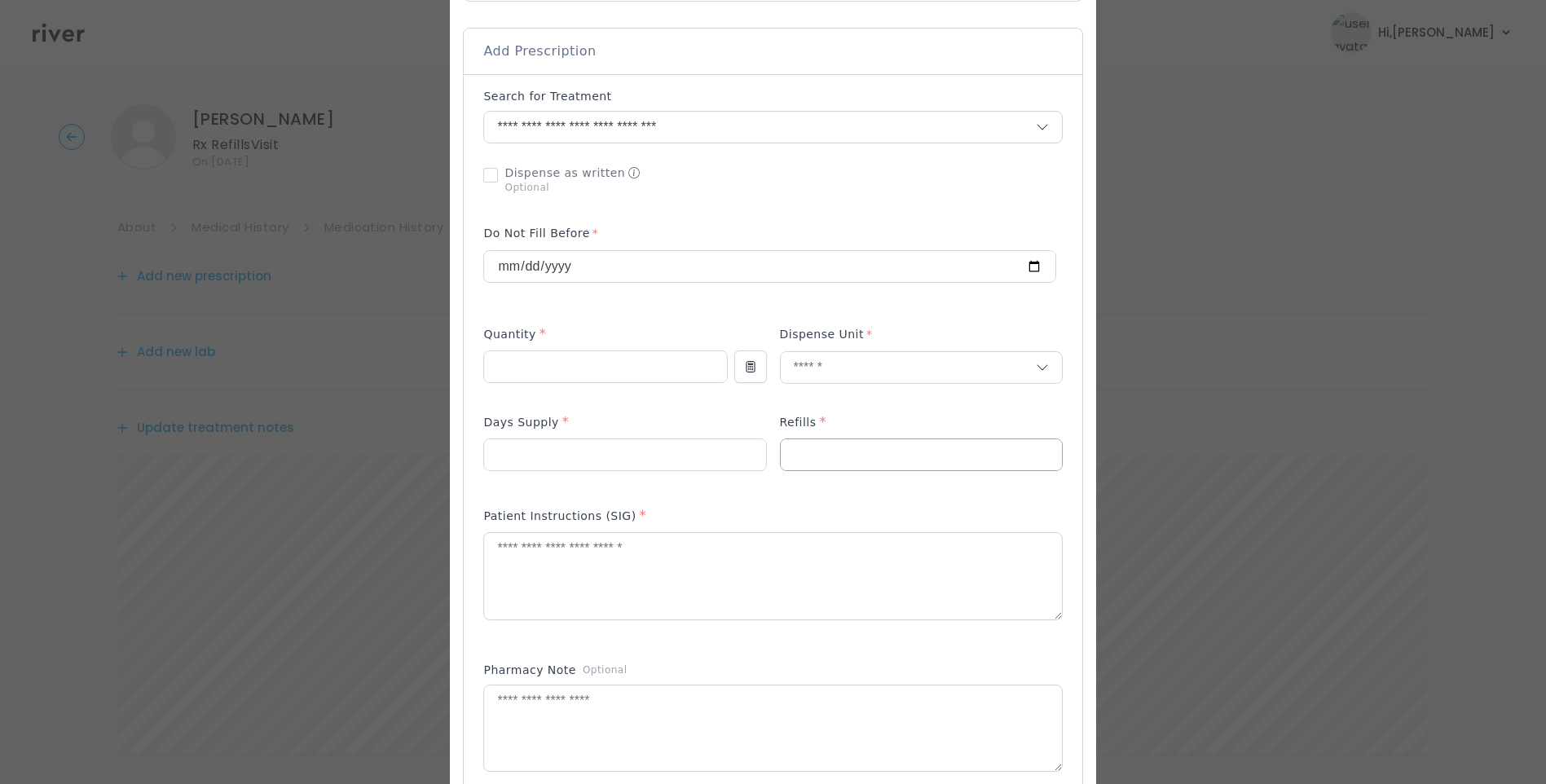
click at [766, 458] on input "number" at bounding box center [625, 455] width 281 height 31
type input "*"
click at [576, 446] on input "number" at bounding box center [625, 455] width 281 height 31
type input "**"
click at [527, 566] on textarea at bounding box center [773, 576] width 577 height 87
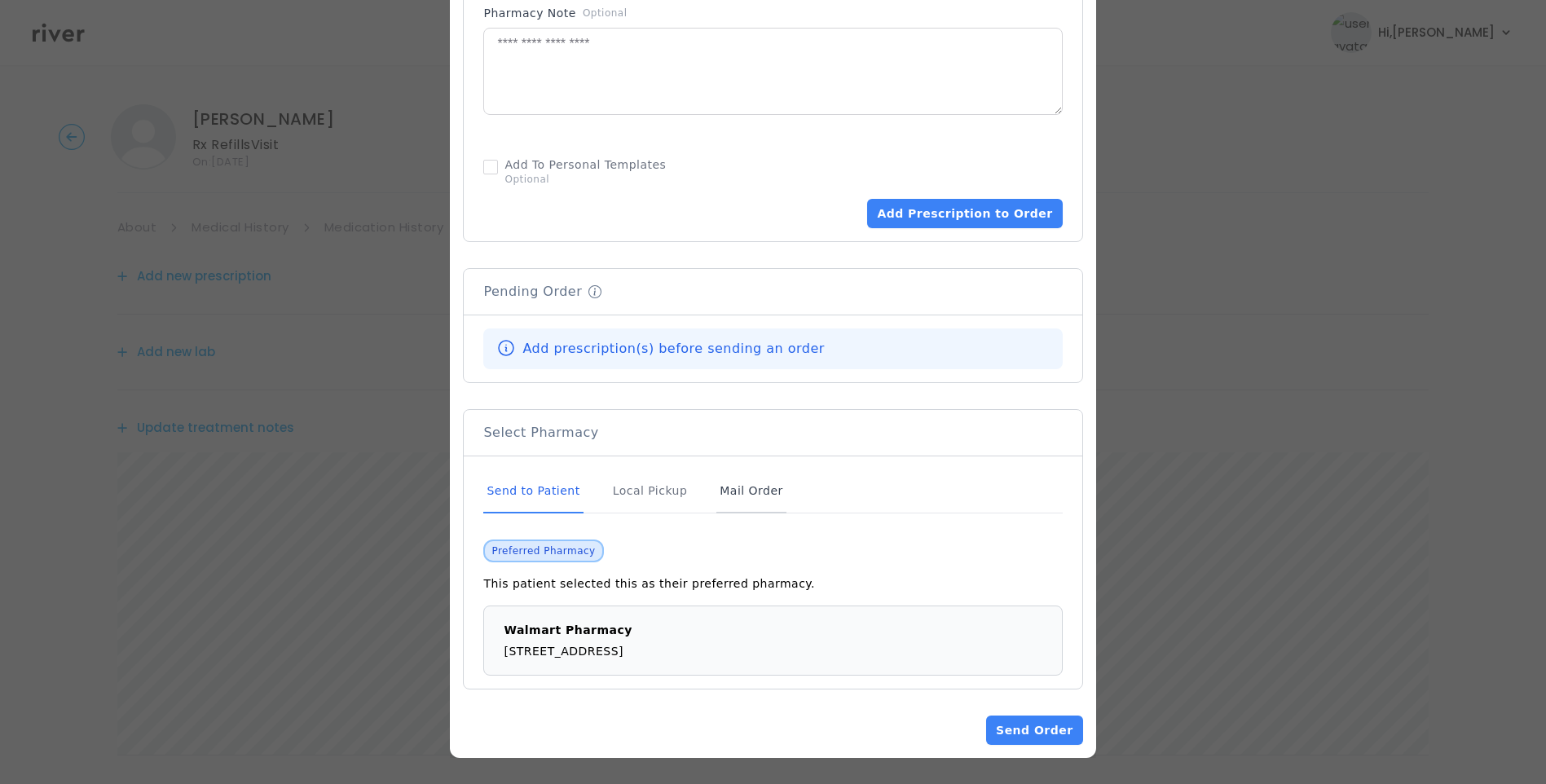
type textarea "**********"
click at [751, 490] on div "Mail Order" at bounding box center [751, 491] width 69 height 44
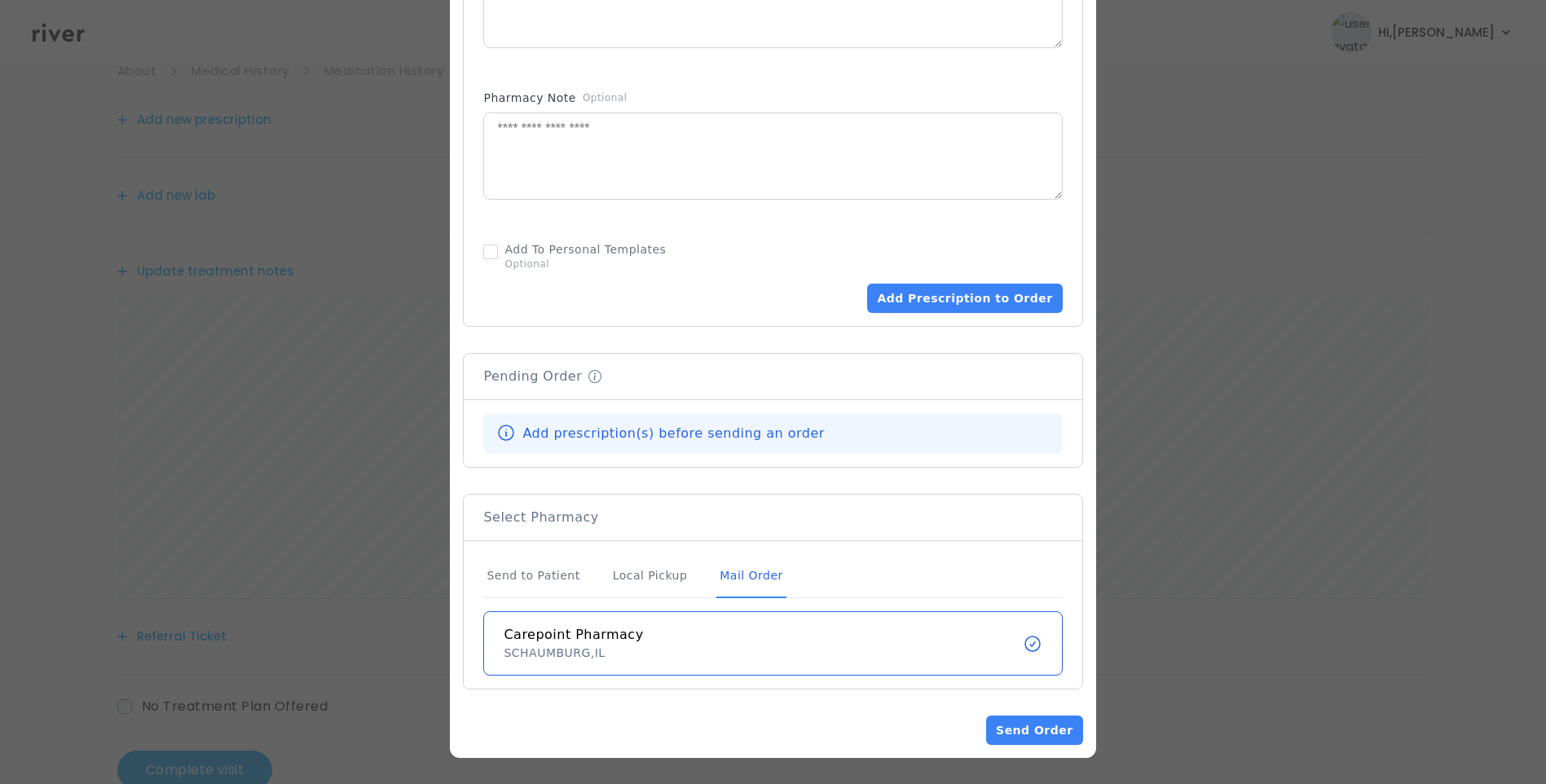
scroll to position [163, 0]
click at [752, 576] on div "Mail Order" at bounding box center [751, 576] width 69 height 44
click at [951, 297] on button "Add Prescription to Order" at bounding box center [965, 299] width 195 height 29
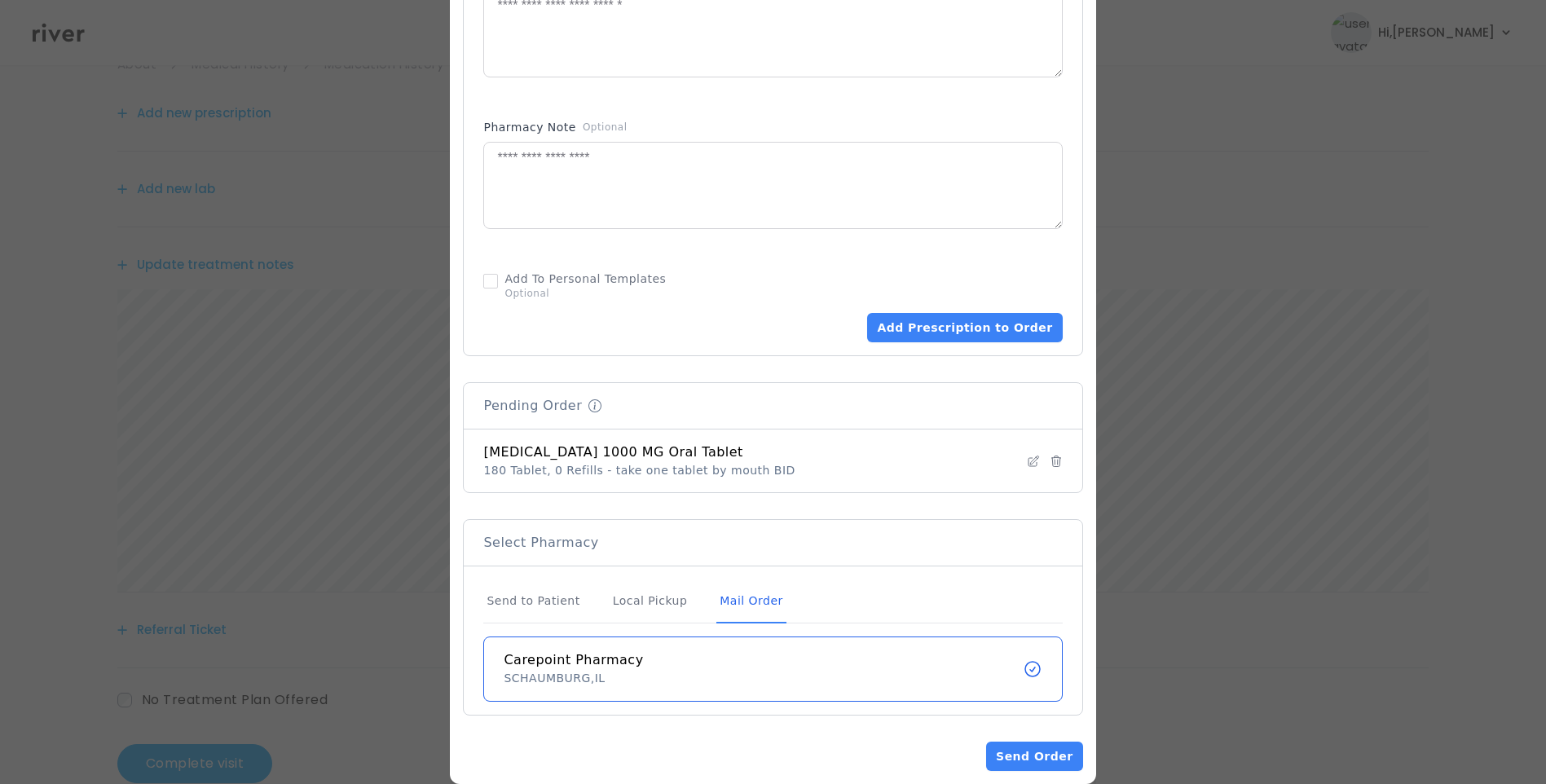
scroll to position [895, 0]
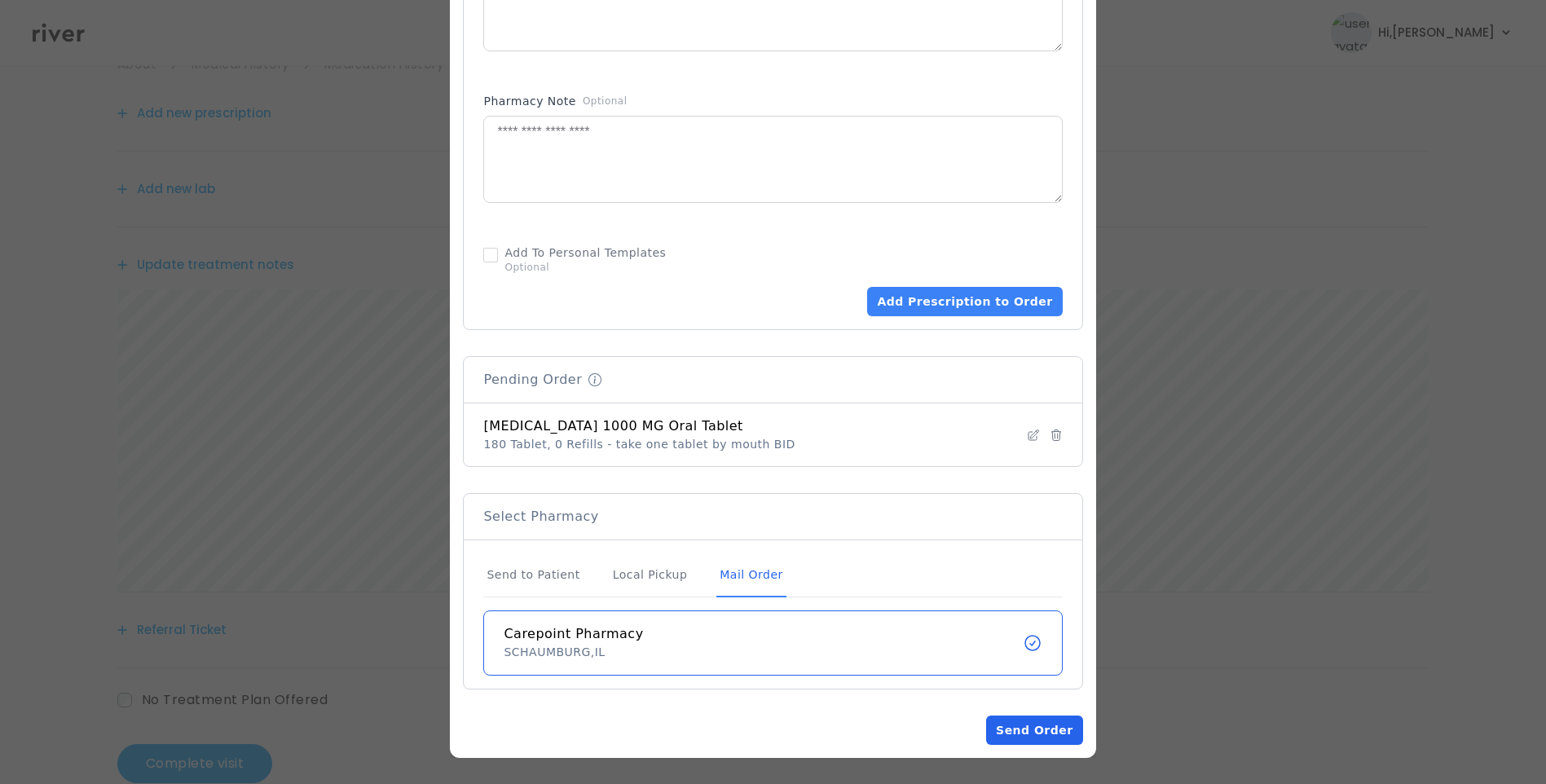
click at [1005, 724] on button "Send Order" at bounding box center [1034, 731] width 96 height 29
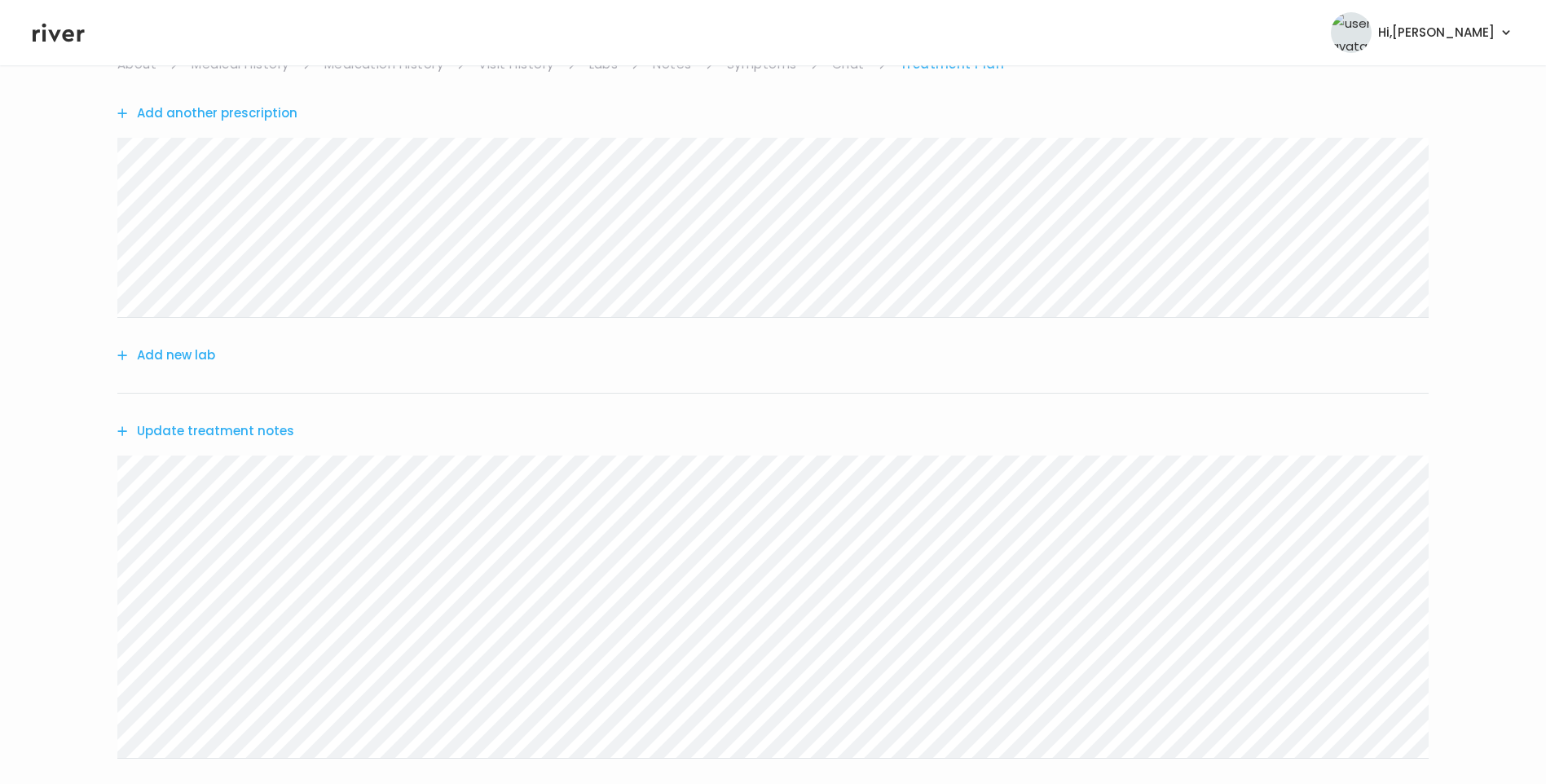
scroll to position [0, 0]
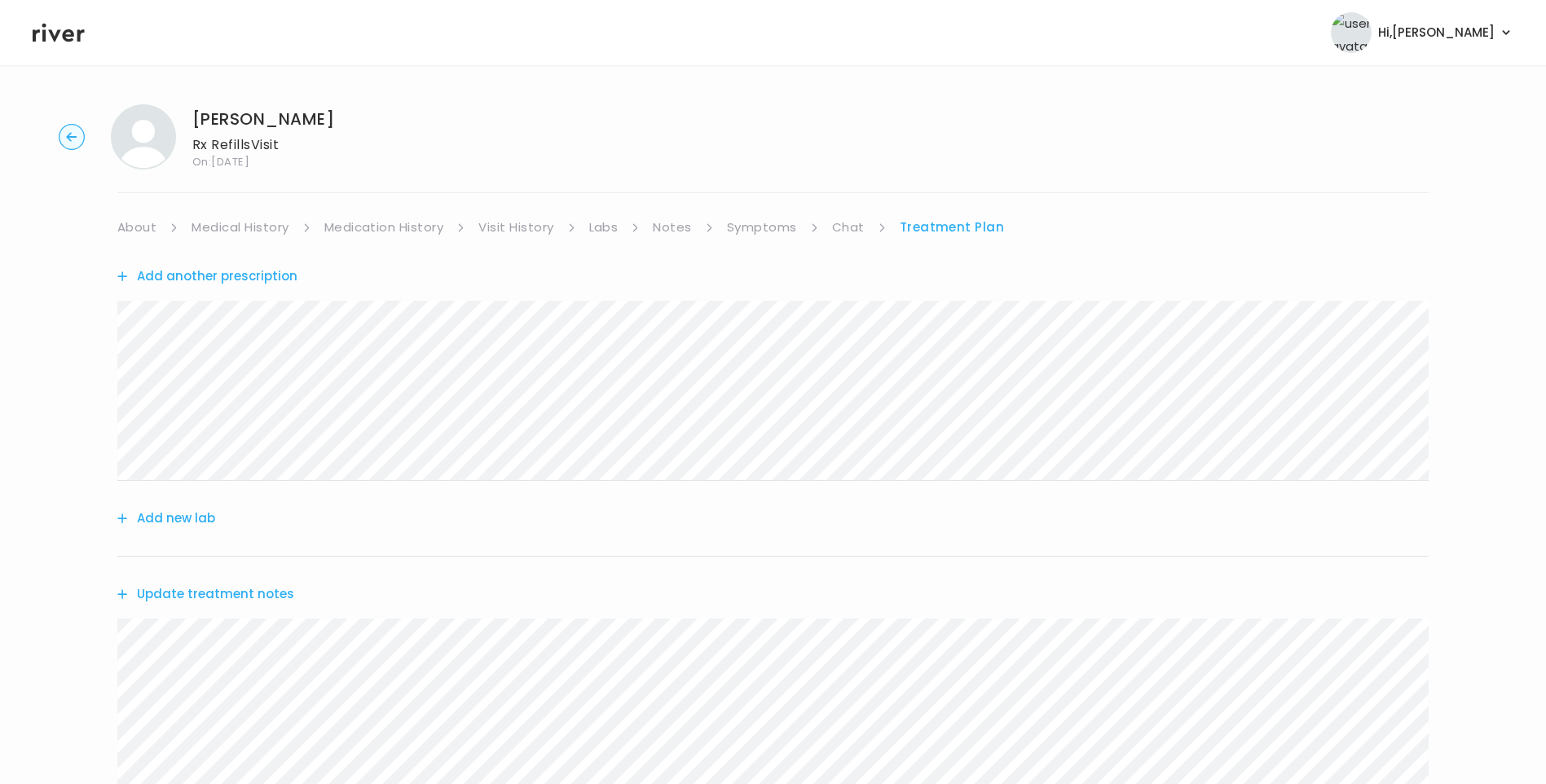
click at [761, 229] on link "Symptoms" at bounding box center [762, 227] width 70 height 22
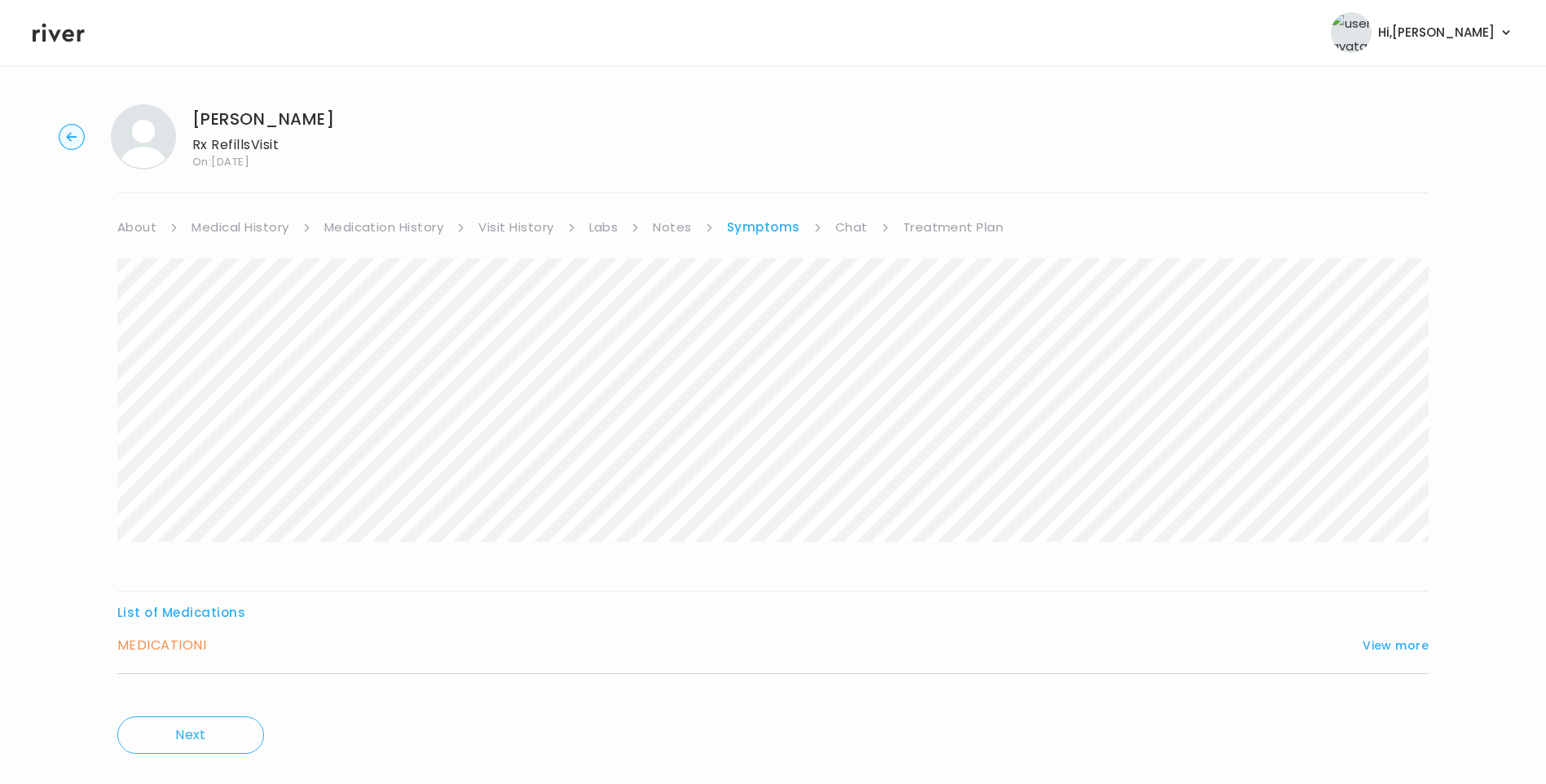
scroll to position [32, 0]
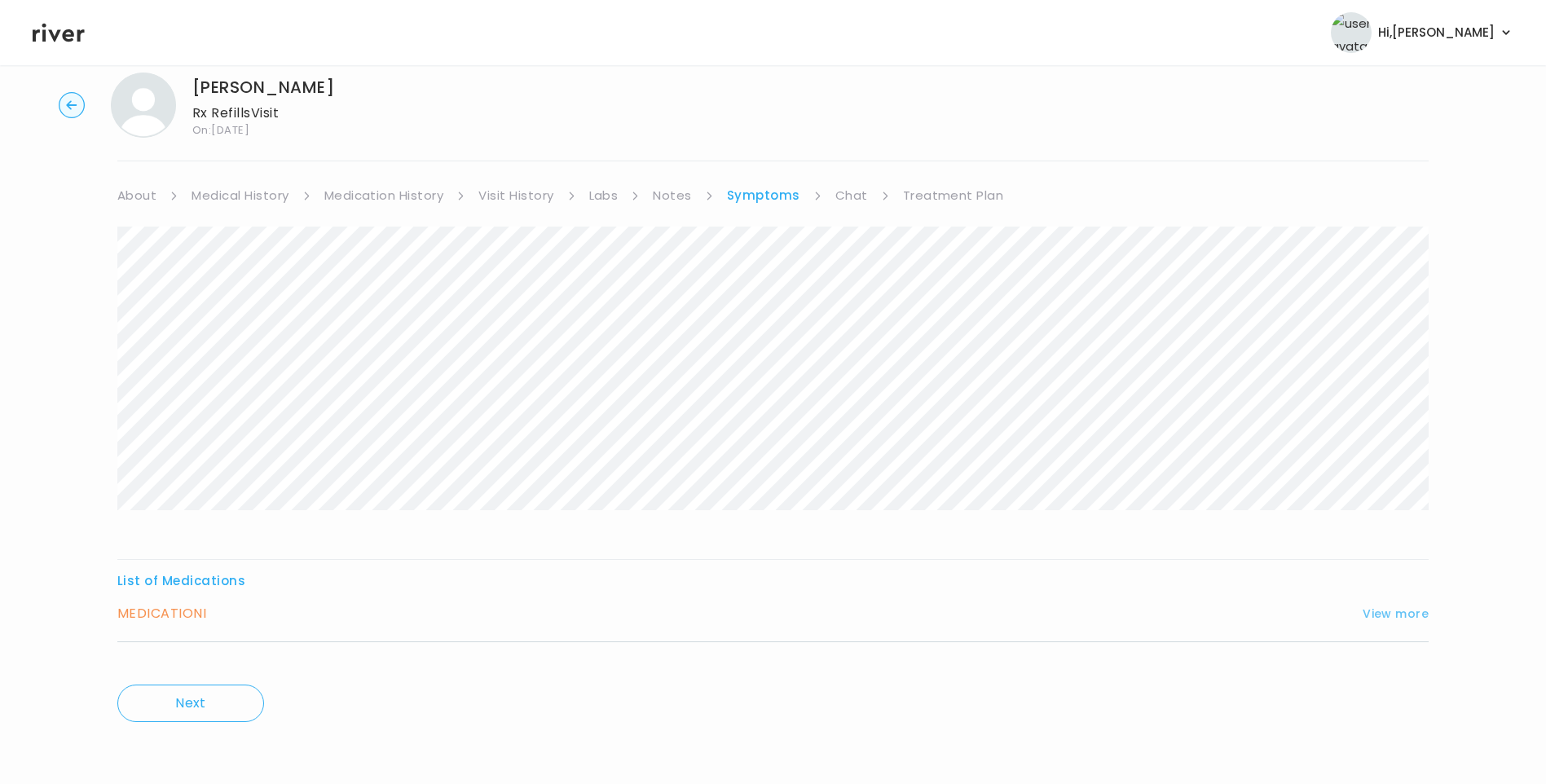
click at [1394, 610] on button "View more" at bounding box center [1396, 614] width 66 height 19
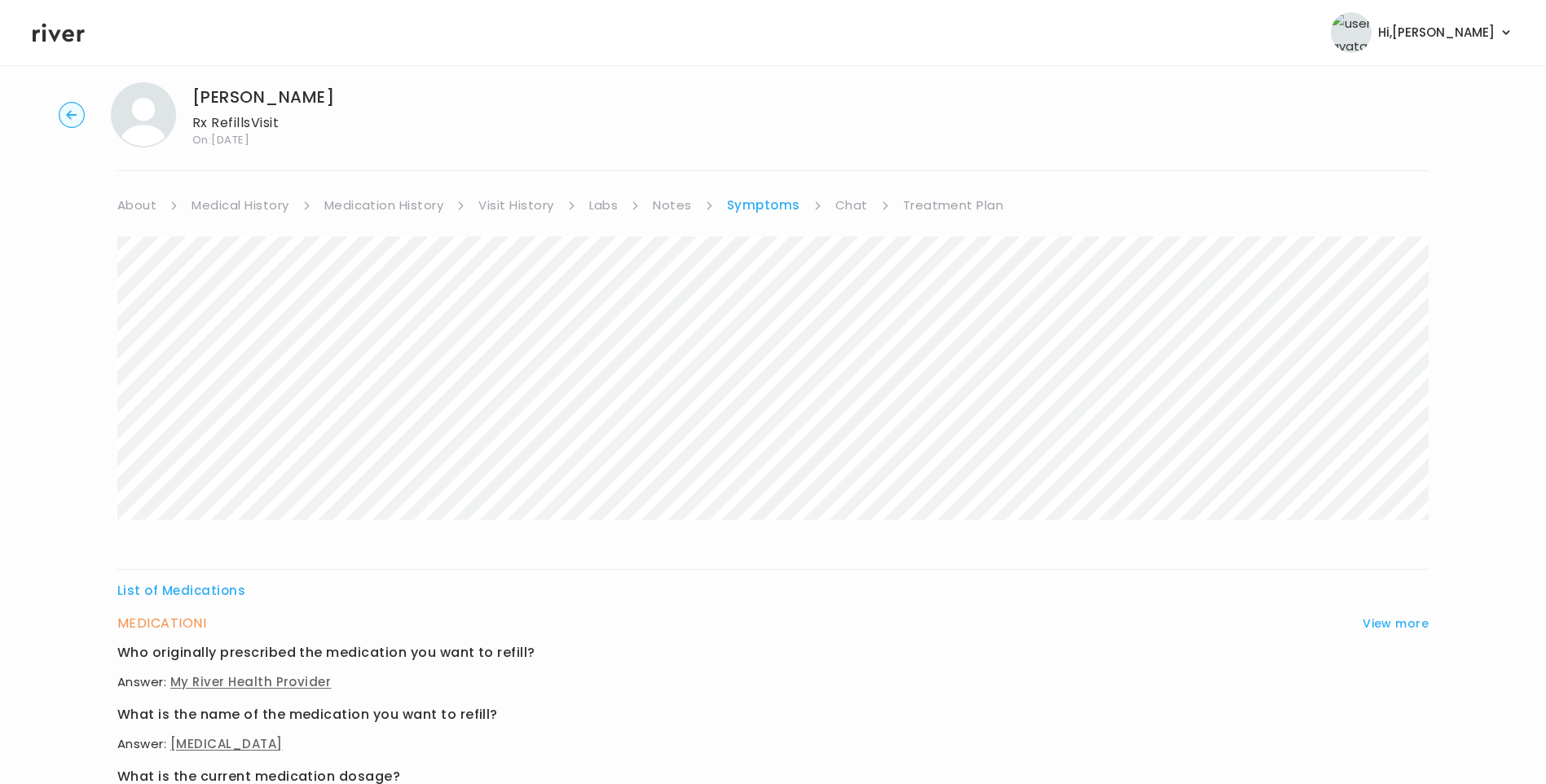
scroll to position [0, 0]
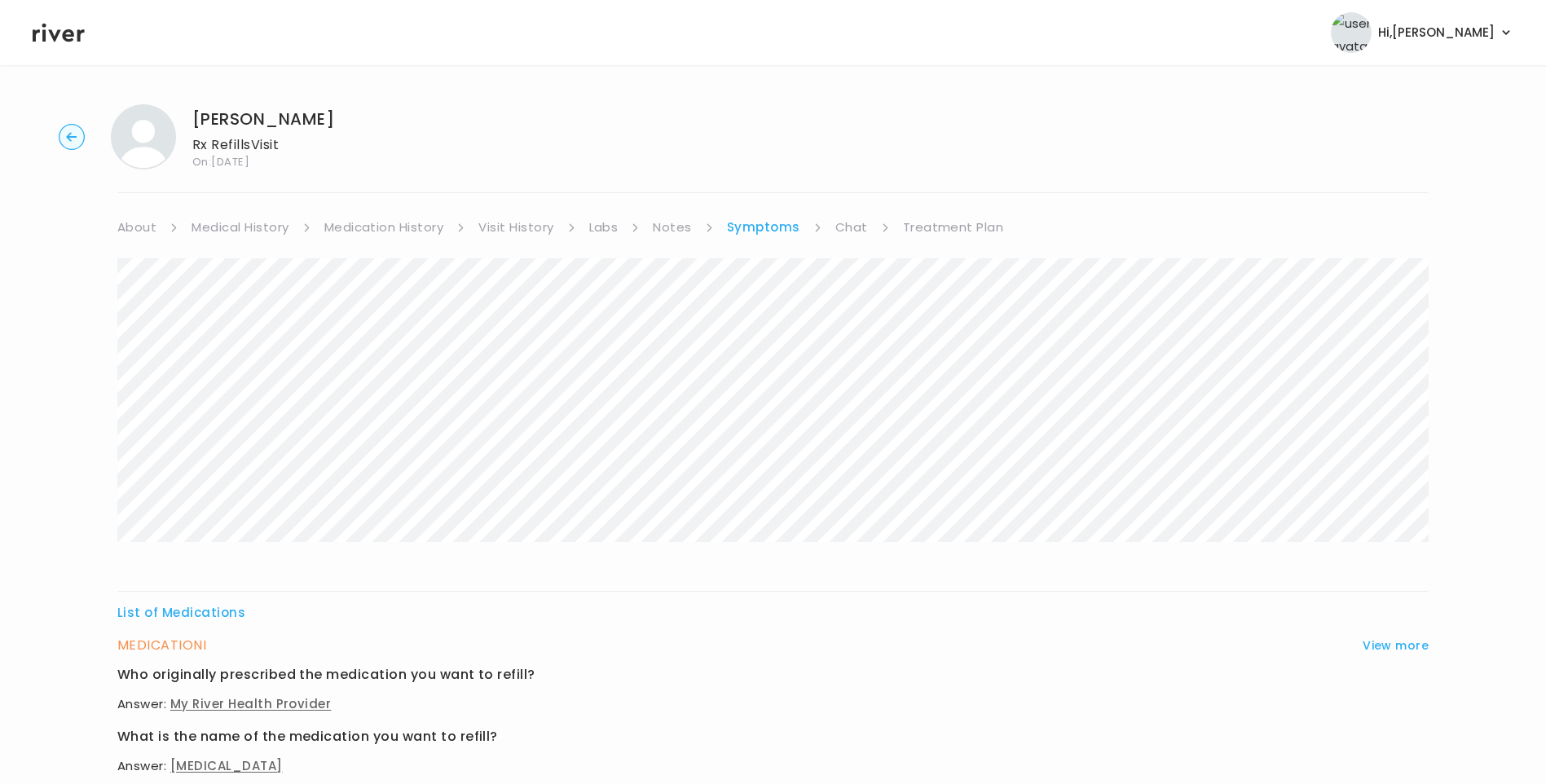
click at [937, 222] on link "Treatment Plan" at bounding box center [953, 227] width 101 height 22
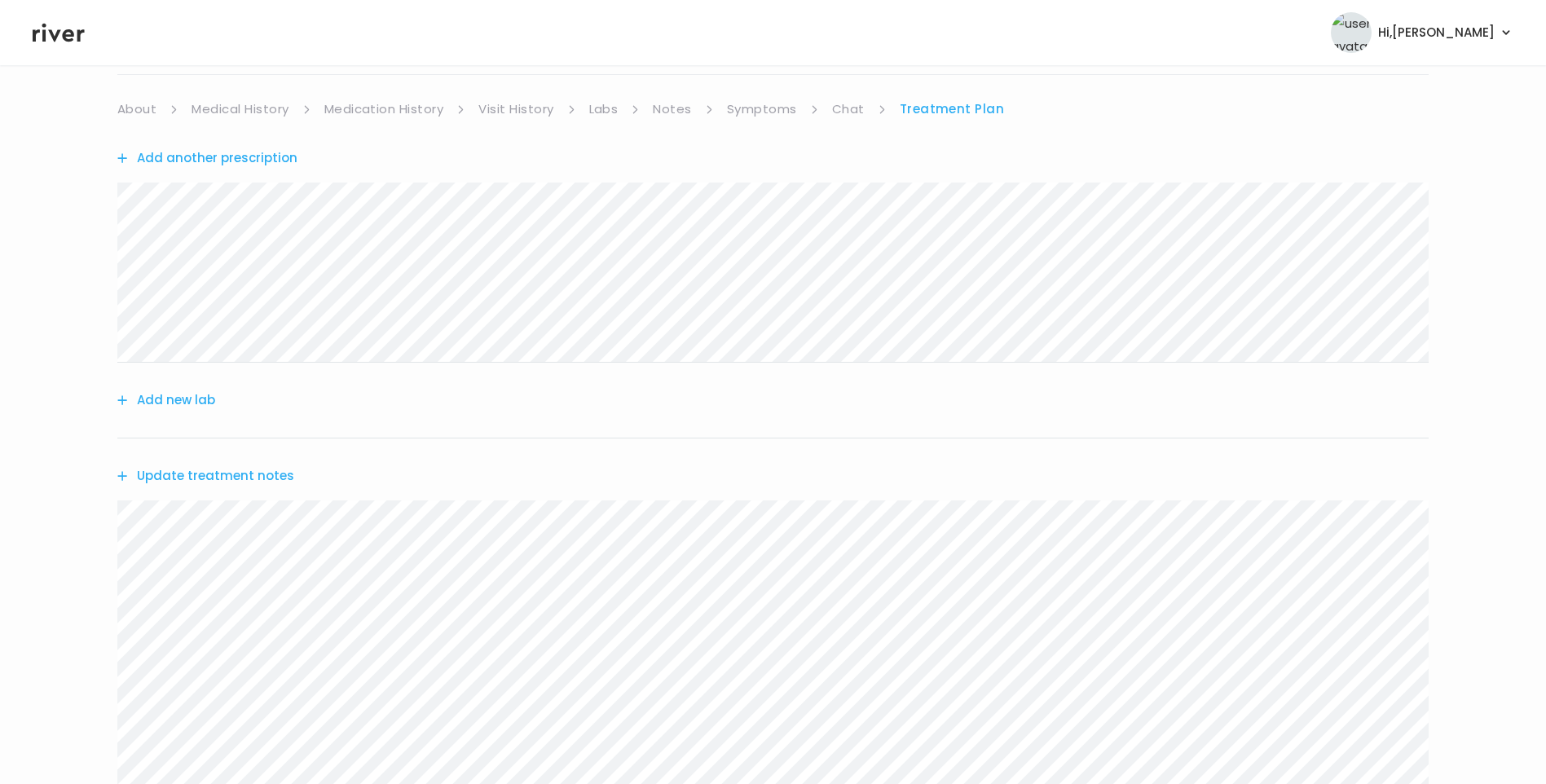
scroll to position [326, 0]
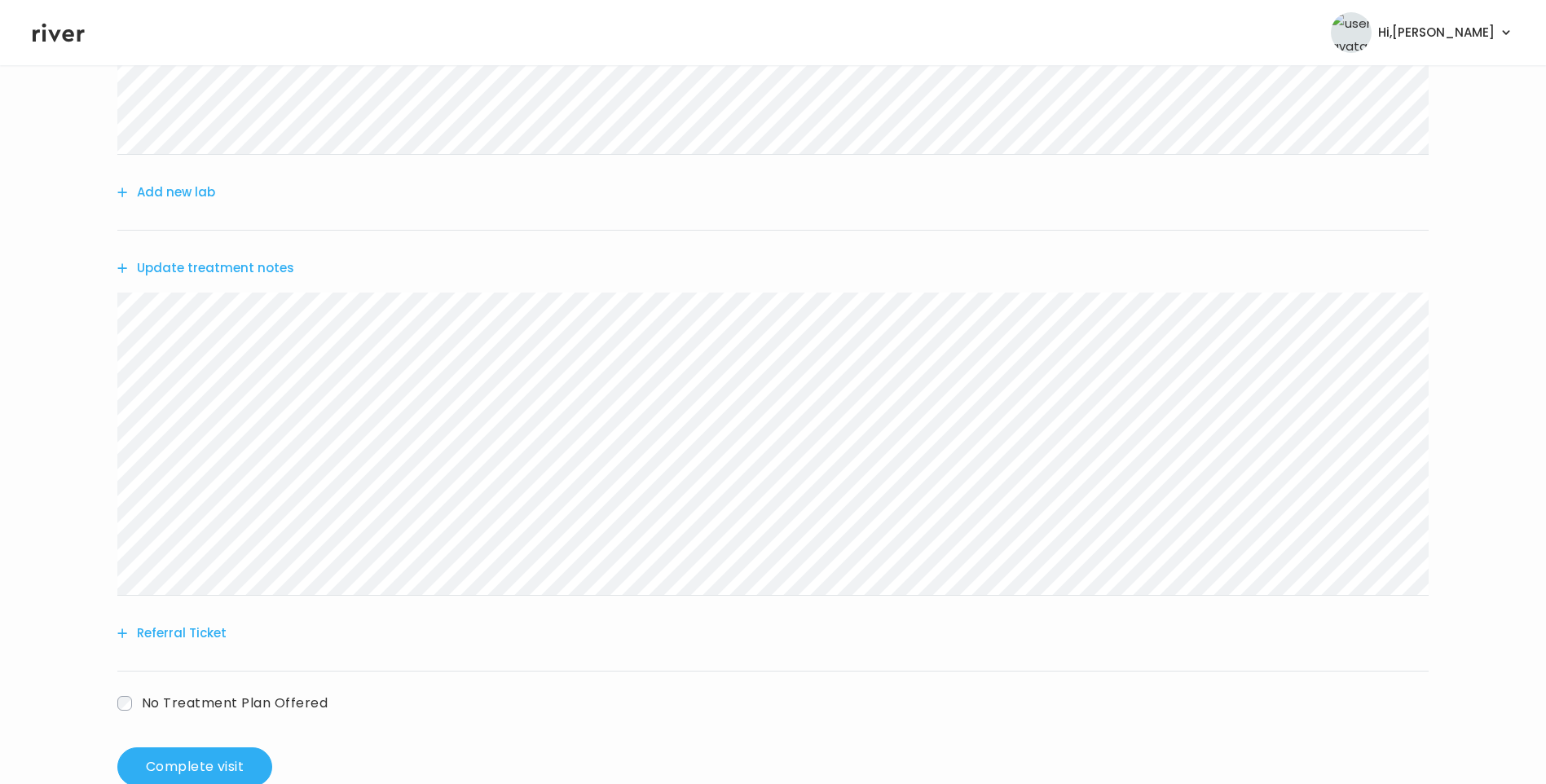
click at [237, 272] on button "Update treatment notes" at bounding box center [206, 267] width 177 height 22
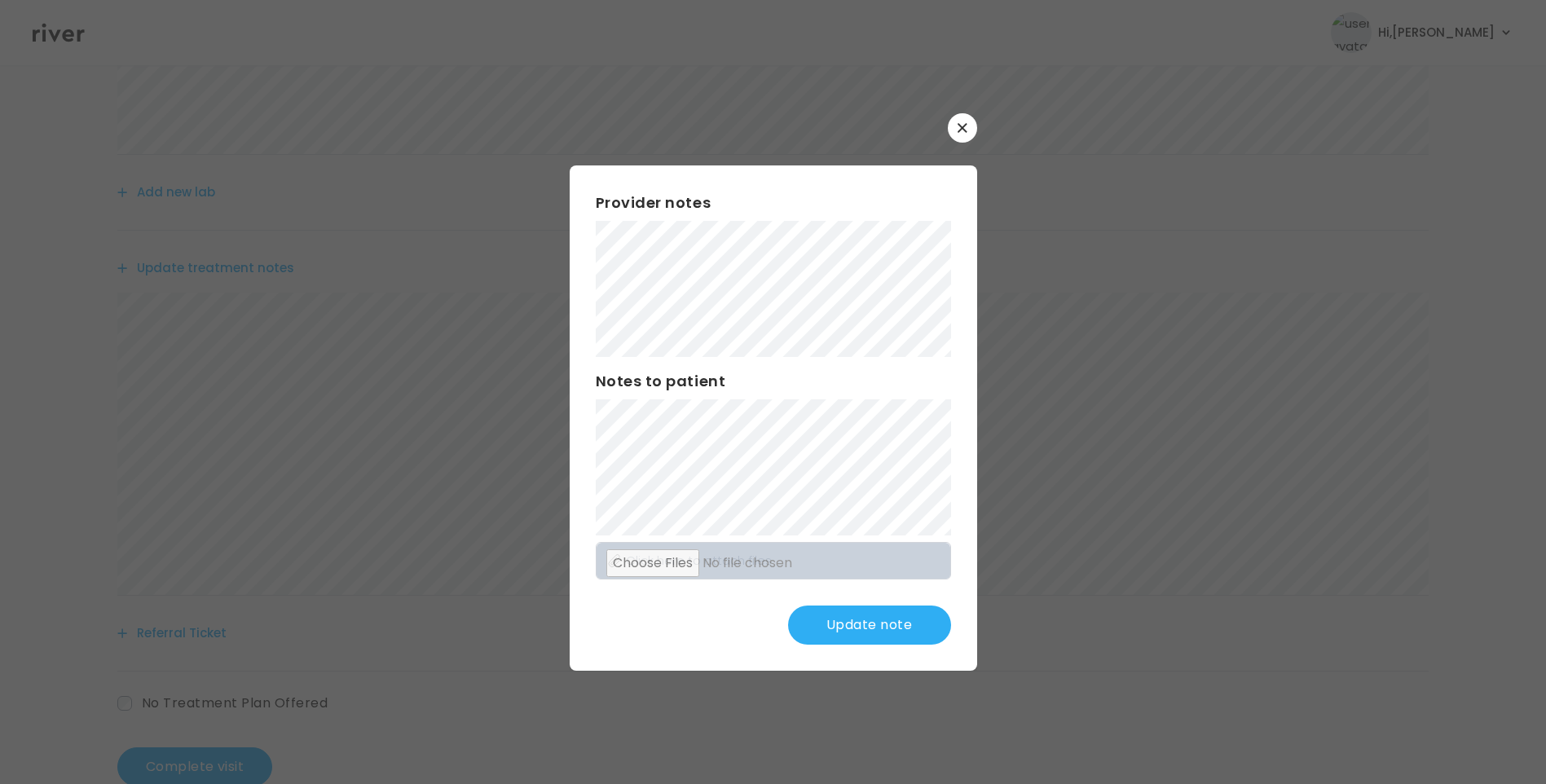
click at [959, 133] on button "button" at bounding box center [962, 127] width 29 height 29
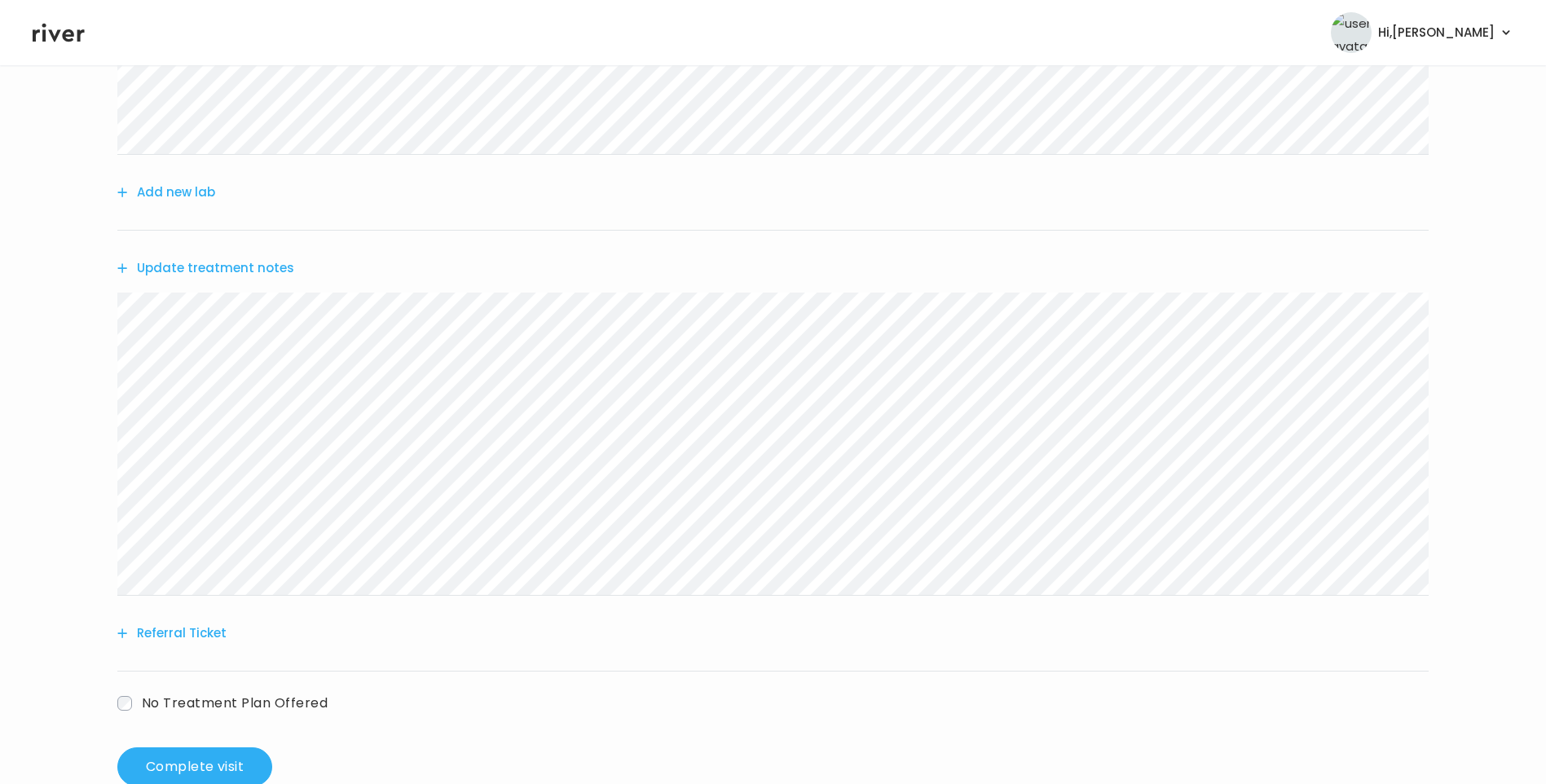
click at [263, 267] on button "Update treatment notes" at bounding box center [206, 267] width 177 height 22
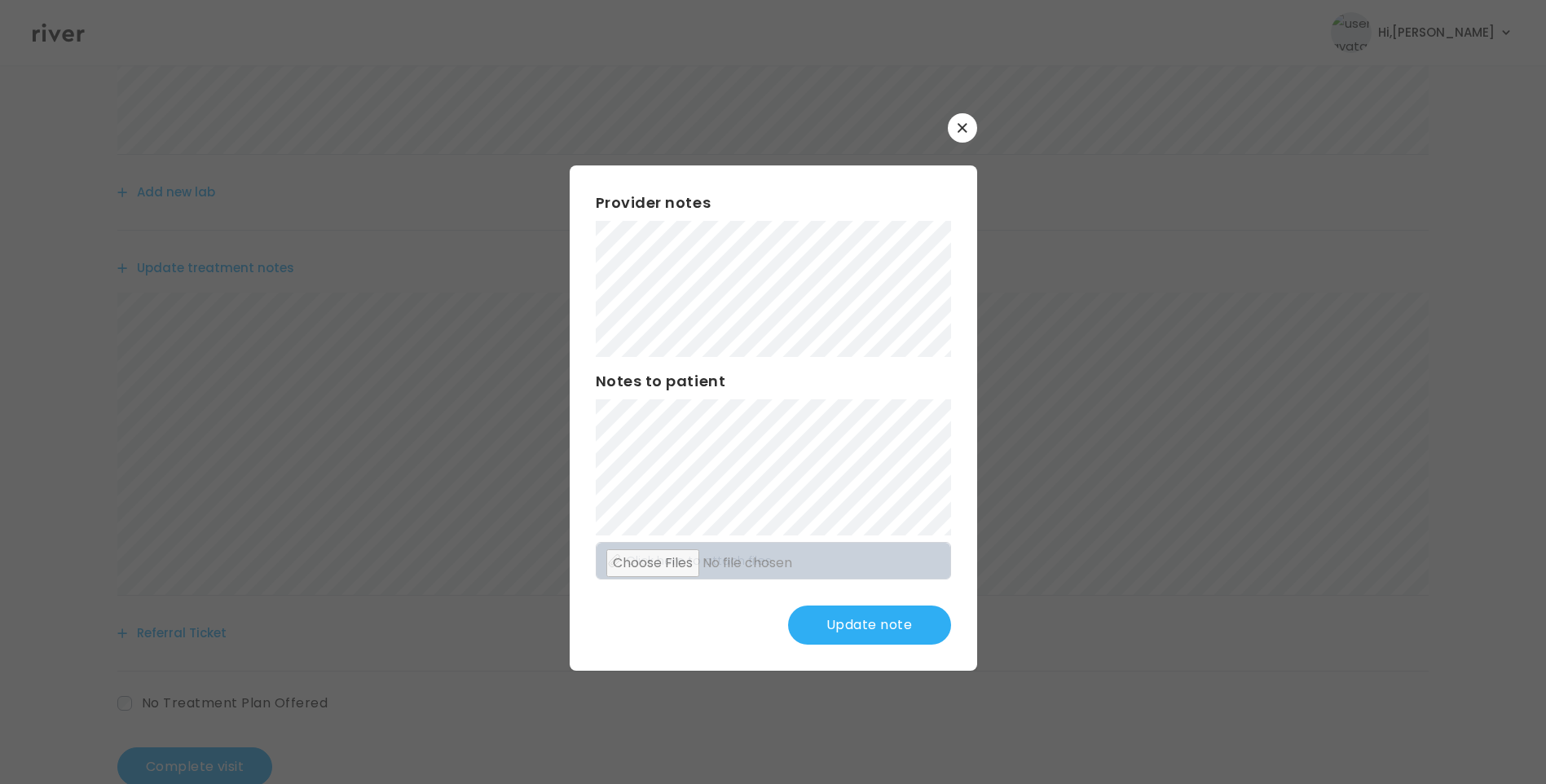
click at [889, 621] on button "Update note" at bounding box center [870, 625] width 163 height 39
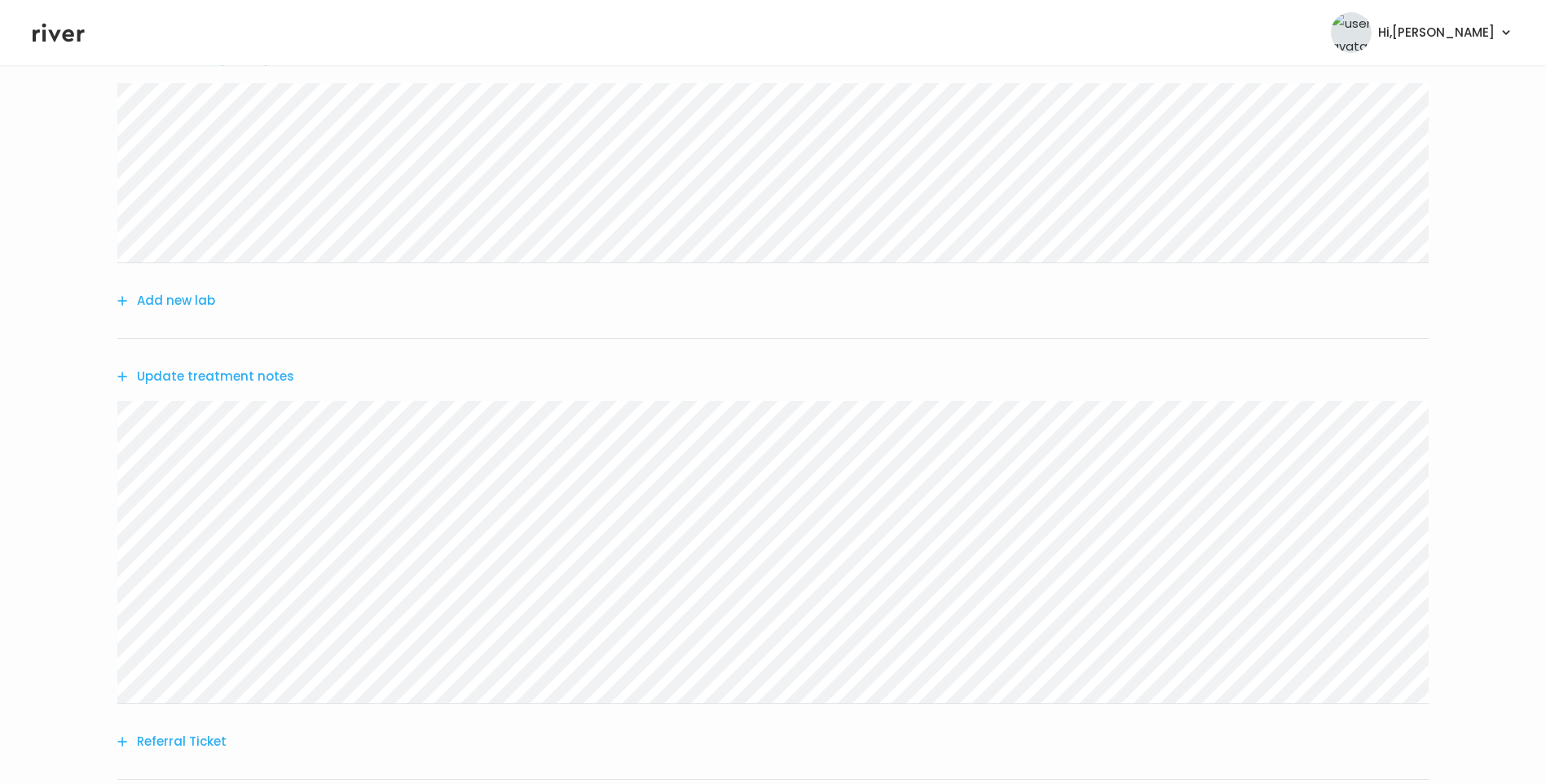
scroll to position [42, 0]
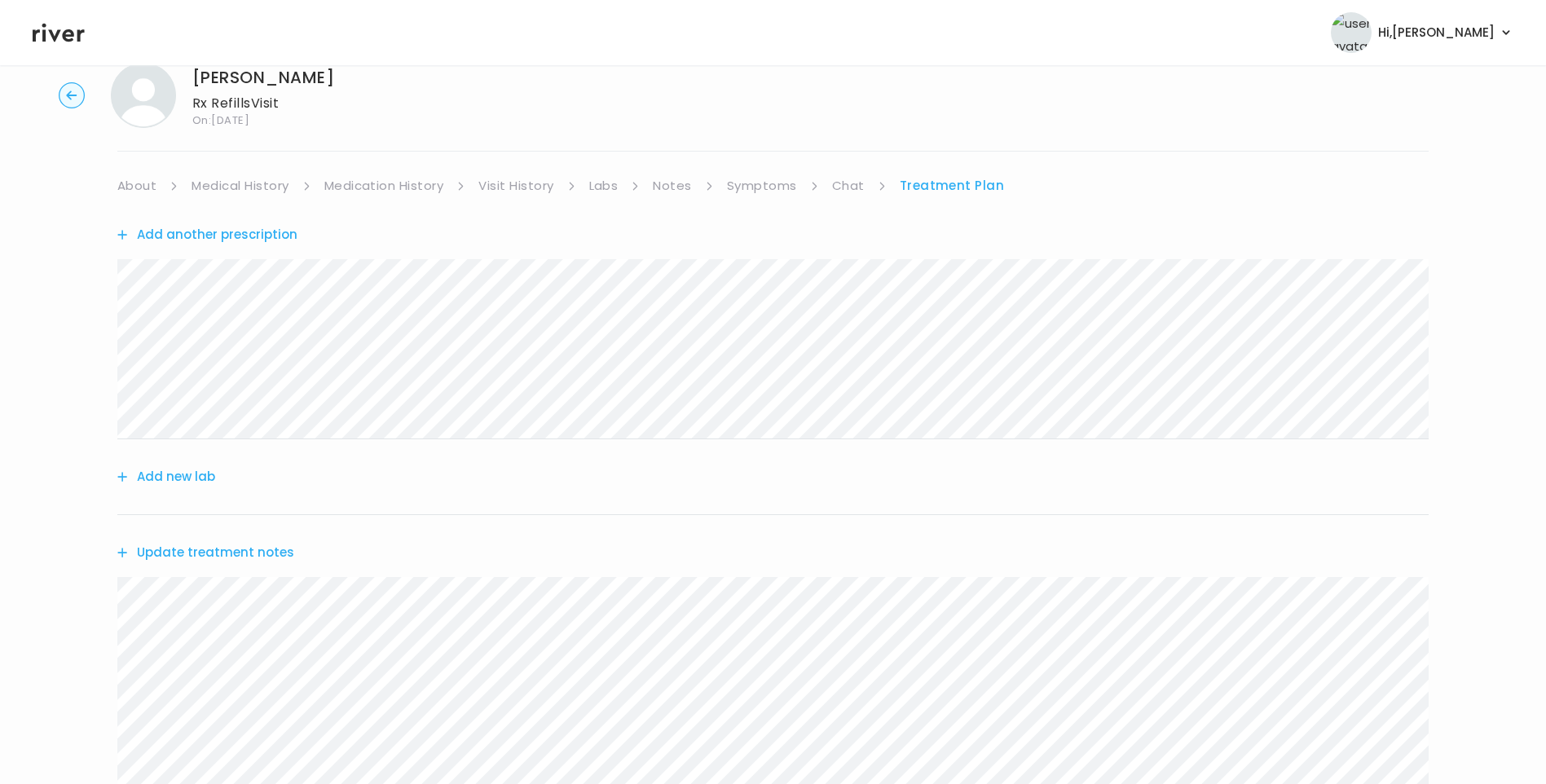
click at [401, 181] on link "Medication History" at bounding box center [383, 185] width 120 height 22
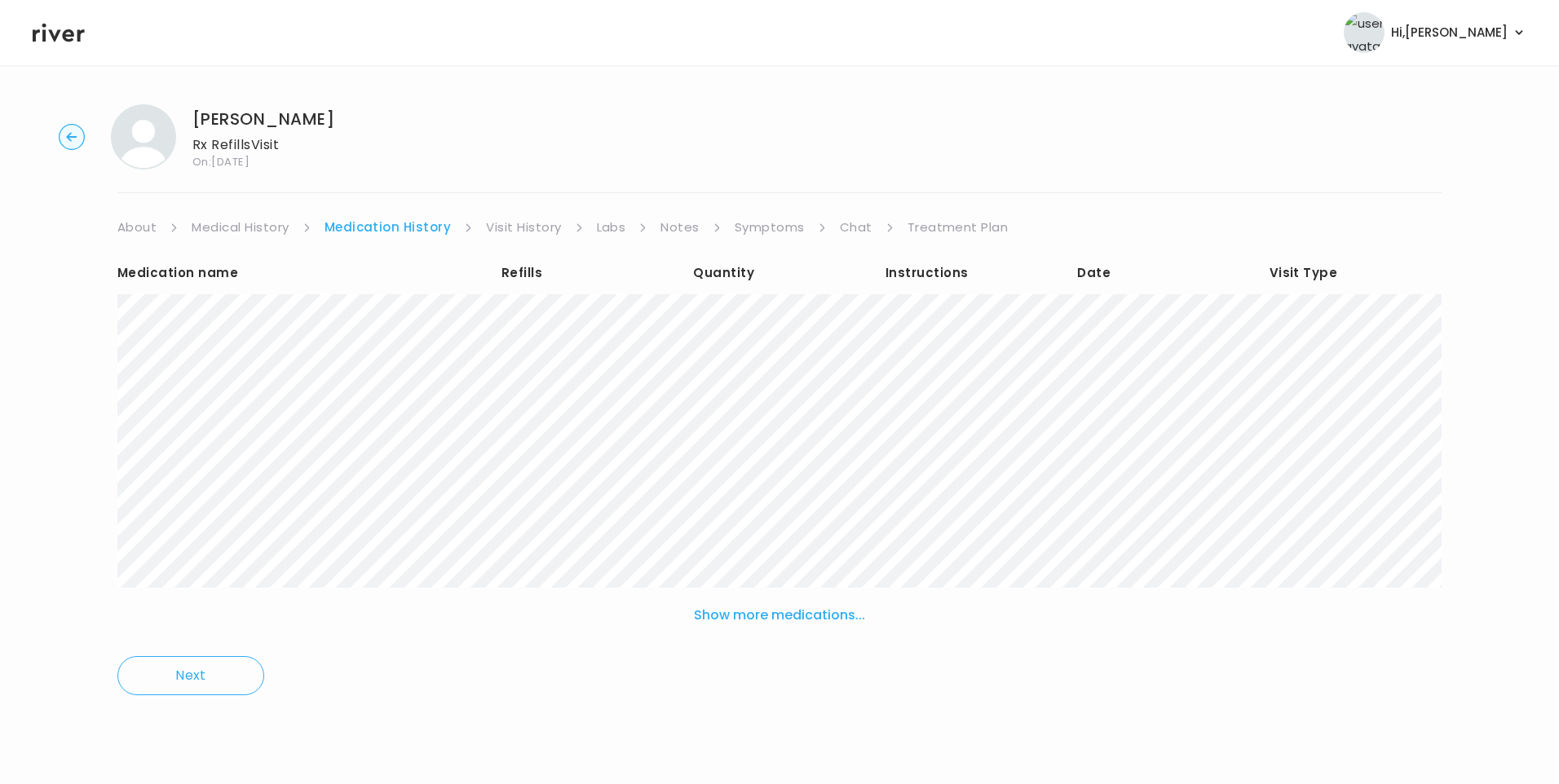
click at [952, 229] on link "Treatment Plan" at bounding box center [959, 227] width 101 height 22
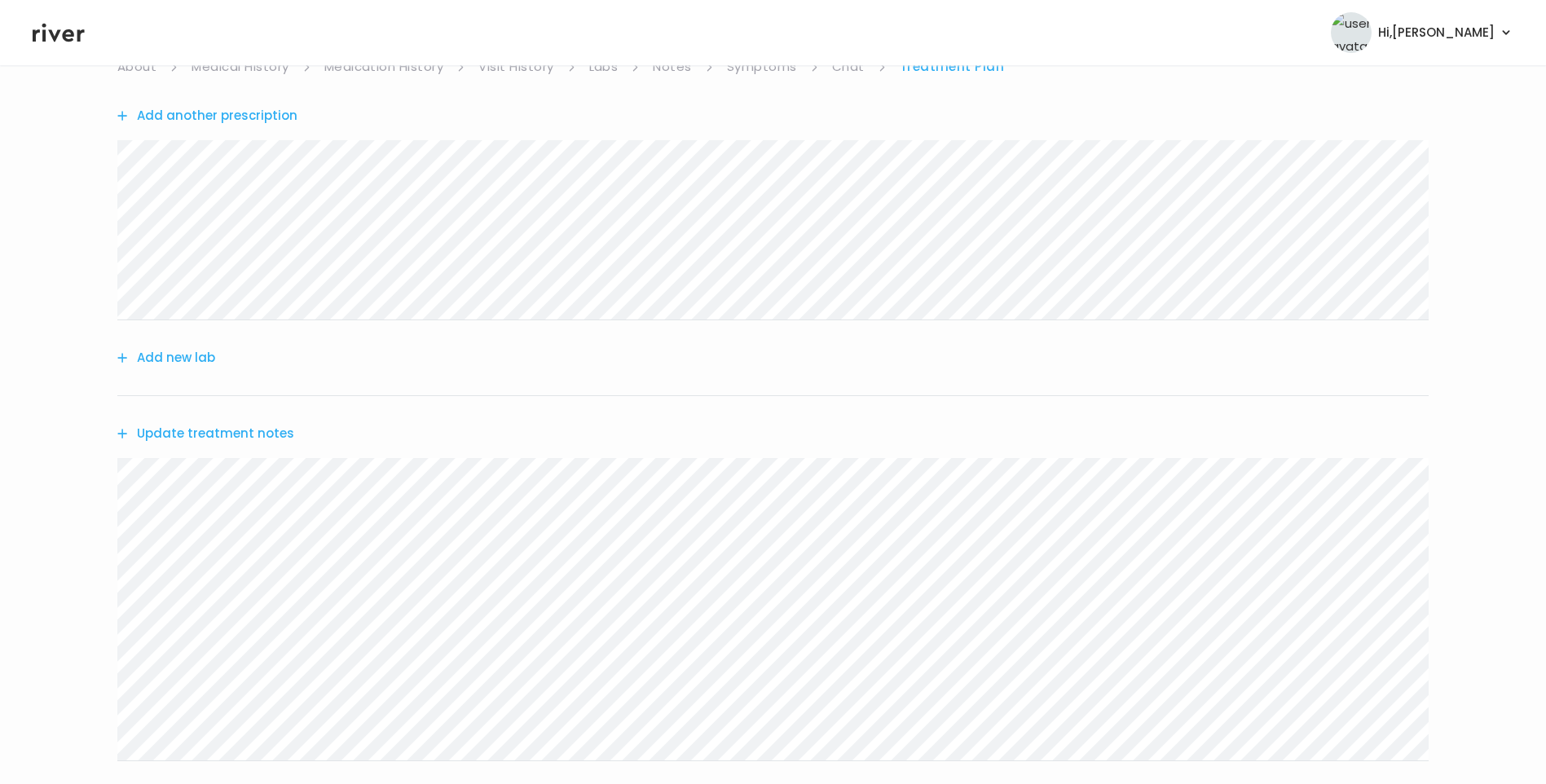
scroll to position [368, 0]
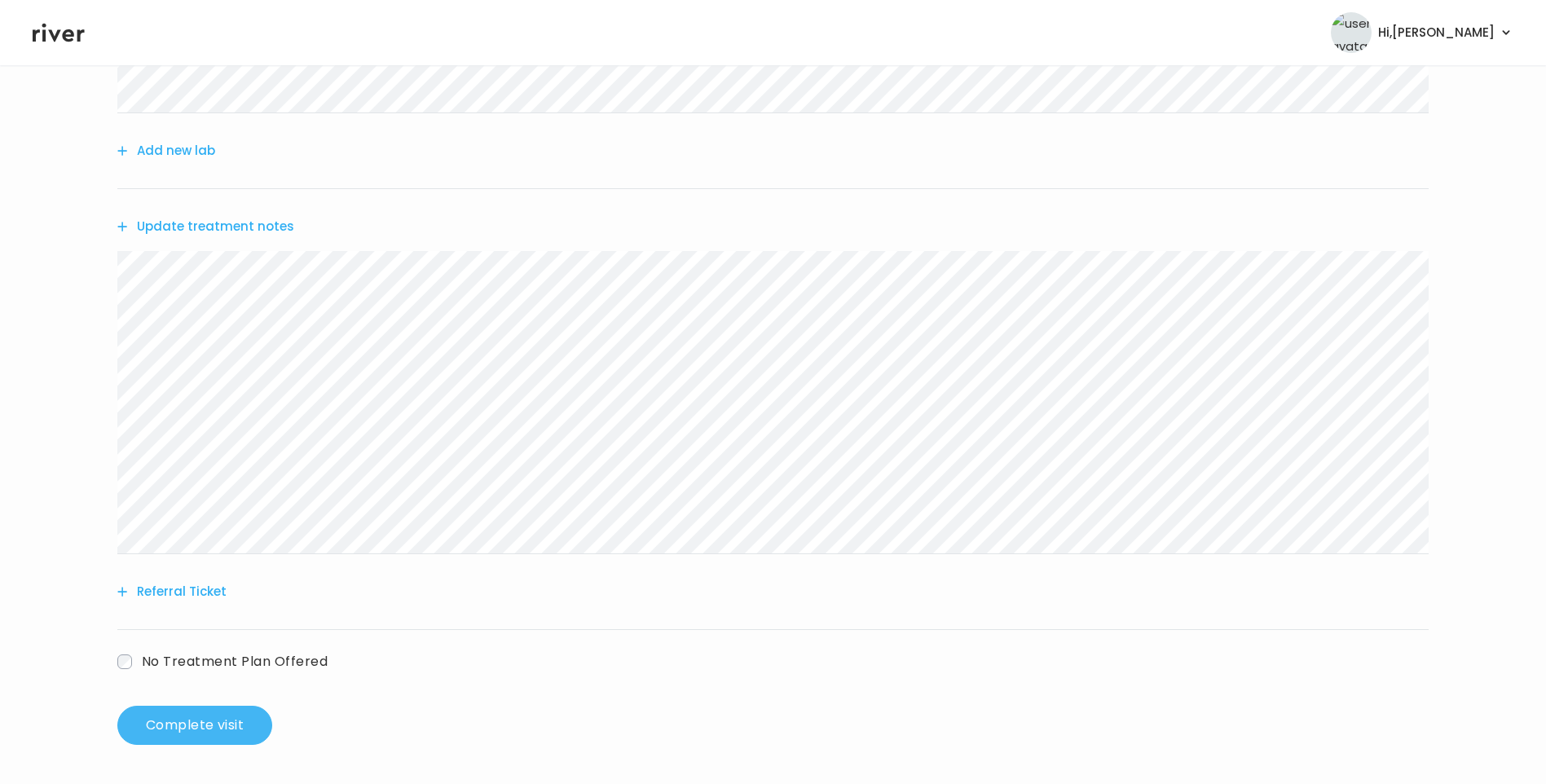
click at [224, 730] on button "Complete visit" at bounding box center [195, 726] width 155 height 39
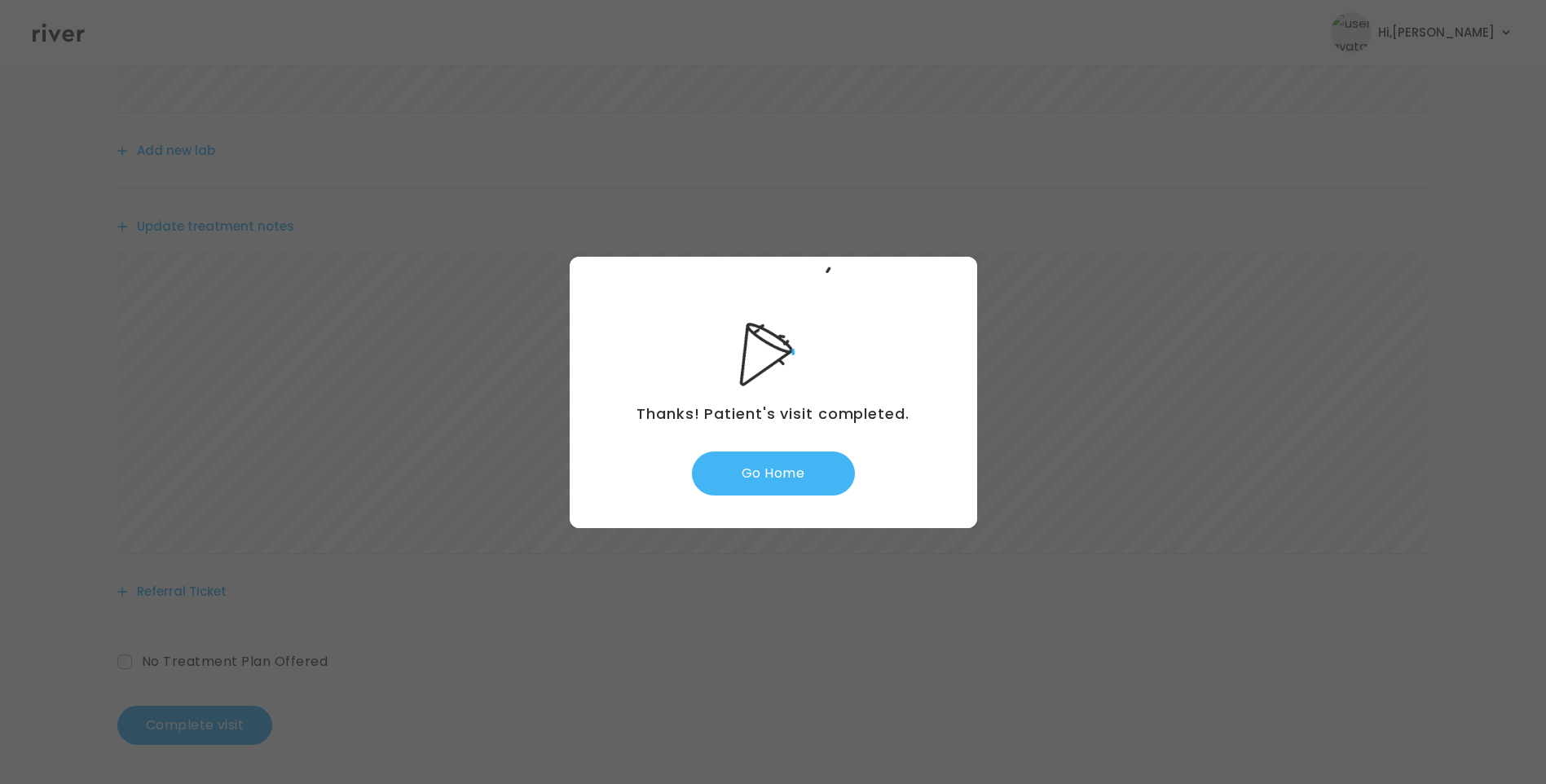
click at [821, 460] on button "Go Home" at bounding box center [773, 473] width 163 height 44
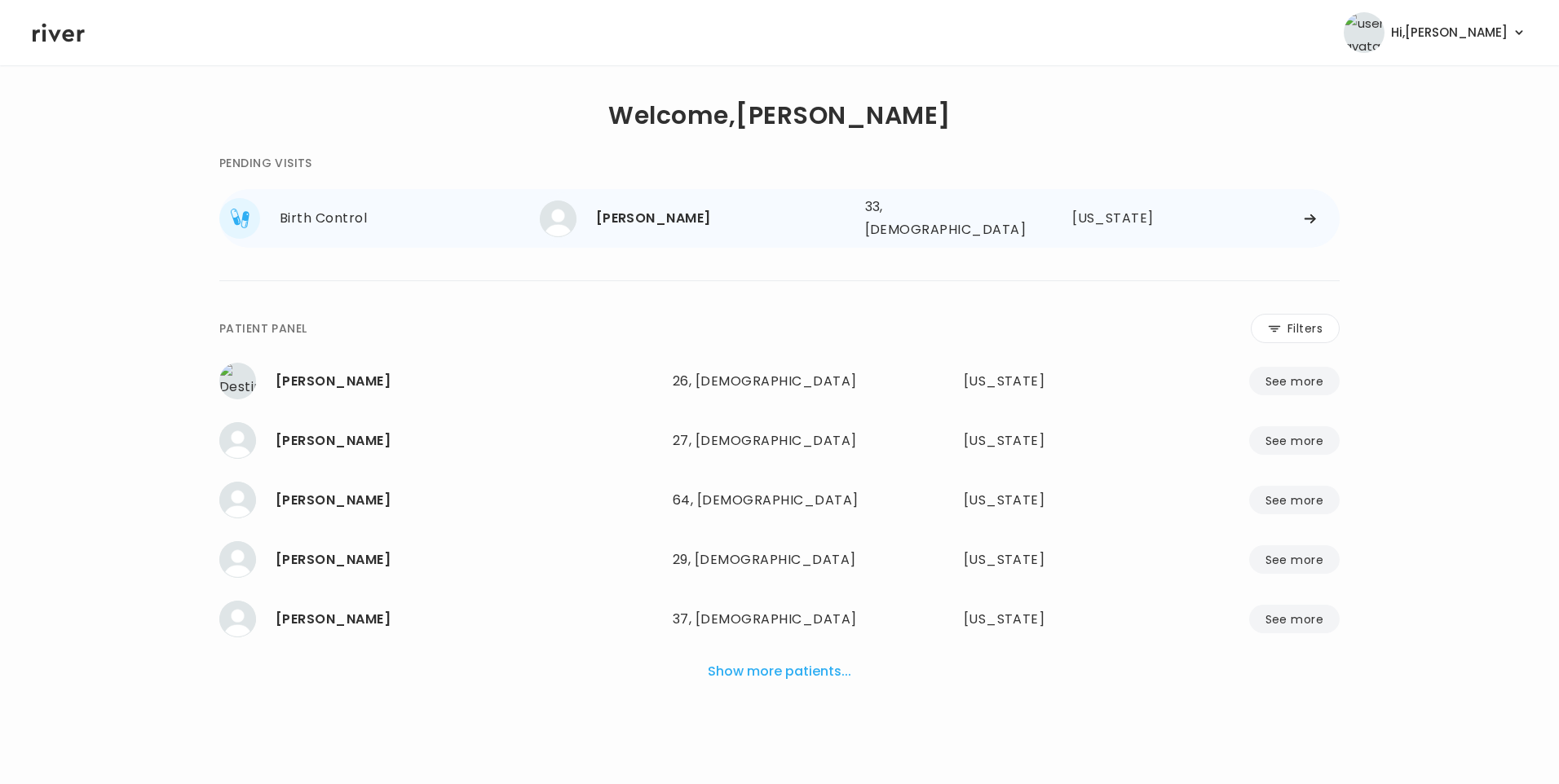
click at [679, 216] on div "[PERSON_NAME]" at bounding box center [723, 218] width 256 height 22
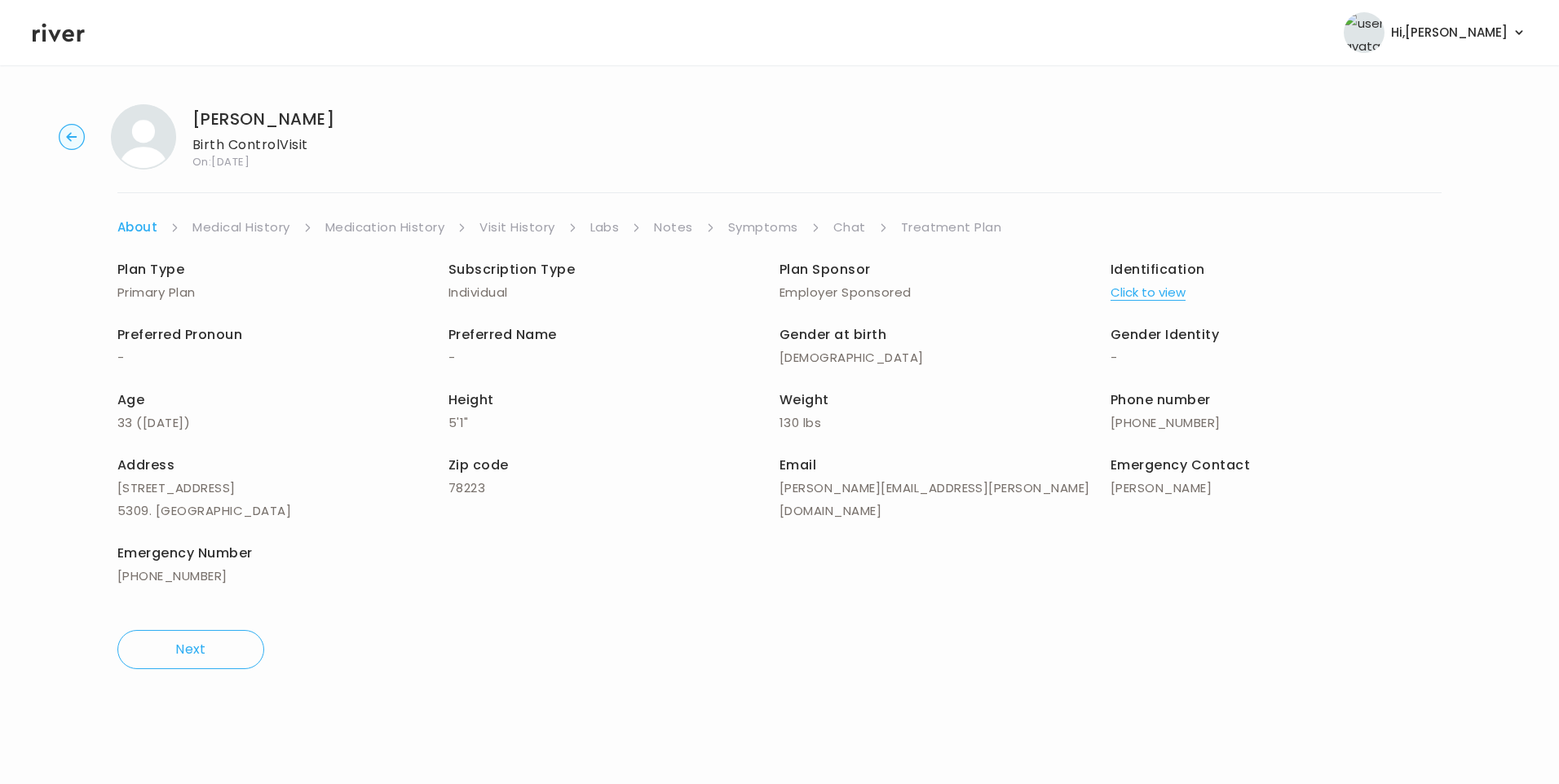
drag, startPoint x: 843, startPoint y: 222, endPoint x: 864, endPoint y: 236, distance: 25.2
click at [846, 222] on link "Chat" at bounding box center [850, 227] width 33 height 22
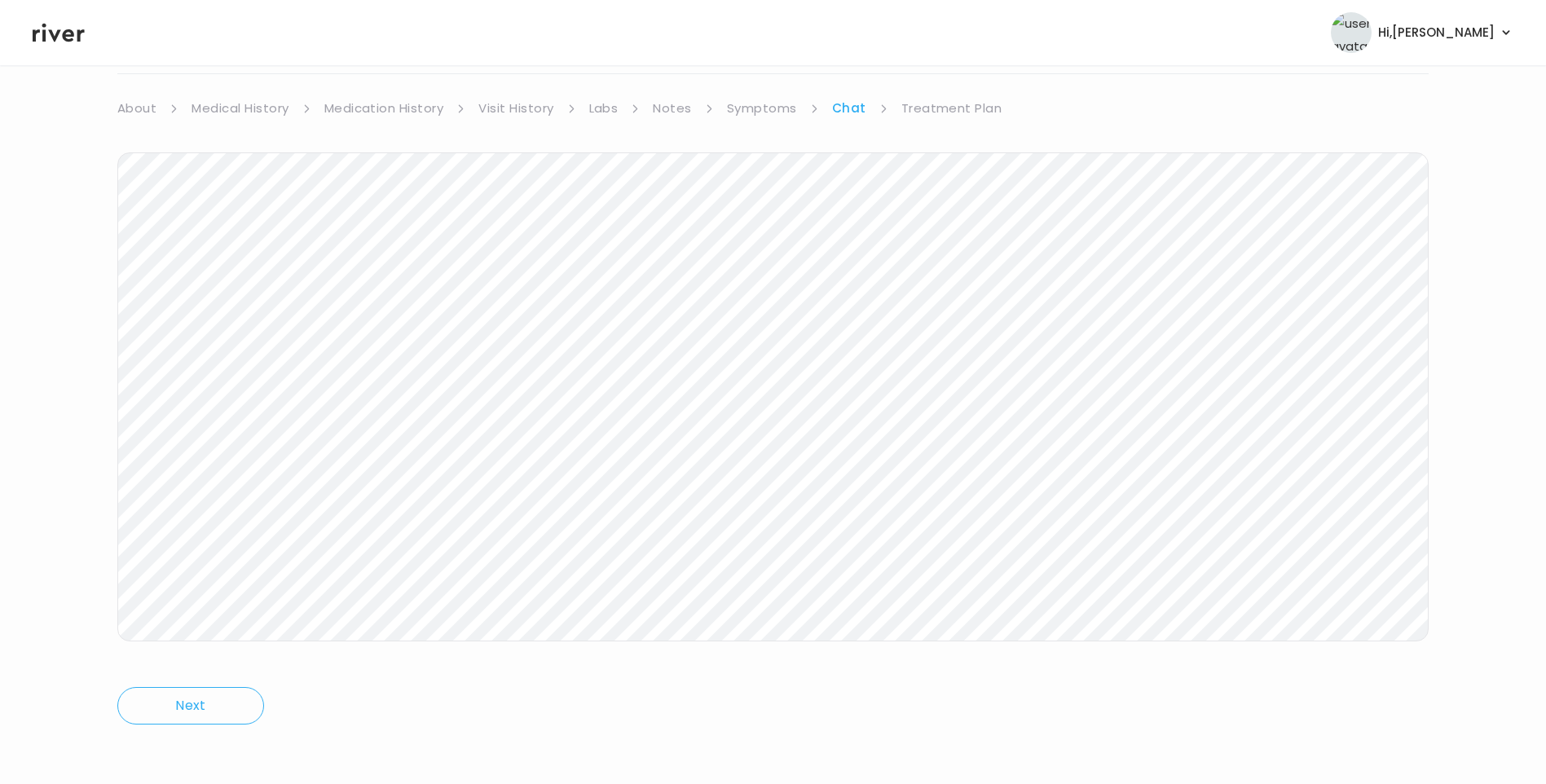
scroll to position [122, 0]
click at [57, 24] on icon at bounding box center [59, 32] width 53 height 24
